Goal: Communication & Community: Answer question/provide support

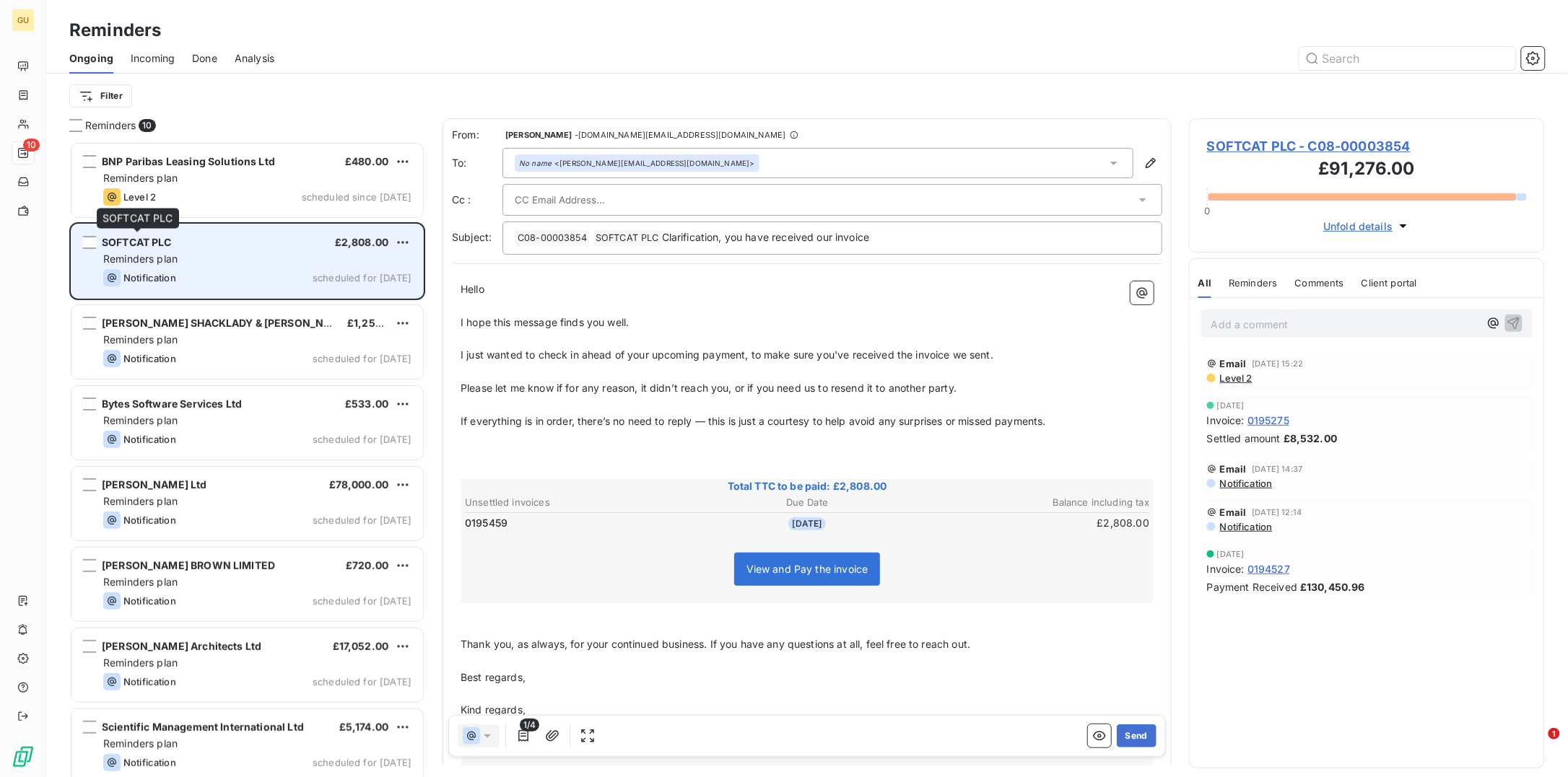
scroll to position [621, 342]
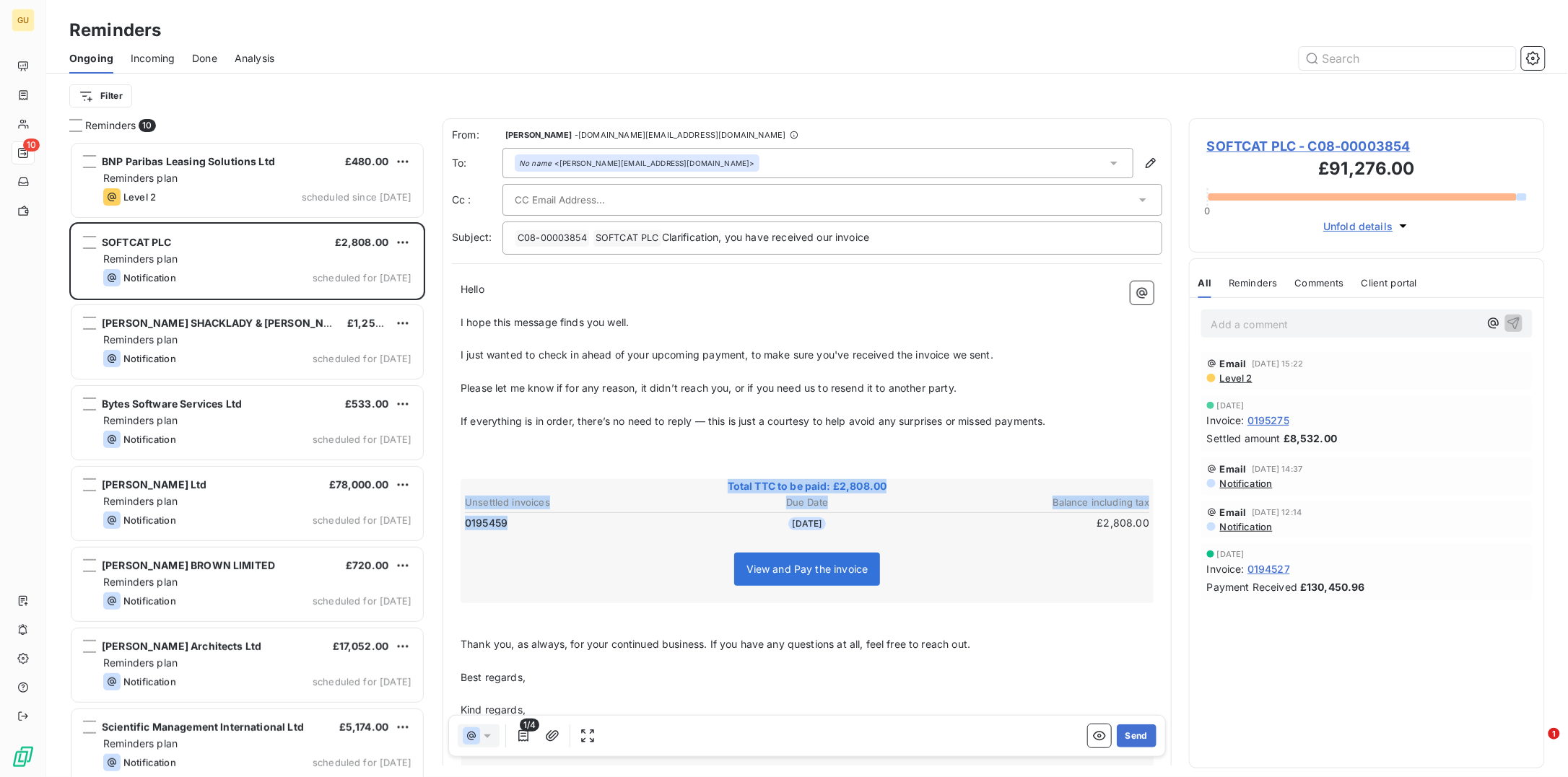
drag, startPoint x: 521, startPoint y: 522, endPoint x: 439, endPoint y: 521, distance: 82.0
click at [439, 521] on div "Reminders 10 BNP Paribas Leasing Solutions Ltd £480.00 Reminders plan Level 2 s…" at bounding box center [807, 448] width 1522 height 659
click at [606, 163] on div "No name <sarah-louiseke@softcat.com>" at bounding box center [637, 162] width 236 height 10
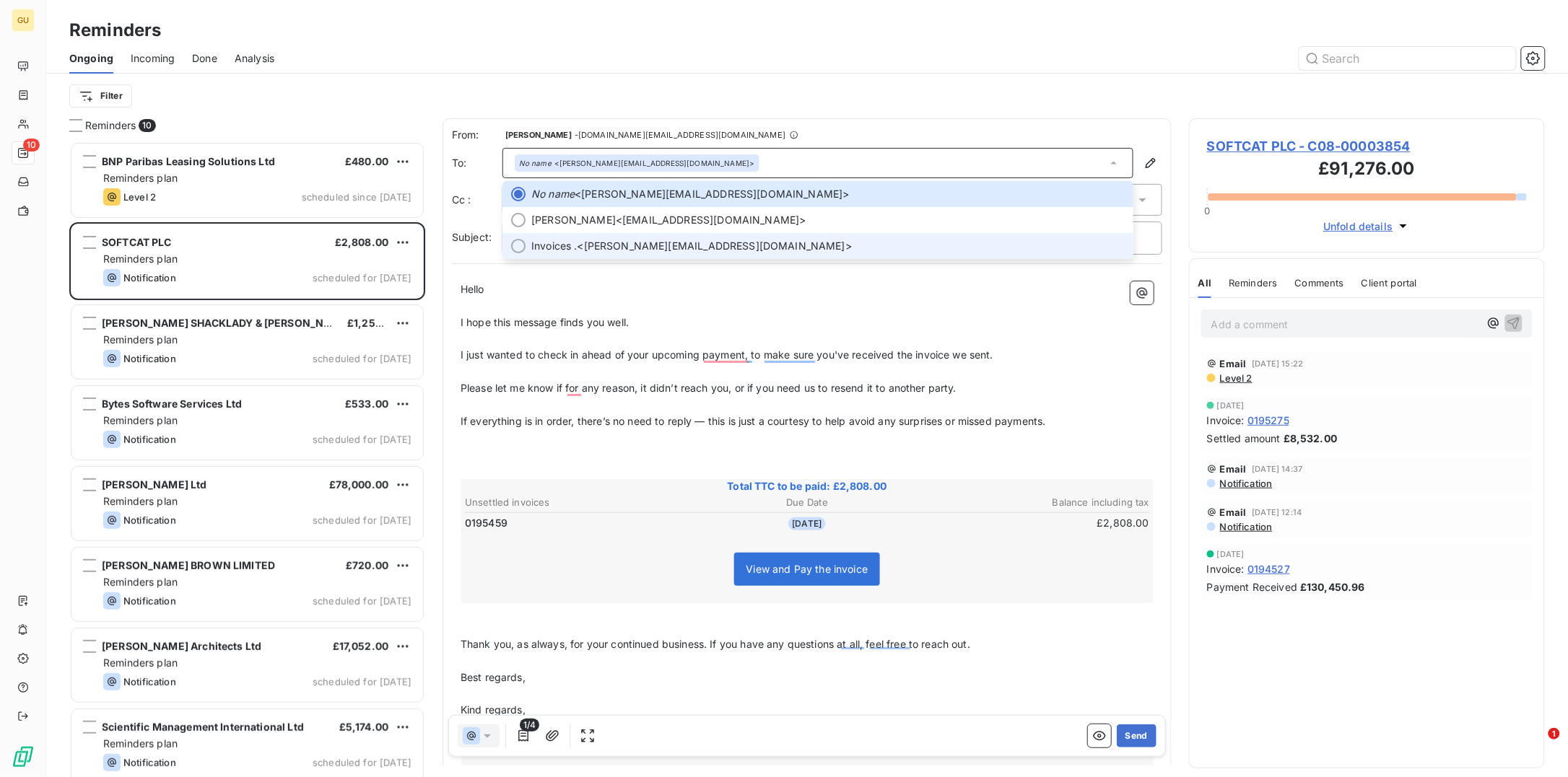
click at [566, 239] on span "Invoices ." at bounding box center [554, 246] width 46 height 14
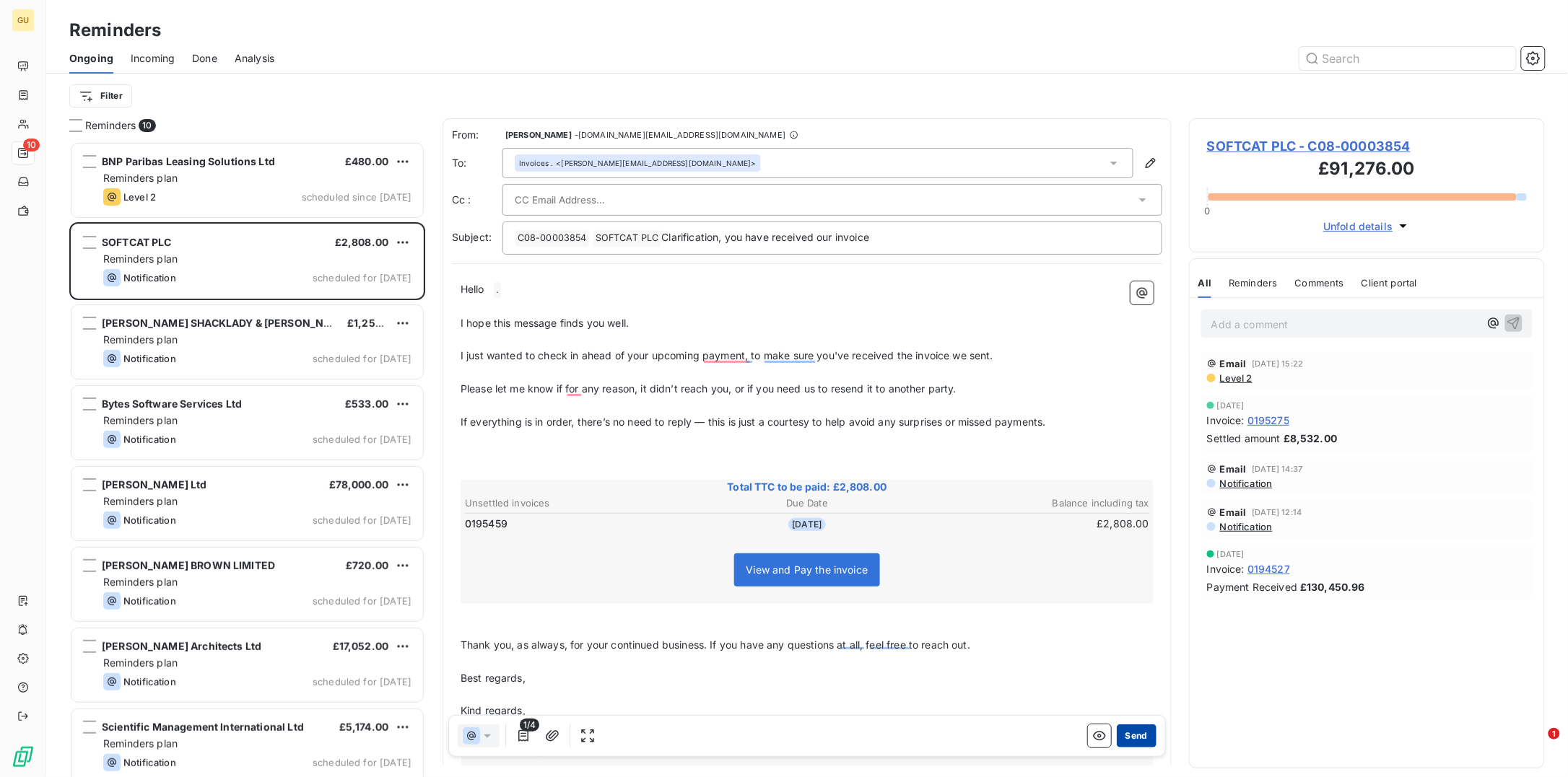
click at [1122, 735] on button "Send" at bounding box center [1136, 736] width 39 height 23
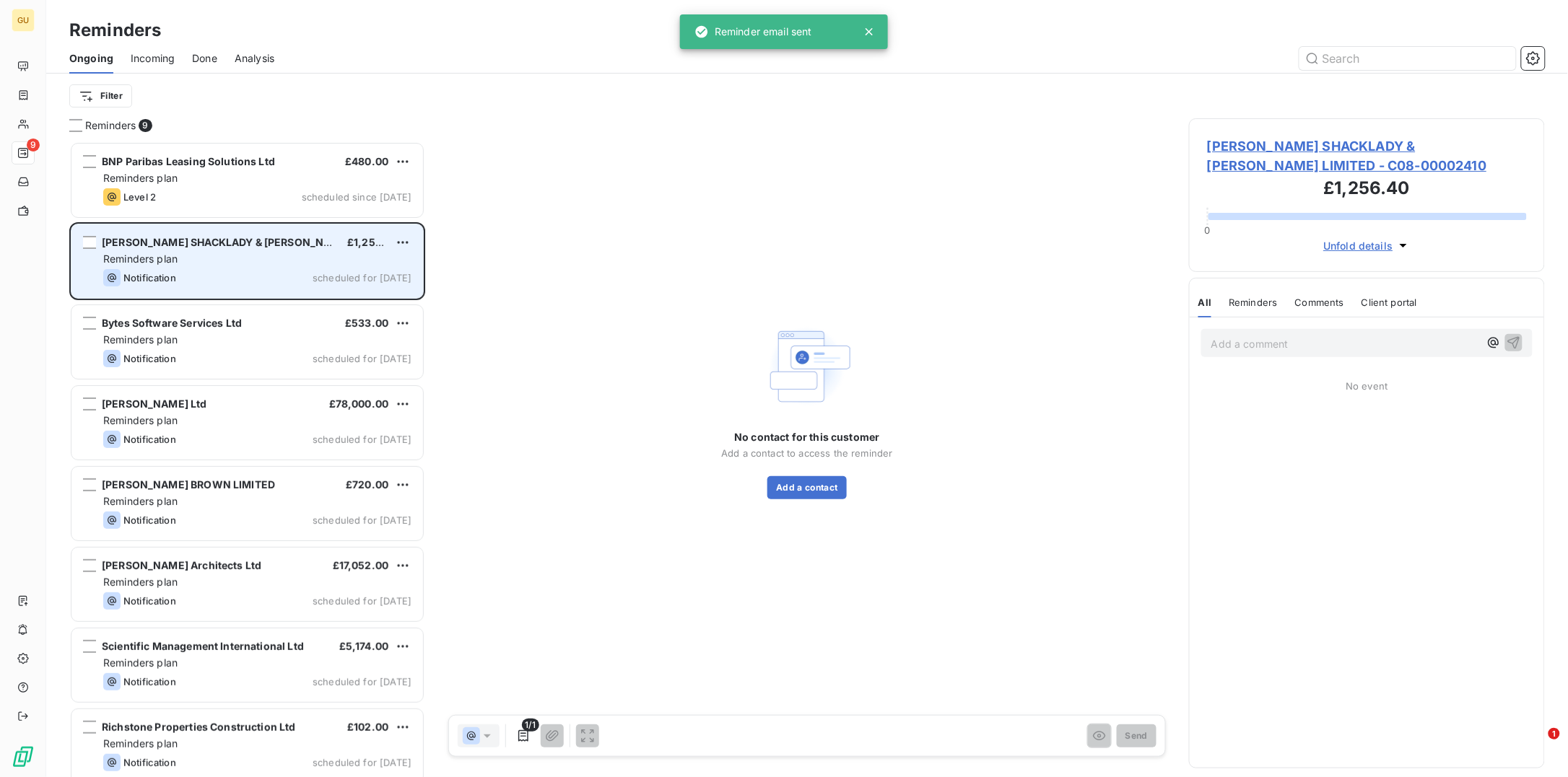
click at [373, 258] on div "Reminders plan" at bounding box center [257, 259] width 308 height 14
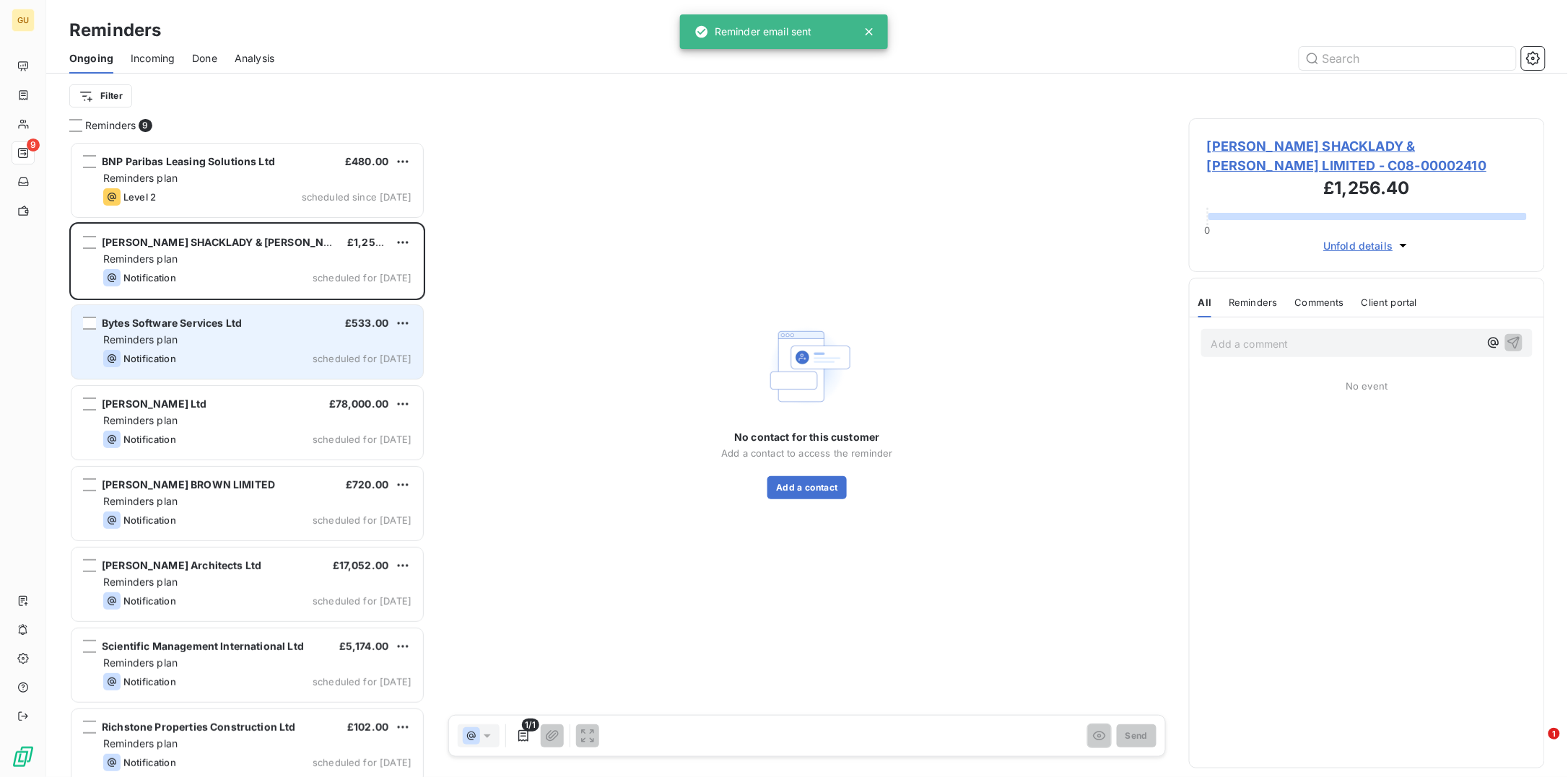
click at [331, 313] on div "Bytes Software Services Ltd £533.00 Reminders plan Notification scheduled for t…" at bounding box center [247, 341] width 351 height 74
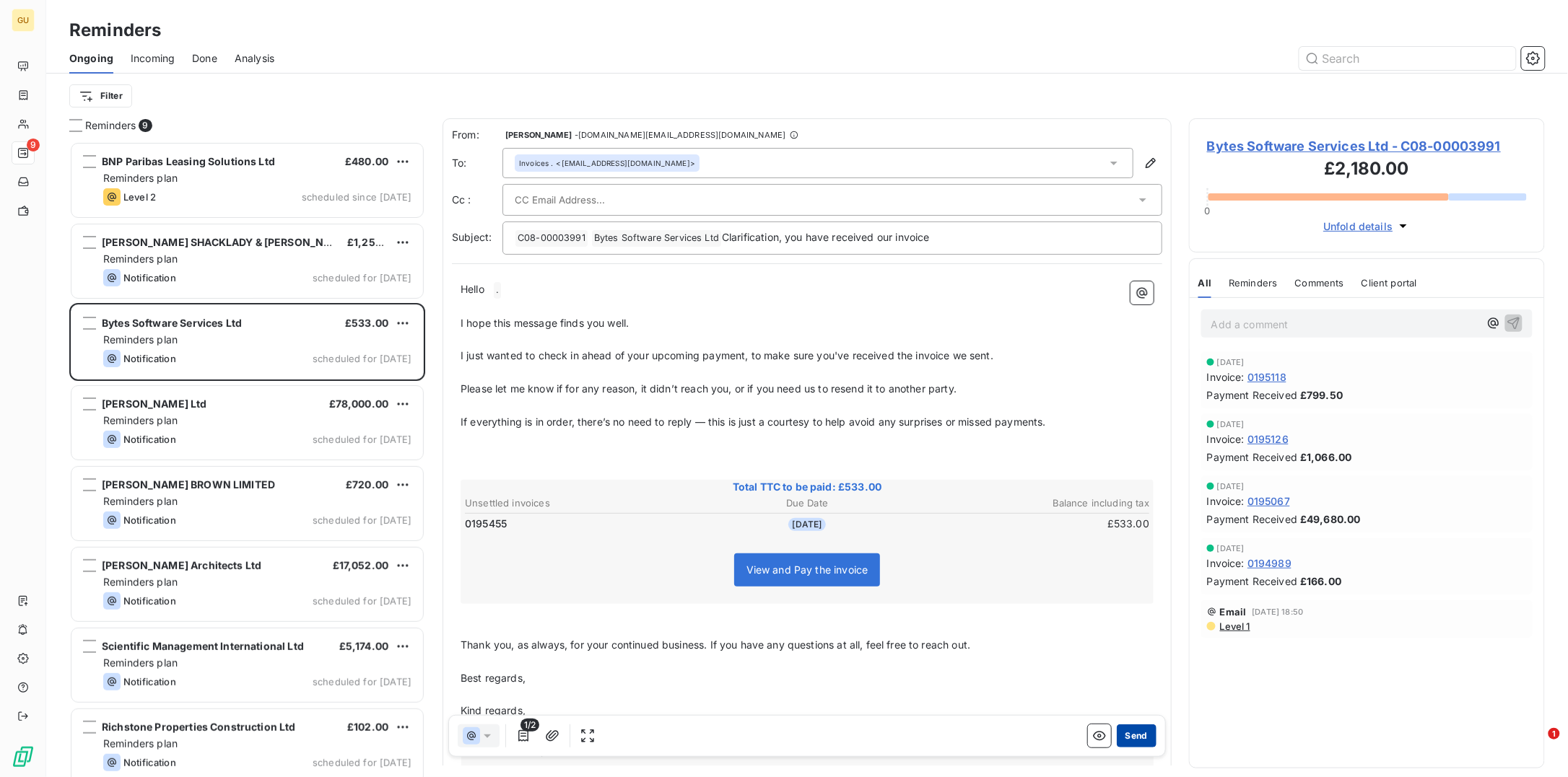
click at [1126, 735] on button "Send" at bounding box center [1136, 736] width 39 height 23
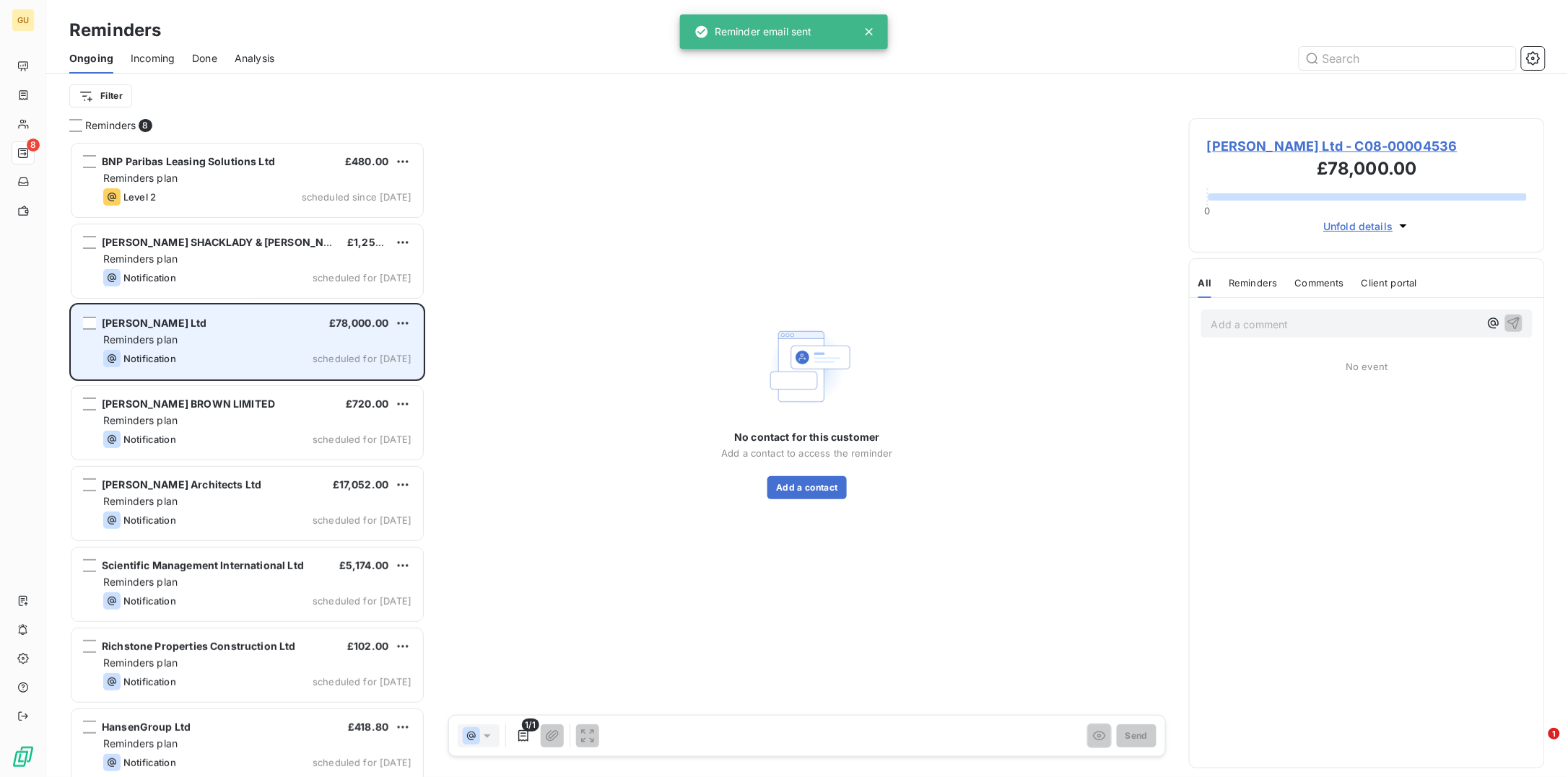
click at [330, 326] on span "£78,000.00" at bounding box center [359, 323] width 60 height 12
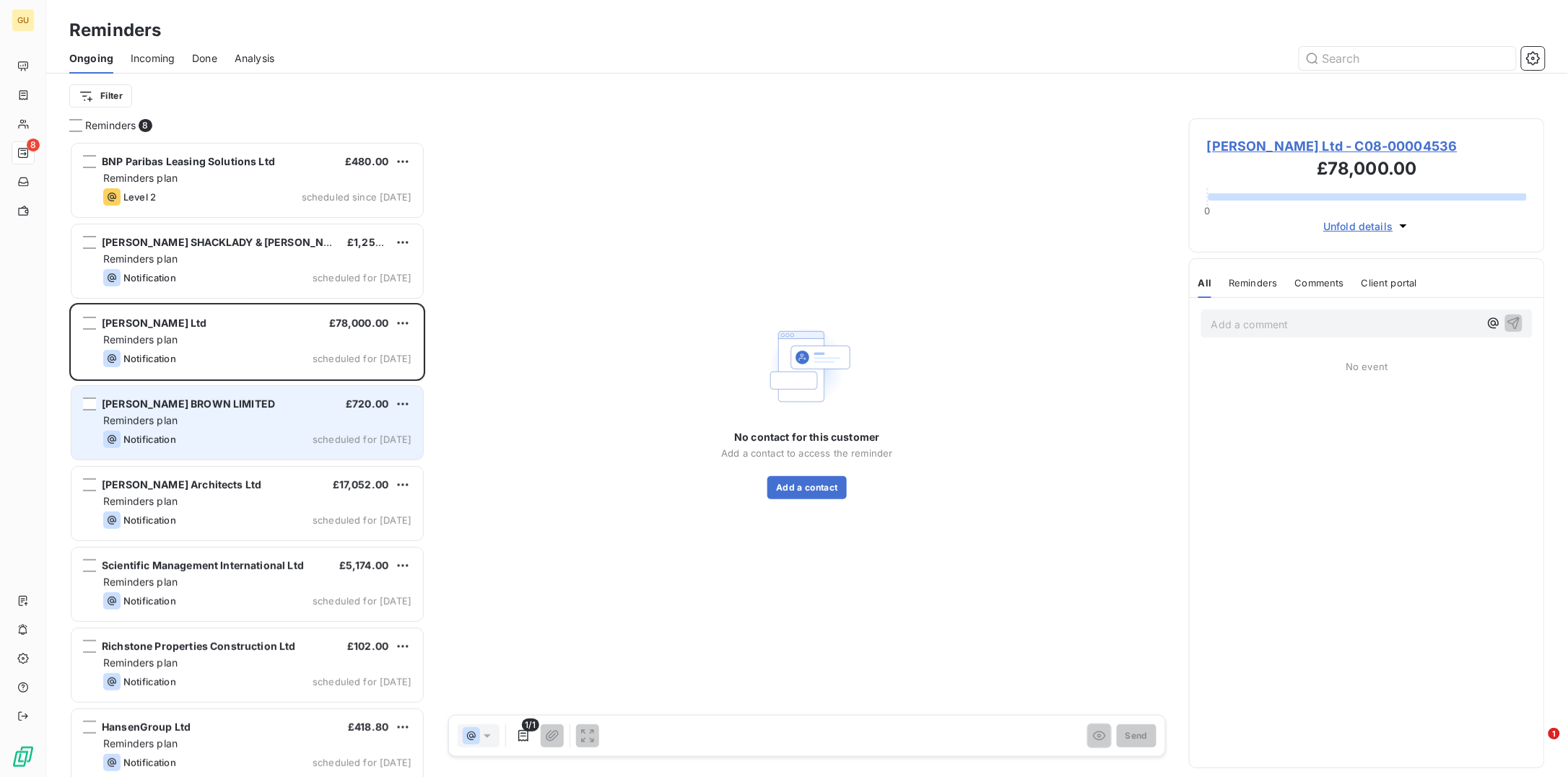
click at [302, 431] on div "Notification scheduled for today" at bounding box center [257, 439] width 308 height 17
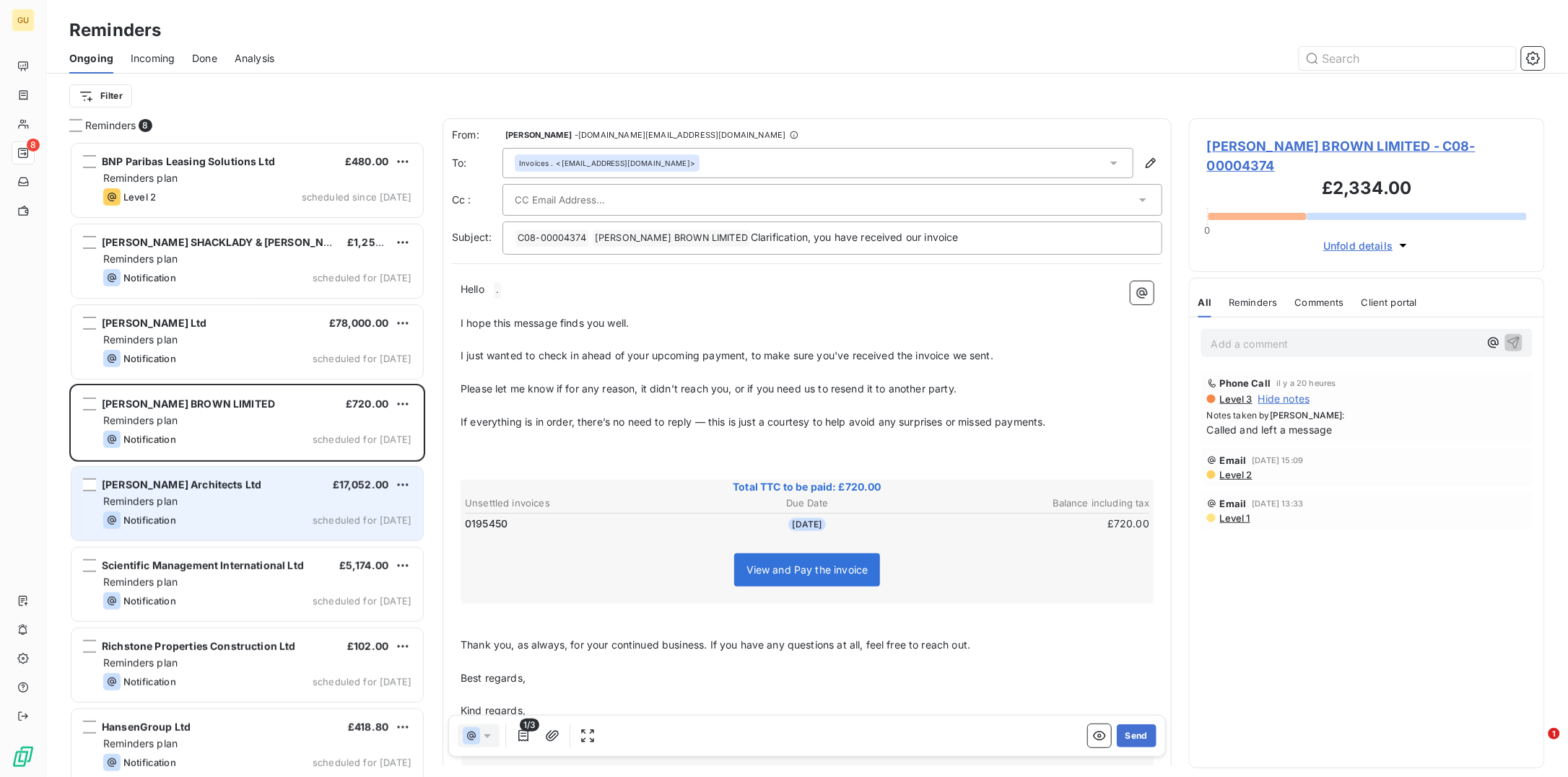
click at [307, 489] on div "Johnson Pinney Architects Ltd £17,052.00" at bounding box center [257, 485] width 308 height 13
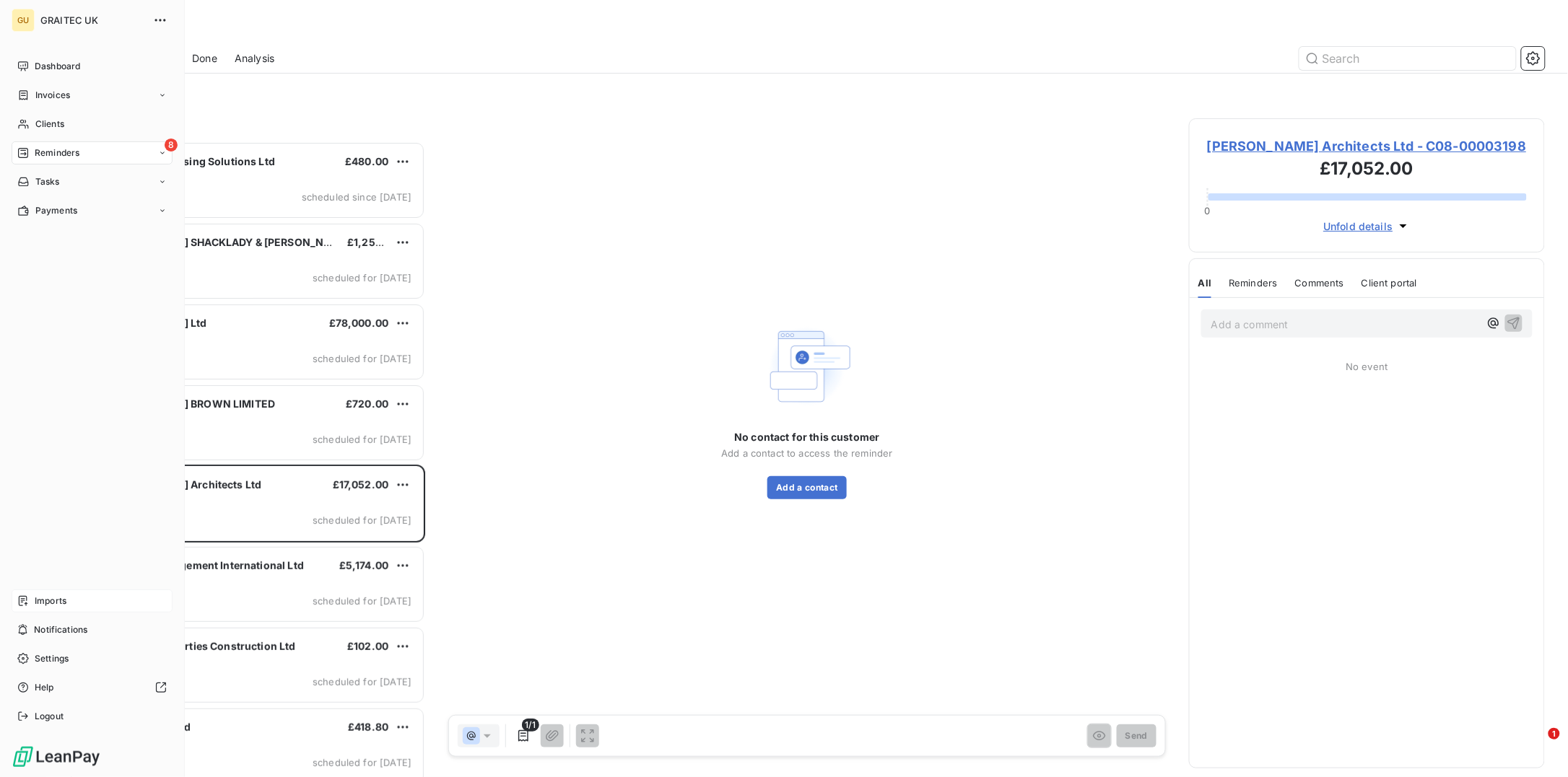
click at [57, 599] on span "Imports" at bounding box center [51, 601] width 32 height 13
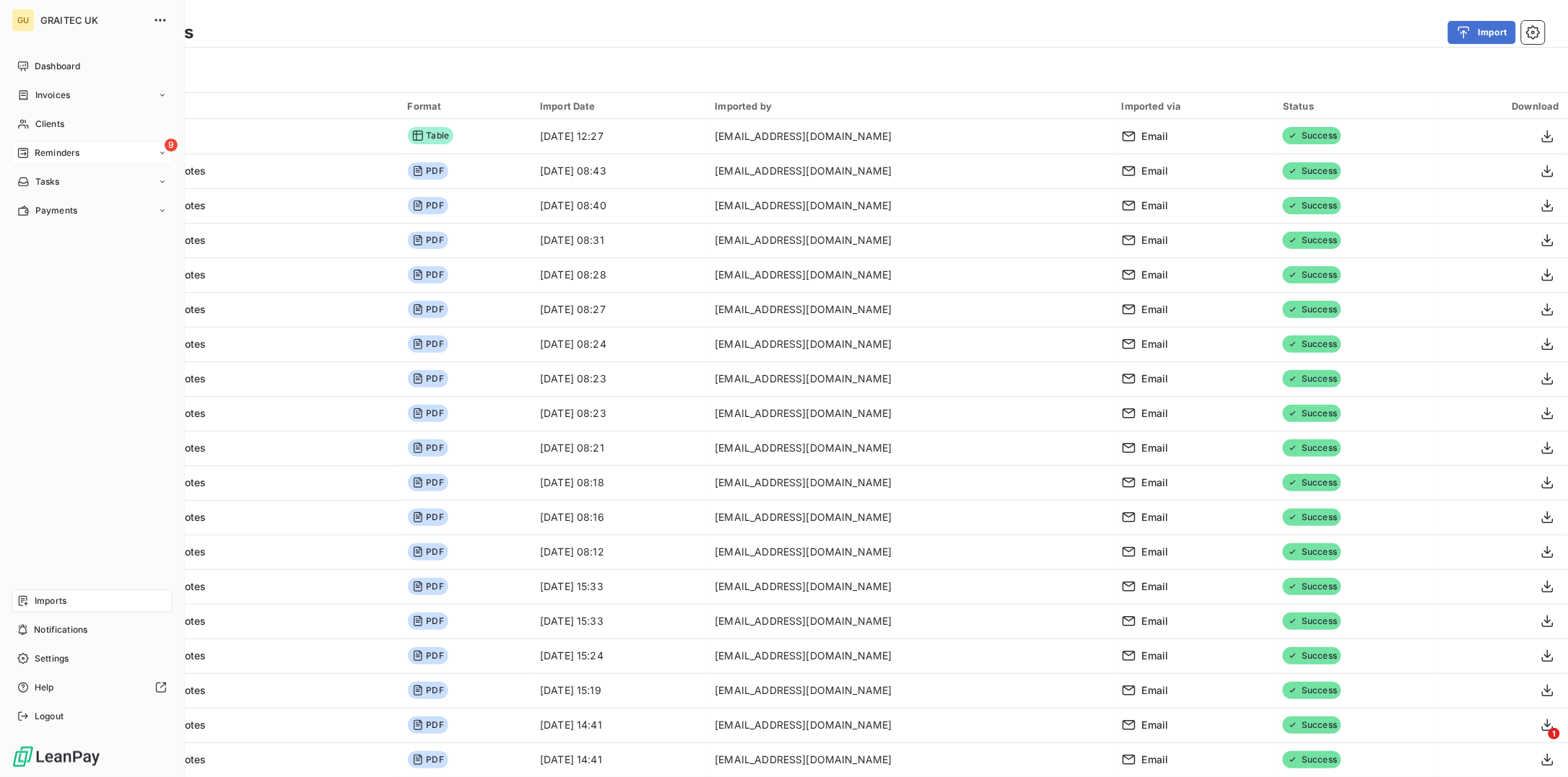
click at [79, 151] on span "Reminders" at bounding box center [57, 153] width 45 height 13
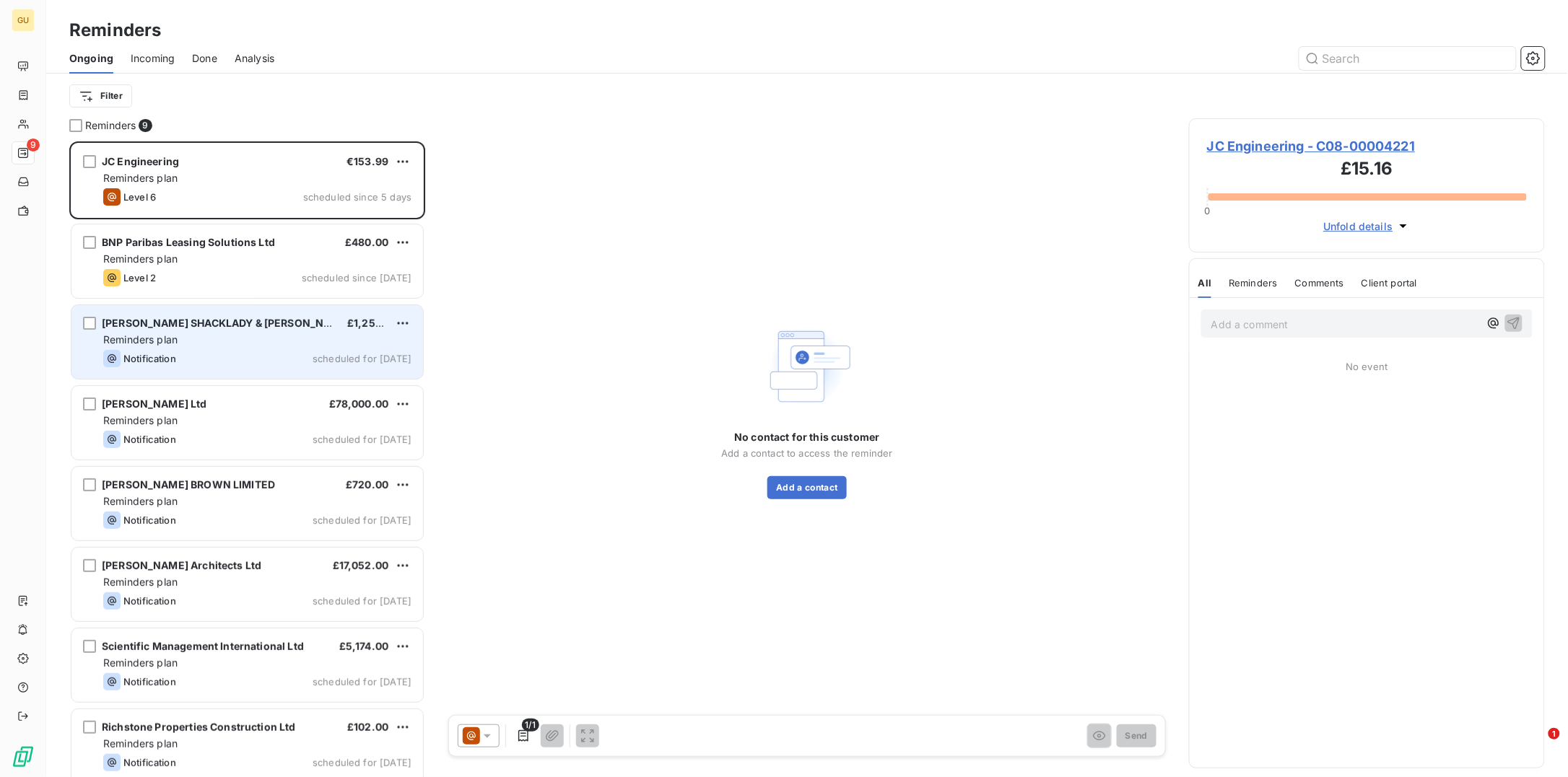
scroll to position [621, 342]
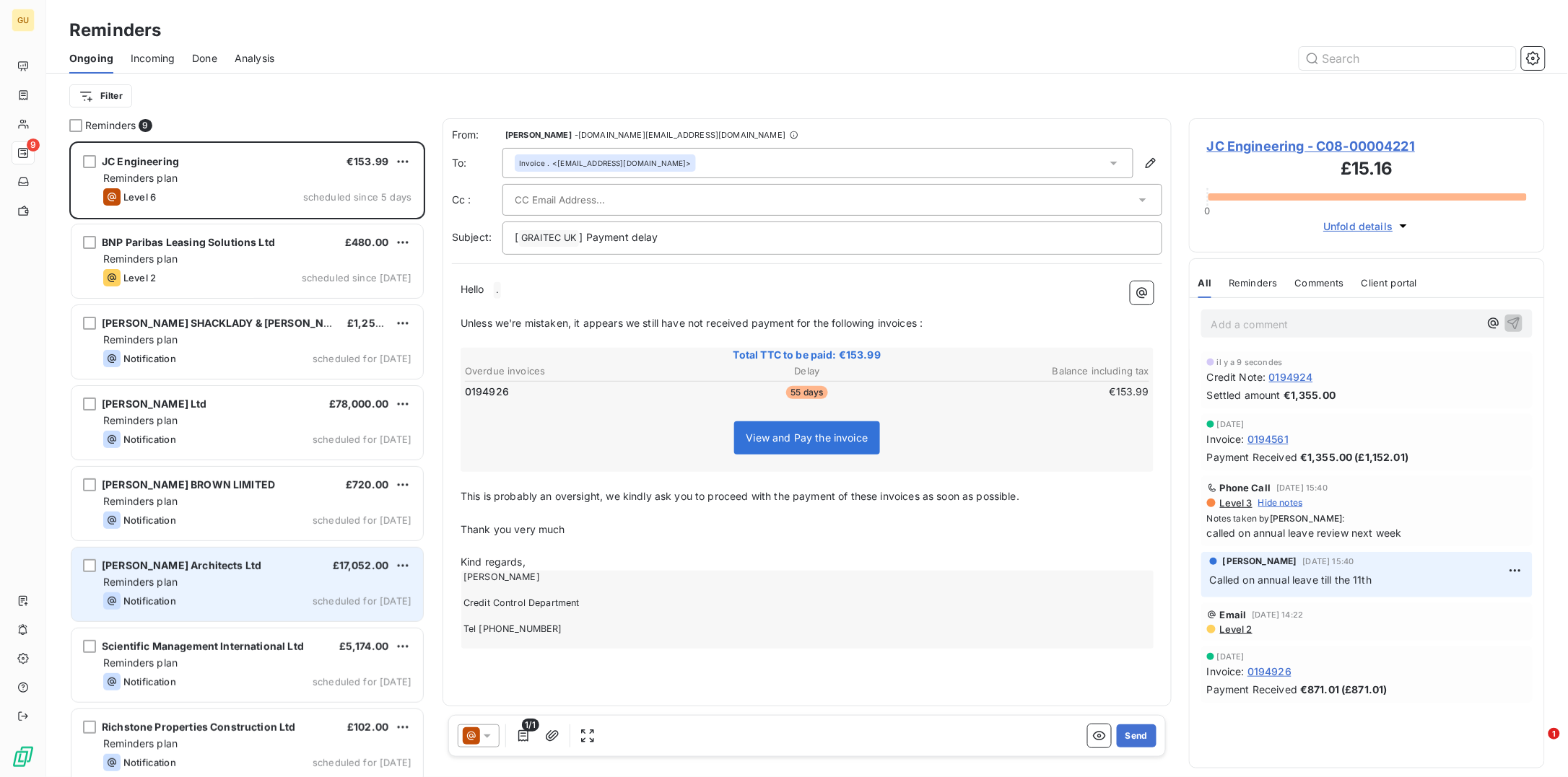
click at [194, 593] on div "Notification scheduled for today" at bounding box center [257, 601] width 308 height 17
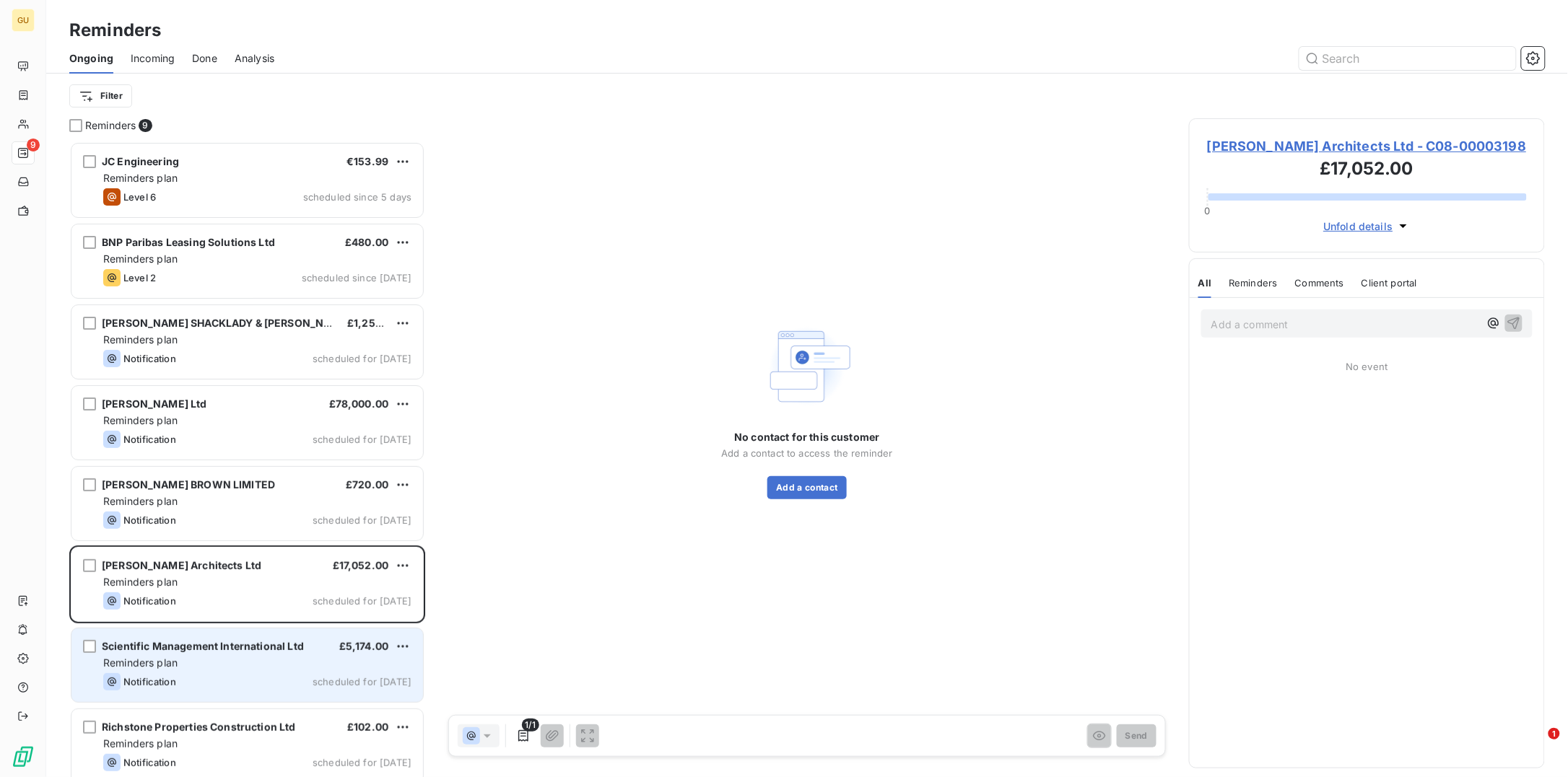
click at [172, 656] on span "Reminders plan" at bounding box center [140, 662] width 74 height 12
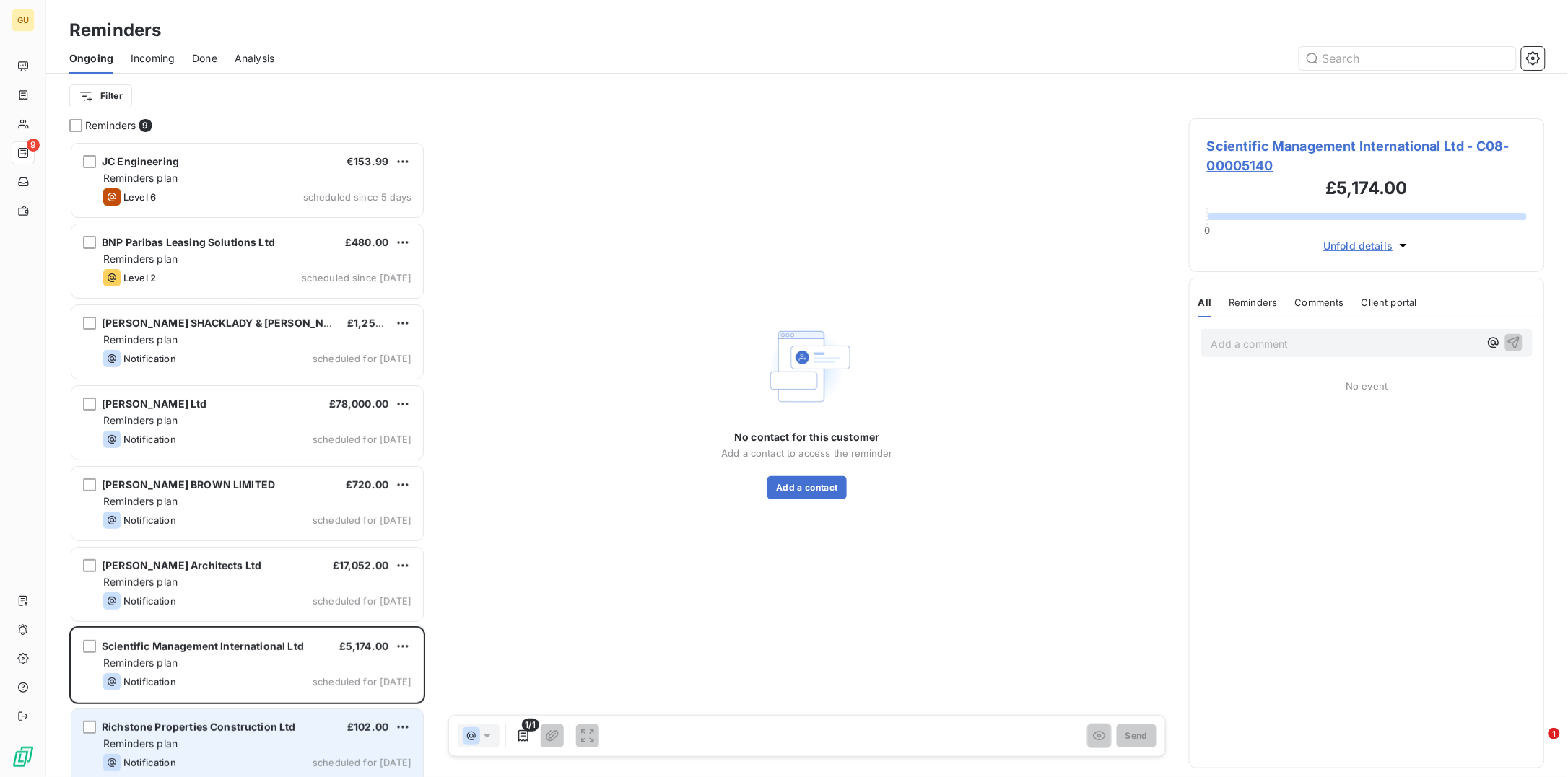
click at [194, 728] on span "Richstone Properties Construction Ltd" at bounding box center [199, 727] width 194 height 12
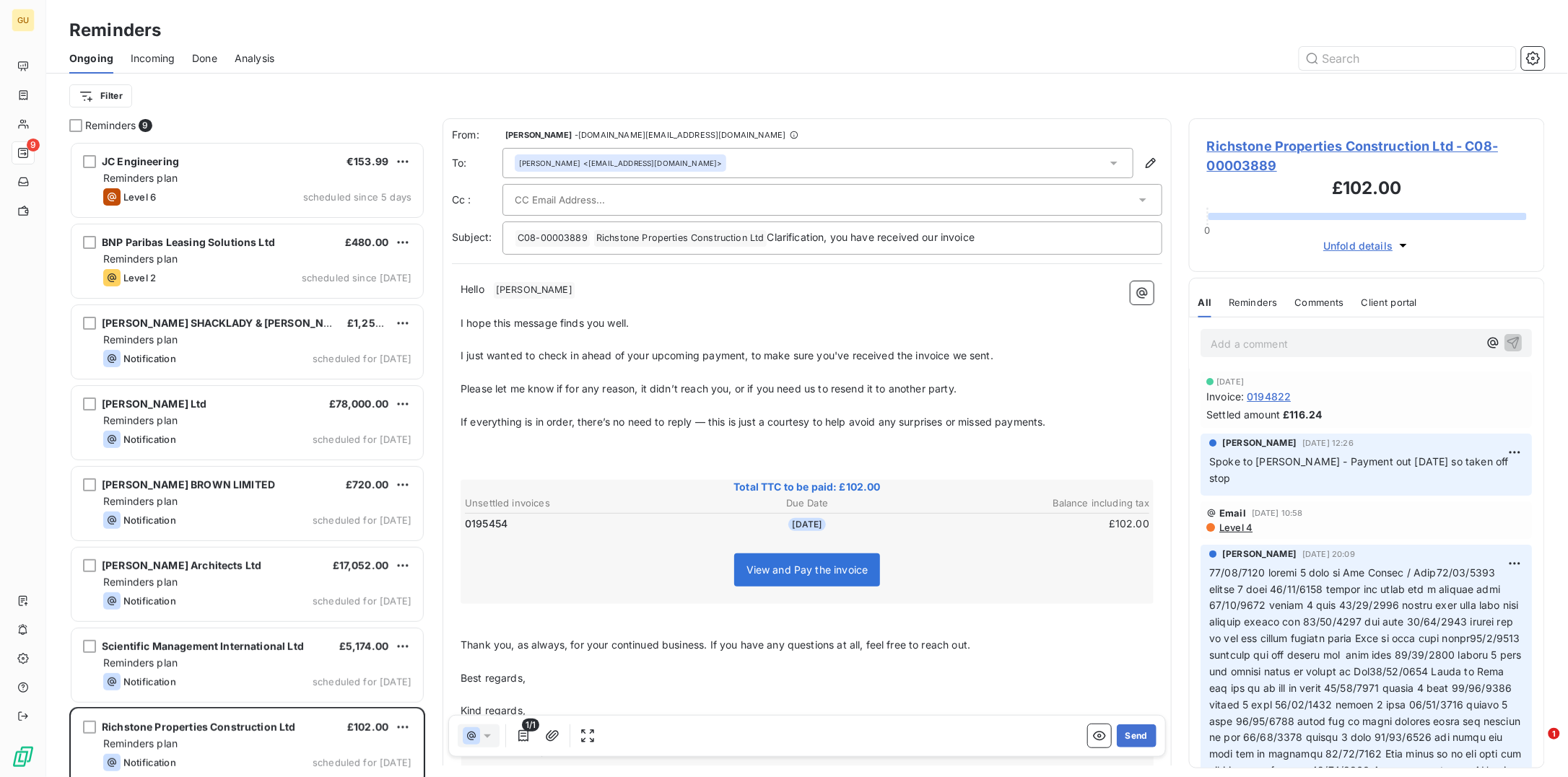
click at [677, 163] on div "Tony Edkins <tonye@richstone.co.uk>" at bounding box center [817, 163] width 631 height 30
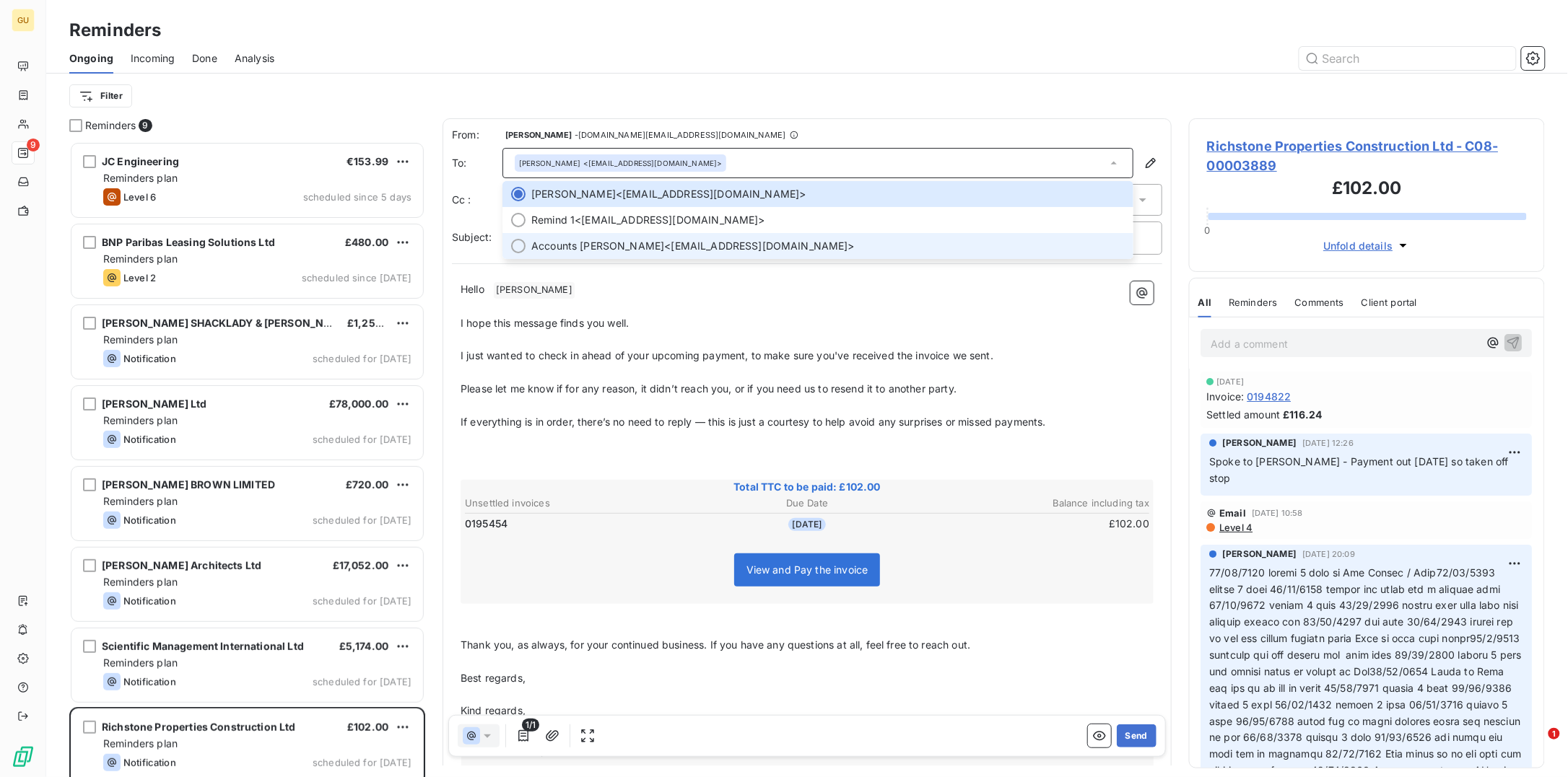
click at [619, 248] on span "Accounts Kanesha" at bounding box center [597, 246] width 133 height 14
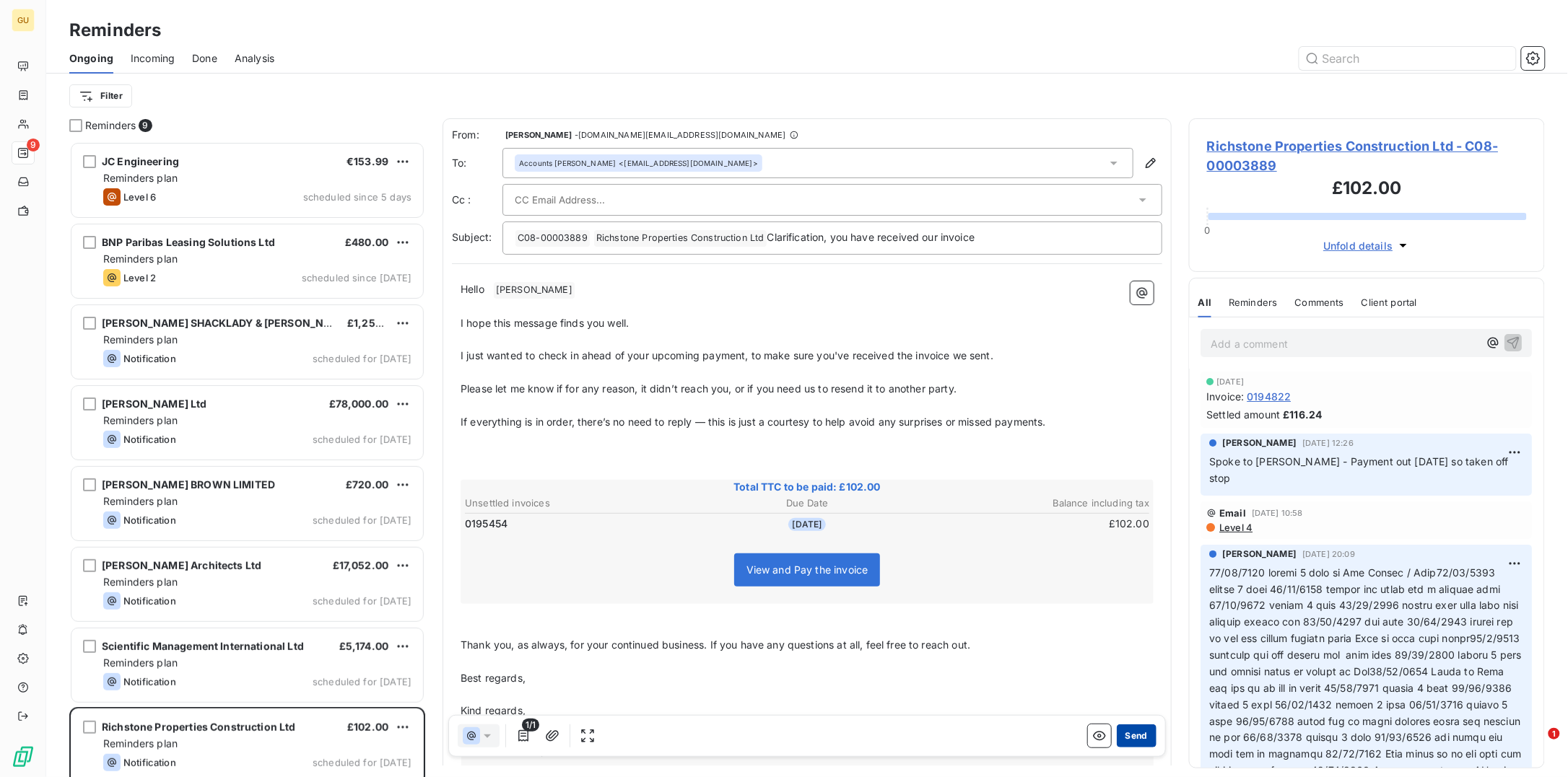
click at [1122, 741] on button "Send" at bounding box center [1136, 736] width 39 height 23
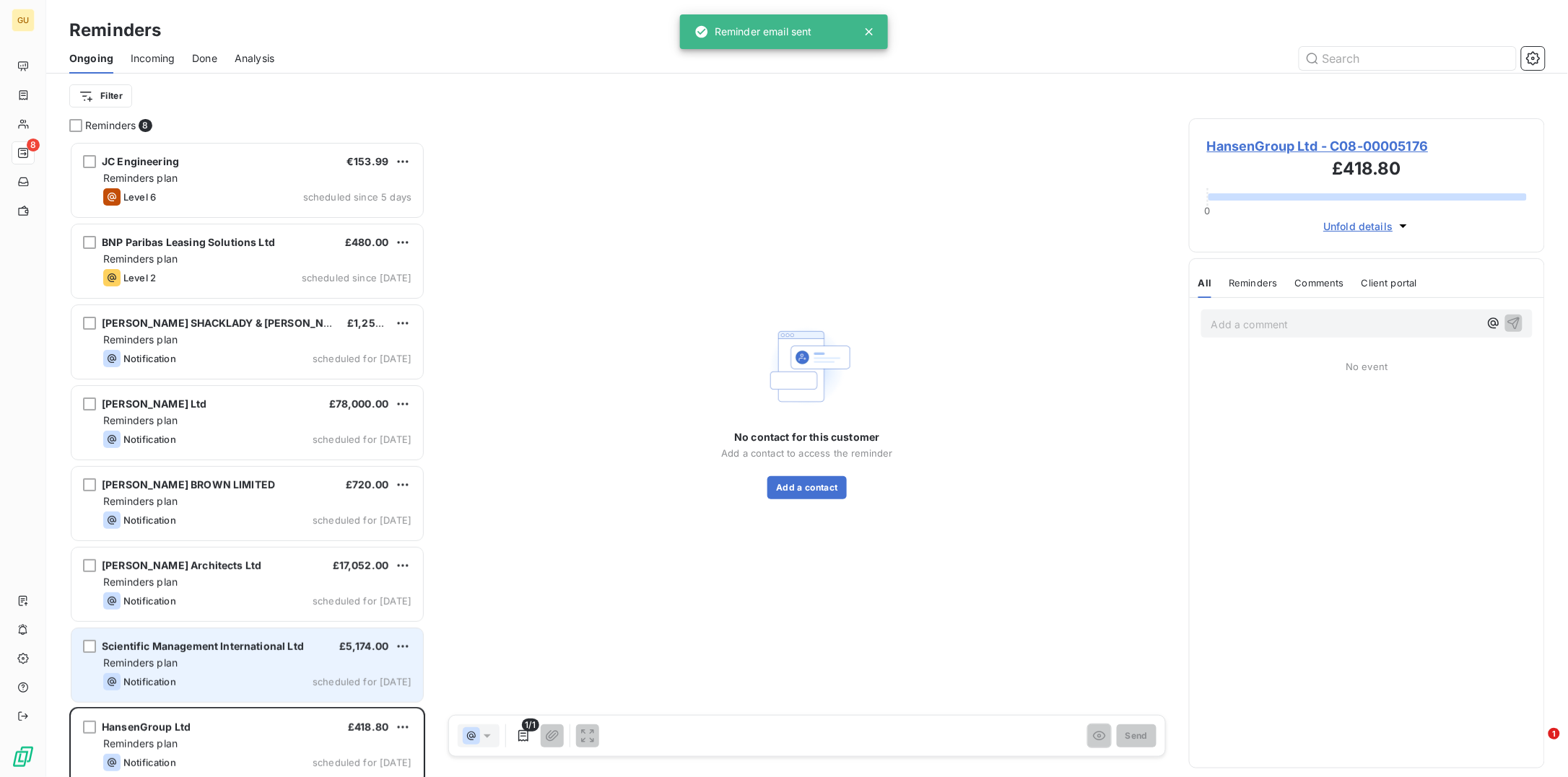
click at [168, 674] on div "Notification" at bounding box center [140, 681] width 73 height 17
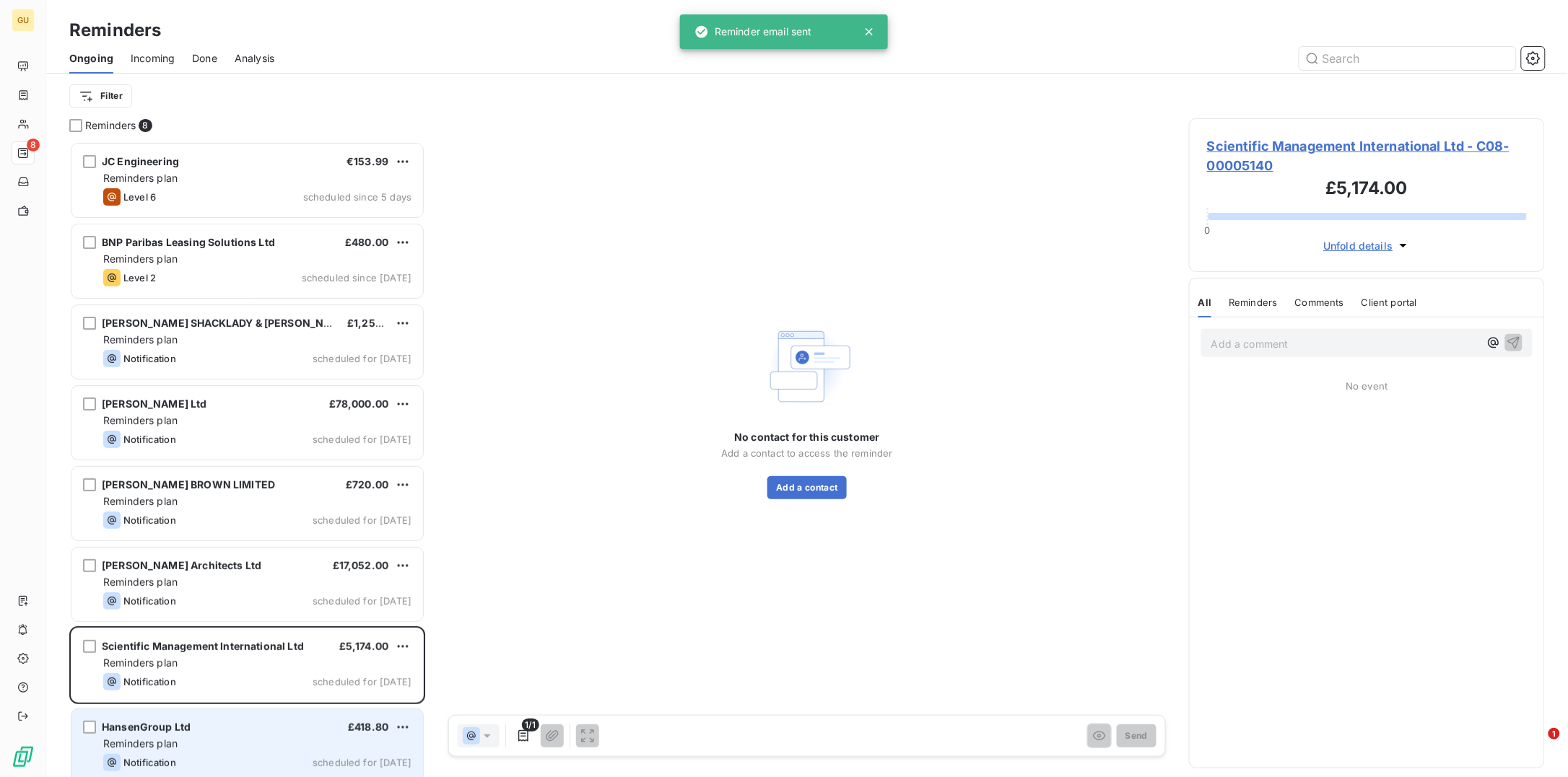
click at [156, 741] on span "Reminders plan" at bounding box center [140, 744] width 74 height 12
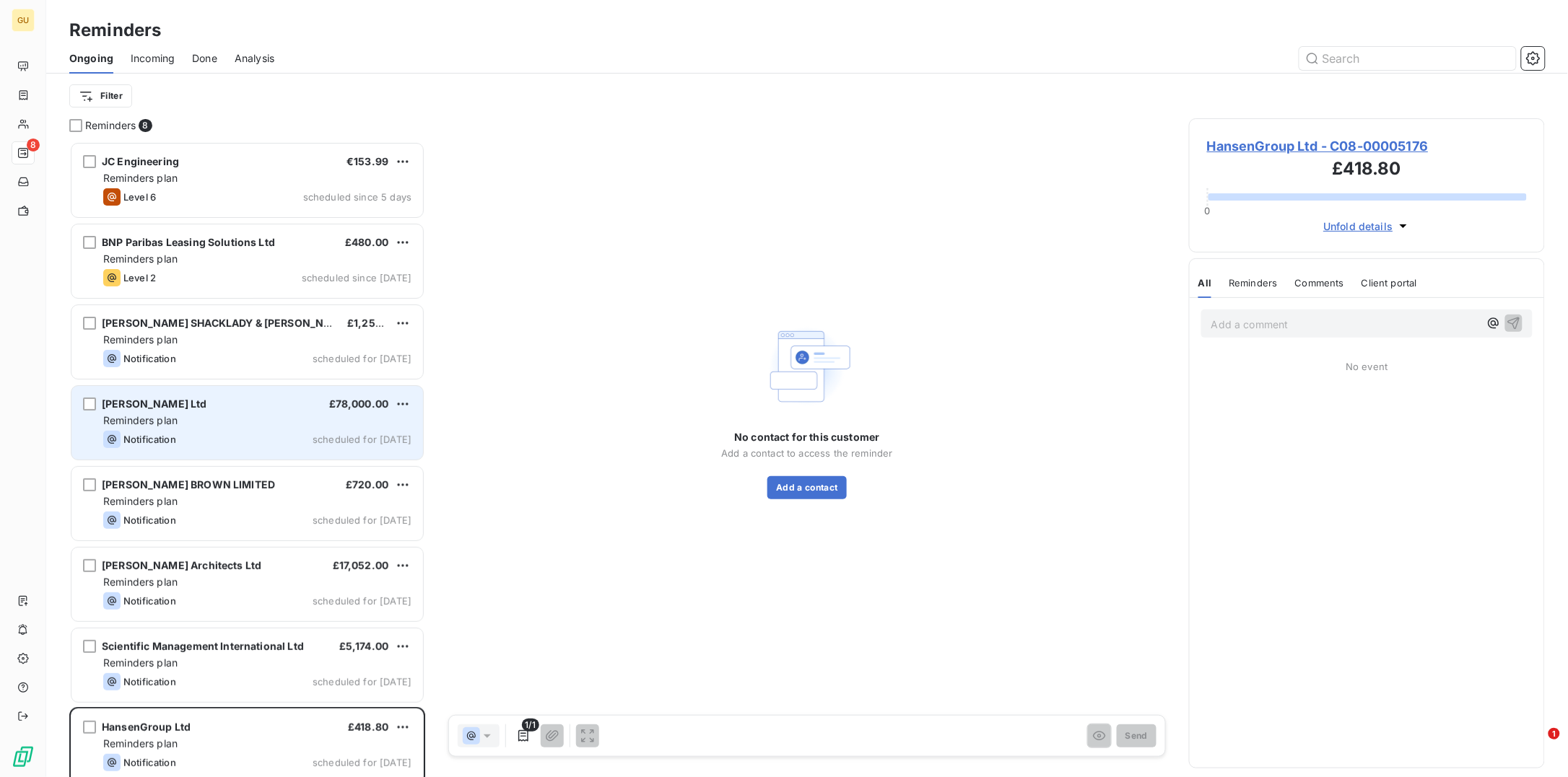
click at [149, 397] on div "Cundall Ltd" at bounding box center [154, 404] width 105 height 14
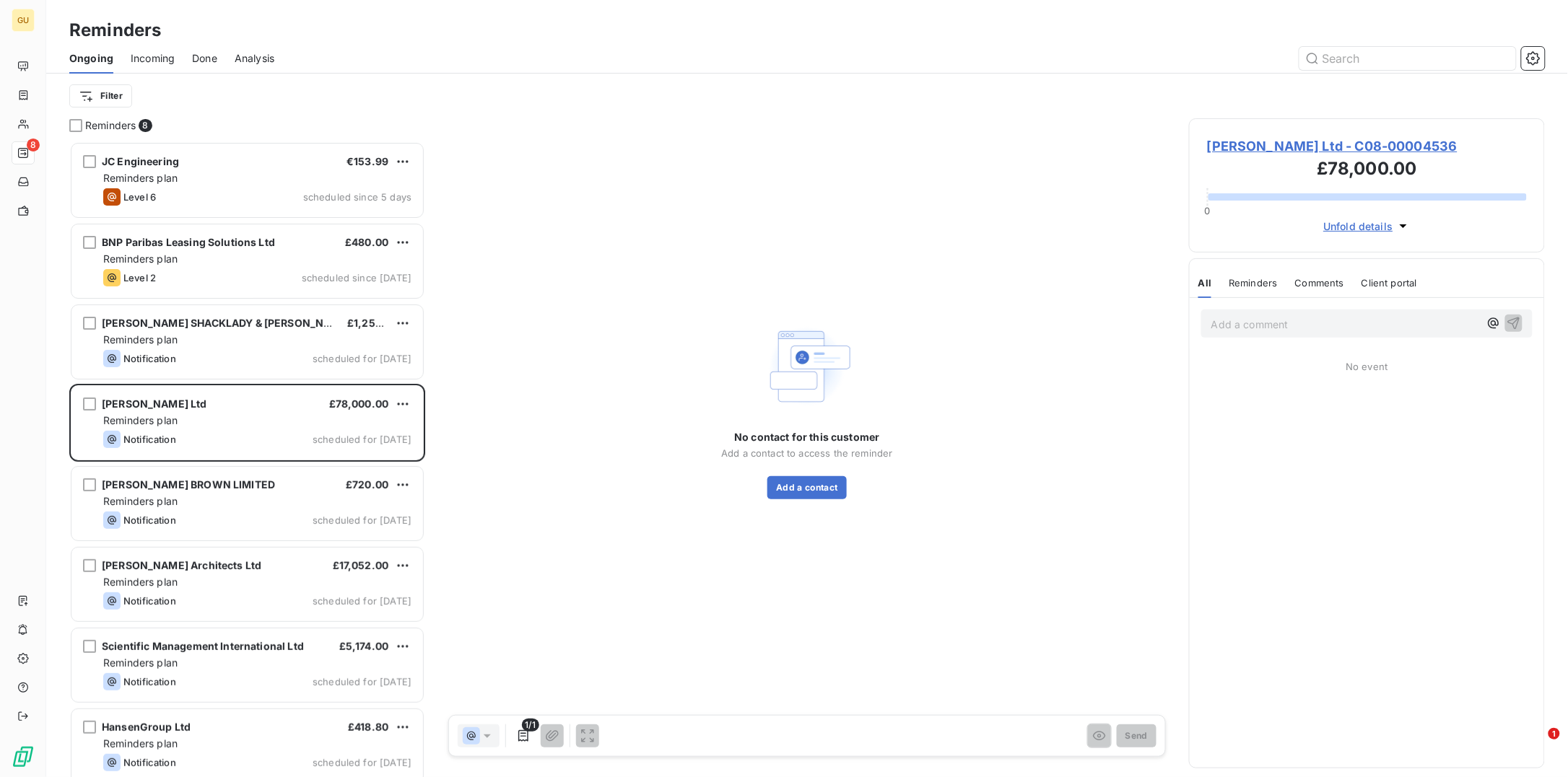
click at [1258, 140] on span "Cundall Ltd - C08-00004536" at bounding box center [1366, 146] width 320 height 20
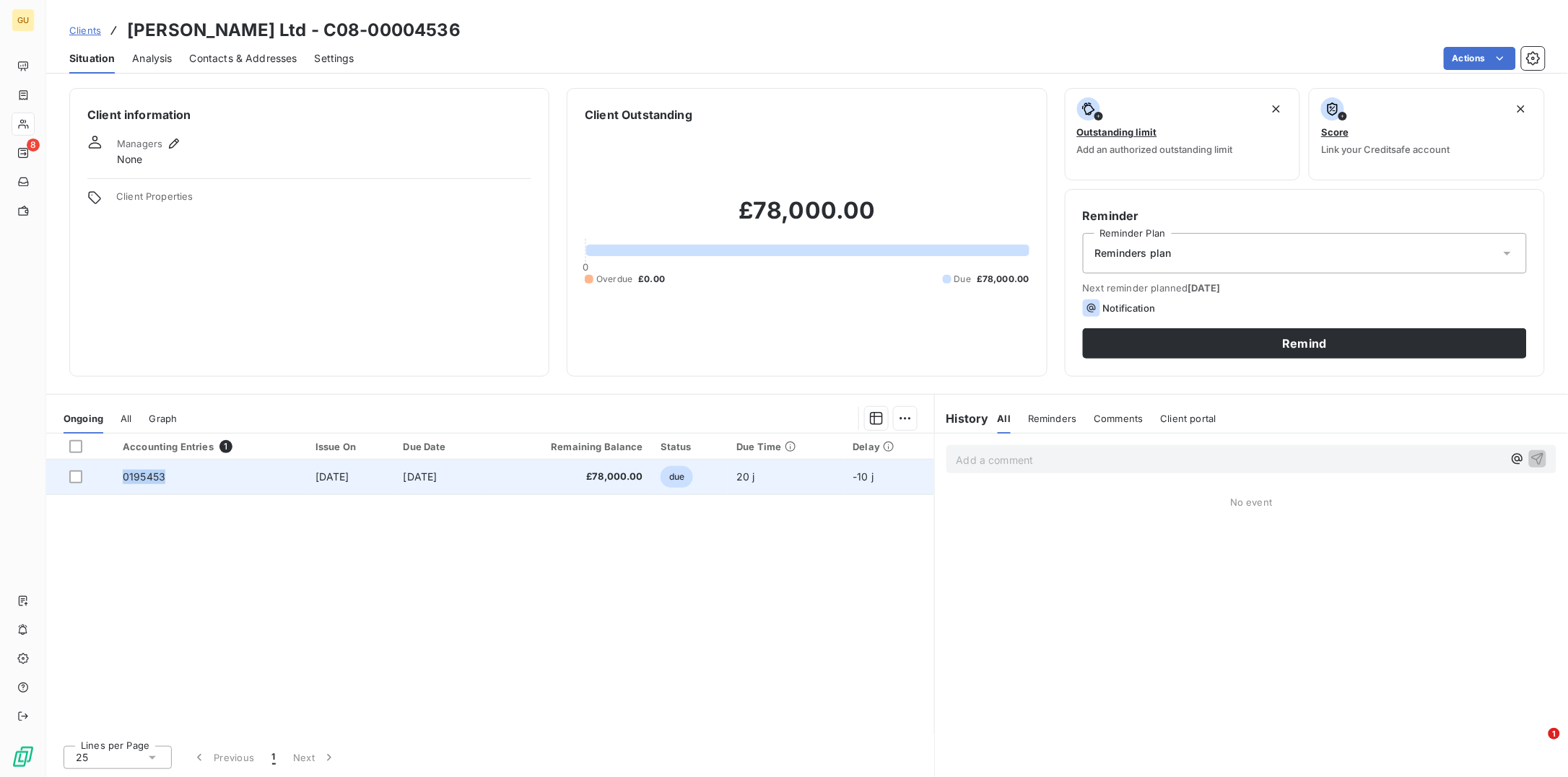
drag, startPoint x: 164, startPoint y: 479, endPoint x: 109, endPoint y: 478, distance: 55.0
click at [109, 478] on tr "0195453 31 Jul 2025 30 Aug 2025 £78,000.00 due 20 j -10 j" at bounding box center [490, 477] width 888 height 35
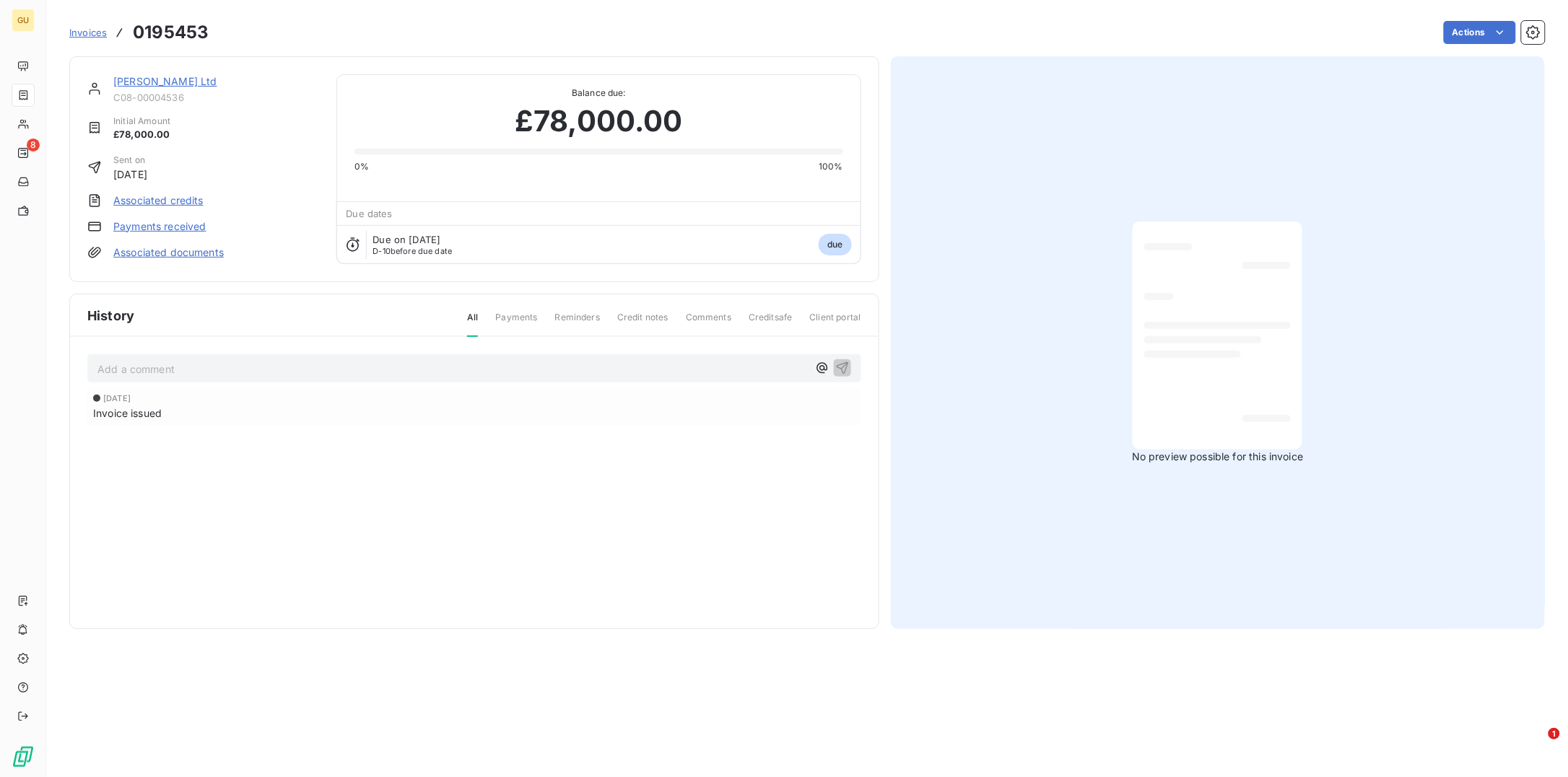
click at [121, 81] on link "Cundall Ltd" at bounding box center [165, 81] width 104 height 12
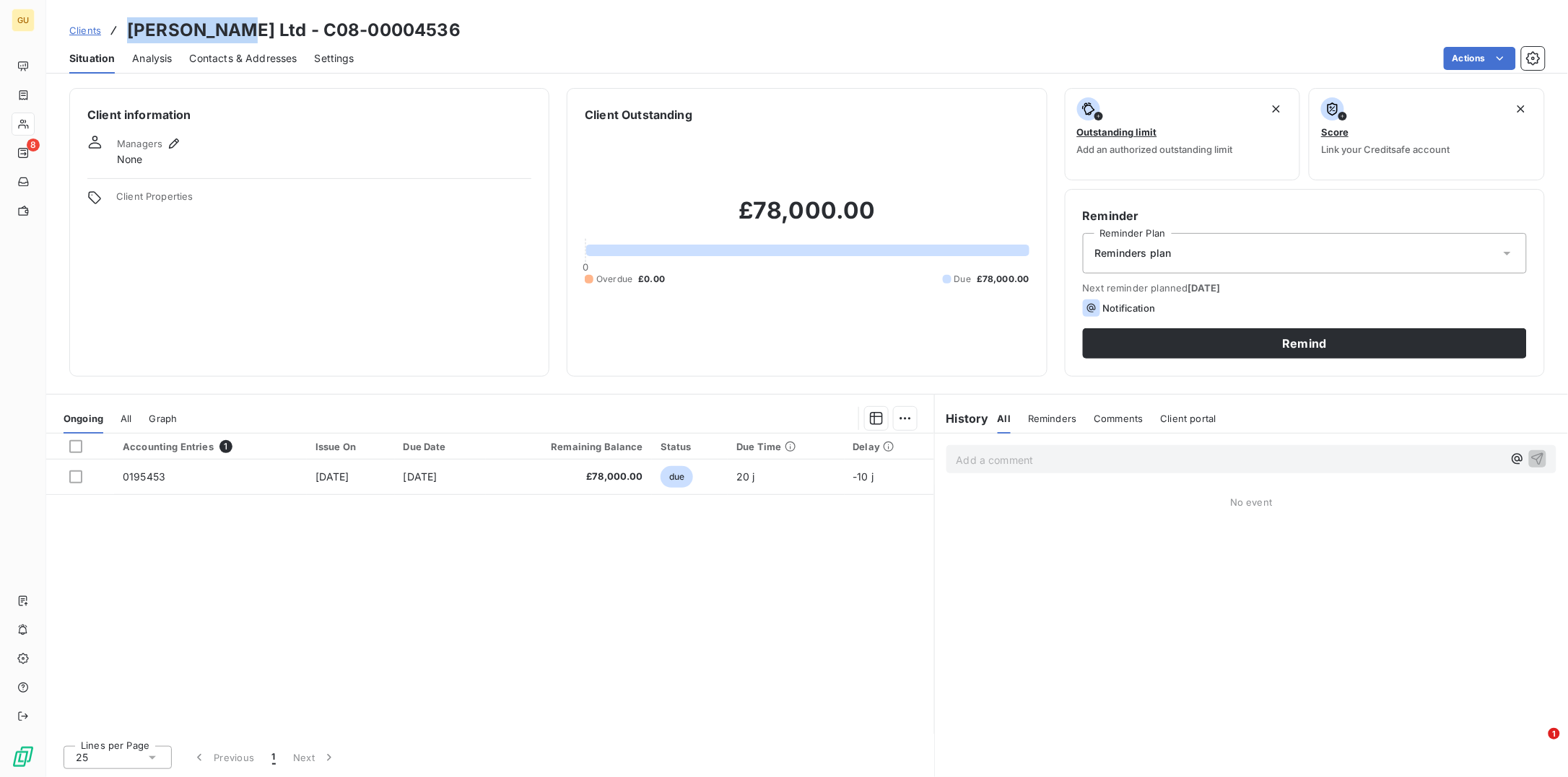
drag, startPoint x: 125, startPoint y: 28, endPoint x: 221, endPoint y: 30, distance: 96.0
click at [221, 30] on h3 "Cundall Ltd - C08-00004536" at bounding box center [293, 30] width 333 height 26
copy h3 "Cundall Ltd"
click at [257, 57] on span "Contacts & Addresses" at bounding box center [244, 58] width 108 height 14
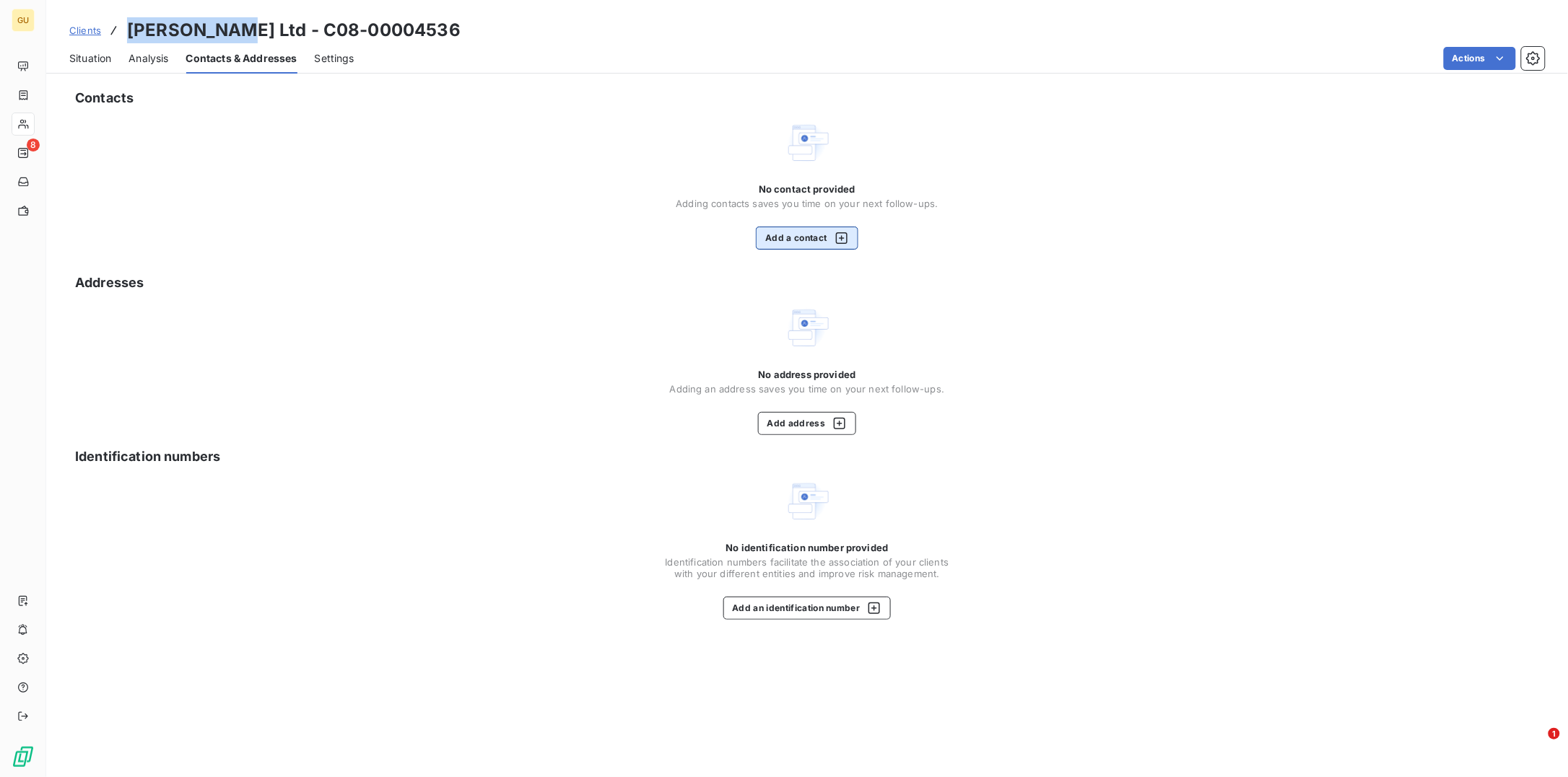
click at [792, 250] on button "Add a contact" at bounding box center [807, 238] width 102 height 23
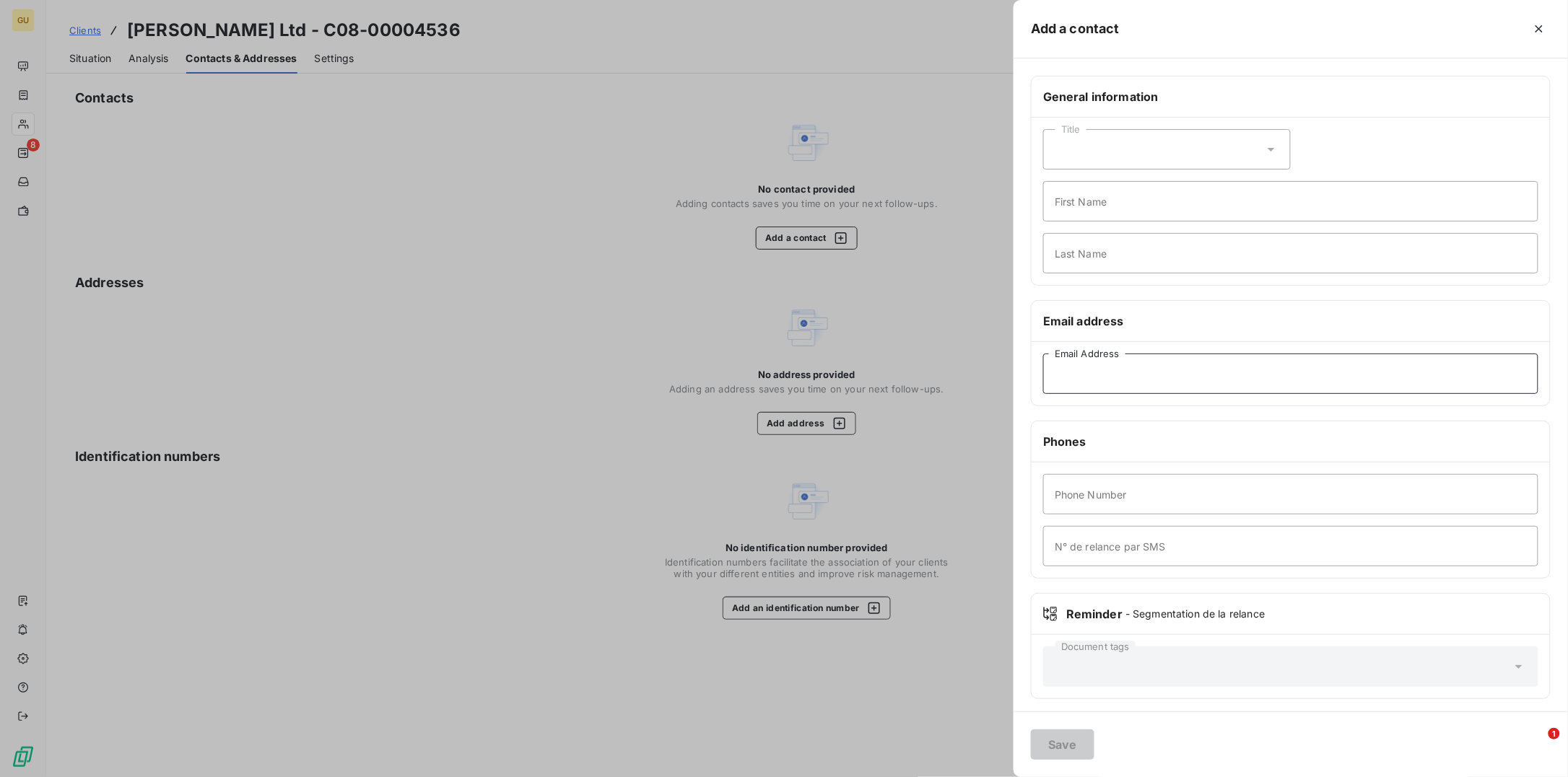
click at [1086, 370] on input "Email Address" at bounding box center [1290, 373] width 495 height 40
paste input "k.hogg@cundall.com"
type input "k.hogg@cundall.com"
click at [1083, 203] on input "First Name" at bounding box center [1290, 201] width 495 height 40
type input "Invoices"
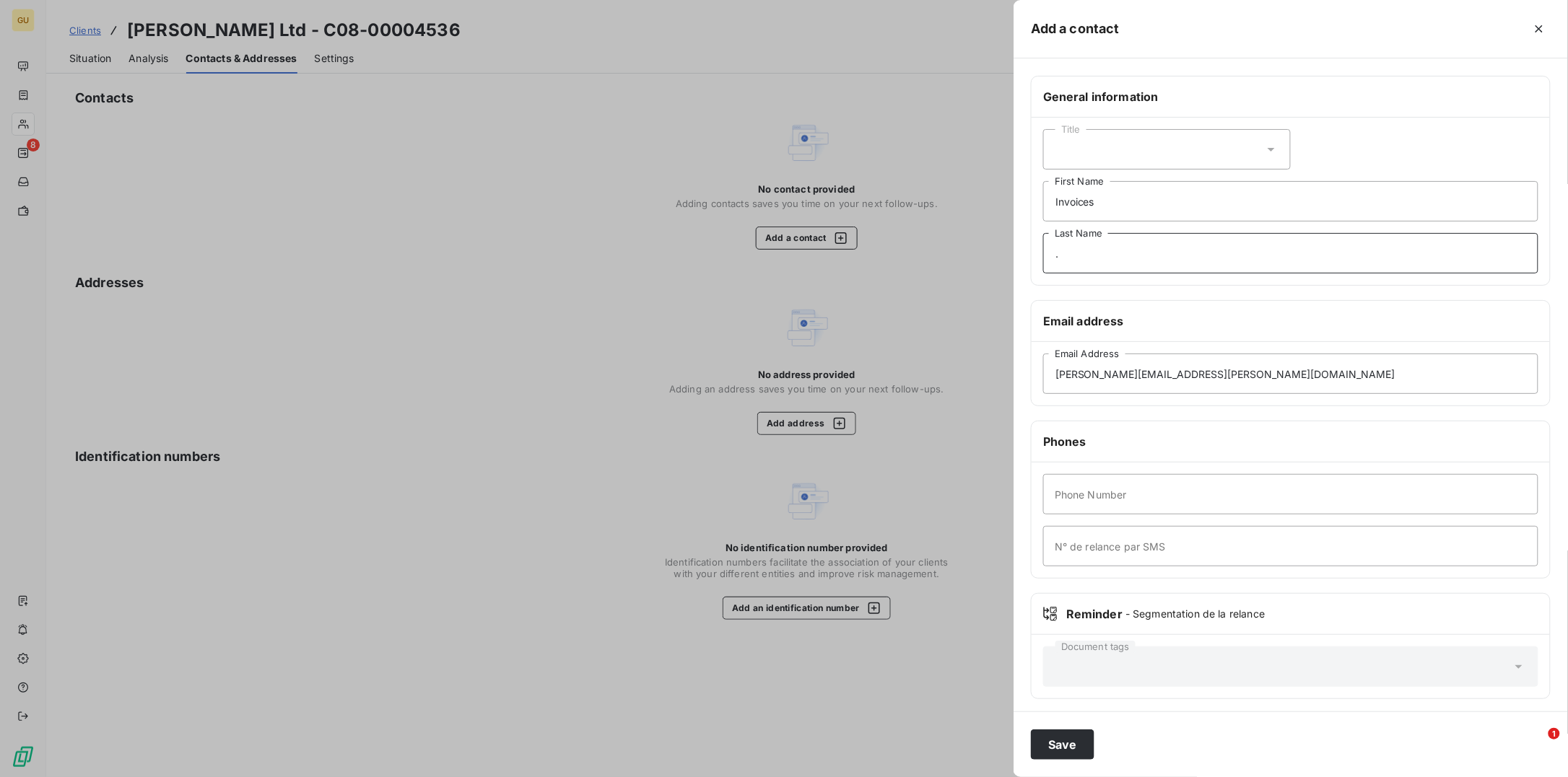
type input "."
click at [1066, 522] on div "Phone Number N° de relance par SMS" at bounding box center [1290, 521] width 518 height 115
click at [1066, 499] on input "Phone Number" at bounding box center [1290, 494] width 495 height 40
type input "000"
click at [1068, 738] on button "Save" at bounding box center [1063, 745] width 64 height 30
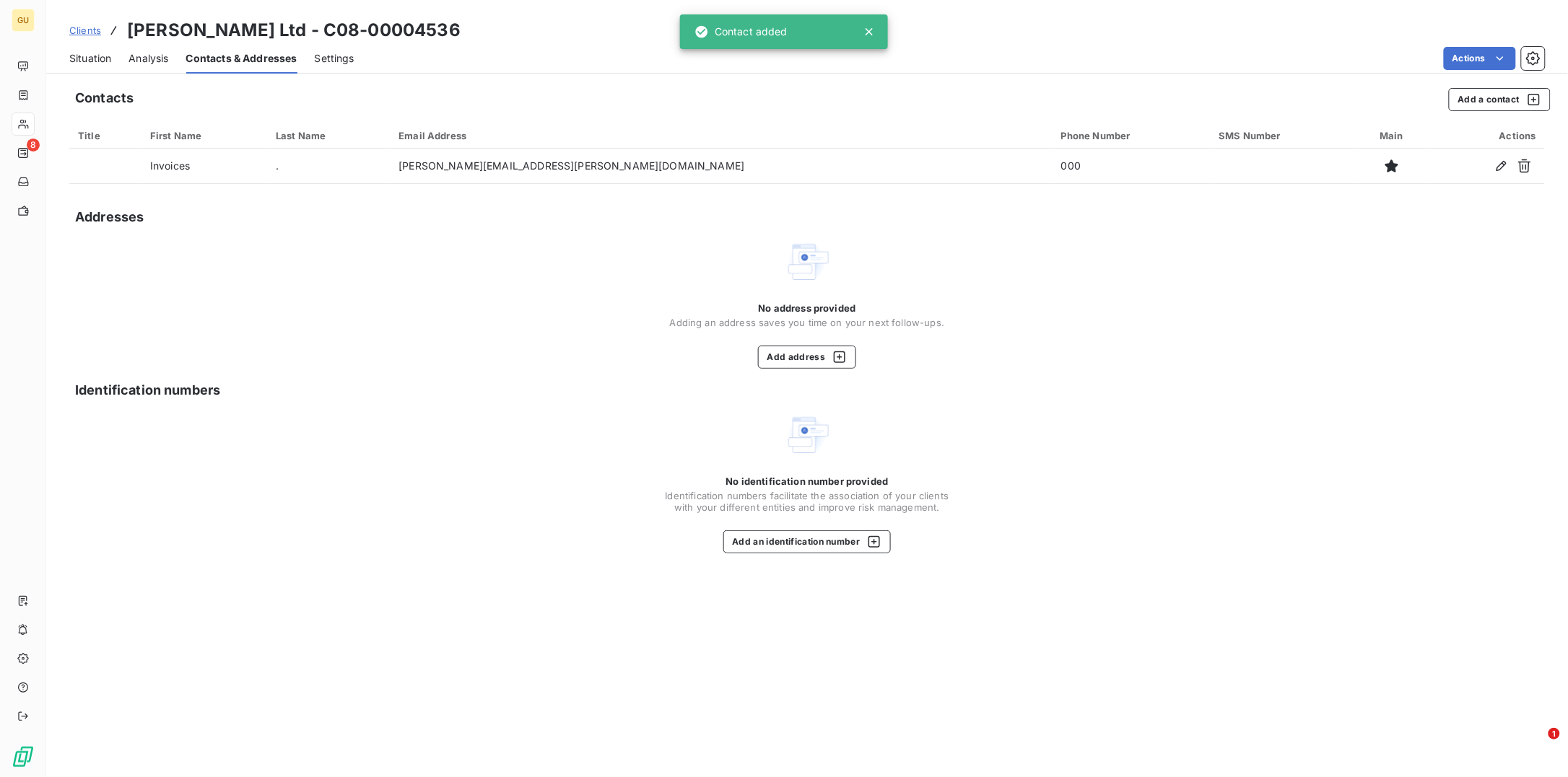
click at [97, 57] on span "Situation" at bounding box center [90, 58] width 42 height 14
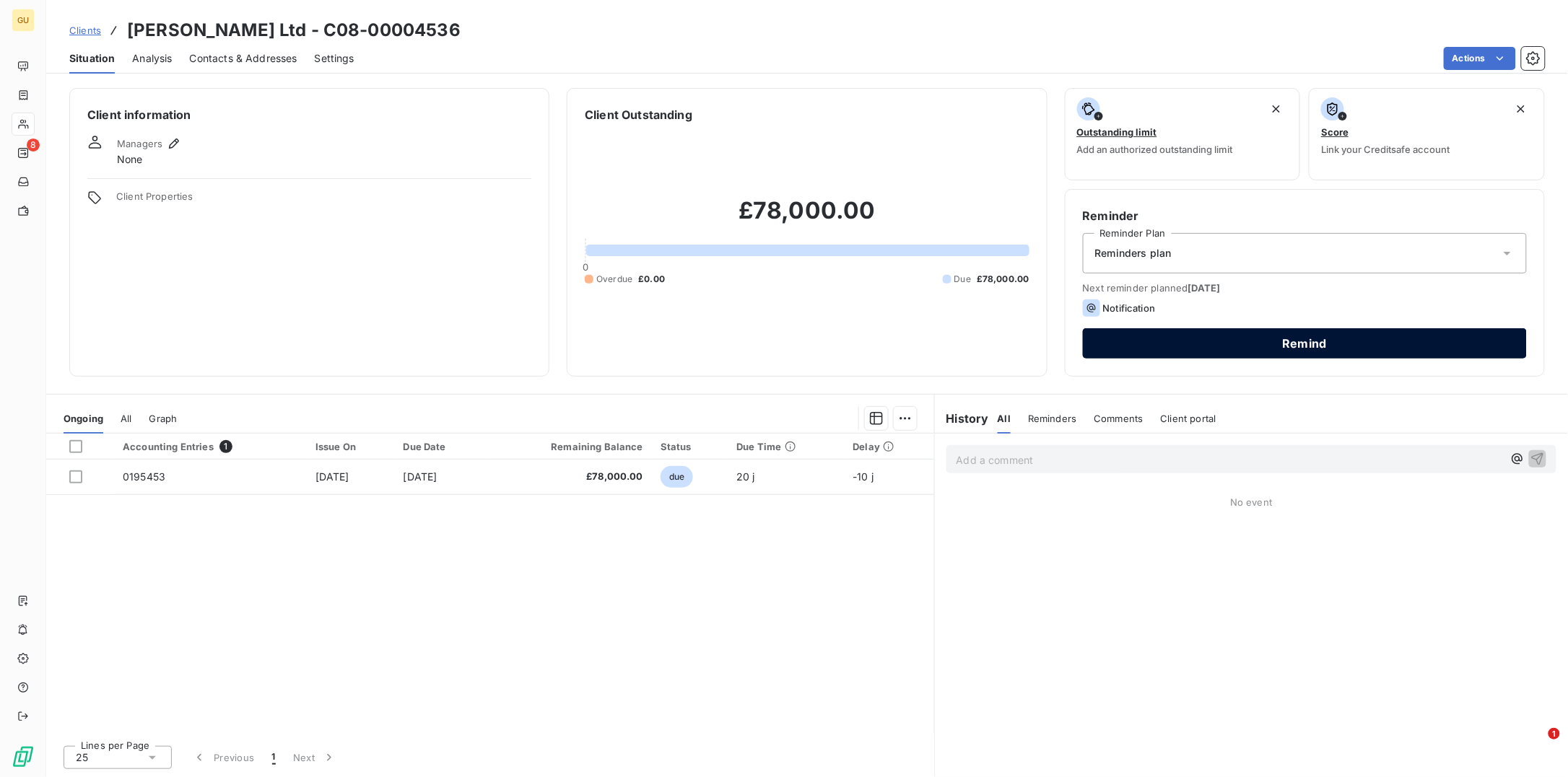
click at [1289, 343] on button "Remind" at bounding box center [1305, 344] width 444 height 30
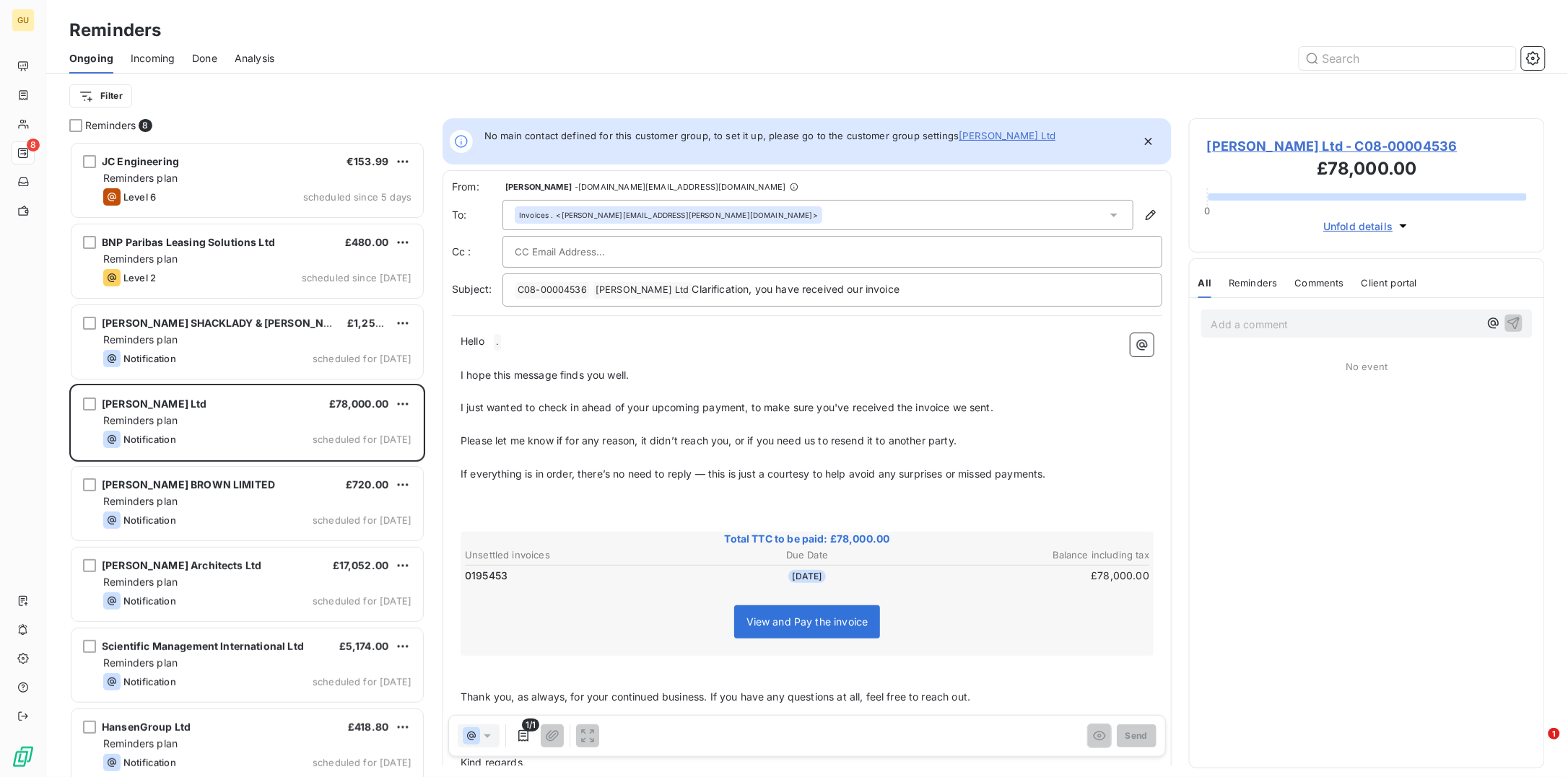
scroll to position [621, 342]
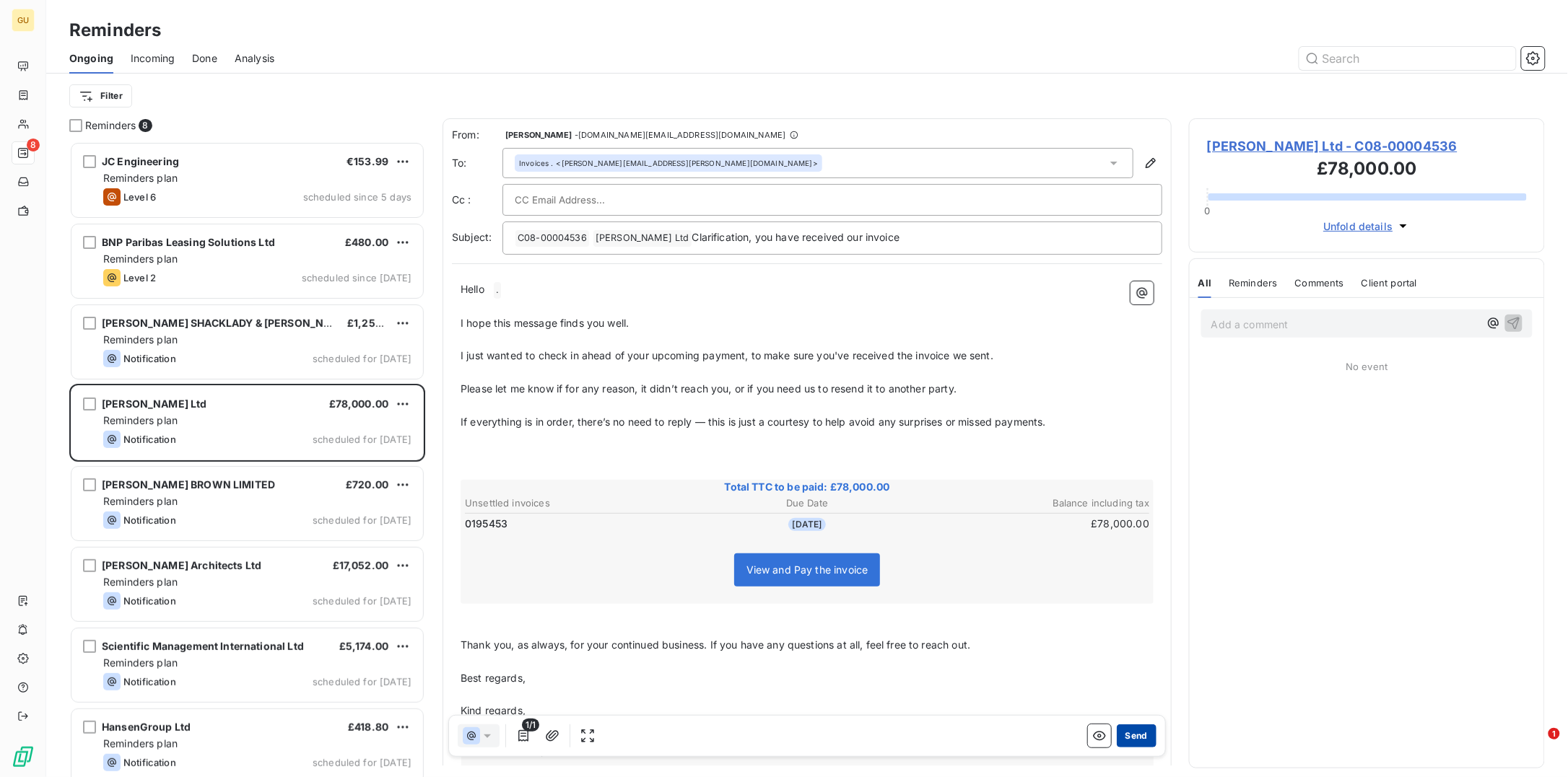
click at [1116, 731] on button "Send" at bounding box center [1136, 736] width 39 height 23
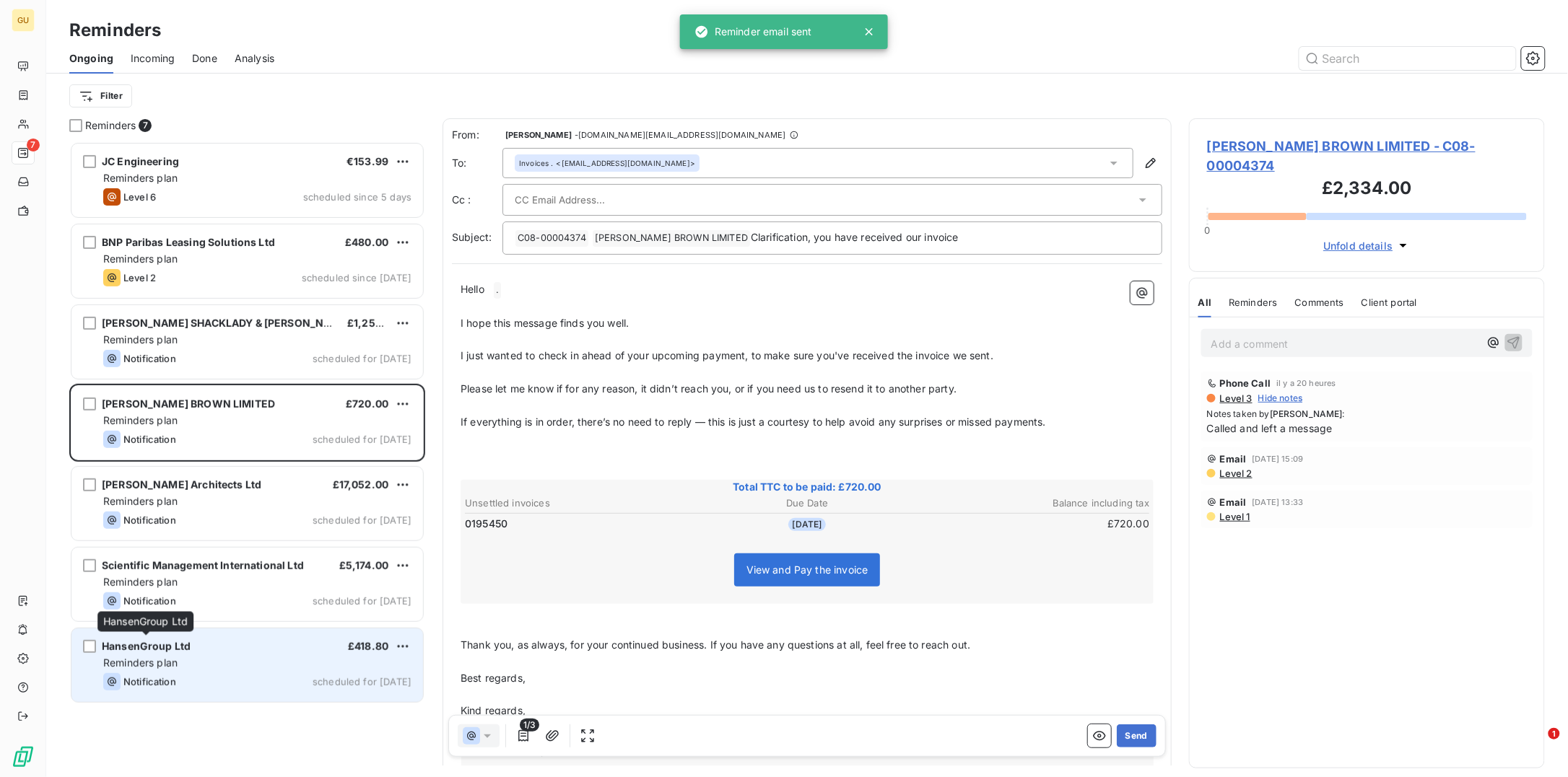
click at [173, 645] on span "HansenGroup Ltd" at bounding box center [146, 646] width 89 height 12
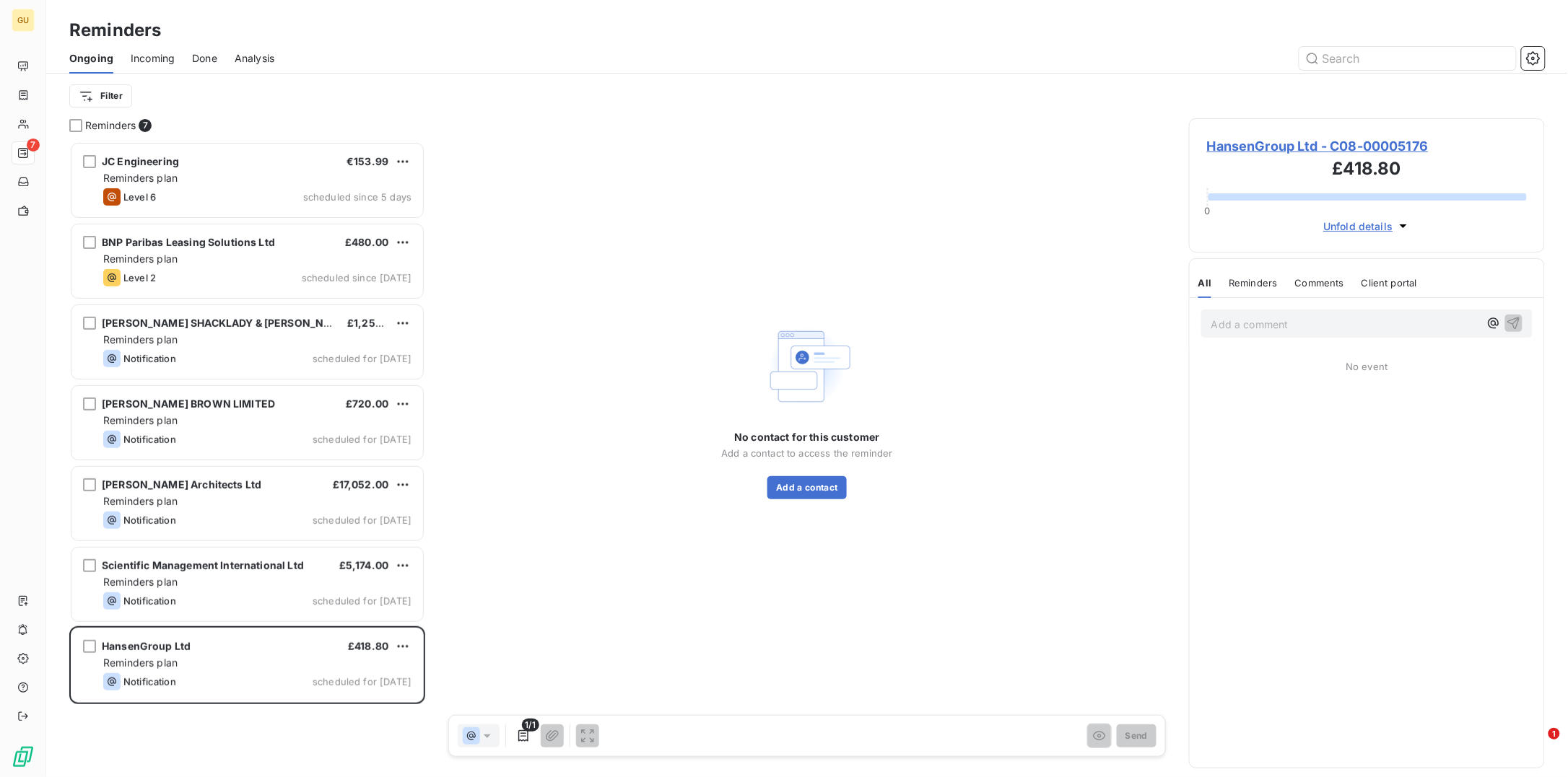
click at [1239, 143] on span "HansenGroup Ltd - C08-00005176" at bounding box center [1366, 146] width 320 height 20
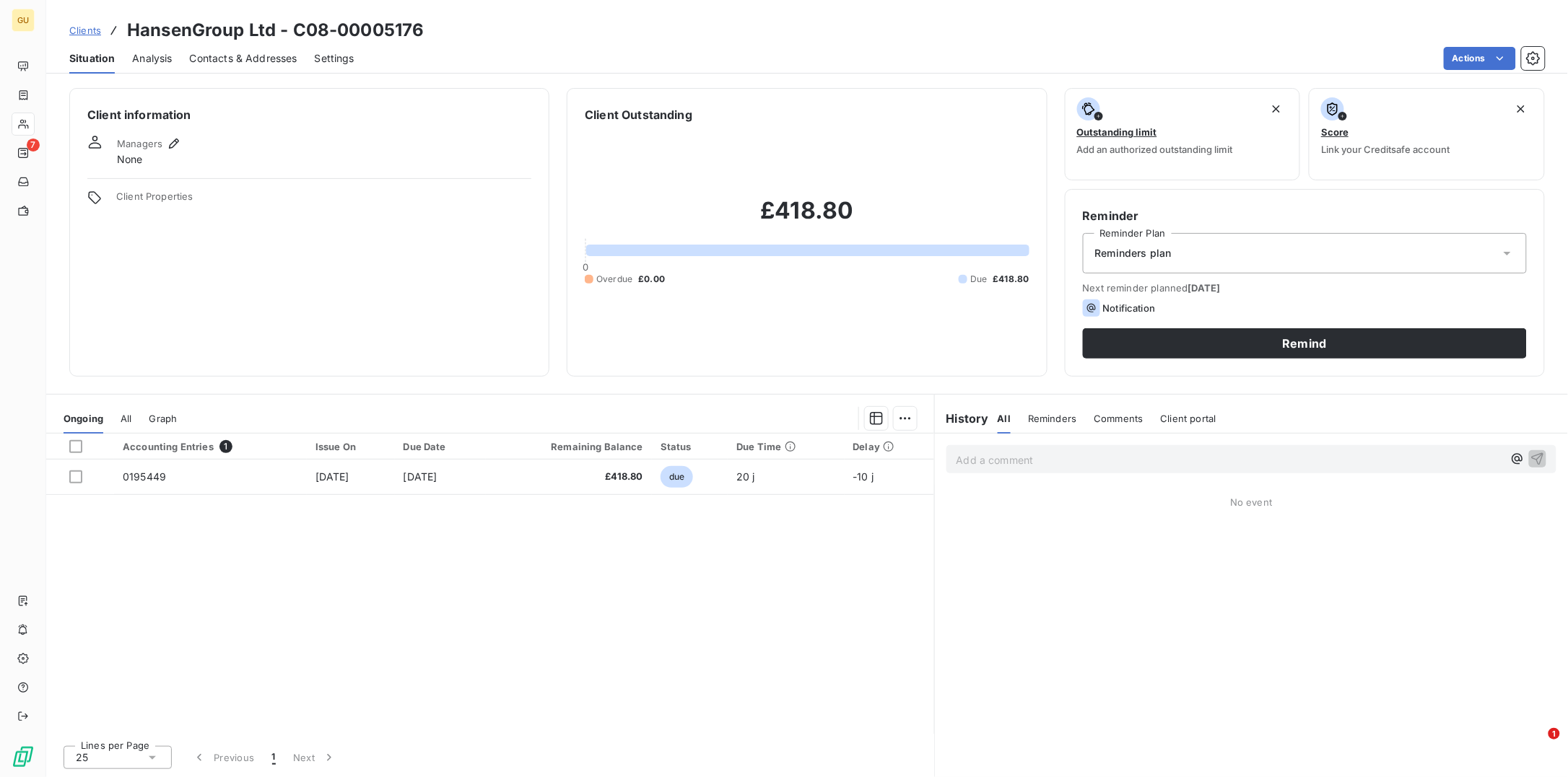
click at [244, 55] on span "Contacts & Addresses" at bounding box center [244, 58] width 108 height 14
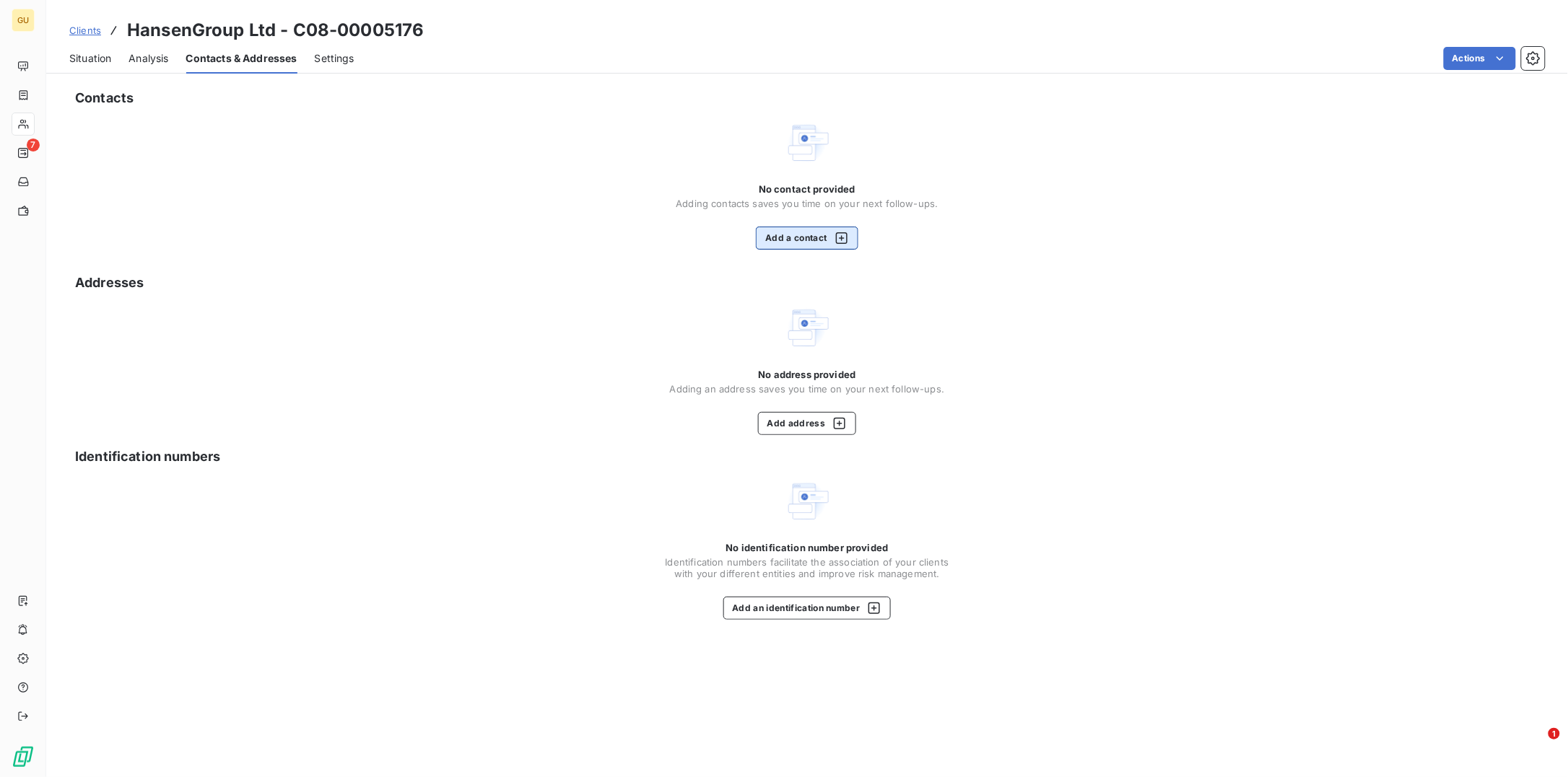
click at [812, 232] on button "Add a contact" at bounding box center [807, 238] width 102 height 23
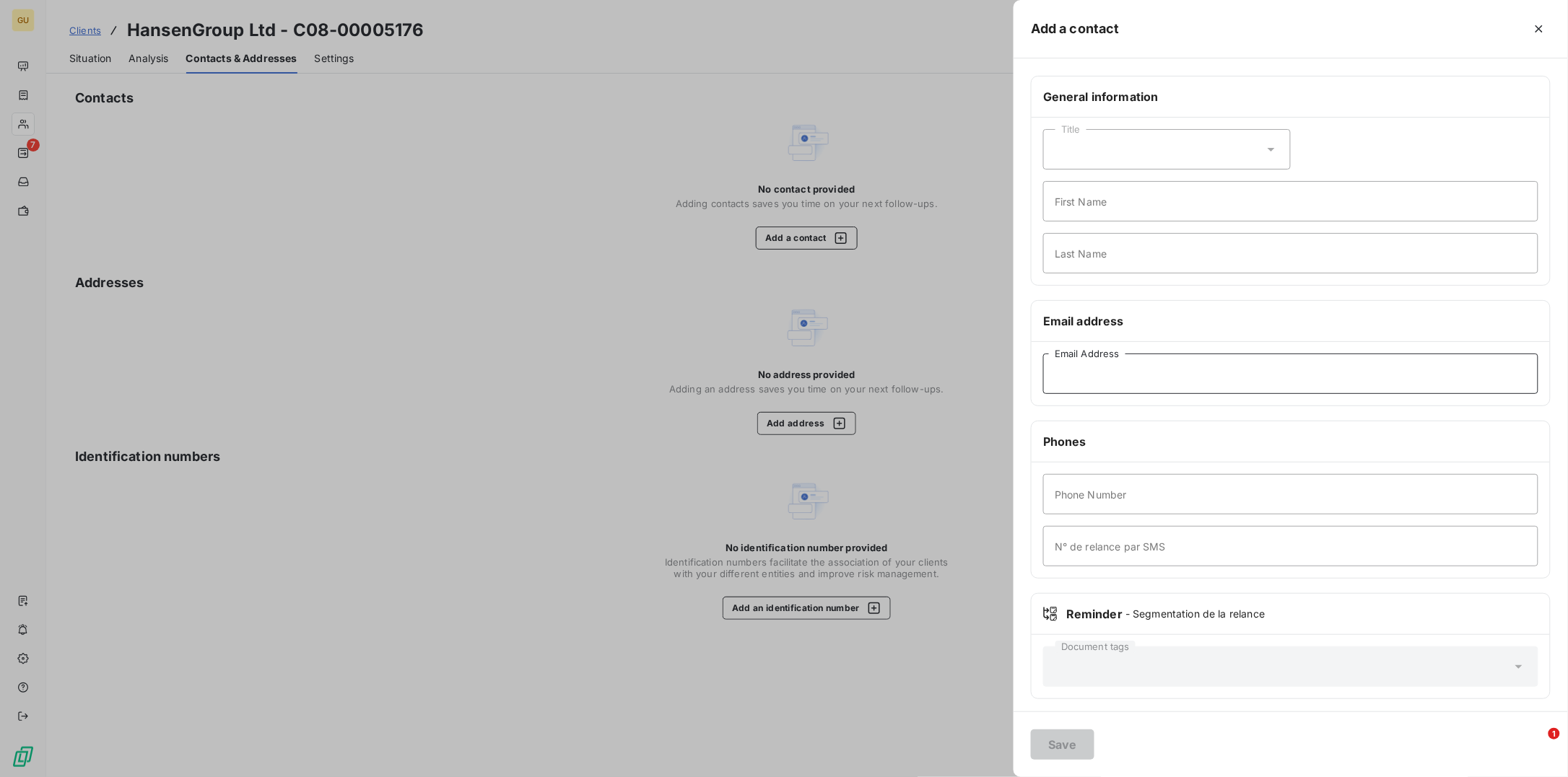
click at [1082, 372] on input "Email Address" at bounding box center [1290, 373] width 495 height 40
paste input "J.Mitchell@hansen-uk.com"
type input "J.Mitchell@hansen-uk.com"
click at [1080, 208] on input "First Name" at bounding box center [1290, 201] width 495 height 40
type input "Invoices"
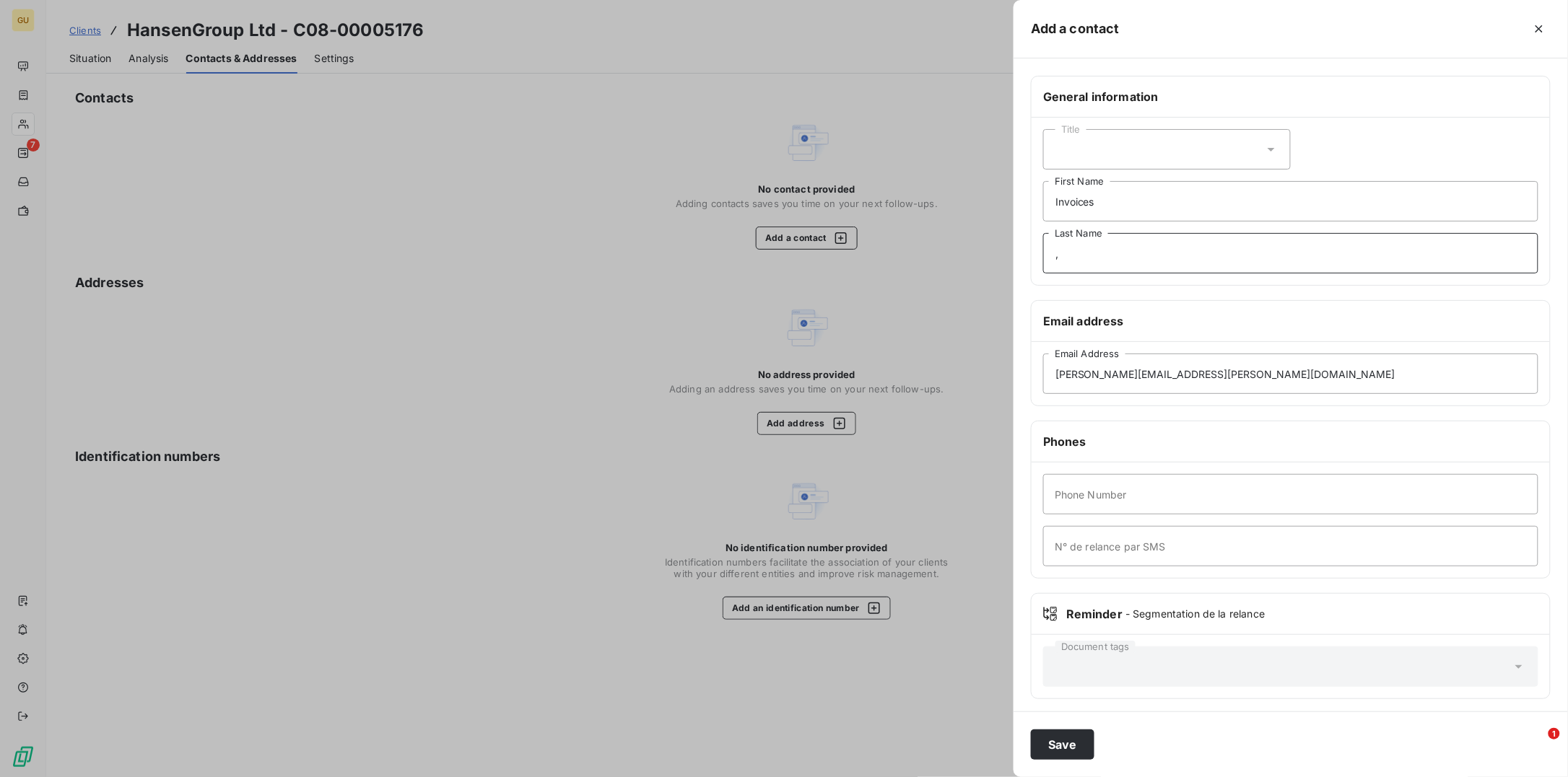
type input ","
click at [1094, 510] on input "Phone Number" at bounding box center [1290, 494] width 495 height 40
type input "000"
click at [1064, 741] on button "Save" at bounding box center [1063, 745] width 64 height 30
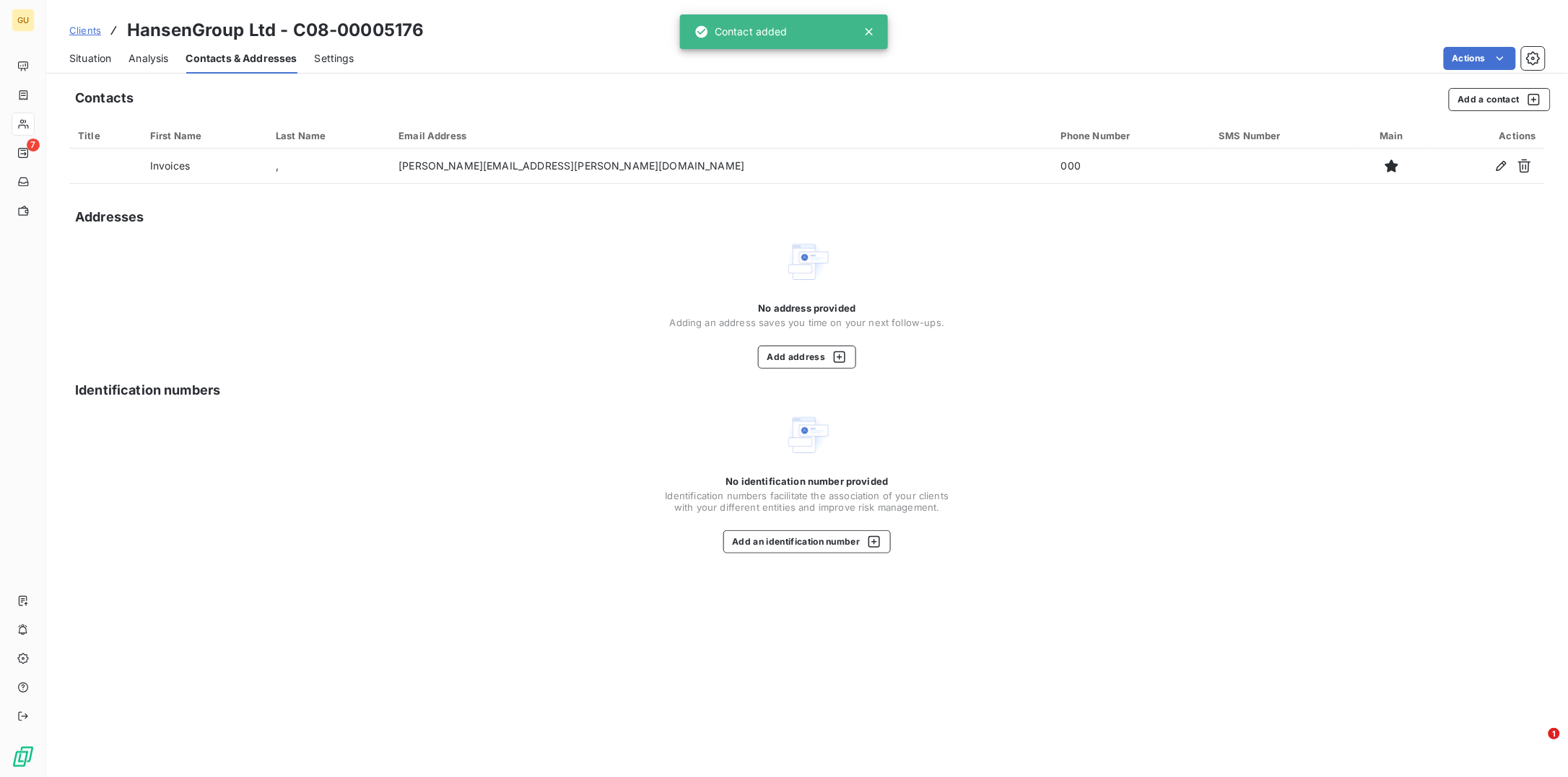
click at [102, 57] on span "Situation" at bounding box center [90, 58] width 42 height 14
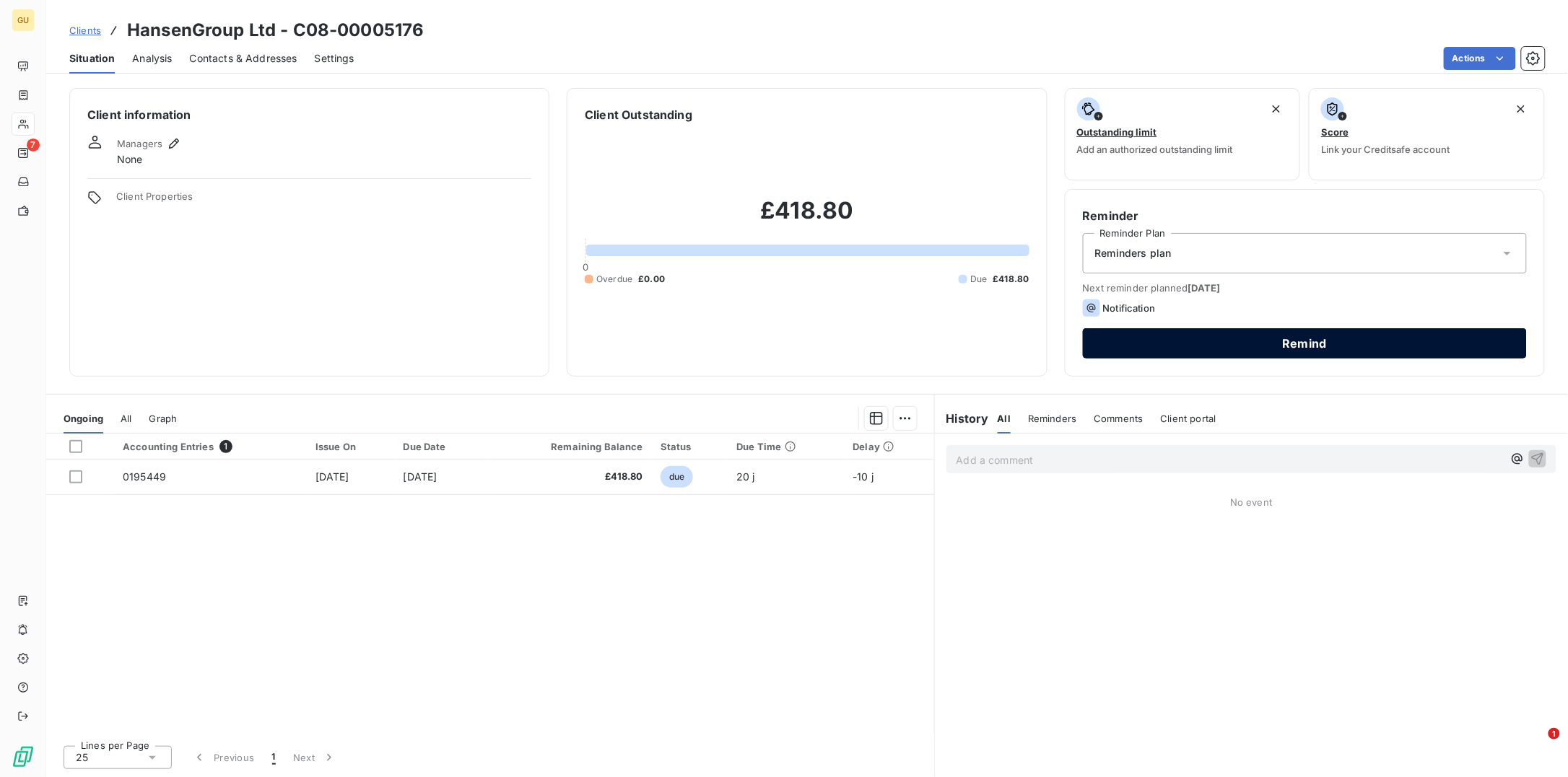
click at [1191, 342] on button "Remind" at bounding box center [1305, 344] width 444 height 30
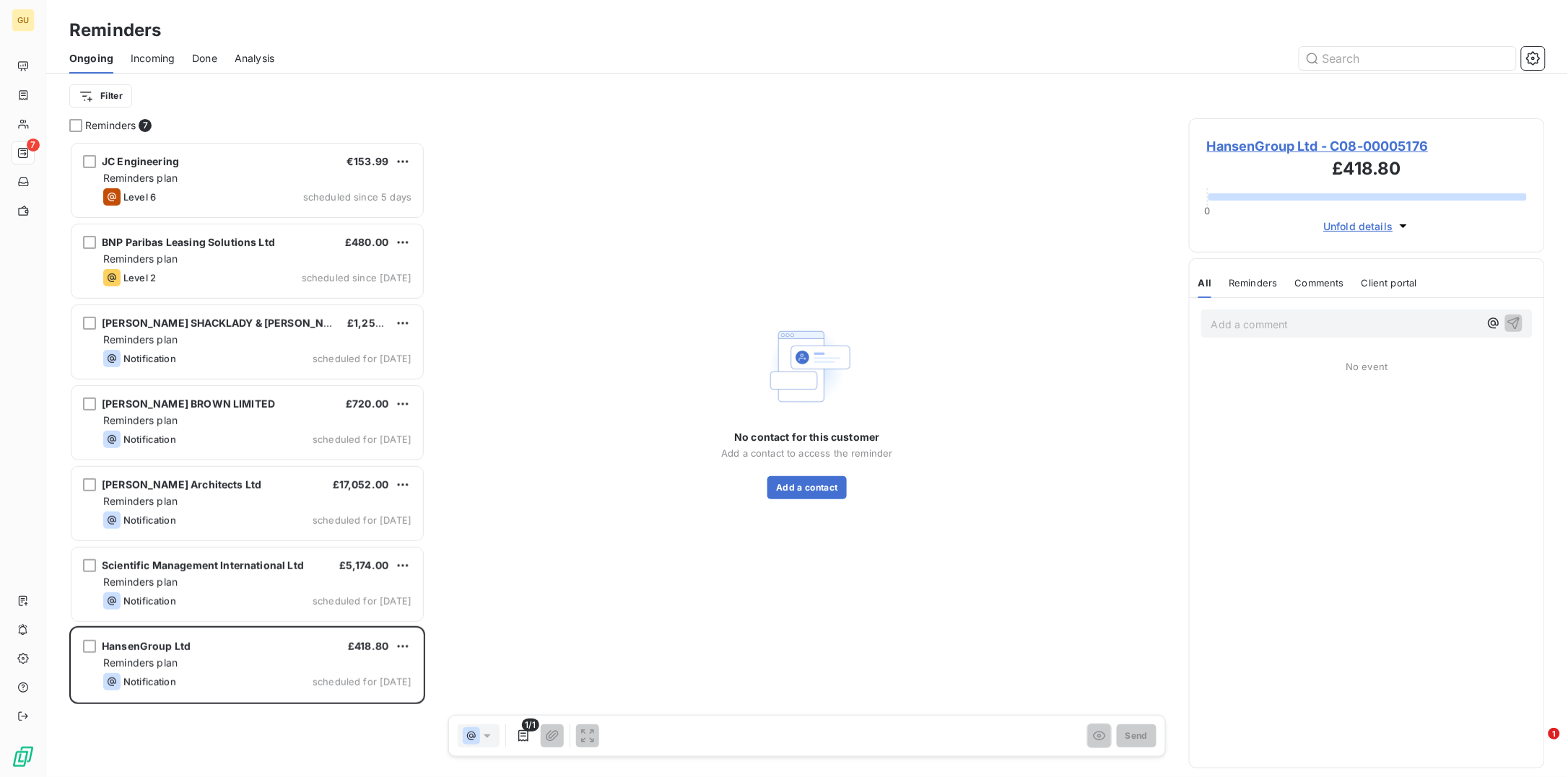
scroll to position [621, 342]
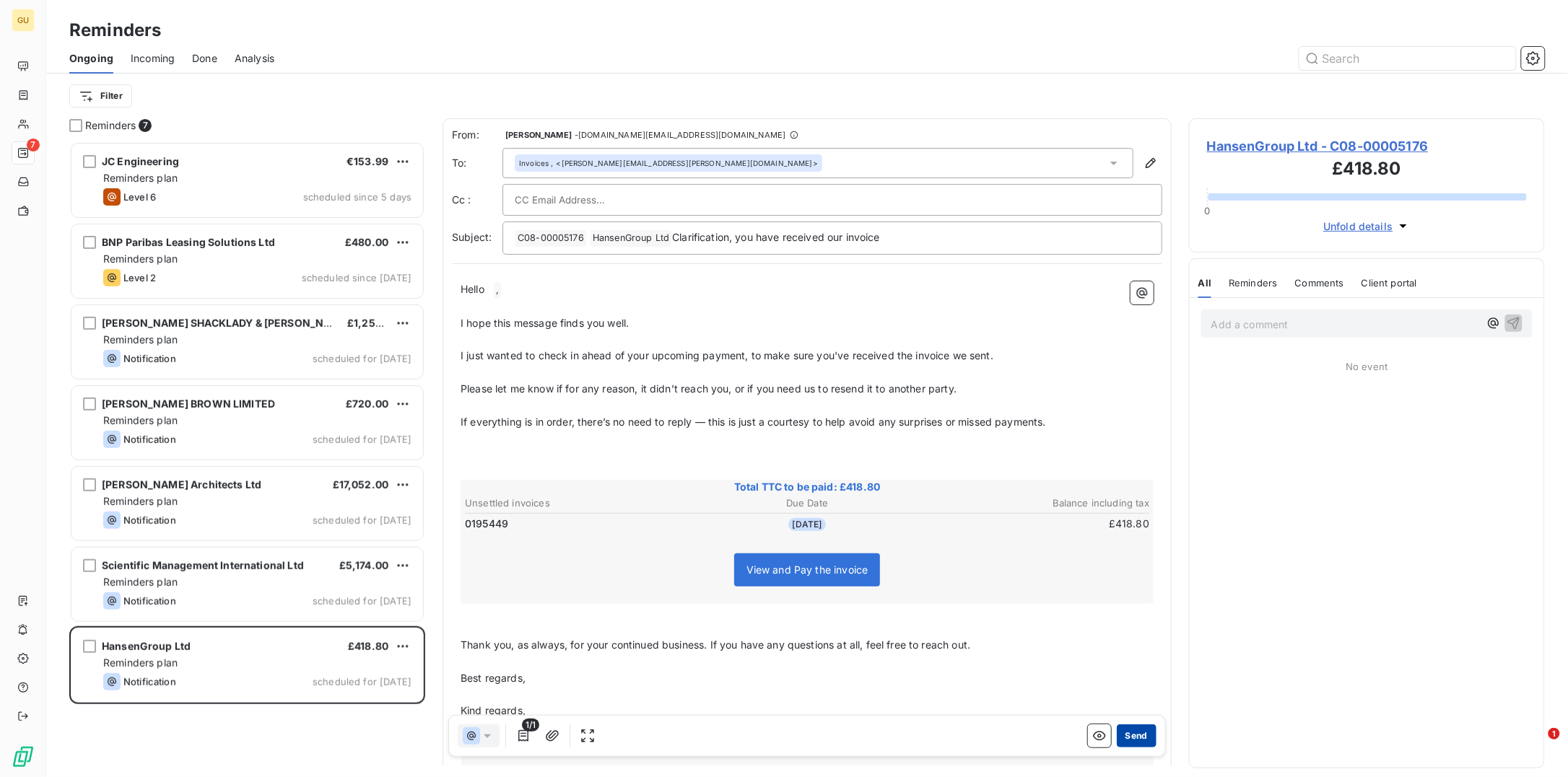
click at [1116, 735] on button "Send" at bounding box center [1136, 736] width 39 height 23
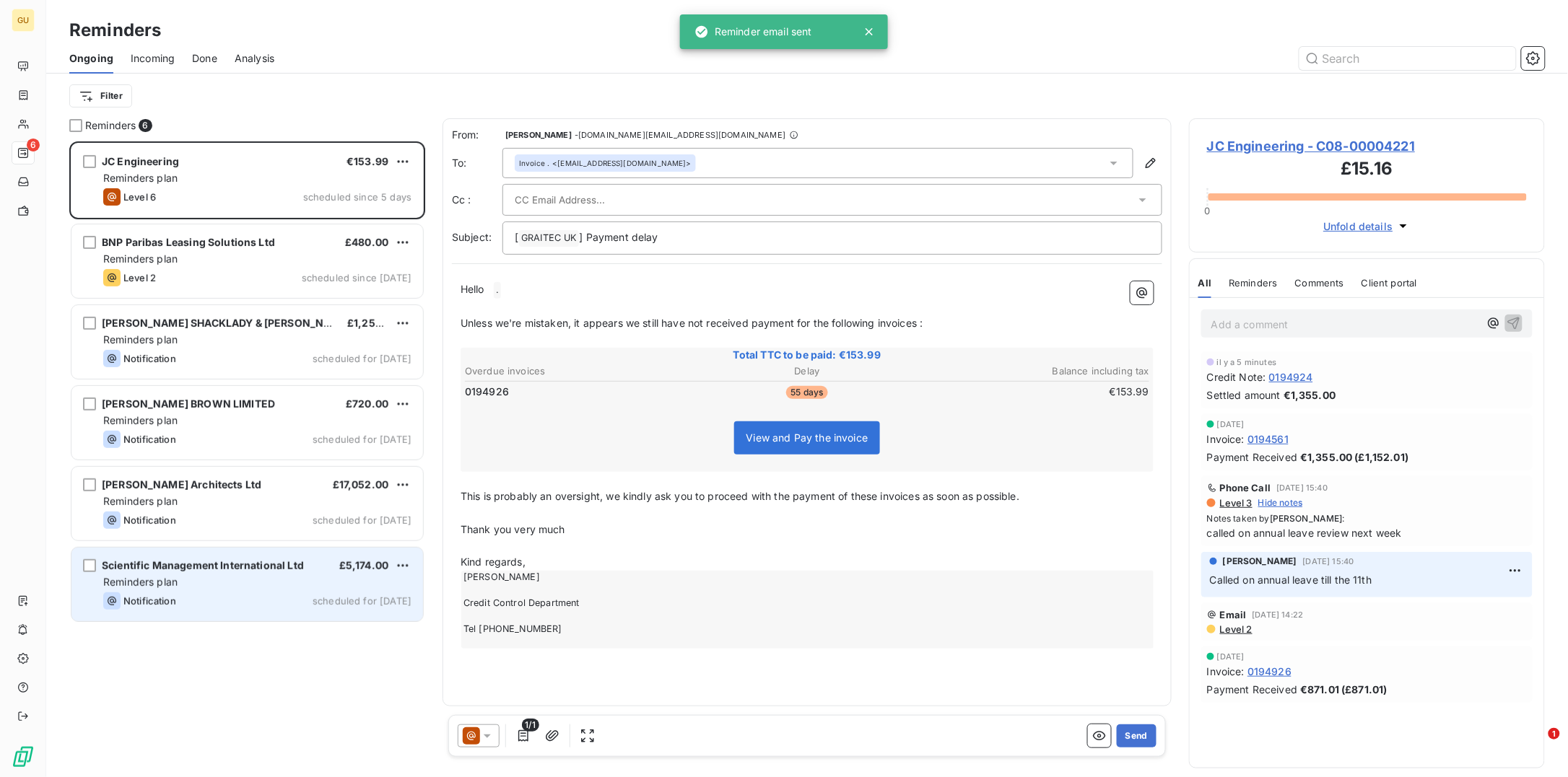
click at [203, 569] on span "Scientific Management International Ltd" at bounding box center [203, 565] width 202 height 12
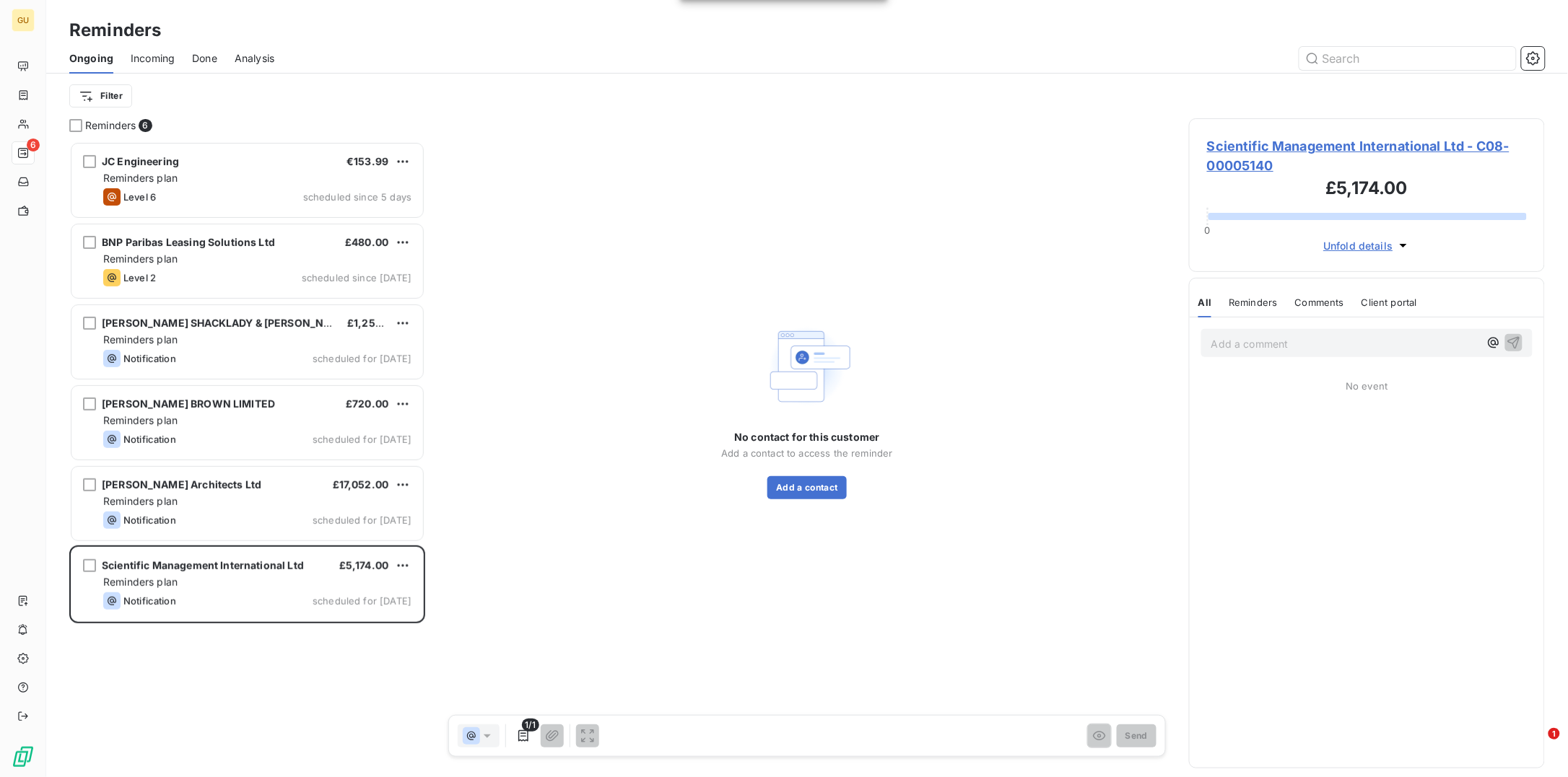
click at [1303, 137] on span "Scientific Management International Ltd - C08-00005140" at bounding box center [1366, 156] width 320 height 39
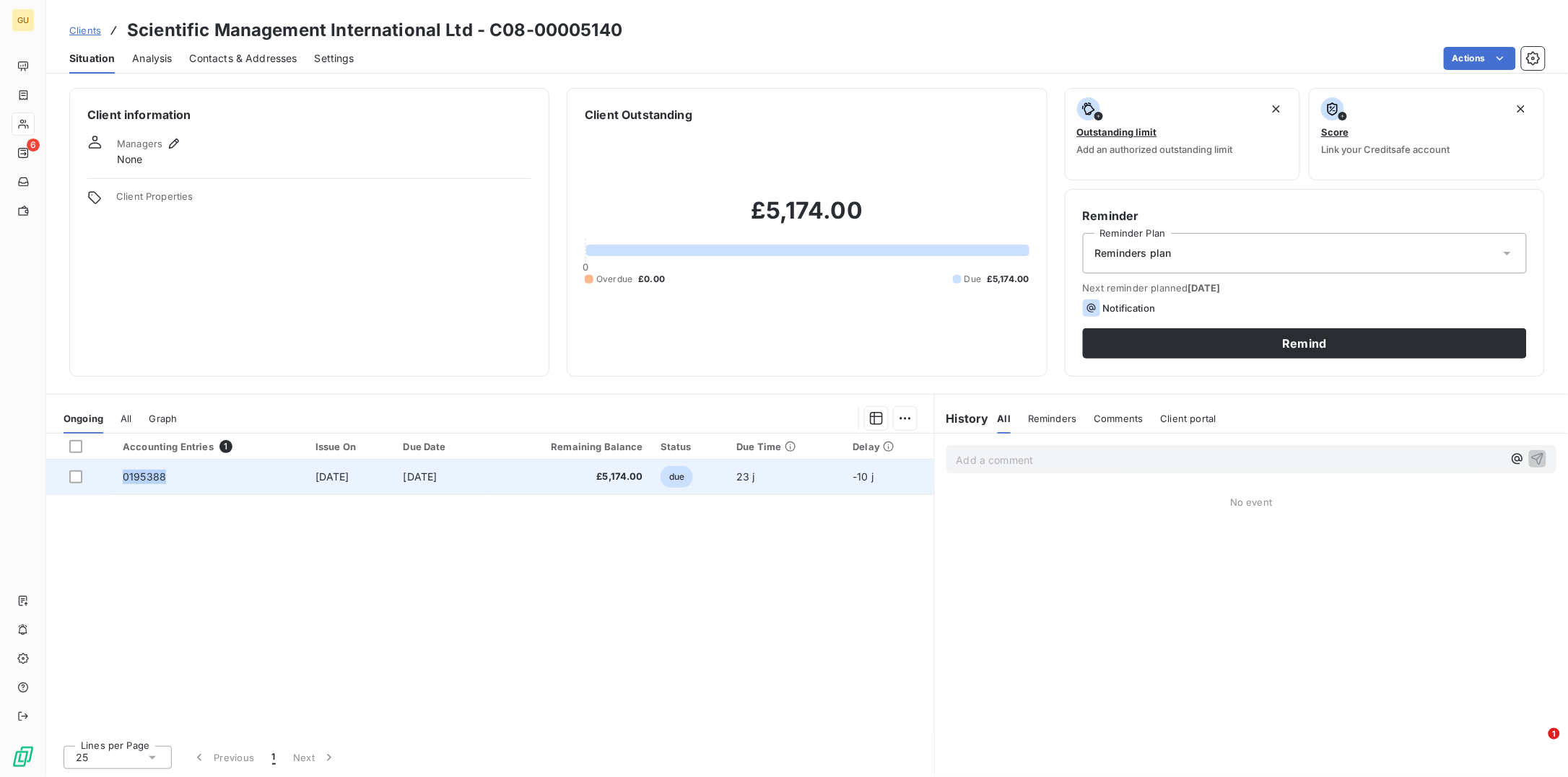
drag, startPoint x: 163, startPoint y: 476, endPoint x: 101, endPoint y: 473, distance: 62.1
click at [101, 473] on tr "0195388 28 Jul 2025 30 Aug 2025 £5,174.00 due 23 j -10 j" at bounding box center [490, 477] width 888 height 35
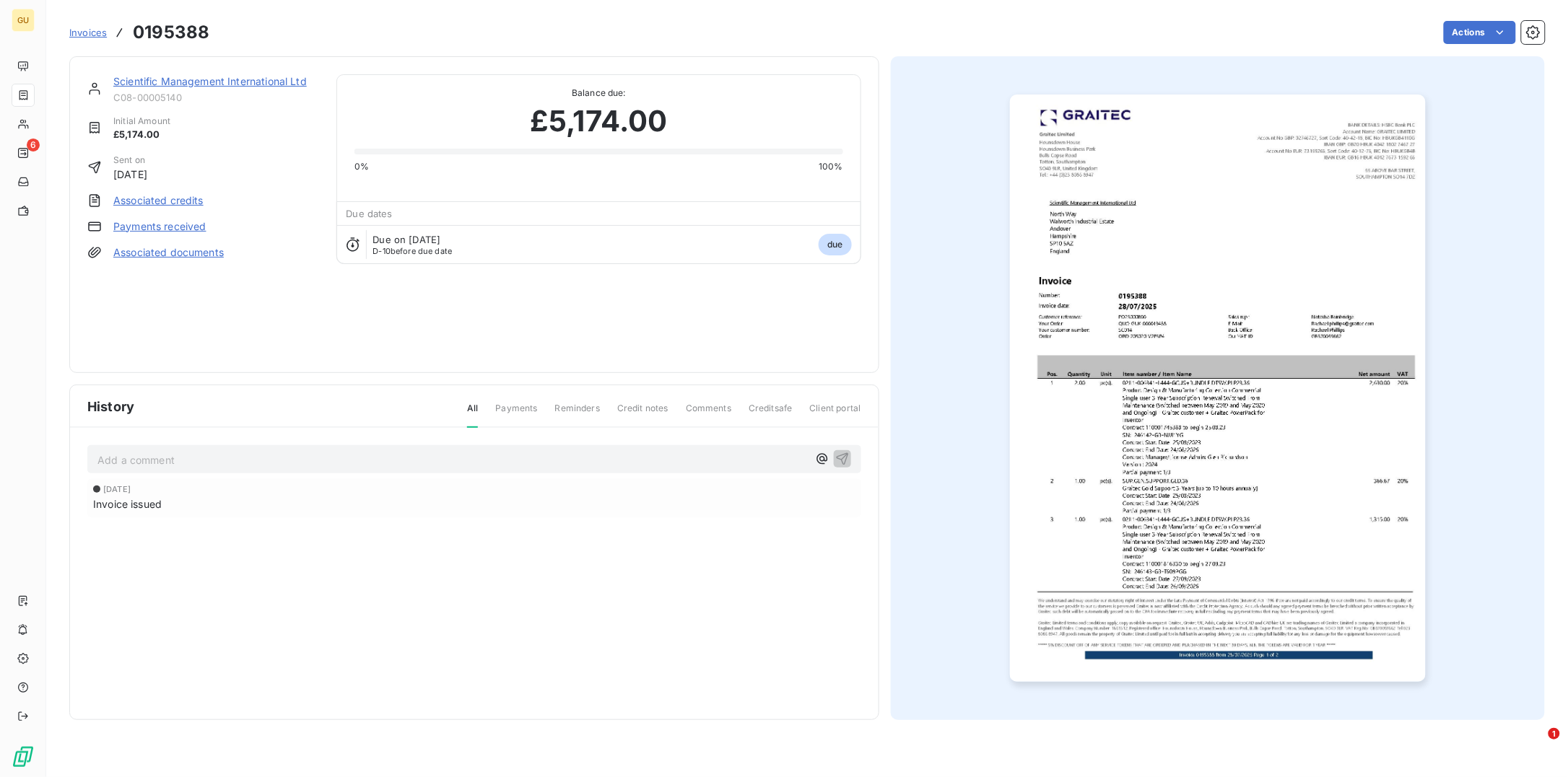
click at [173, 76] on link "Scientific Management International Ltd" at bounding box center [209, 81] width 194 height 12
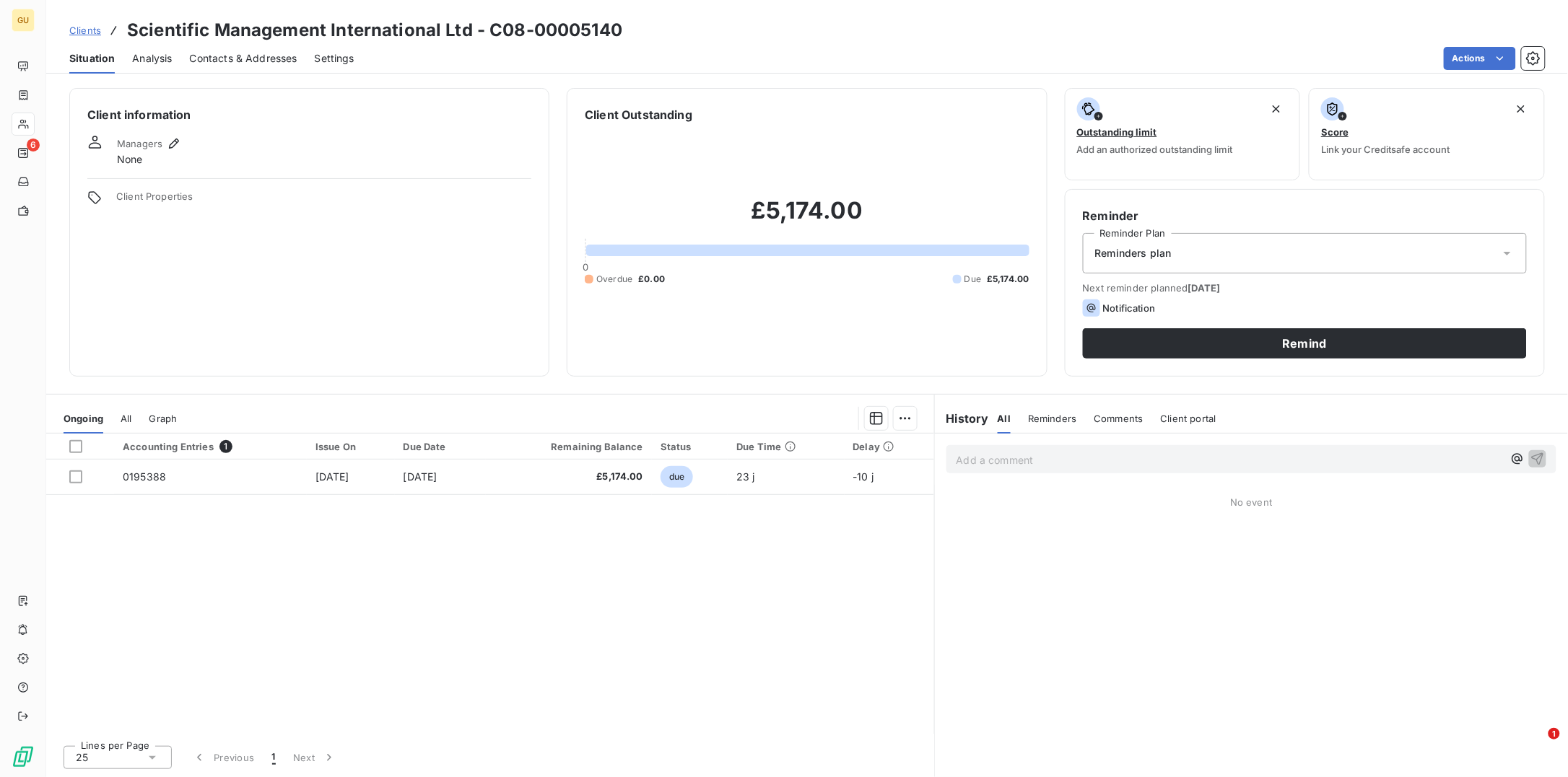
click at [219, 57] on span "Contacts & Addresses" at bounding box center [244, 58] width 108 height 14
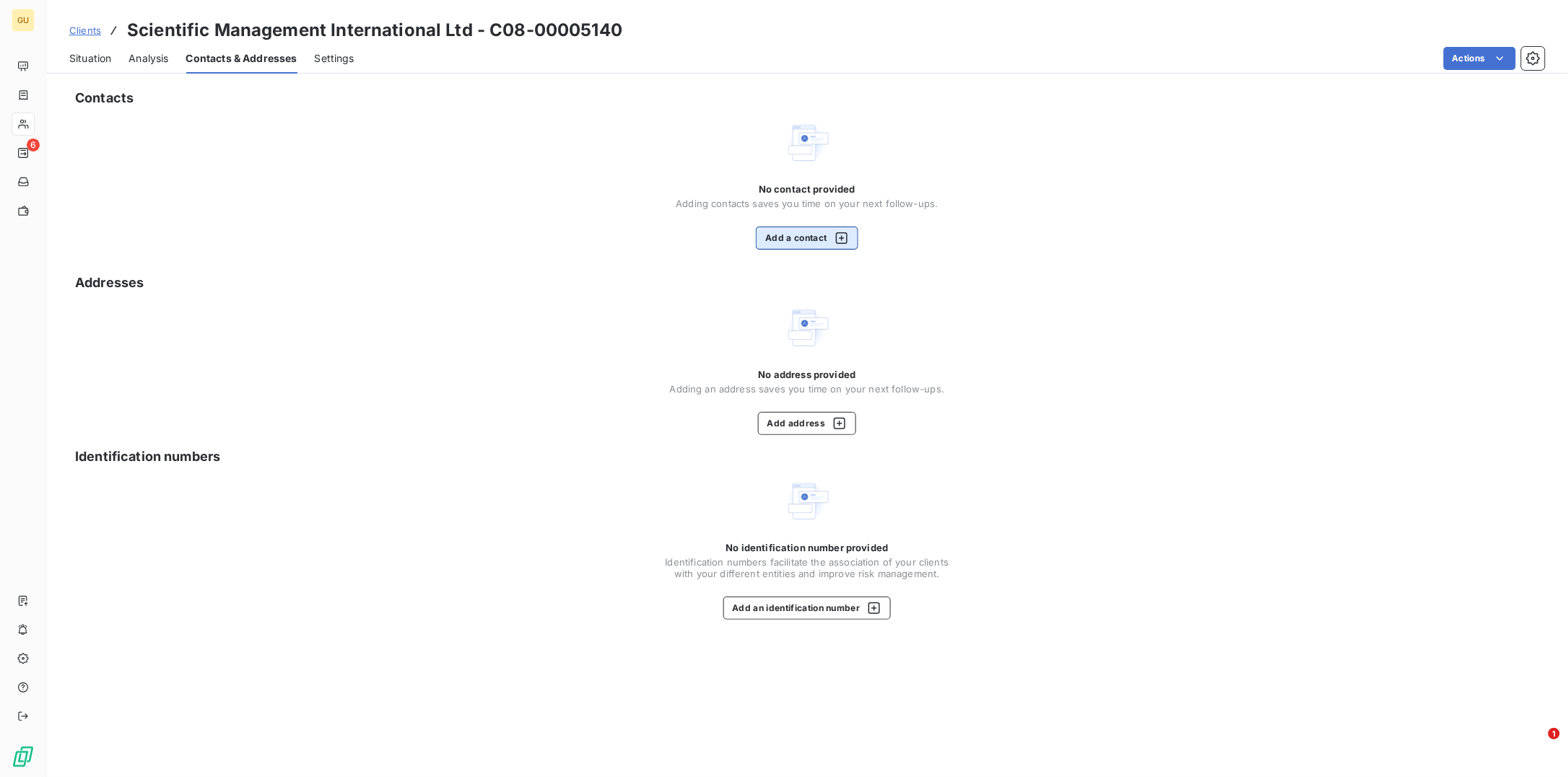
click at [786, 229] on button "Add a contact" at bounding box center [807, 238] width 102 height 23
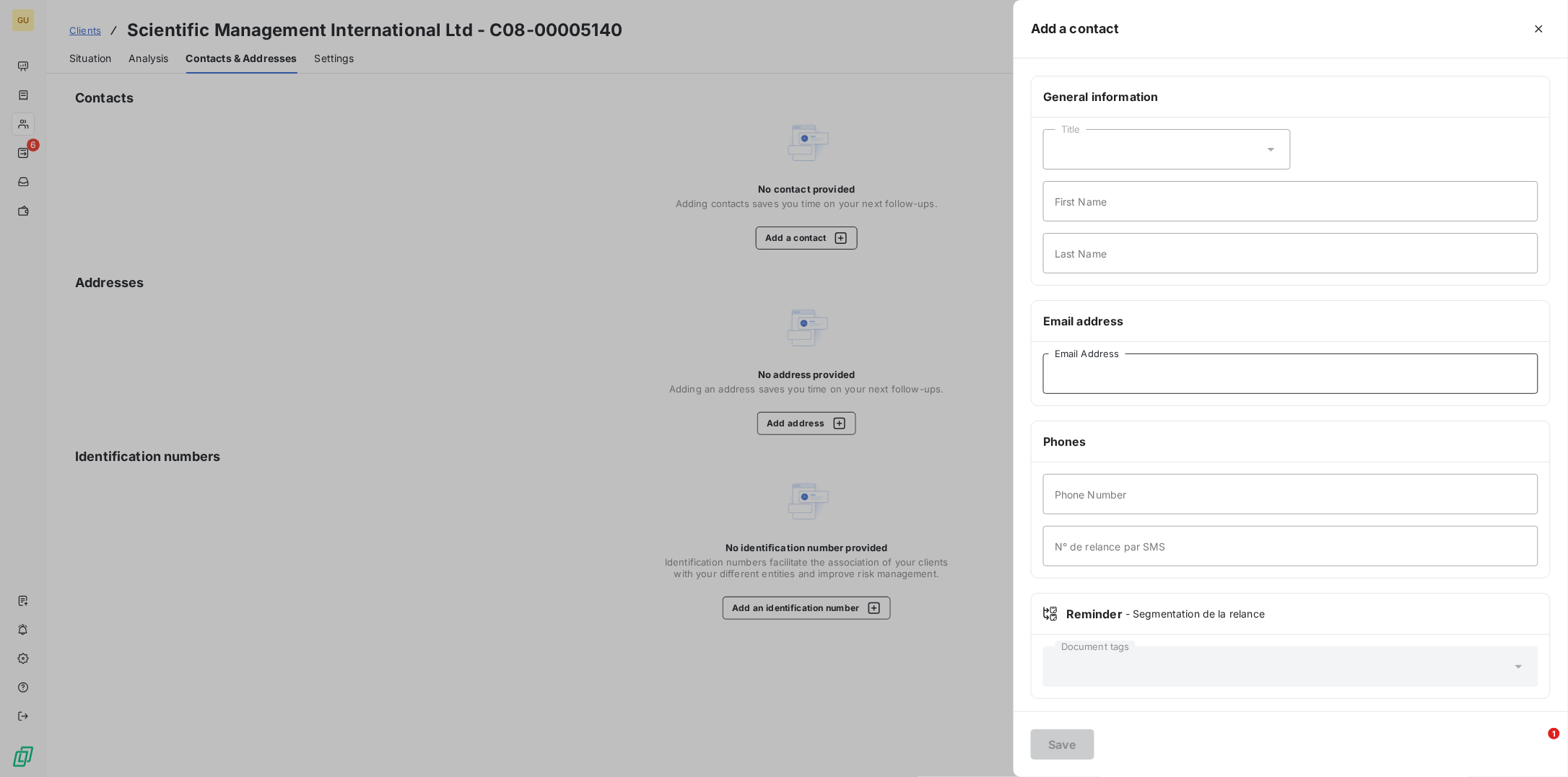
click at [1080, 380] on input "Email Address" at bounding box center [1290, 373] width 495 height 40
paste input "glen.richardson@smi.group"
type input "glen.richardson@smi.group"
click at [1078, 208] on input "First Name" at bounding box center [1290, 201] width 495 height 40
type input "Invoices"
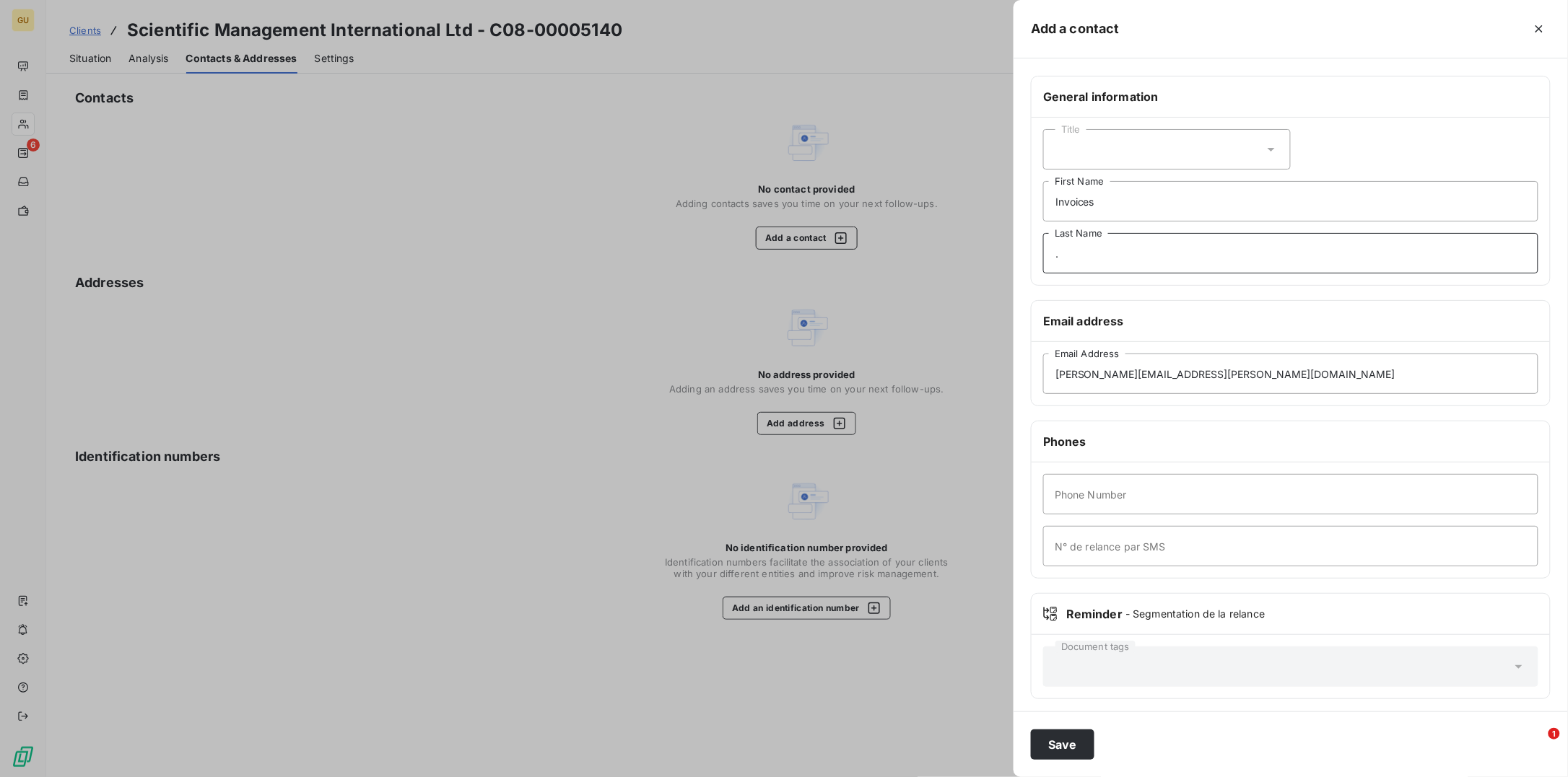
type input "."
click at [1088, 499] on input "Phone Number" at bounding box center [1290, 494] width 495 height 40
type input "00"
click at [1055, 741] on button "Save" at bounding box center [1063, 745] width 64 height 30
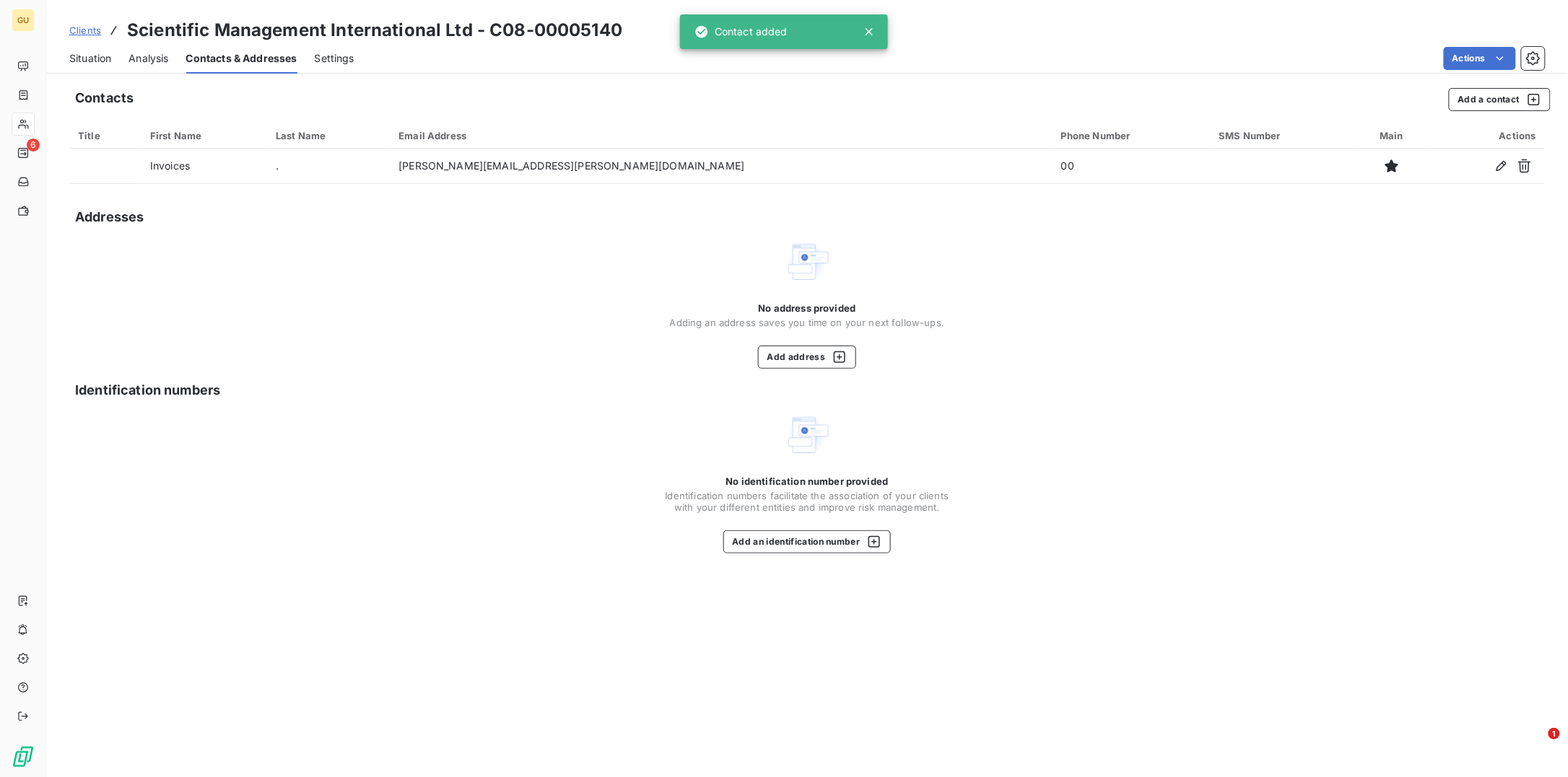
click at [75, 54] on span "Situation" at bounding box center [90, 58] width 42 height 14
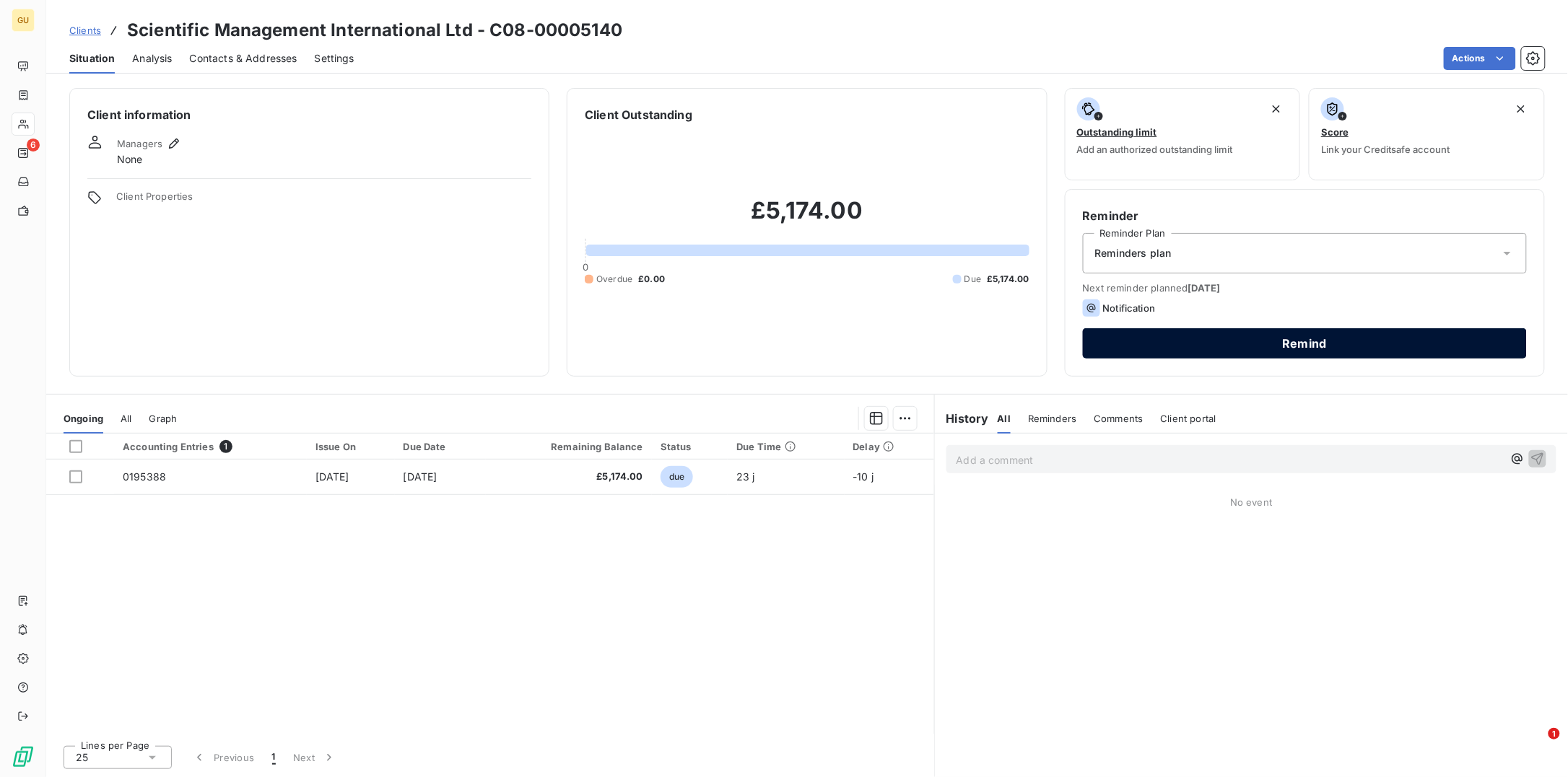
click at [1195, 338] on button "Remind" at bounding box center [1305, 344] width 444 height 30
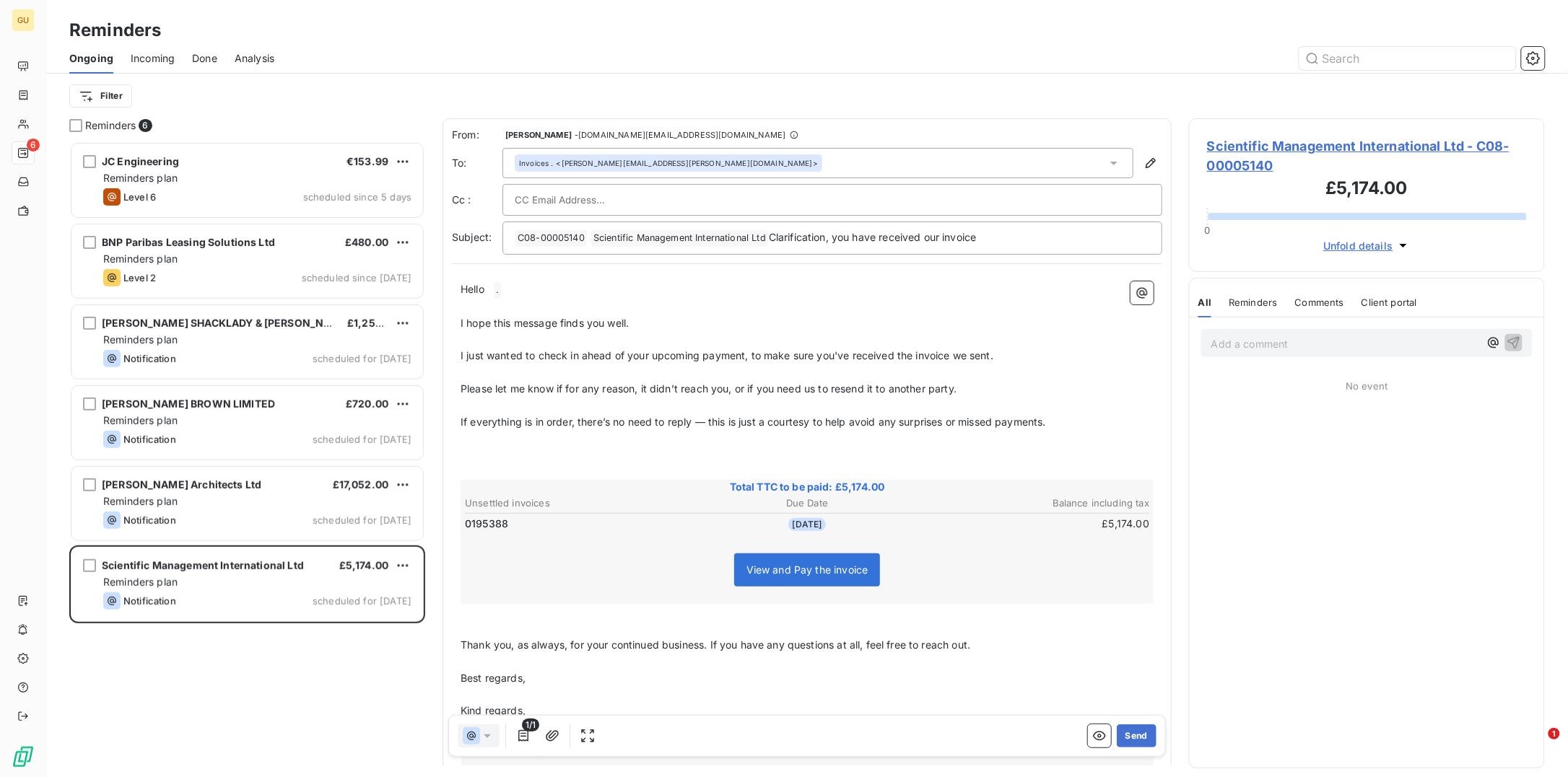
scroll to position [621, 342]
click at [1116, 735] on button "Send" at bounding box center [1136, 736] width 39 height 23
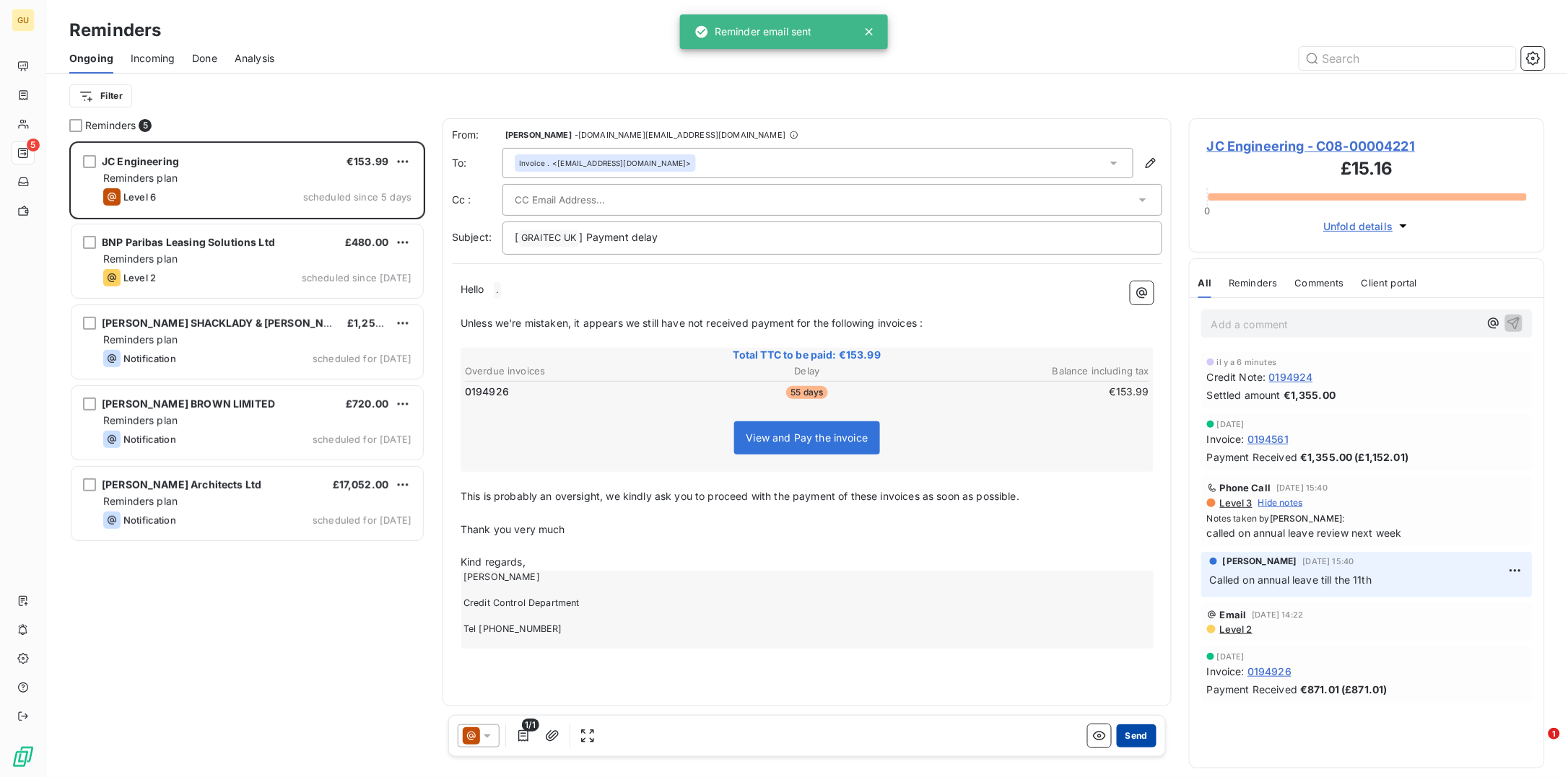
click at [1143, 735] on button "Send" at bounding box center [1136, 736] width 39 height 23
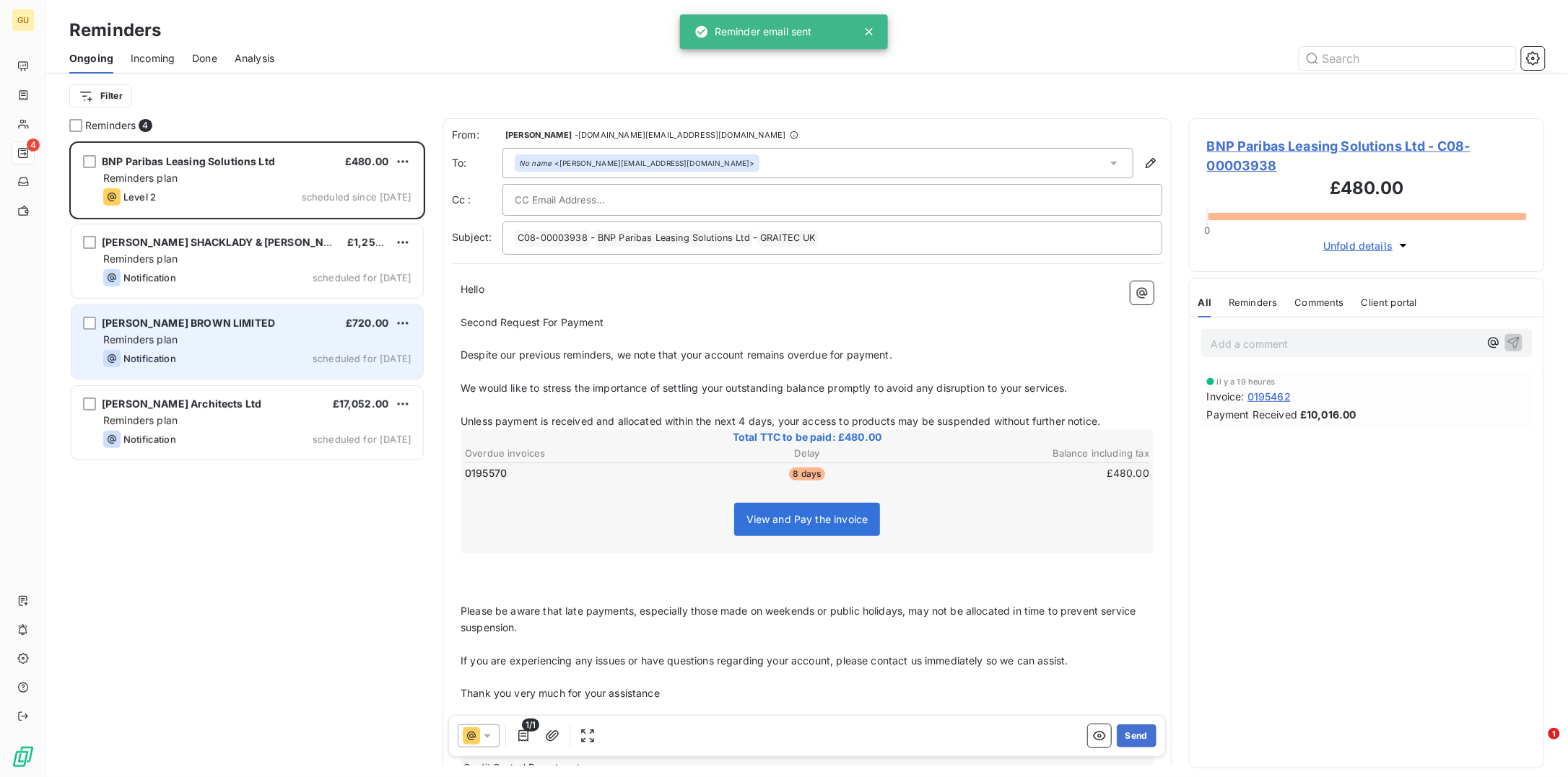
click at [241, 359] on div "Notification scheduled for today" at bounding box center [257, 358] width 308 height 17
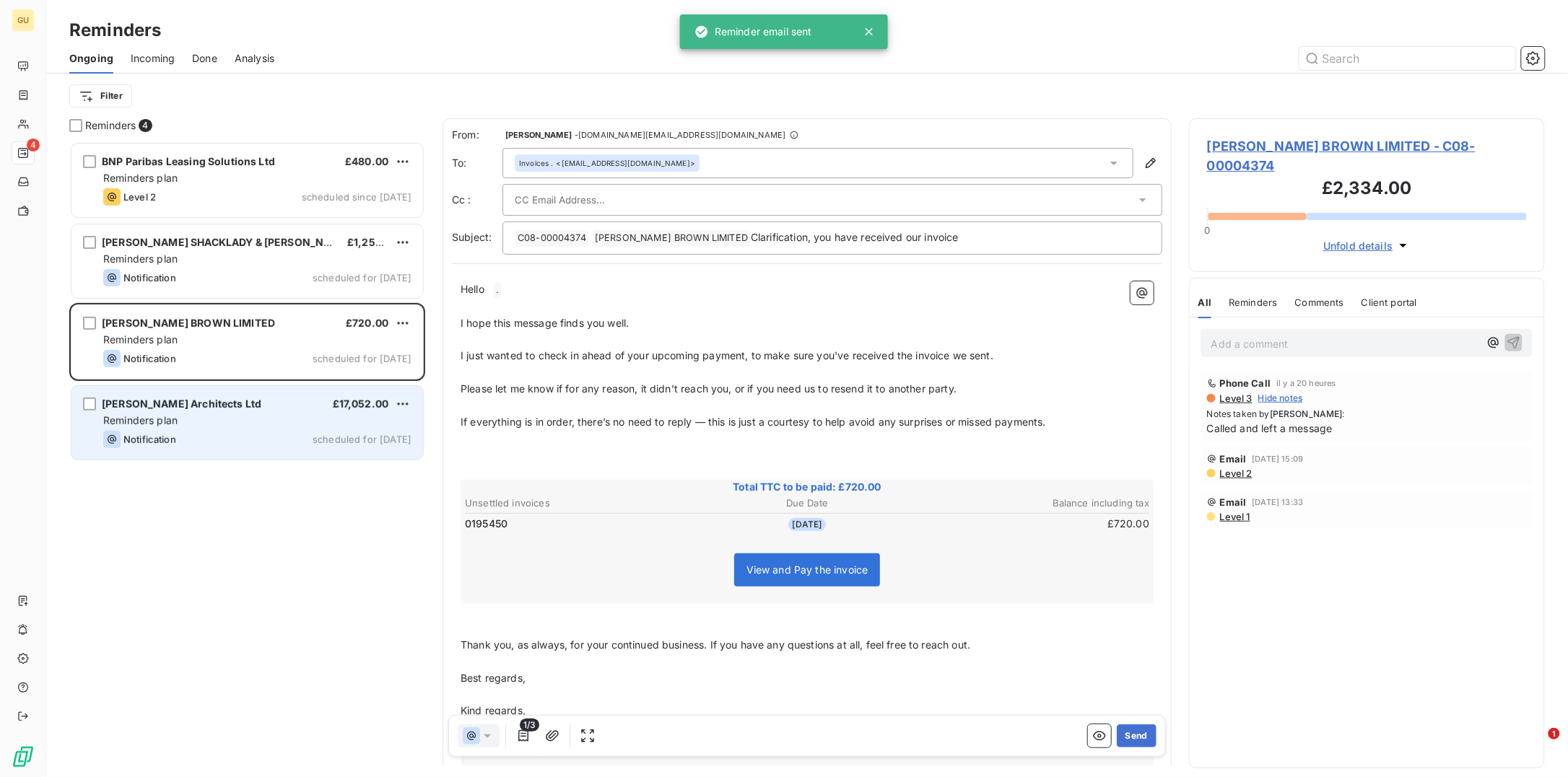
click at [225, 429] on div "Johnson Pinney Architects Ltd £17,052.00 Reminders plan Notification scheduled …" at bounding box center [247, 423] width 351 height 74
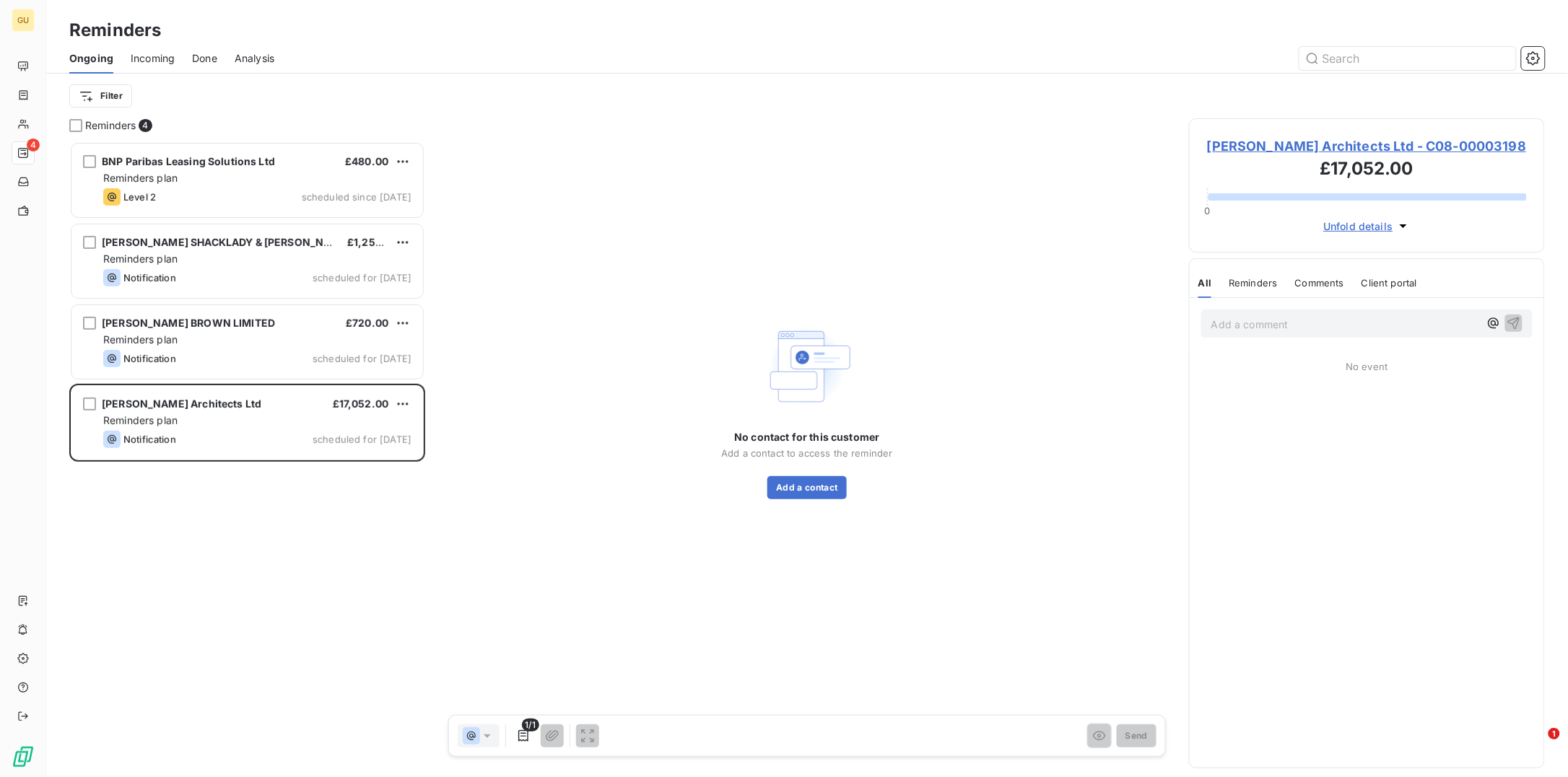
click at [1286, 145] on span "Johnson Pinney Architects Ltd - C08-00003198" at bounding box center [1366, 146] width 320 height 20
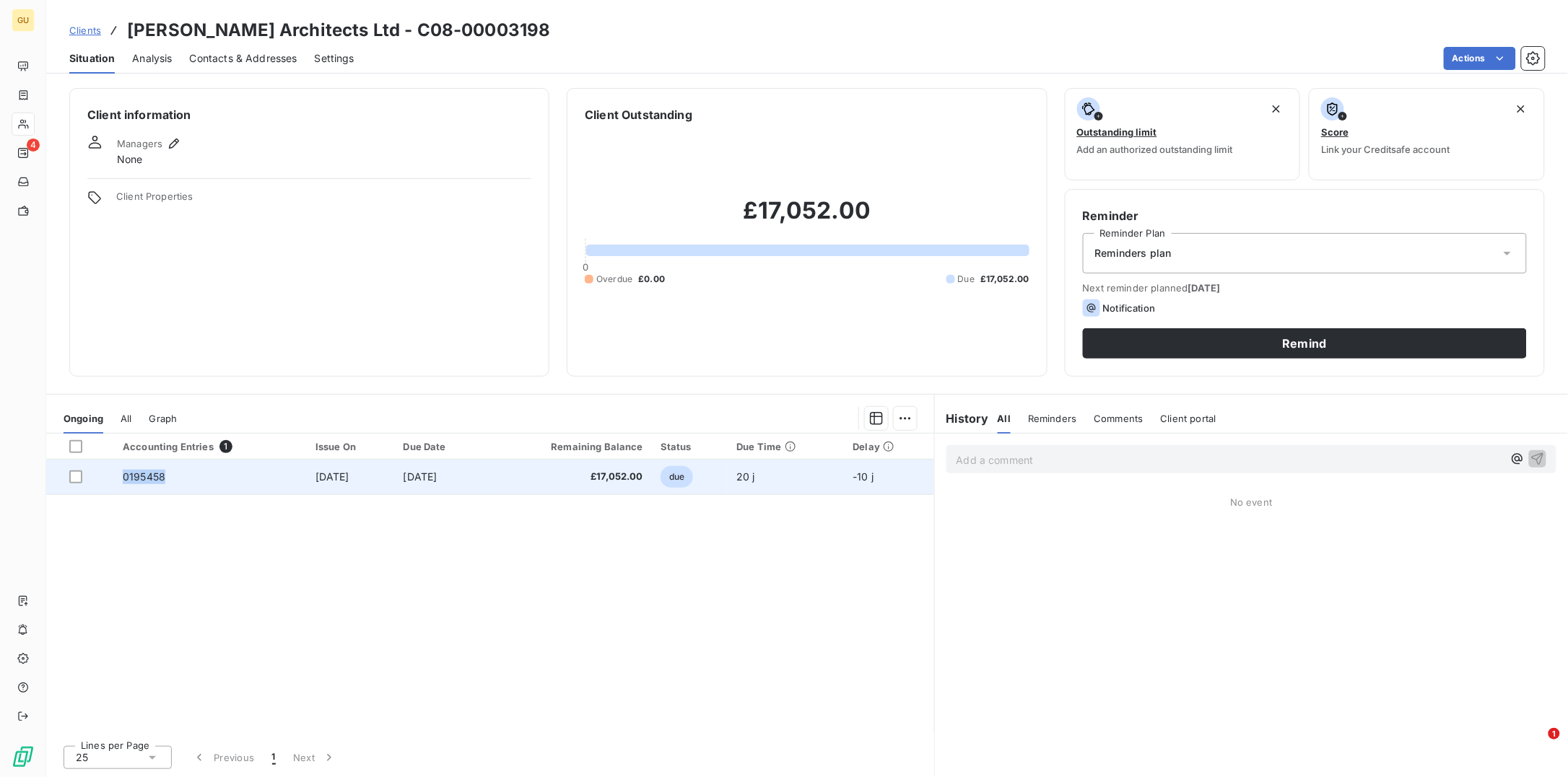
drag, startPoint x: 165, startPoint y: 482, endPoint x: 112, endPoint y: 480, distance: 53.0
click at [114, 480] on td "0195458" at bounding box center [210, 477] width 193 height 35
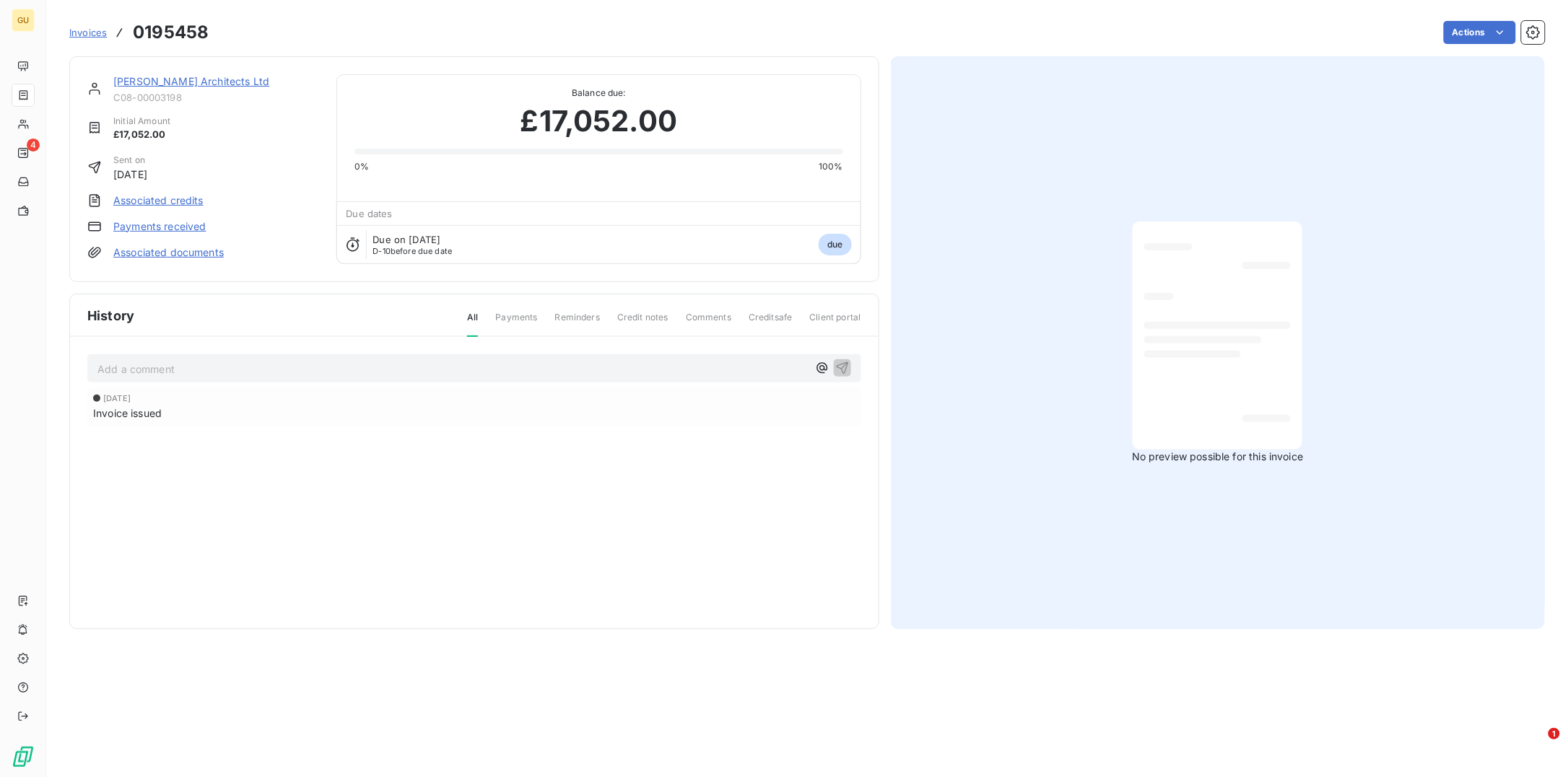
drag, startPoint x: 258, startPoint y: 77, endPoint x: 115, endPoint y: 78, distance: 143.0
click at [115, 78] on link "Johnson Pinney Architects Ltd" at bounding box center [190, 81] width 156 height 12
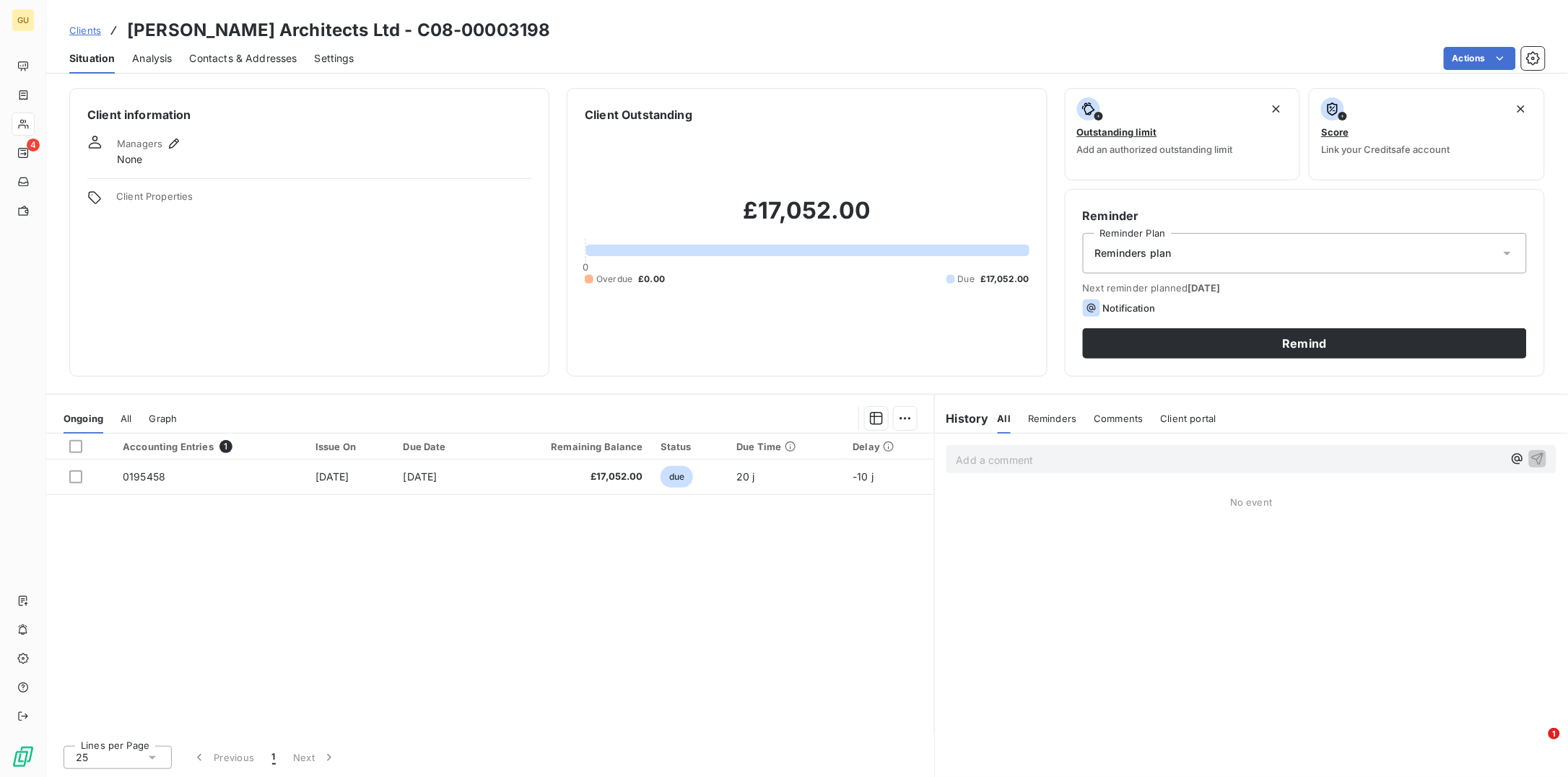
click at [235, 54] on span "Contacts & Addresses" at bounding box center [244, 58] width 108 height 14
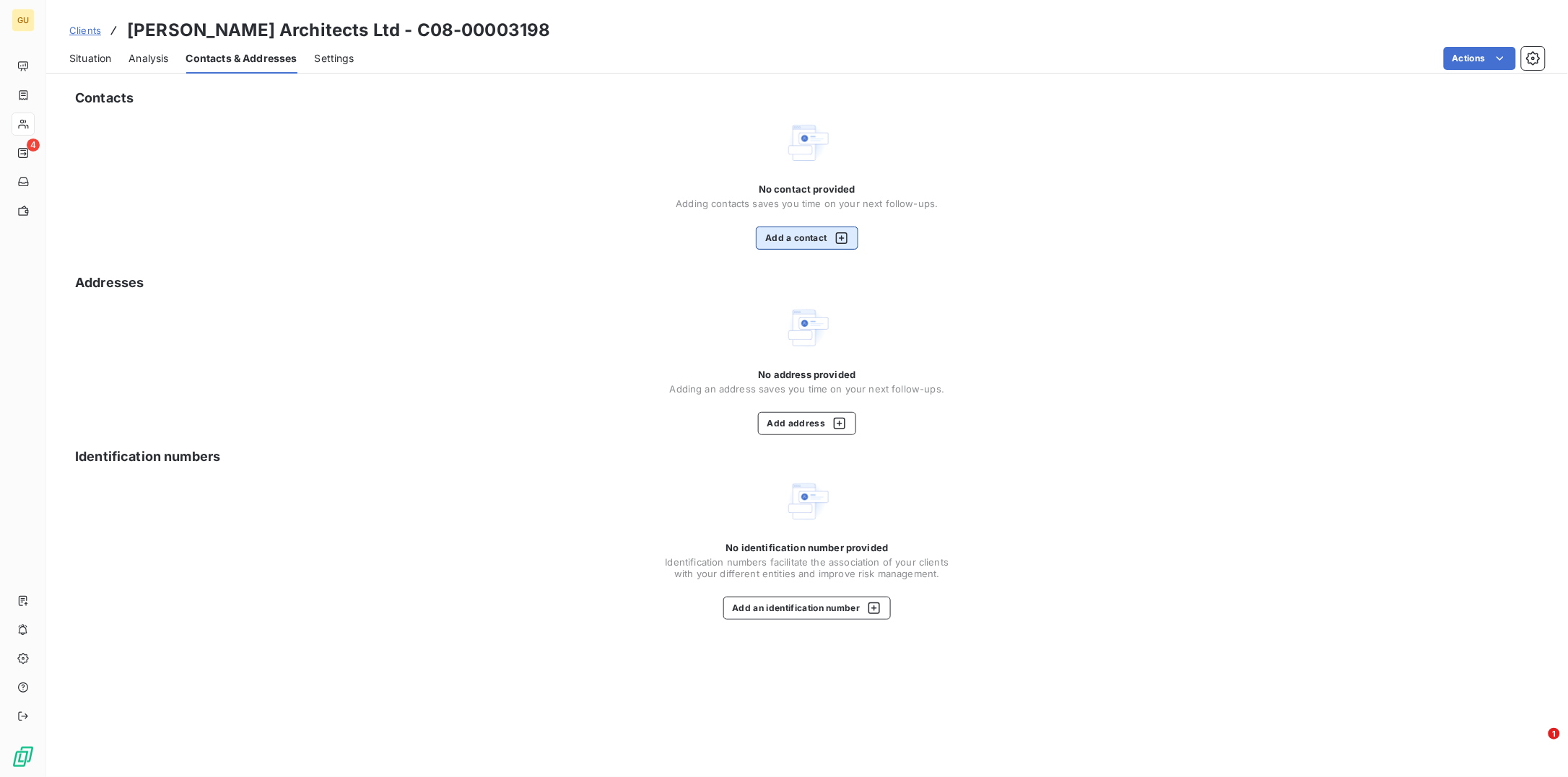
click at [782, 244] on button "Add a contact" at bounding box center [807, 238] width 102 height 23
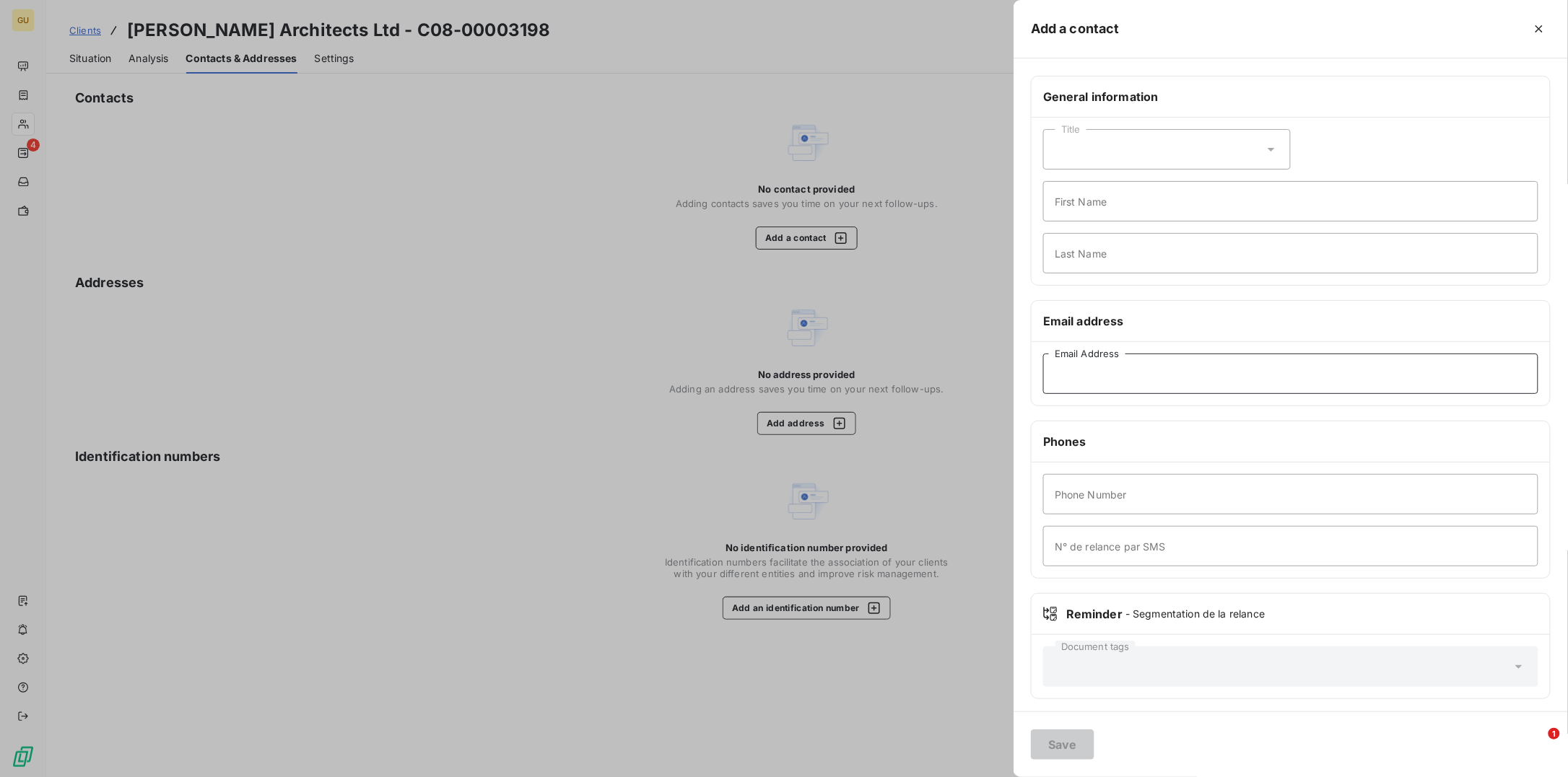
click at [1071, 384] on input "Email Address" at bounding box center [1290, 373] width 495 height 40
paste input "0195458"
drag, startPoint x: 1118, startPoint y: 370, endPoint x: 1046, endPoint y: 368, distance: 72.0
click at [1046, 368] on input "0195458" at bounding box center [1290, 373] width 495 height 40
paste input "accounts@markpinneyassociates.com"
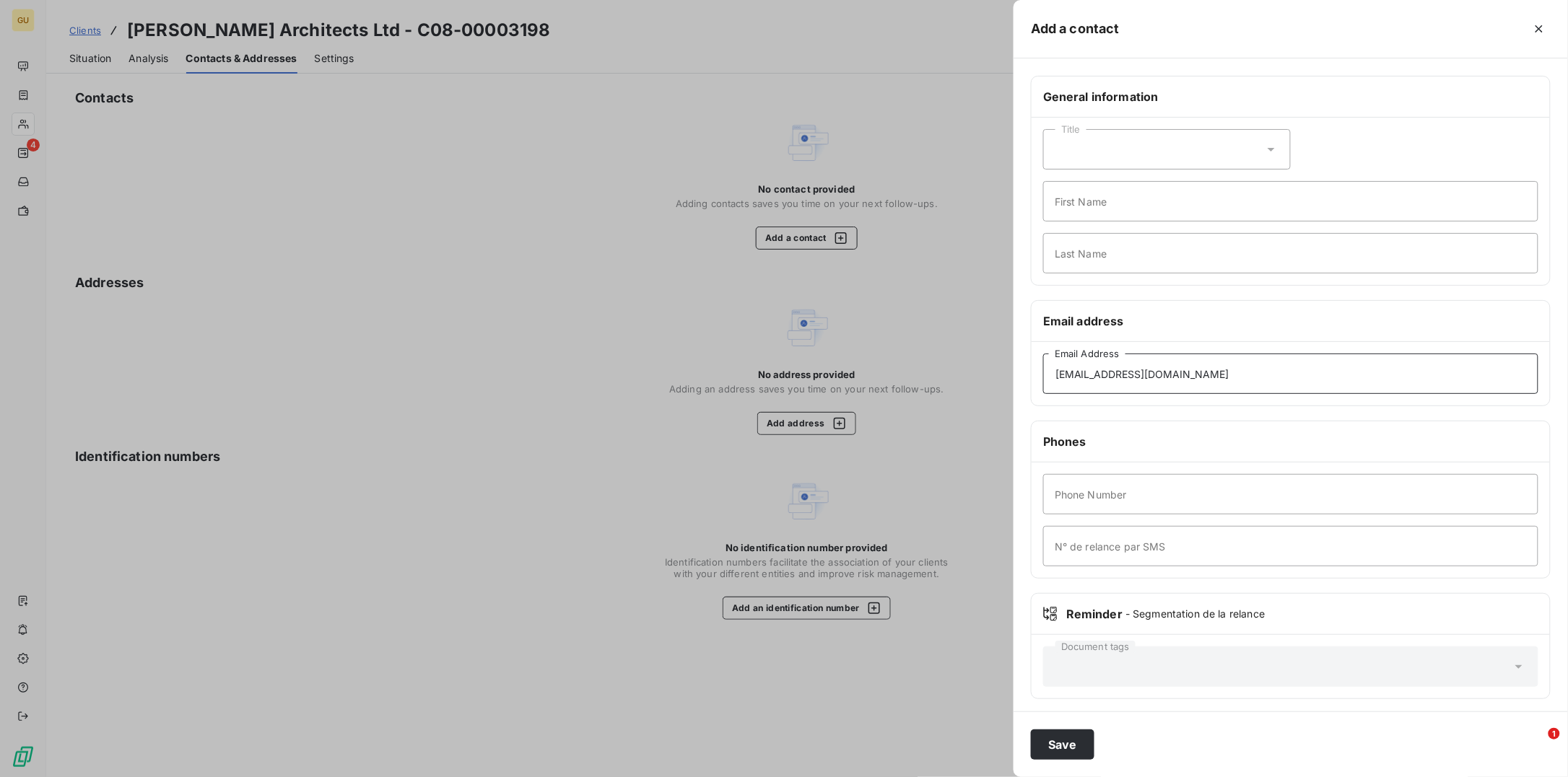
type input "accounts@markpinneyassociates.com"
click at [1092, 209] on input "First Name" at bounding box center [1290, 201] width 495 height 40
type input "Invoices"
type input "."
type input ","
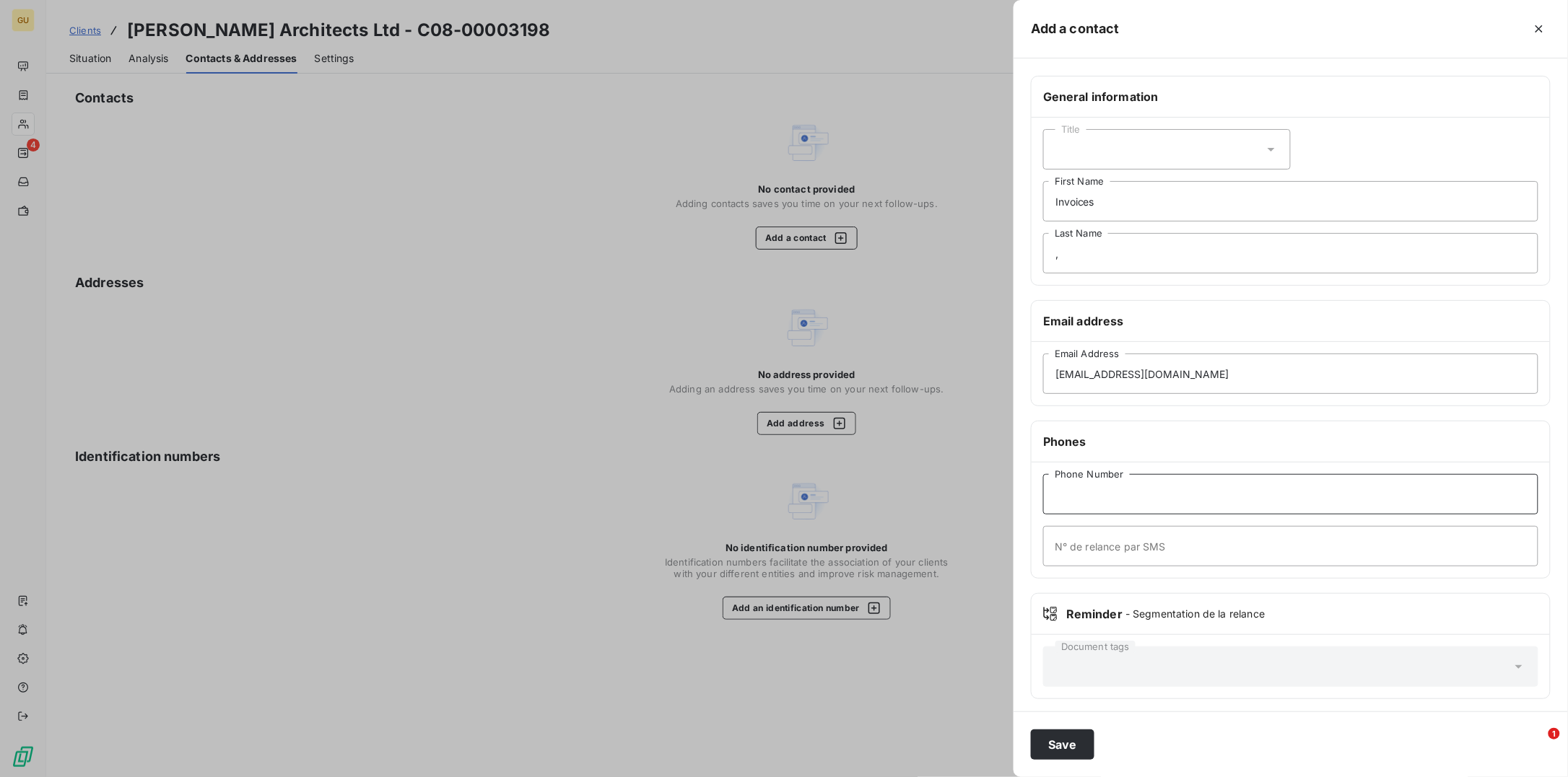
click at [1107, 486] on input "Phone Number" at bounding box center [1290, 494] width 495 height 40
type input "00"
click at [1066, 741] on button "Save" at bounding box center [1063, 745] width 64 height 30
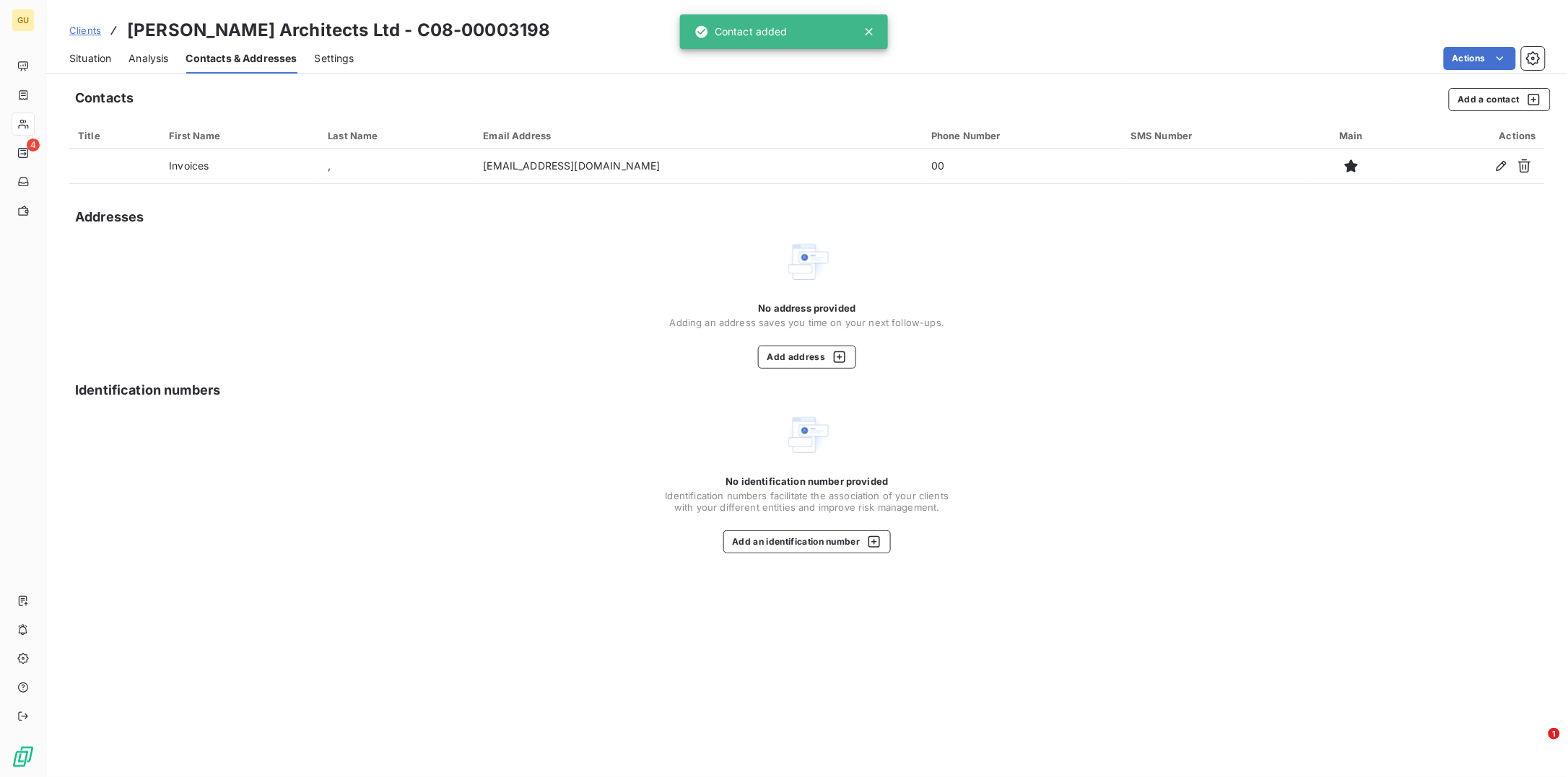
click at [95, 61] on span "Situation" at bounding box center [90, 58] width 42 height 14
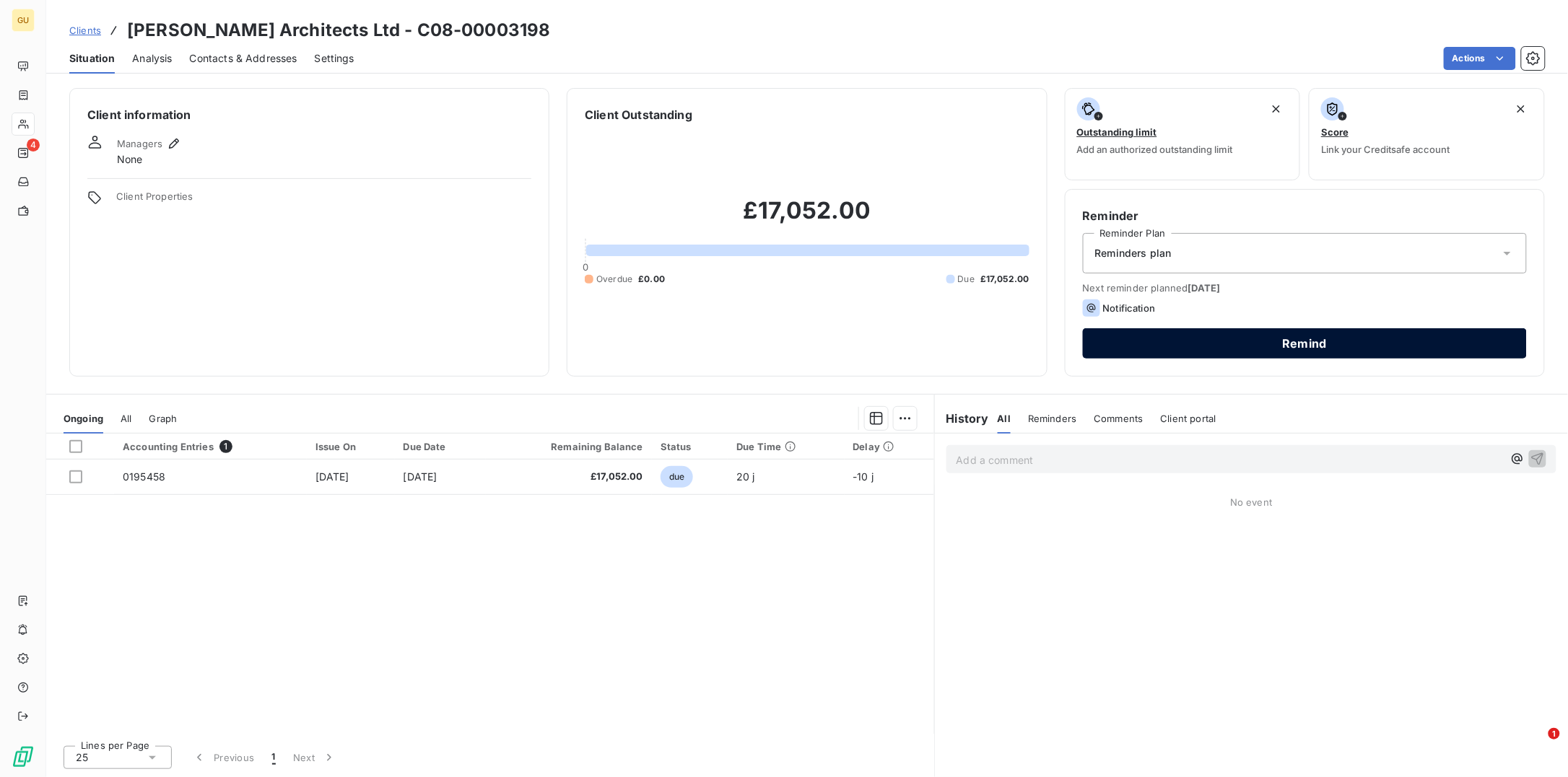
click at [1159, 332] on button "Remind" at bounding box center [1305, 344] width 444 height 30
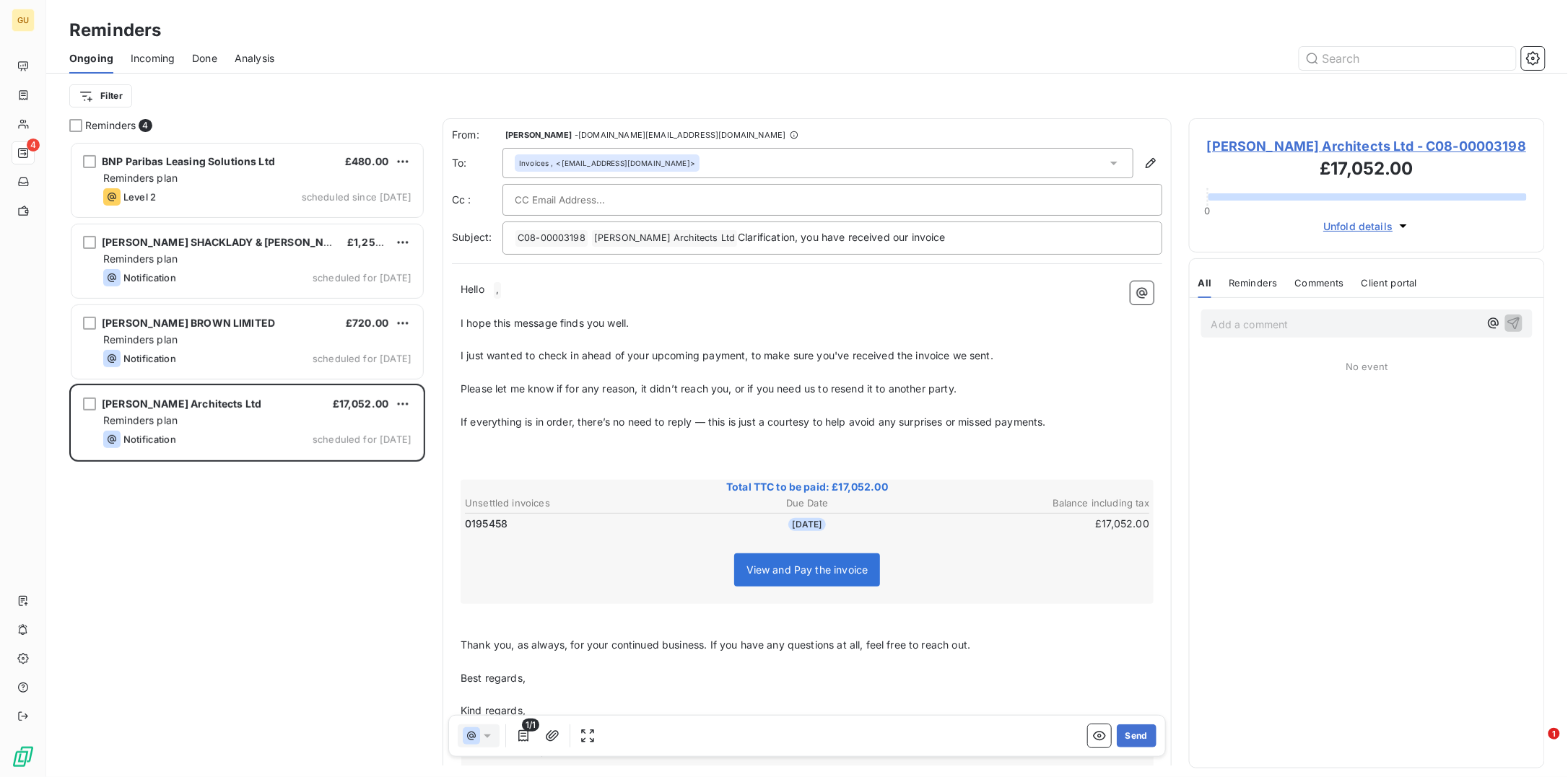
scroll to position [621, 342]
click at [1130, 735] on button "Send" at bounding box center [1136, 736] width 39 height 23
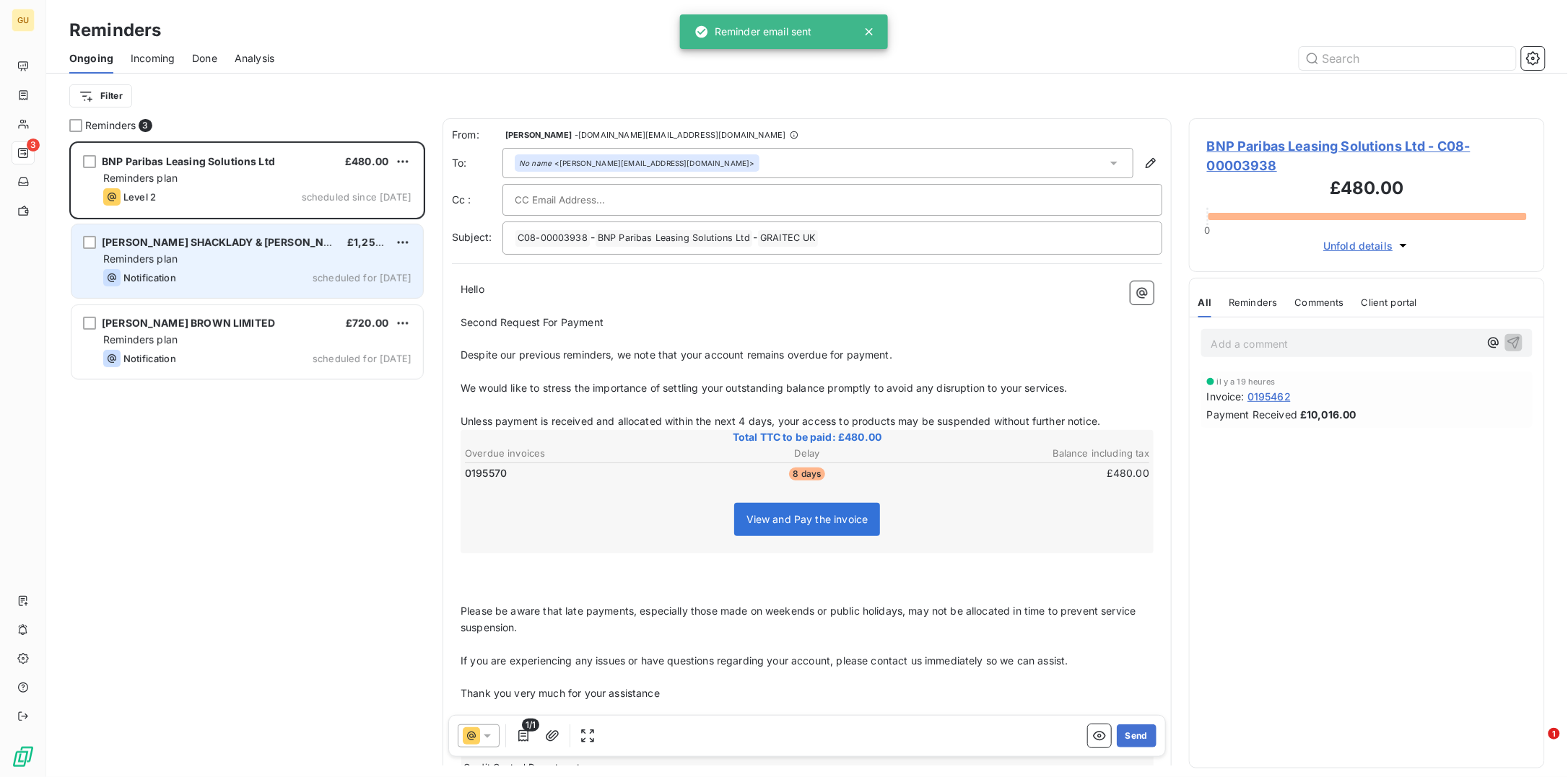
click at [317, 259] on div "Reminders plan" at bounding box center [257, 259] width 308 height 14
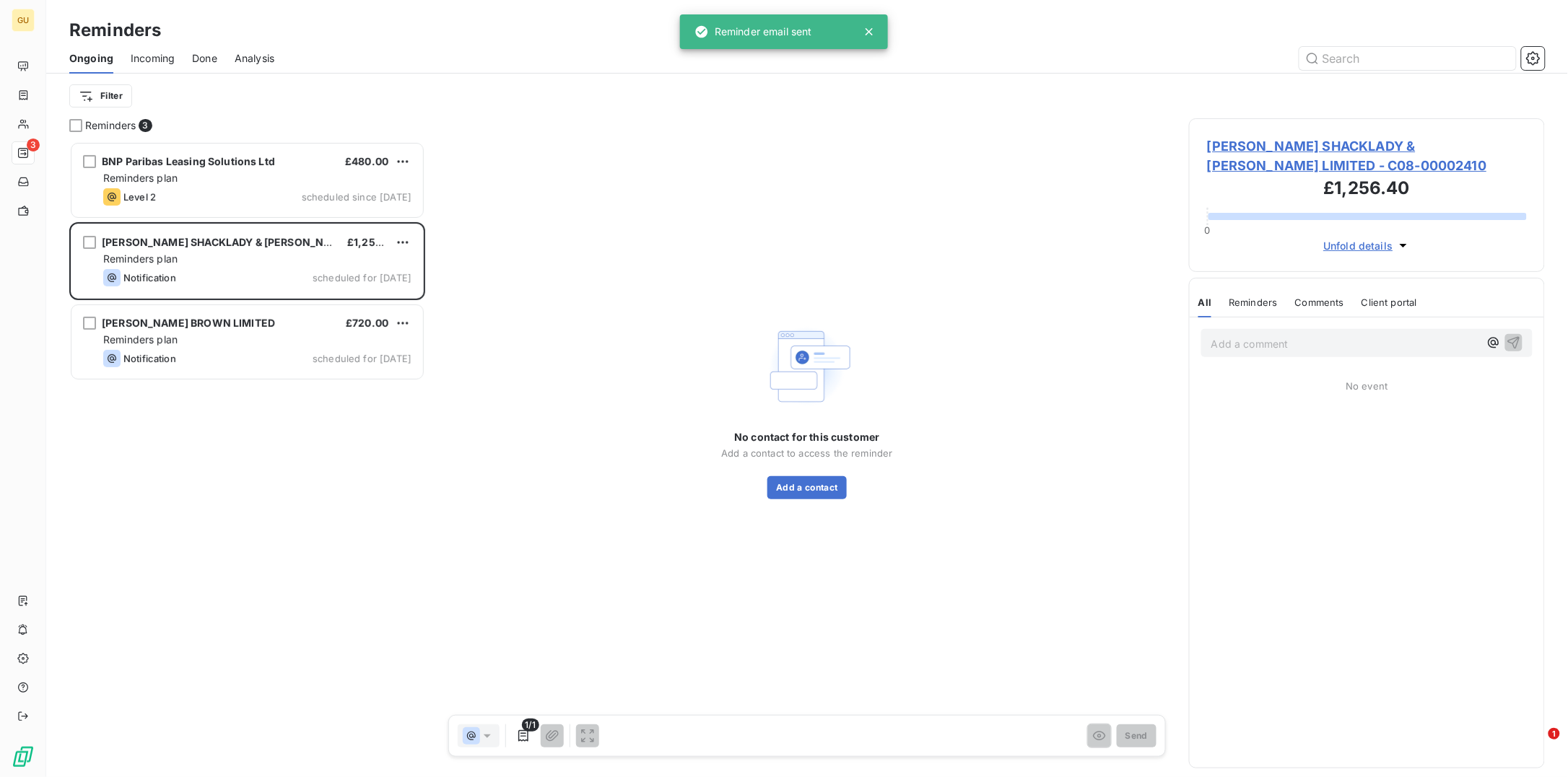
click at [1264, 142] on span "BIGNELL SHACKLADY & EWING LIMITED - C08-00002410" at bounding box center [1366, 156] width 320 height 39
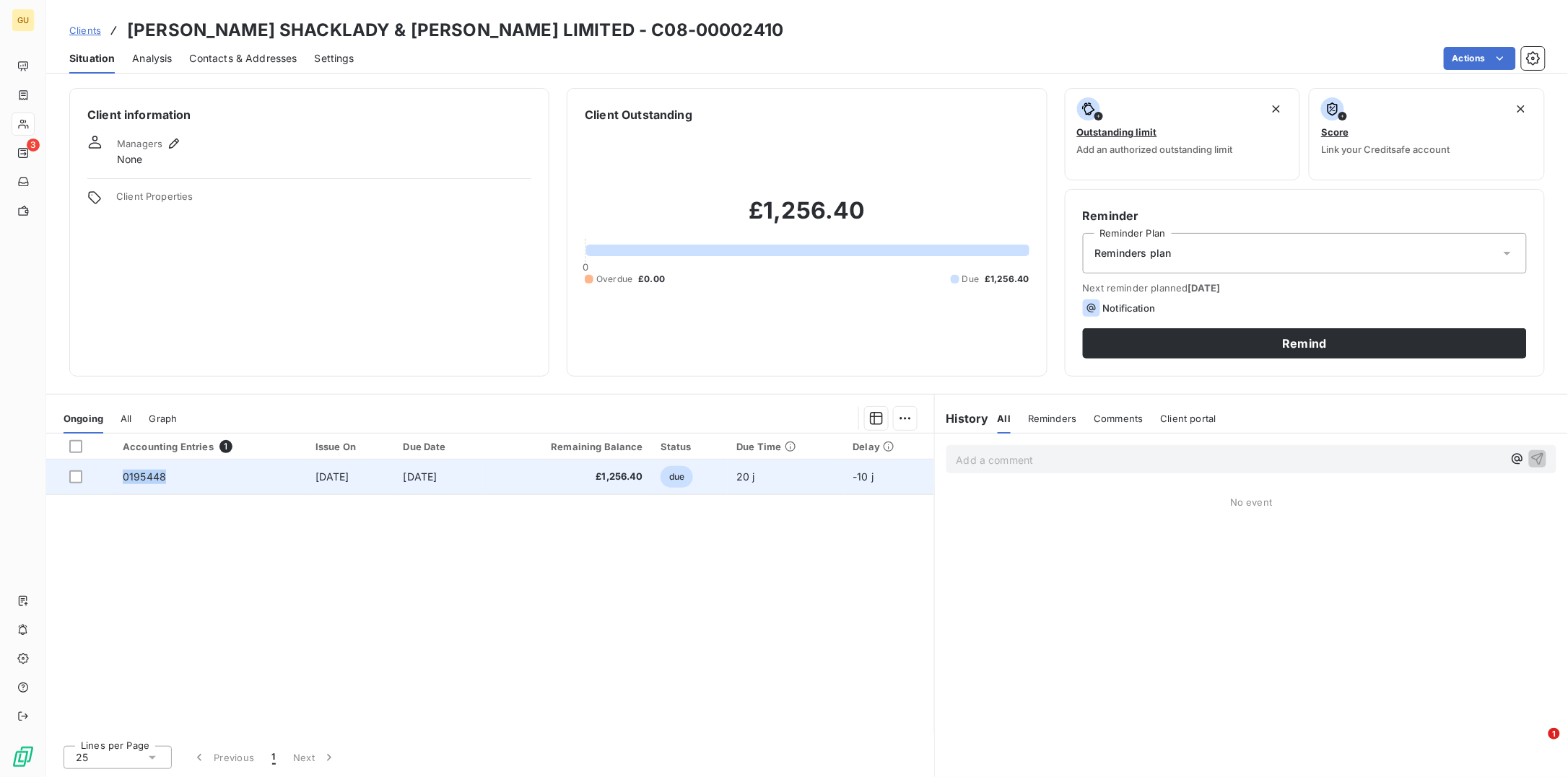
drag, startPoint x: 175, startPoint y: 480, endPoint x: 102, endPoint y: 479, distance: 73.0
click at [102, 479] on tr "0195448 31 Jul 2025 30 Aug 2025 £1,256.40 due 20 j -10 j" at bounding box center [490, 477] width 888 height 35
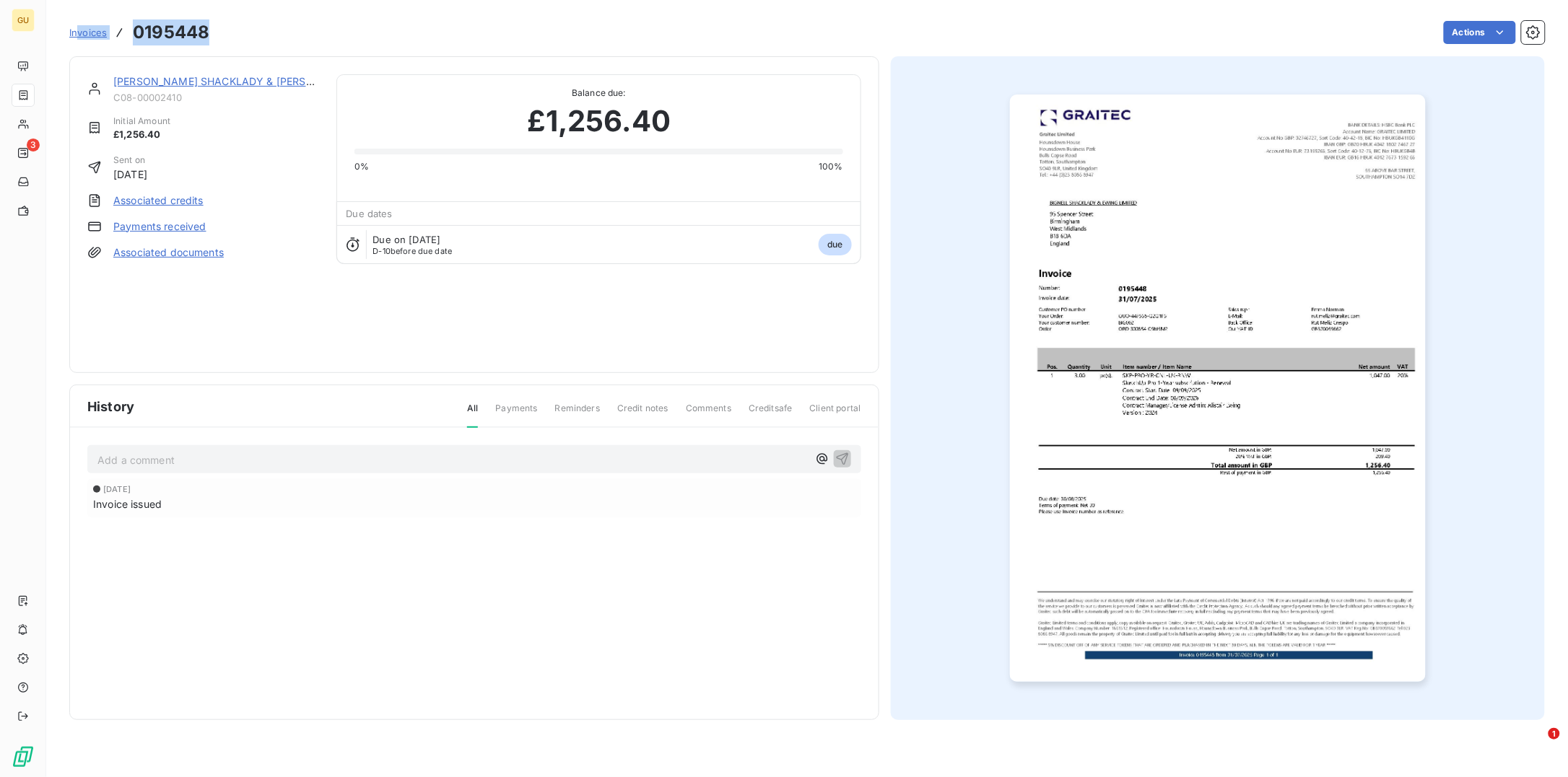
drag, startPoint x: 217, startPoint y: 34, endPoint x: 77, endPoint y: 30, distance: 140.1
click at [77, 30] on div "Invoices 0195448 Actions" at bounding box center [807, 33] width 1475 height 30
click at [227, 36] on div "Actions" at bounding box center [886, 33] width 1318 height 23
drag, startPoint x: 209, startPoint y: 34, endPoint x: 124, endPoint y: 35, distance: 85.0
click at [124, 35] on div "Invoices 0195448 Actions" at bounding box center [807, 33] width 1475 height 30
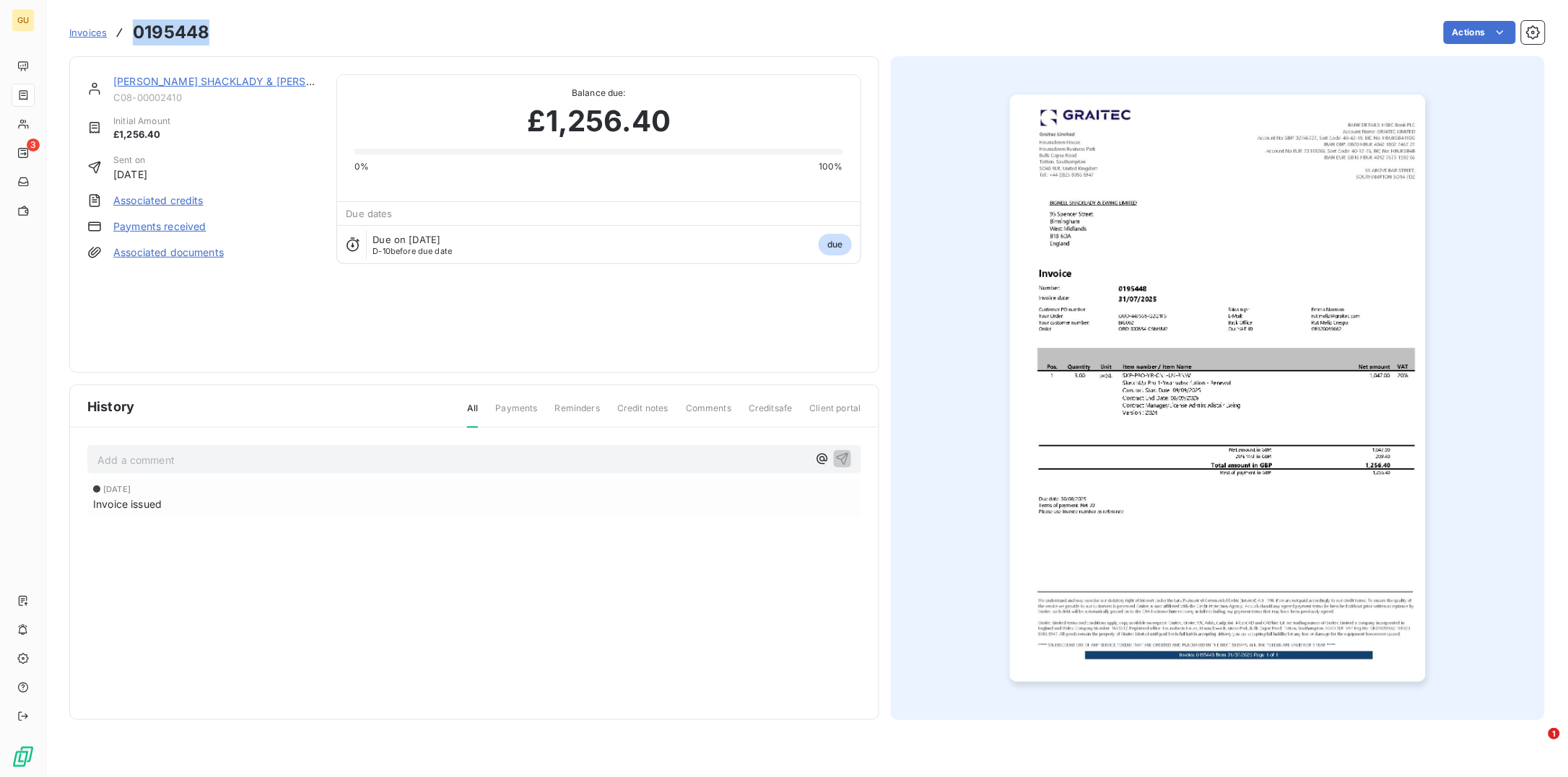
copy h3 "0195448"
click at [147, 80] on link "[PERSON_NAME] SHACKLADY & [PERSON_NAME] LIMITED" at bounding box center [259, 81] width 291 height 12
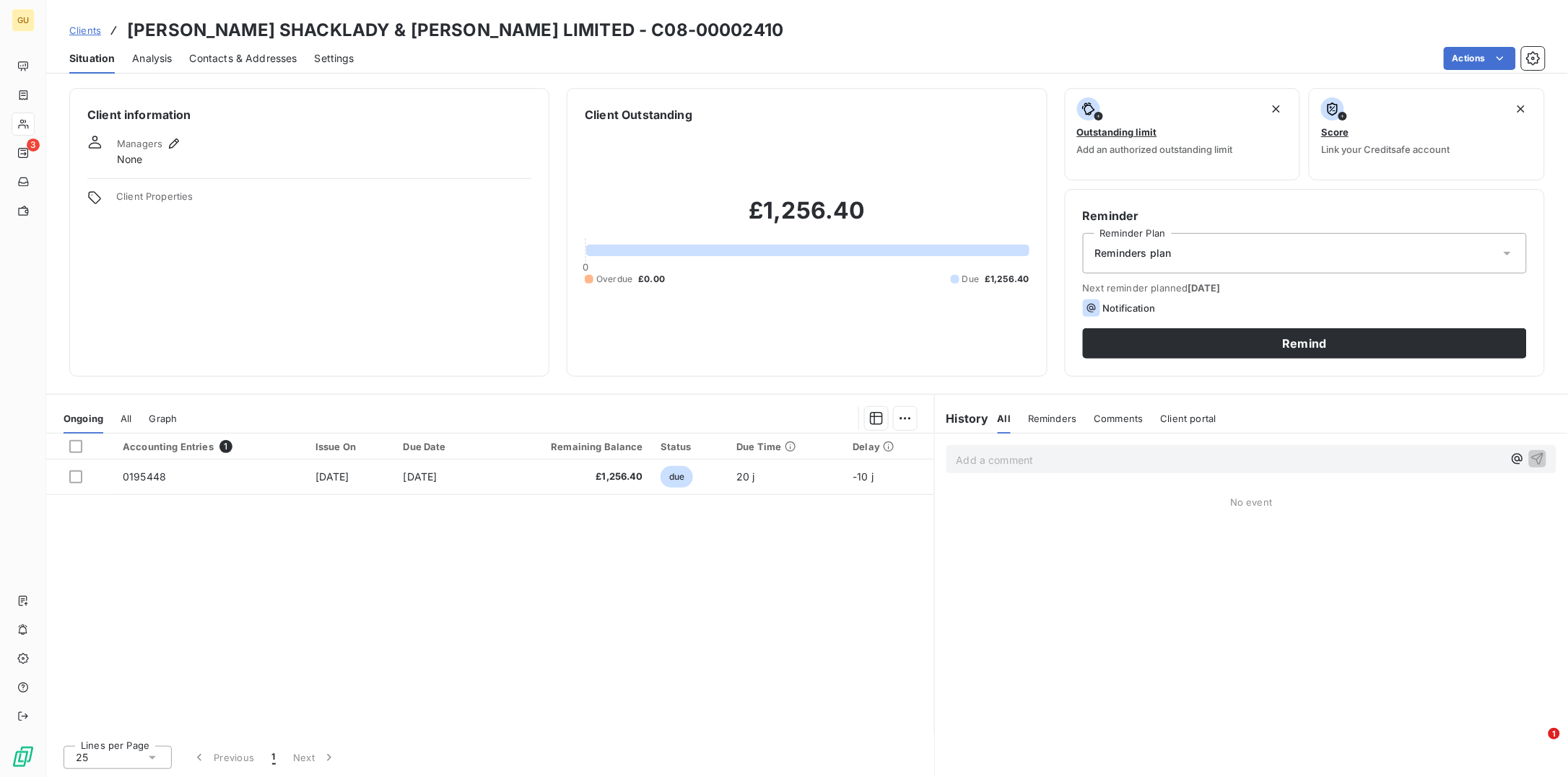
click at [218, 60] on span "Contacts & Addresses" at bounding box center [244, 58] width 108 height 14
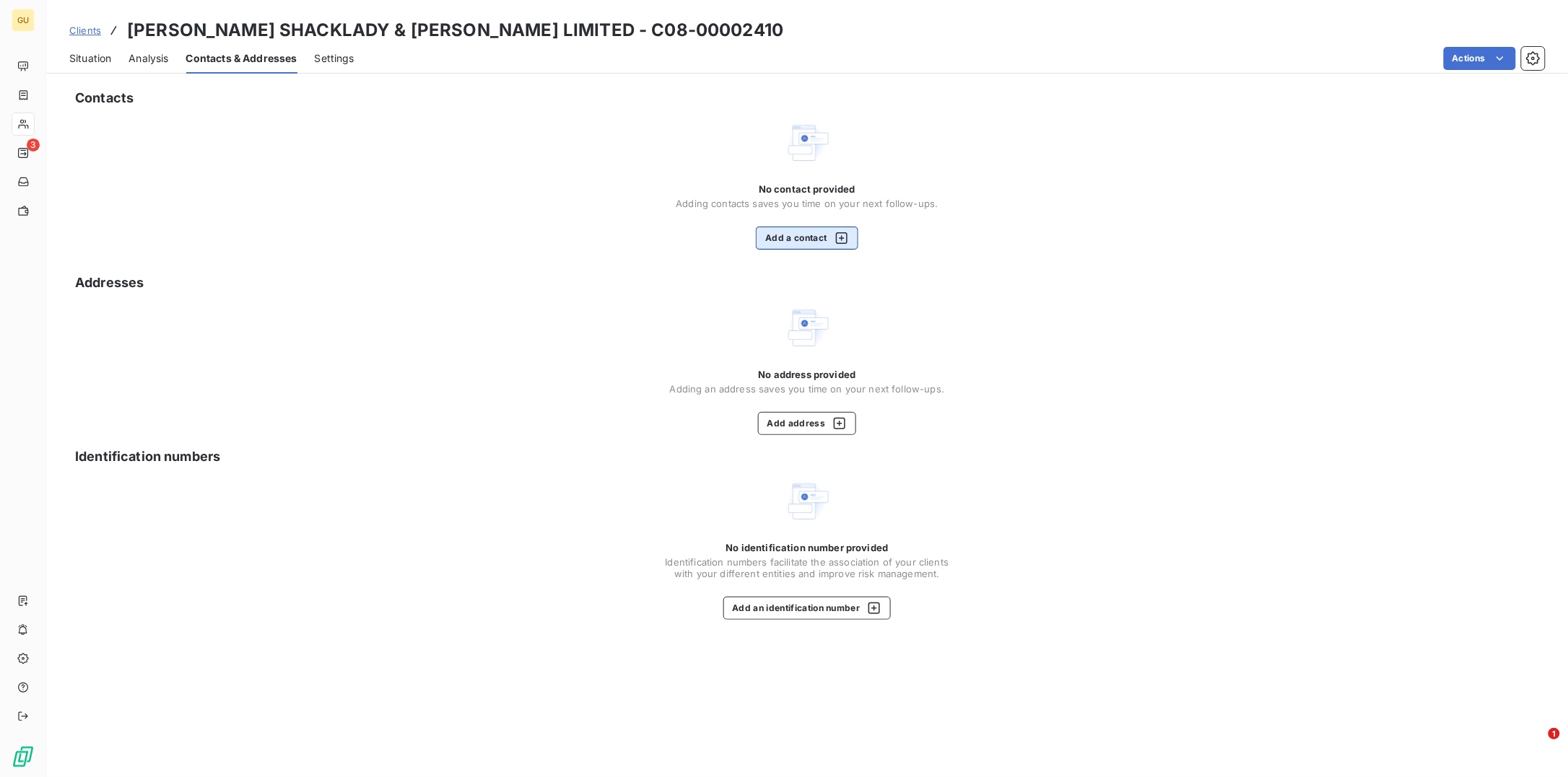
click at [810, 241] on button "Add a contact" at bounding box center [807, 238] width 102 height 23
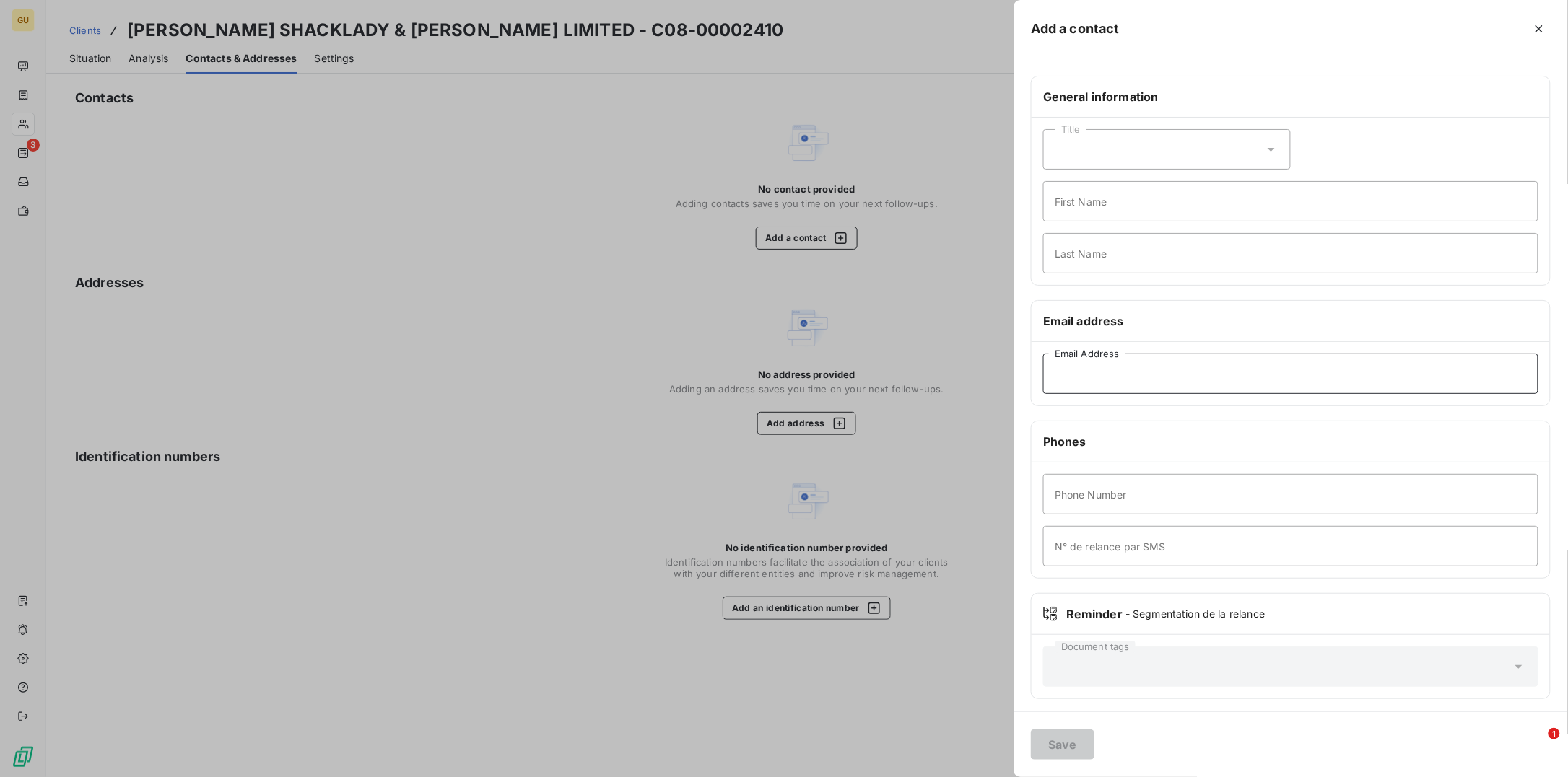
click at [1100, 373] on input "Email Address" at bounding box center [1290, 373] width 495 height 40
paste input "alistair@bignellshackladyewing.com"
type input "alistair@bignellshackladyewing.com"
click at [1085, 209] on input "First Name" at bounding box center [1290, 201] width 495 height 40
click at [1084, 199] on input "Invoiees" at bounding box center [1290, 201] width 495 height 40
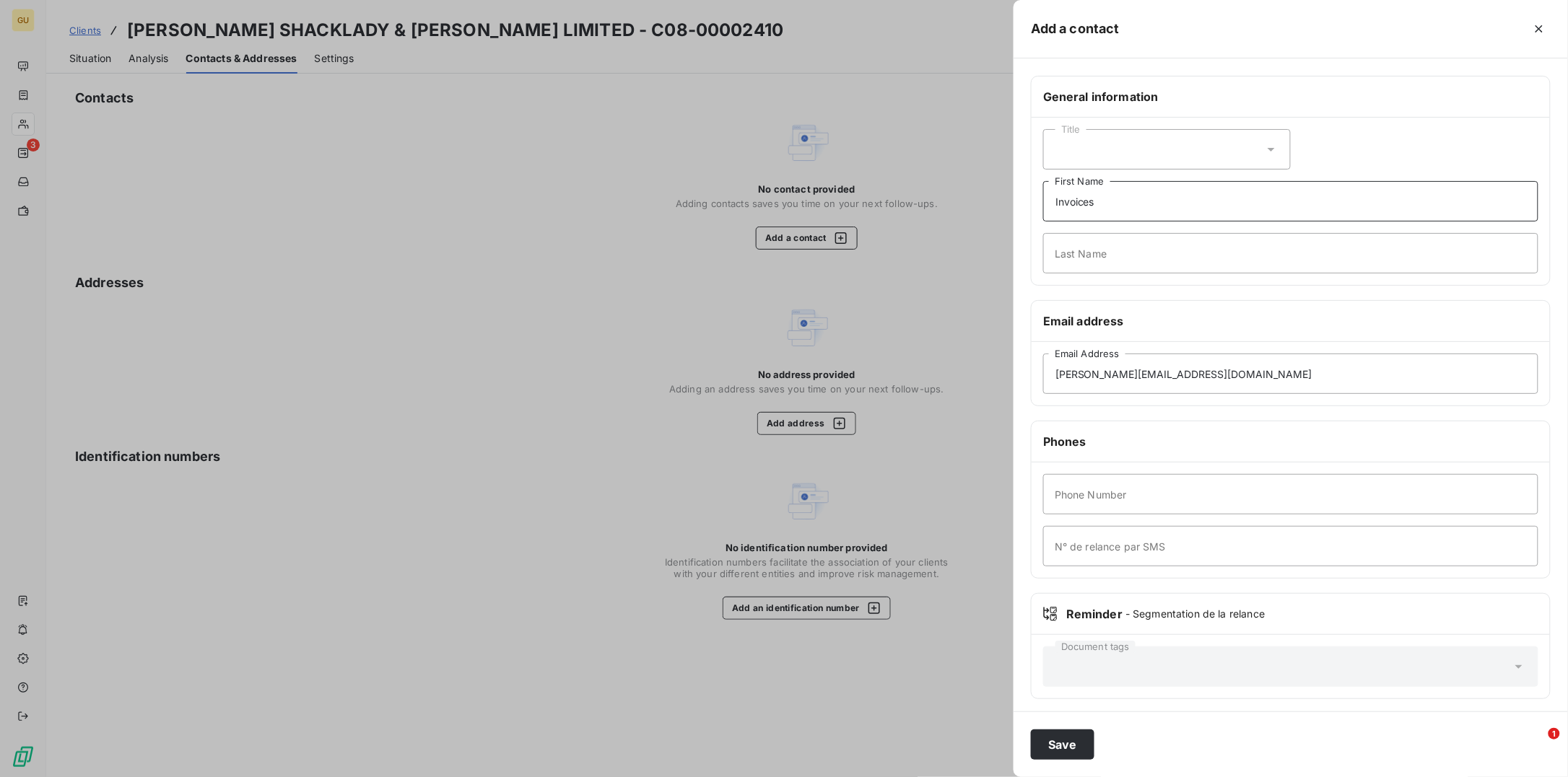
type input "Invoices"
click at [1040, 283] on div "Title Invoices First Name Last Name" at bounding box center [1290, 201] width 518 height 168
click at [1066, 258] on input "Last Name" at bounding box center [1290, 253] width 495 height 40
type input ","
click at [1086, 499] on input "Phone Number" at bounding box center [1290, 494] width 495 height 40
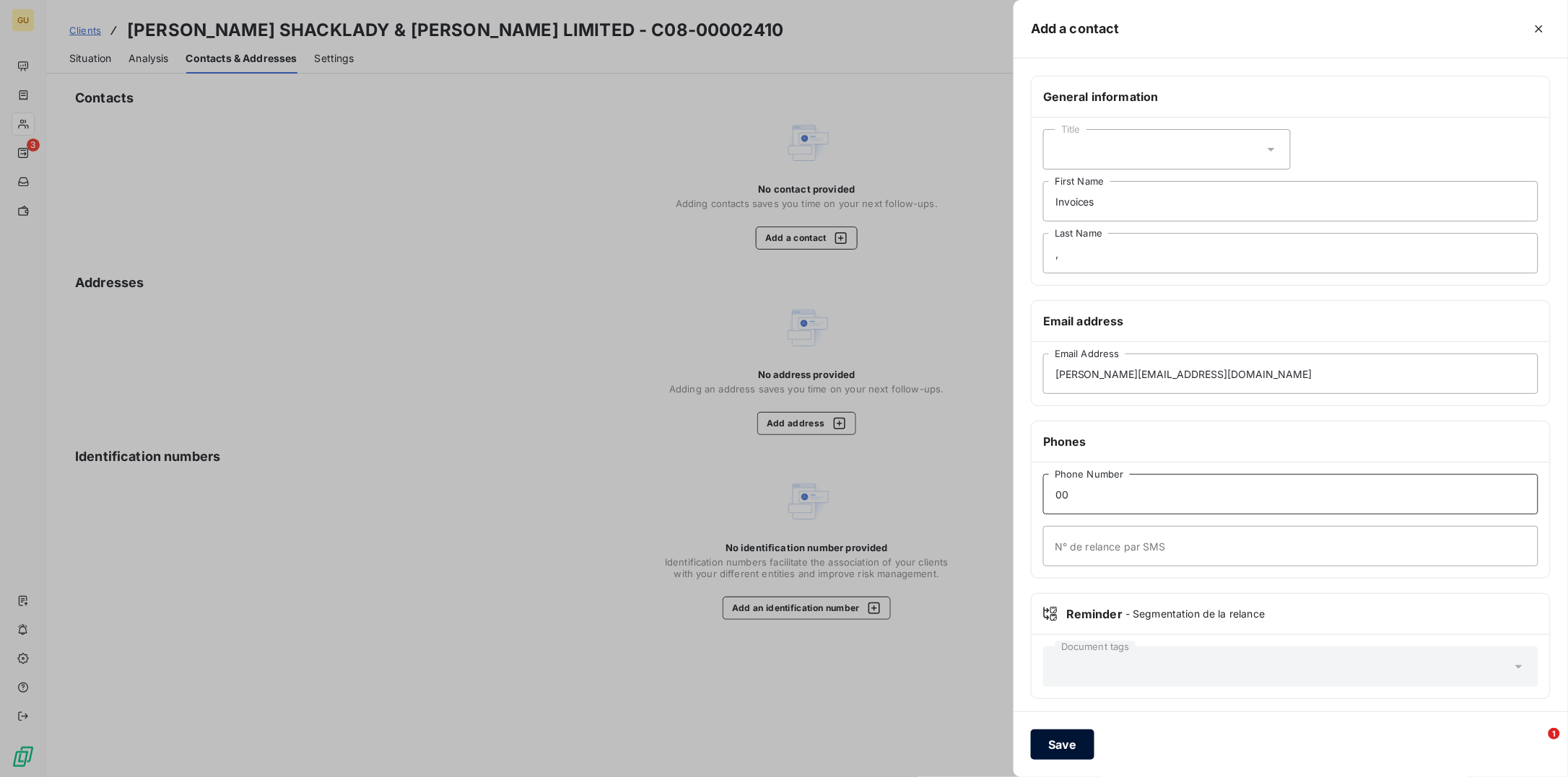
type input "00"
click at [1057, 738] on button "Save" at bounding box center [1063, 745] width 64 height 30
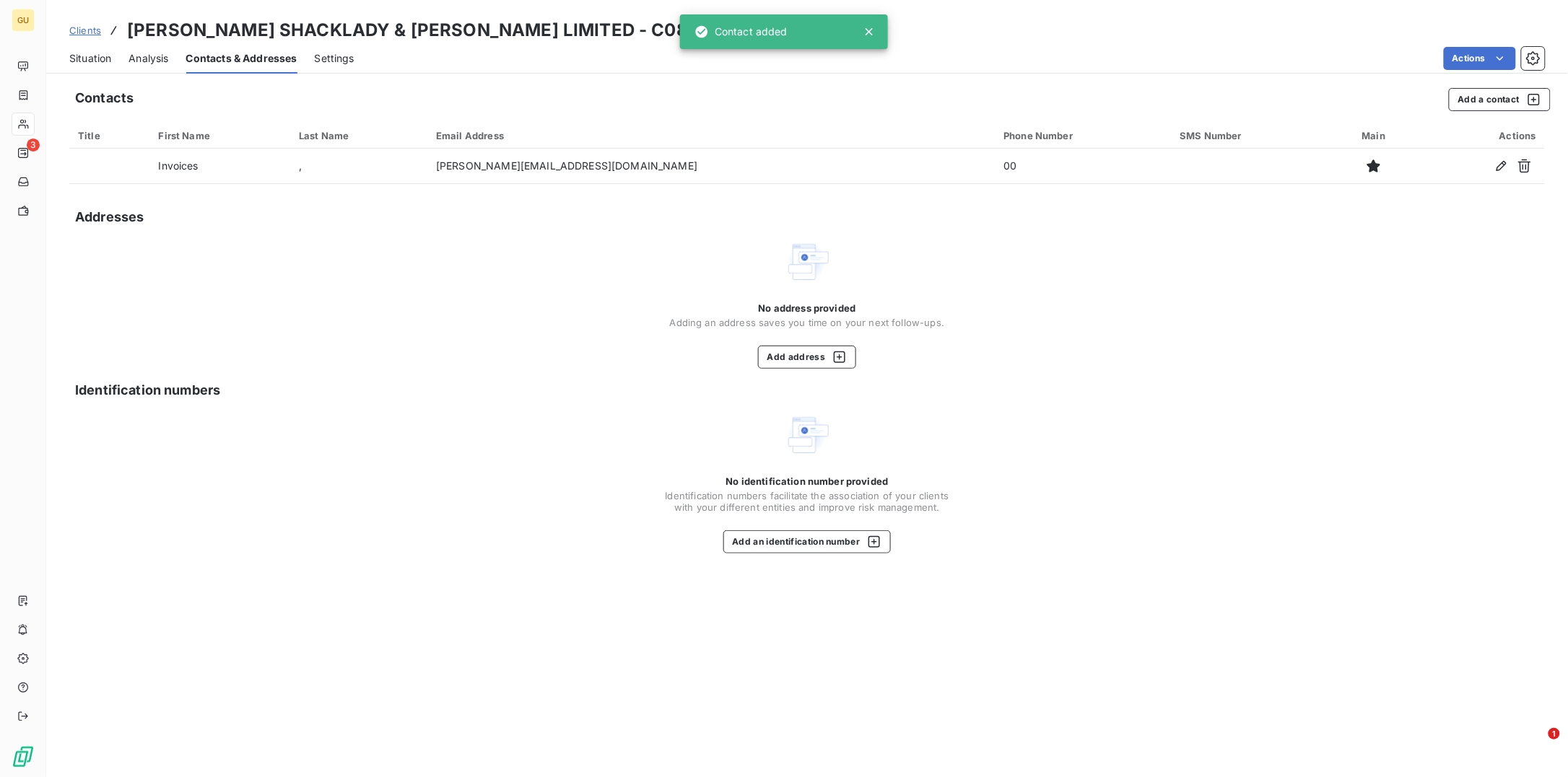
click at [76, 58] on span "Situation" at bounding box center [90, 58] width 42 height 14
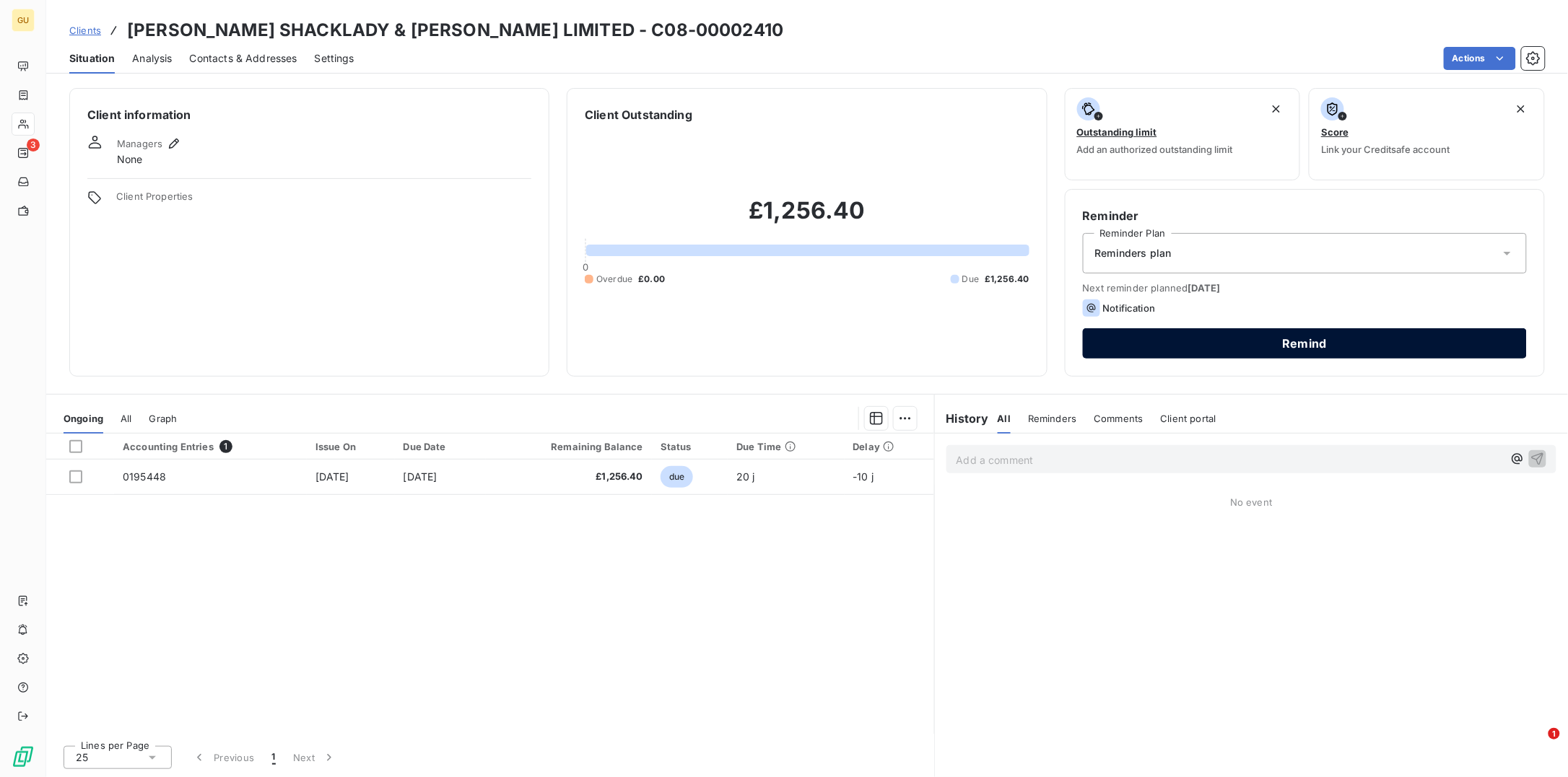
click at [1185, 335] on button "Remind" at bounding box center [1305, 344] width 444 height 30
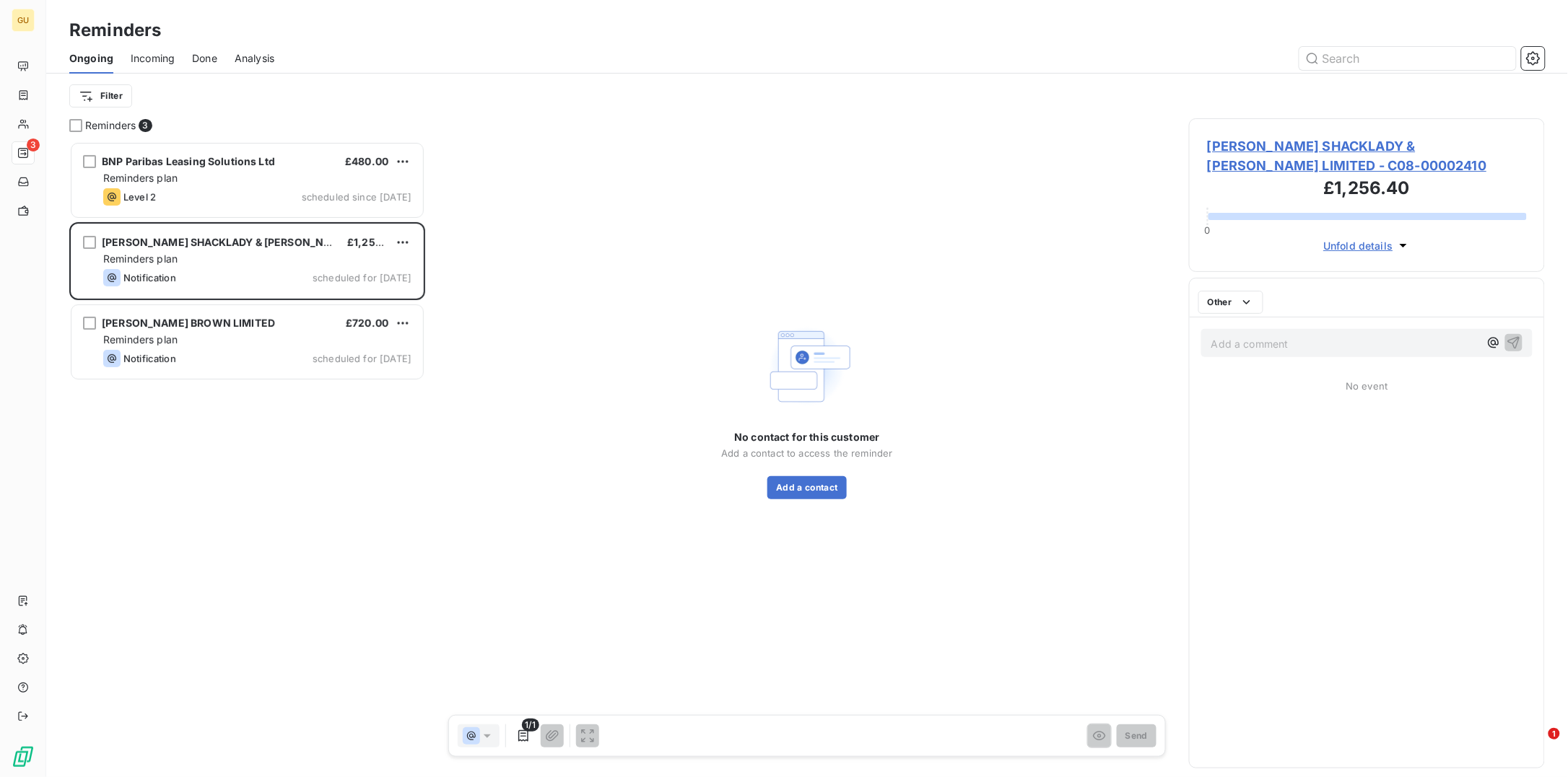
scroll to position [621, 342]
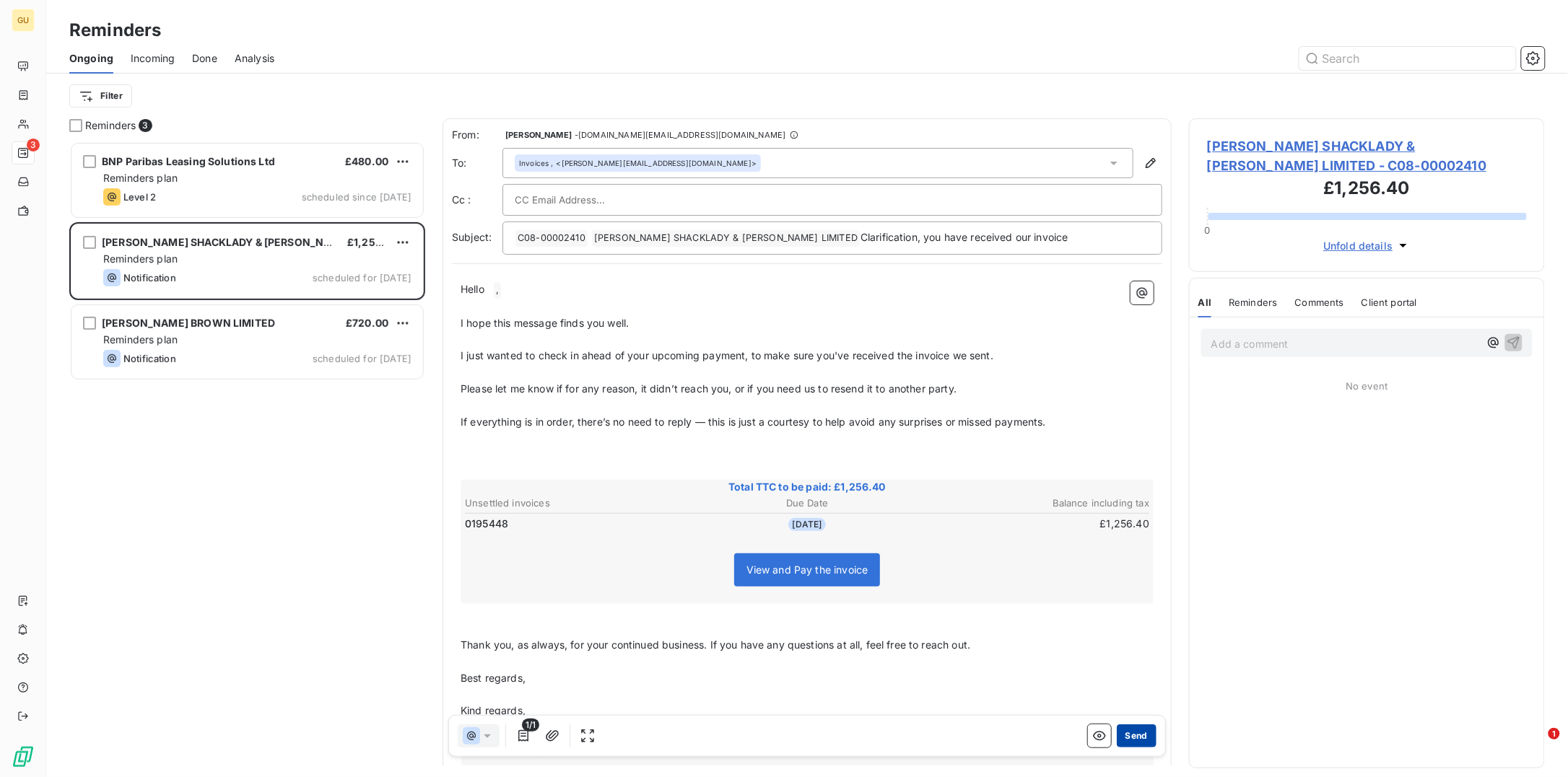
click at [1129, 735] on button "Send" at bounding box center [1136, 736] width 39 height 23
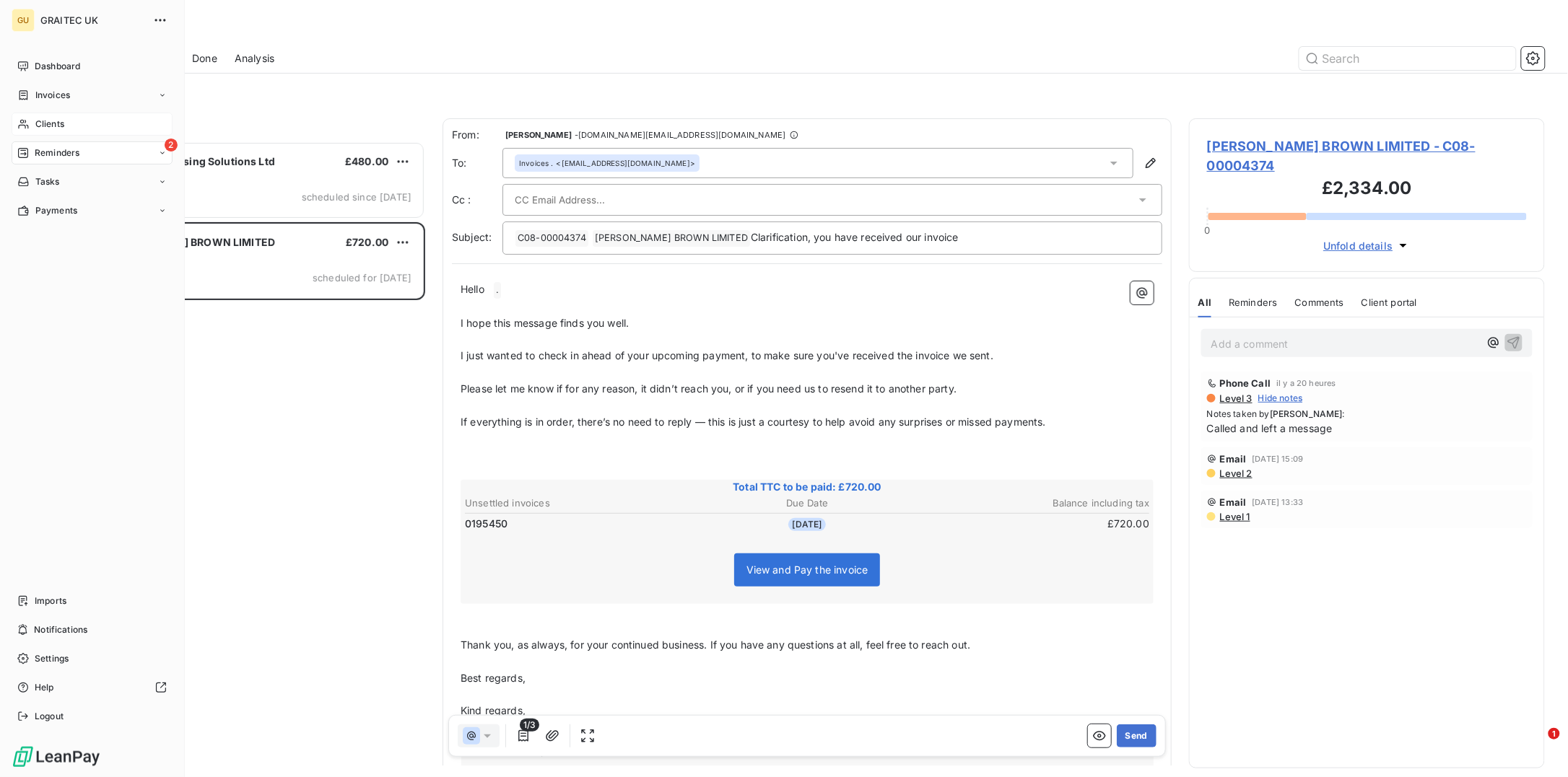
click at [46, 127] on span "Clients" at bounding box center [50, 124] width 29 height 13
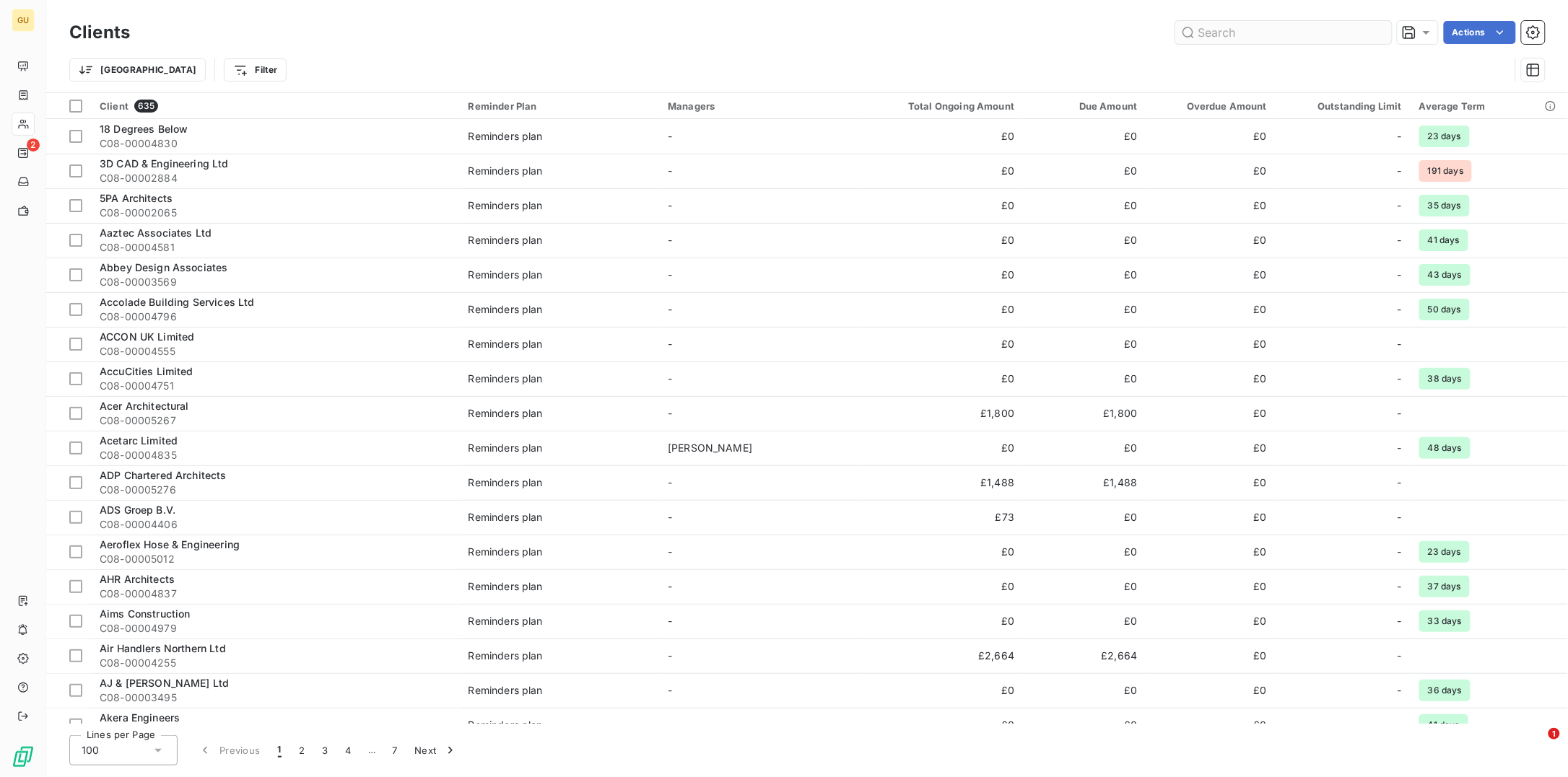
click at [1250, 37] on input "text" at bounding box center [1283, 33] width 216 height 23
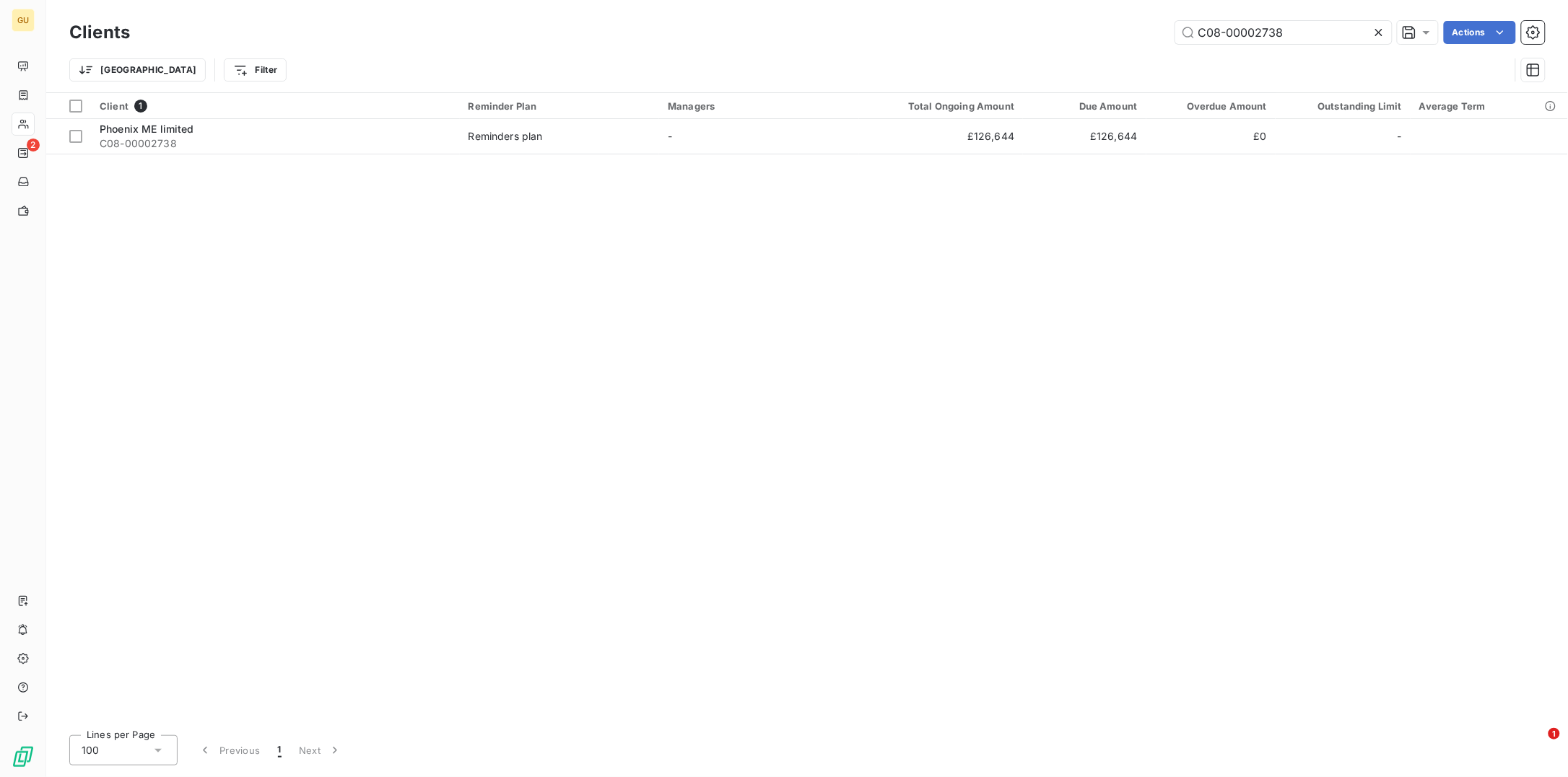
type input "C08-00002738"
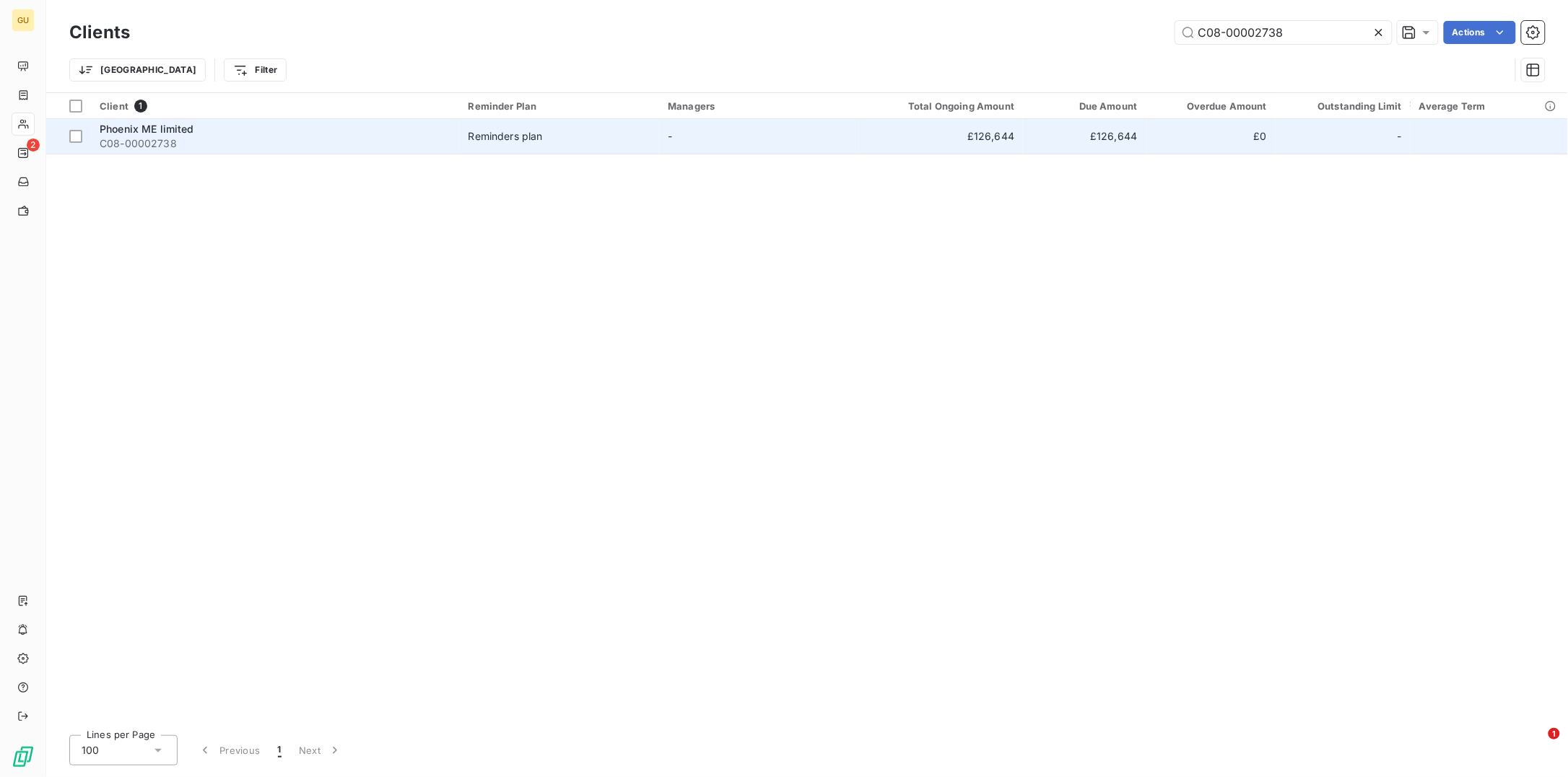
click at [210, 137] on span "C08-00002738" at bounding box center [275, 143] width 351 height 14
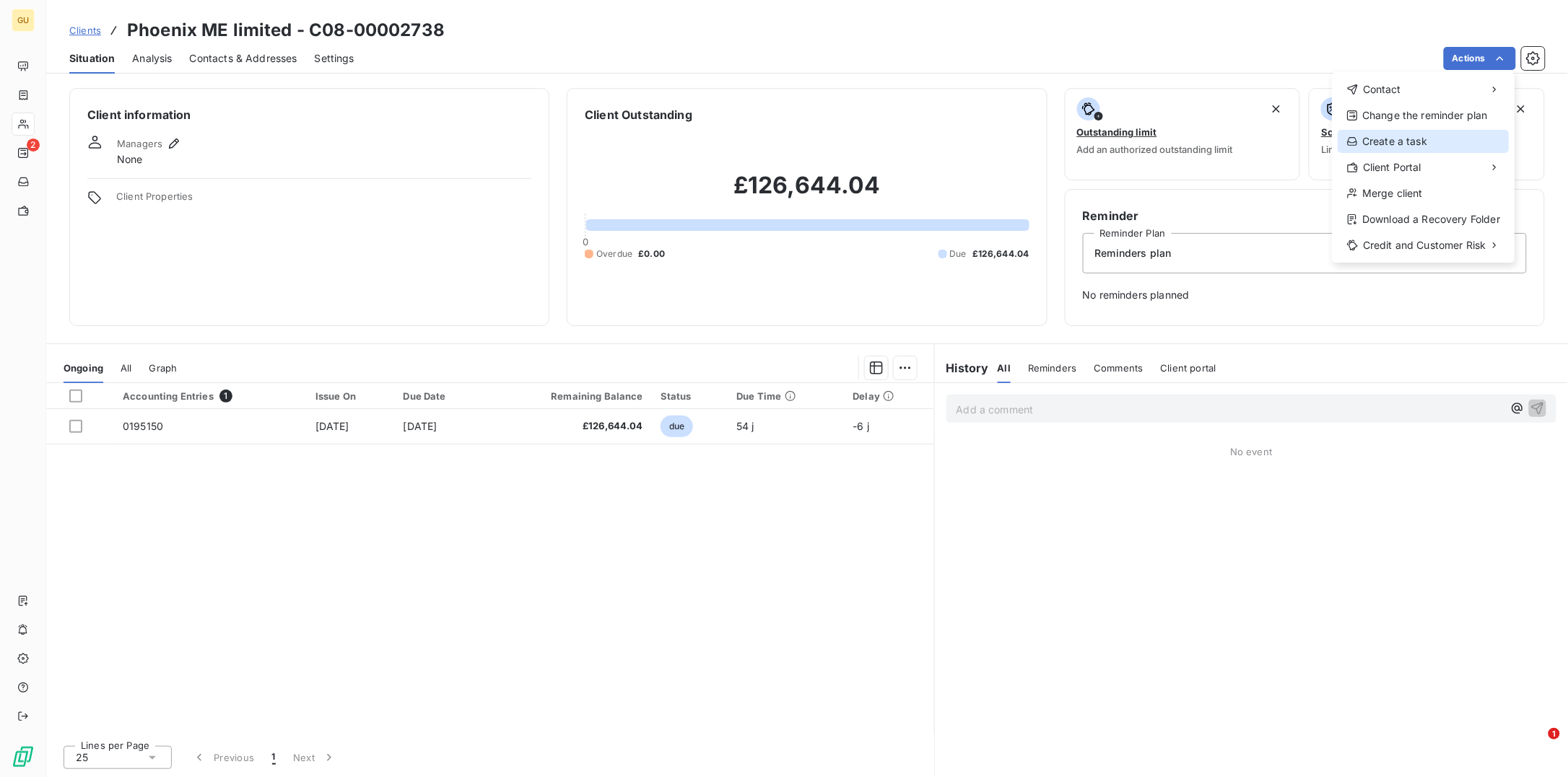
click at [1441, 137] on div "Create a task" at bounding box center [1422, 141] width 171 height 23
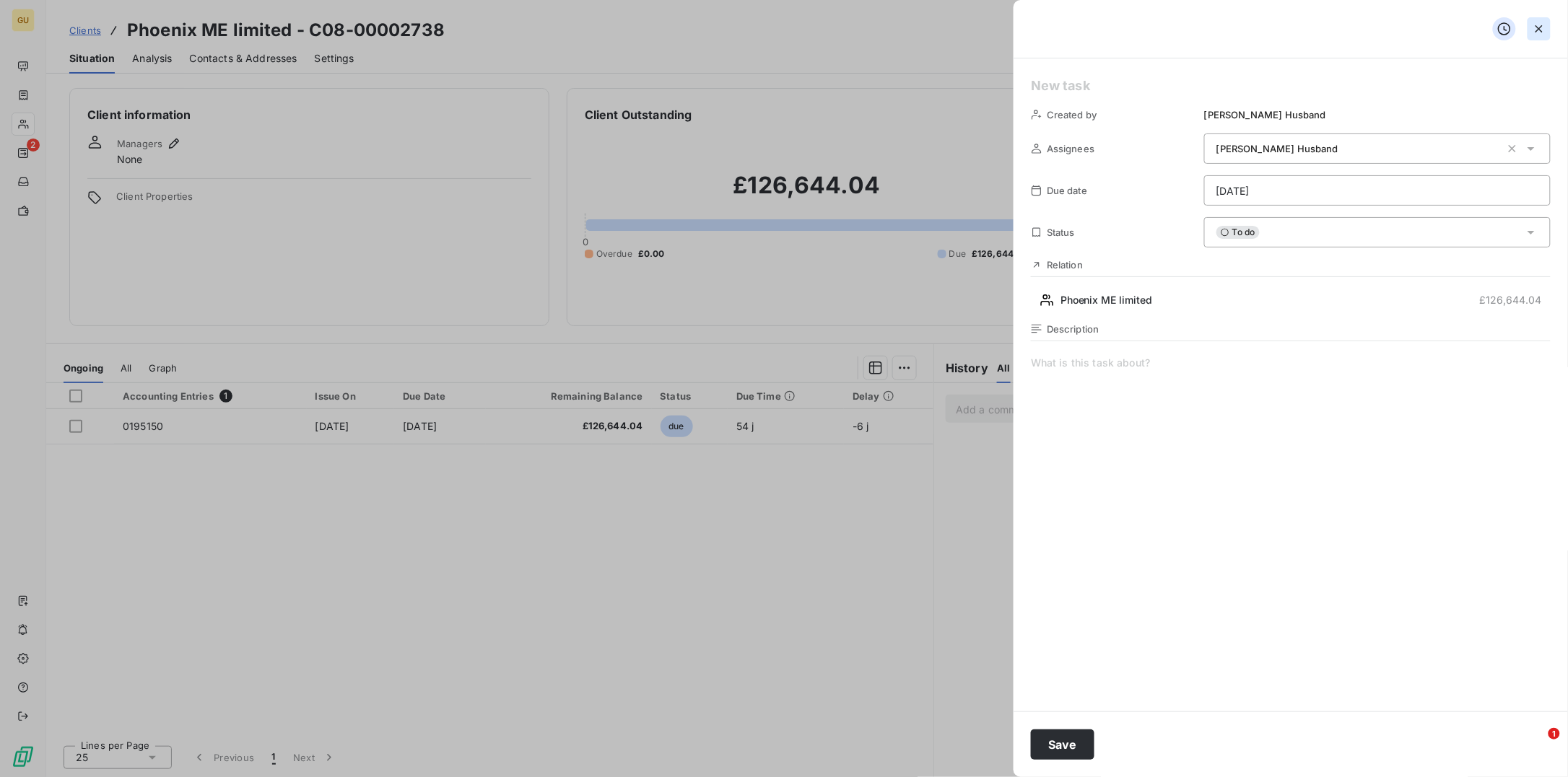
click at [1538, 36] on icon "button" at bounding box center [1538, 29] width 14 height 14
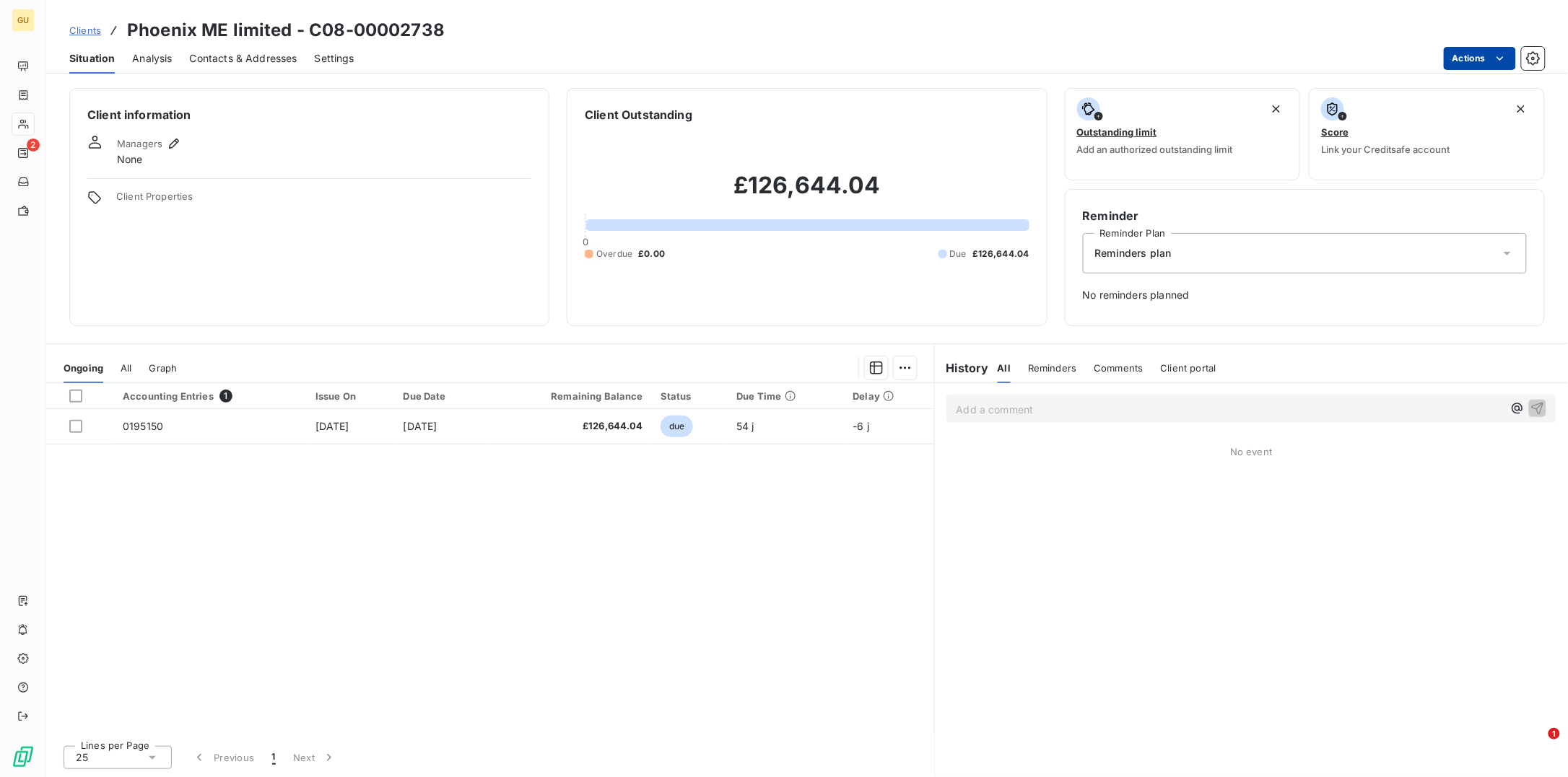
click at [1485, 55] on html "GU 2 Clients Phoenix ME limited - C08-00002738 Situation Analysis Contacts & Ad…" at bounding box center [784, 388] width 1568 height 777
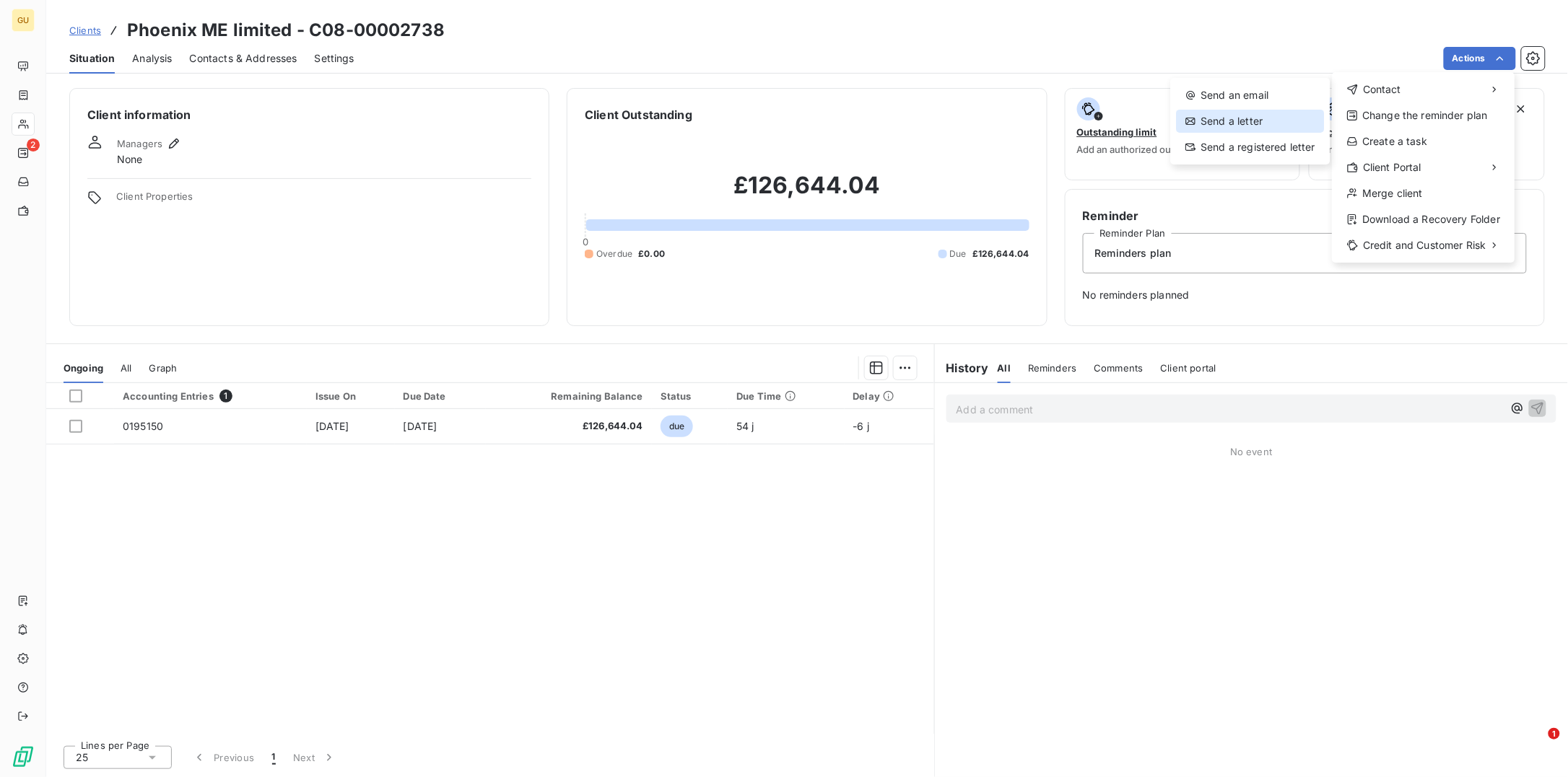
click at [1222, 121] on div "Send a letter" at bounding box center [1250, 121] width 148 height 23
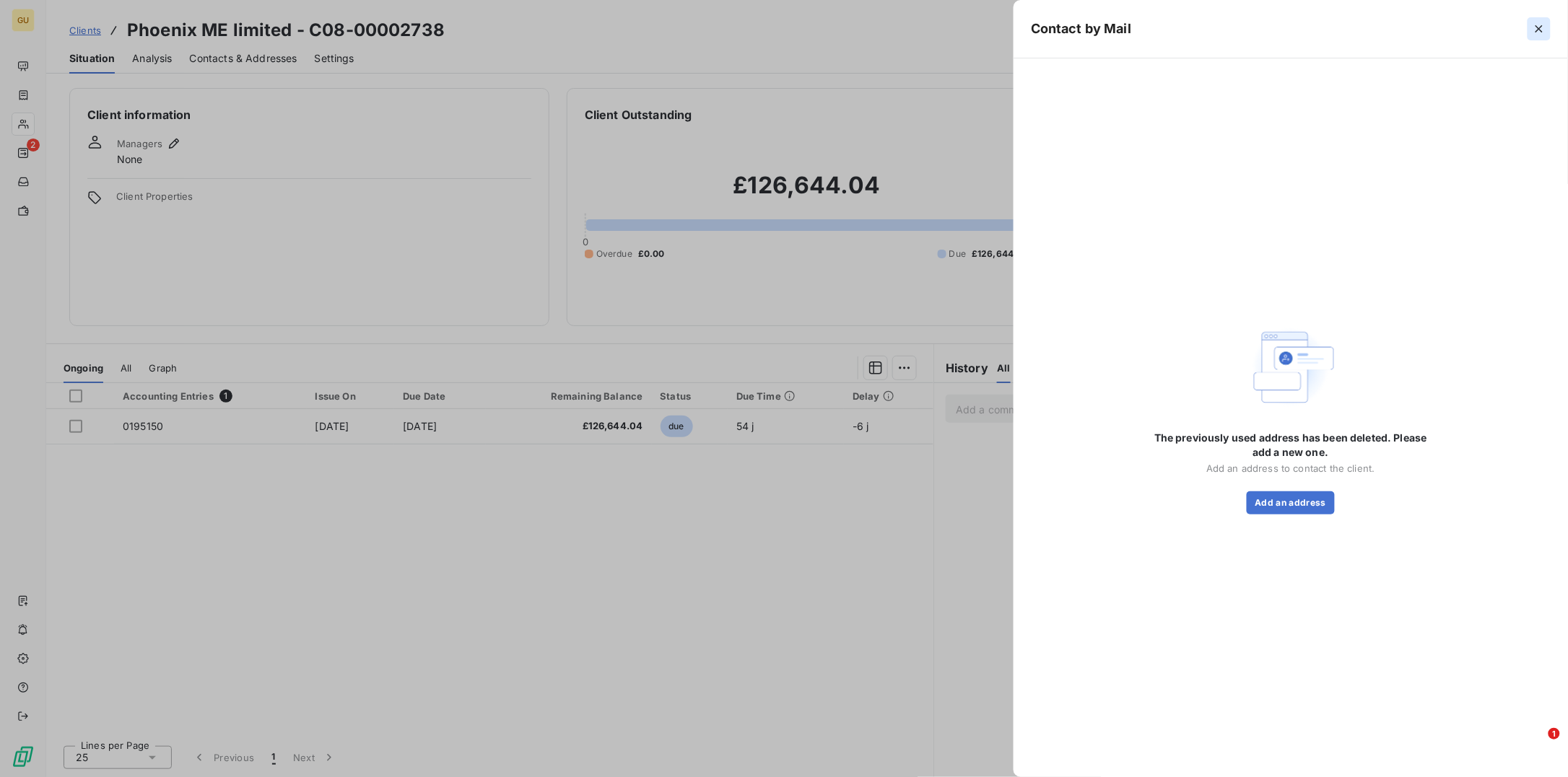
click at [1535, 25] on icon "button" at bounding box center [1539, 29] width 8 height 8
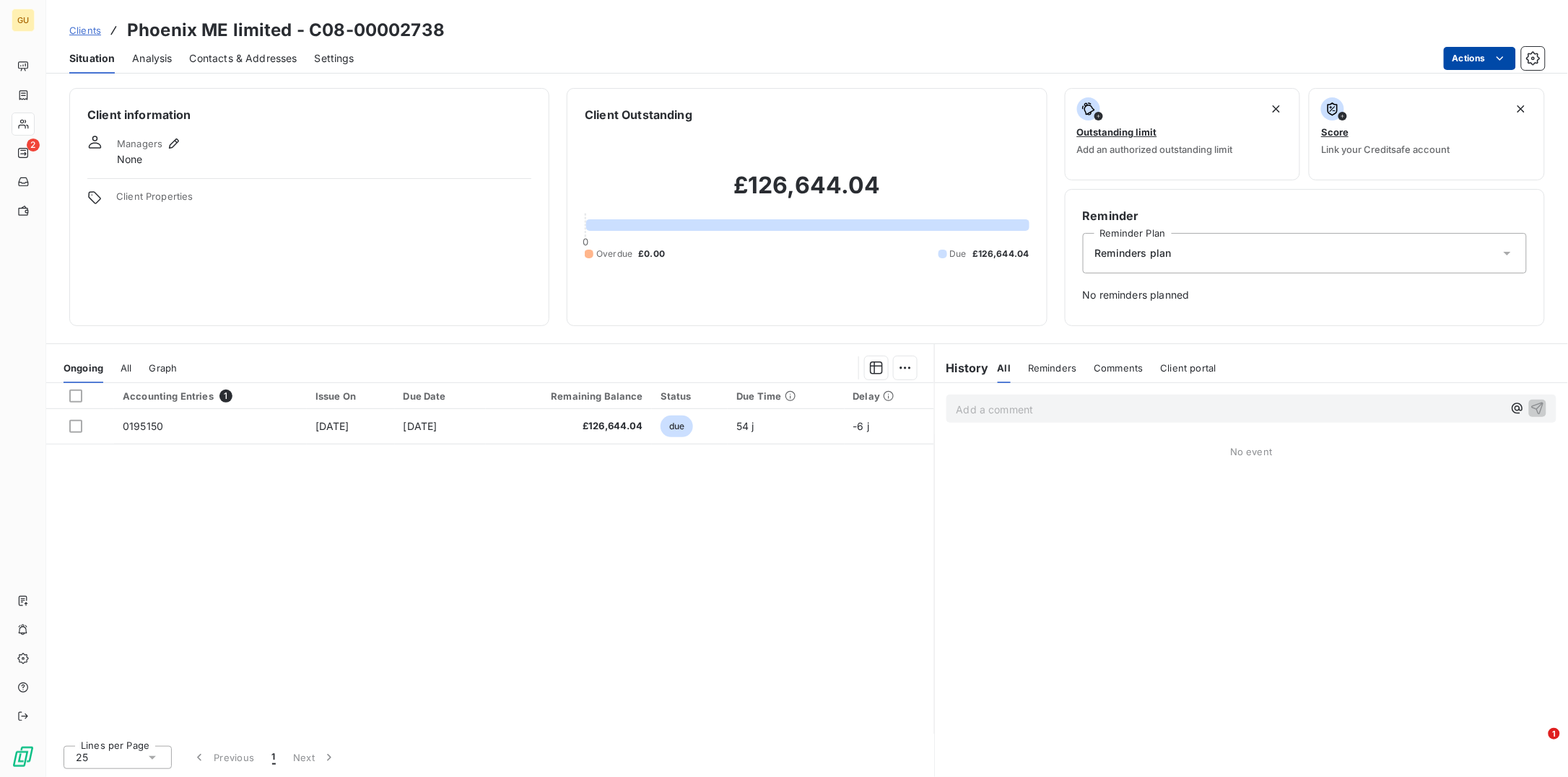
click at [1491, 50] on html "GU 2 Clients Phoenix ME limited - C08-00002738 Situation Analysis Contacts & Ad…" at bounding box center [784, 388] width 1568 height 777
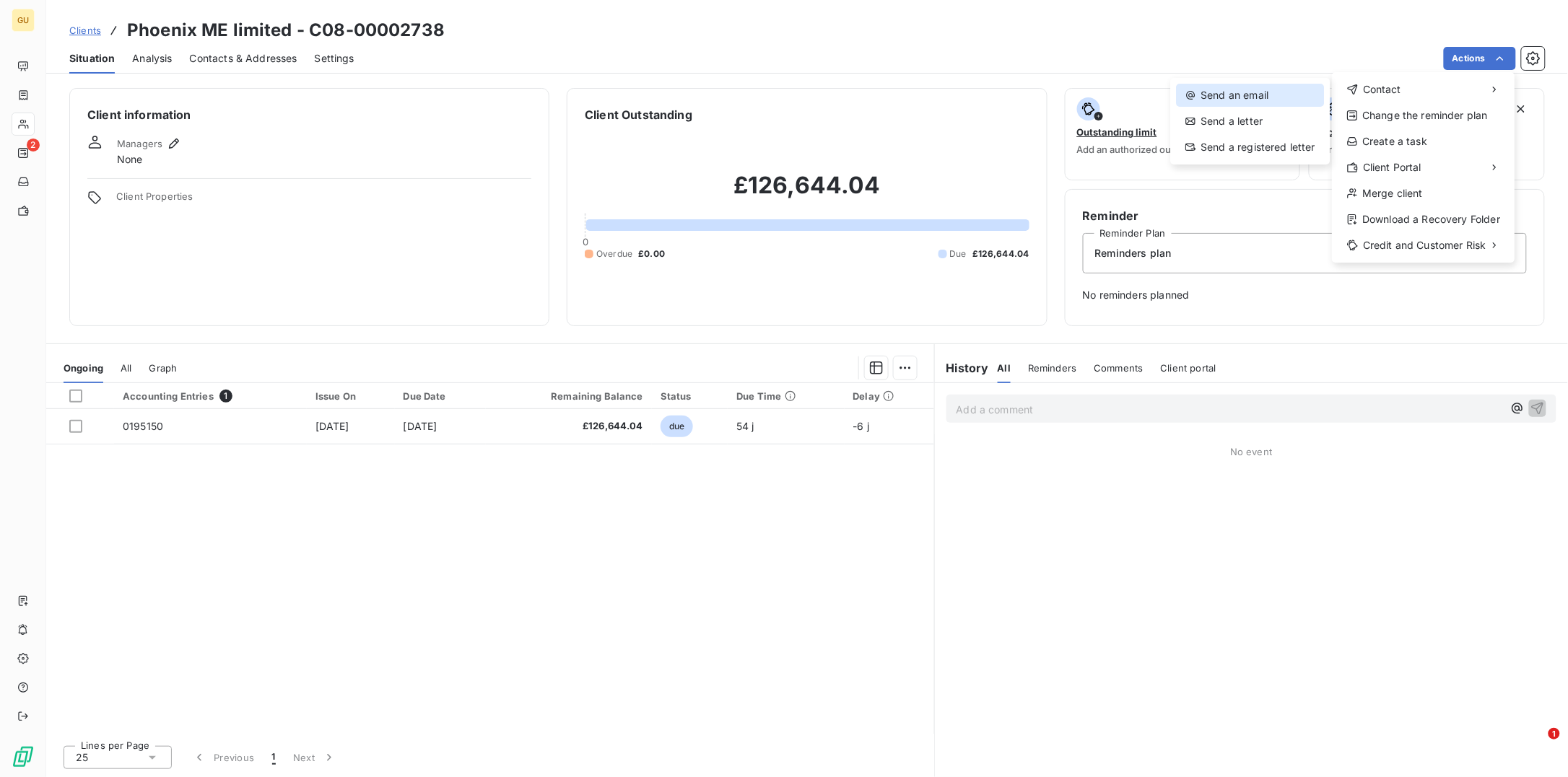
click at [1233, 89] on div "Send an email" at bounding box center [1250, 95] width 148 height 23
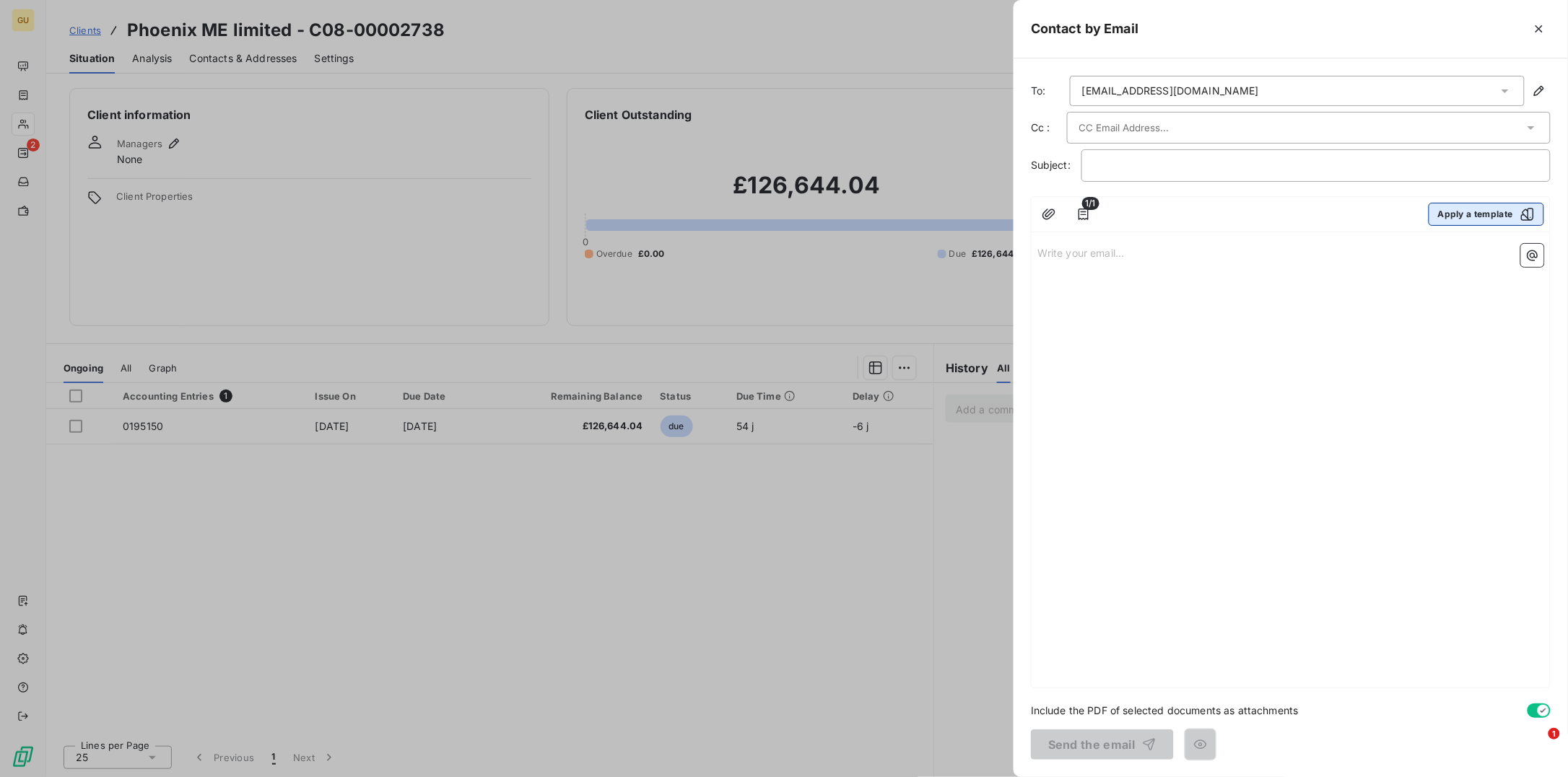
click at [1450, 218] on button "Apply a template" at bounding box center [1486, 214] width 115 height 23
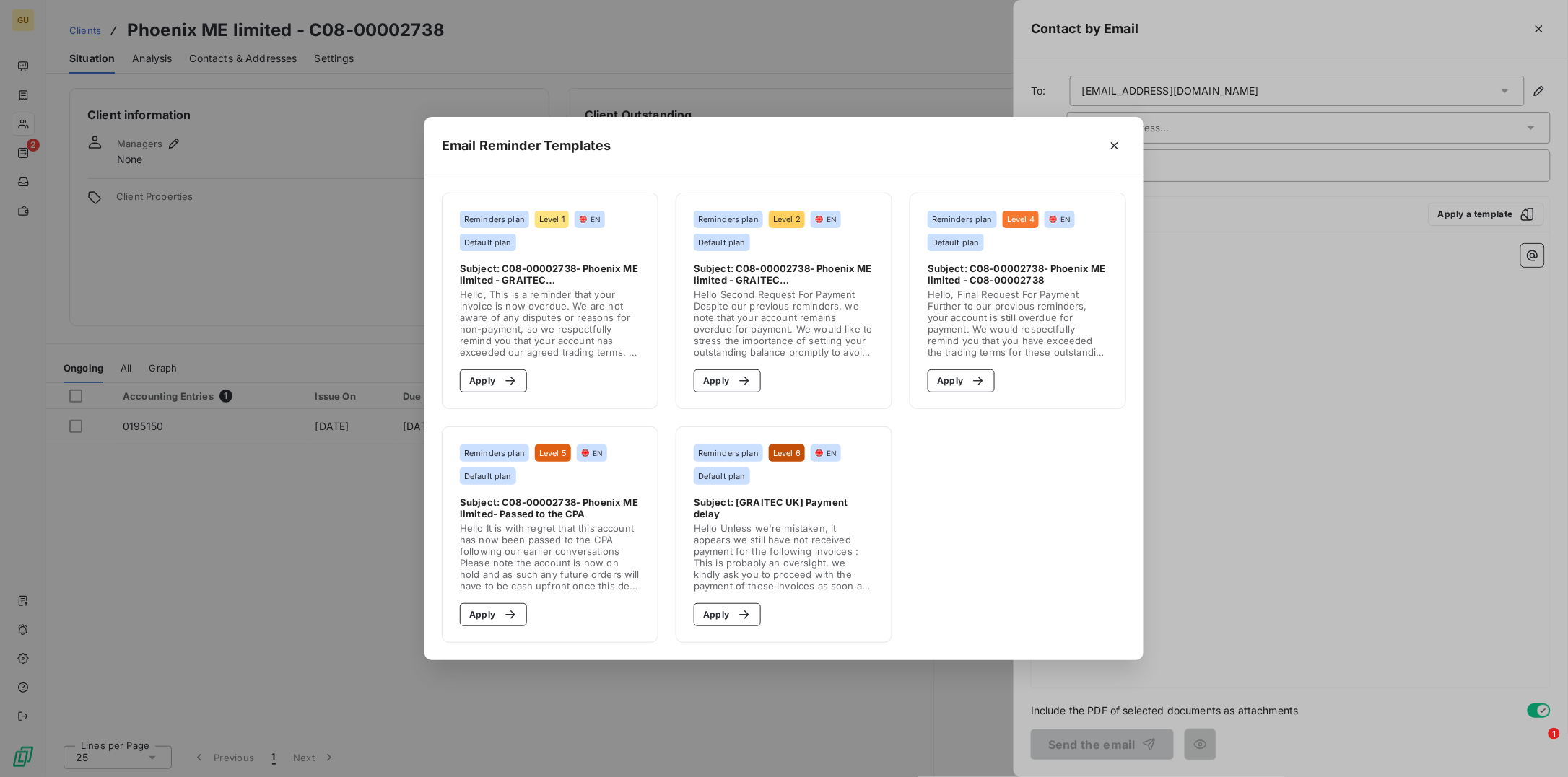
click at [582, 248] on div "Reminders plan Level 1 EN Default plan" at bounding box center [550, 231] width 181 height 40
click at [497, 385] on div "button" at bounding box center [506, 381] width 22 height 14
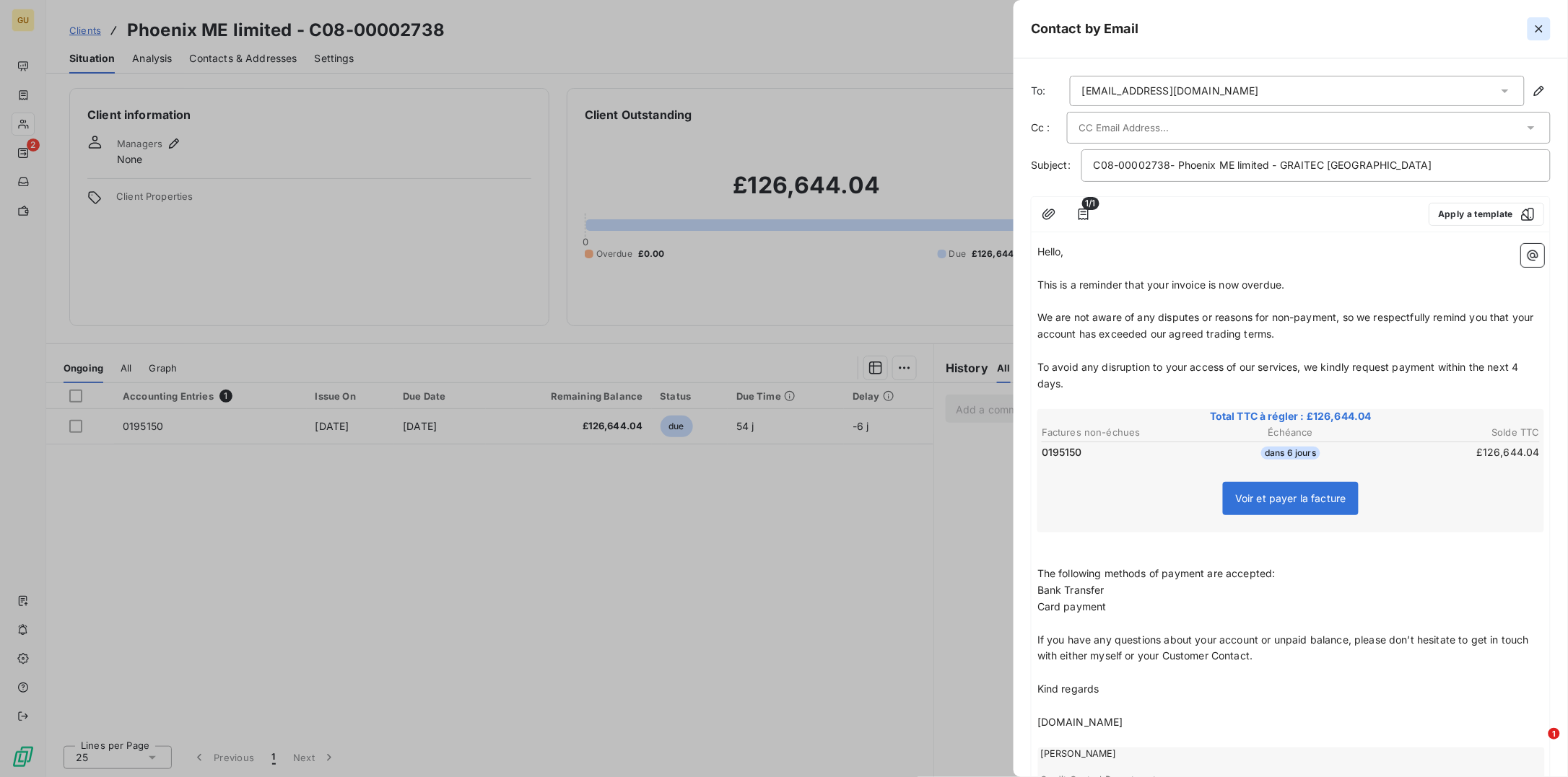
click at [1541, 32] on icon "button" at bounding box center [1538, 29] width 14 height 14
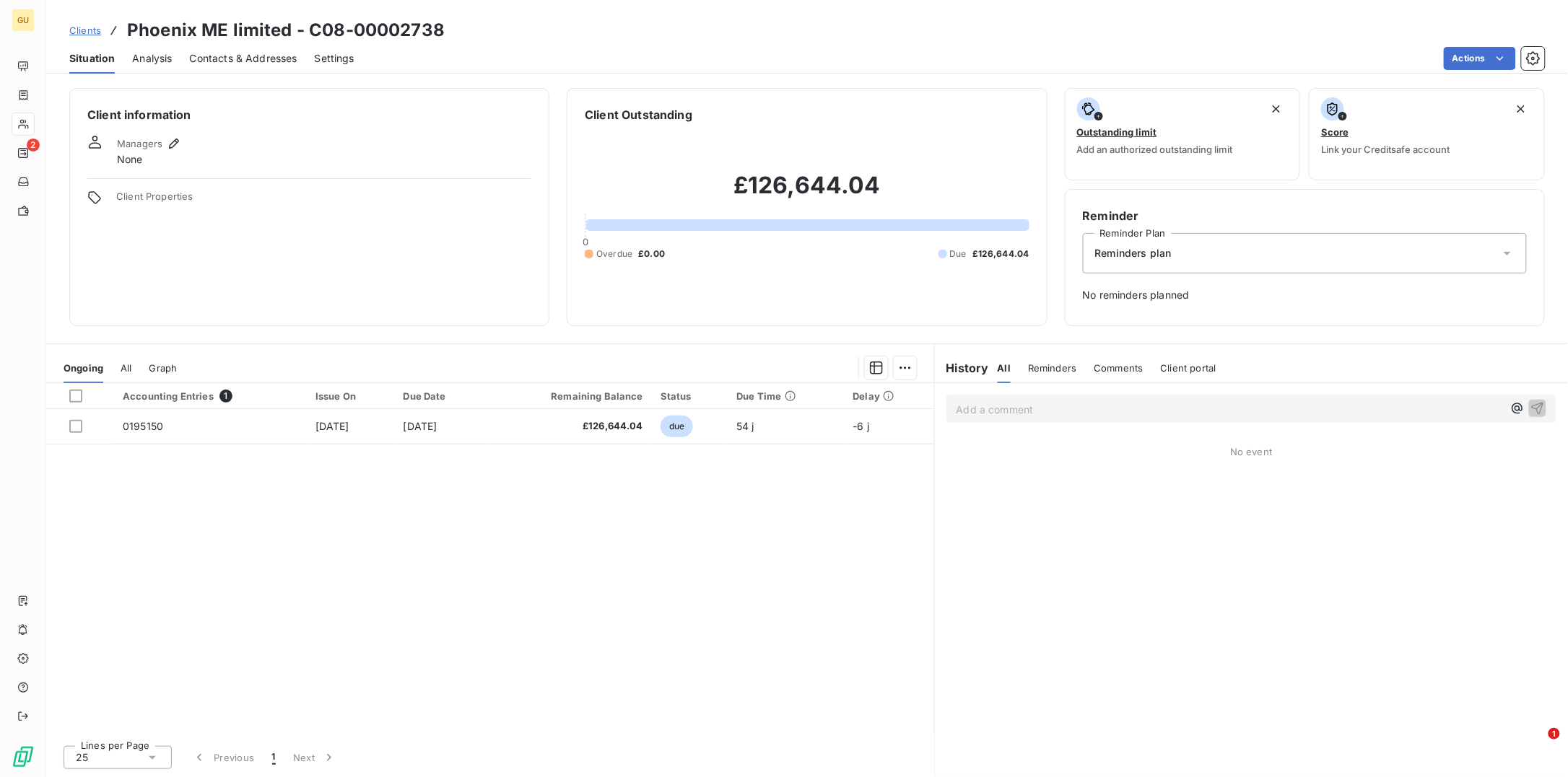
click at [82, 30] on span "Clients" at bounding box center [85, 30] width 32 height 11
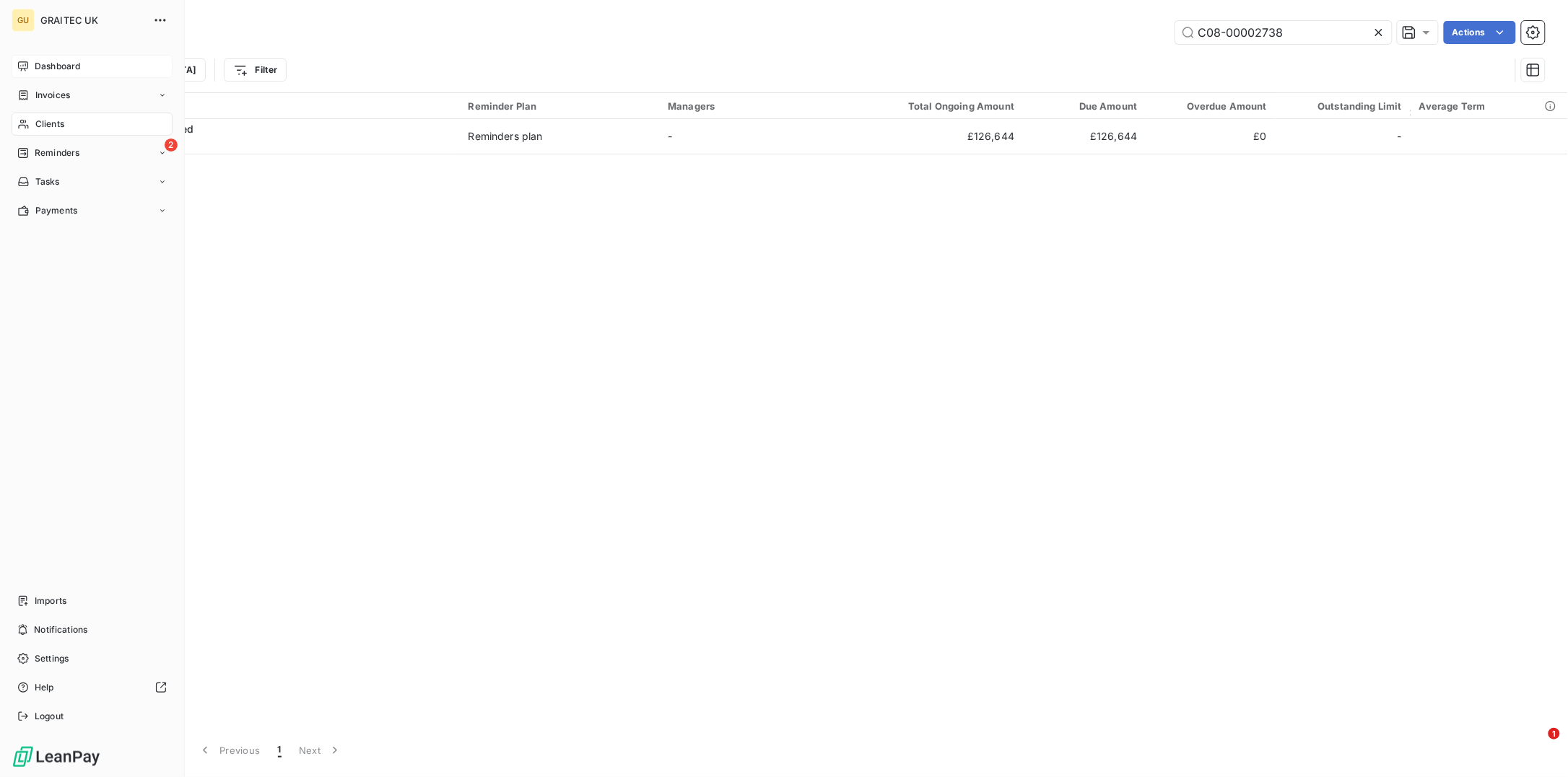
click at [59, 70] on span "Dashboard" at bounding box center [58, 66] width 46 height 13
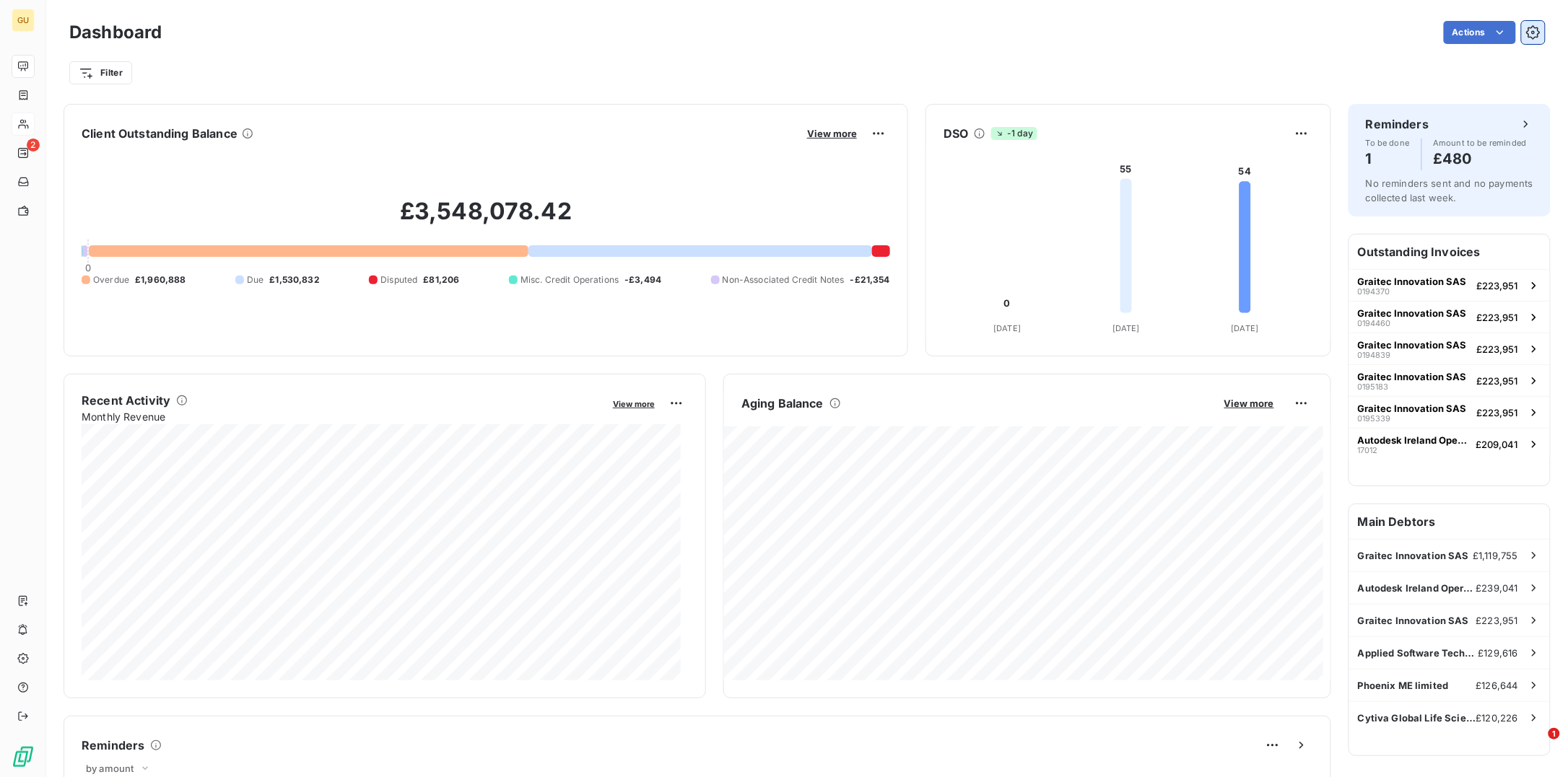
click at [1526, 37] on icon "button" at bounding box center [1533, 32] width 14 height 14
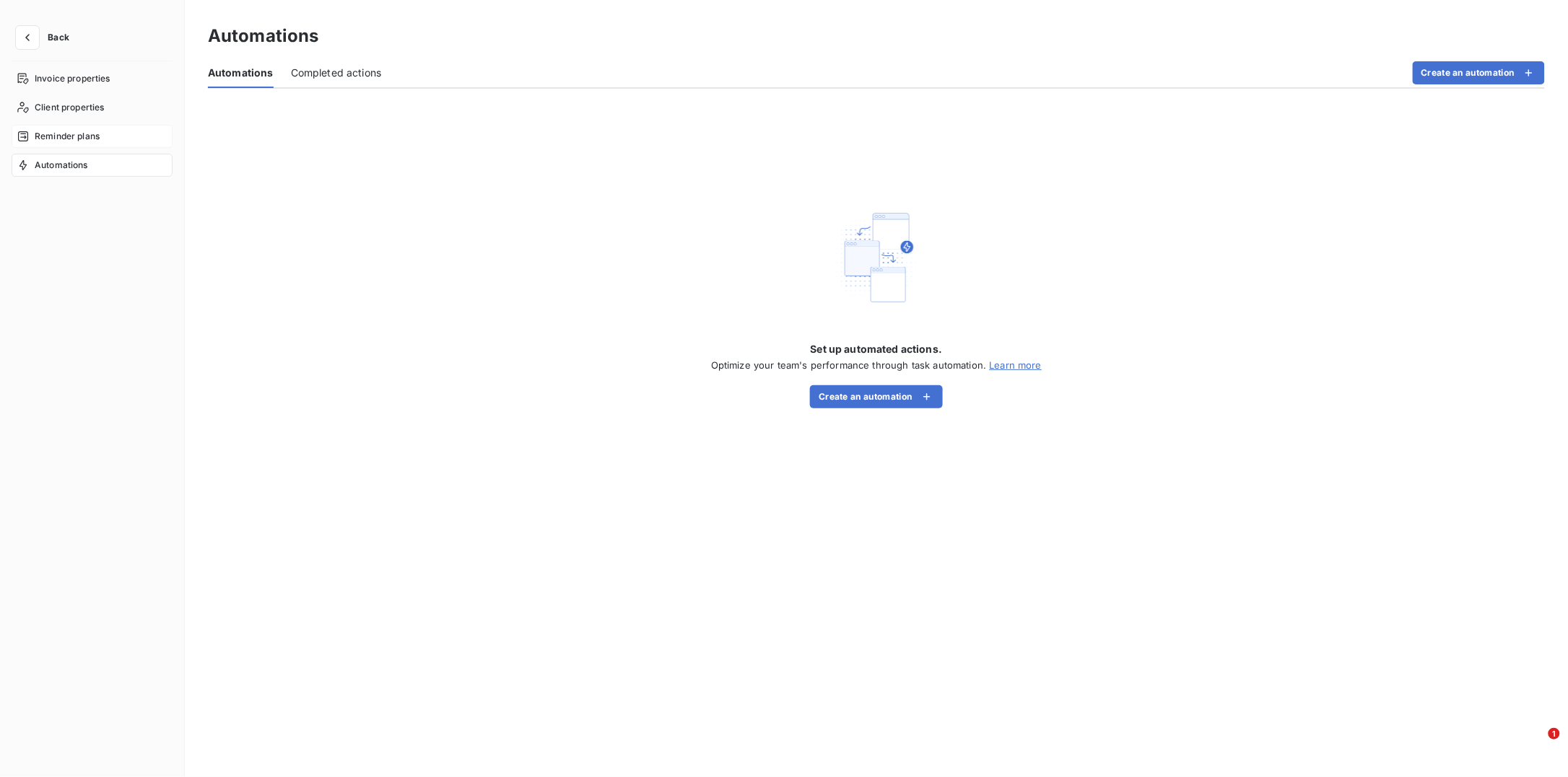
click at [91, 134] on span "Reminder plans" at bounding box center [68, 136] width 65 height 13
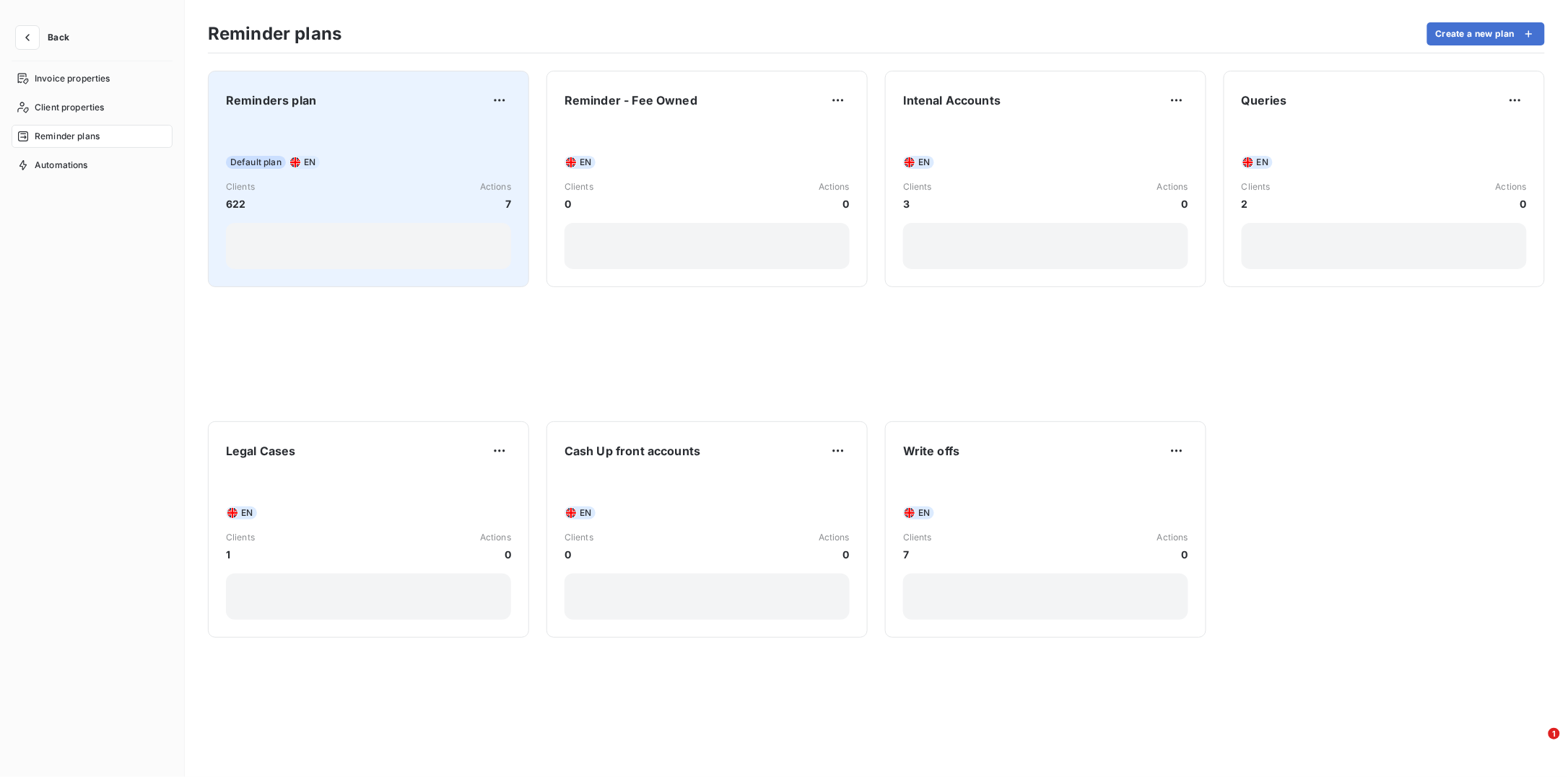
click at [336, 162] on div "Default plan EN" at bounding box center [369, 162] width 285 height 13
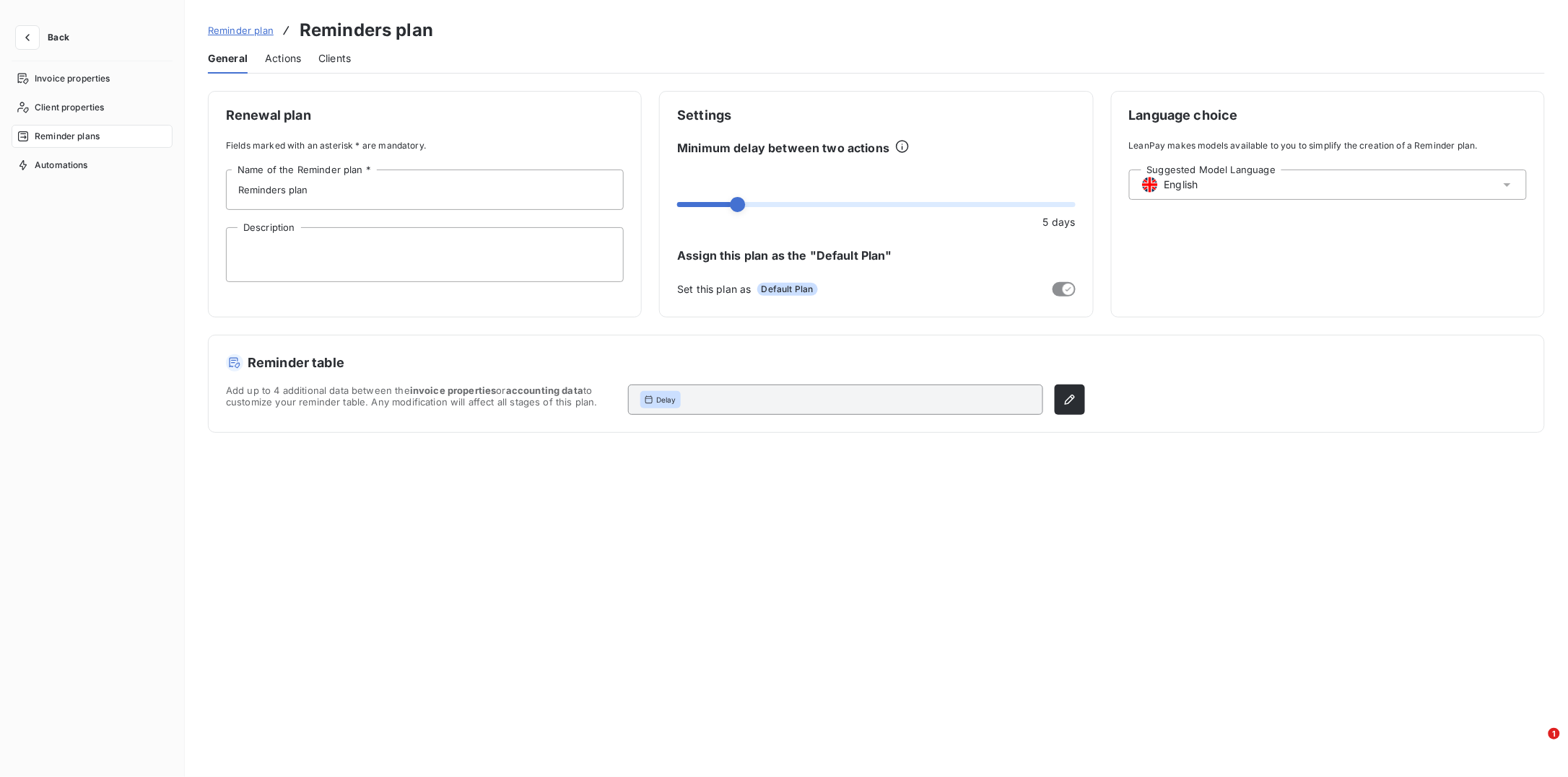
click at [281, 58] on span "Actions" at bounding box center [283, 58] width 36 height 14
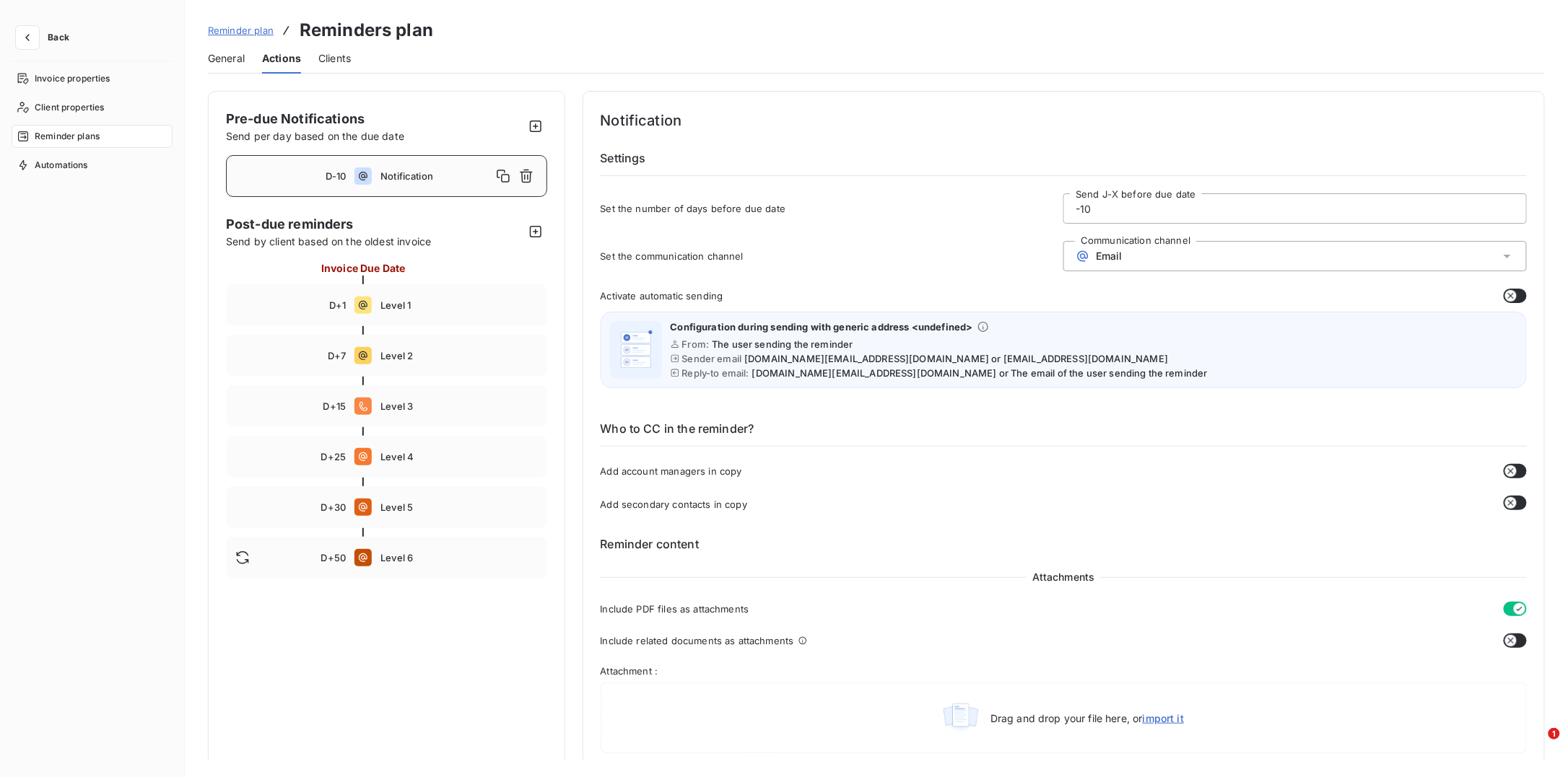
click at [1119, 211] on input "-10" at bounding box center [1295, 209] width 462 height 29
type input "-1"
type input "-6"
click at [386, 750] on button "Save changes" at bounding box center [348, 751] width 117 height 30
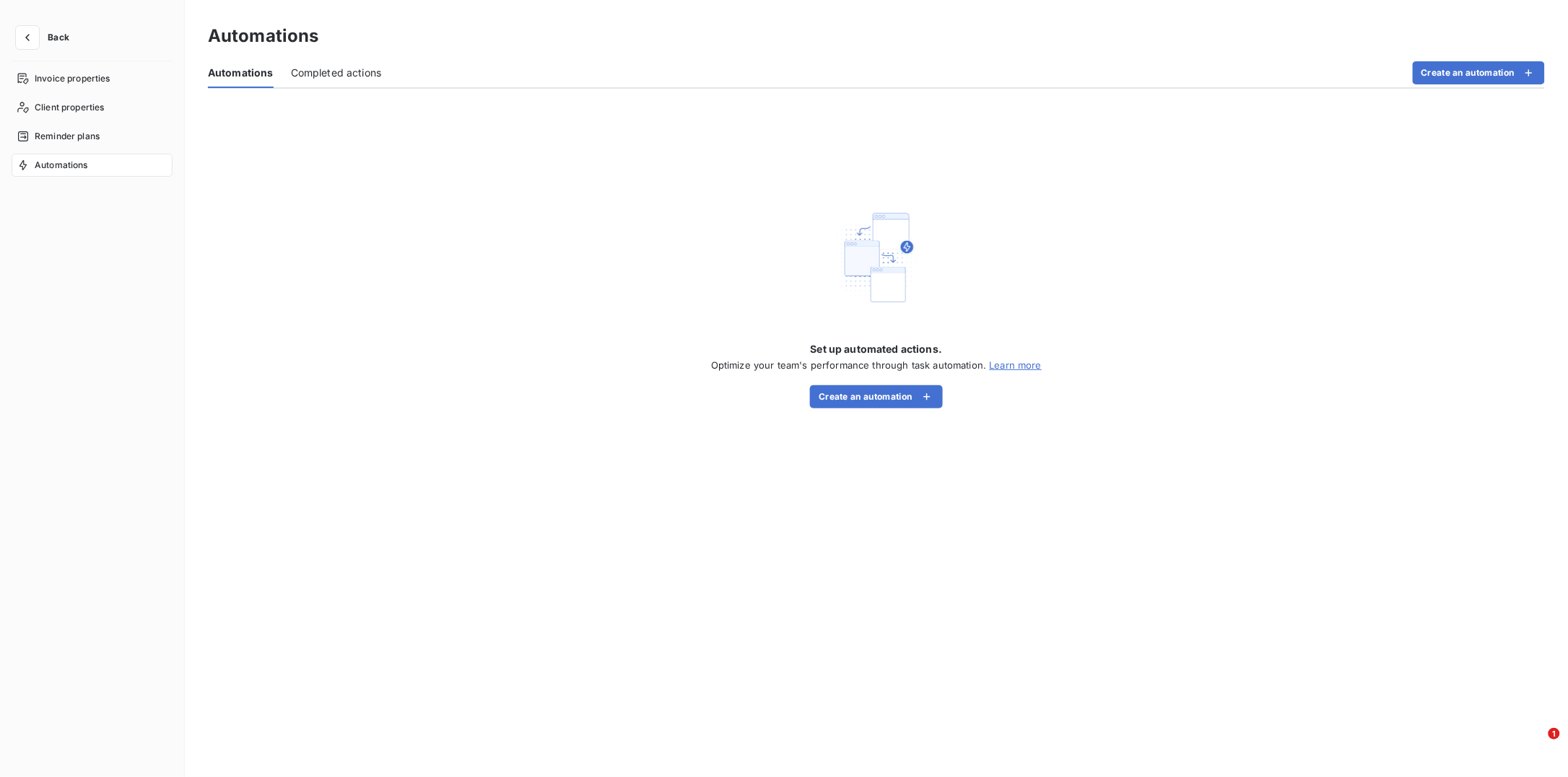
click at [55, 40] on span "Back" at bounding box center [58, 37] width 22 height 8
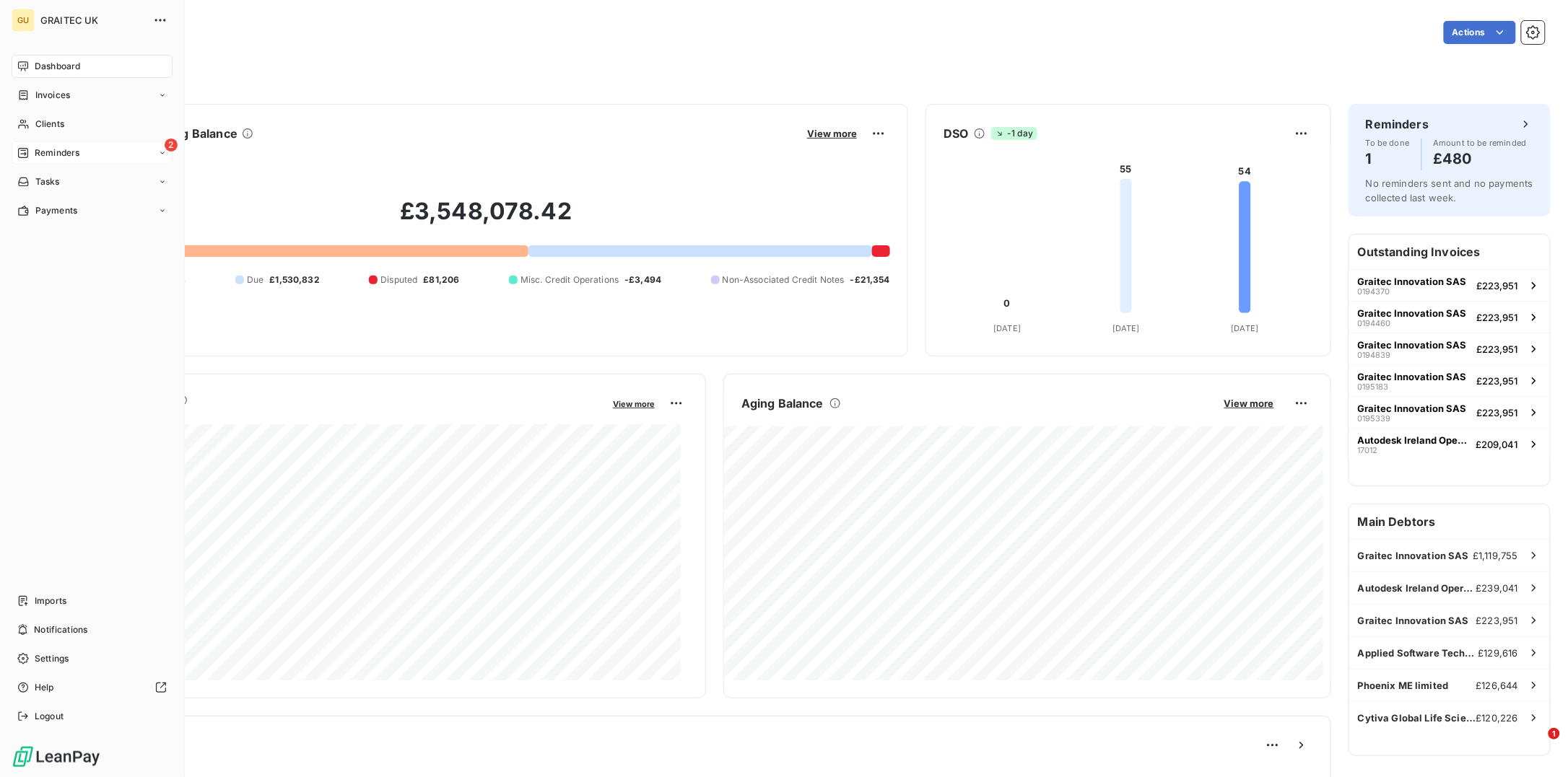
click at [75, 153] on span "Reminders" at bounding box center [57, 153] width 45 height 13
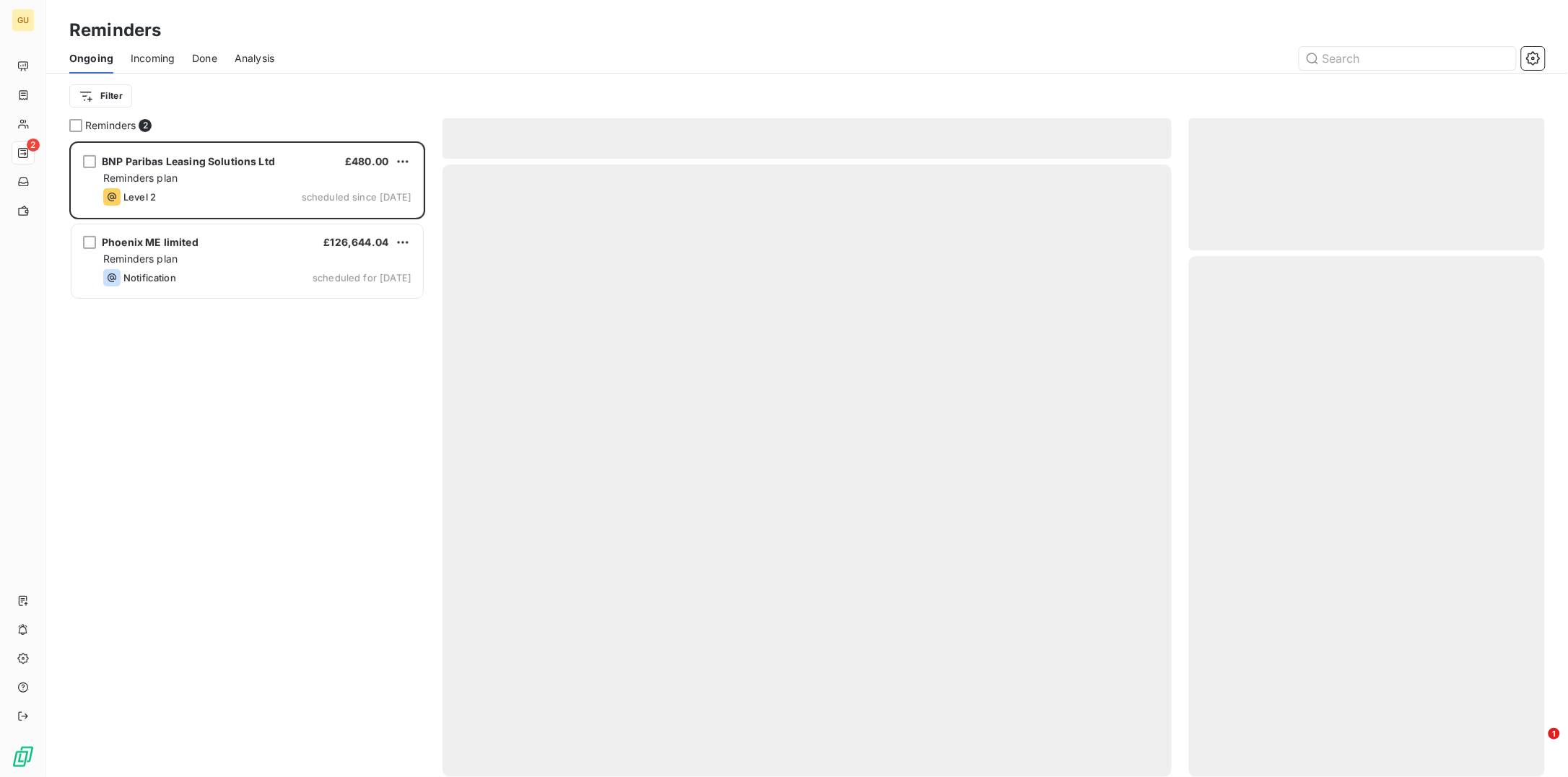
scroll to position [621, 342]
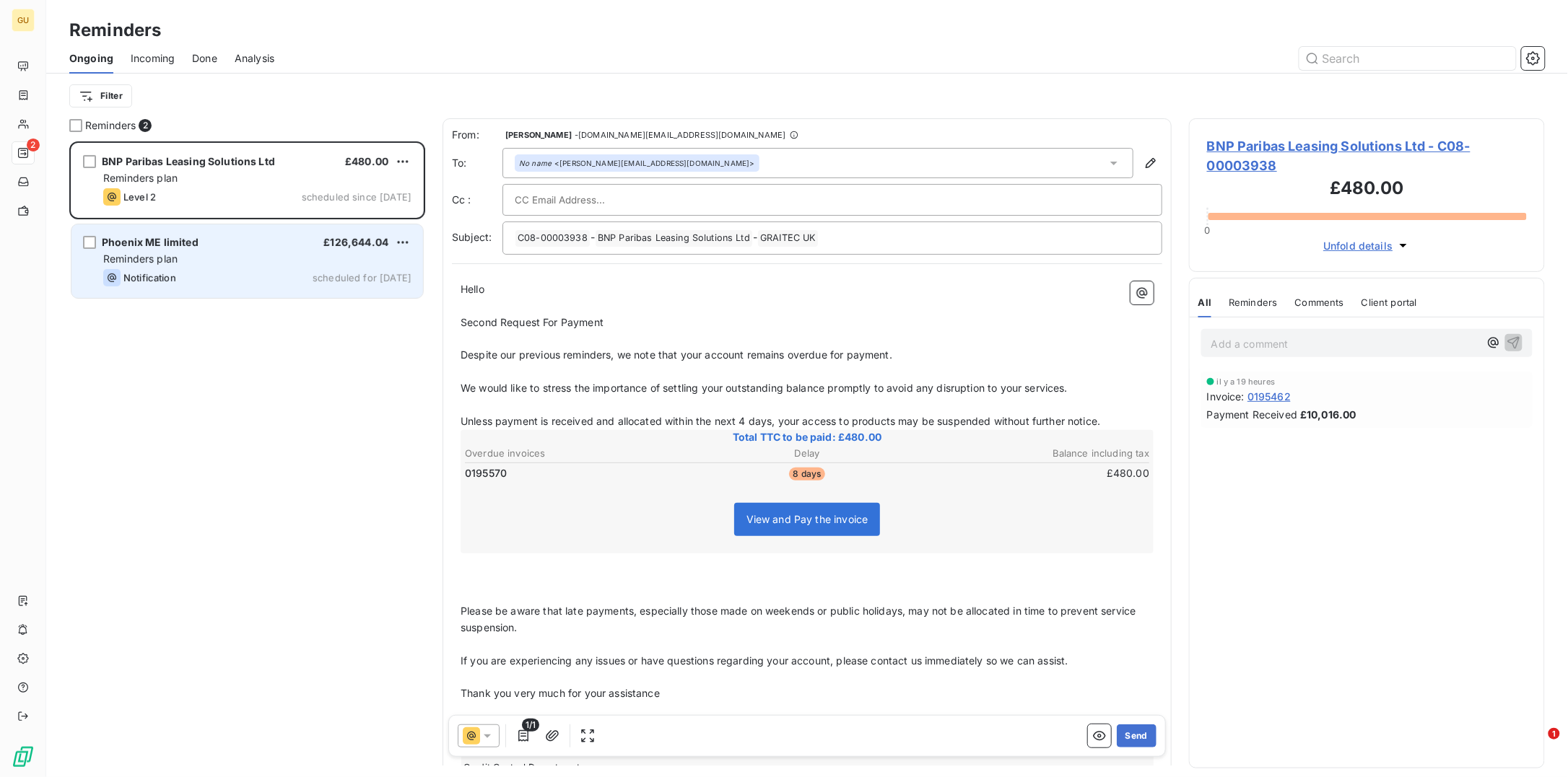
click at [194, 272] on div "Notification scheduled for today" at bounding box center [257, 278] width 308 height 17
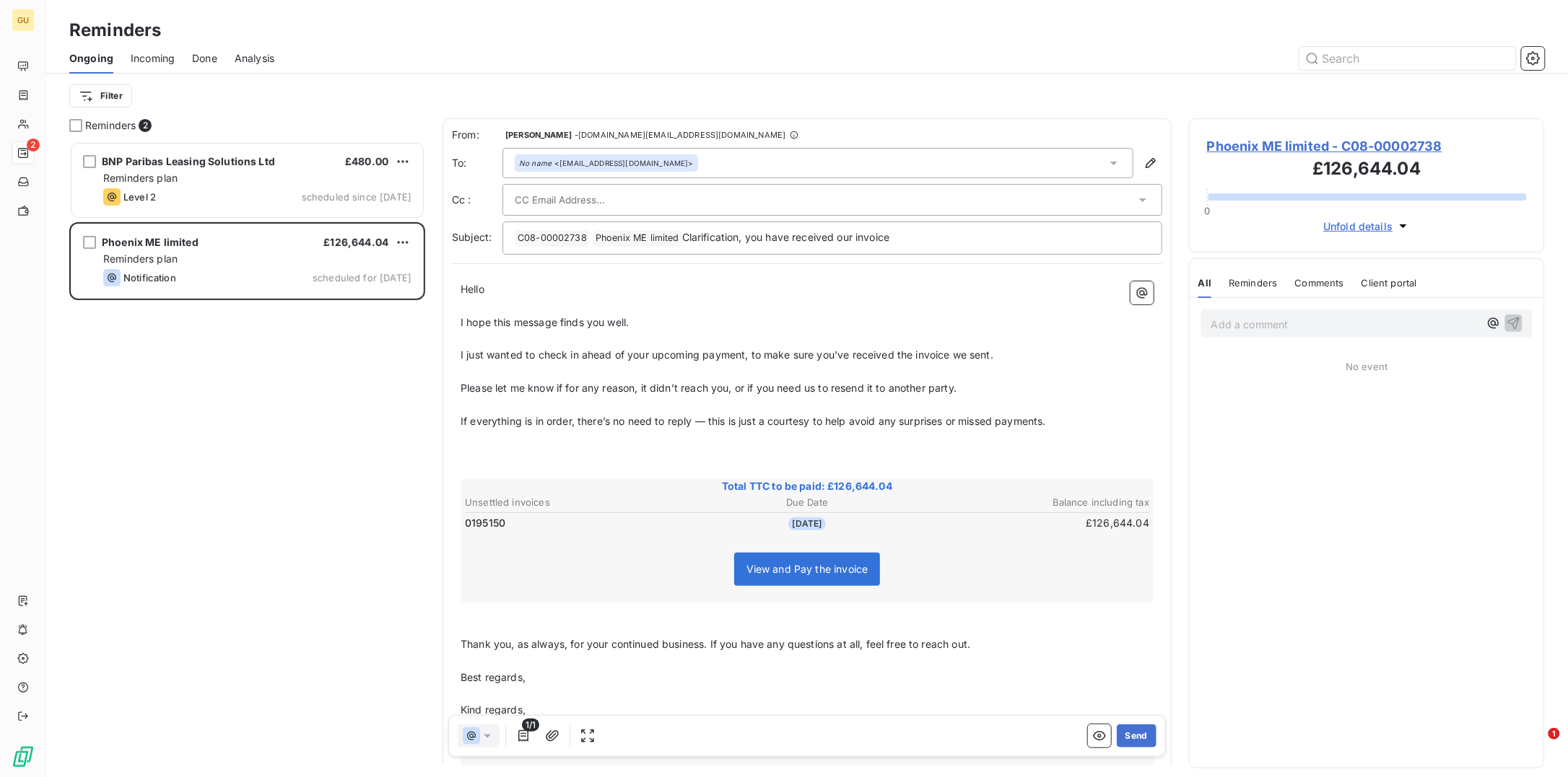
click at [1278, 146] on span "Phoenix ME limited - C08-00002738" at bounding box center [1366, 146] width 320 height 20
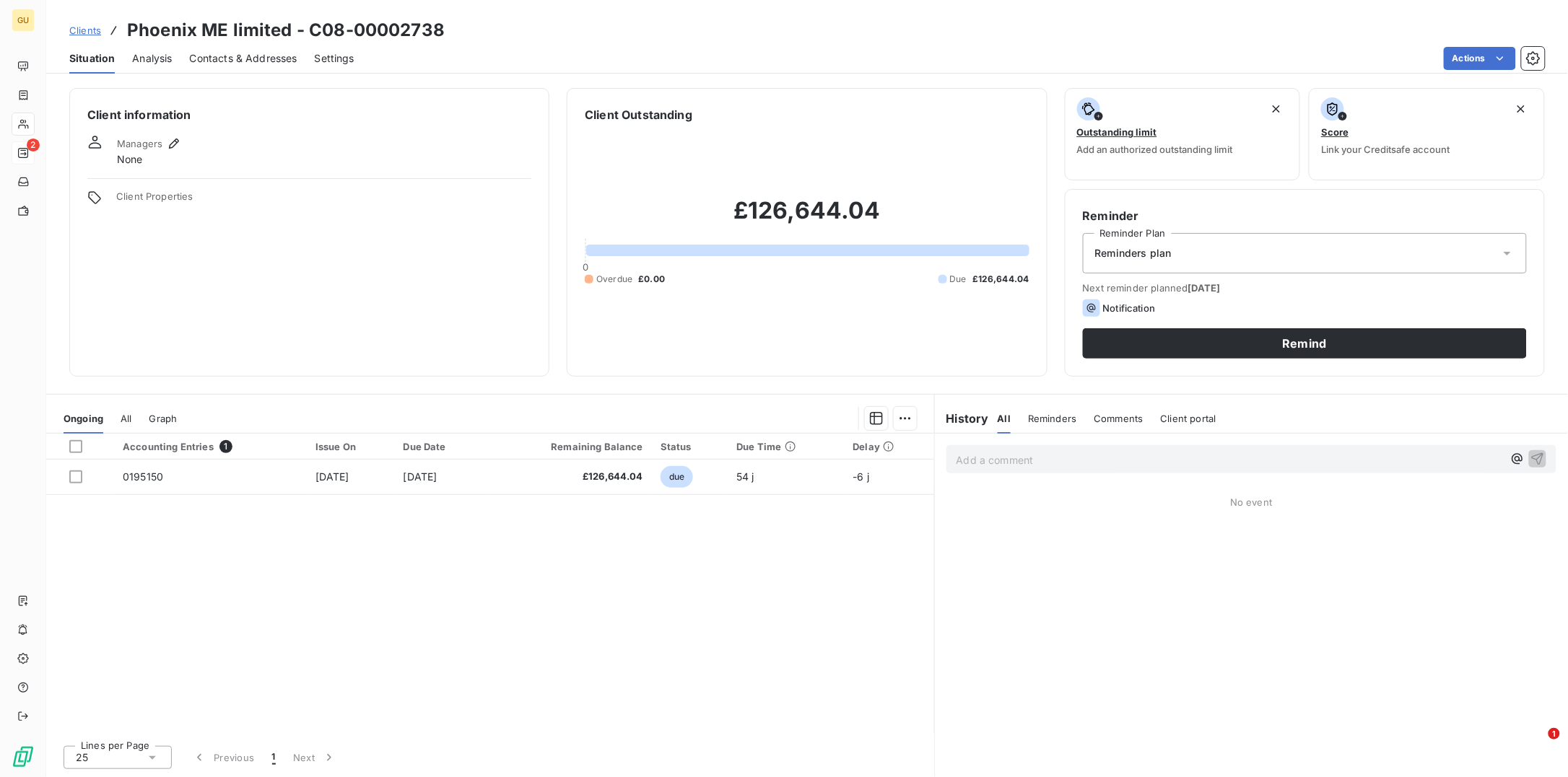
click at [240, 58] on span "Contacts & Addresses" at bounding box center [244, 58] width 108 height 14
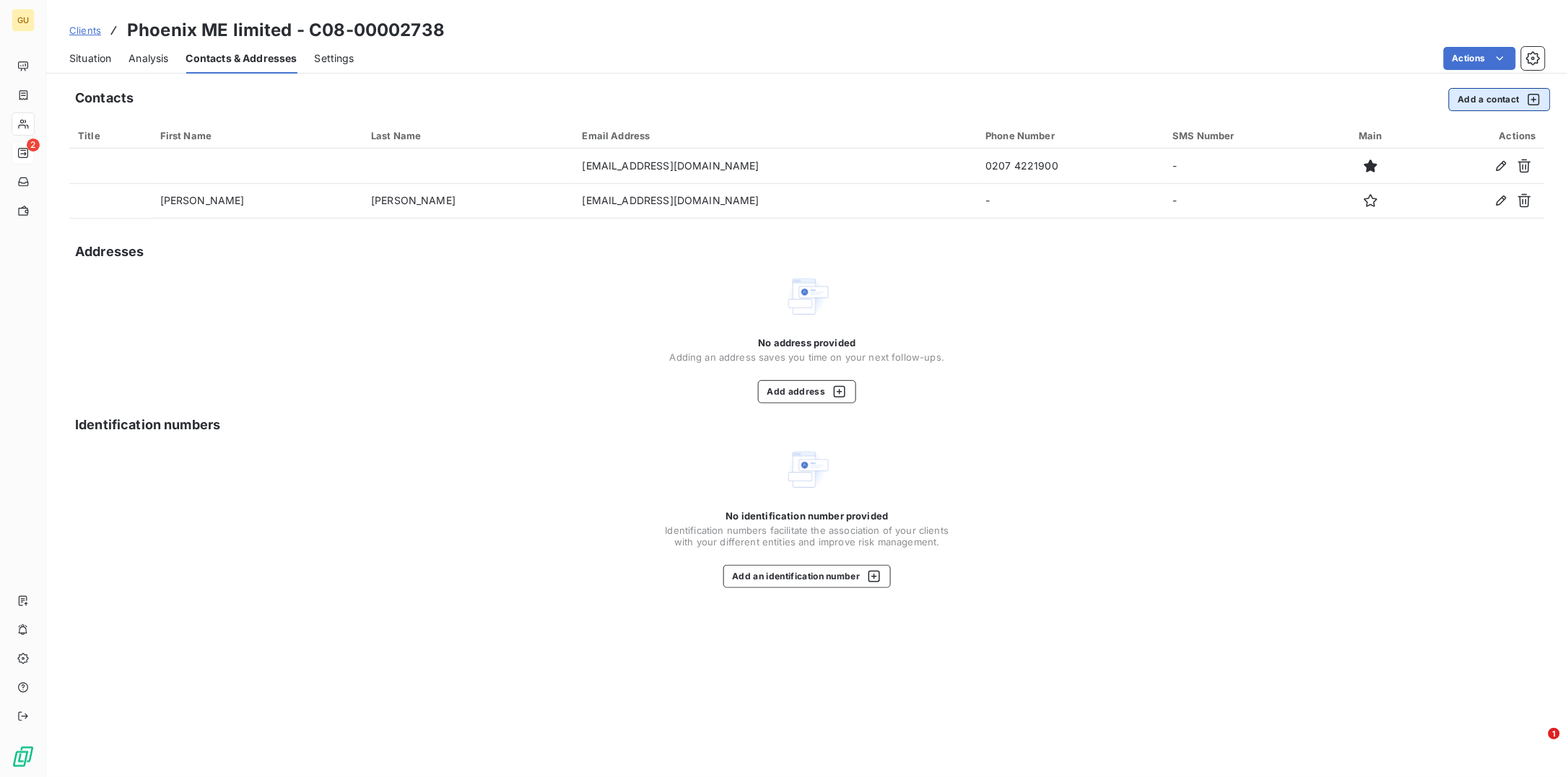
click at [1467, 96] on button "Add a contact" at bounding box center [1500, 99] width 102 height 23
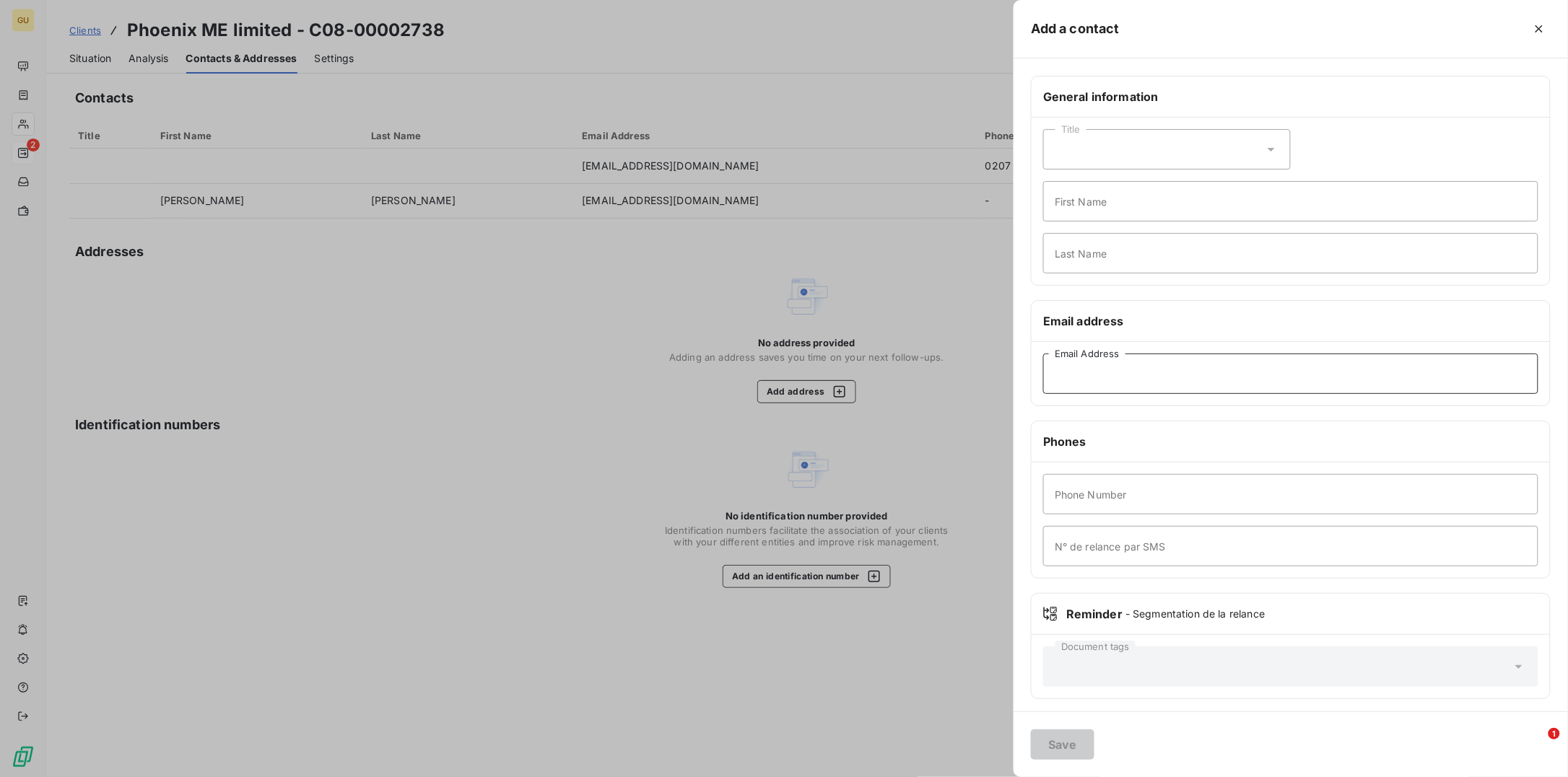
click at [1094, 383] on input "Email Address" at bounding box center [1290, 373] width 495 height 40
paste input "invoice@phoenixme.co.uk"
type input "invoice@phoenixme.co.uk"
click at [1085, 204] on input "First Name" at bounding box center [1290, 201] width 495 height 40
type input "Invoices"
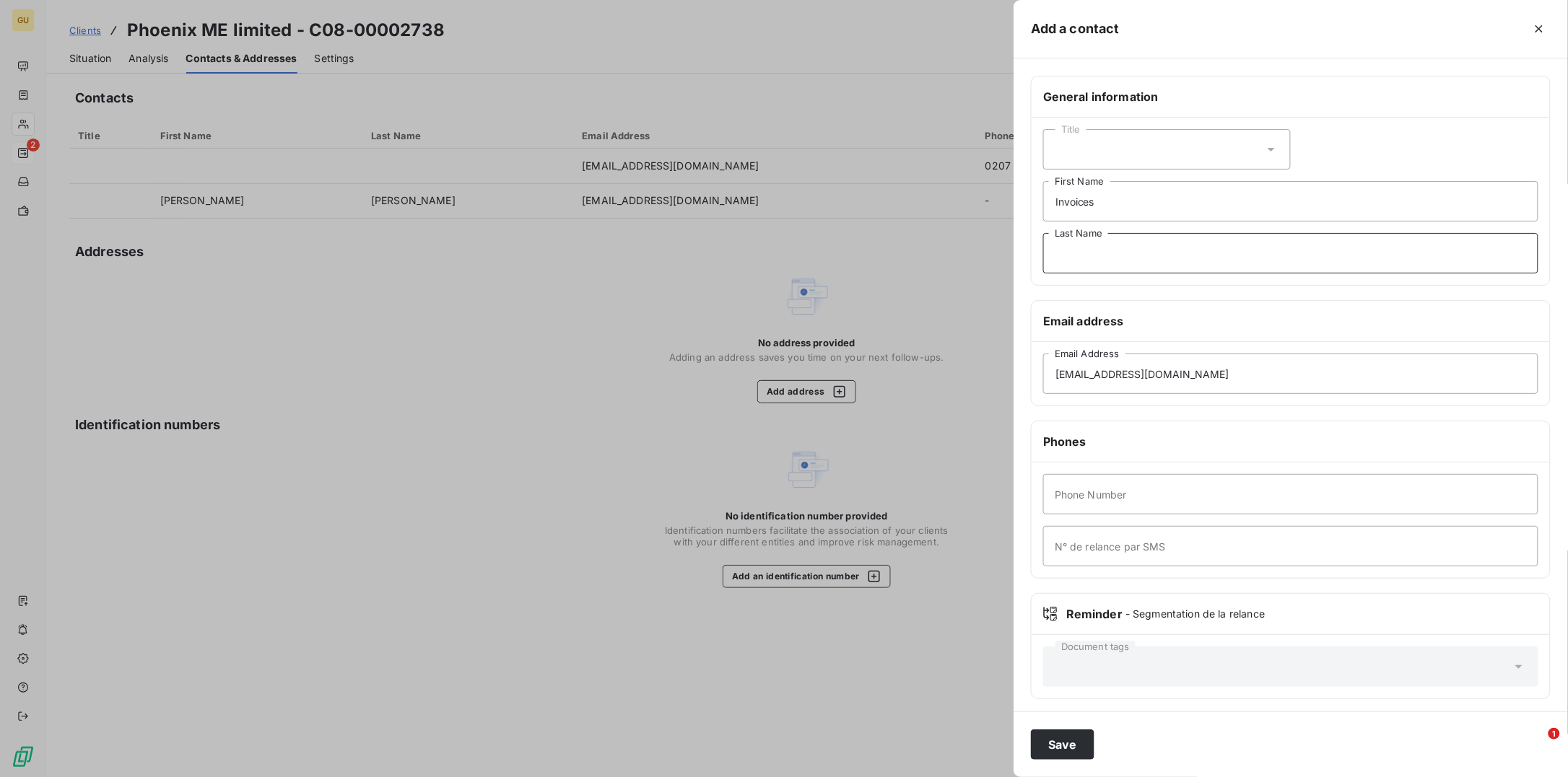
type input "."
type input ","
click at [1086, 495] on input "Phone Number" at bounding box center [1290, 494] width 495 height 40
type input "000"
click at [1050, 745] on button "Save" at bounding box center [1063, 745] width 64 height 30
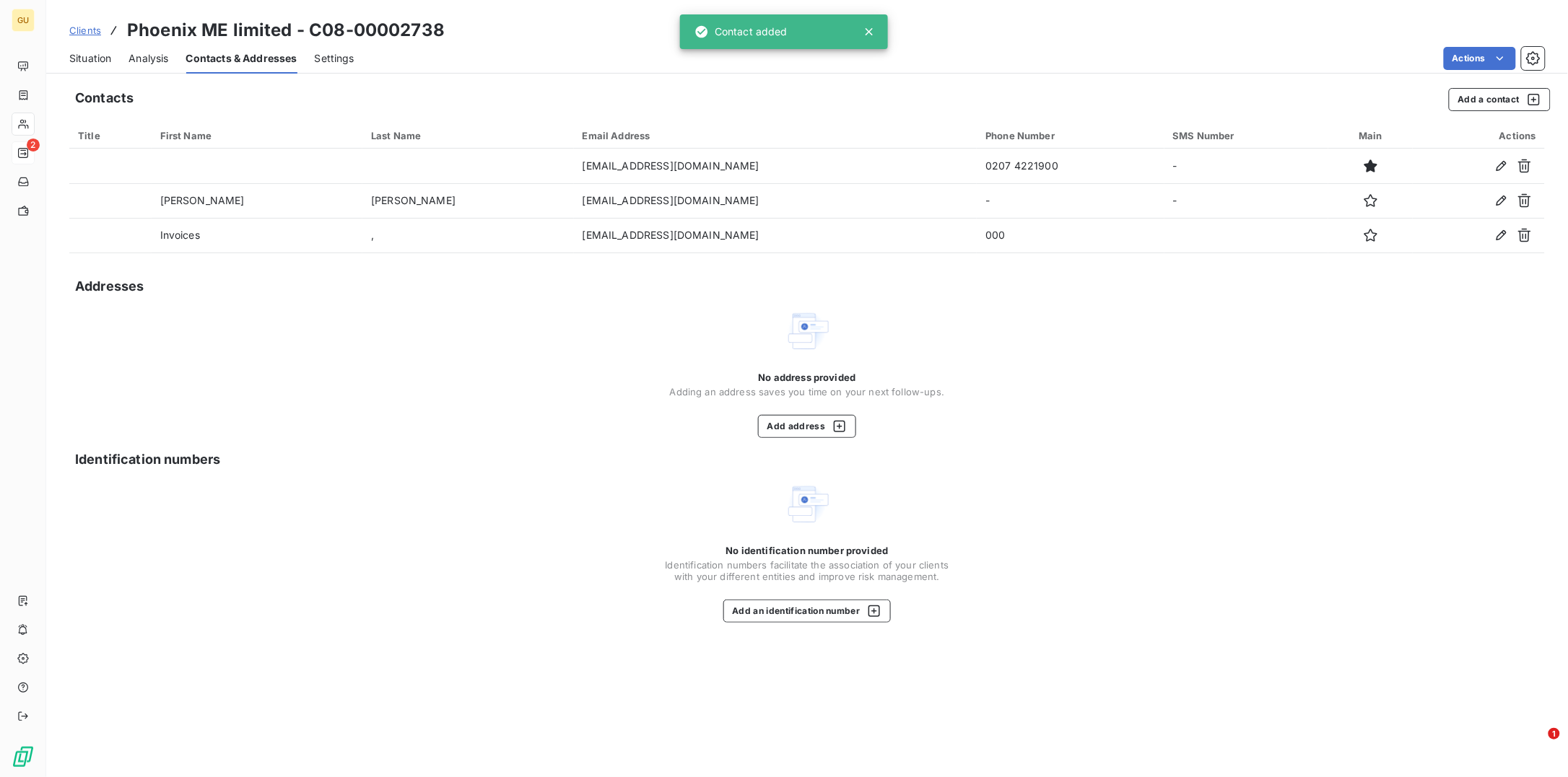
click at [96, 61] on span "Situation" at bounding box center [90, 58] width 42 height 14
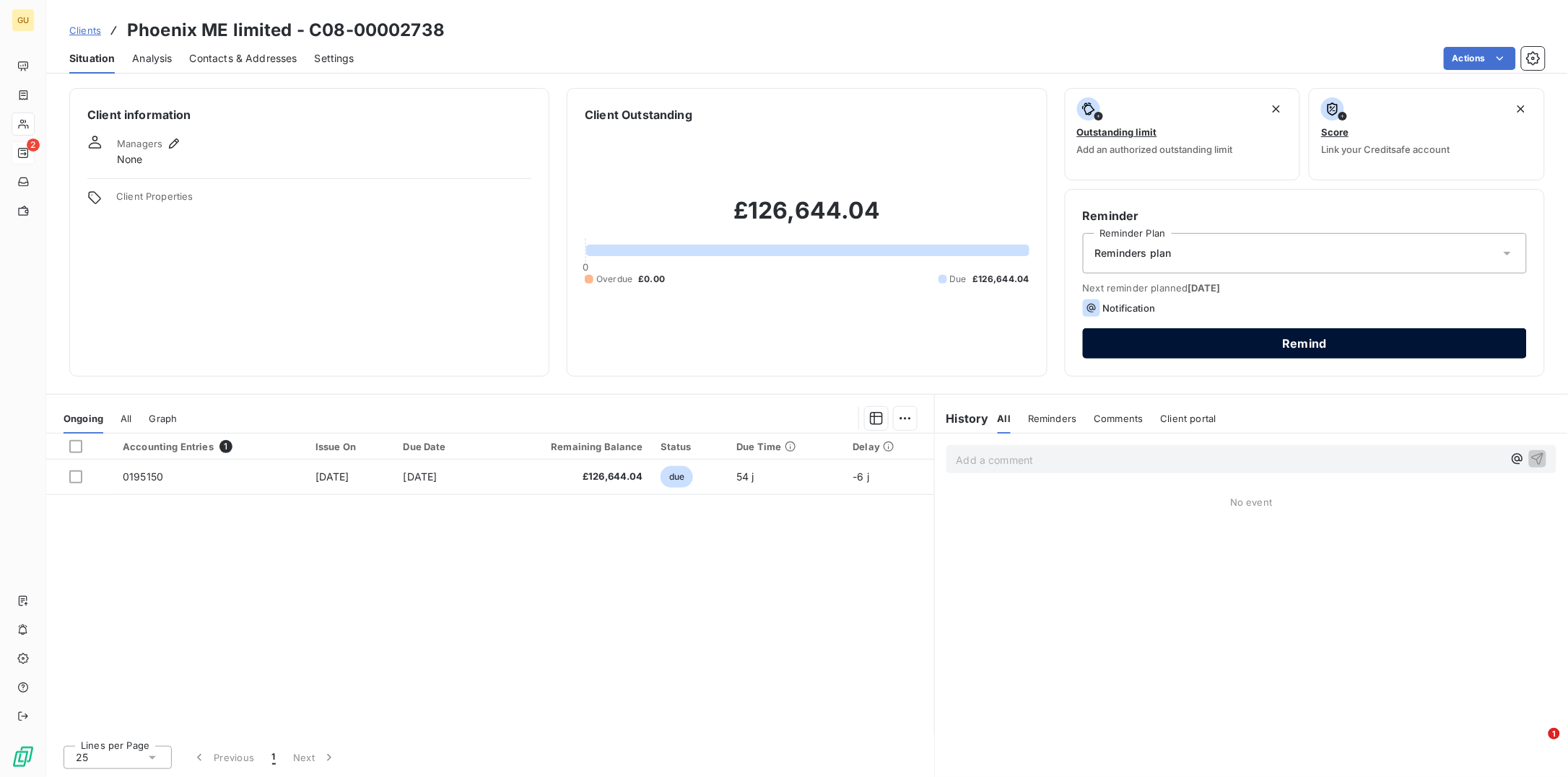
click at [1244, 338] on button "Remind" at bounding box center [1305, 344] width 444 height 30
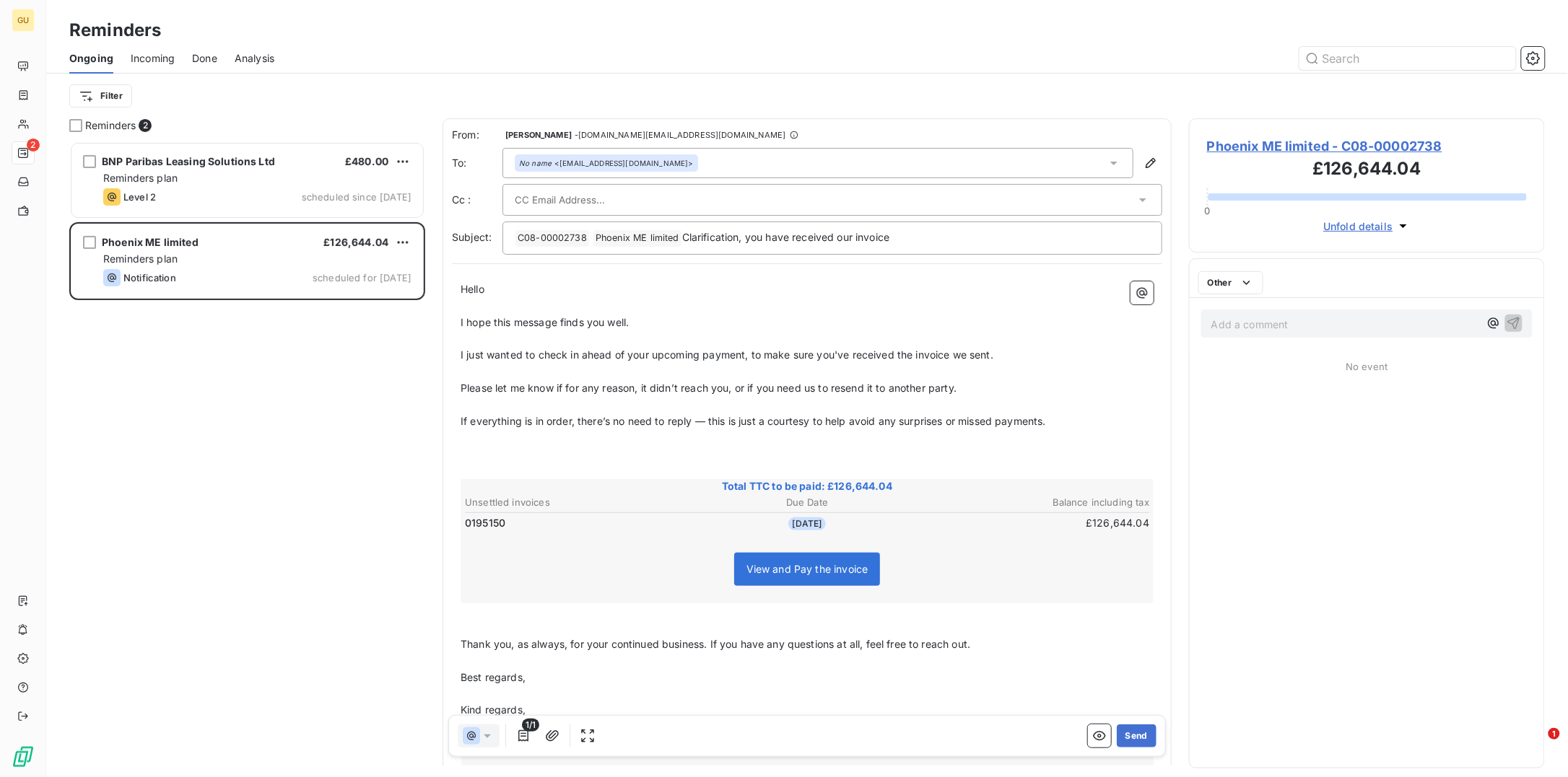
scroll to position [621, 342]
click at [600, 165] on div "No name <tonydeacon@phoenixme.co.uk>" at bounding box center [606, 162] width 175 height 10
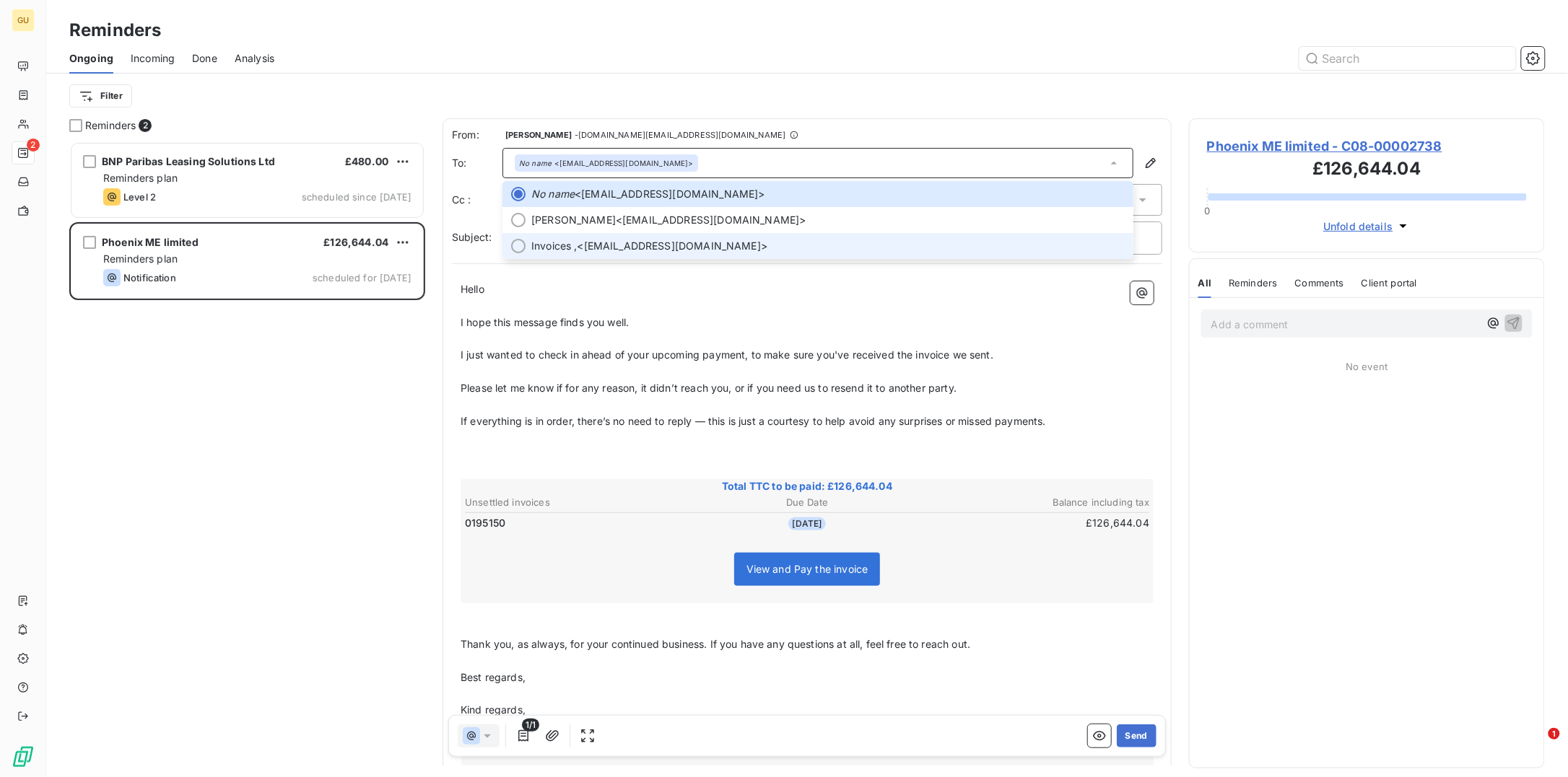
click at [560, 240] on span "Invoices ," at bounding box center [554, 246] width 46 height 14
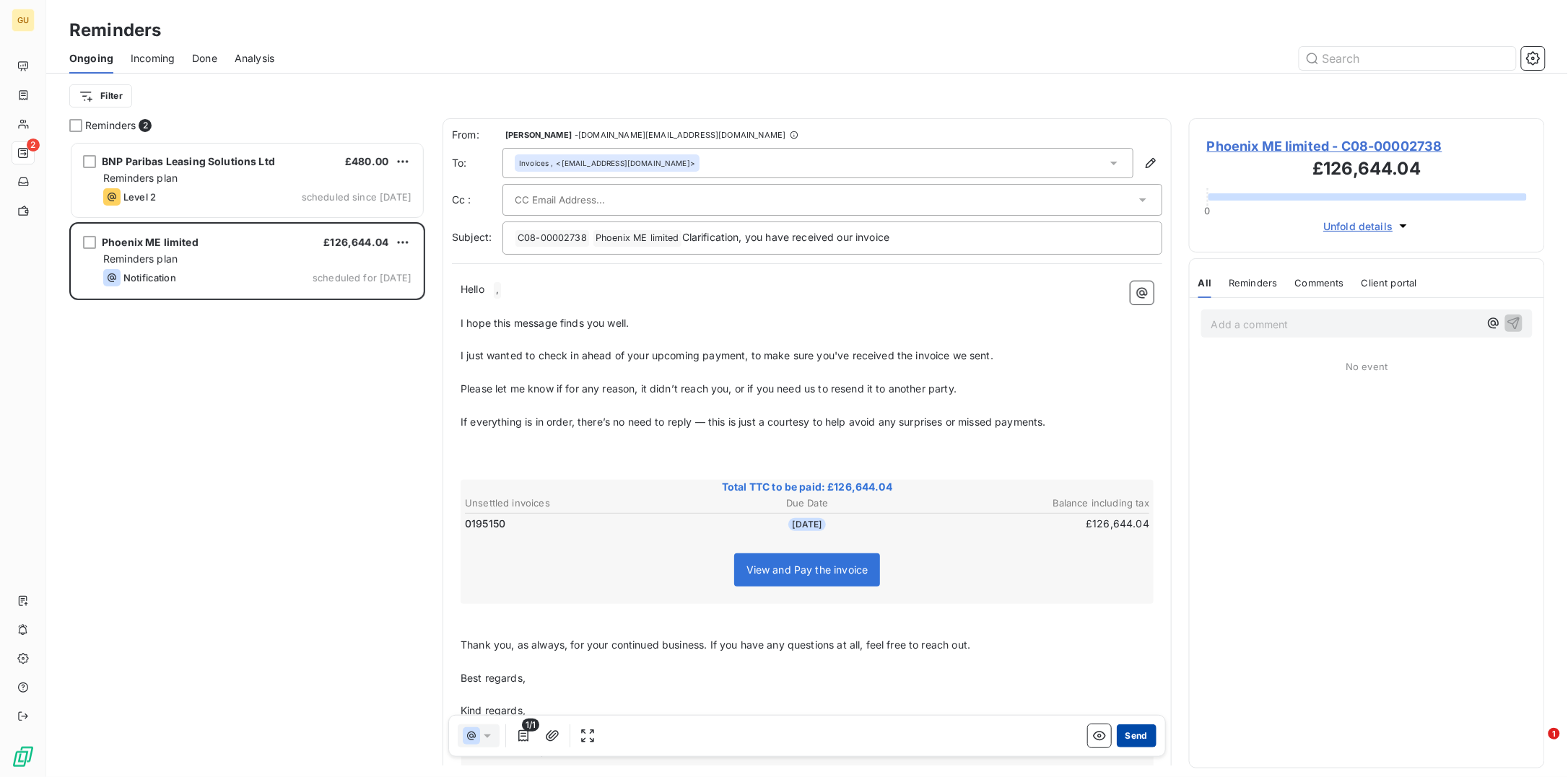
click at [1129, 738] on button "Send" at bounding box center [1136, 736] width 39 height 23
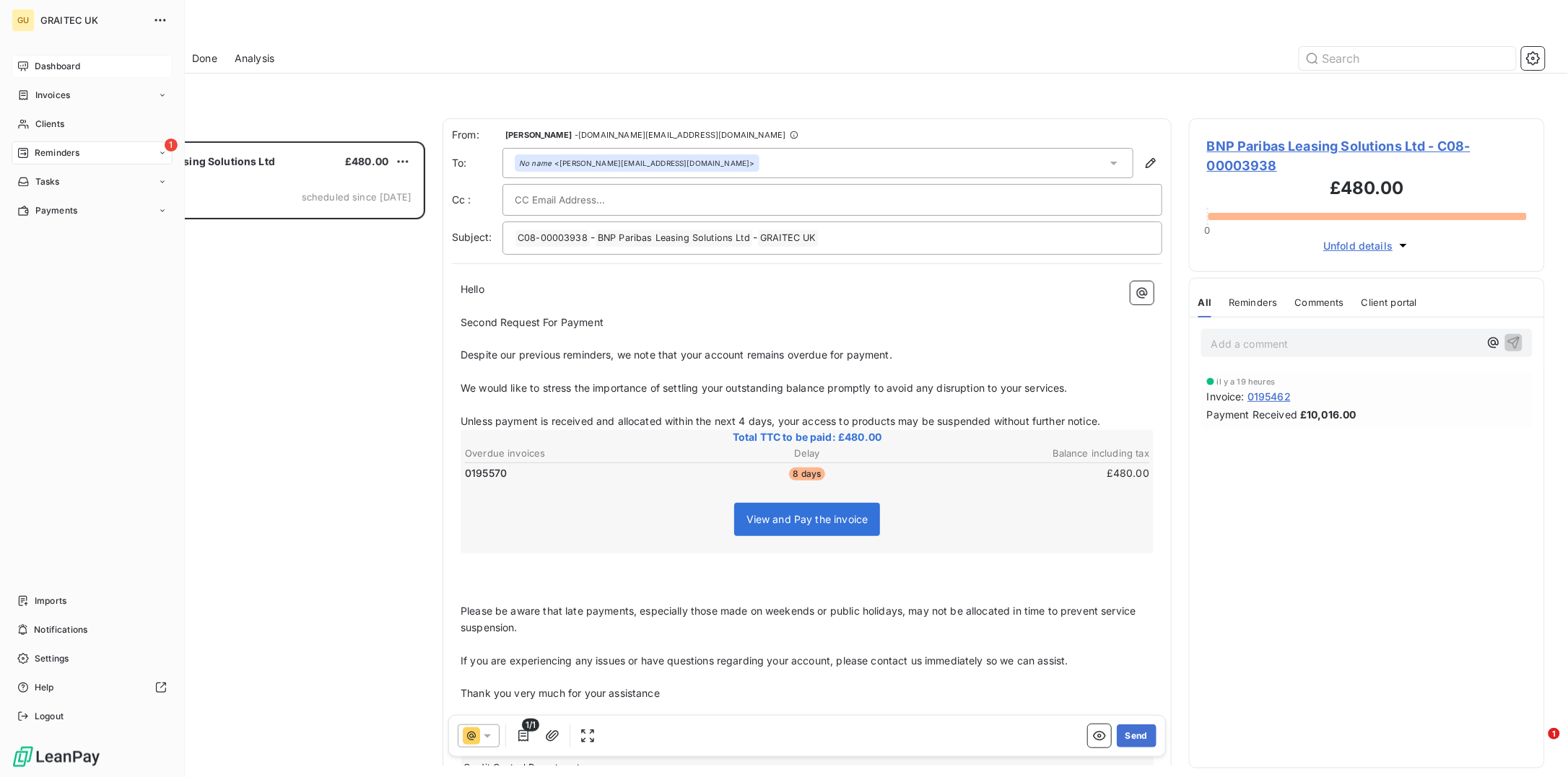
click at [58, 57] on div "Dashboard" at bounding box center [92, 66] width 161 height 23
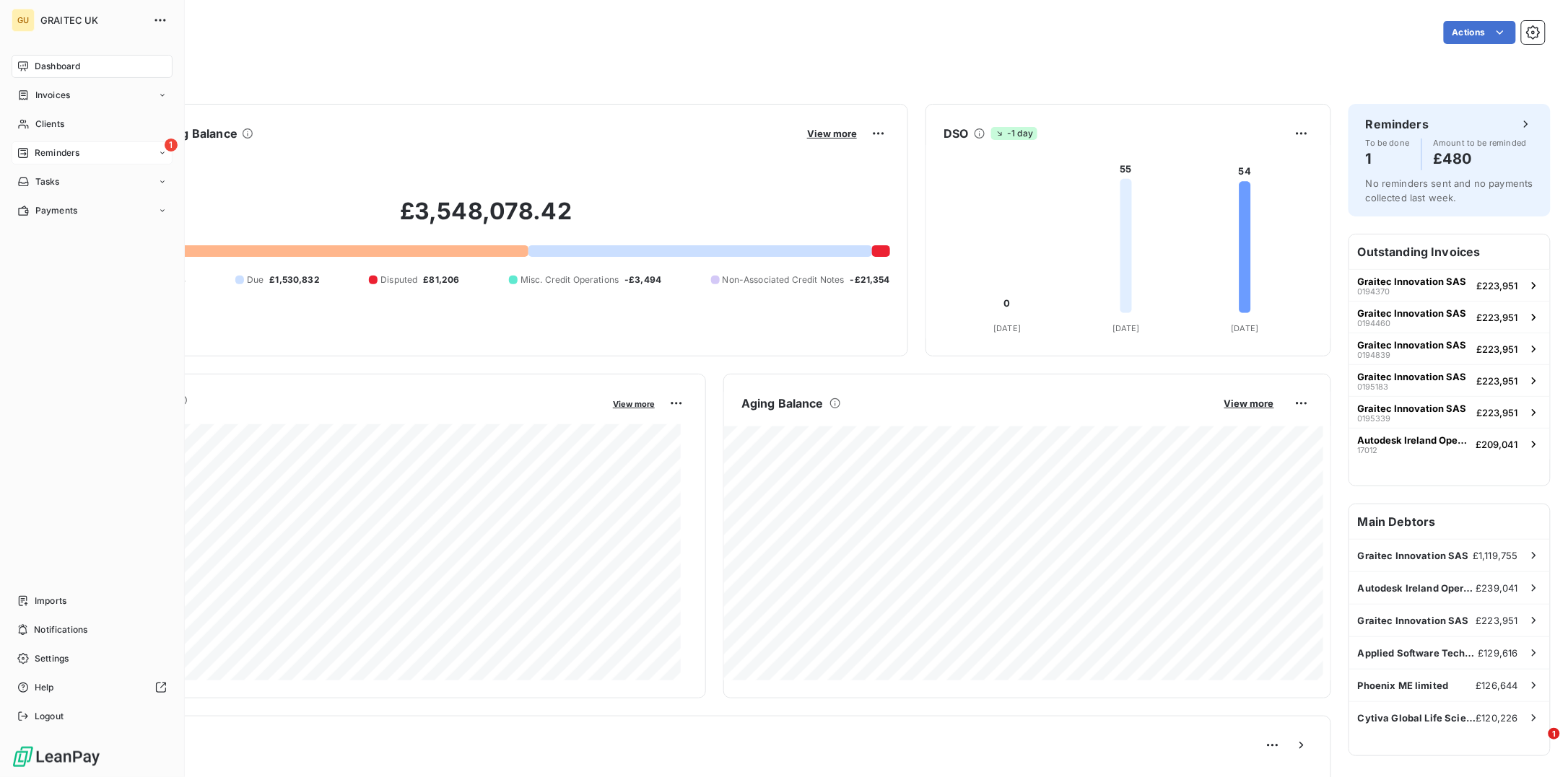
click at [52, 152] on span "Reminders" at bounding box center [57, 153] width 45 height 13
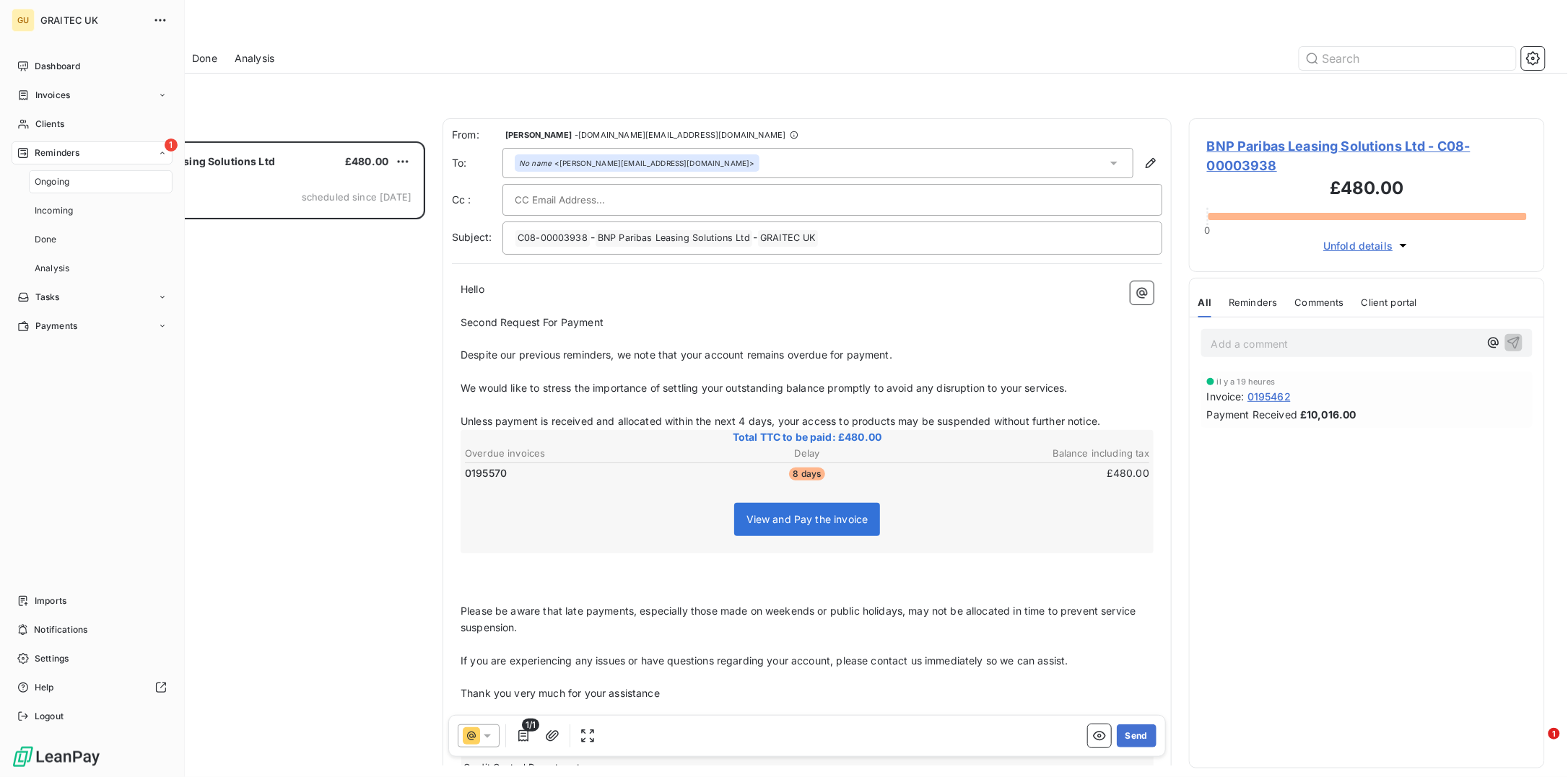
scroll to position [621, 342]
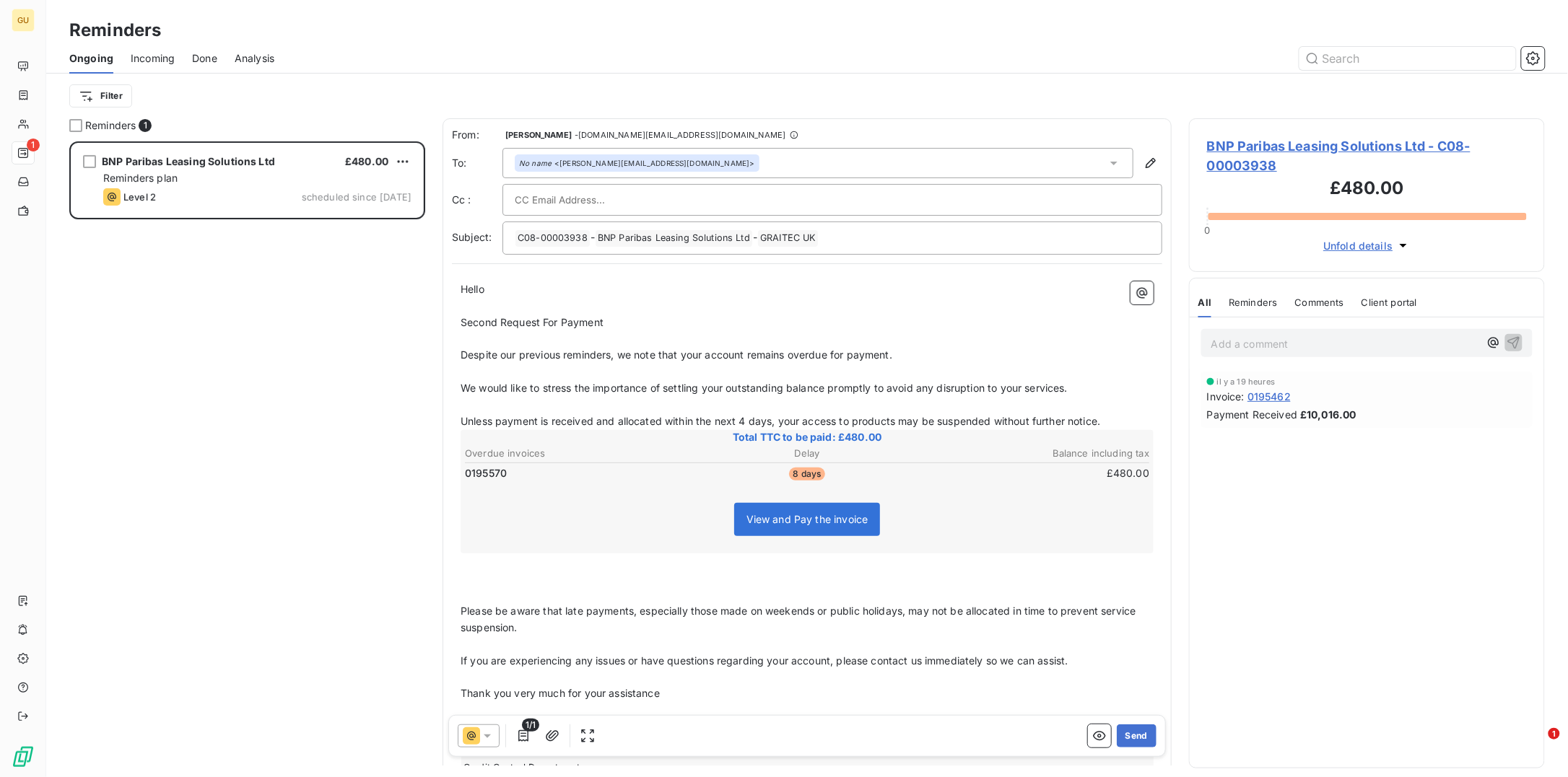
click at [716, 35] on div "Reminders" at bounding box center [807, 30] width 1522 height 26
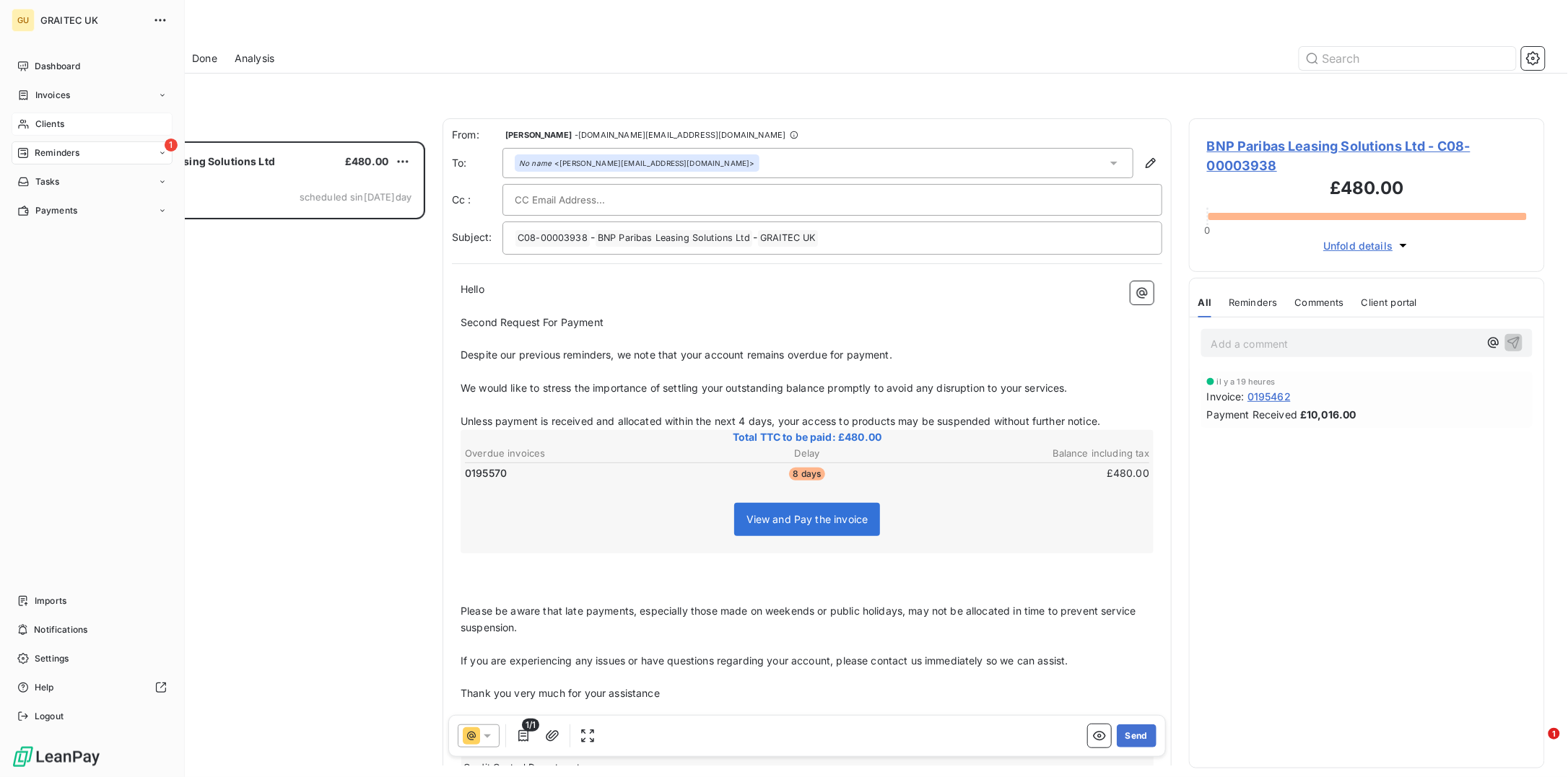
click at [54, 122] on span "Clients" at bounding box center [50, 124] width 29 height 13
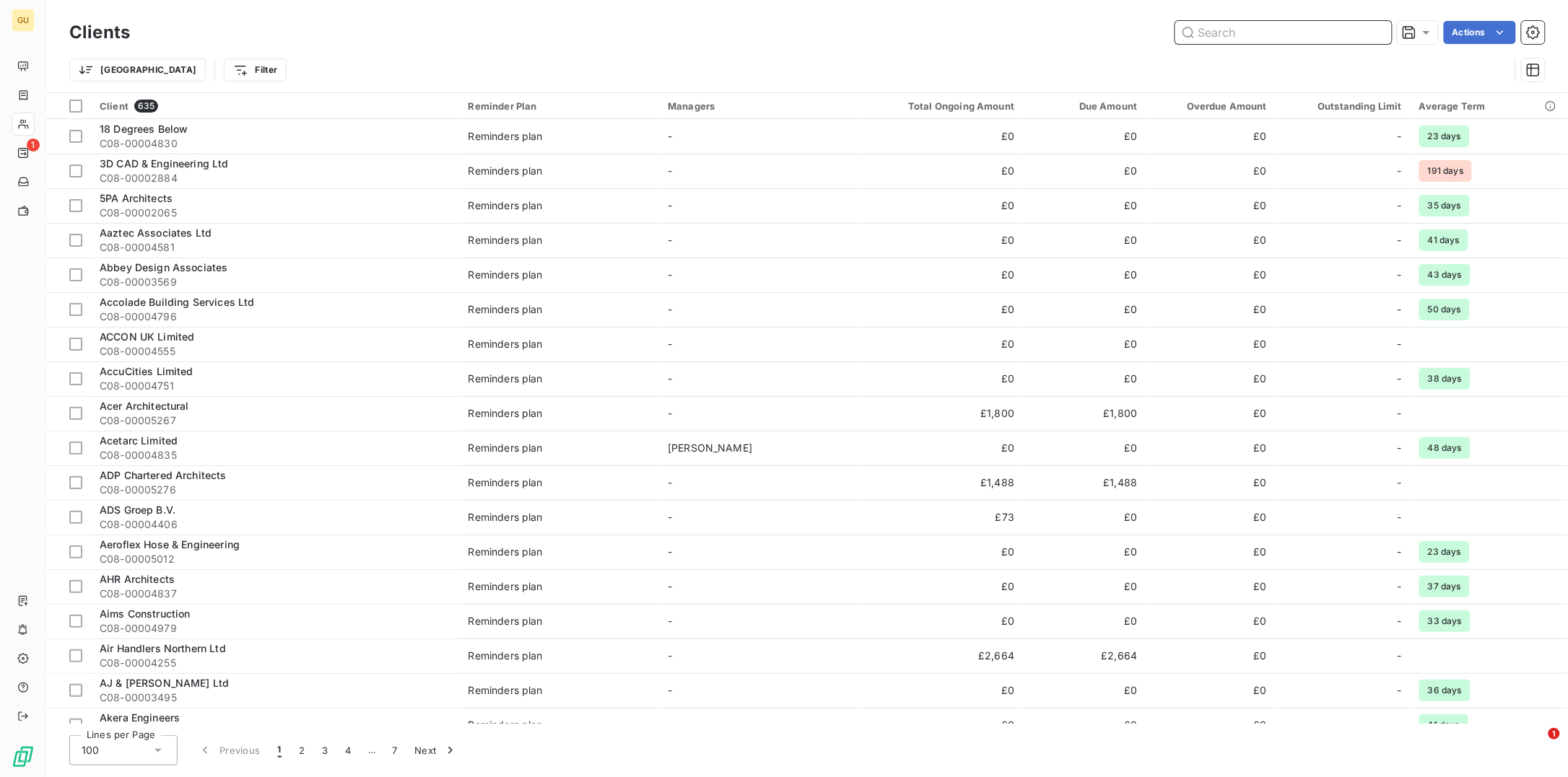
click at [1238, 29] on input "text" at bounding box center [1283, 33] width 216 height 23
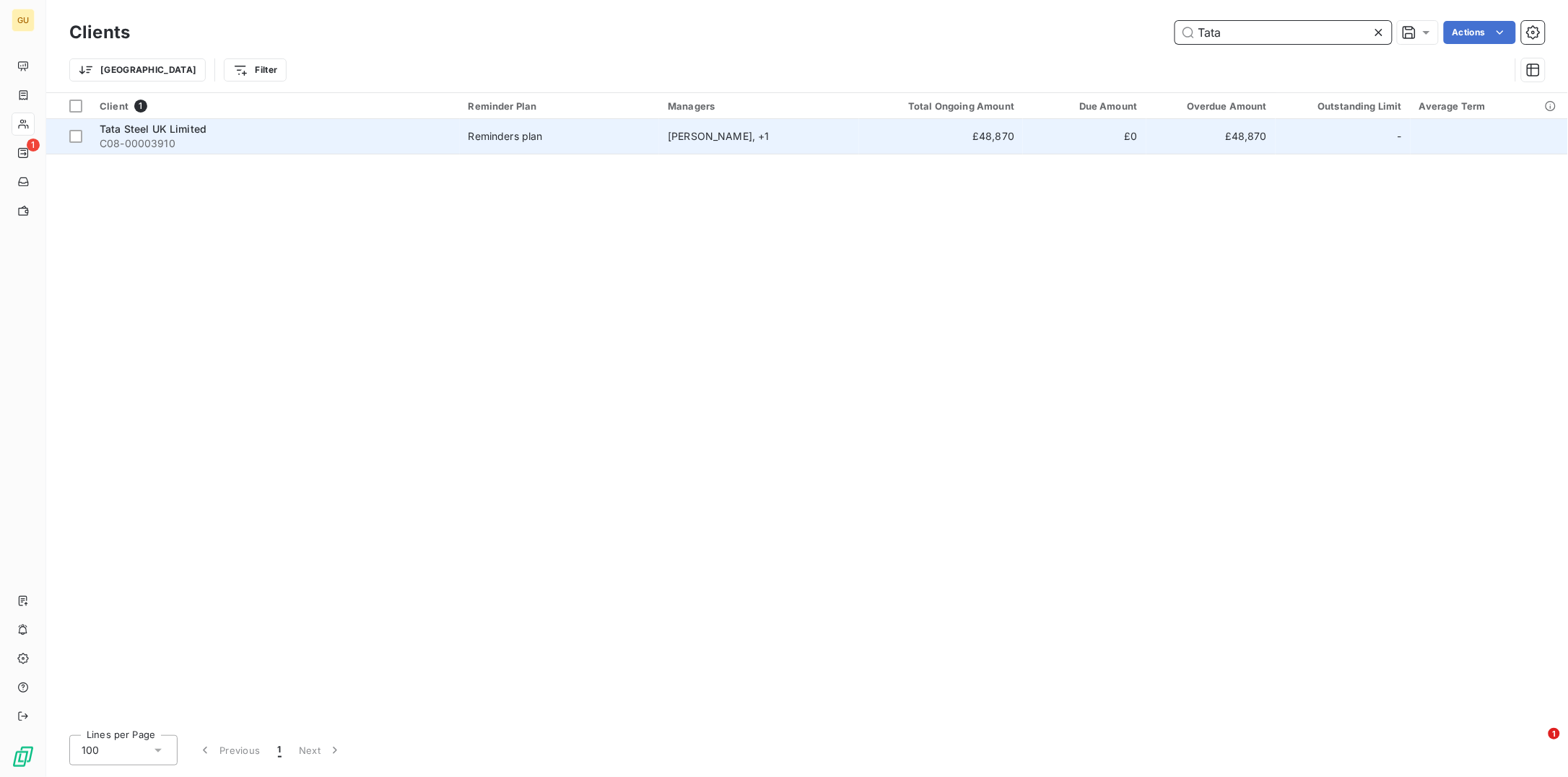
type input "Tata"
click at [166, 133] on span "Tata Steel UK Limited" at bounding box center [153, 129] width 107 height 12
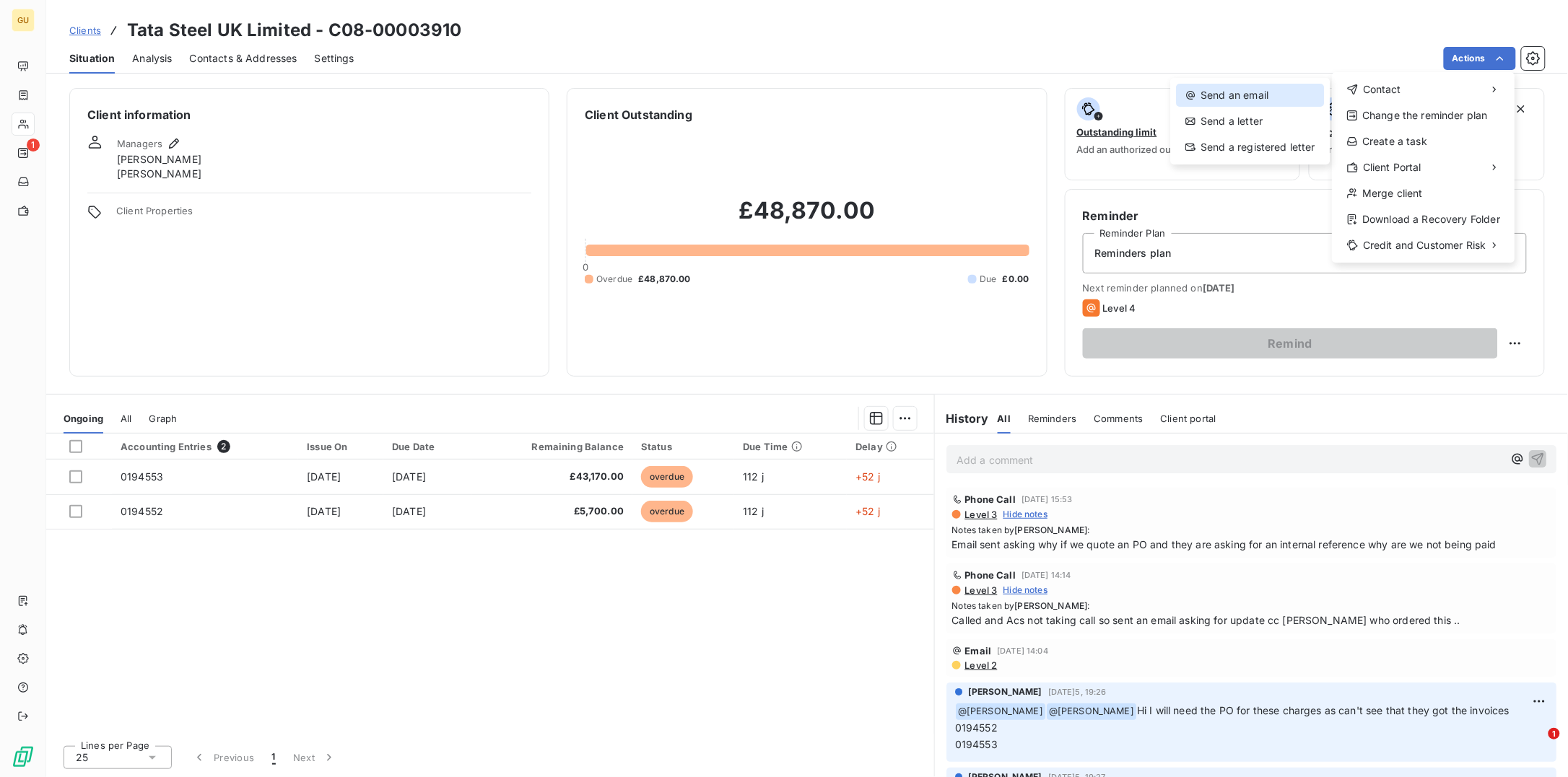
click at [1219, 92] on div "Send an email" at bounding box center [1250, 95] width 148 height 23
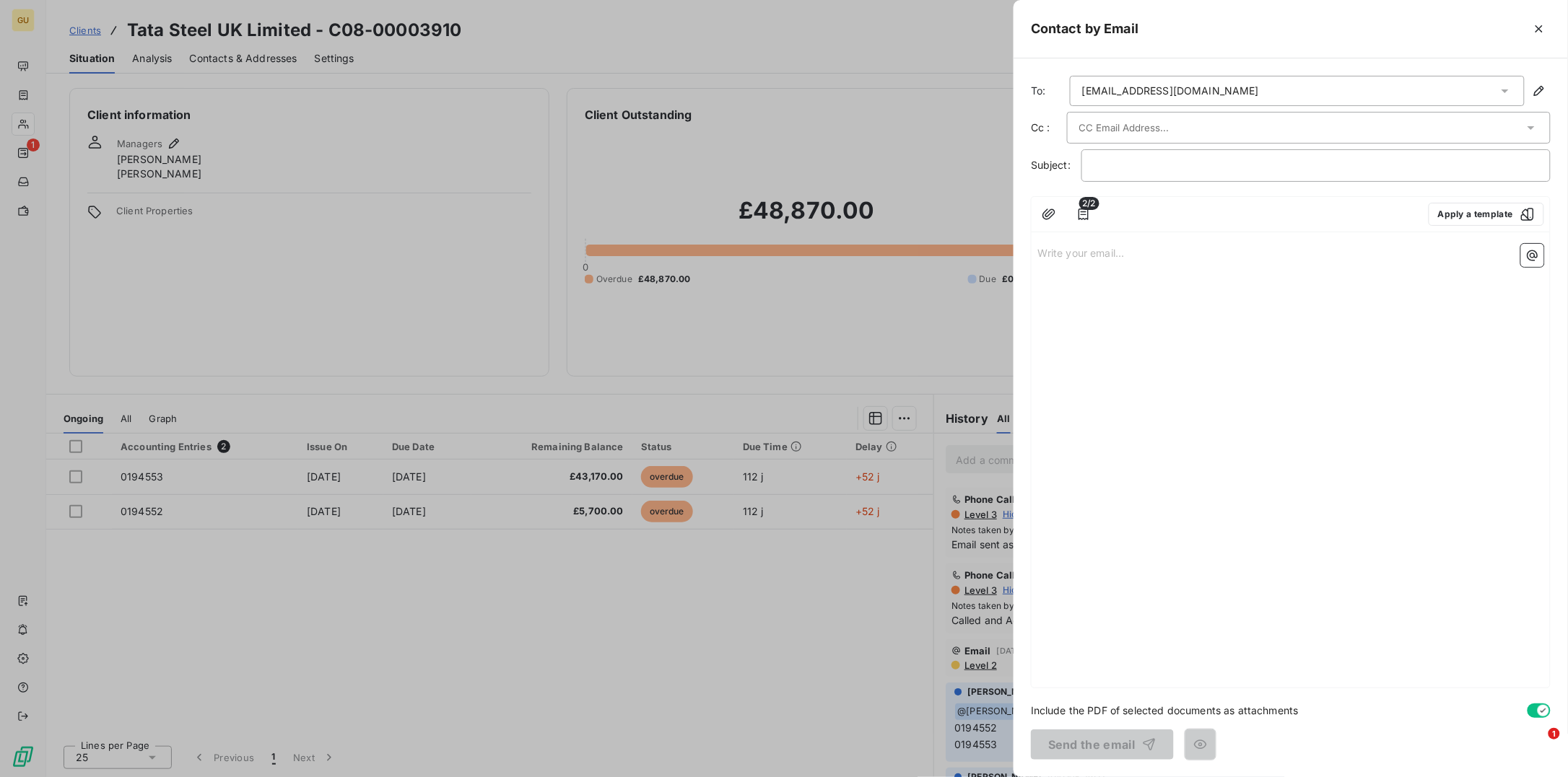
click at [1335, 90] on div "atce.purchase.accounting@tatasteeleurope.com" at bounding box center [1296, 91] width 455 height 30
click at [1541, 33] on icon "button" at bounding box center [1538, 29] width 14 height 14
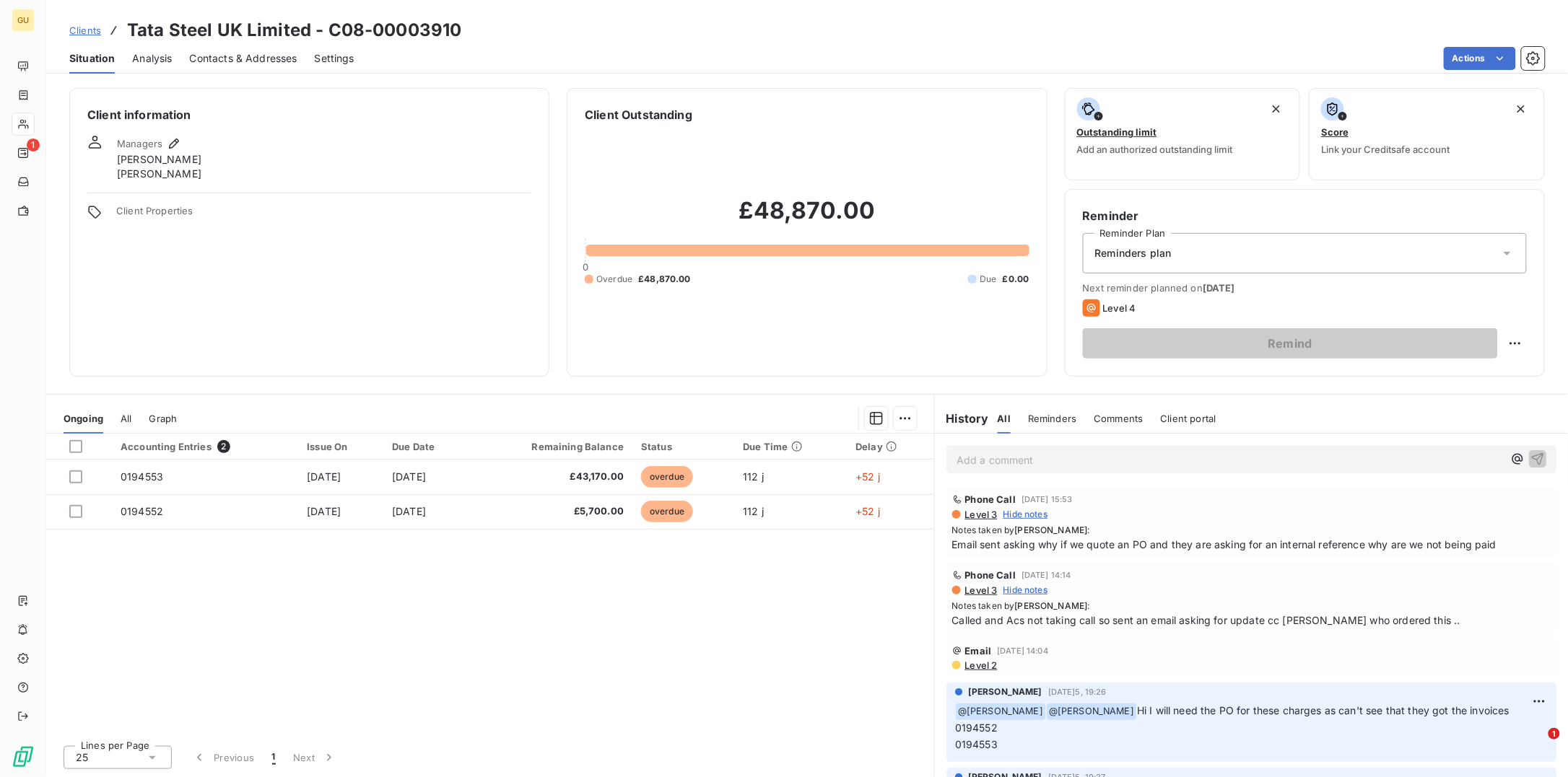
click at [211, 48] on div "Contacts & Addresses" at bounding box center [244, 58] width 108 height 30
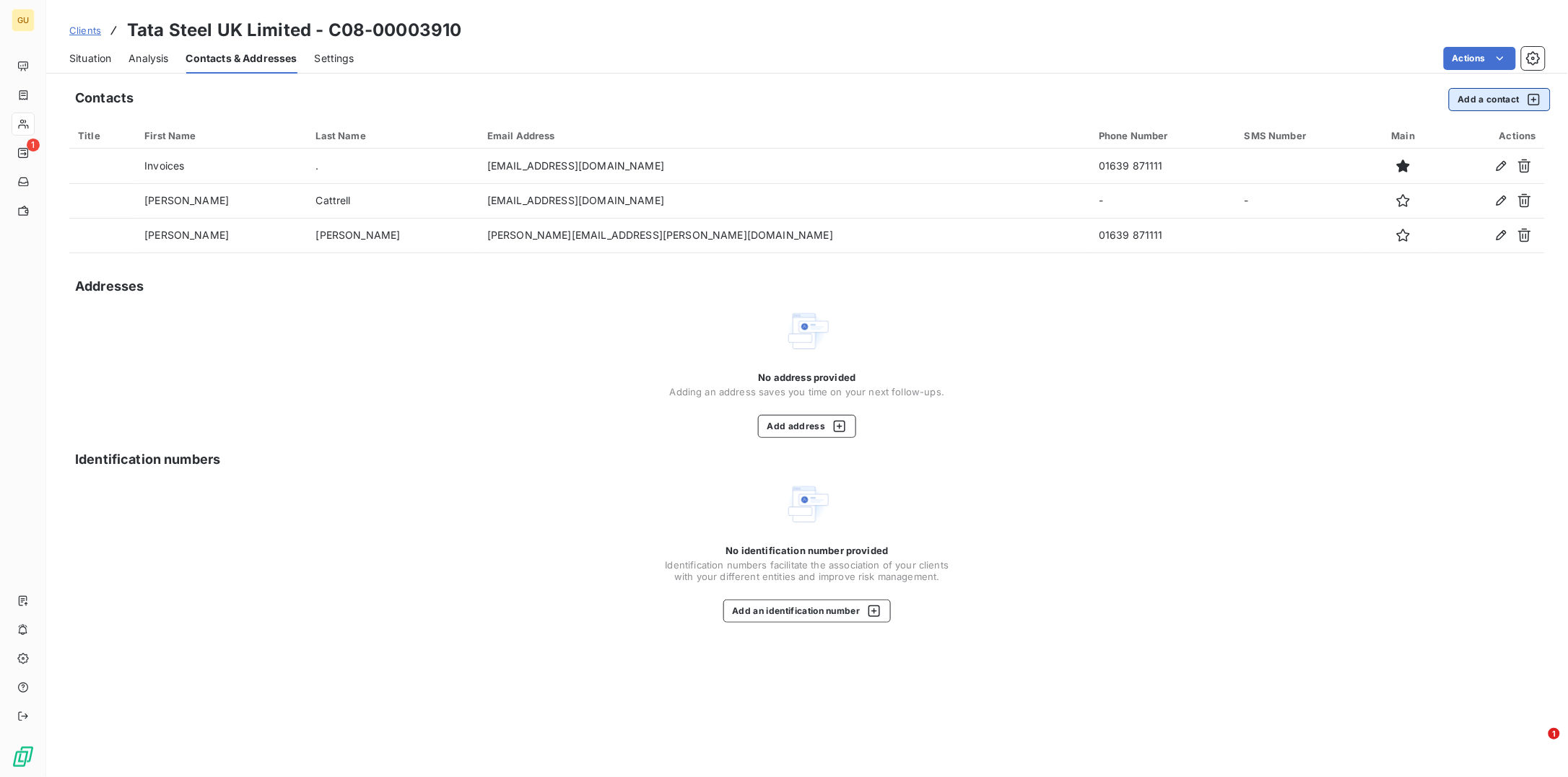
click at [1468, 102] on button "Add a contact" at bounding box center [1500, 99] width 102 height 23
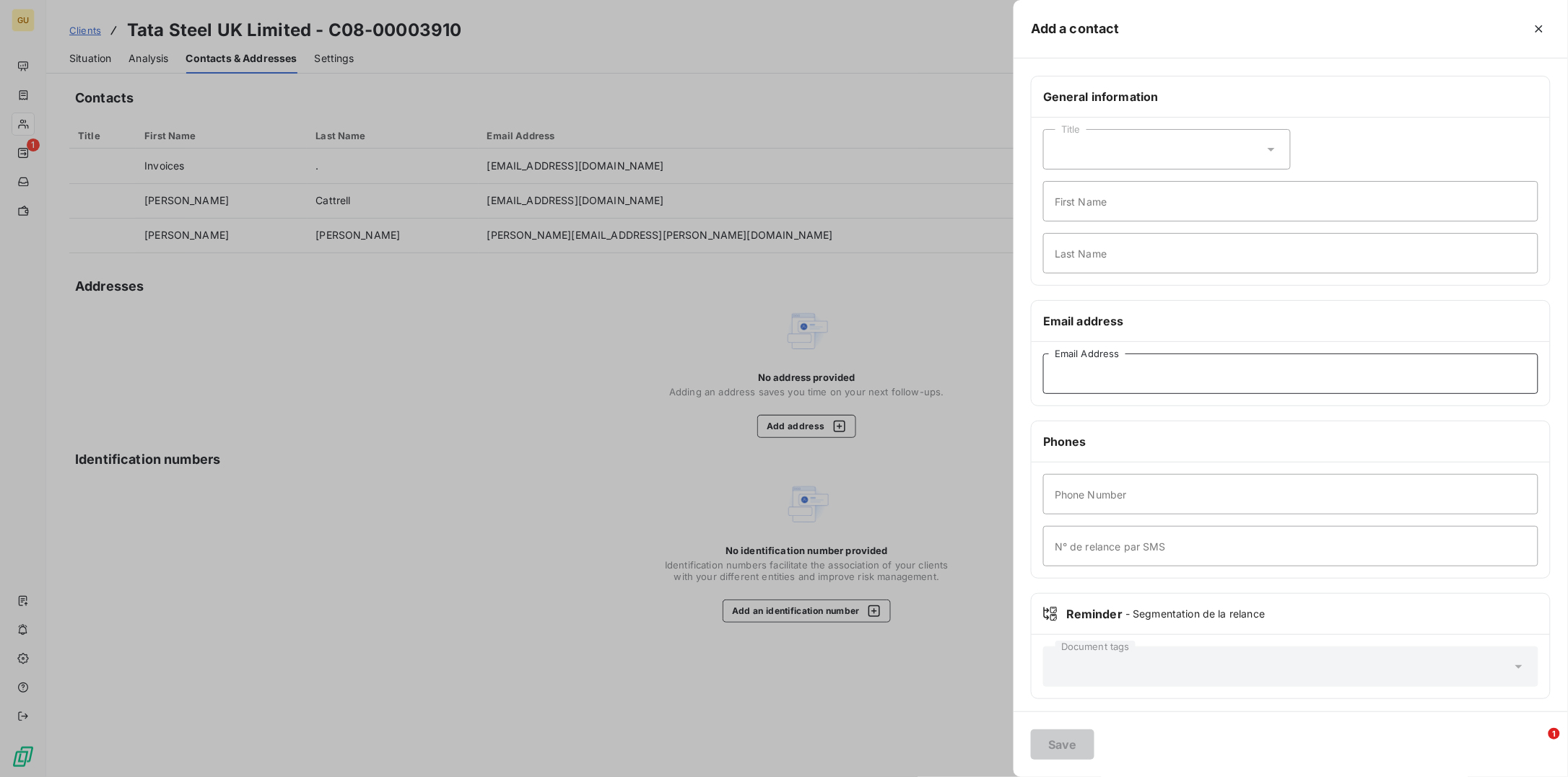
click at [1105, 378] on input "Email Address" at bounding box center [1290, 373] width 495 height 40
paste input "OCR.Email.Importer@tatasteeleurope.com"
type input "OCR.Email.Importer@tatasteeleurope.com"
click at [1116, 201] on input "First Name" at bounding box center [1290, 201] width 495 height 40
type input "Invoices"
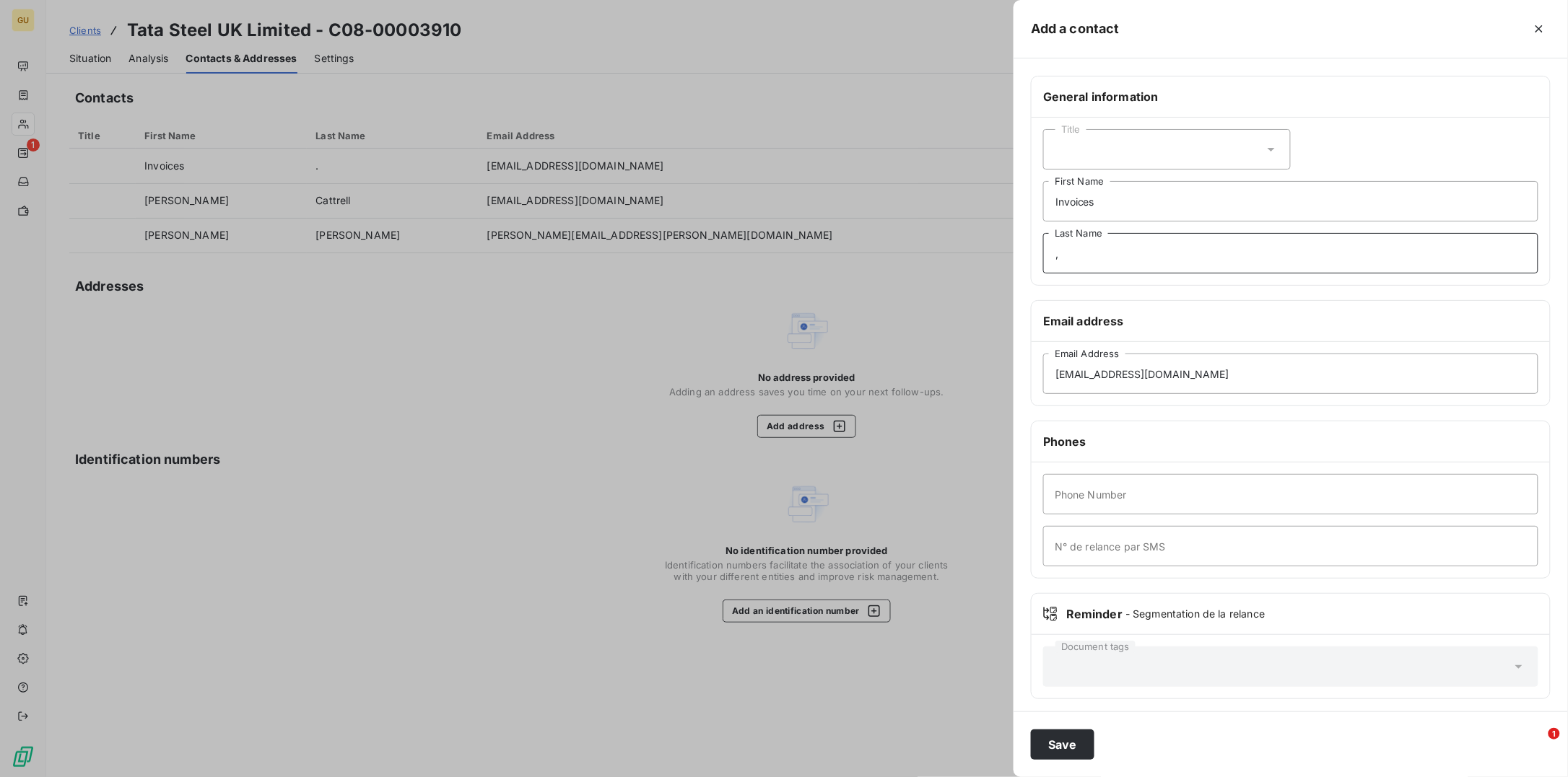
type input ","
click at [1101, 486] on input "Phone Number" at bounding box center [1290, 494] width 495 height 40
type input "000"
click at [1040, 733] on button "Save" at bounding box center [1063, 745] width 64 height 30
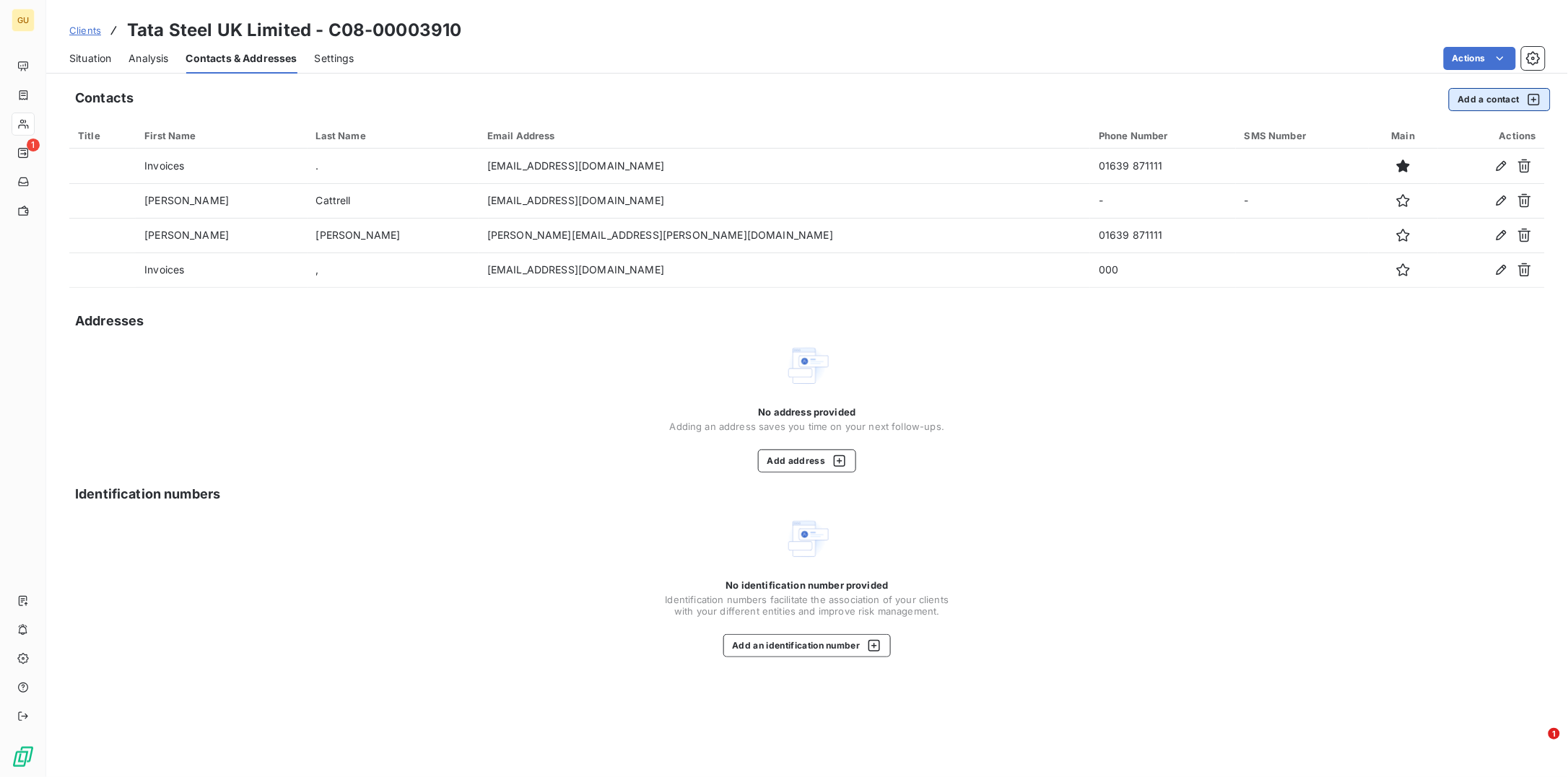
click at [1457, 97] on button "Add a contact" at bounding box center [1500, 99] width 102 height 23
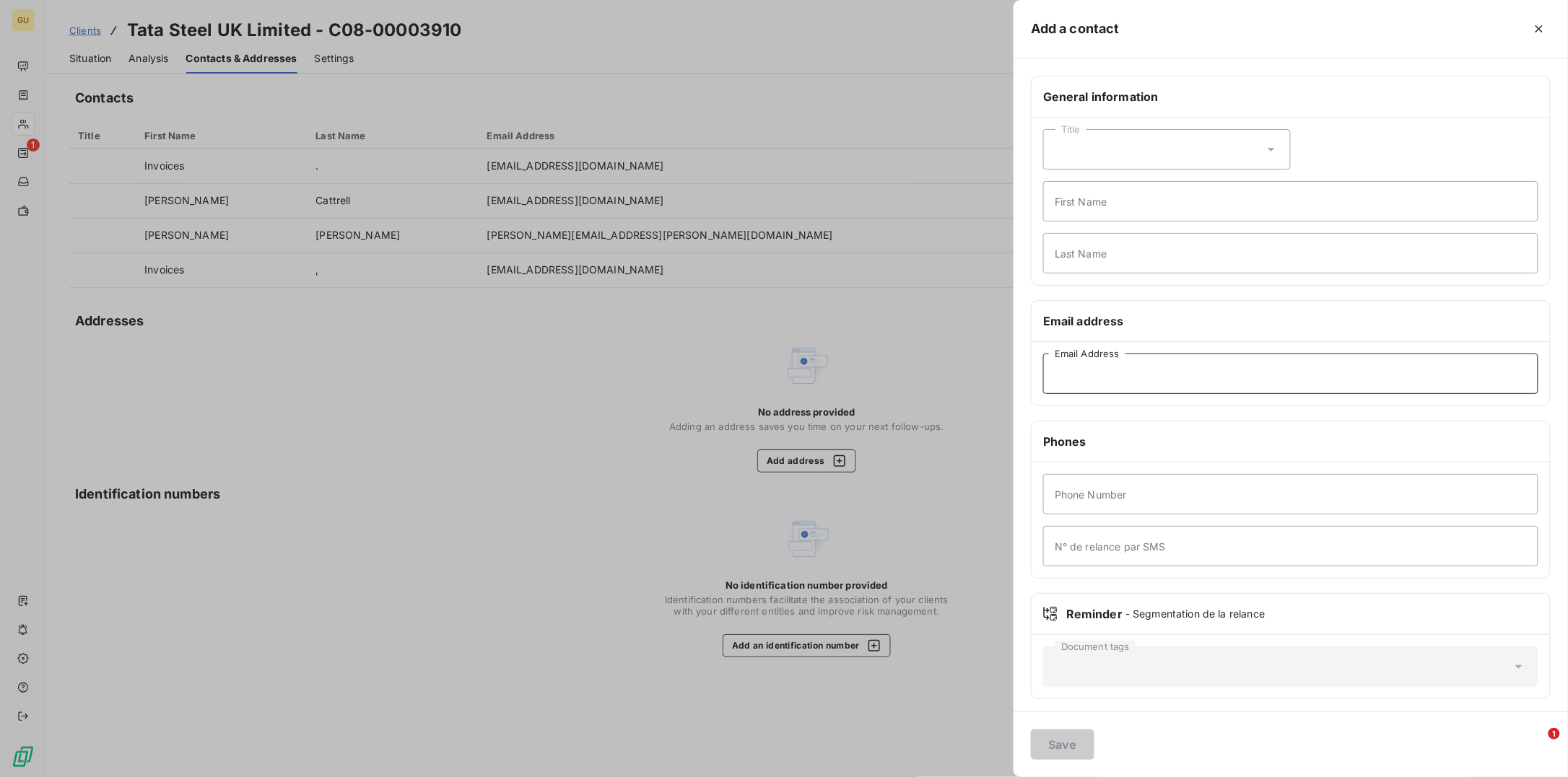
click at [1078, 373] on input "Email Address" at bounding box center [1290, 373] width 495 height 40
paste input ""frank.smit@tatasteeleurope.com""
click at [1059, 375] on input ""frank.smit@tatasteeleurope.com" at bounding box center [1290, 373] width 495 height 40
type input "[PERSON_NAME][EMAIL_ADDRESS][PERSON_NAME][DOMAIN_NAME]"
click at [1078, 206] on input "First Name" at bounding box center [1290, 201] width 495 height 40
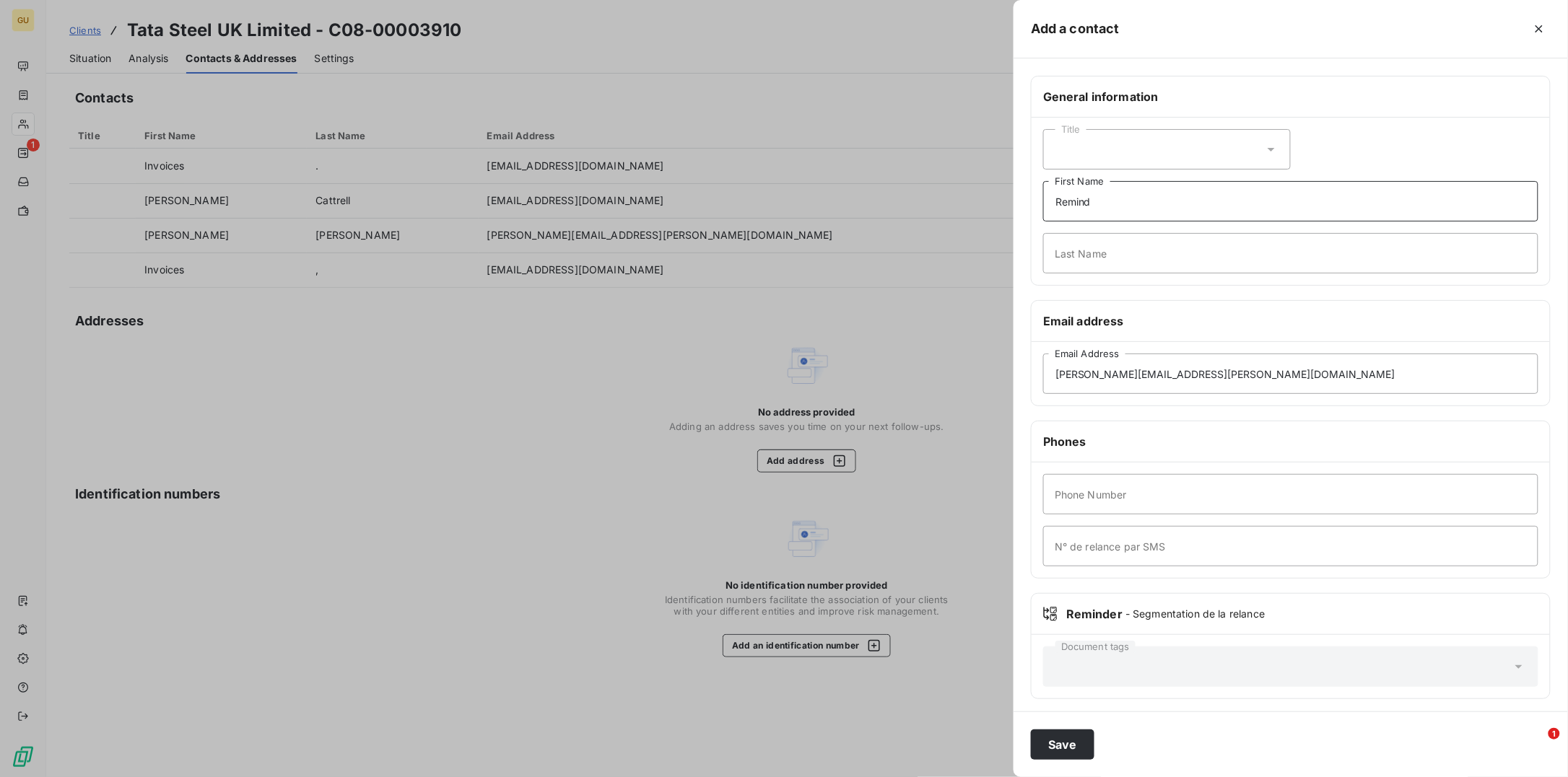
type input "Remind"
type input ","
click at [1070, 497] on input "Phone Number" at bounding box center [1290, 494] width 495 height 40
type input "00"
click at [1069, 747] on button "Save" at bounding box center [1063, 745] width 64 height 30
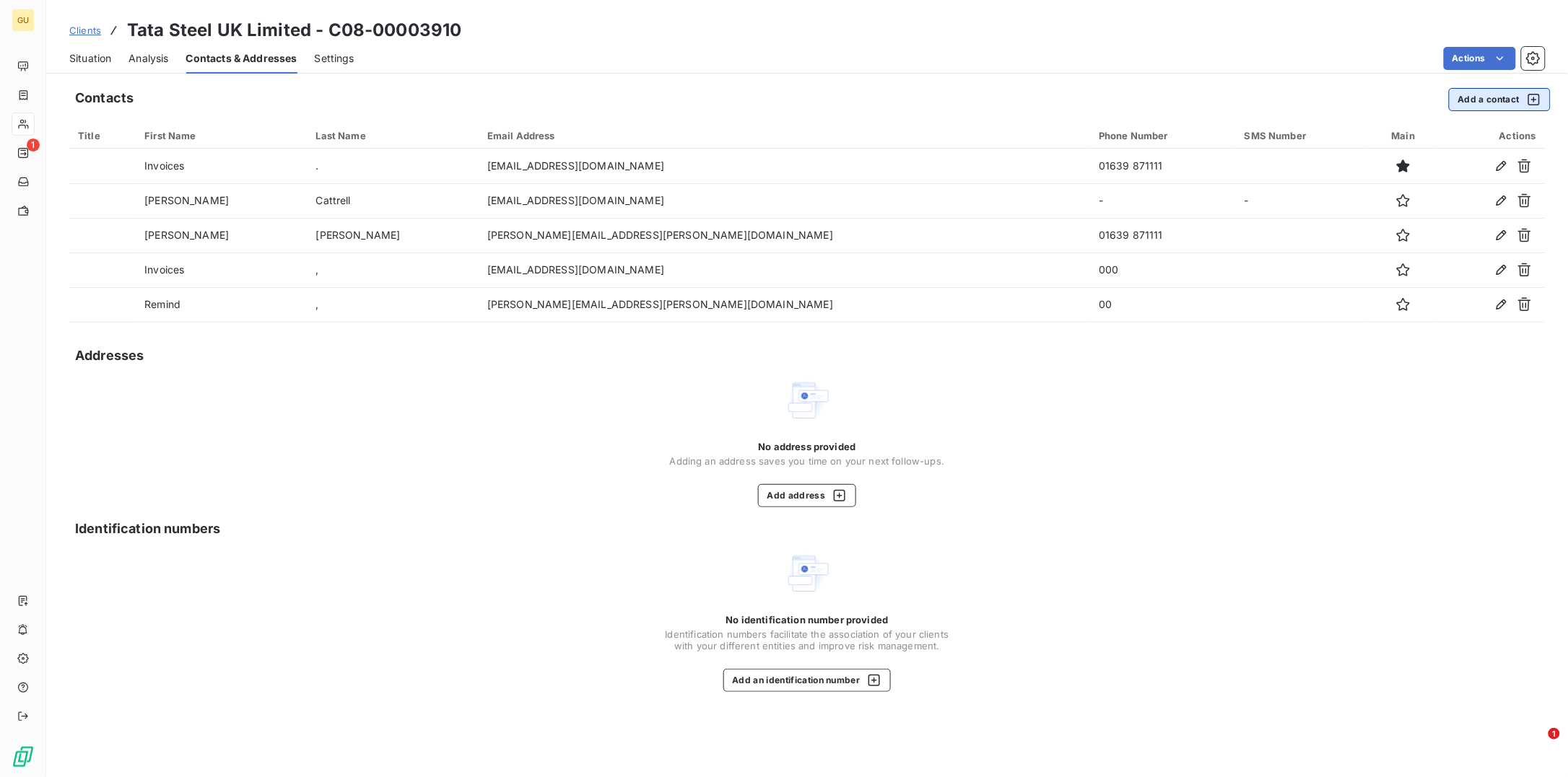
click at [1475, 104] on button "Add a contact" at bounding box center [1500, 99] width 102 height 23
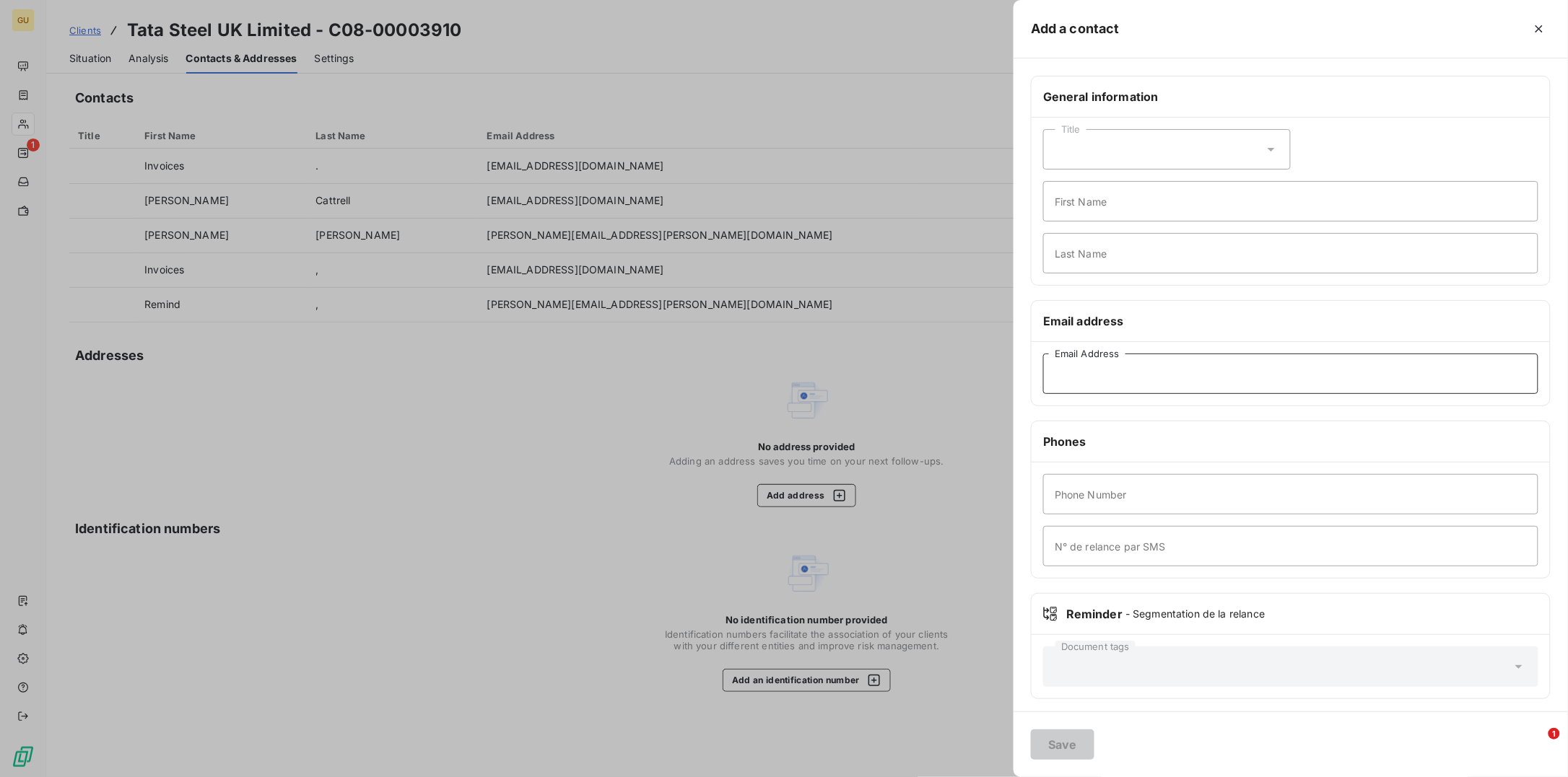
click at [1099, 375] on input "Email Address" at bounding box center [1290, 373] width 495 height 40
paste input "alistair.forsyth@tatasteeleurope.com"
type input "alistair.forsyth@tatasteeleurope.com"
click at [1075, 207] on input "First Name" at bounding box center [1290, 201] width 495 height 40
type input "Remind"
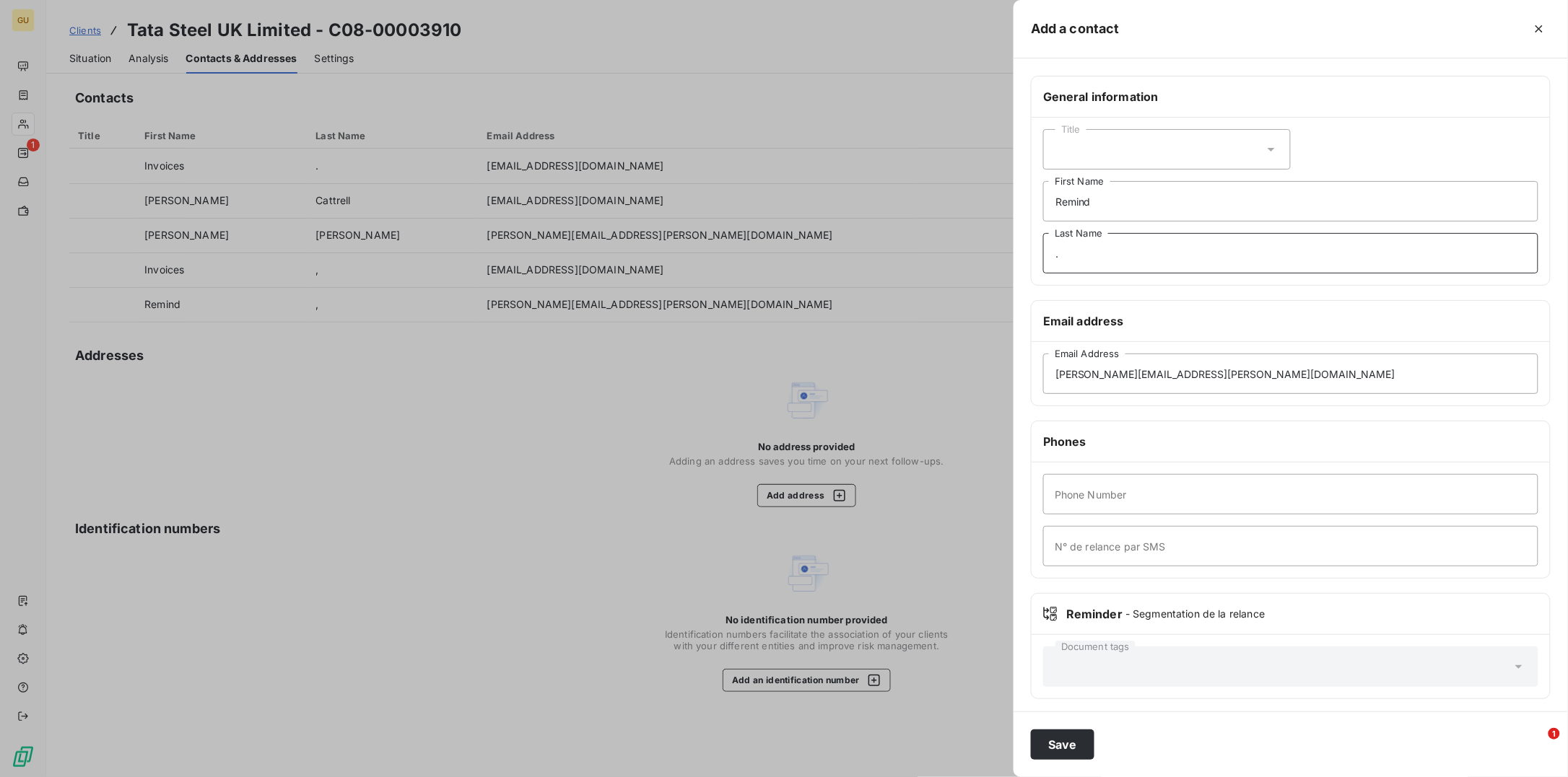
type input "."
click at [1099, 511] on input "Phone Number" at bounding box center [1290, 494] width 495 height 40
type input "000"
click at [1075, 747] on button "Save" at bounding box center [1063, 745] width 64 height 30
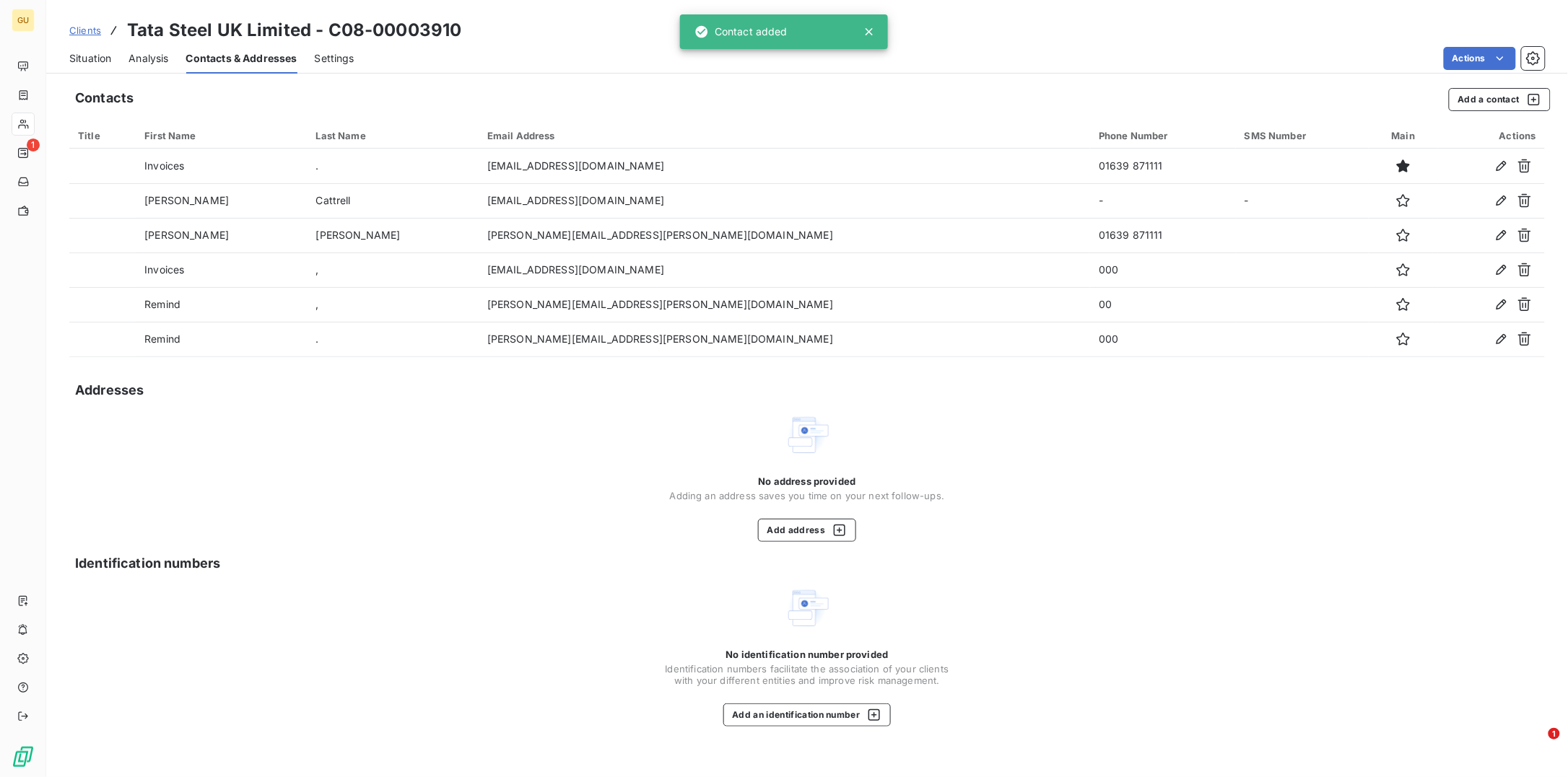
click at [96, 60] on span "Situation" at bounding box center [90, 58] width 42 height 14
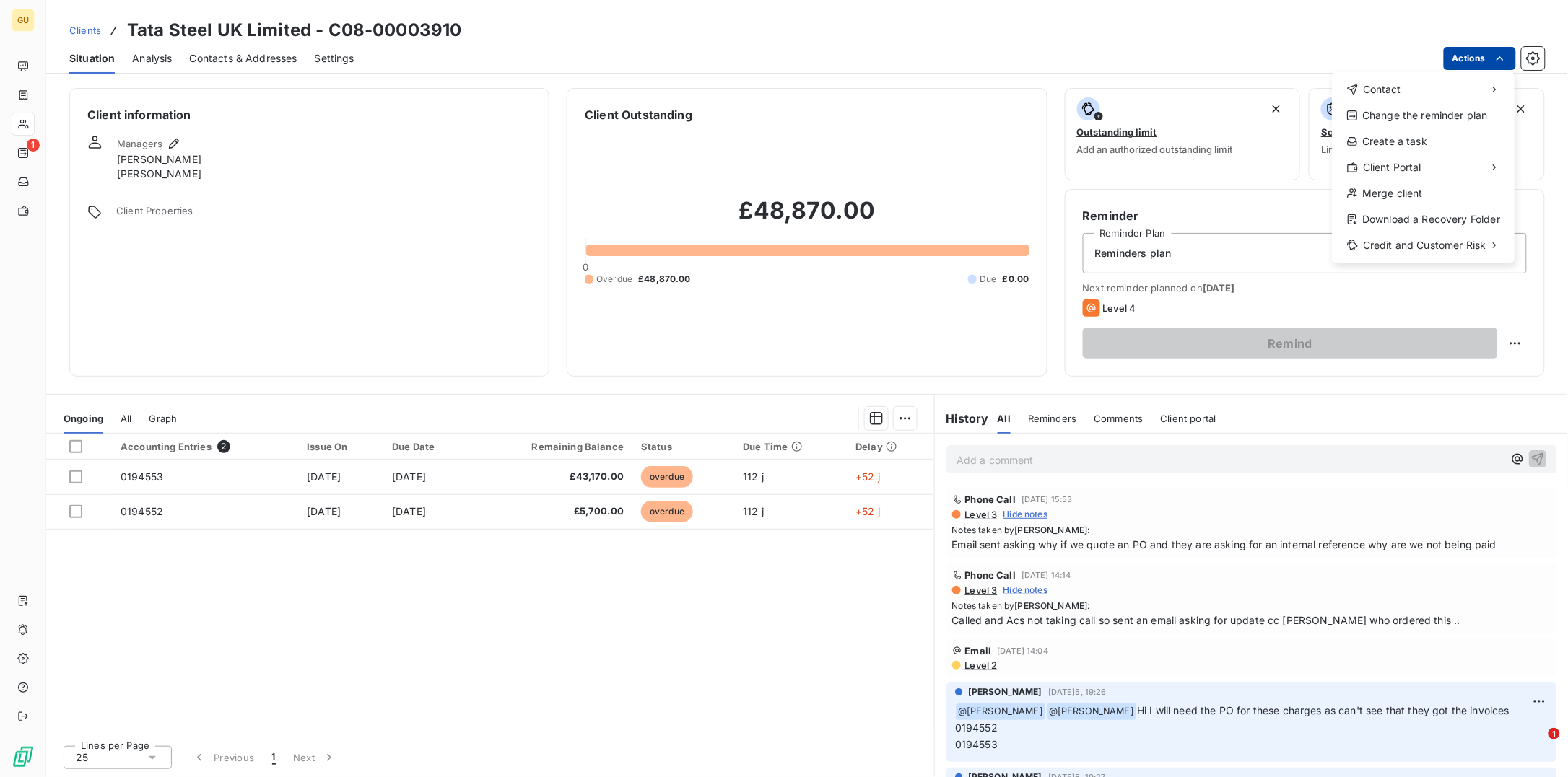
click at [1485, 58] on html "GU 1 Clients Tata Steel UK Limited - C08-00003910 Situation Analysis Contacts &…" at bounding box center [784, 388] width 1568 height 777
click at [1224, 89] on div "Send an email" at bounding box center [1250, 95] width 148 height 23
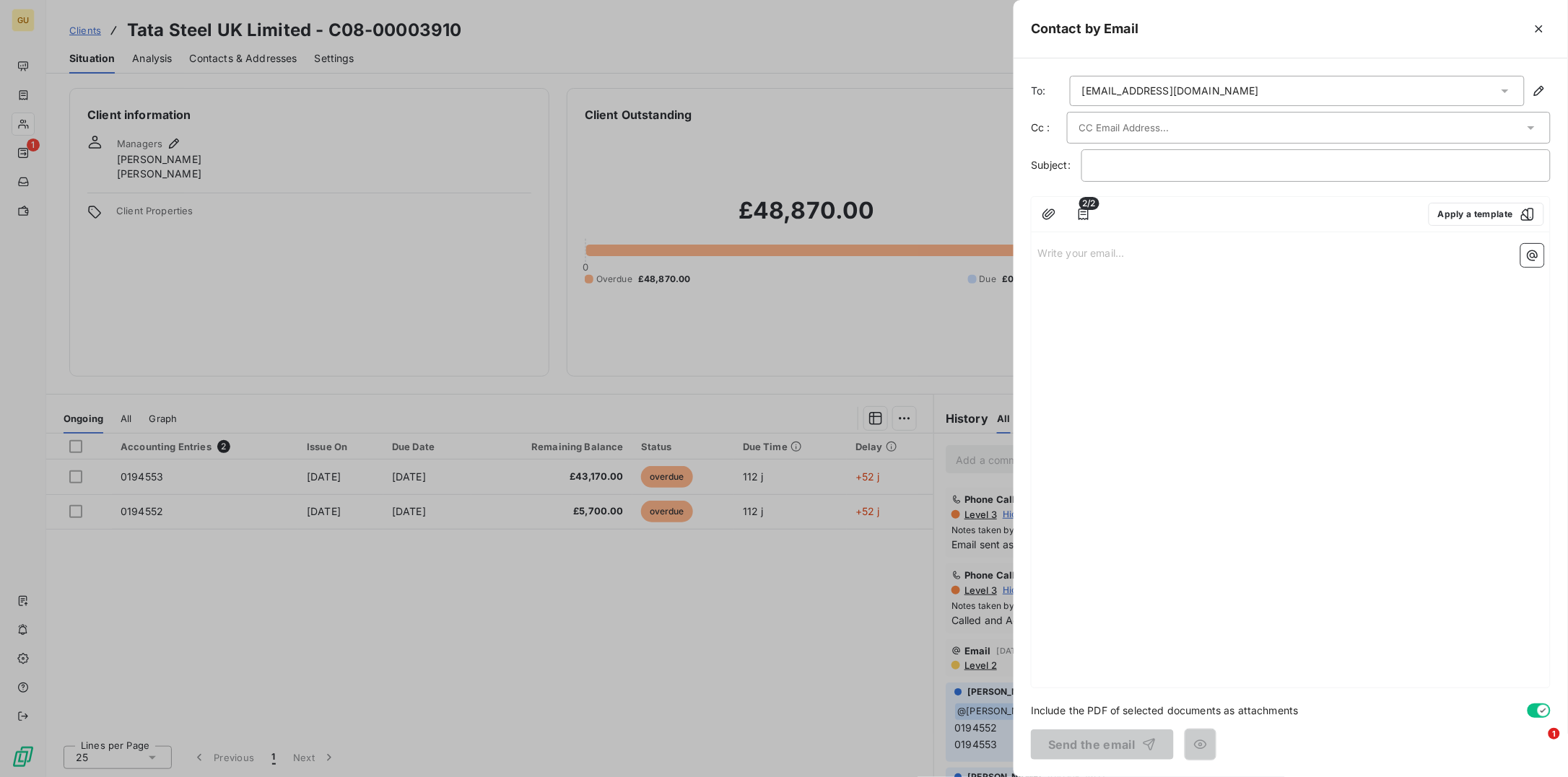
click at [1173, 100] on div "atce.purchase.accounting@tatasteeleurope.com" at bounding box center [1296, 91] width 455 height 30
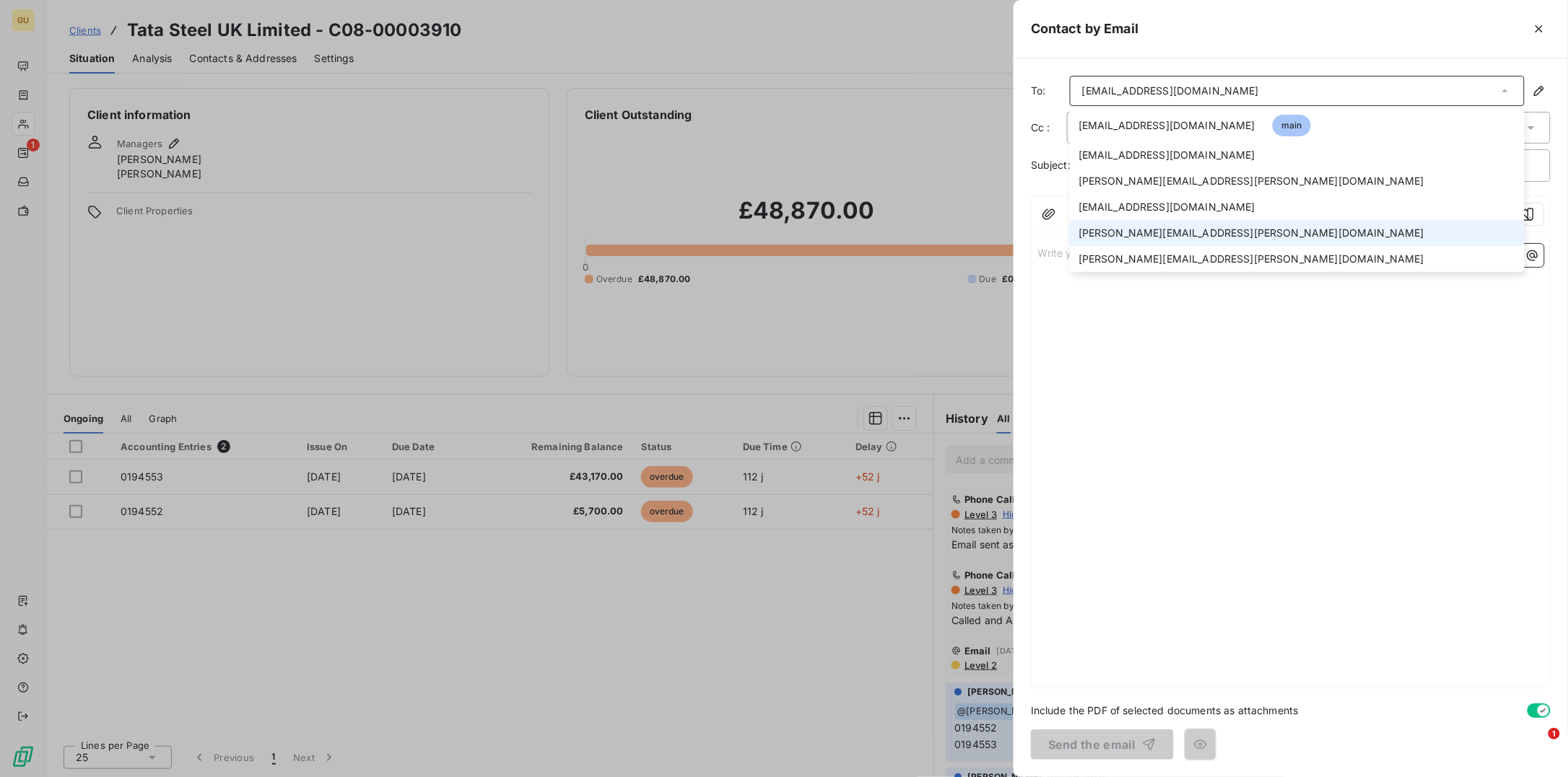
click at [1132, 234] on span "[PERSON_NAME][EMAIL_ADDRESS][PERSON_NAME][DOMAIN_NAME]" at bounding box center [1252, 233] width 346 height 14
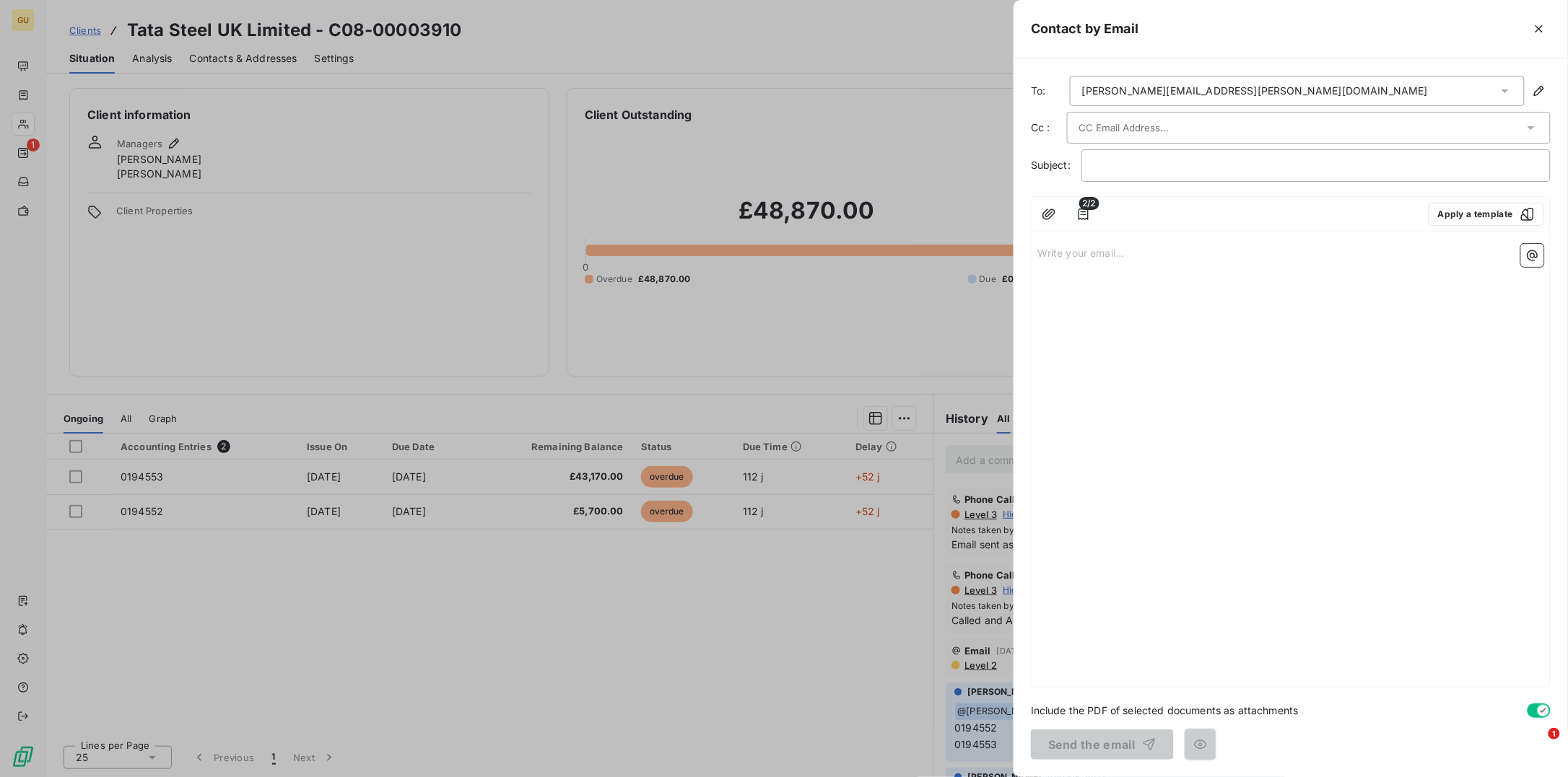
click at [1145, 127] on input "text" at bounding box center [1157, 127] width 155 height 22
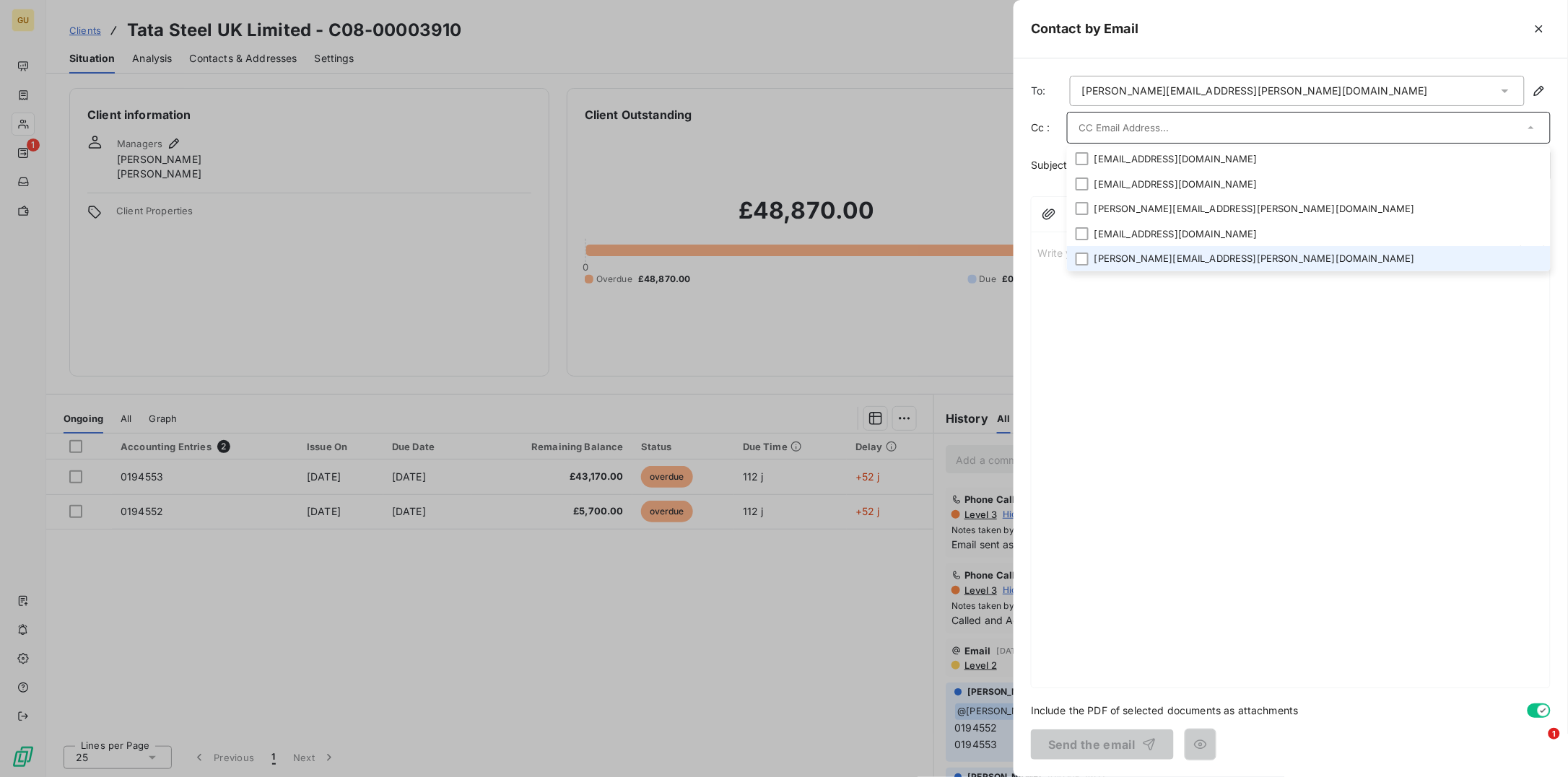
click at [1135, 253] on li "alistair.forsyth@tatasteeleurope.com" at bounding box center [1308, 258] width 483 height 25
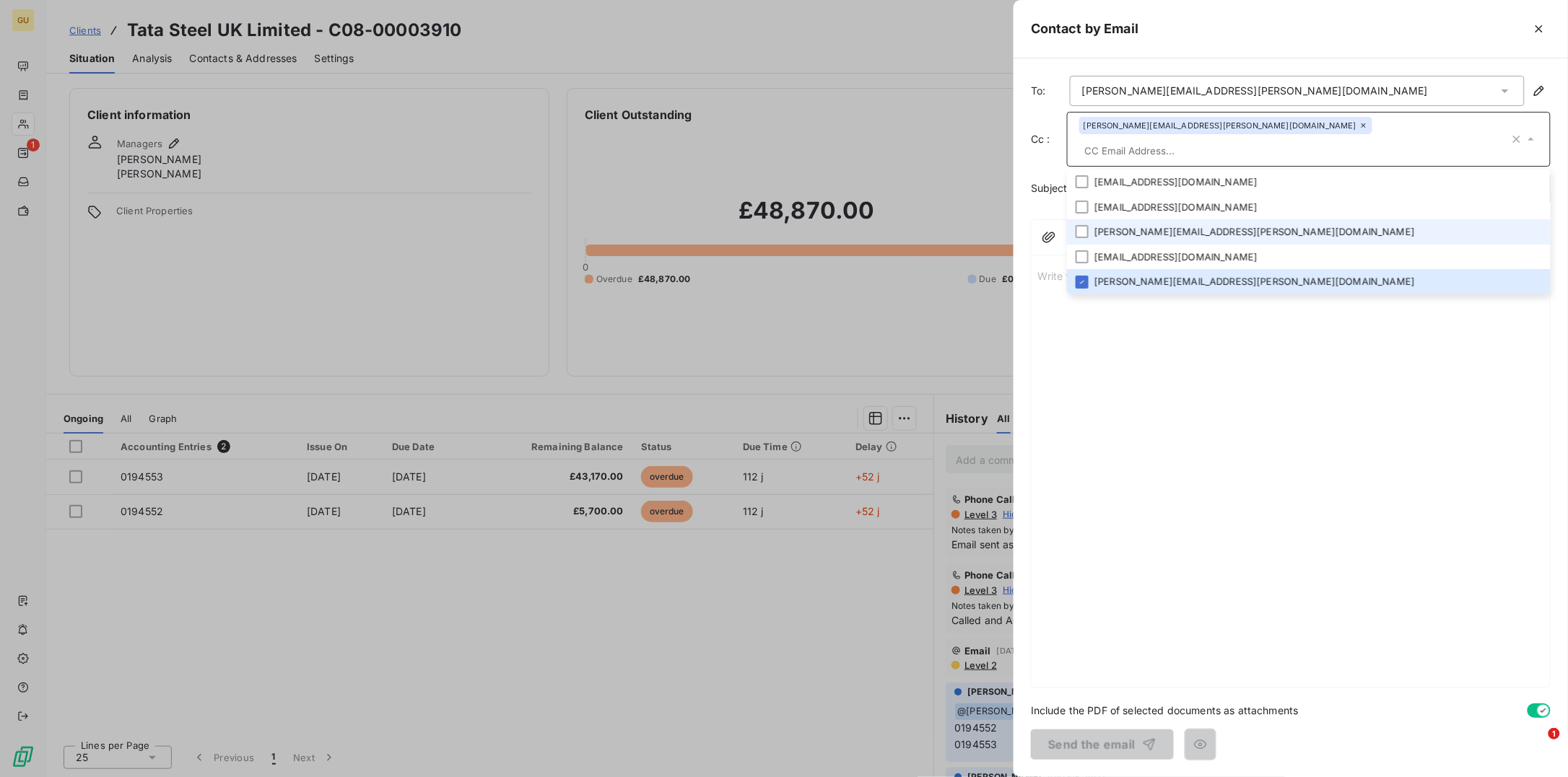
click at [1166, 219] on li "vicki.hobday@tatasteeleurope.com" at bounding box center [1308, 231] width 483 height 25
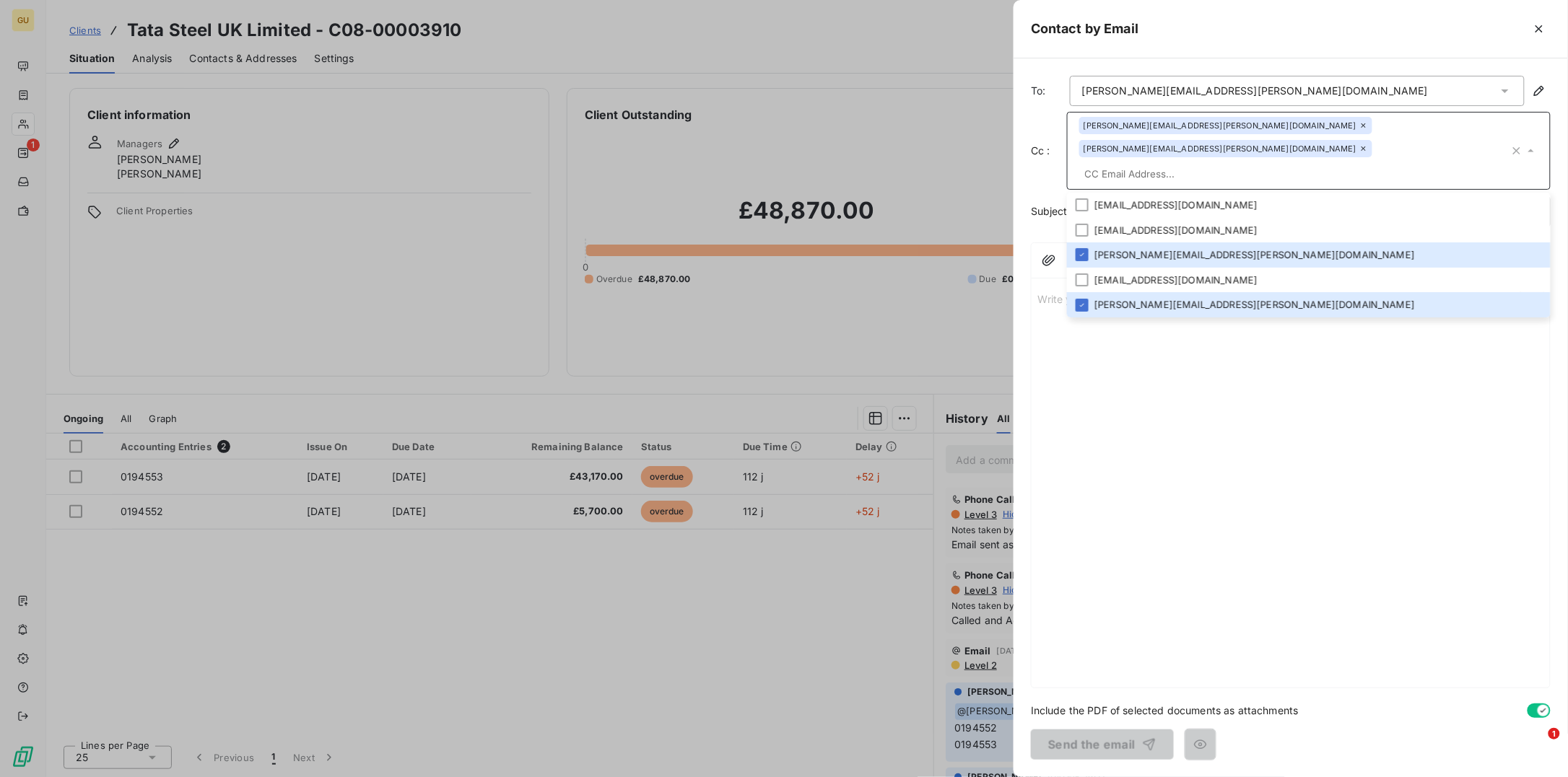
click at [1125, 631] on div "Write your email... ﻿" at bounding box center [1290, 486] width 518 height 404
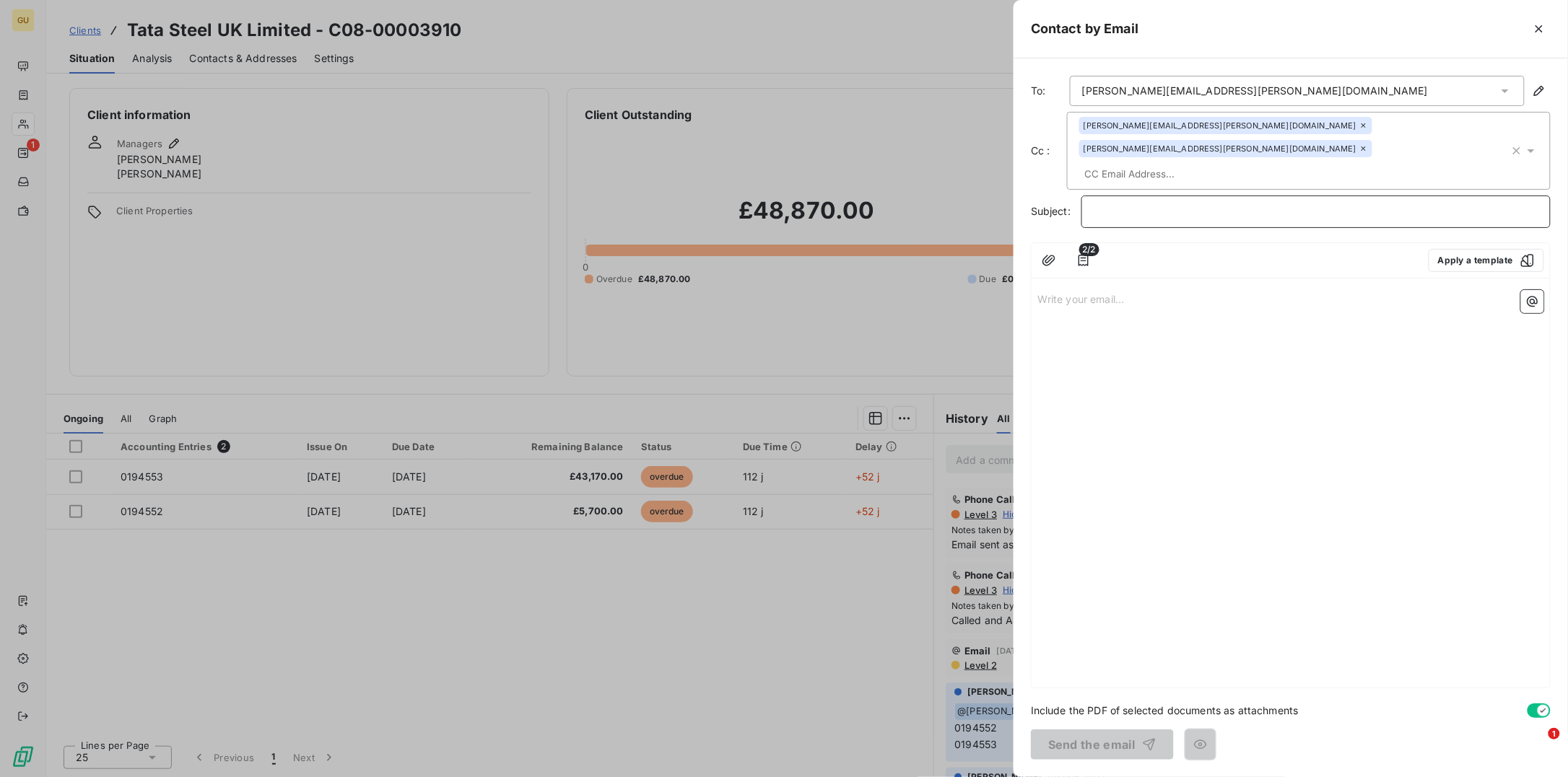
click at [1211, 203] on p "﻿" at bounding box center [1316, 212] width 445 height 17
click at [1167, 163] on input "text" at bounding box center [1163, 174] width 167 height 22
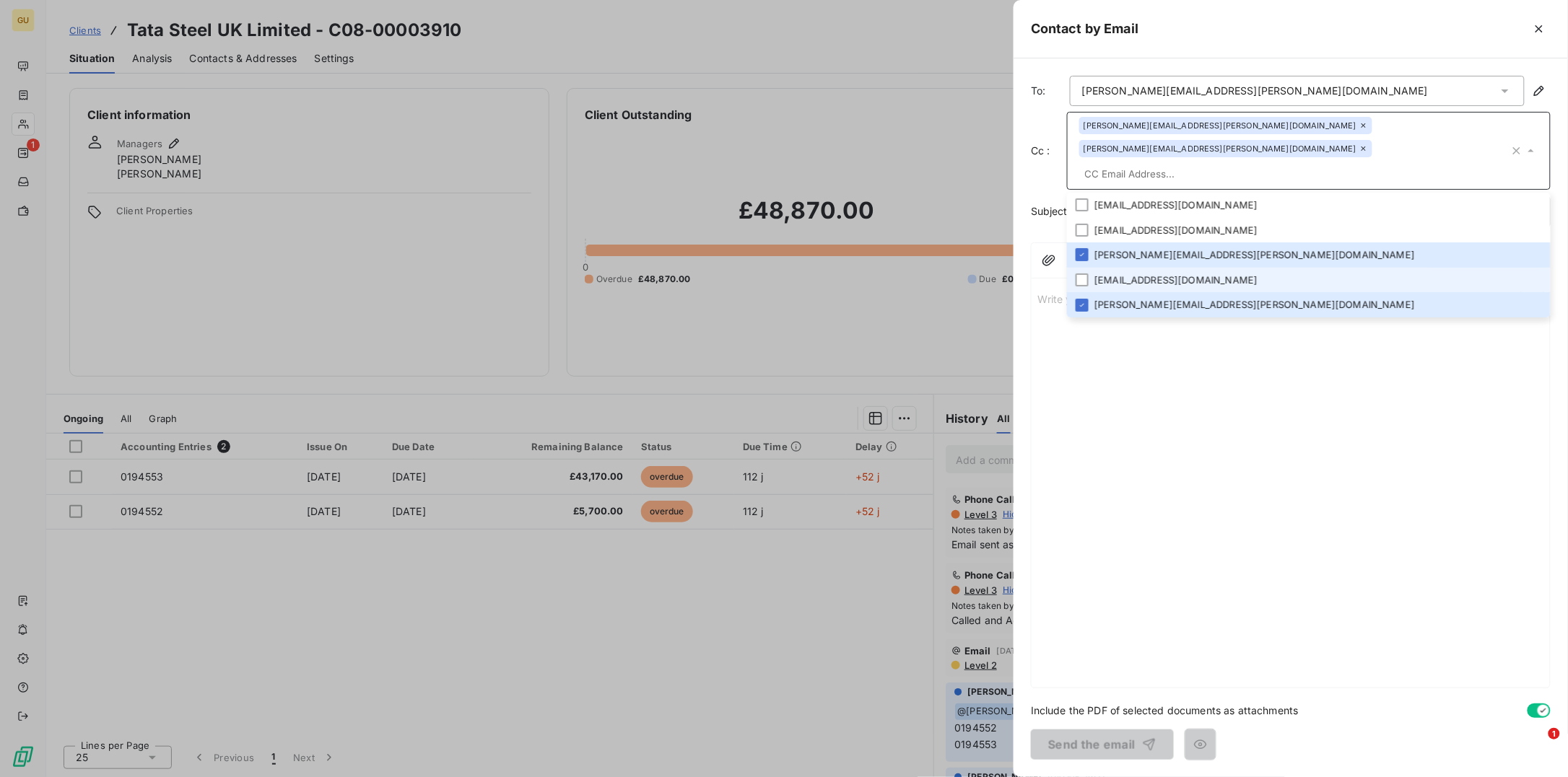
click at [1135, 268] on li "ocr.email.importer@tatasteeleurope.com" at bounding box center [1308, 280] width 483 height 25
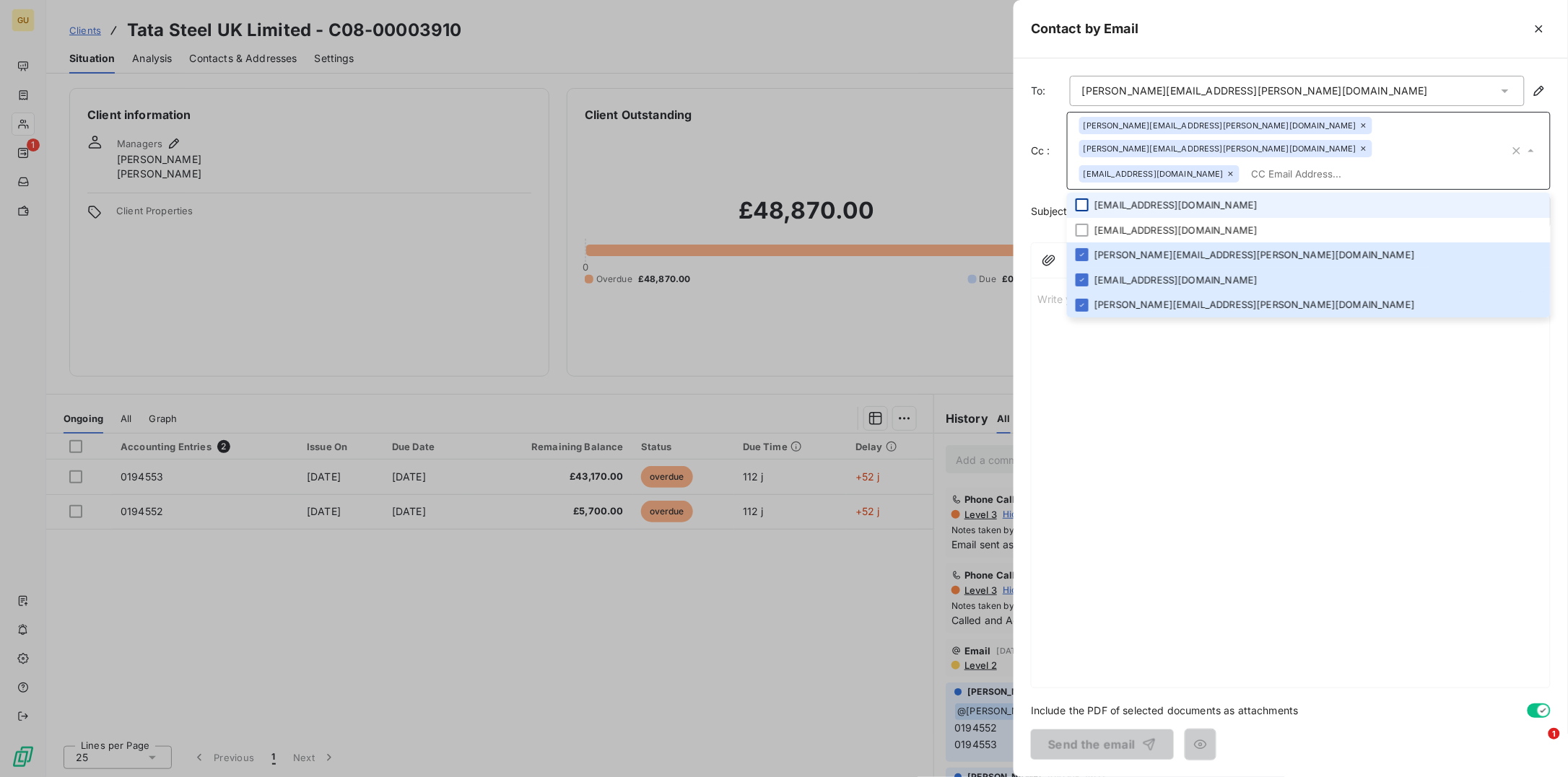
click at [1086, 199] on div at bounding box center [1082, 205] width 13 height 13
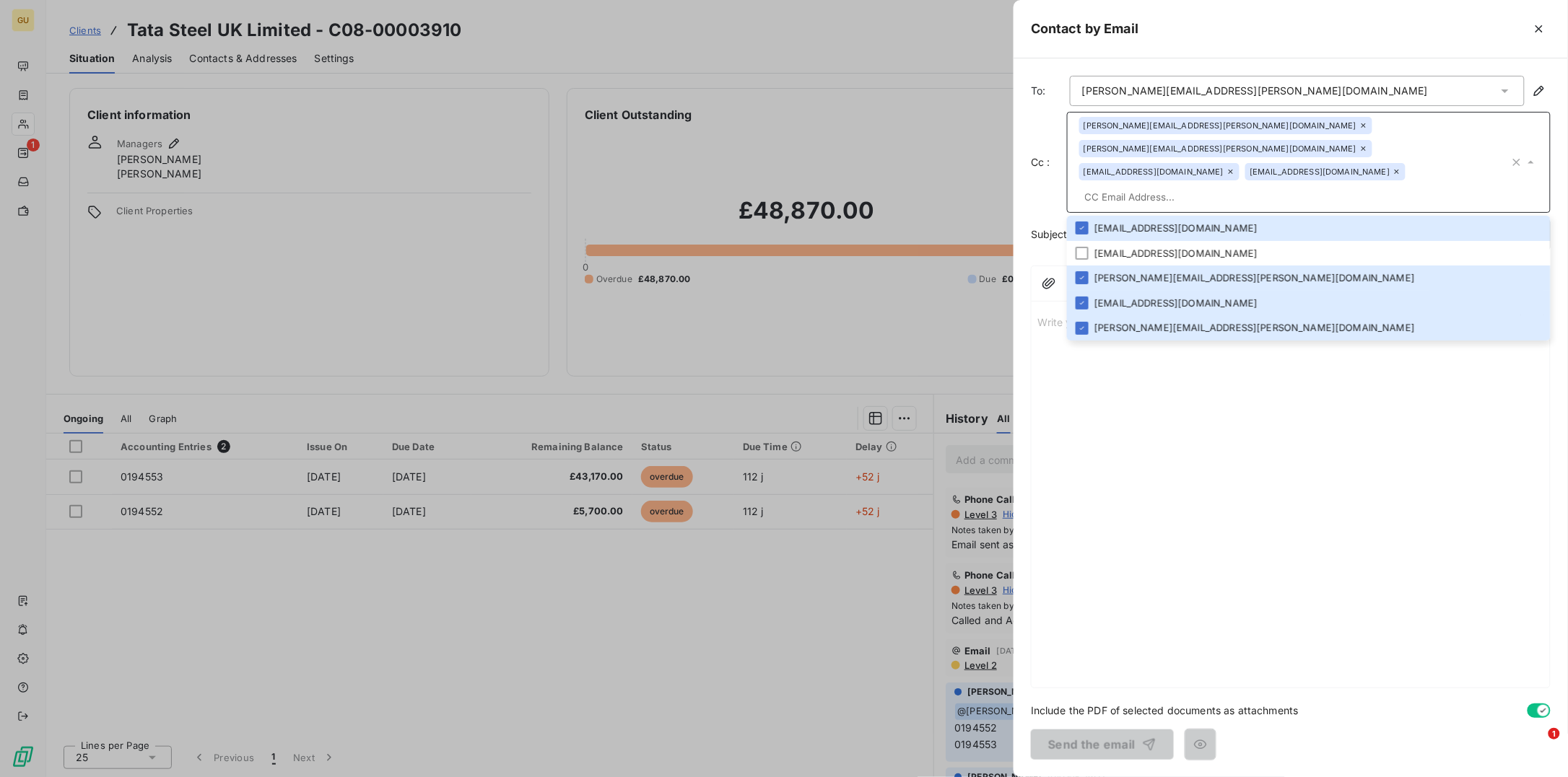
drag, startPoint x: 1177, startPoint y: 503, endPoint x: 1155, endPoint y: 470, distance: 39.7
click at [1176, 503] on div "Write your email... ﻿" at bounding box center [1290, 497] width 518 height 380
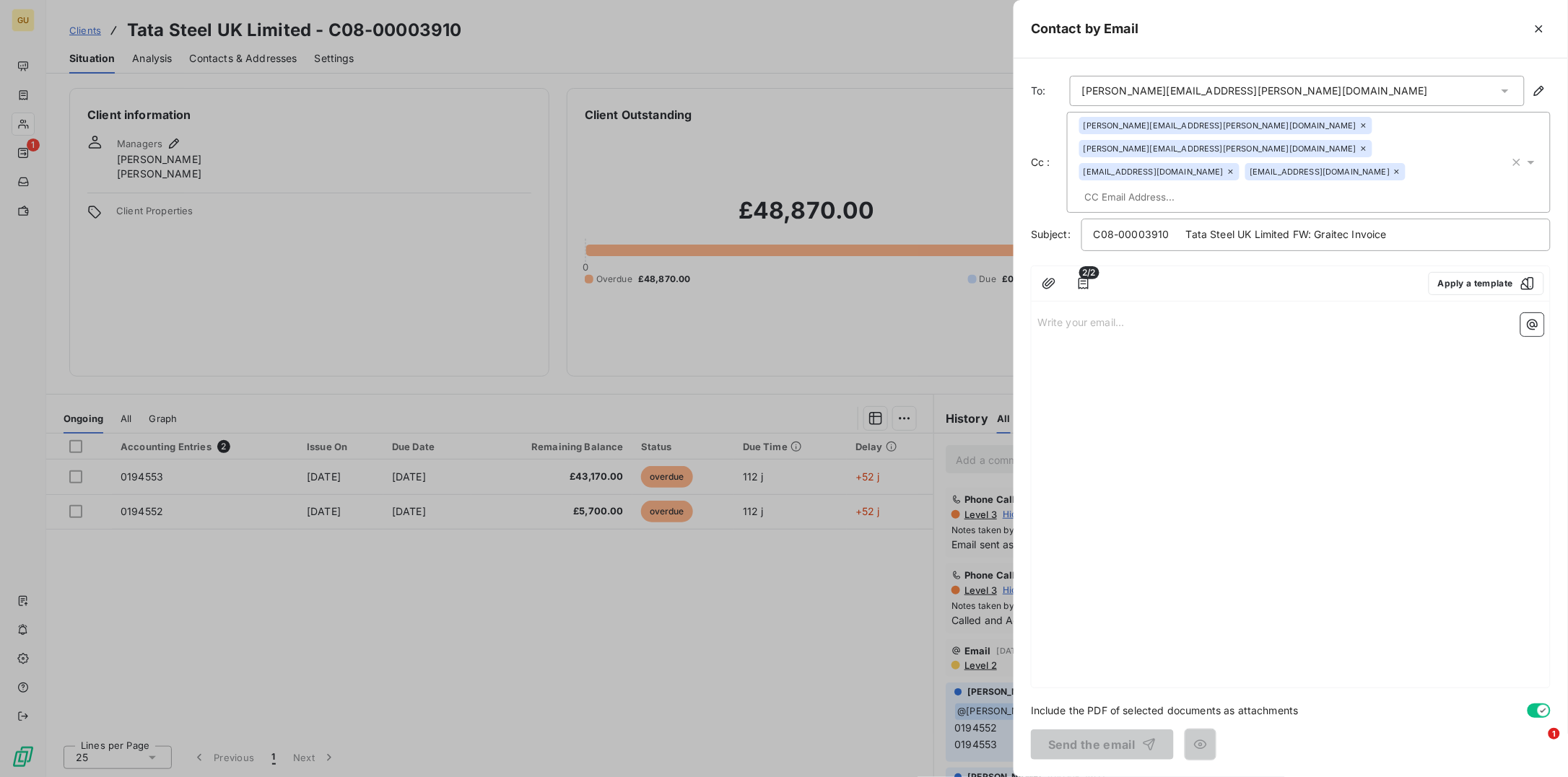
click at [1092, 373] on div "Write your email... ﻿" at bounding box center [1290, 497] width 518 height 380
click at [1054, 278] on icon "button" at bounding box center [1048, 283] width 13 height 11
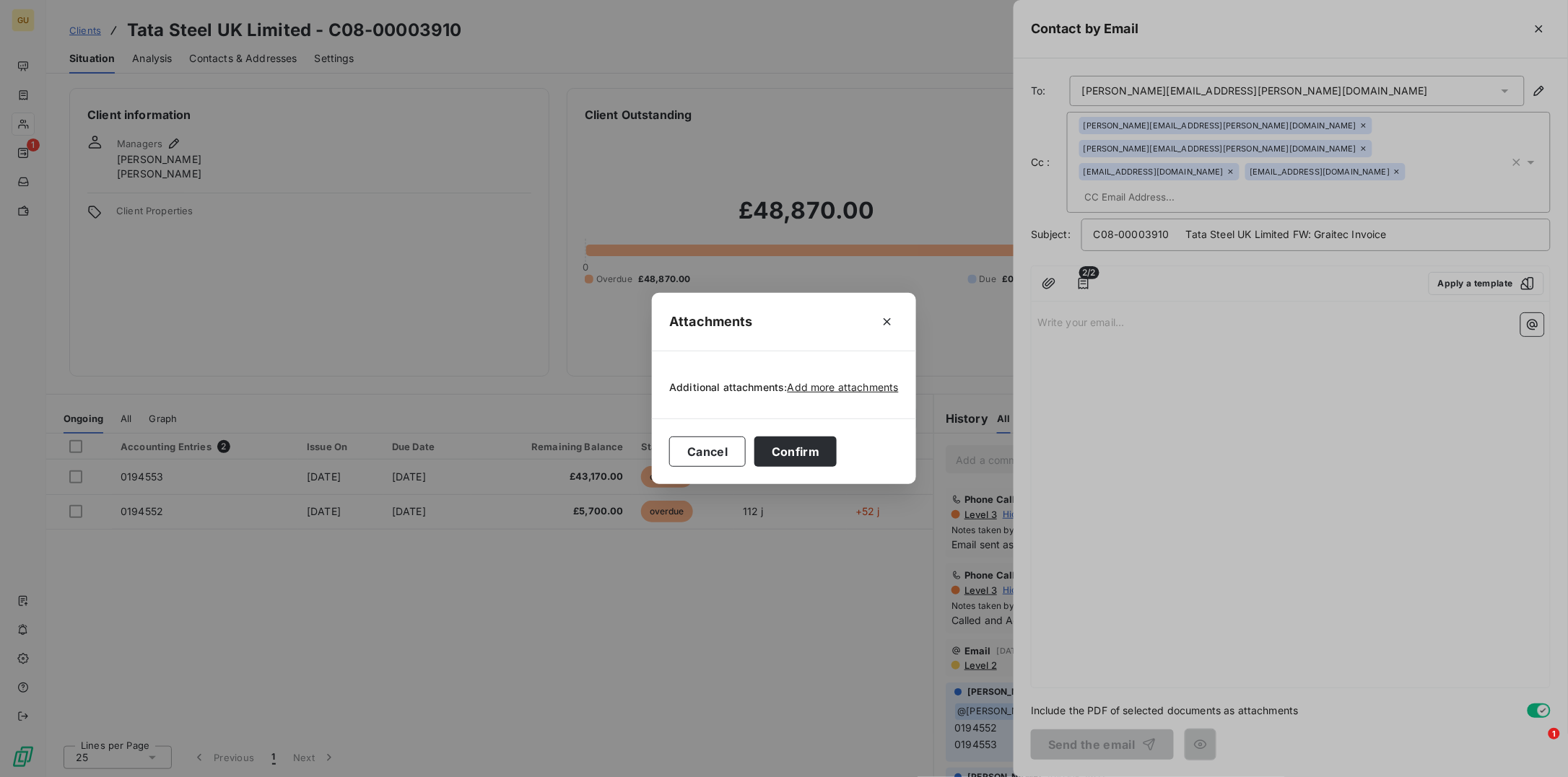
click at [1119, 254] on div "Attachments Additional attachments: Add more attachments Cancel Confirm" at bounding box center [784, 388] width 1568 height 777
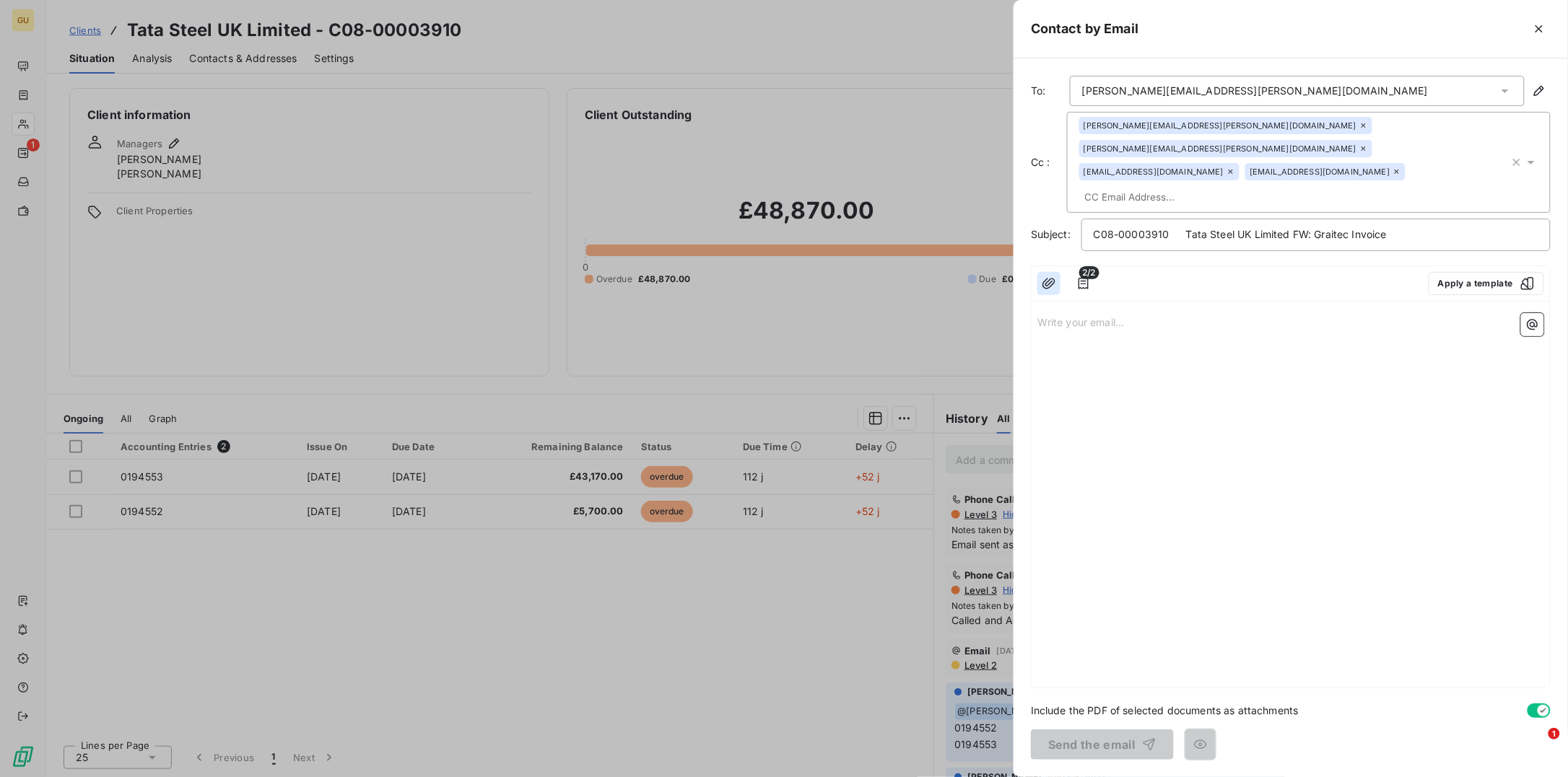
click at [1042, 276] on icon "button" at bounding box center [1048, 283] width 14 height 14
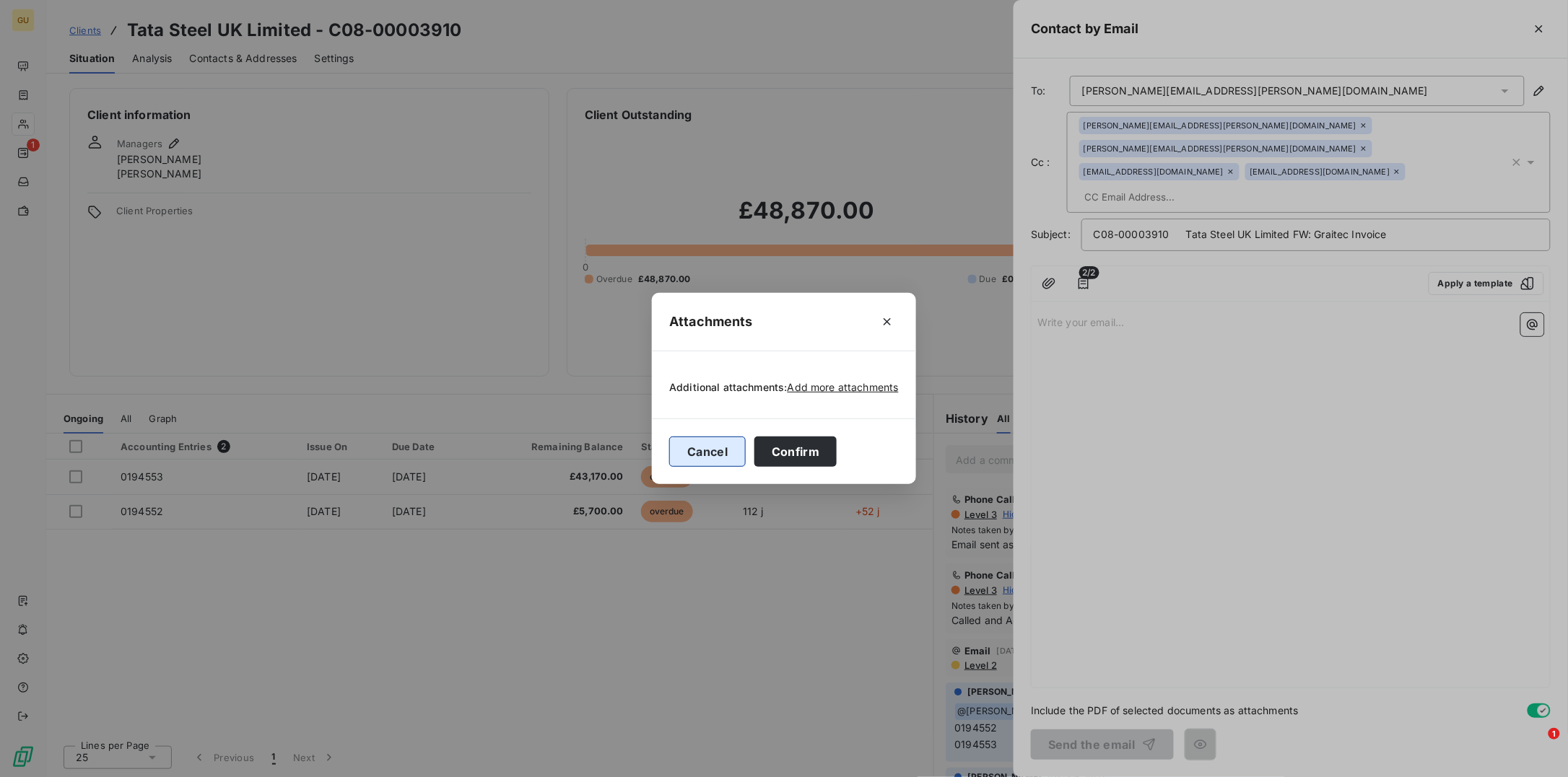
click at [730, 461] on button "Cancel" at bounding box center [707, 451] width 77 height 30
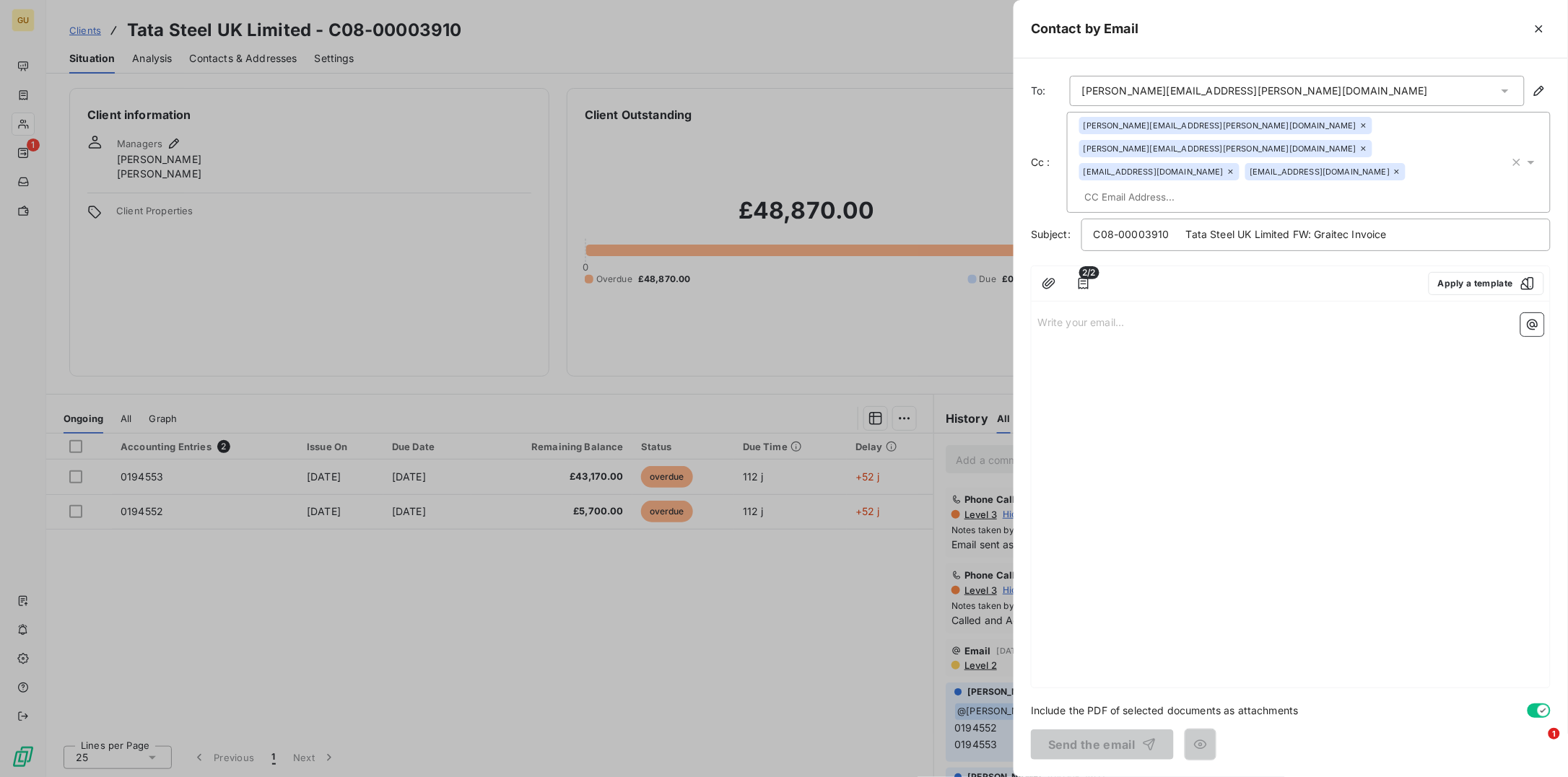
click at [1085, 313] on p "Write your email... ﻿" at bounding box center [1291, 322] width 507 height 17
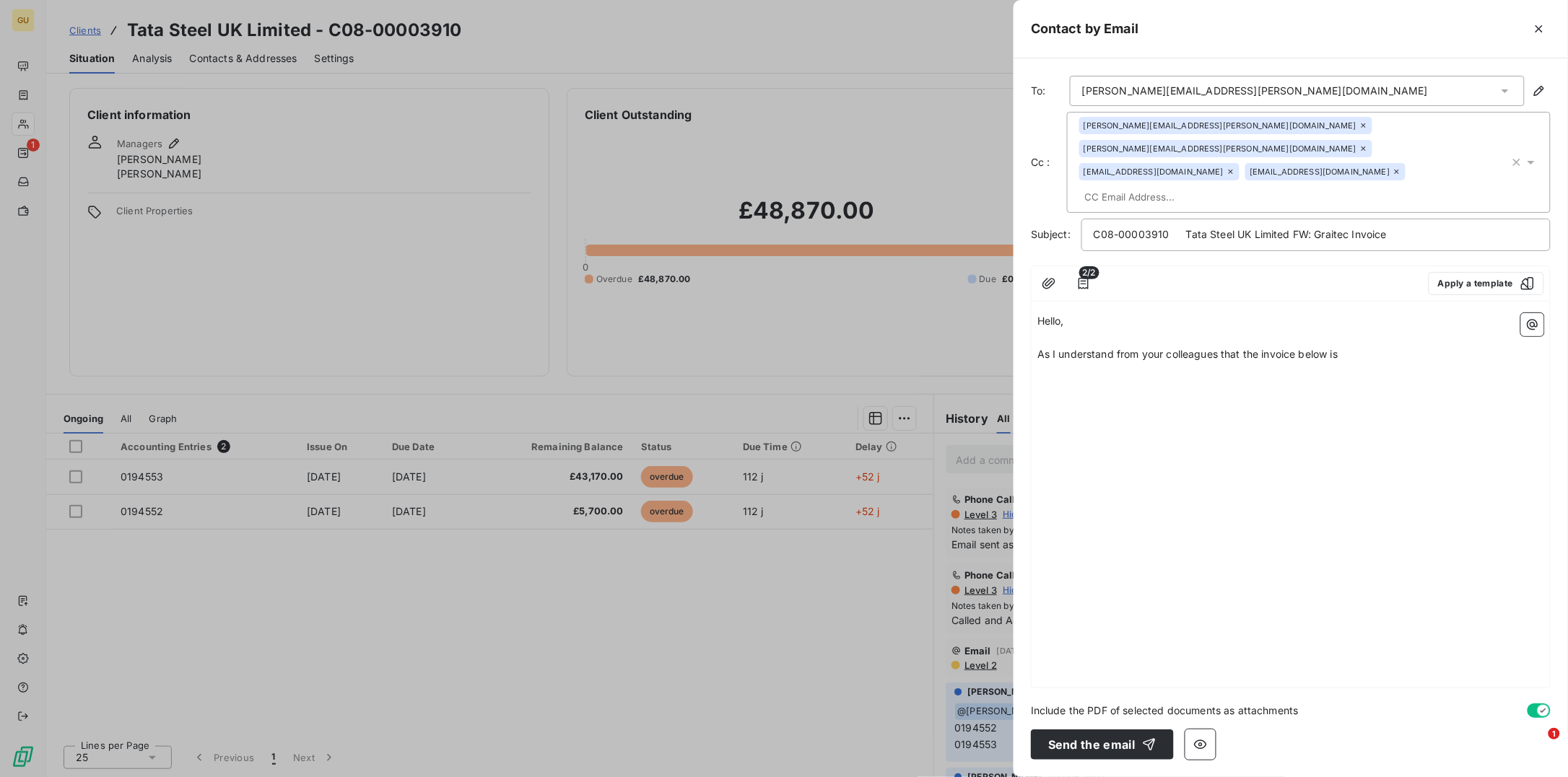
click at [1354, 347] on p "As I understand from your colleagues that the invoice below is" at bounding box center [1291, 355] width 507 height 17
click at [1086, 266] on span "2/2" at bounding box center [1089, 272] width 20 height 13
click at [1365, 344] on div "Hello, ﻿ As I understand from your colleagues that the invoice below is" at bounding box center [1290, 497] width 518 height 380
click at [1355, 347] on p "As I understand from your colleagues that the invoice below is" at bounding box center [1291, 355] width 507 height 17
click at [1431, 347] on p "As I understand from your colleagues that the invoice below is awaiting a SES" at bounding box center [1291, 355] width 507 height 17
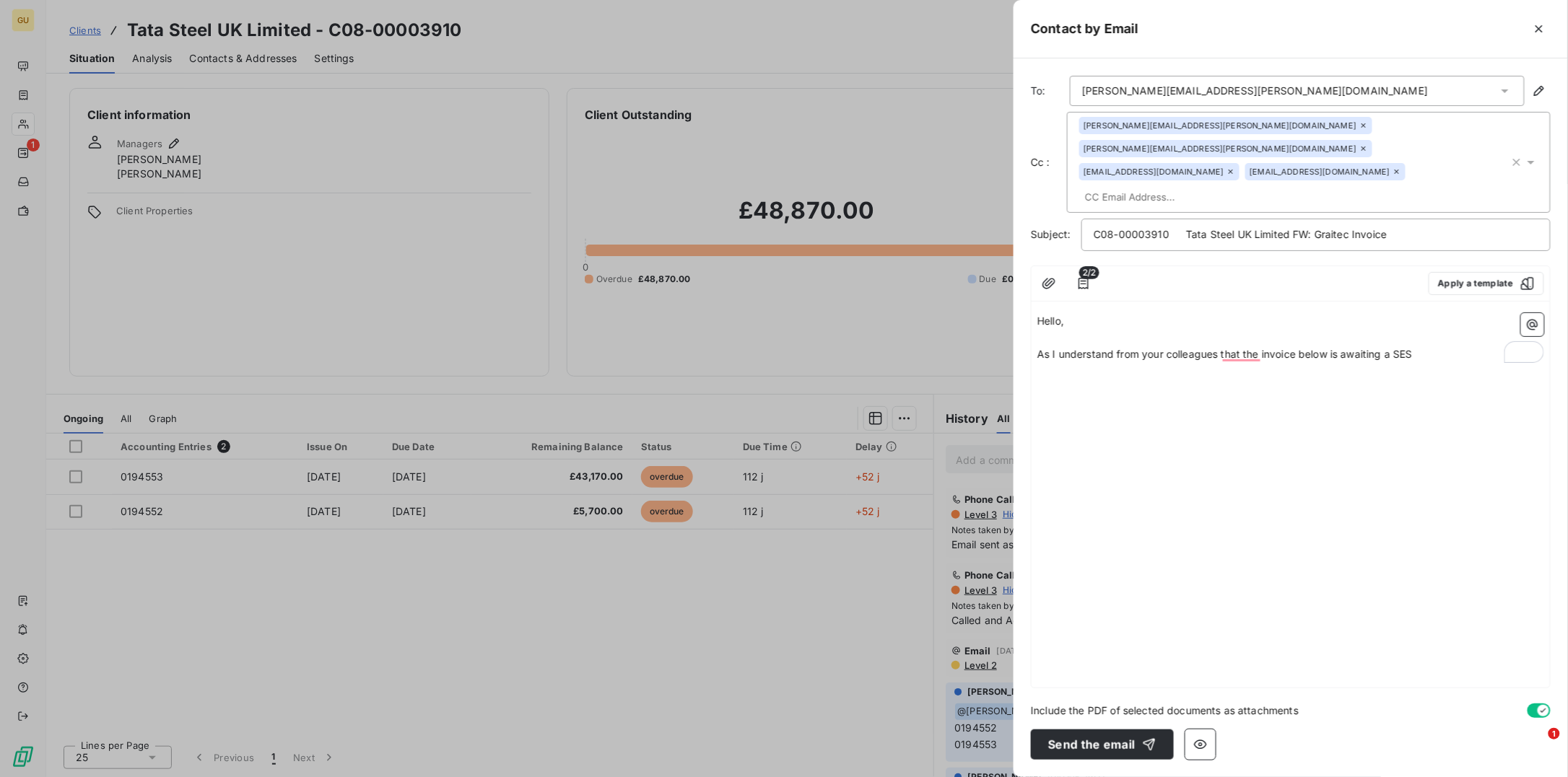
drag, startPoint x: 1399, startPoint y: 335, endPoint x: 1431, endPoint y: 335, distance: 32.0
click at [1431, 347] on p "As I understand from your colleagues that the invoice below is awaiting a SES" at bounding box center [1291, 355] width 507 height 17
click at [1171, 429] on div "Hello, ﻿ As I understand from your colleagues that the invoice below is awaitin…" at bounding box center [1290, 497] width 518 height 380
drag, startPoint x: 1190, startPoint y: 389, endPoint x: 1138, endPoint y: 400, distance: 53.2
click at [1183, 391] on div "Hello, ﻿ As I understand from your colleagues that the invoice below is awaitin…" at bounding box center [1290, 497] width 518 height 380
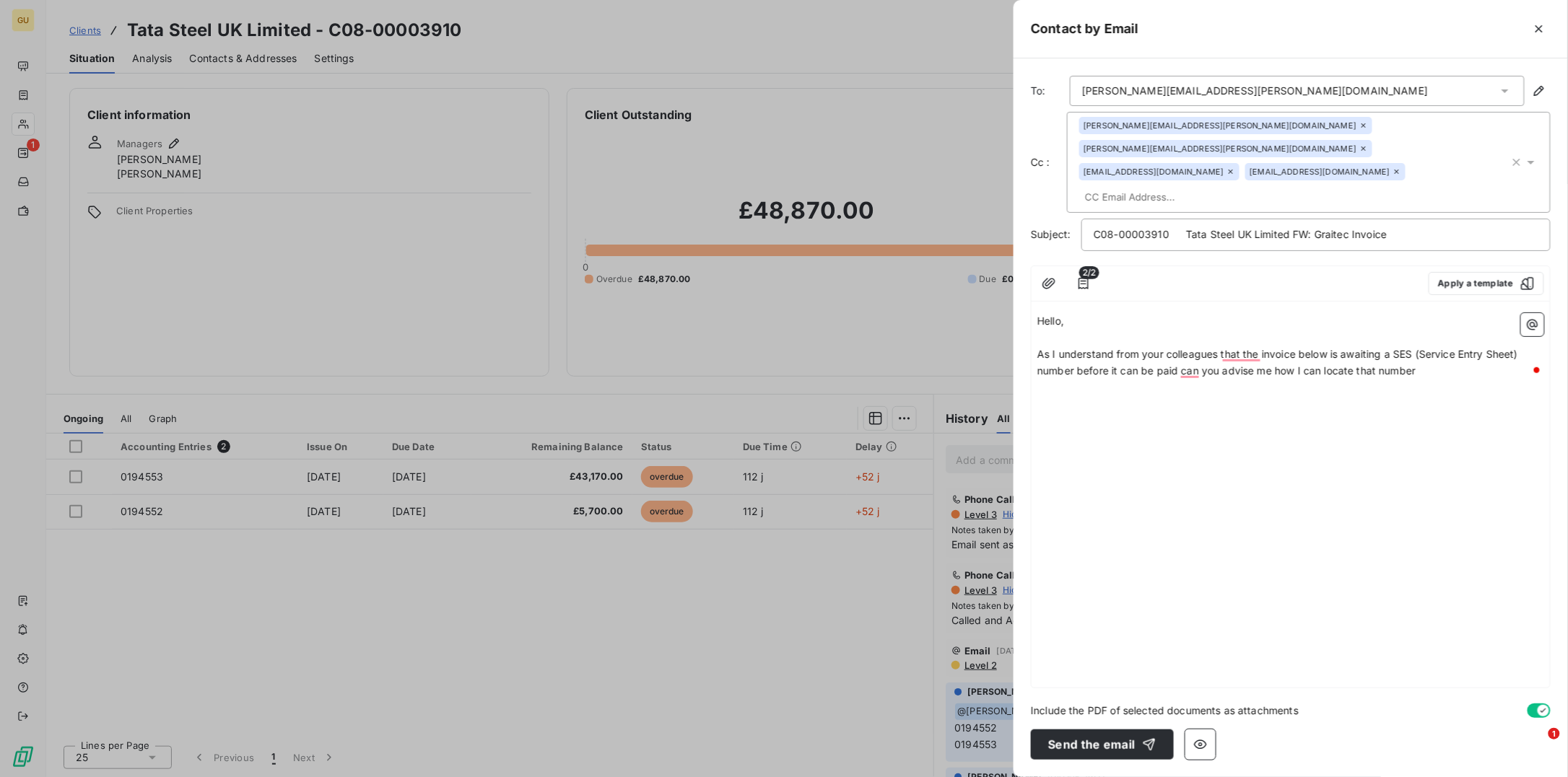
click at [1190, 358] on div "Hello, ﻿ As I understand from your colleagues that the invoice below is awaitin…" at bounding box center [1290, 497] width 518 height 380
click at [1434, 348] on p "As I understand from your colleagues that the invoice below is awaiting a SES (…" at bounding box center [1291, 363] width 507 height 33
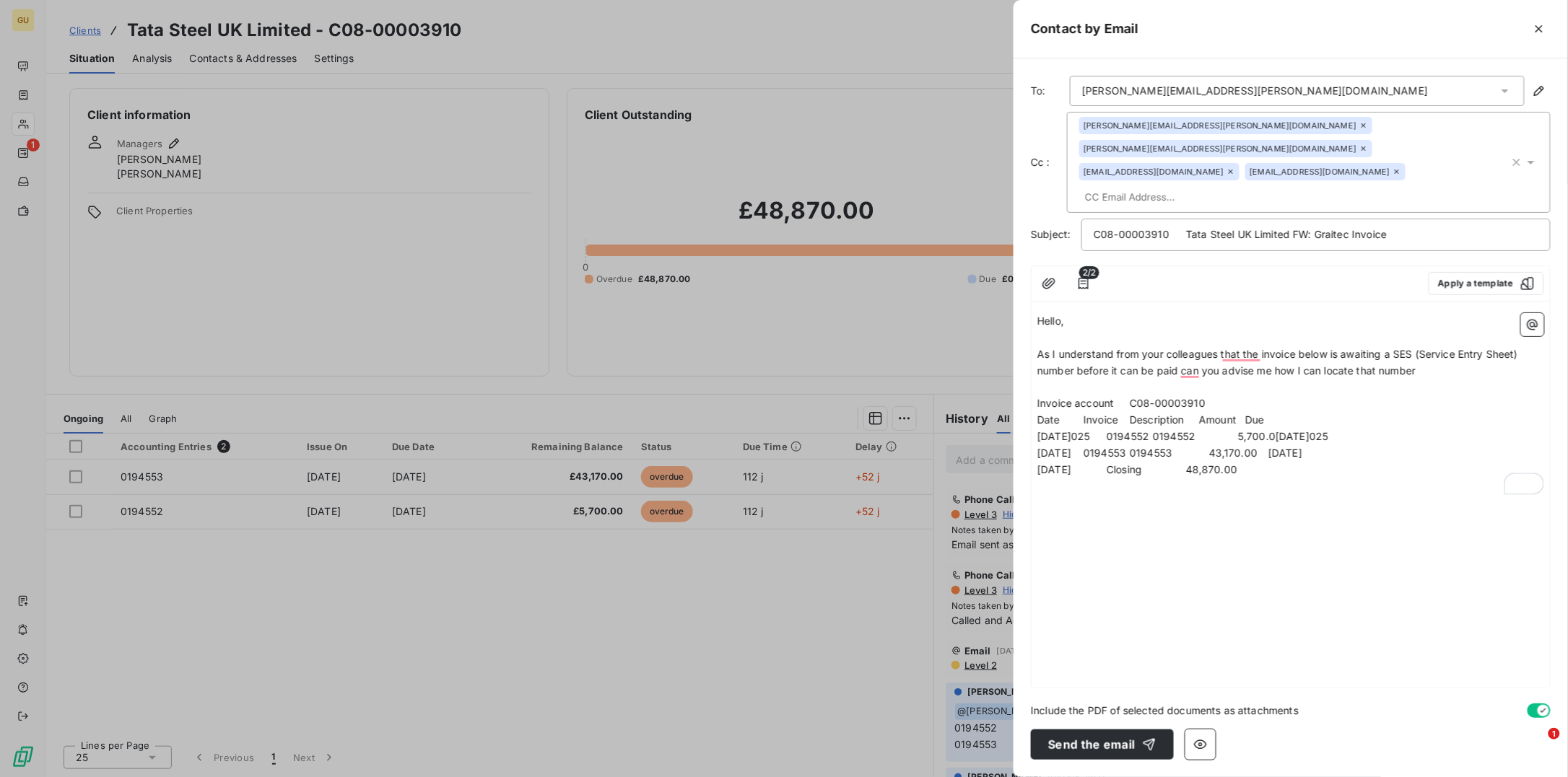
drag, startPoint x: 1045, startPoint y: 413, endPoint x: 1349, endPoint y: 414, distance: 304.0
click at [1328, 430] on span "30/04/2025 0194552 0194552 5,700.00 29/06/2025" at bounding box center [1182, 436] width 291 height 12
click at [1044, 430] on span "3" at bounding box center [1041, 436] width 7 height 12
click at [1280, 430] on span "30/04/2025 0194553 0194553 43,170.00 29/06/2025" at bounding box center [1170, 436] width 265 height 12
drag, startPoint x: 1292, startPoint y: 414, endPoint x: 1335, endPoint y: 415, distance: 43.0
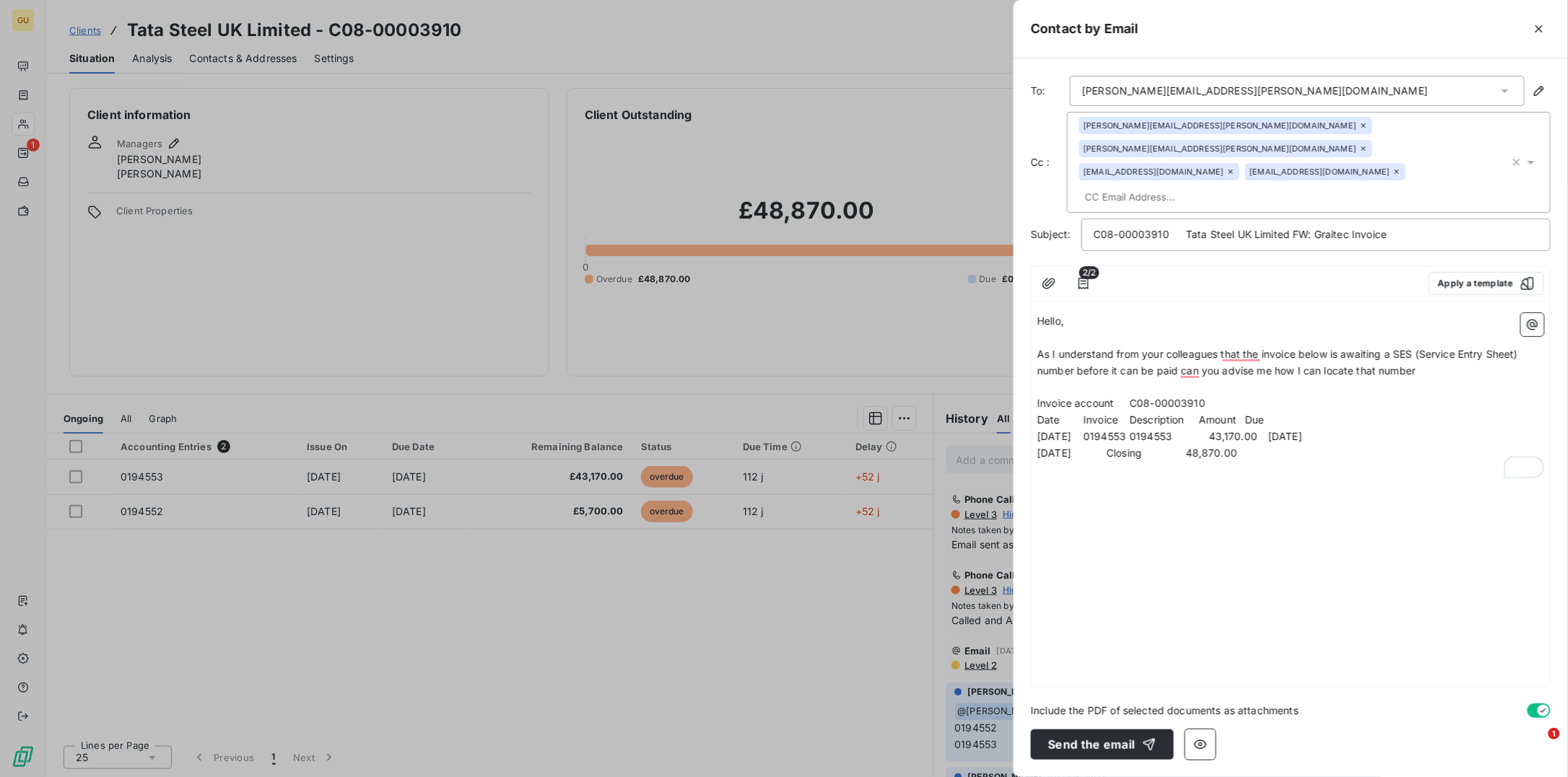
click at [1302, 430] on span "30/04/2025 0194553 0194553 43,170.00 29/06/2025" at bounding box center [1170, 436] width 265 height 12
click at [1082, 414] on span "Date Invoice Description Amount Due" at bounding box center [1151, 420] width 227 height 12
click at [1078, 414] on span "Date Invoice Description Amount Due" at bounding box center [1151, 420] width 227 height 12
click at [1084, 414] on span "Date Invoice Description Amount Due" at bounding box center [1151, 420] width 227 height 12
click at [1153, 414] on span "Date Invoice Description Amount Due" at bounding box center [1162, 420] width 250 height 12
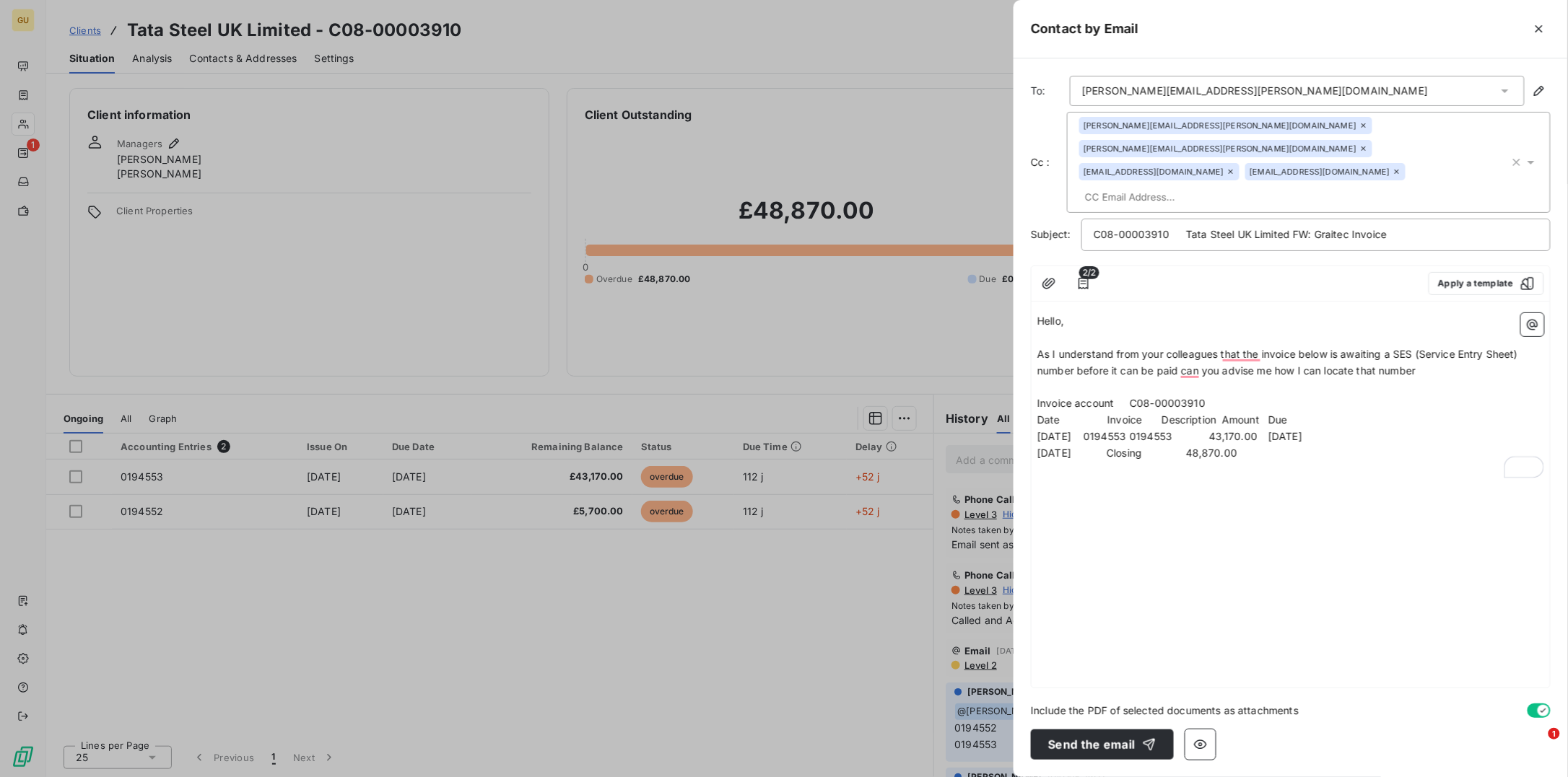
click at [1218, 414] on span "Date Invoice Description Amount Due" at bounding box center [1162, 420] width 250 height 12
drag, startPoint x: 1040, startPoint y: 428, endPoint x: 1277, endPoint y: 428, distance: 237.0
click at [1237, 447] on span "18/08/2025 Closing 48,870.00" at bounding box center [1137, 453] width 200 height 12
click at [1128, 348] on span "As I understand from your colleagues that the invoice below is awaiting a SES (…" at bounding box center [1279, 362] width 483 height 29
click at [1211, 348] on span "As I understand from your colleagues that the invoice below is awaiting a SES (…" at bounding box center [1279, 362] width 483 height 29
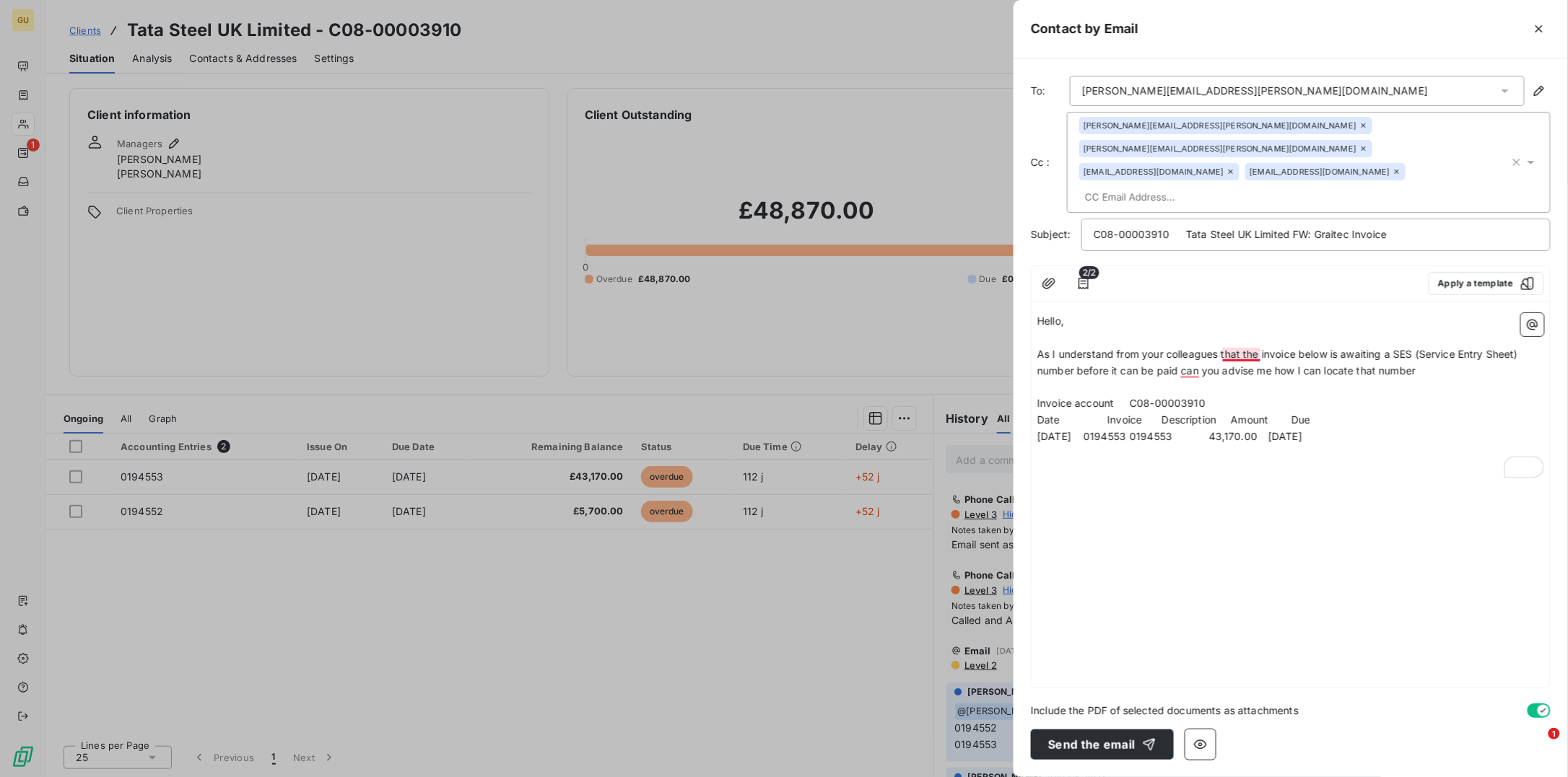
click at [1240, 348] on span "As I understand from your colleagues that the invoice below is awaiting a SES (…" at bounding box center [1279, 362] width 483 height 29
click at [1192, 348] on span "As I understand from your colleagues, the invoice below is awaiting a SES (Serv…" at bounding box center [1289, 362] width 504 height 29
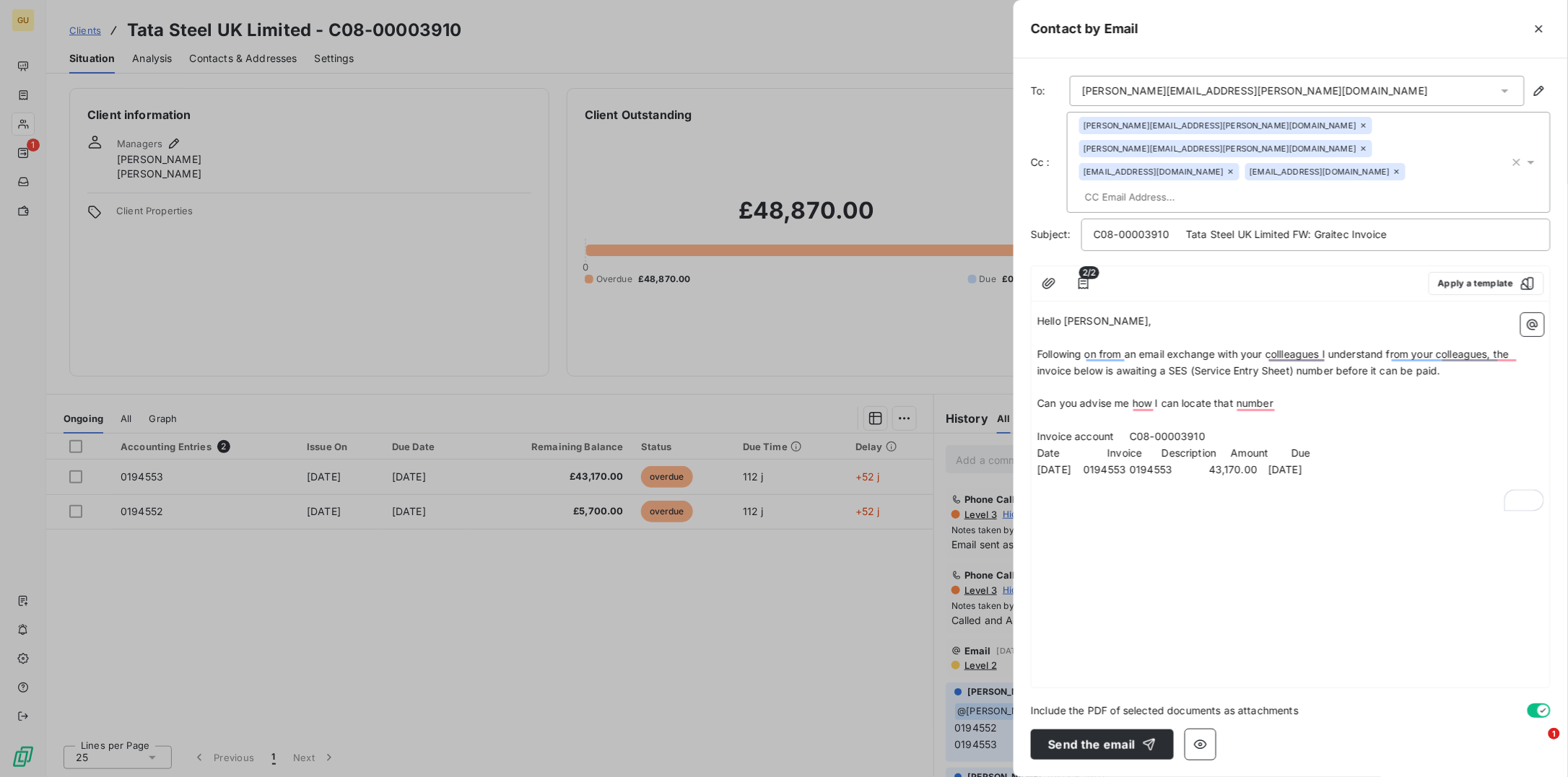
click at [1410, 379] on p "﻿" at bounding box center [1291, 387] width 507 height 17
click at [1449, 348] on p "Following on from an email exchange with your collleagues I understand from you…" at bounding box center [1291, 363] width 507 height 33
click at [1444, 348] on span "Following on from an email exchange with your collleagues I understand from you…" at bounding box center [1275, 362] width 475 height 29
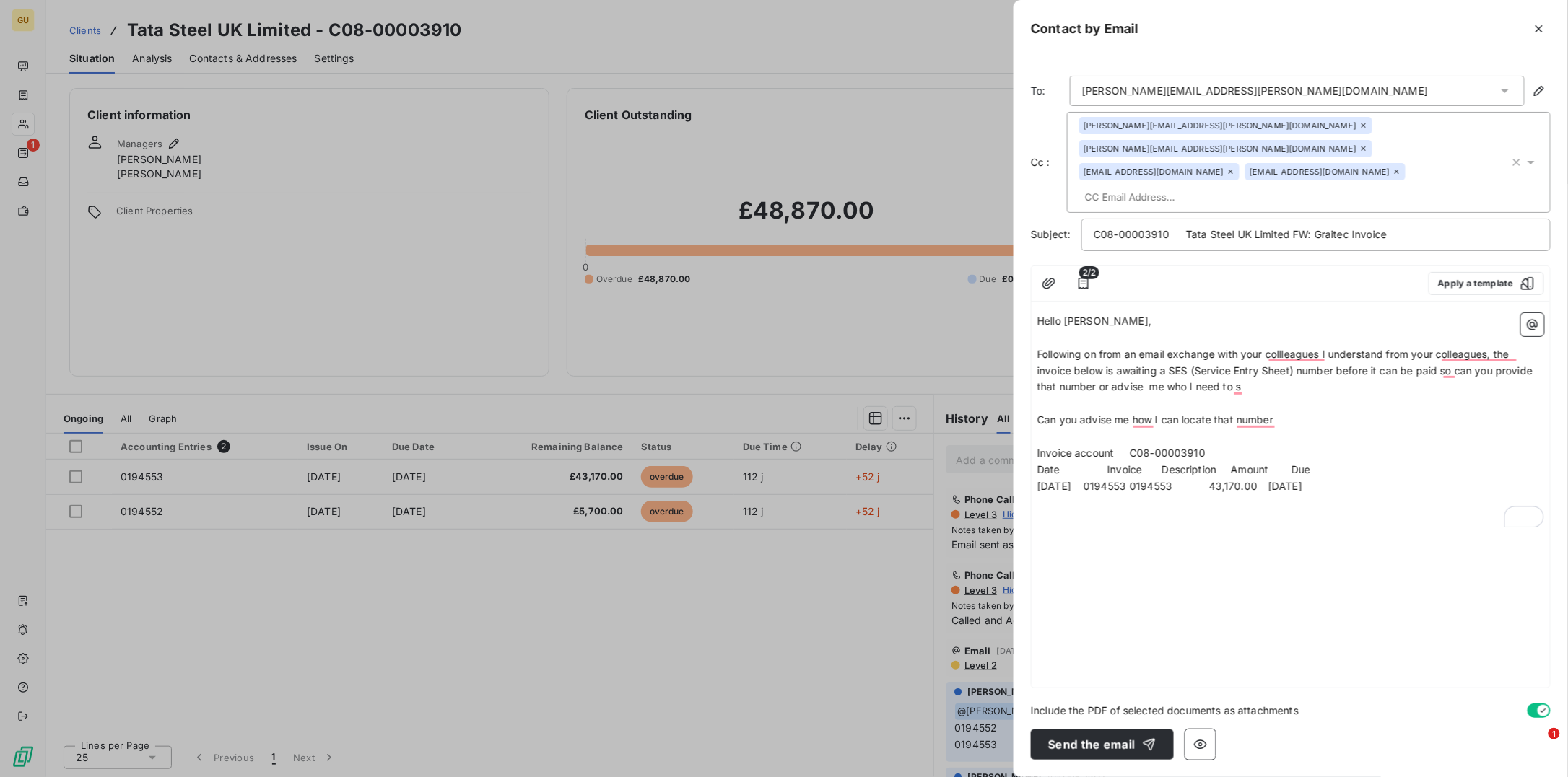
click at [1532, 29] on icon "button" at bounding box center [1538, 29] width 14 height 14
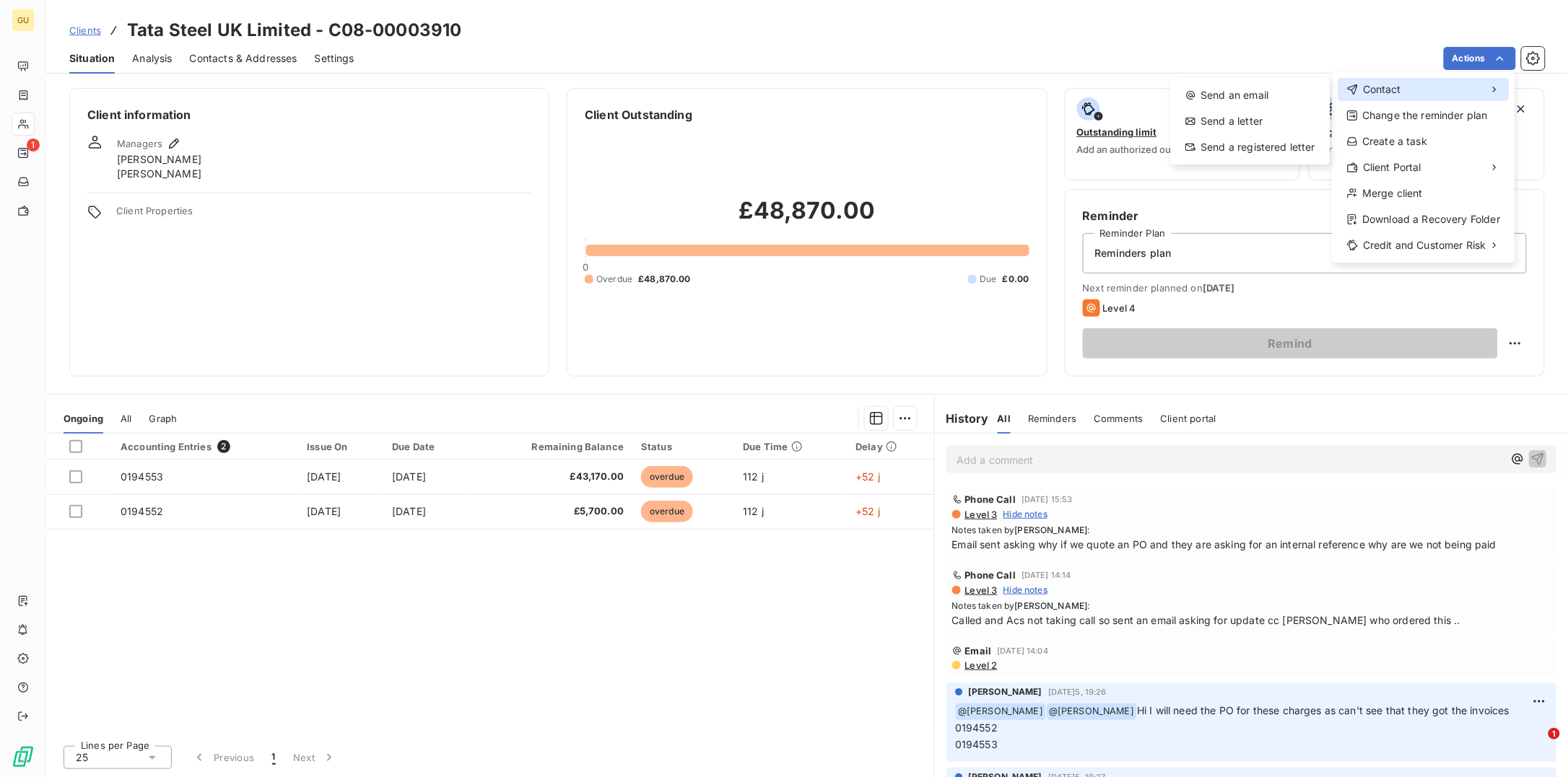
click at [1395, 87] on span "Contact" at bounding box center [1382, 89] width 38 height 14
click at [1217, 89] on div "Send an email" at bounding box center [1250, 95] width 148 height 23
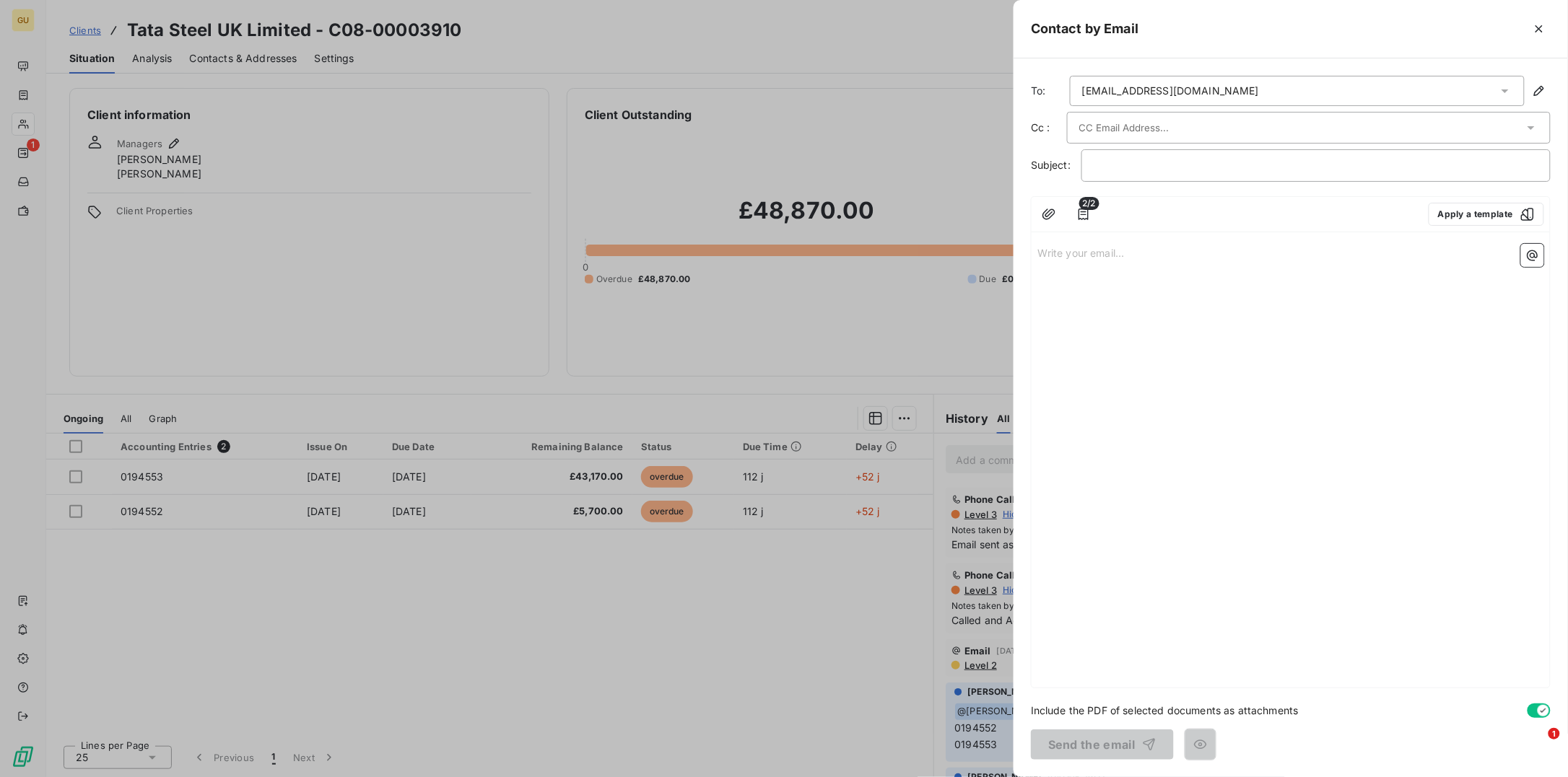
click at [1160, 77] on div "atce.purchase.accounting@tatasteeleurope.com" at bounding box center [1296, 91] width 455 height 30
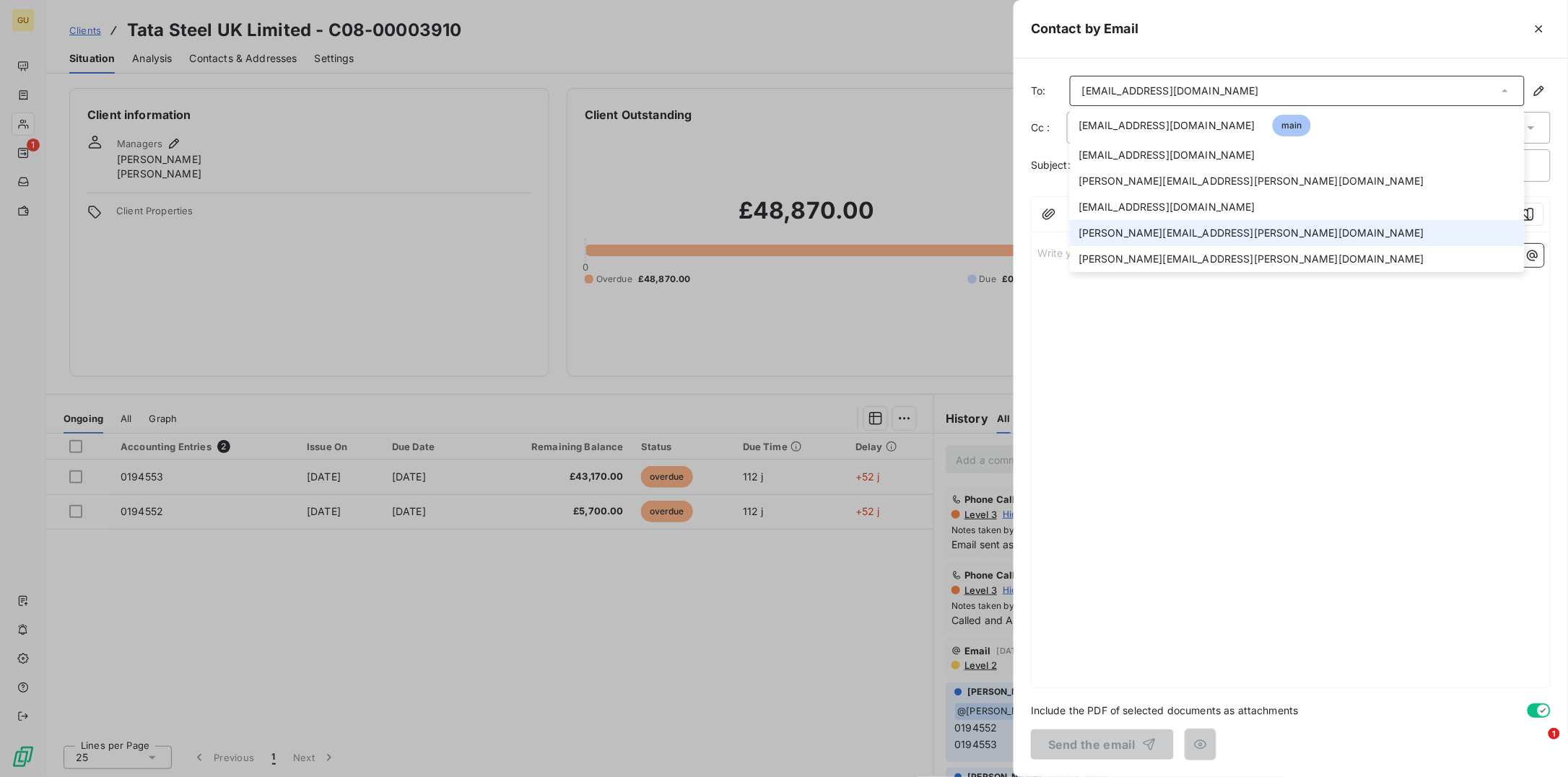
click at [1117, 228] on span "[PERSON_NAME][EMAIL_ADDRESS][PERSON_NAME][DOMAIN_NAME]" at bounding box center [1252, 233] width 346 height 14
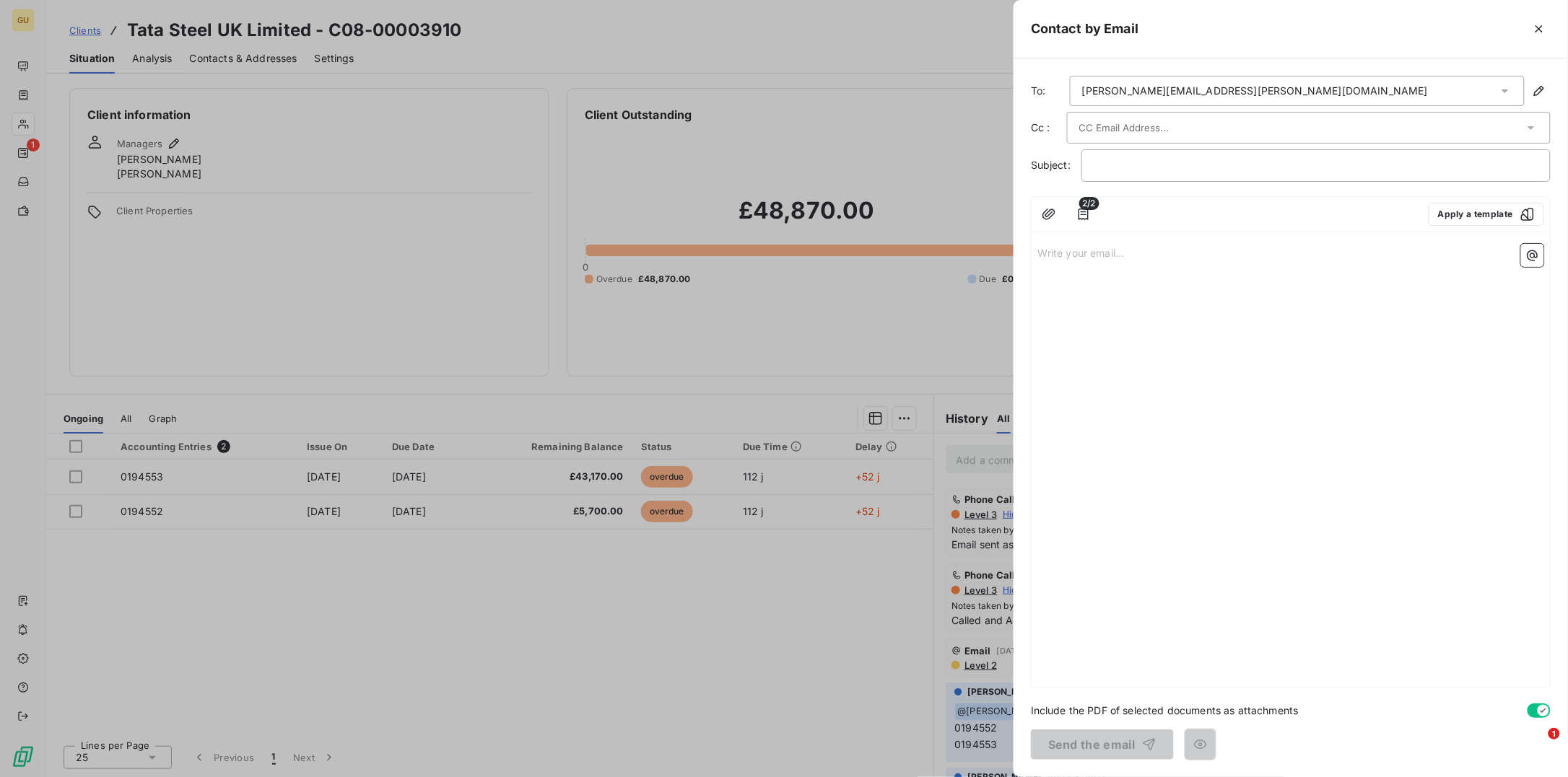
click at [1105, 117] on input "text" at bounding box center [1157, 127] width 155 height 22
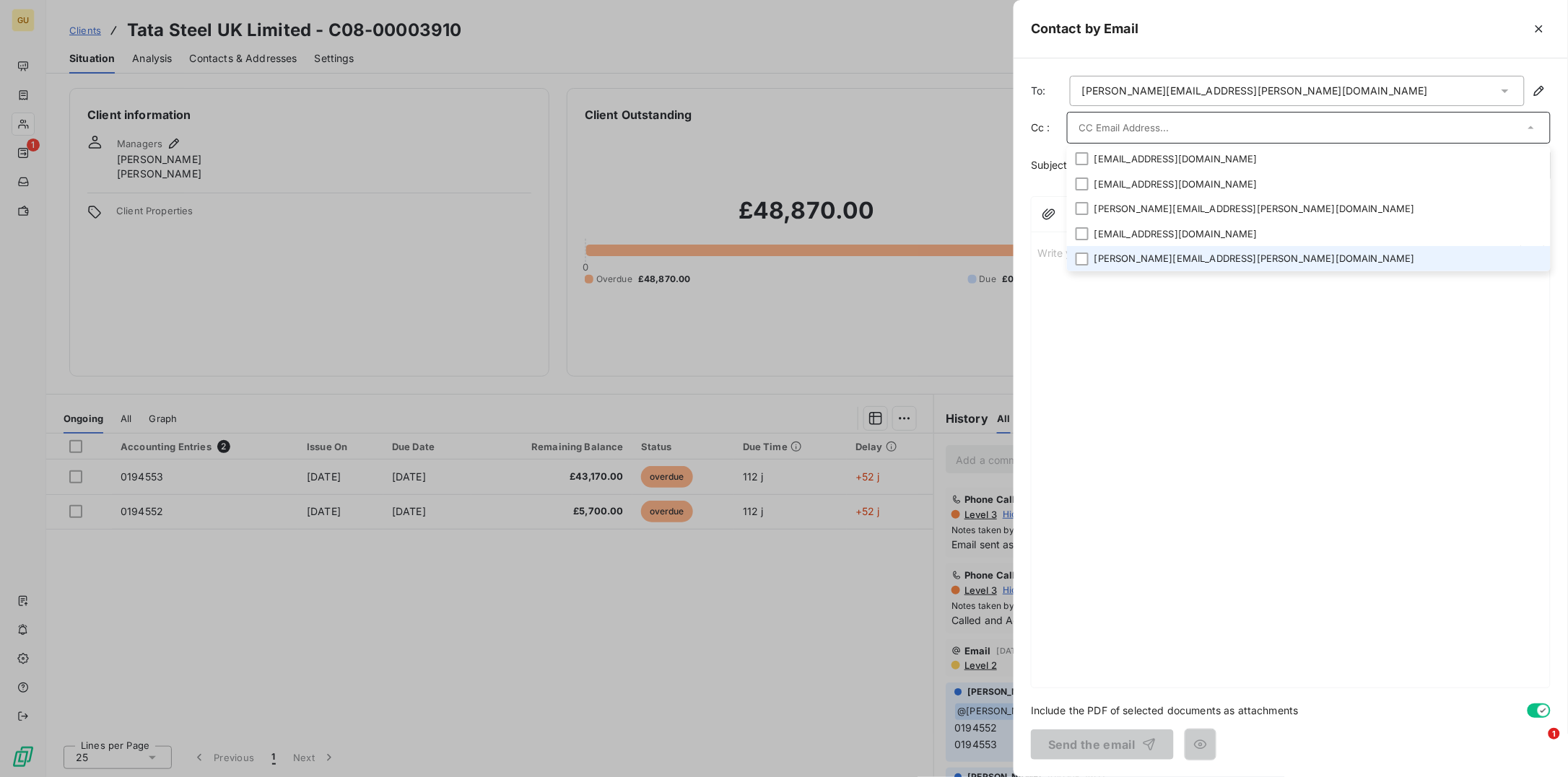
click at [1126, 259] on li "alistair.forsyth@tatasteeleurope.com" at bounding box center [1308, 258] width 483 height 25
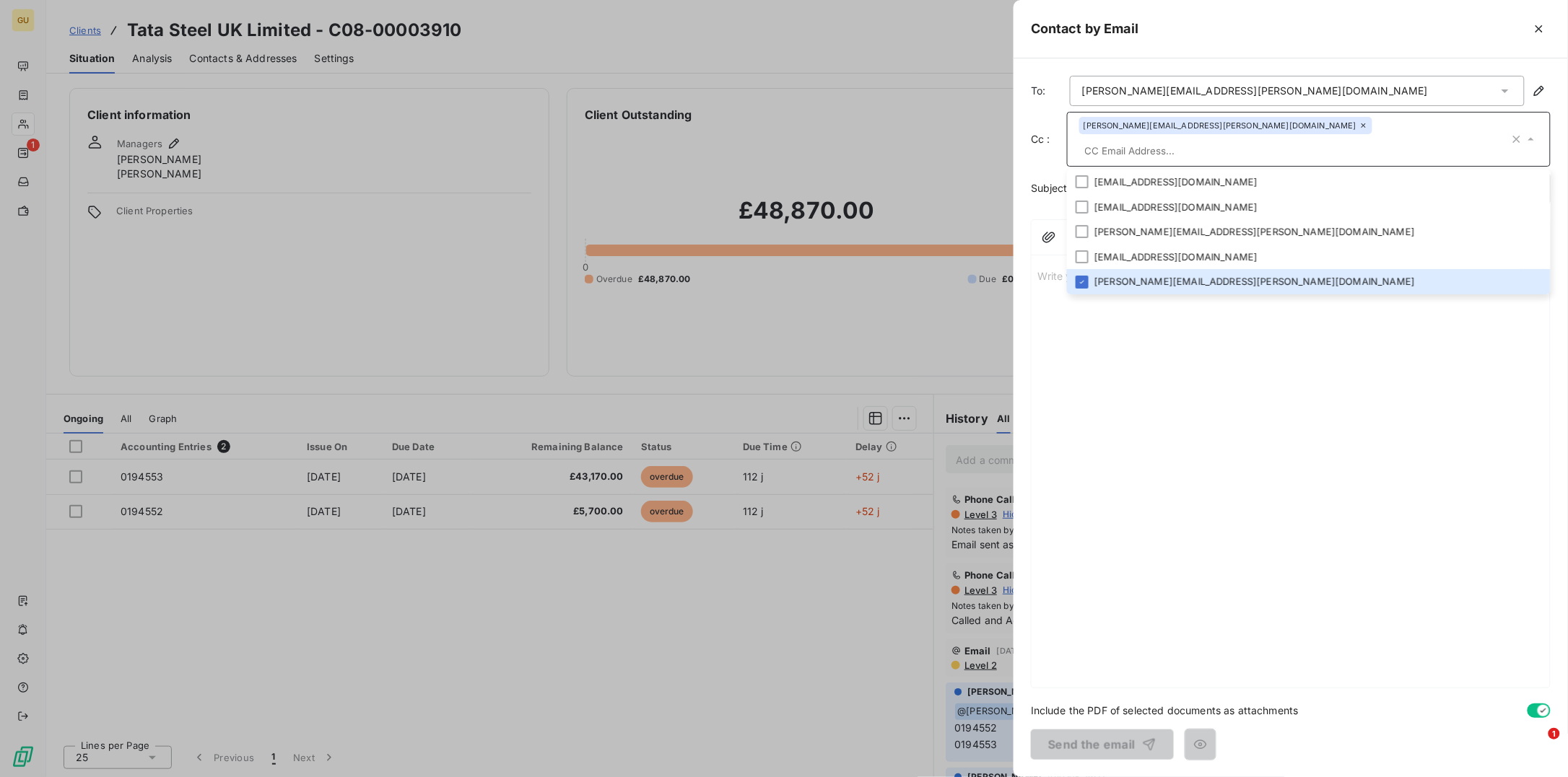
click at [1278, 140] on input "text" at bounding box center [1294, 151] width 430 height 22
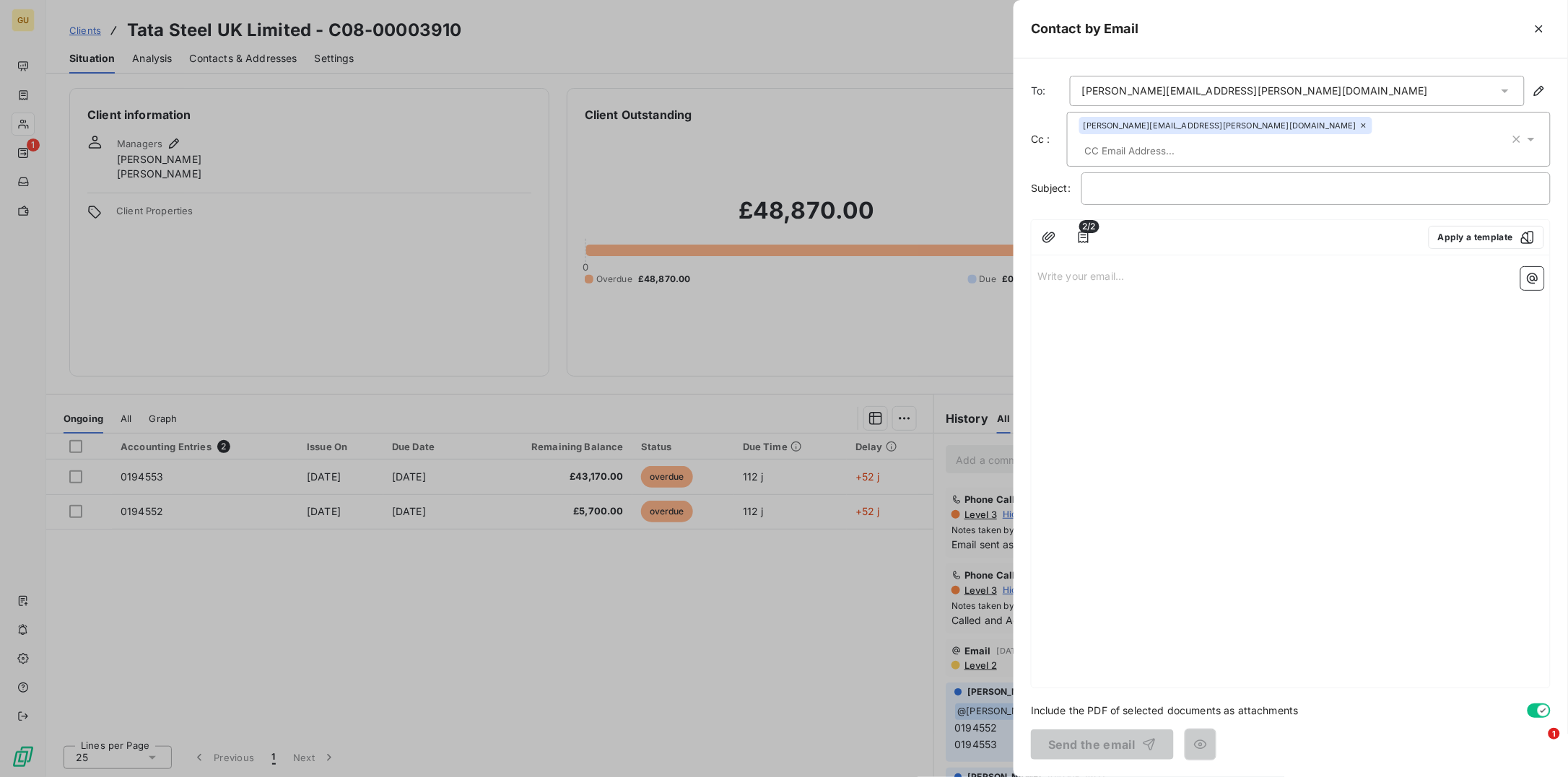
click at [1246, 140] on input "text" at bounding box center [1163, 151] width 167 height 22
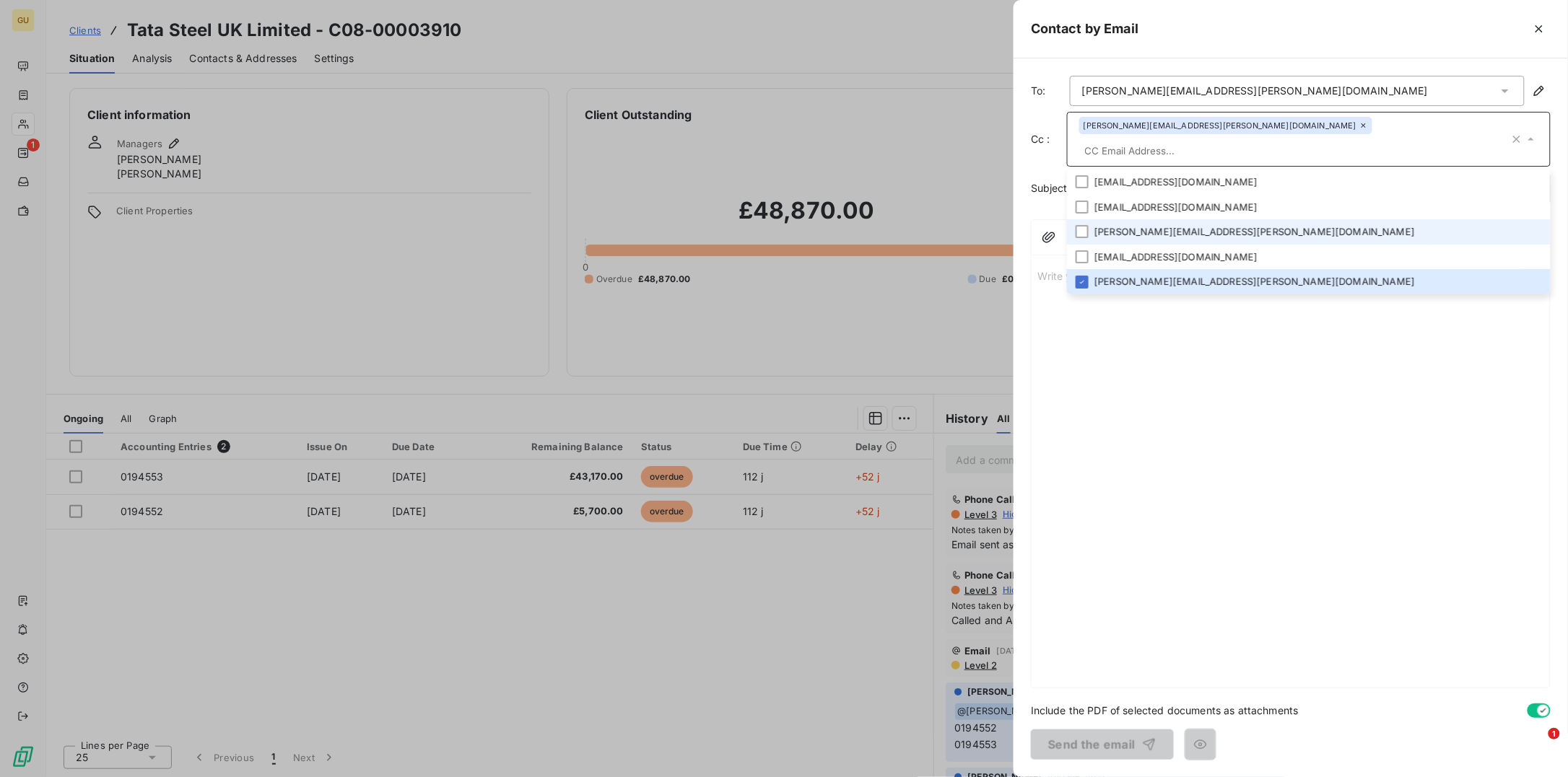
click at [1129, 219] on li "vicki.hobday@tatasteeleurope.com" at bounding box center [1308, 231] width 483 height 25
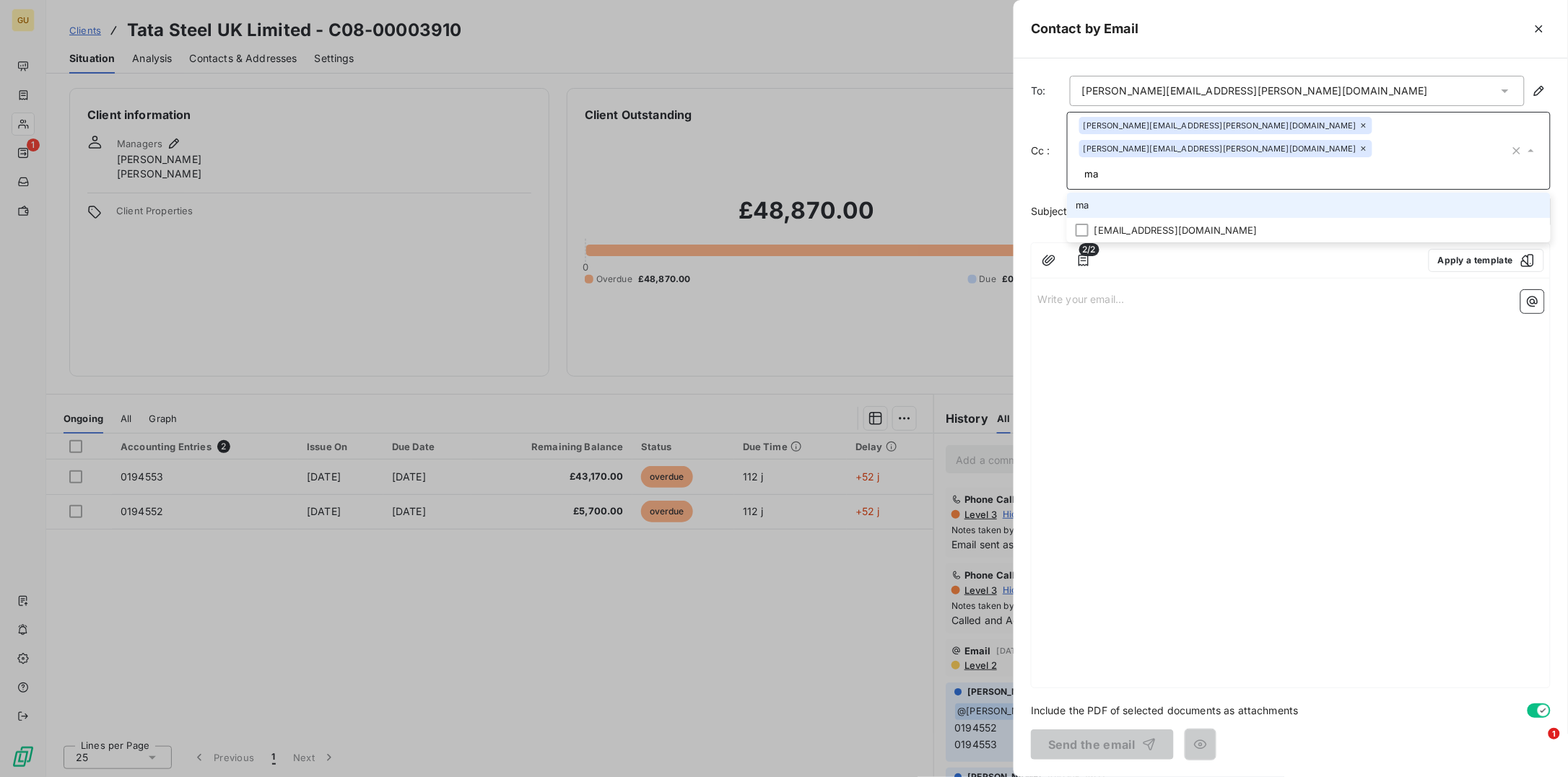
type input "m"
click at [1099, 499] on div "Write your email... ﻿" at bounding box center [1290, 486] width 518 height 404
drag, startPoint x: 1078, startPoint y: 198, endPoint x: 1113, endPoint y: 196, distance: 35.1
click at [1078, 198] on div "Subject: ﻿" at bounding box center [1290, 212] width 520 height 33
click at [1114, 203] on p "﻿" at bounding box center [1316, 212] width 445 height 17
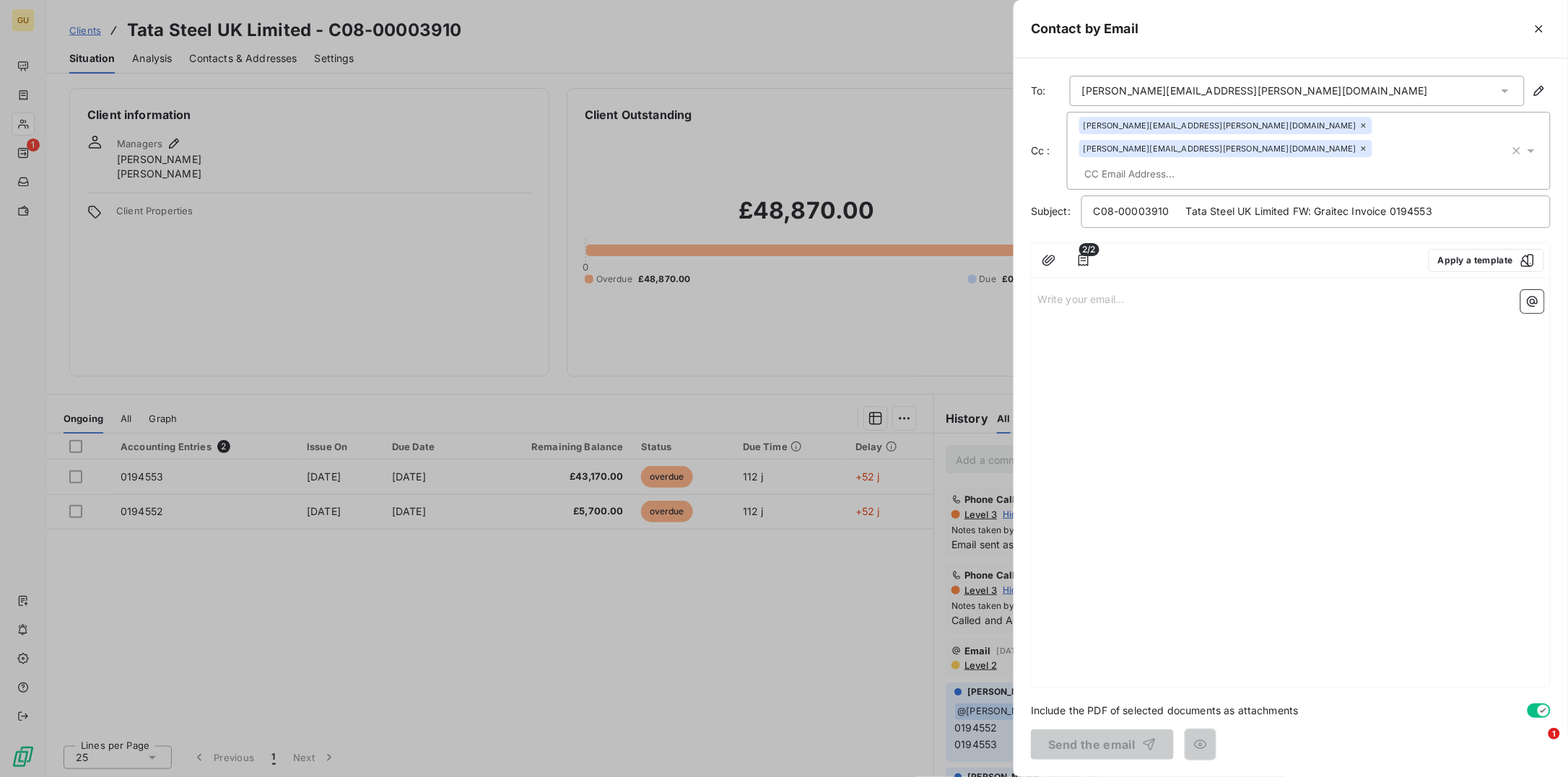
click at [1035, 293] on div "Write your email... ﻿" at bounding box center [1290, 486] width 518 height 404
click at [1057, 290] on p "Write your email... ﻿" at bounding box center [1291, 298] width 507 height 17
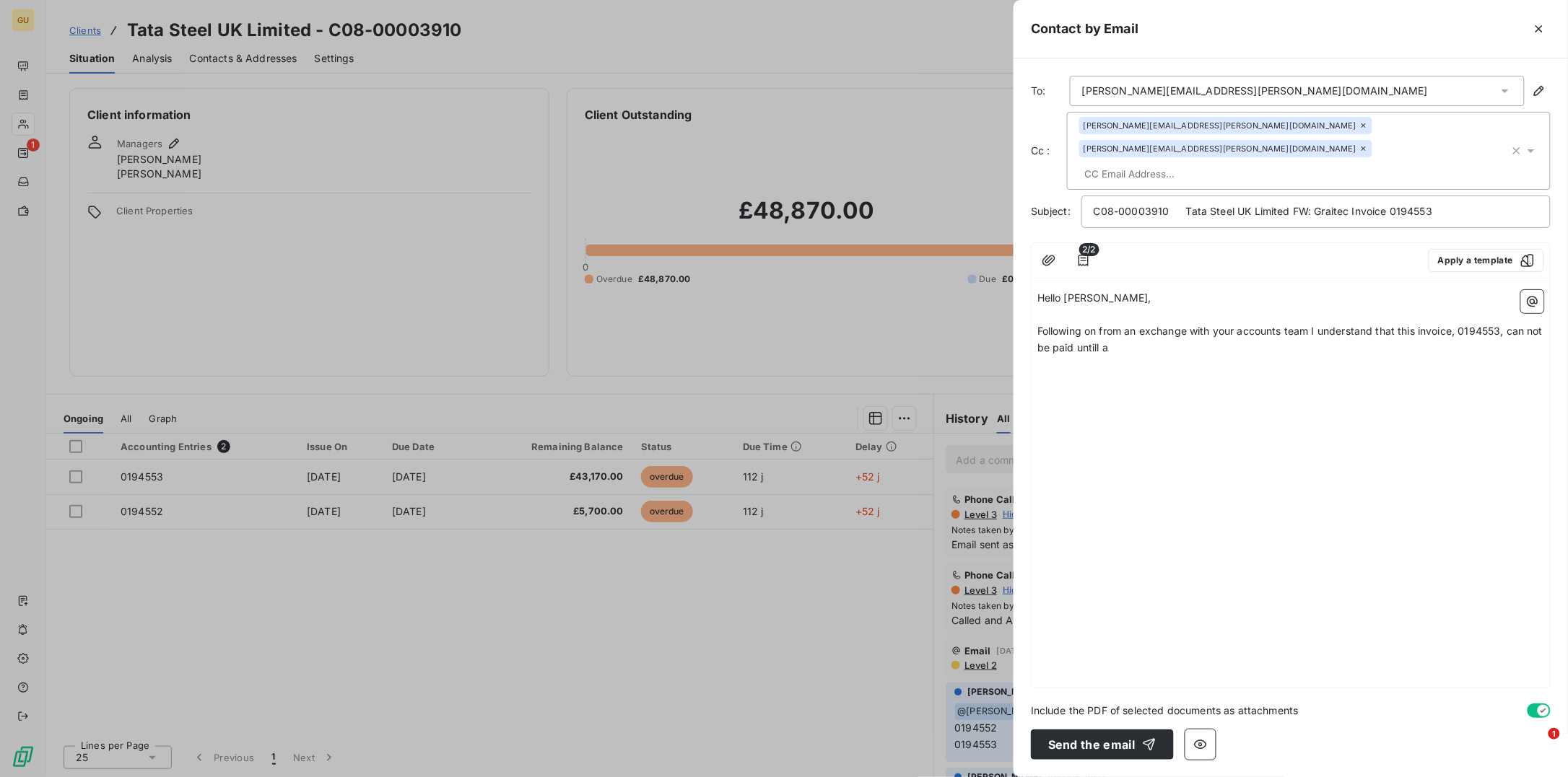
click at [1116, 326] on span "Following on from an exchange with your accounts team I understand that this in…" at bounding box center [1292, 339] width 508 height 29
click at [1141, 324] on p "Following on from an exchange with your accounts team I understand that this in…" at bounding box center [1291, 340] width 507 height 33
click at [1113, 328] on span "Following on from an exchange with your accounts team I understand that this in…" at bounding box center [1292, 339] width 508 height 29
drag, startPoint x: 1146, startPoint y: 326, endPoint x: 1154, endPoint y: 332, distance: 10.0
click at [1146, 326] on p "Following on from an exchange with your accounts team I understand that this in…" at bounding box center [1291, 340] width 507 height 33
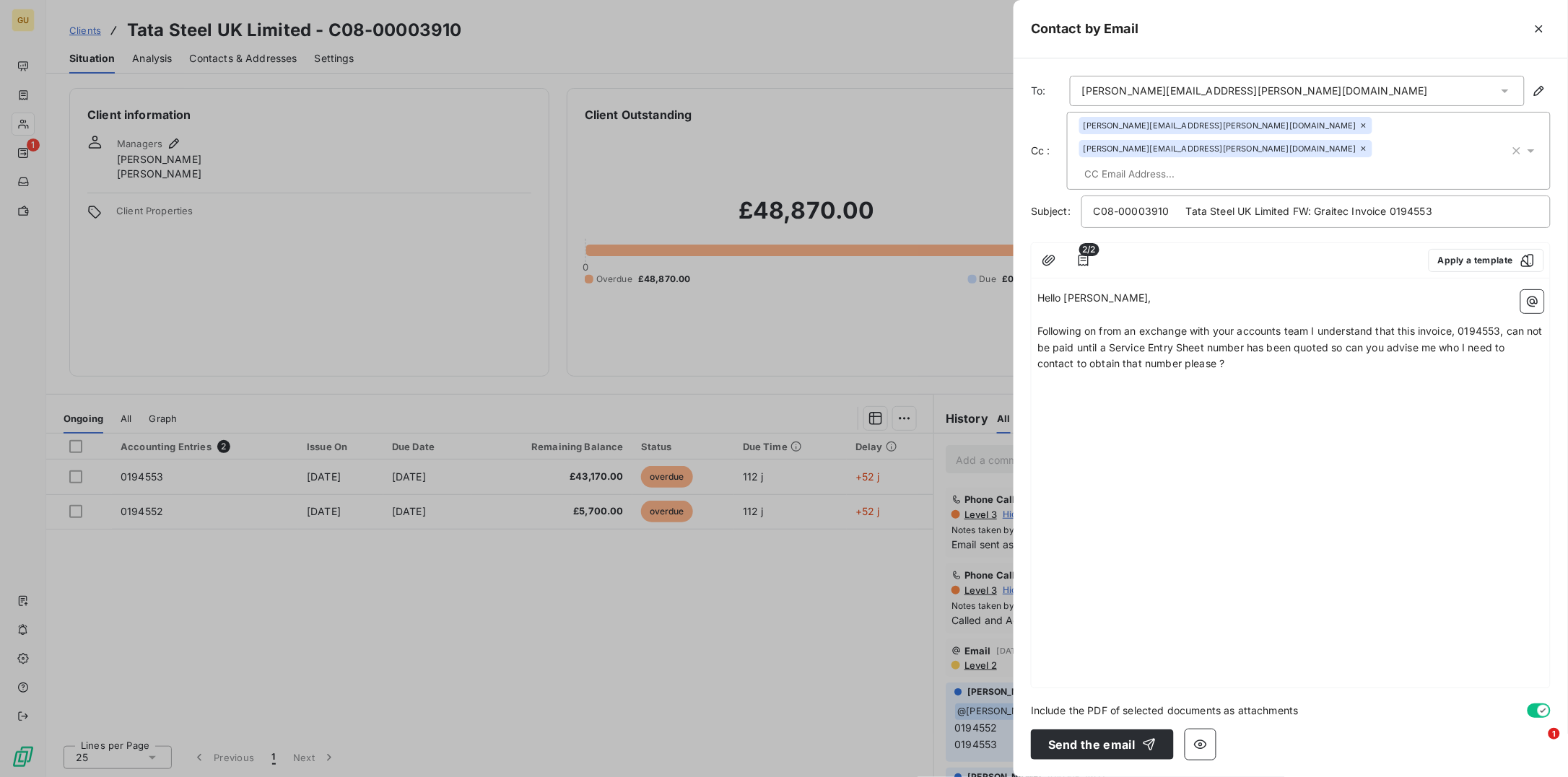
click at [1052, 389] on p "﻿" at bounding box center [1291, 398] width 507 height 17
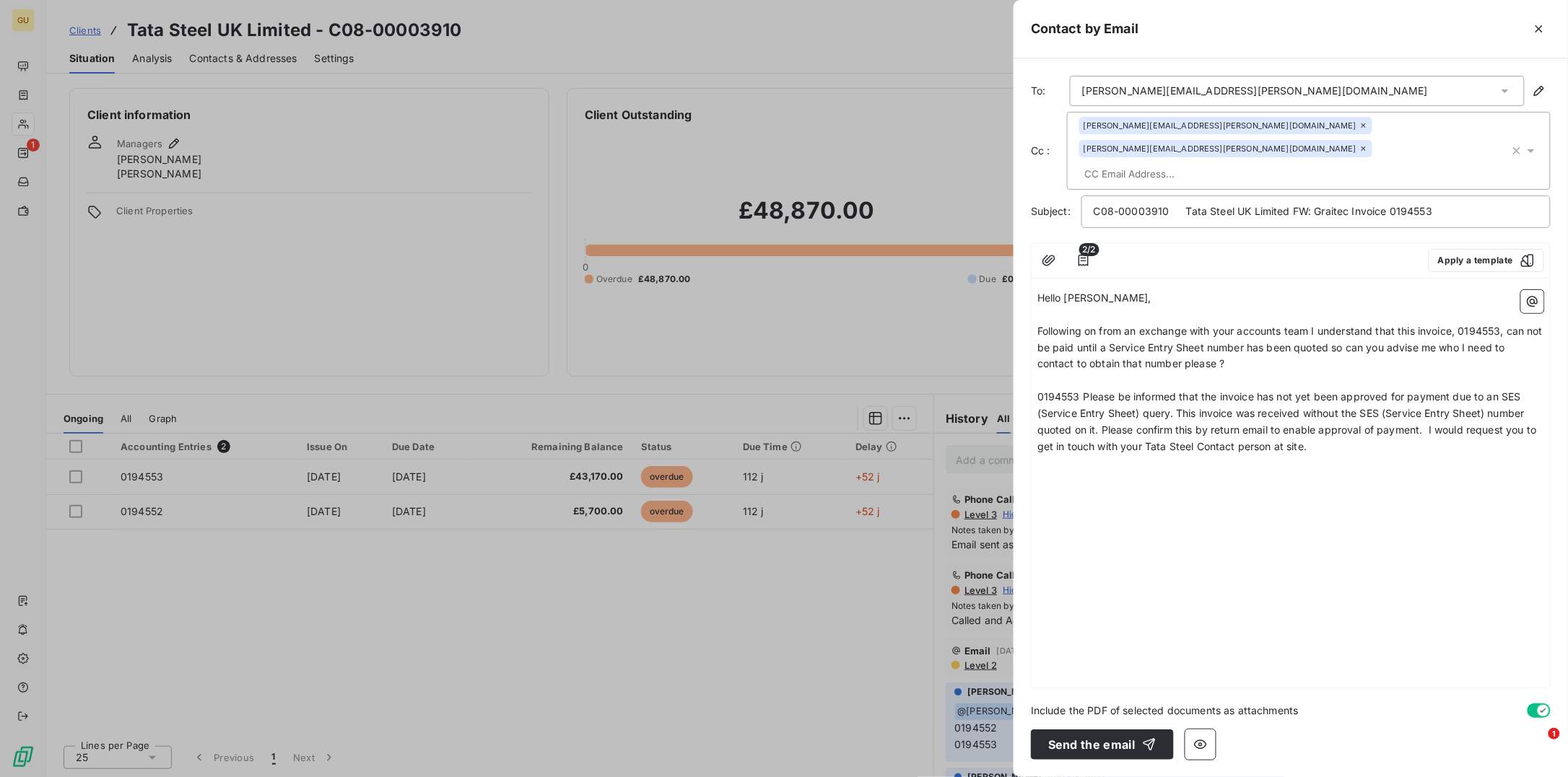
drag, startPoint x: 1088, startPoint y: 376, endPoint x: 1097, endPoint y: 401, distance: 26.6
click at [1087, 391] on span "0194553 Please be informed that the invoice has not yet been approved for payme…" at bounding box center [1289, 422] width 502 height 62
click at [1135, 331] on span "Following on from an exchange with your accounts team I understand that this in…" at bounding box center [1292, 348] width 508 height 46
click at [1220, 325] on span "Following on from an exchange with your accounts team I understand that this in…" at bounding box center [1292, 348] width 508 height 46
click at [1158, 325] on span "Following on from an exchange with your accounts team I understand that this in…" at bounding box center [1292, 348] width 508 height 46
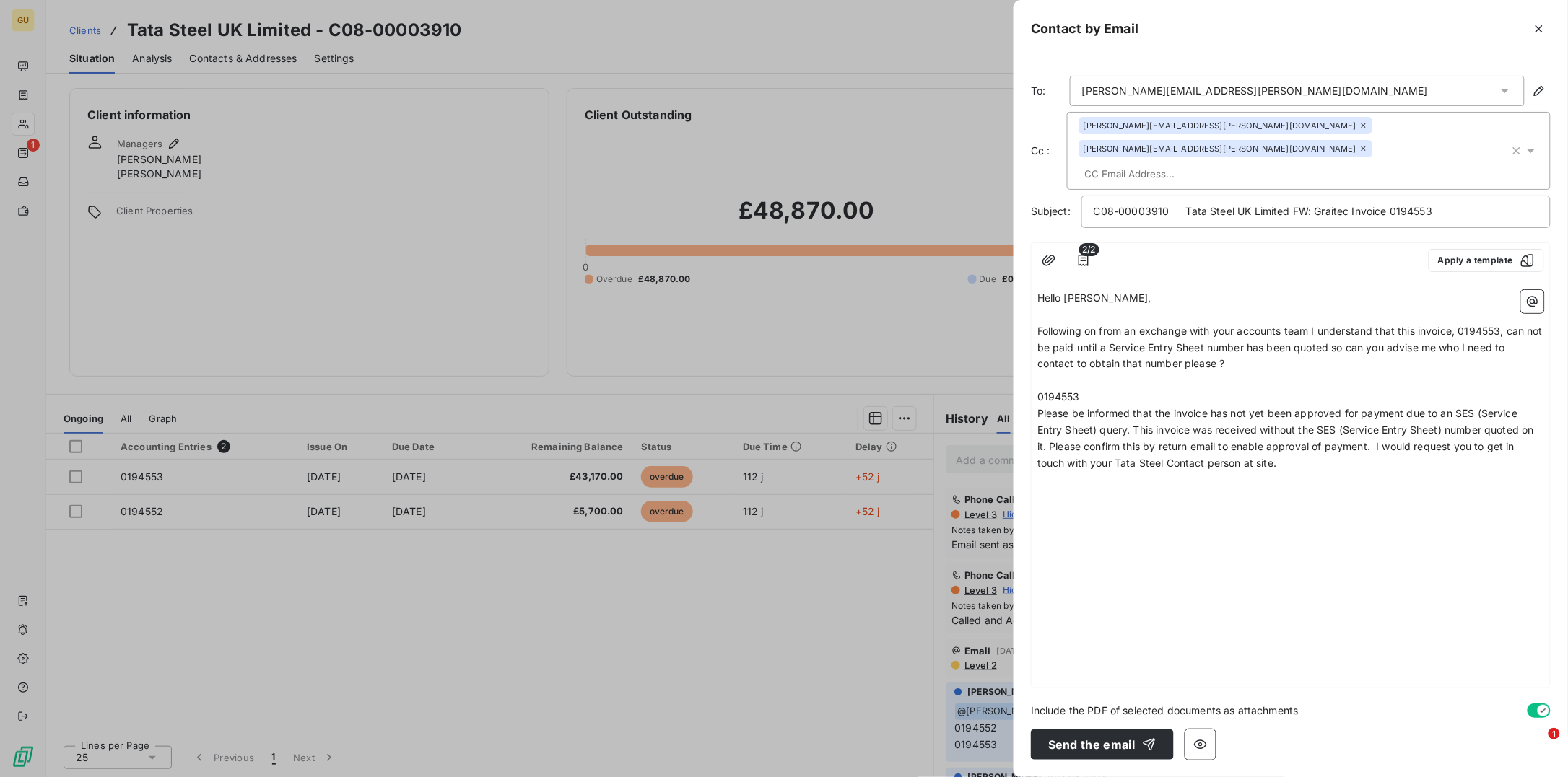
click at [1203, 325] on span "Following on from an exchange with your accounts team I understand that this in…" at bounding box center [1292, 348] width 508 height 46
click at [1311, 325] on span "Following on from an exchange with your accounts team I understand that this in…" at bounding box center [1292, 348] width 508 height 46
click at [1060, 491] on div "Hello Frank, ﻿ Following on from an exchange with your accounts team I understa…" at bounding box center [1290, 486] width 518 height 404
drag, startPoint x: 1350, startPoint y: 449, endPoint x: 1311, endPoint y: 445, distance: 39.2
click at [1343, 446] on p "Please be informed that the invoice has not yet been approved for payment due t…" at bounding box center [1291, 439] width 507 height 66
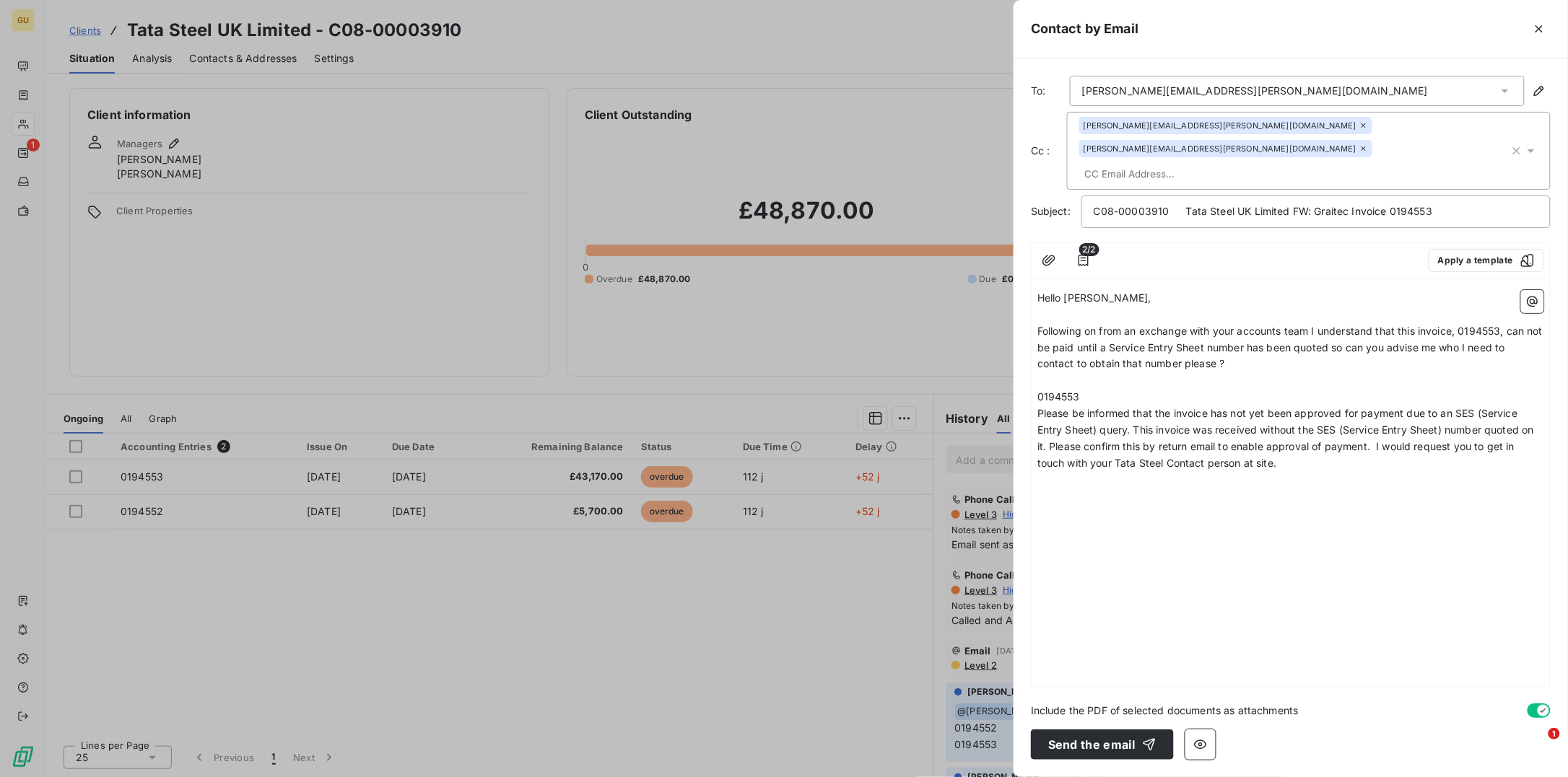
click at [1069, 497] on div "Hello Frank, ﻿ Following on from an exchange with your accounts team I understa…" at bounding box center [1290, 486] width 518 height 404
click at [1081, 488] on p "﻿" at bounding box center [1291, 496] width 507 height 17
type button "on"
click at [1111, 488] on p "Invoice" at bounding box center [1291, 496] width 507 height 17
click at [1110, 488] on p "Invoice" at bounding box center [1291, 496] width 507 height 17
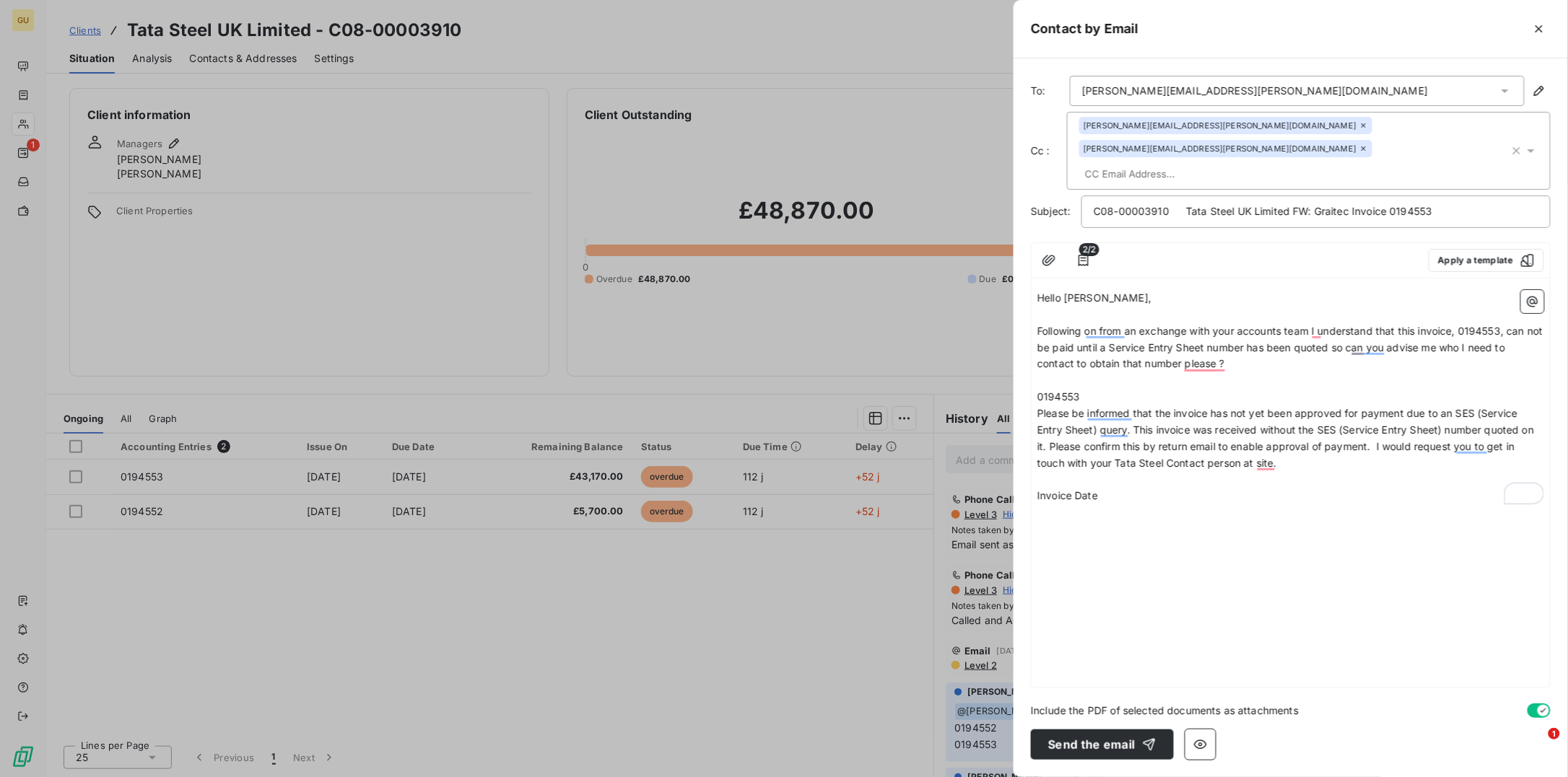
drag, startPoint x: 1069, startPoint y: 533, endPoint x: 1089, endPoint y: 523, distance: 22.4
click at [1071, 533] on div "Hello Frank, ﻿ Following on from an exchange with your accounts team I understa…" at bounding box center [1290, 486] width 518 height 404
click at [1051, 489] on span "Invoice Date" at bounding box center [1068, 495] width 61 height 12
click at [1040, 489] on span "Invoice Date" at bounding box center [1068, 495] width 61 height 12
drag, startPoint x: 1038, startPoint y: 474, endPoint x: 1107, endPoint y: 487, distance: 70.2
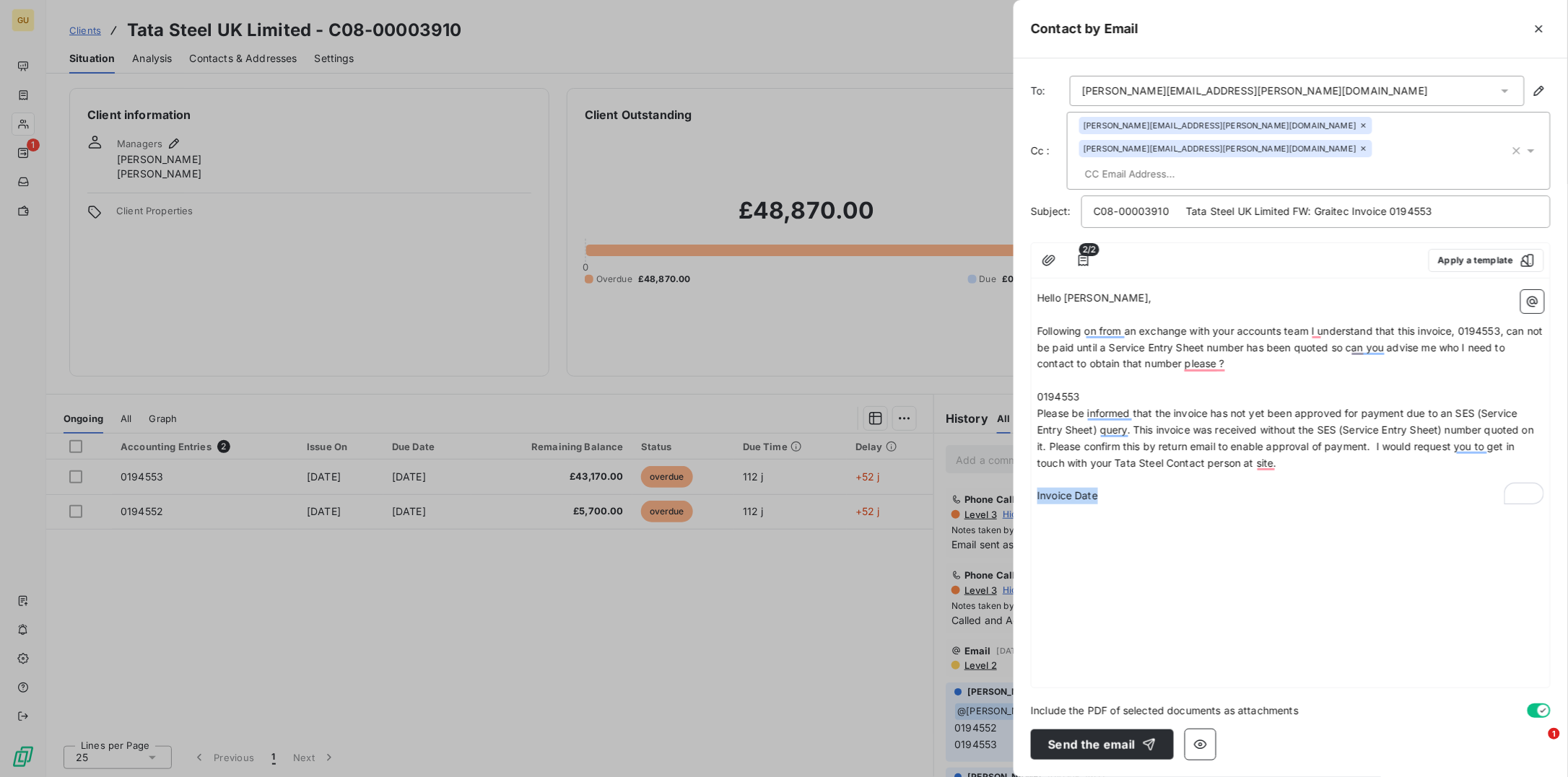
click at [1107, 487] on div "Hello Frank, ﻿ Following on from an exchange with your accounts team I understa…" at bounding box center [1290, 486] width 518 height 404
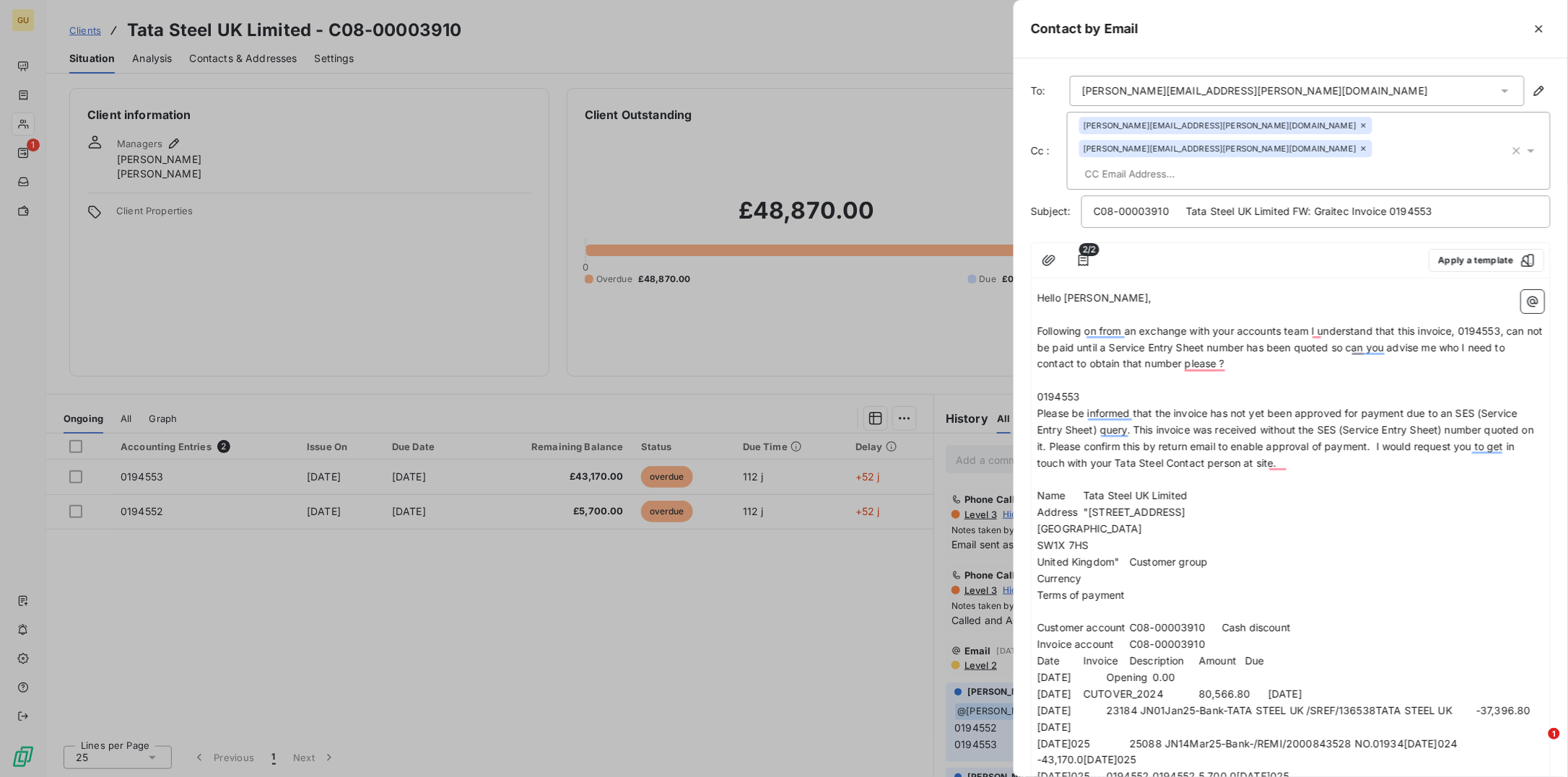
click at [1070, 523] on span "London" at bounding box center [1090, 529] width 105 height 12
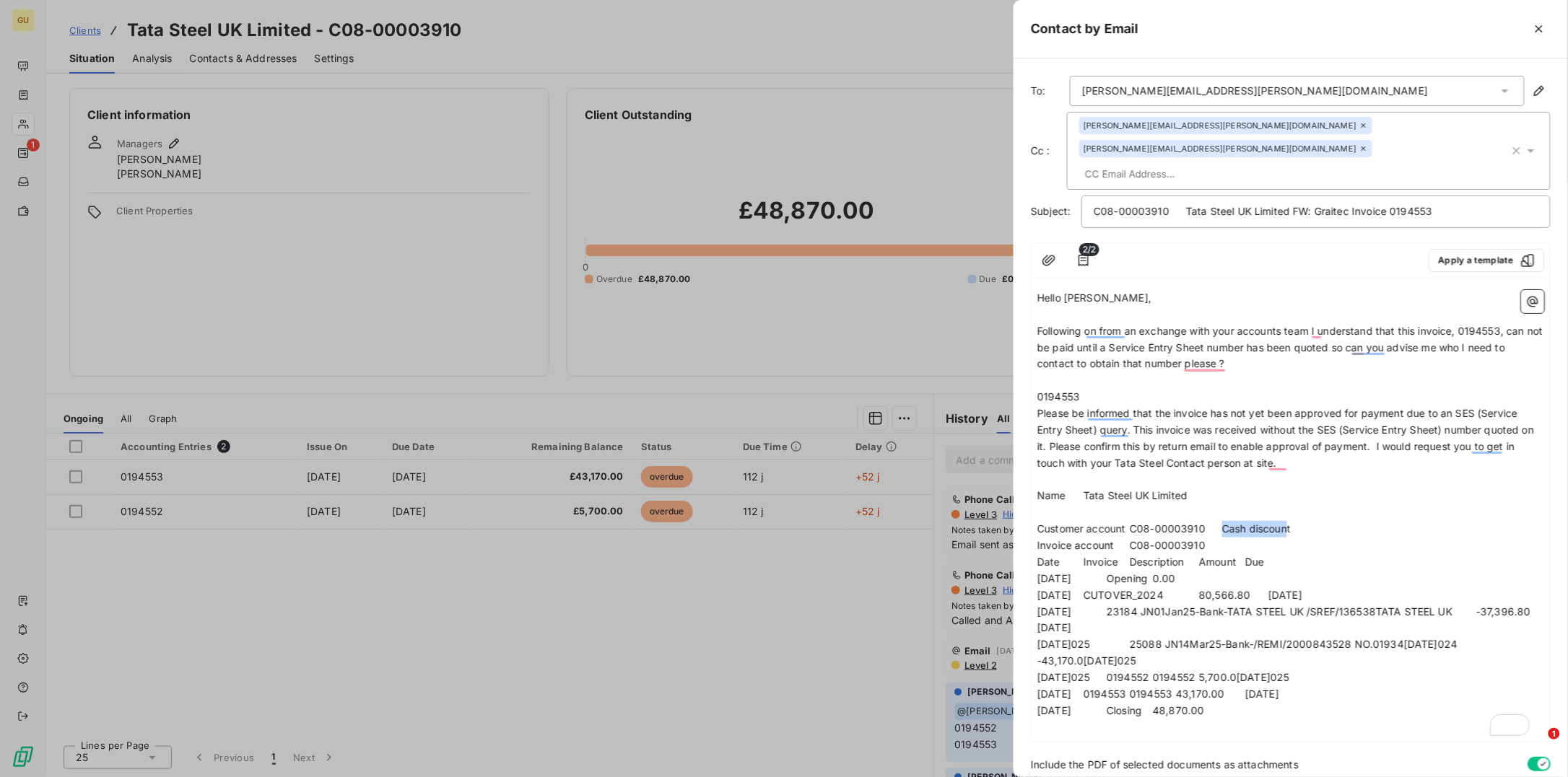
drag, startPoint x: 1245, startPoint y: 509, endPoint x: 1308, endPoint y: 507, distance: 63.0
click at [1291, 523] on span "Customer account C08-00003910 Cash discount" at bounding box center [1164, 529] width 253 height 12
drag, startPoint x: 1038, startPoint y: 539, endPoint x: 1345, endPoint y: 683, distance: 339.1
click at [1346, 684] on div "Hello Frank, ﻿ Following on from an exchange with your accounts team I understa…" at bounding box center [1291, 513] width 507 height 446
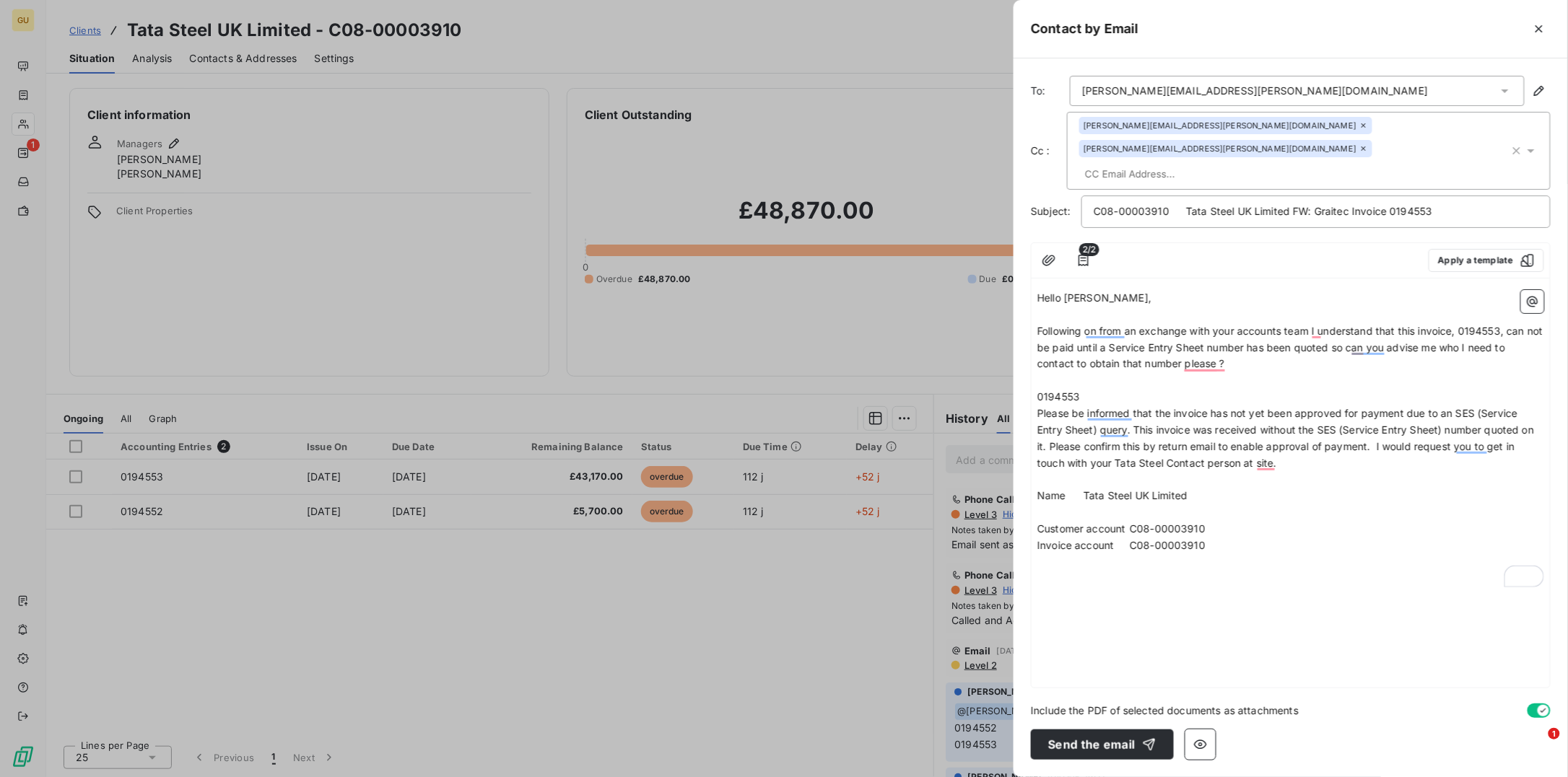
click at [1176, 571] on p "﻿" at bounding box center [1291, 579] width 507 height 17
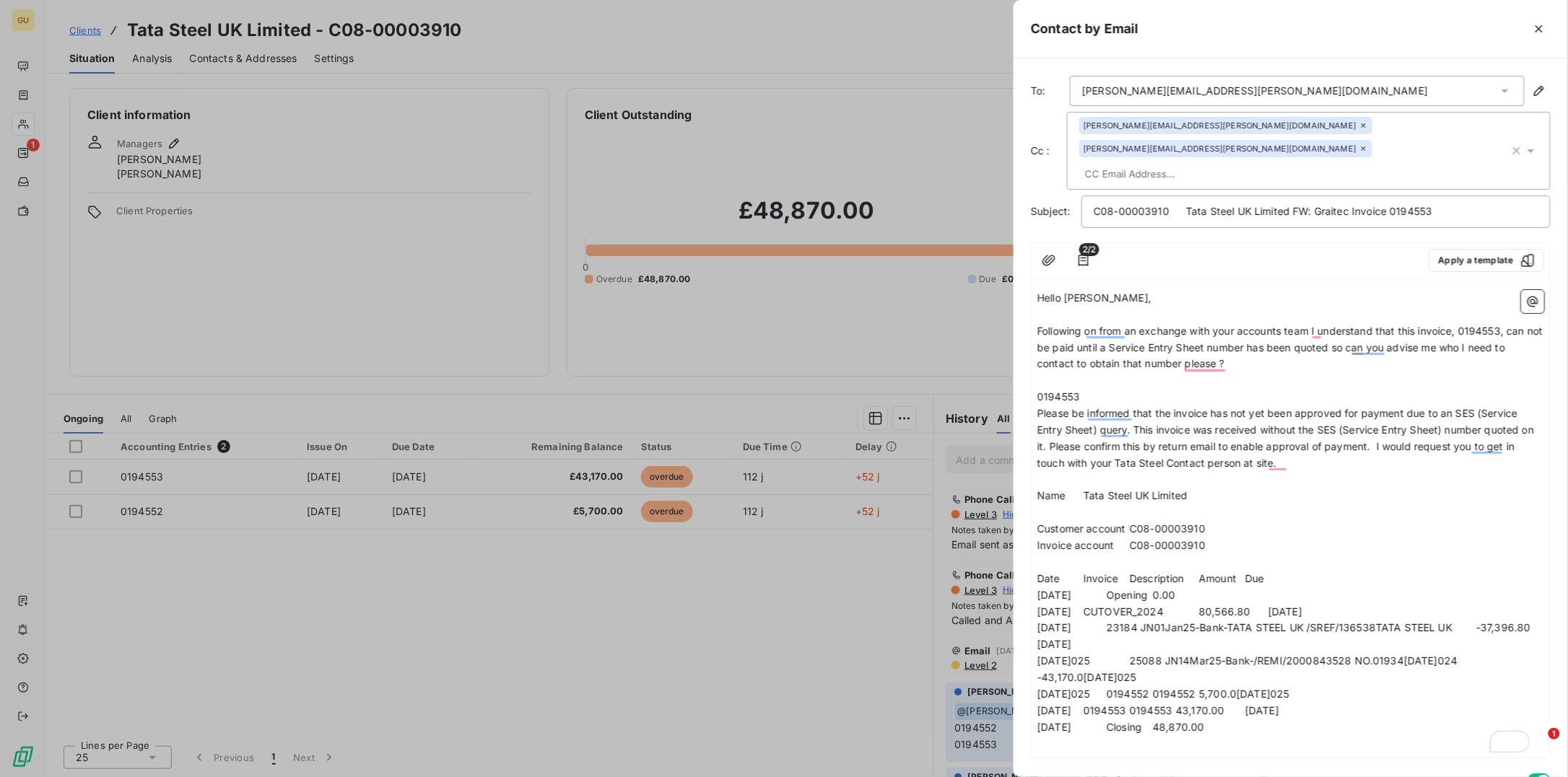
drag, startPoint x: 1041, startPoint y: 578, endPoint x: 1395, endPoint y: 655, distance: 362.3
click at [1395, 655] on div "Hello Frank, ﻿ Following on from an exchange with your accounts team I understa…" at bounding box center [1291, 521] width 507 height 463
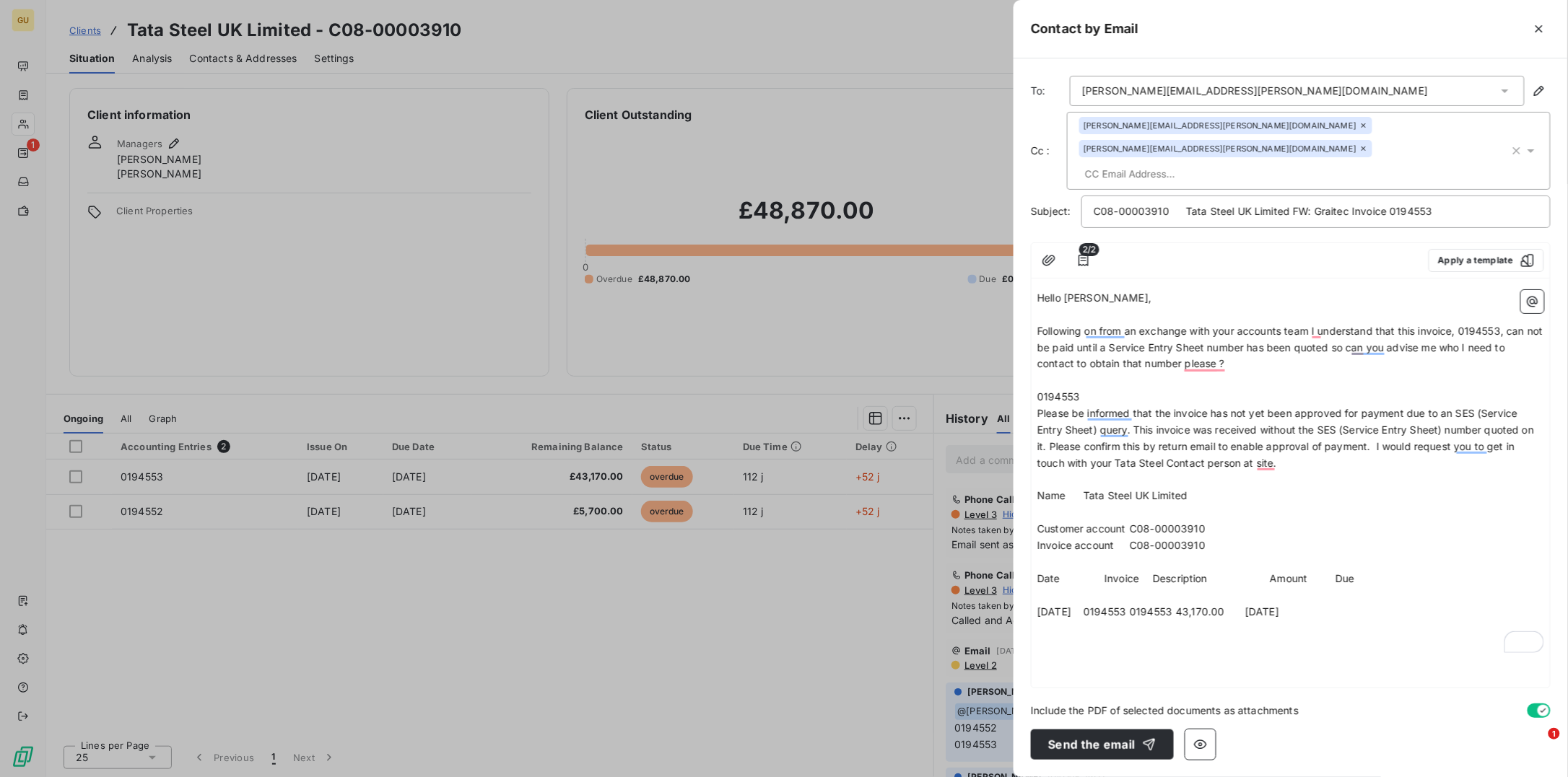
click at [1094, 637] on p "﻿" at bounding box center [1291, 645] width 507 height 17
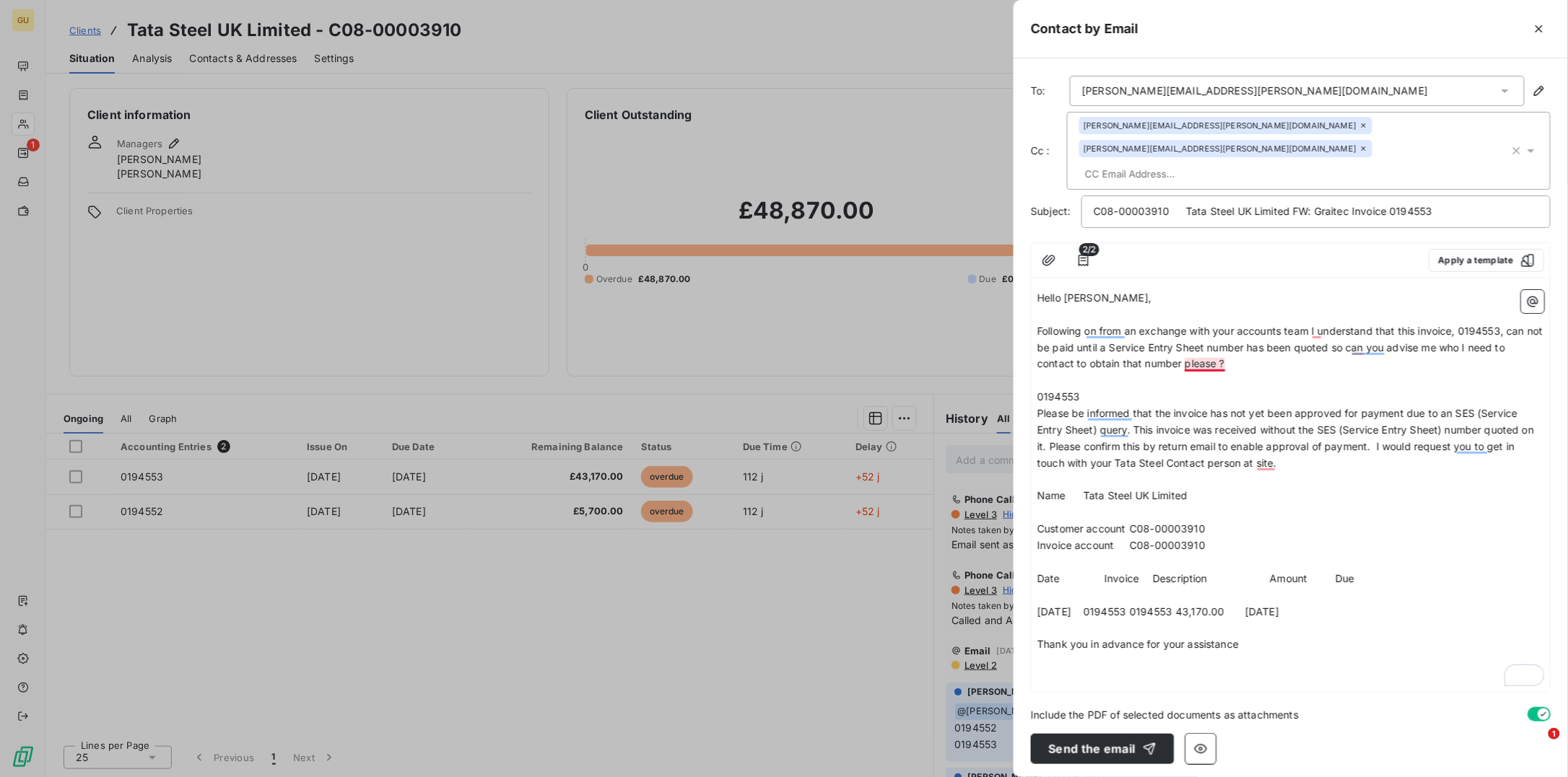
click at [1220, 346] on span "Following on from an exchange with your accounts team I understand that this in…" at bounding box center [1292, 348] width 508 height 46
click at [1044, 391] on span "0194553" at bounding box center [1059, 397] width 43 height 12
drag, startPoint x: 1038, startPoint y: 376, endPoint x: 1335, endPoint y: 442, distance: 304.2
click at [1335, 442] on div "Hello Frank, ﻿ Following on from an exchange with your accounts team I understa…" at bounding box center [1291, 488] width 507 height 396
click at [1215, 411] on span "Please be informed that the invoice has not yet been approved for payment due t…" at bounding box center [1287, 438] width 499 height 62
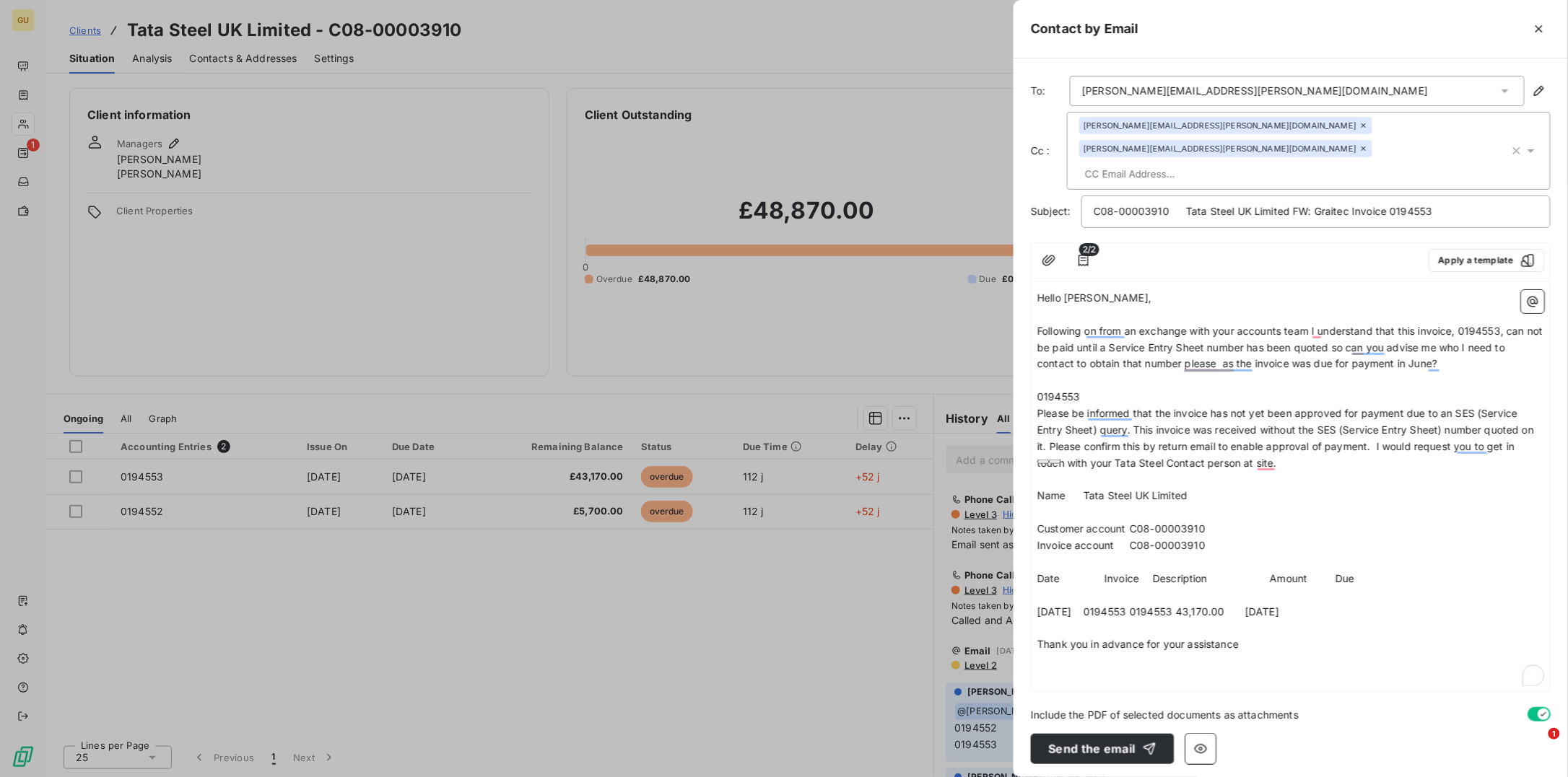
click at [1270, 488] on p "Name Tata Steel UK Limited" at bounding box center [1291, 496] width 507 height 17
click at [1380, 421] on span "Please be informed that the invoice has not yet been approved for payment due t…" at bounding box center [1287, 438] width 499 height 62
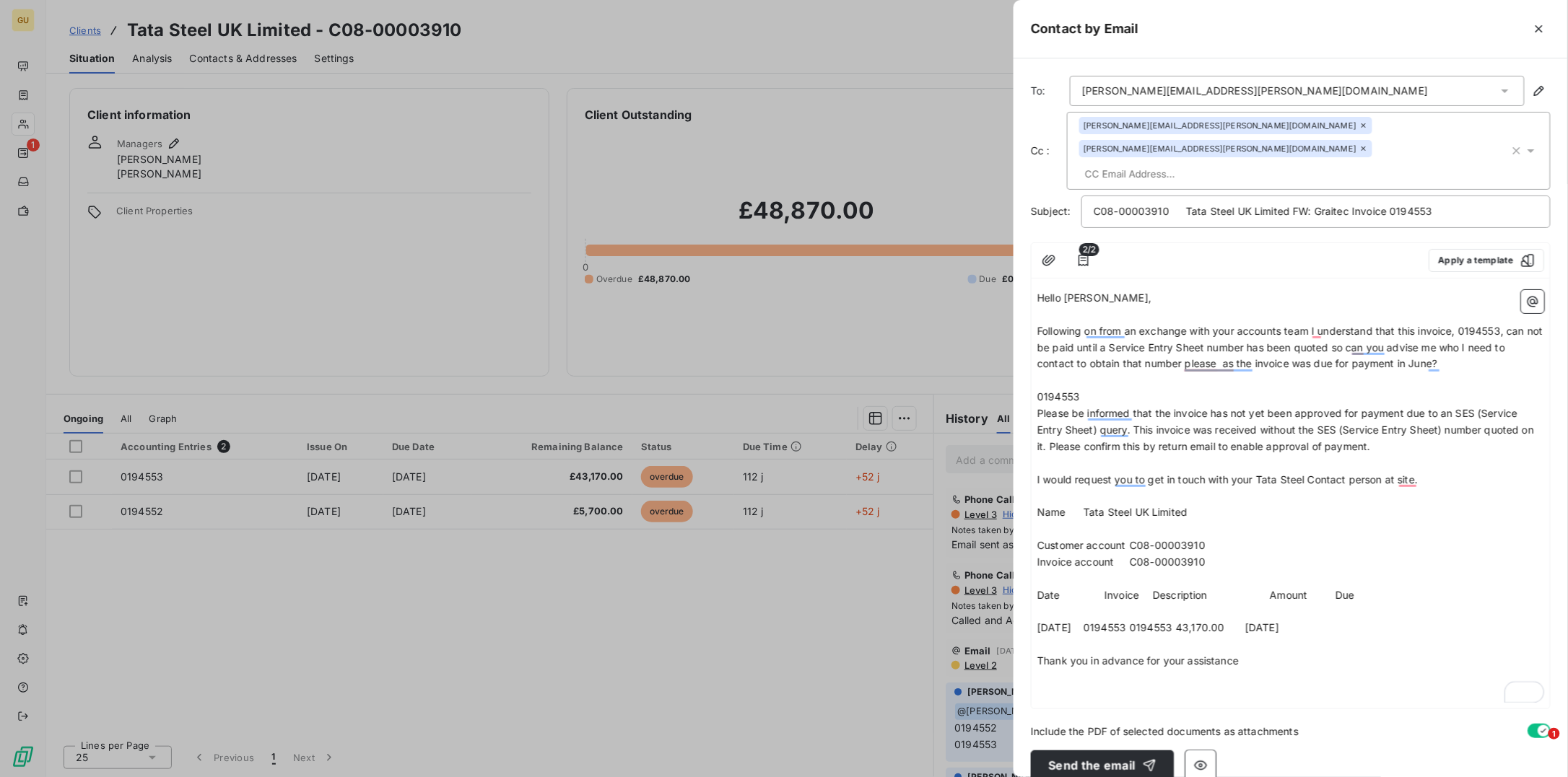
click at [1040, 505] on p "Name Tata Steel UK Limited" at bounding box center [1291, 513] width 507 height 17
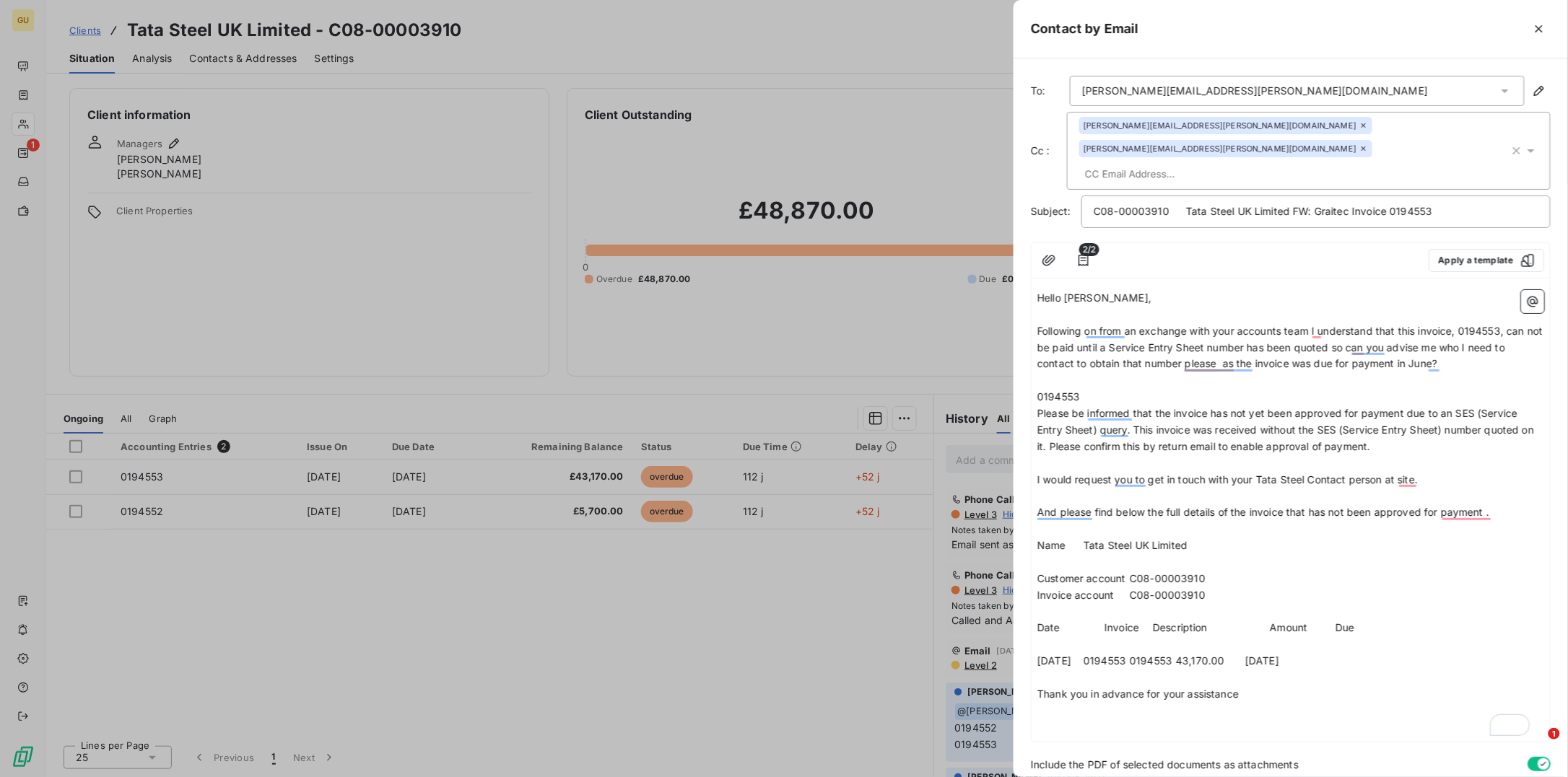
click at [1441, 126] on div "alistair.forsyth@tatasteeleurope.com vicki.hobday@tatasteeleurope.com" at bounding box center [1294, 150] width 430 height 68
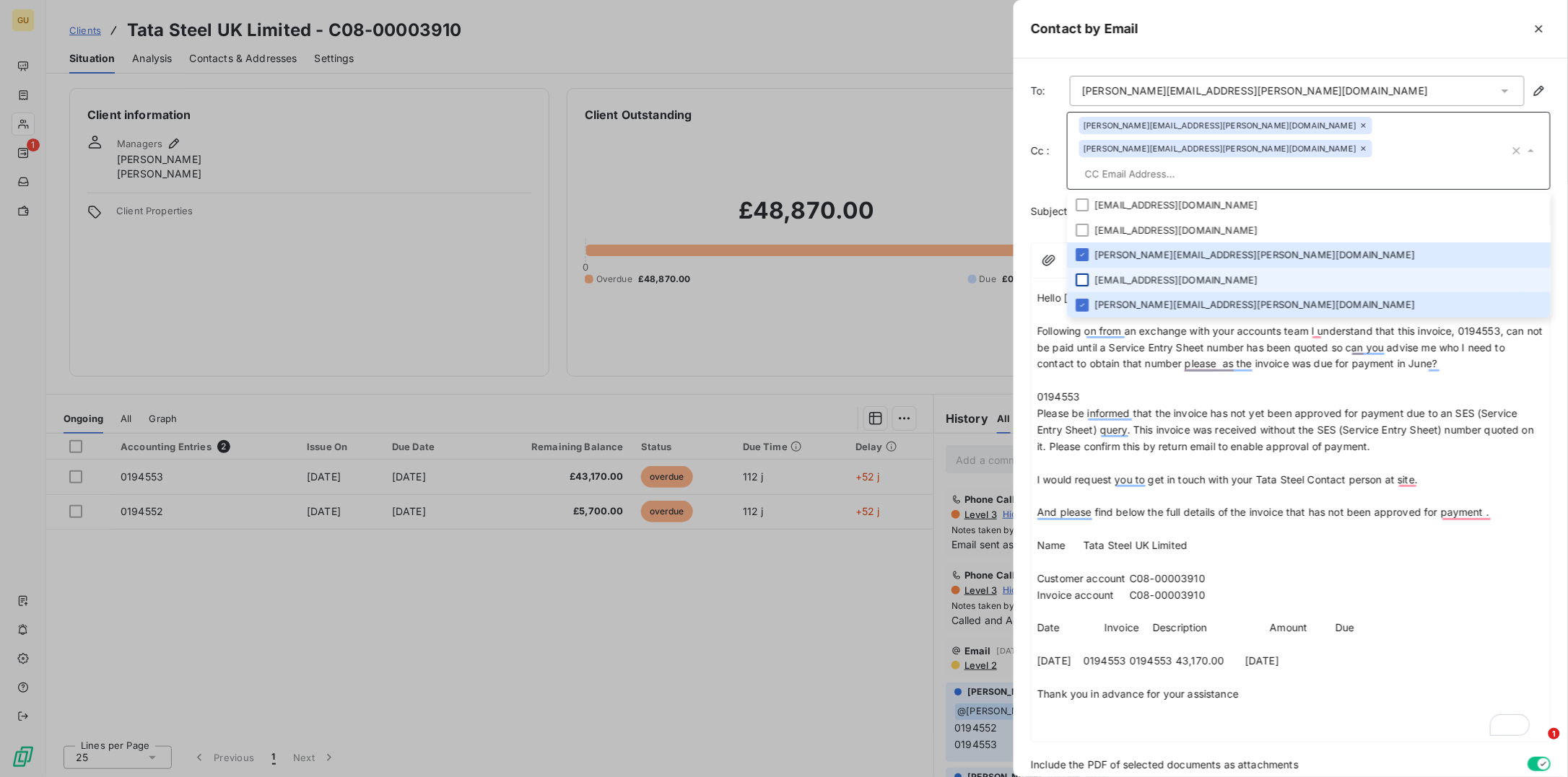
click at [1081, 273] on div at bounding box center [1082, 279] width 13 height 13
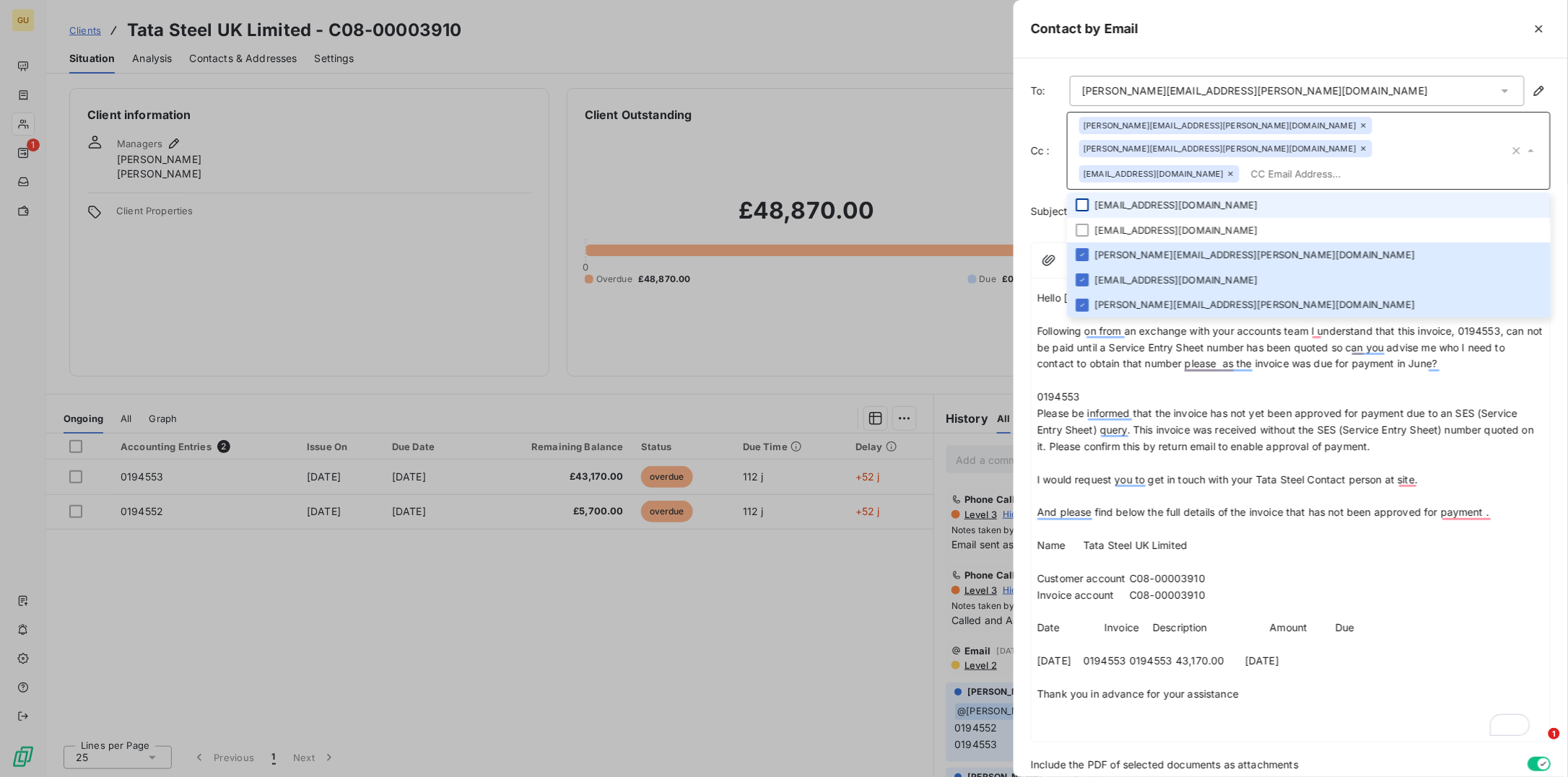
click at [1082, 199] on div at bounding box center [1082, 205] width 13 height 13
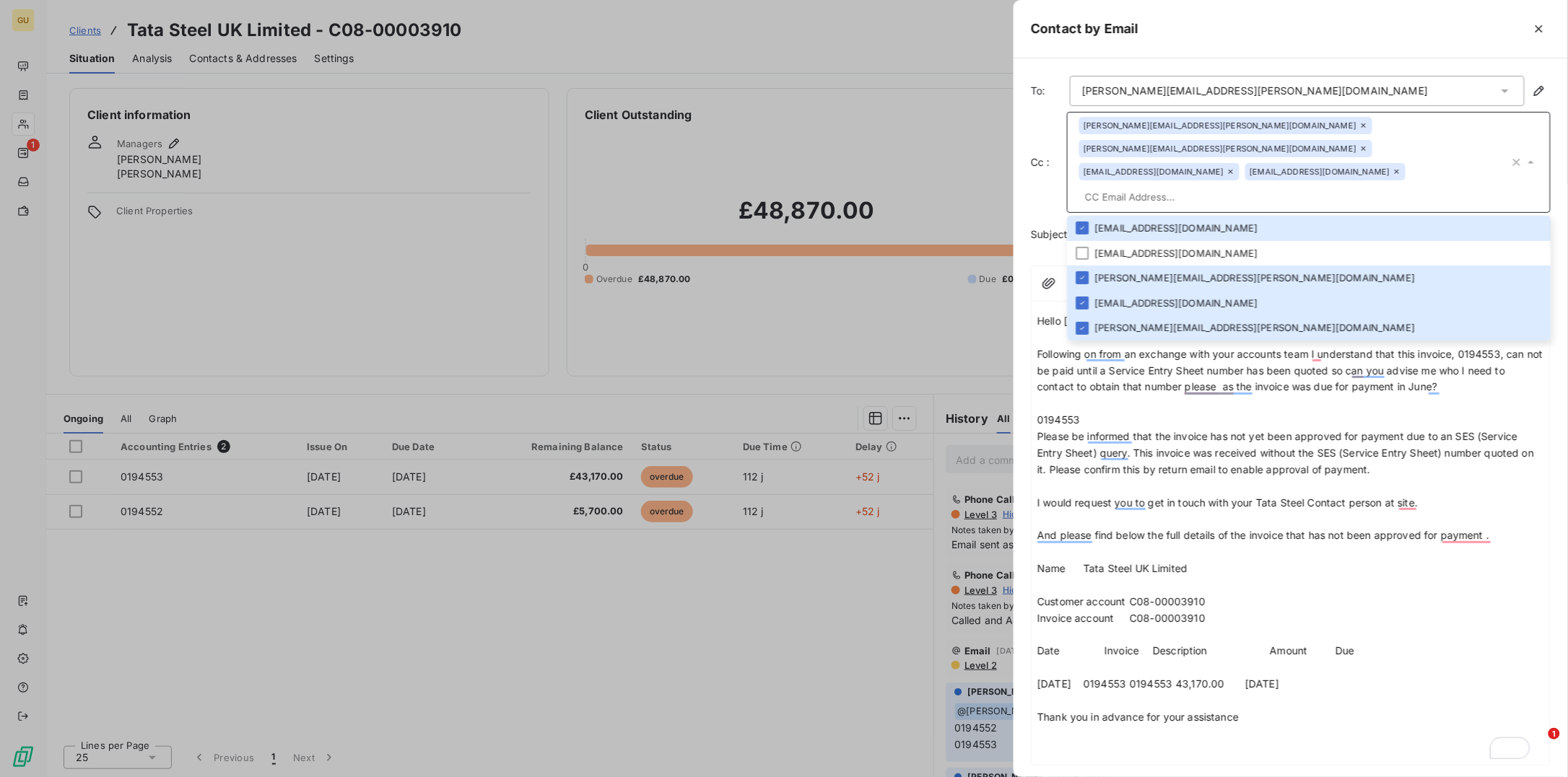
click at [1481, 146] on div "alistair.forsyth@tatasteeleurope.com vicki.hobday@tatasteeleurope.com ocr.email…" at bounding box center [1294, 162] width 430 height 91
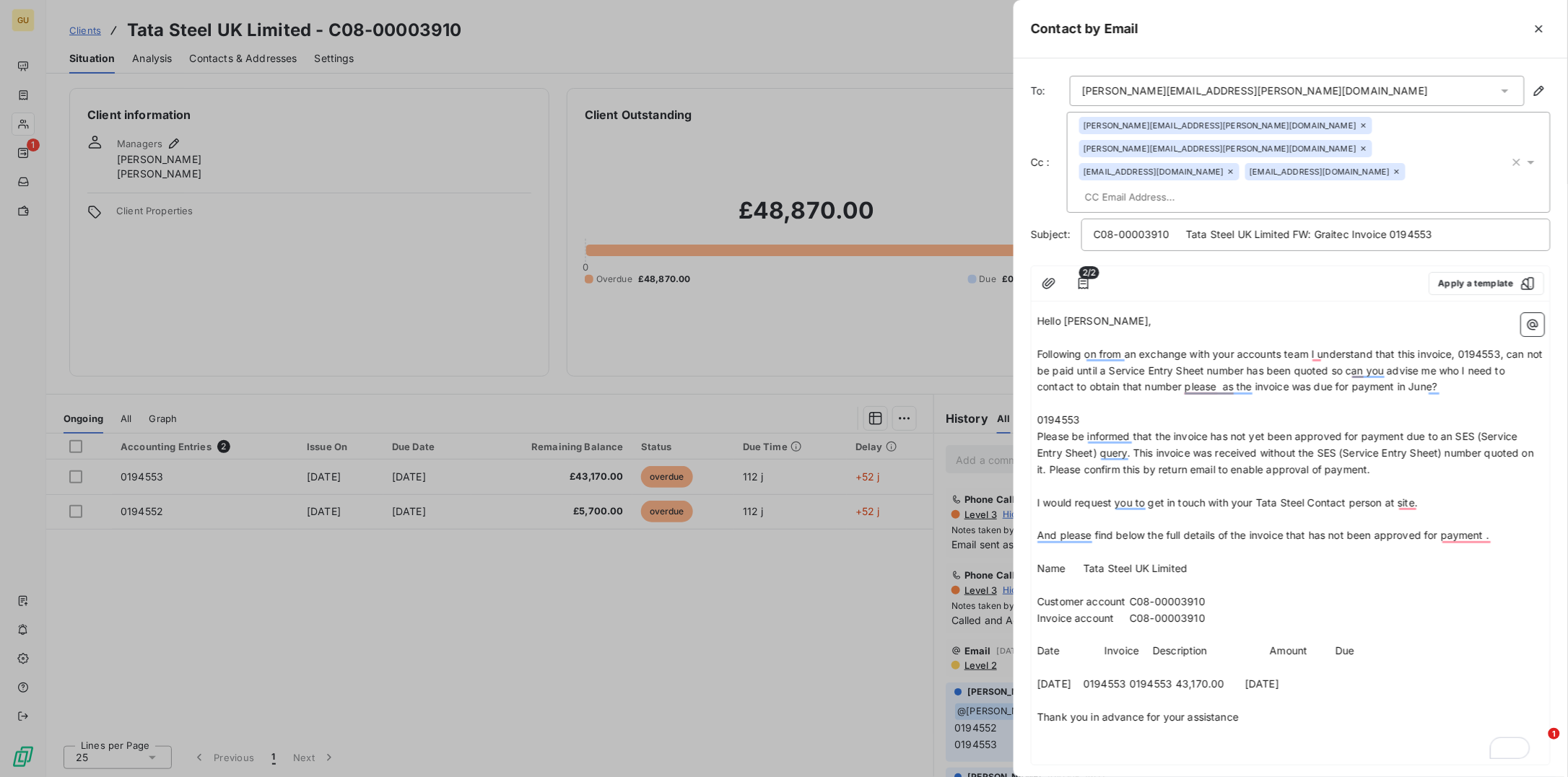
click at [1142, 186] on input "text" at bounding box center [1163, 197] width 167 height 22
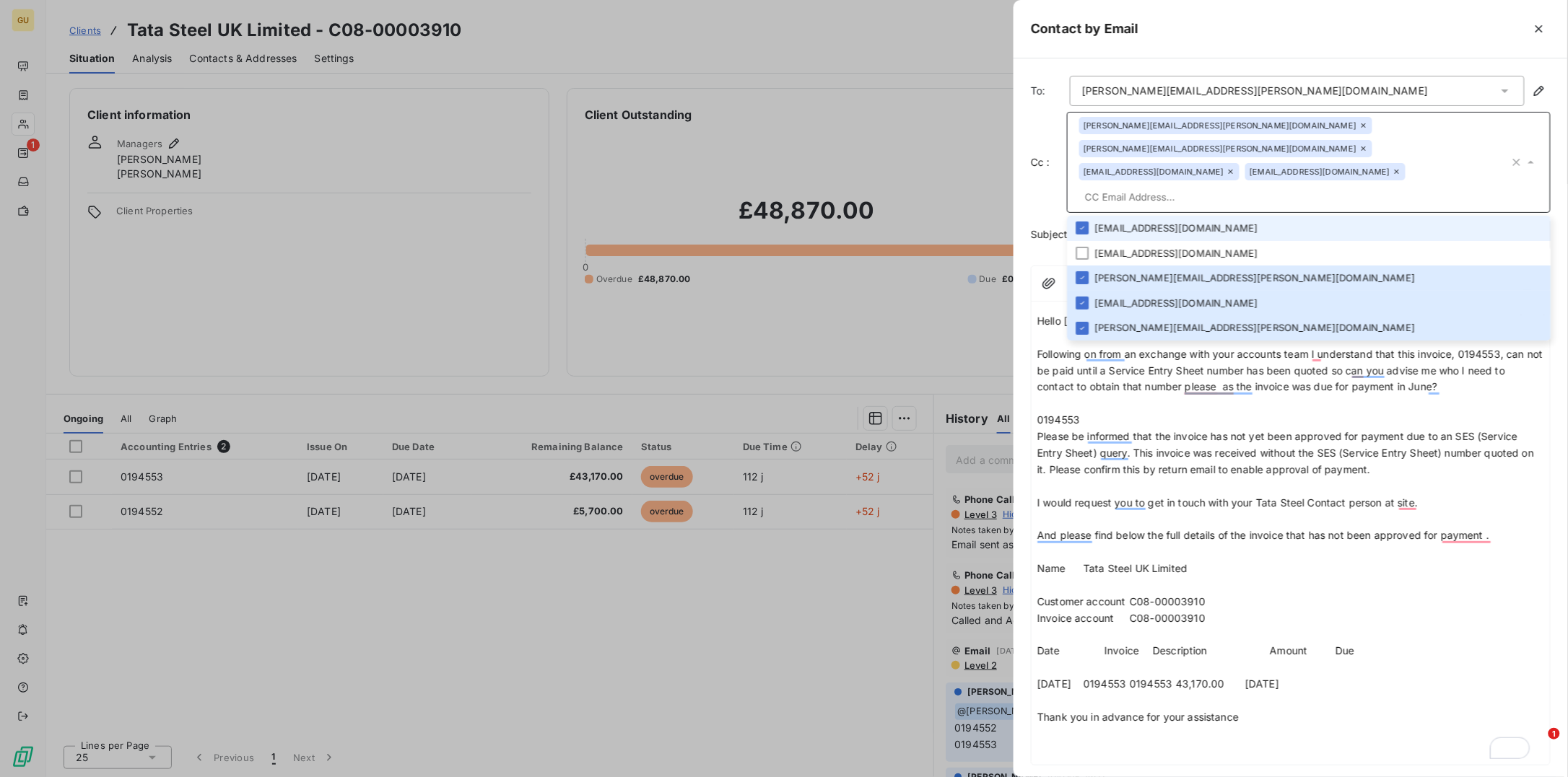
type input "a"
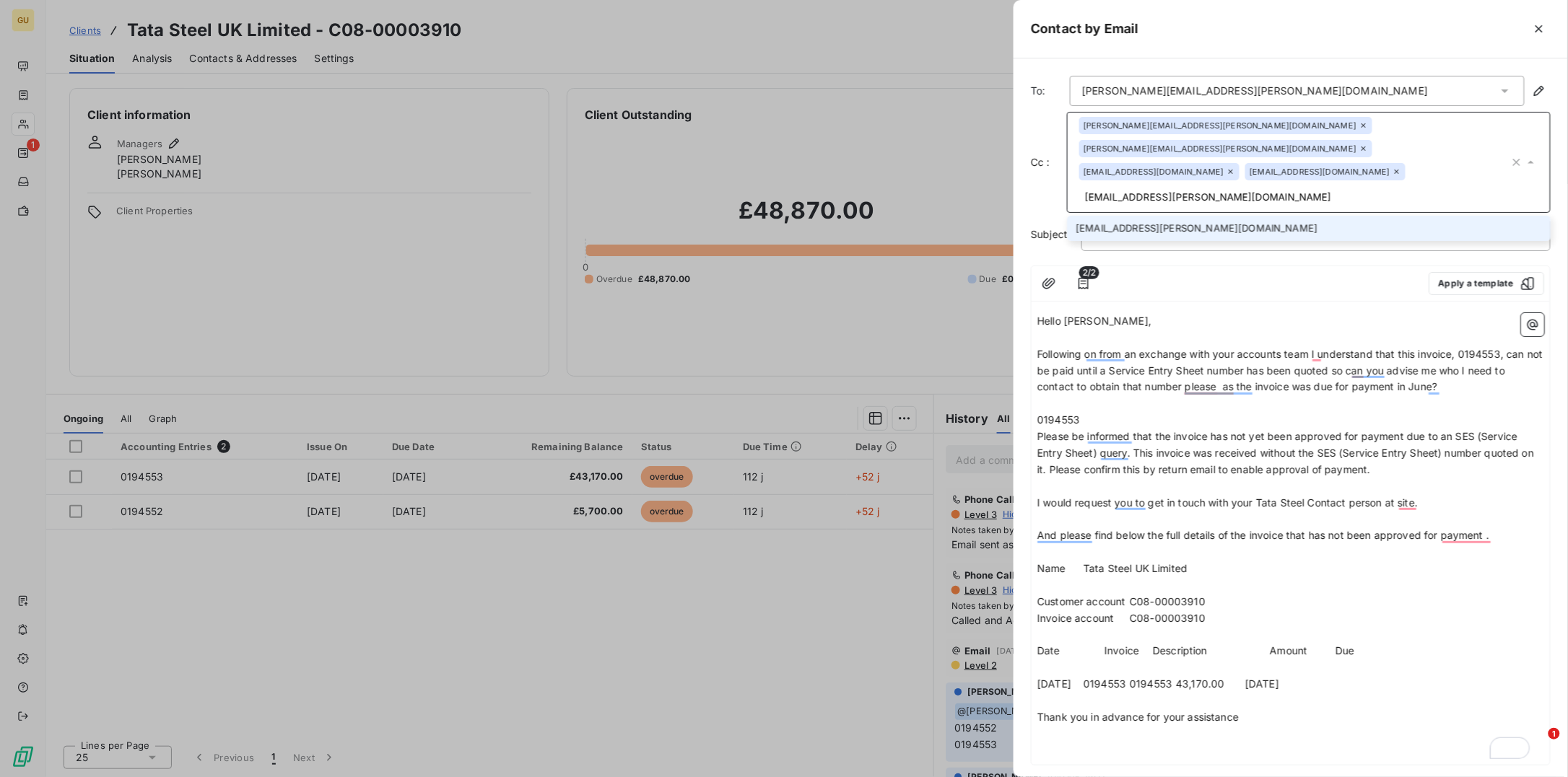
click at [1467, 185] on div "alistair.forsyth@tatasteeleurope.com vicki.hobday@tatasteeleurope.com ocr.email…" at bounding box center [1308, 162] width 483 height 101
type input "mark.mills@graitec.com"
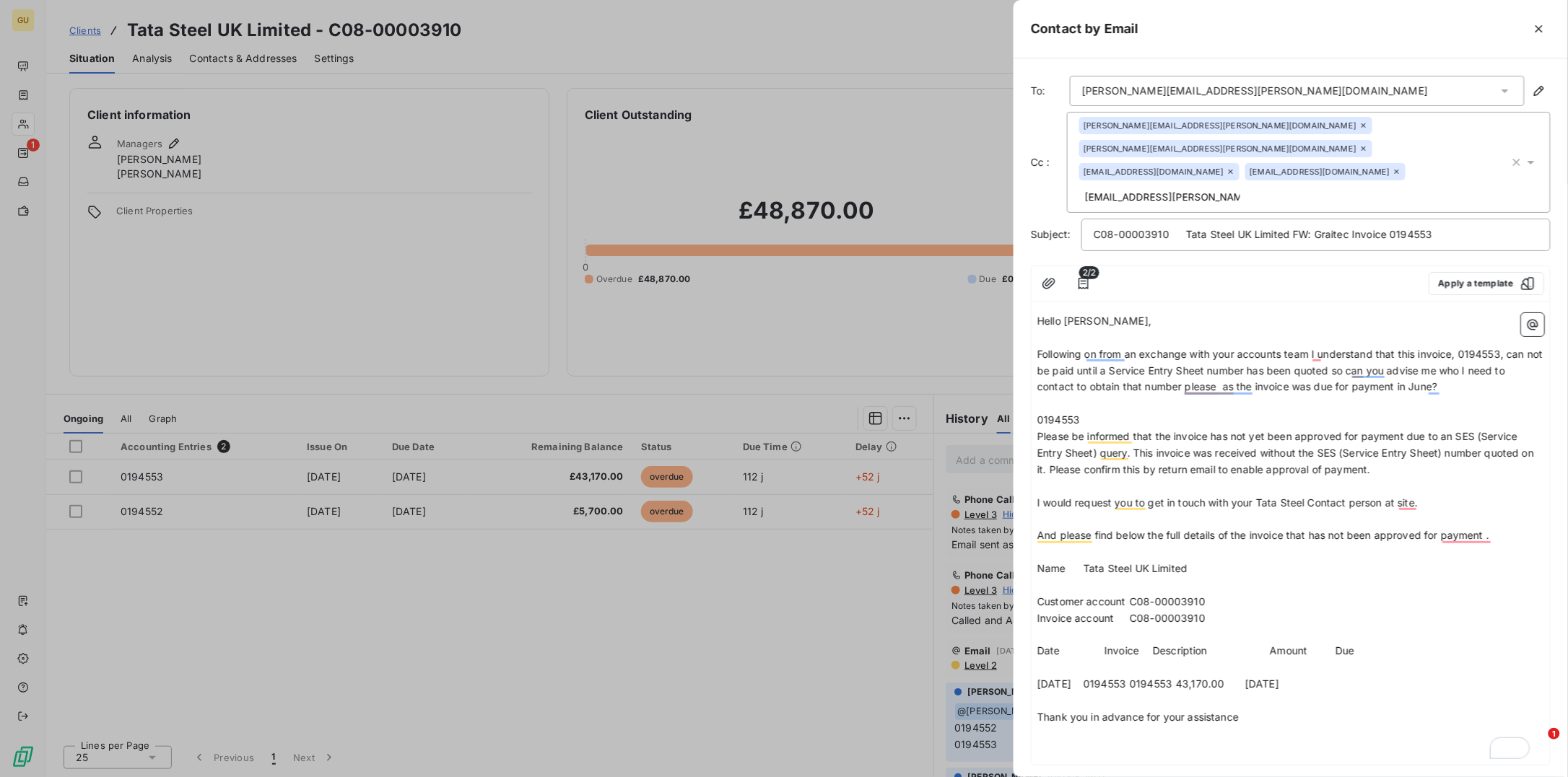
click at [1038, 348] on span "Following on from an exchange with your accounts team I understand that this in…" at bounding box center [1292, 370] width 508 height 46
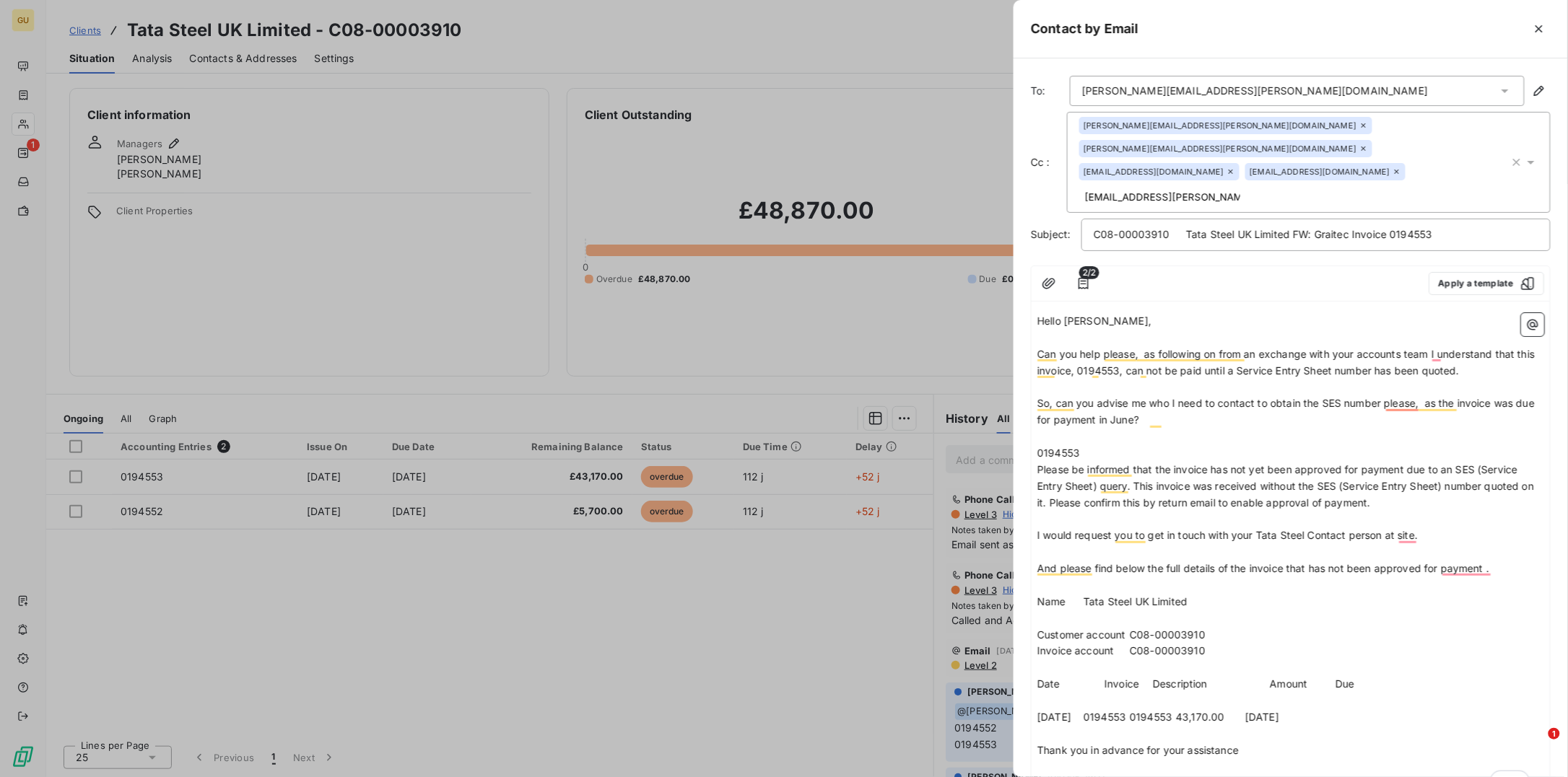
drag, startPoint x: 1040, startPoint y: 431, endPoint x: 1400, endPoint y: 474, distance: 362.6
click at [1400, 474] on div "Hello Frank, ﻿ Can you help please, as following on from an exchange with your …" at bounding box center [1291, 552] width 507 height 479
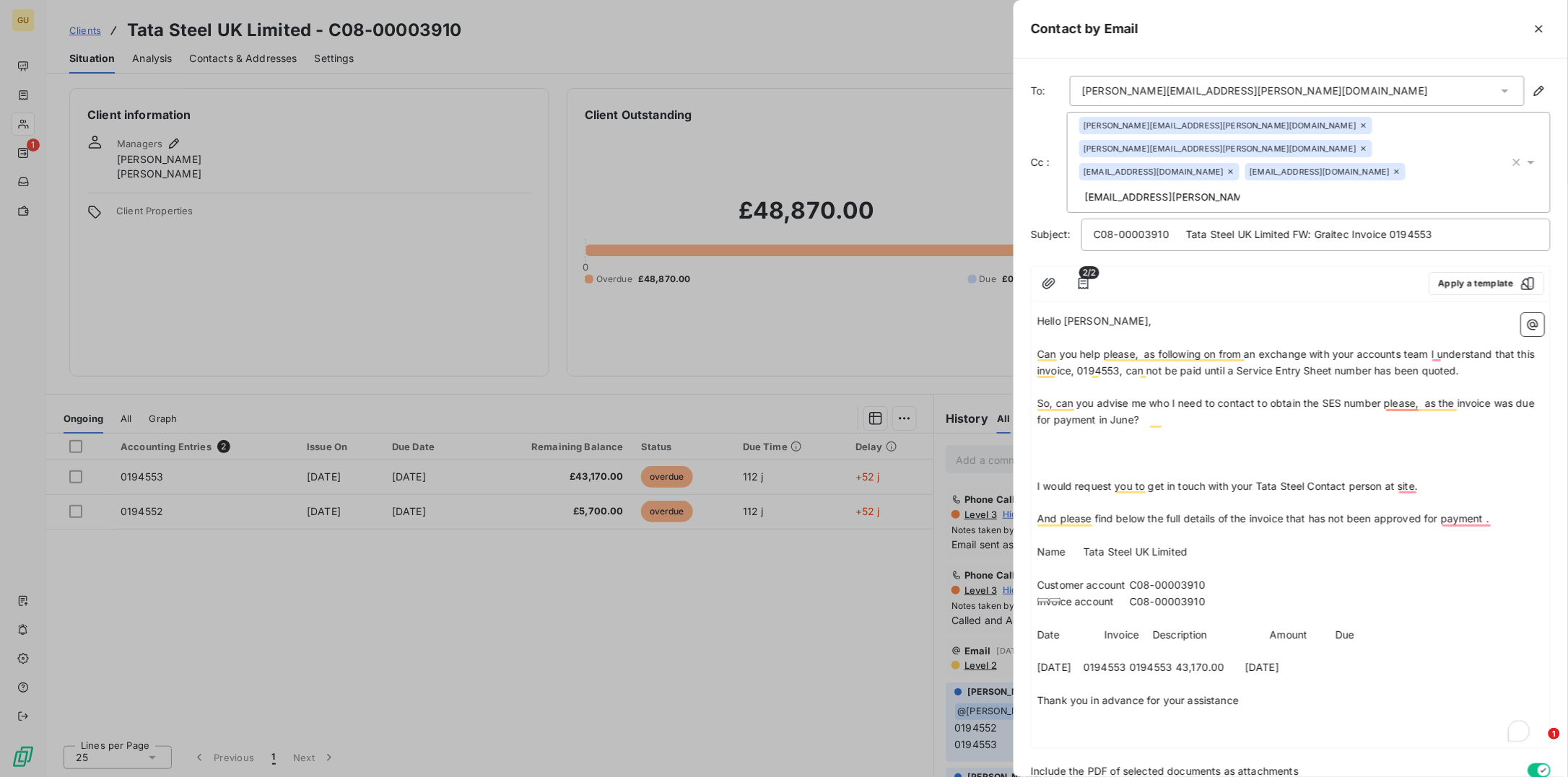
click at [1050, 379] on p "﻿" at bounding box center [1291, 387] width 507 height 17
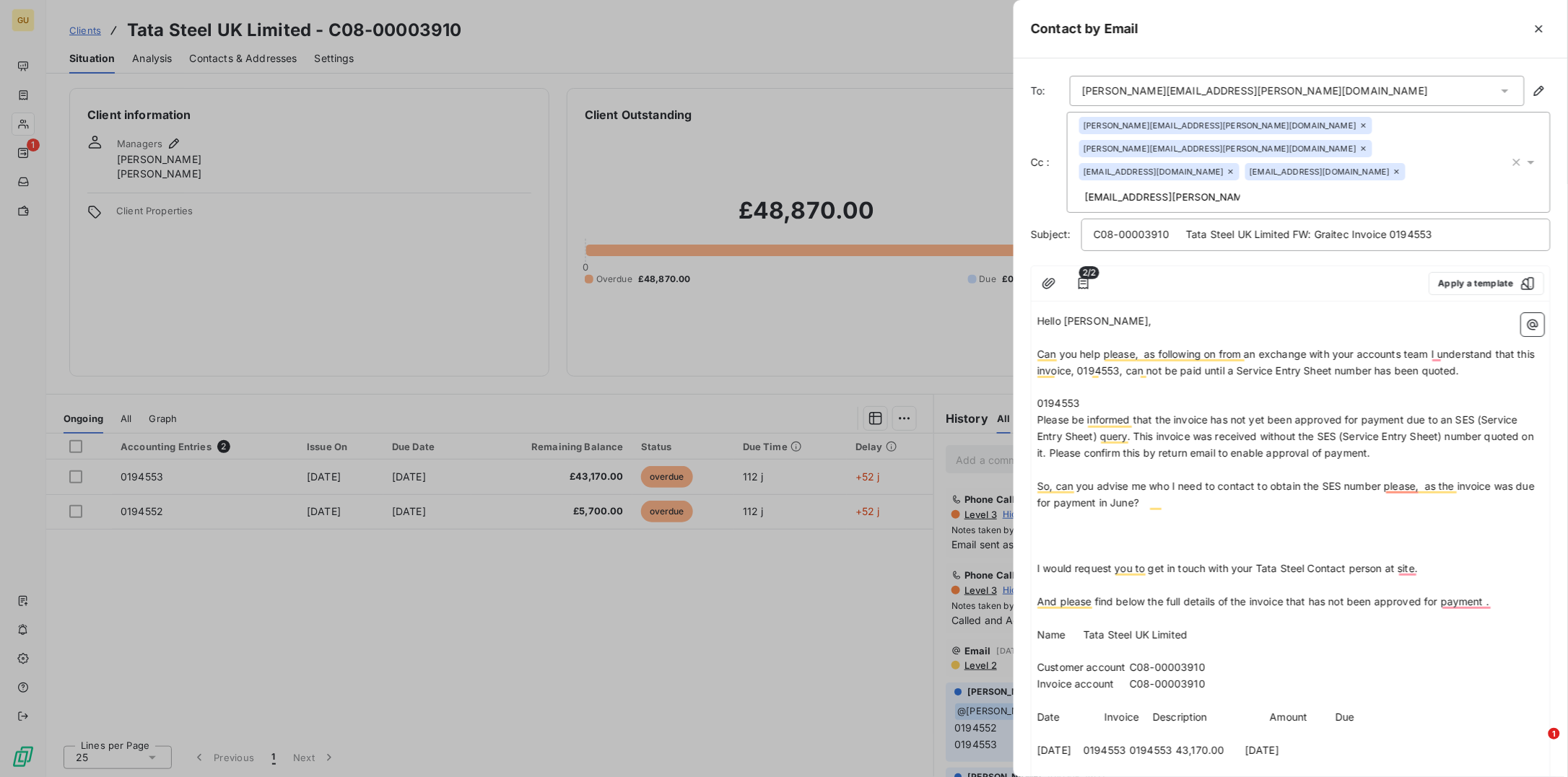
drag, startPoint x: 1035, startPoint y: 542, endPoint x: 1198, endPoint y: 544, distance: 163.0
click at [1153, 545] on div "Hello Frank, ﻿ Can you help please, as following on from an exchange with your …" at bounding box center [1290, 569] width 518 height 524
drag, startPoint x: 1424, startPoint y: 551, endPoint x: 1014, endPoint y: 550, distance: 410.0
click at [1014, 550] on div "To: frank.smit@tatasteeleurope.com Cc : alistair.forsyth@tatasteeleurope.com vi…" at bounding box center [1290, 417] width 554 height 719
copy span "I would request you to get in touch with your Tata Steel Contact person at site."
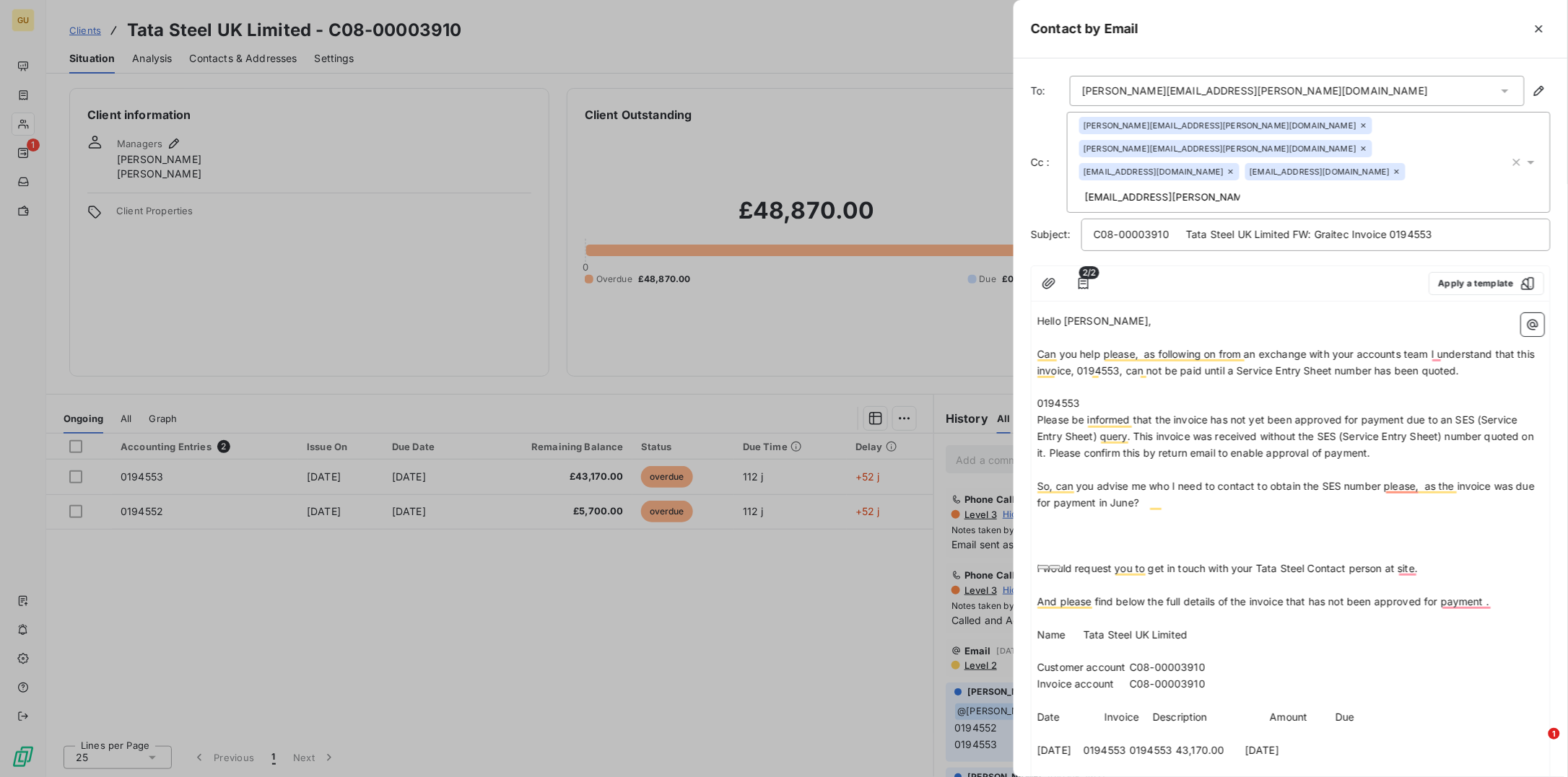
click at [1050, 462] on p "﻿" at bounding box center [1291, 470] width 507 height 17
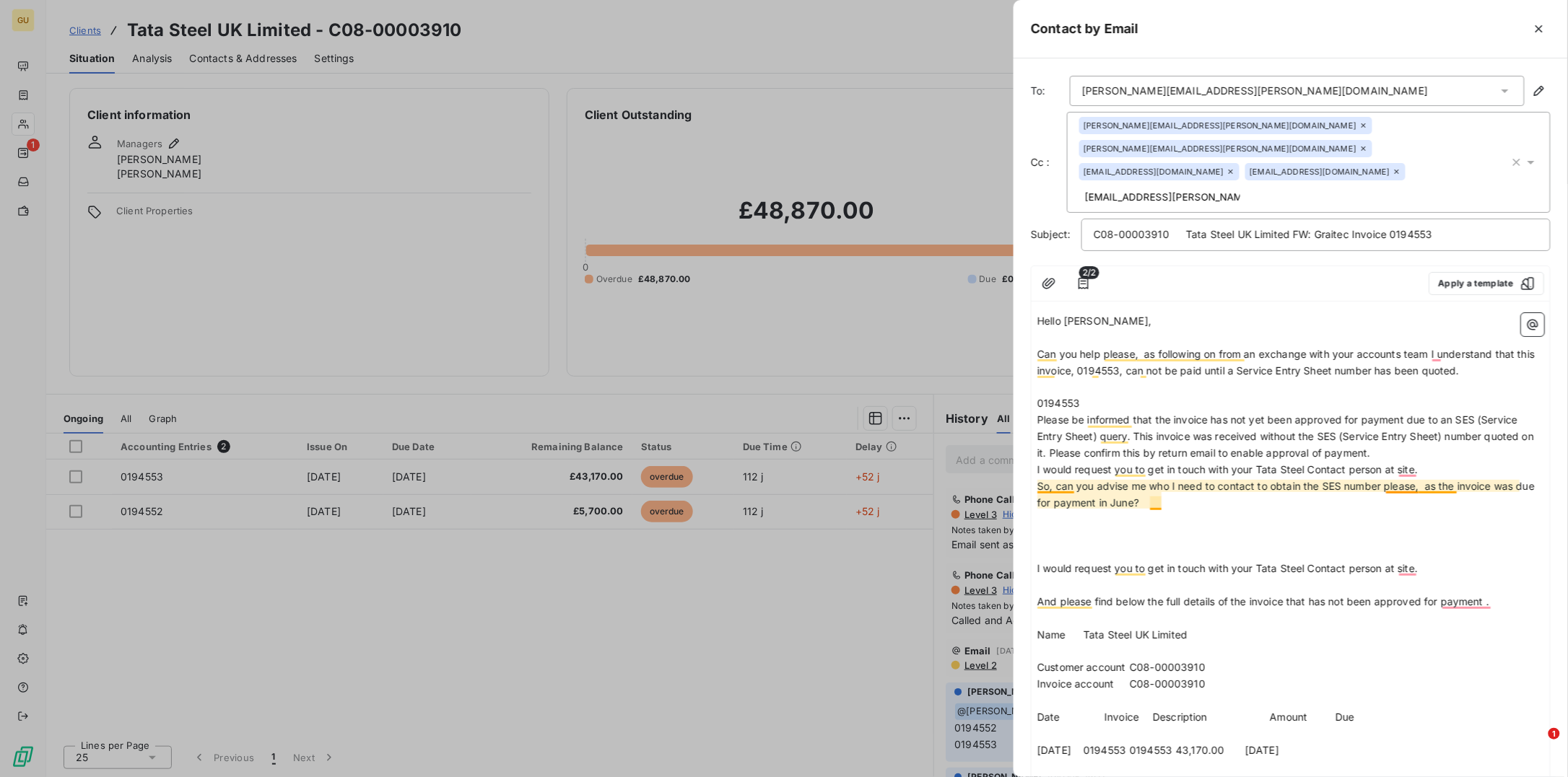
click at [1437, 462] on p "I would request you to get in touch with your Tata Steel Contact person at site." at bounding box center [1291, 470] width 507 height 17
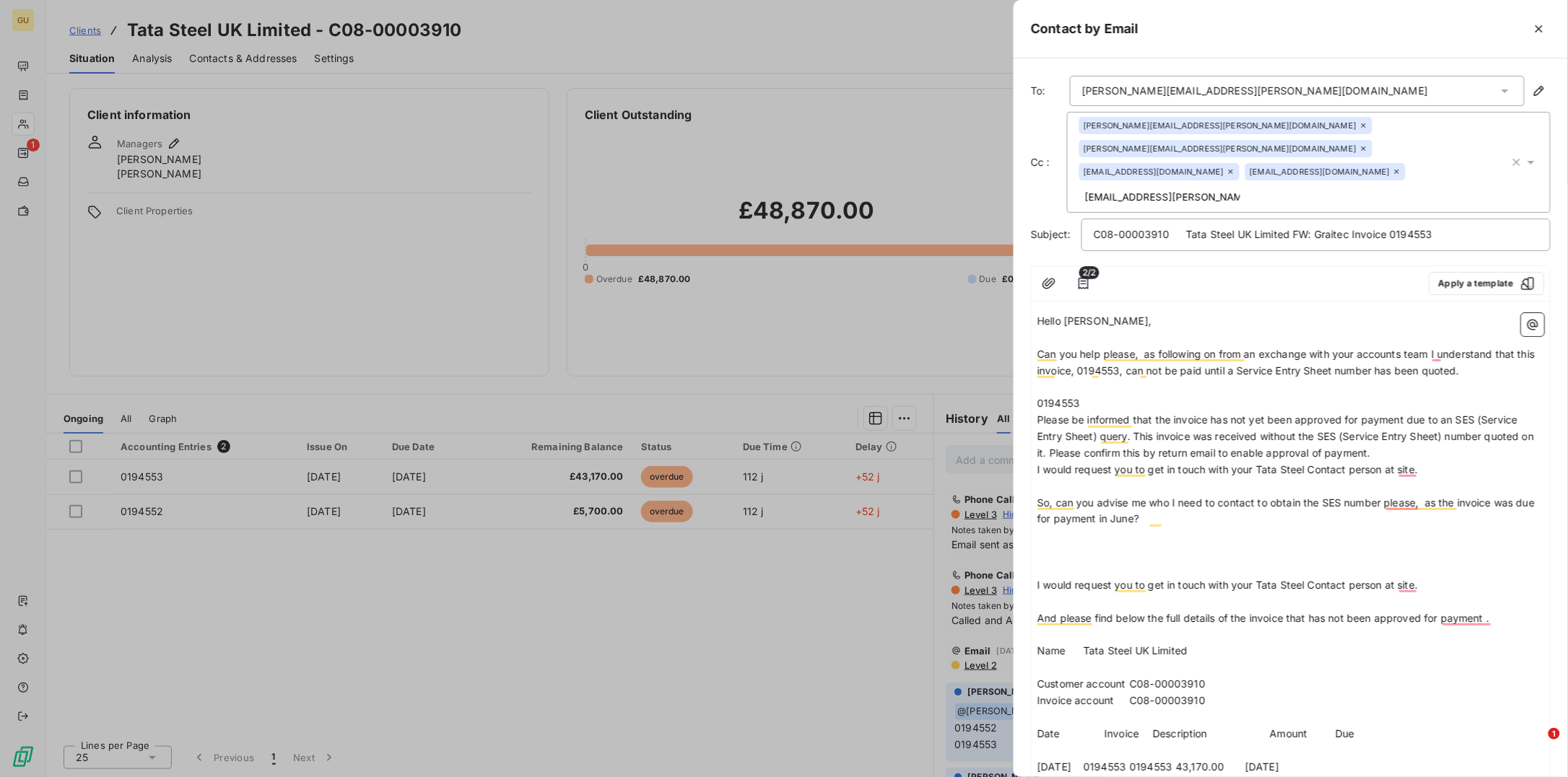
click at [1403, 434] on p "Please be informed that the invoice has not yet been approved for payment due t…" at bounding box center [1291, 437] width 507 height 50
click at [271, 468] on div at bounding box center [784, 388] width 1568 height 777
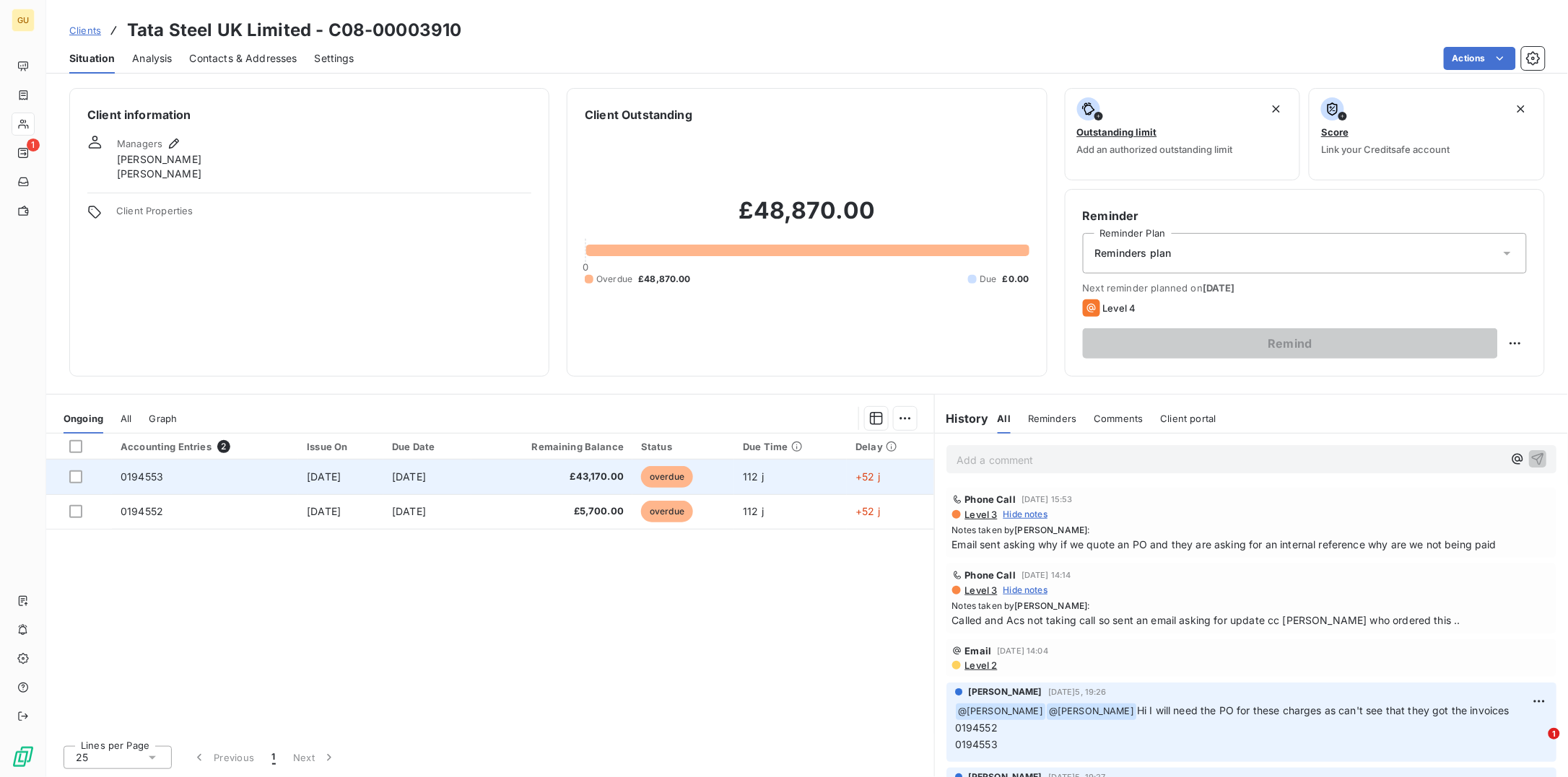
click at [146, 475] on span "0194553" at bounding box center [142, 477] width 43 height 12
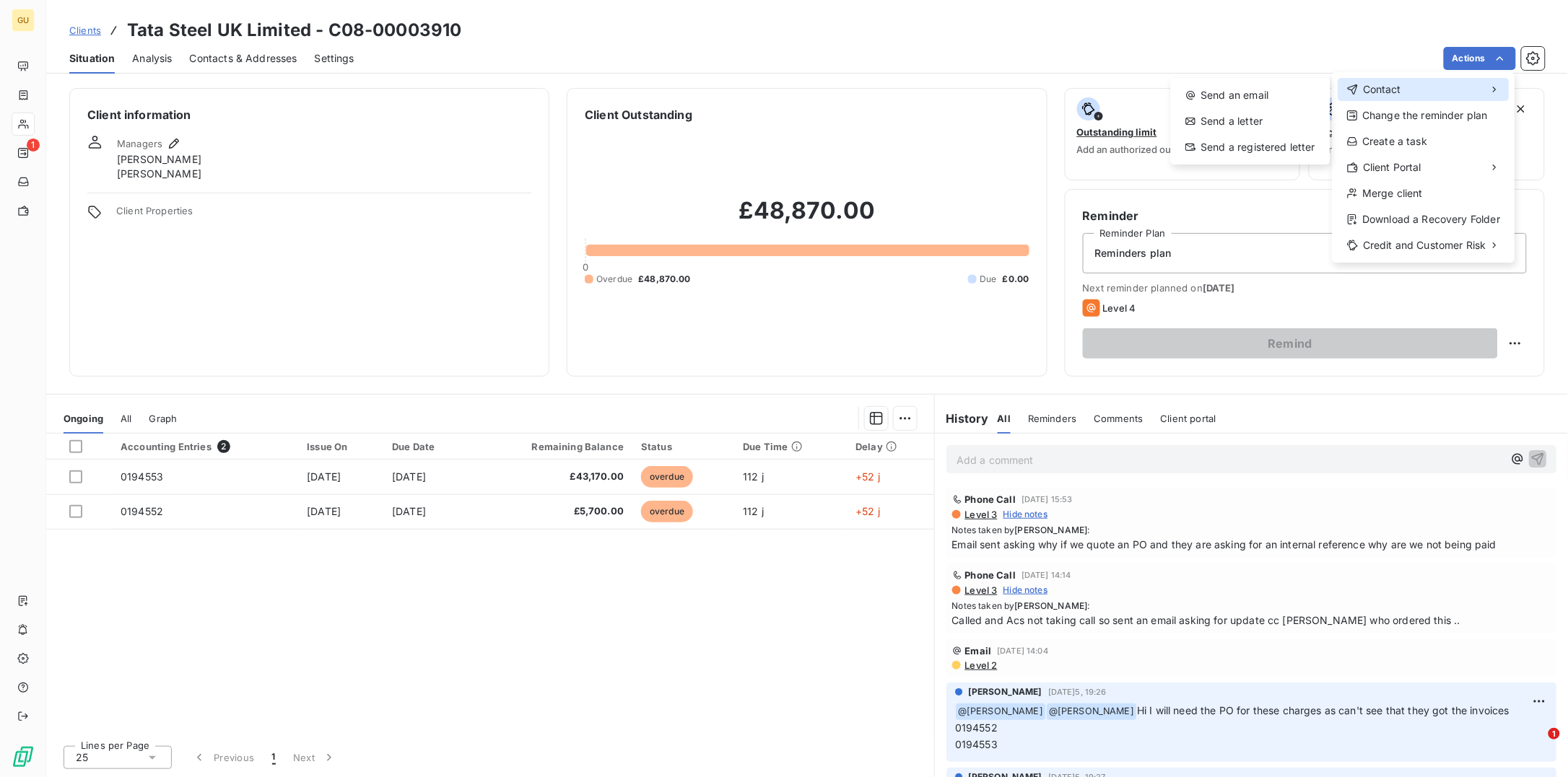
click at [1409, 95] on div "Contact" at bounding box center [1422, 90] width 171 height 23
click at [1233, 96] on div "Send an email" at bounding box center [1250, 95] width 148 height 23
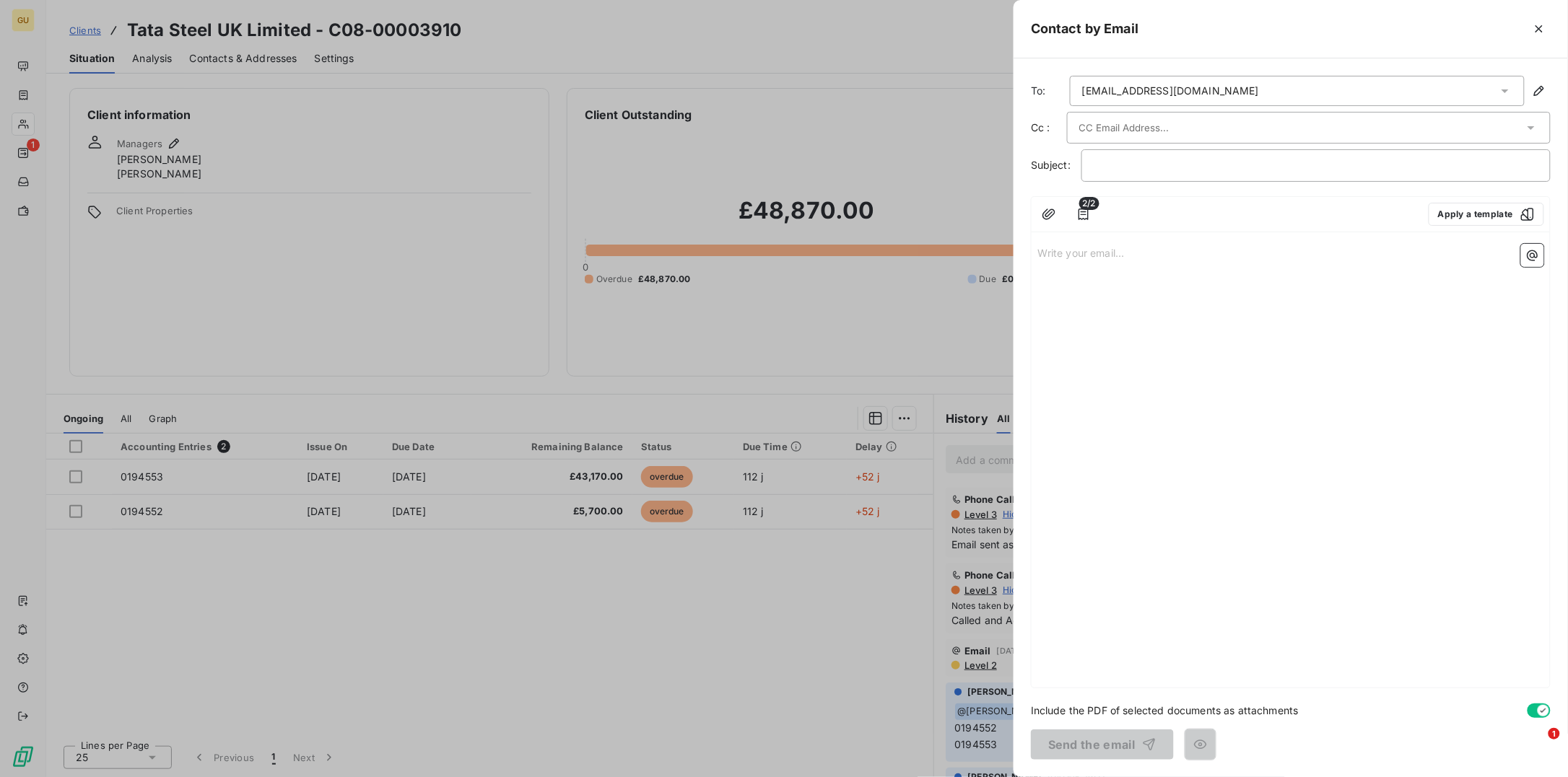
click at [1238, 81] on div "atce.purchase.accounting@tatasteeleurope.com" at bounding box center [1296, 91] width 455 height 30
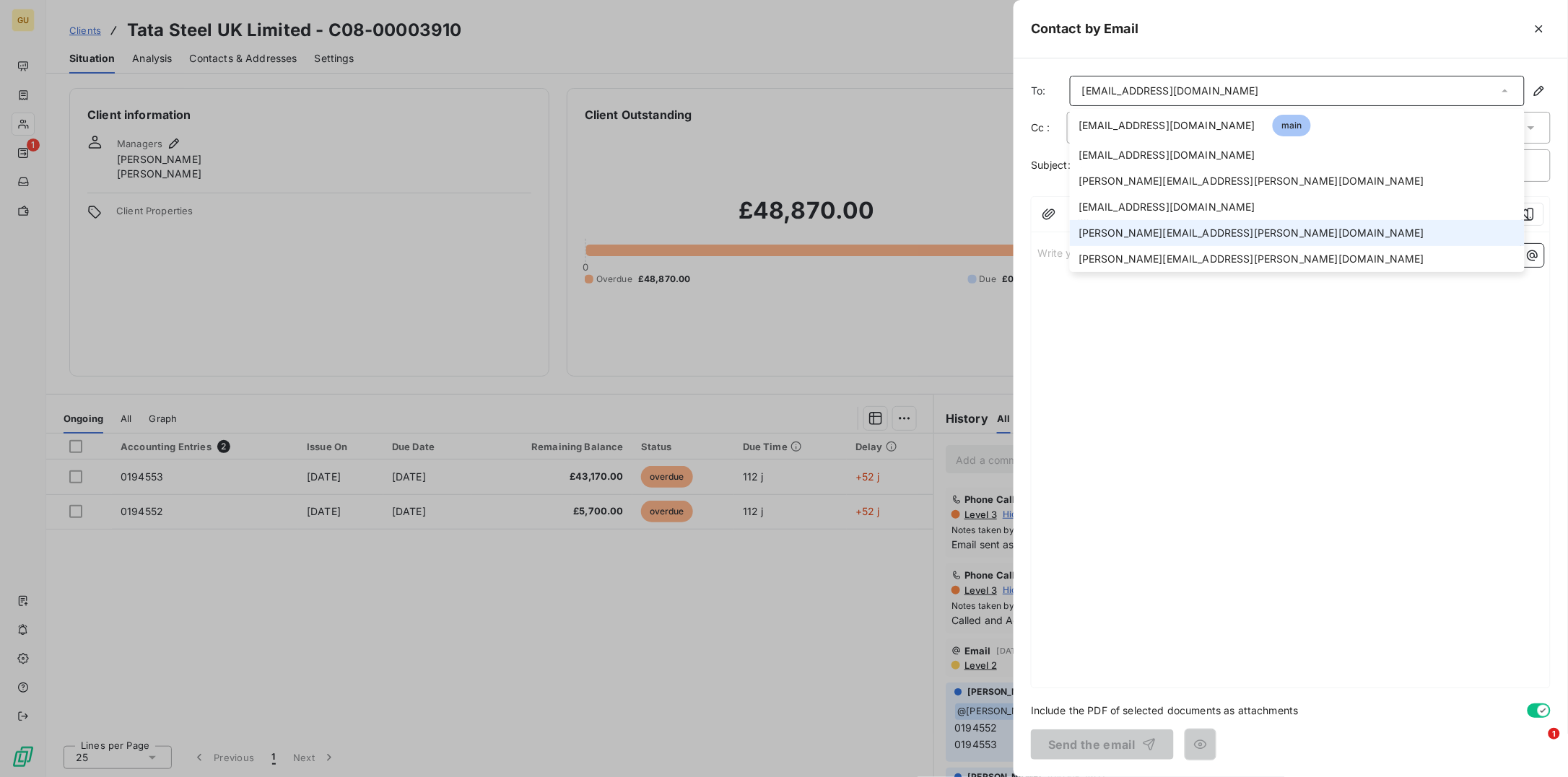
click at [1126, 228] on span "[PERSON_NAME][EMAIL_ADDRESS][PERSON_NAME][DOMAIN_NAME]" at bounding box center [1252, 233] width 346 height 14
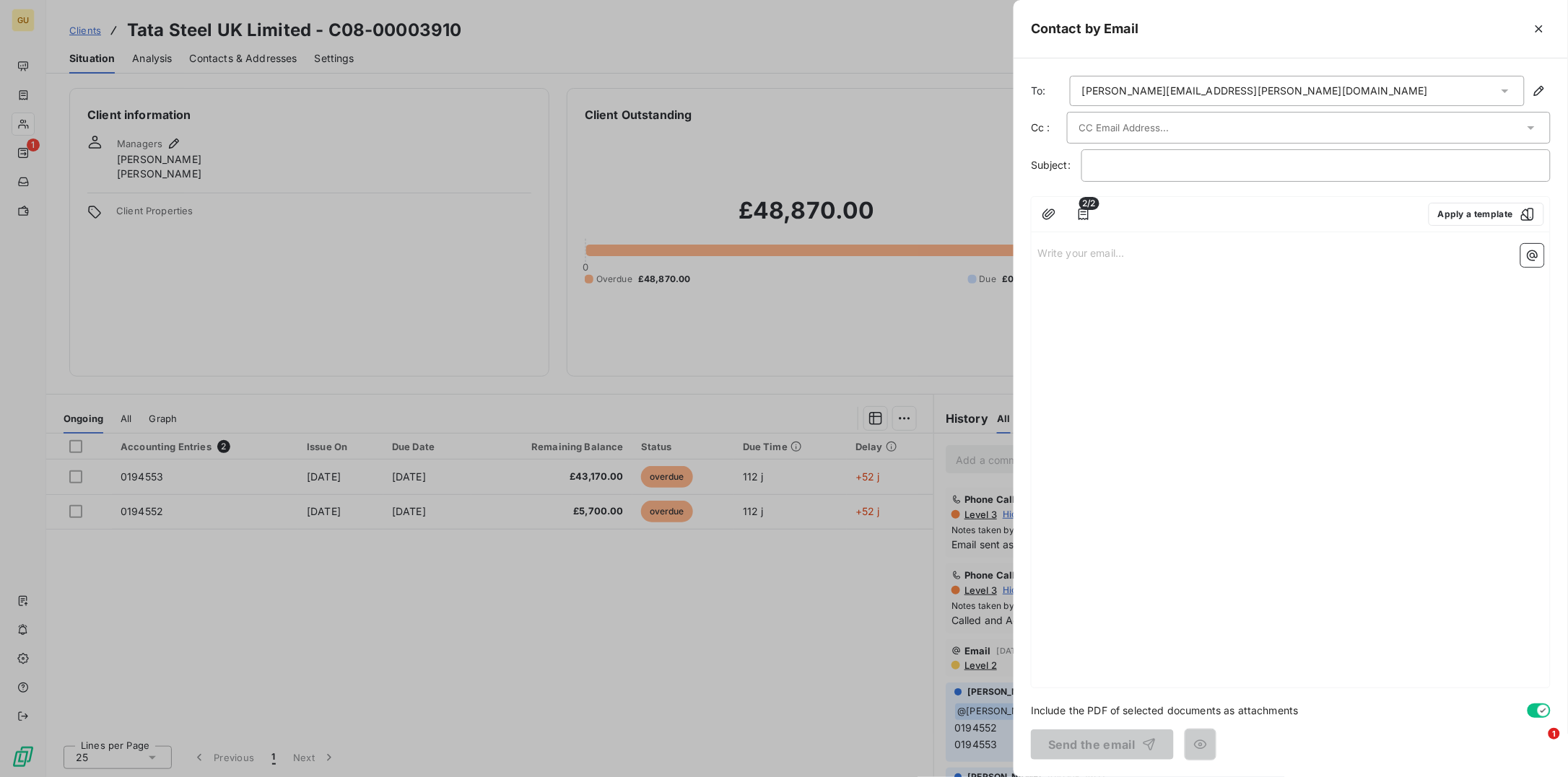
click at [1107, 130] on input "text" at bounding box center [1157, 127] width 155 height 22
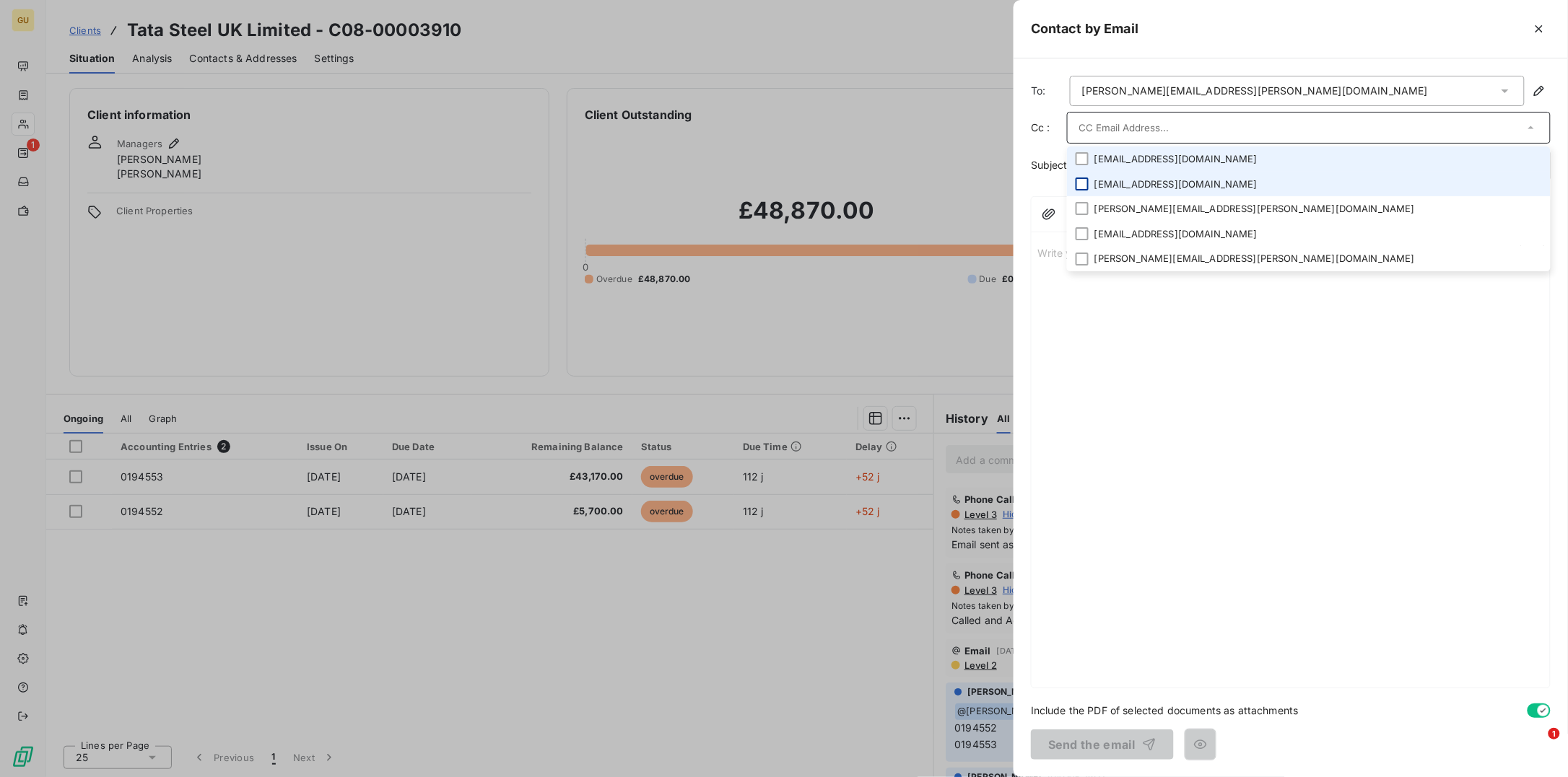
drag, startPoint x: 1089, startPoint y: 162, endPoint x: 1081, endPoint y: 184, distance: 23.4
click at [1088, 162] on li "atce.purchase.accounting@tatasteeleurope.com" at bounding box center [1308, 159] width 483 height 25
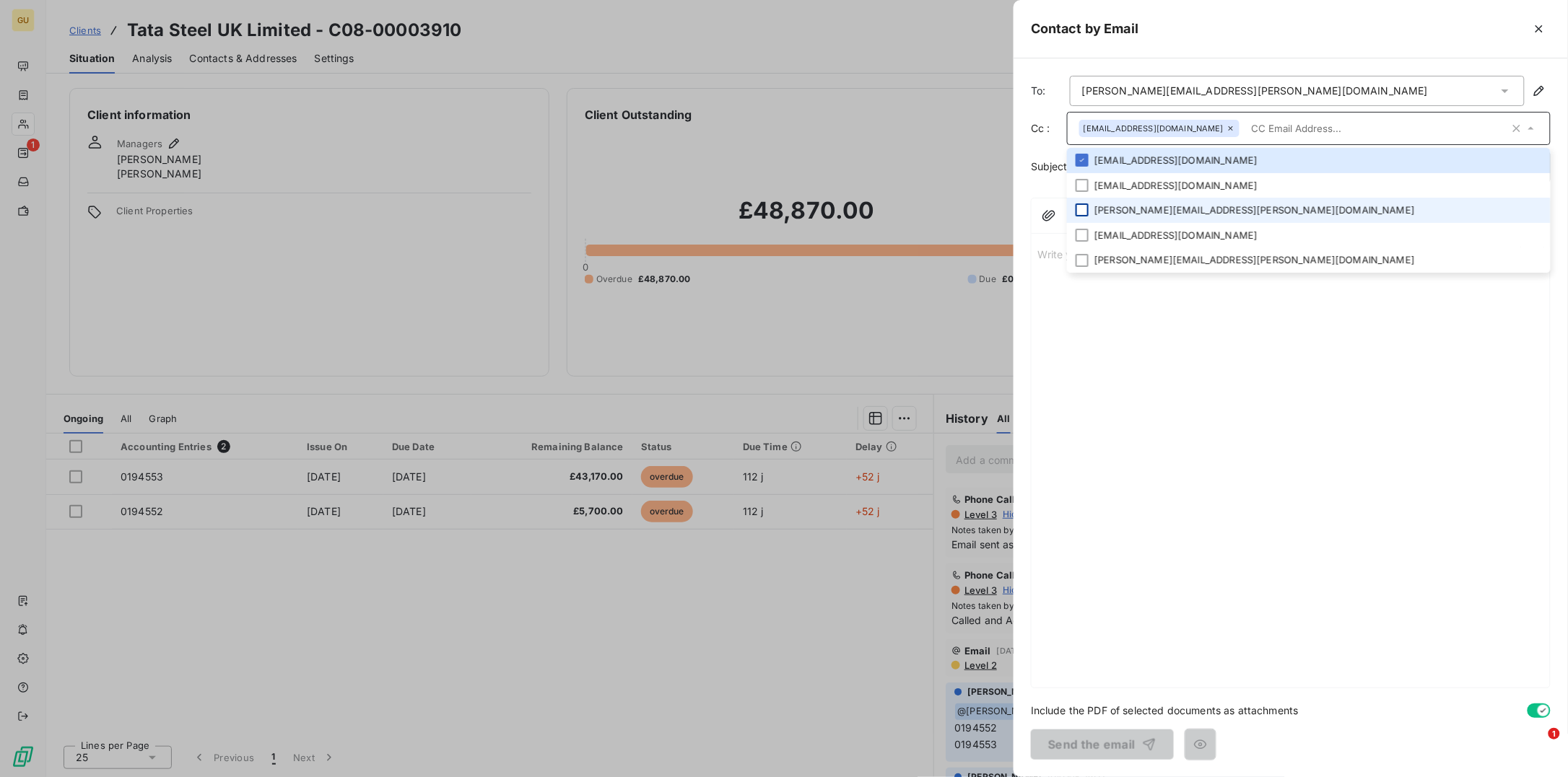
click at [1082, 212] on div at bounding box center [1082, 209] width 13 height 13
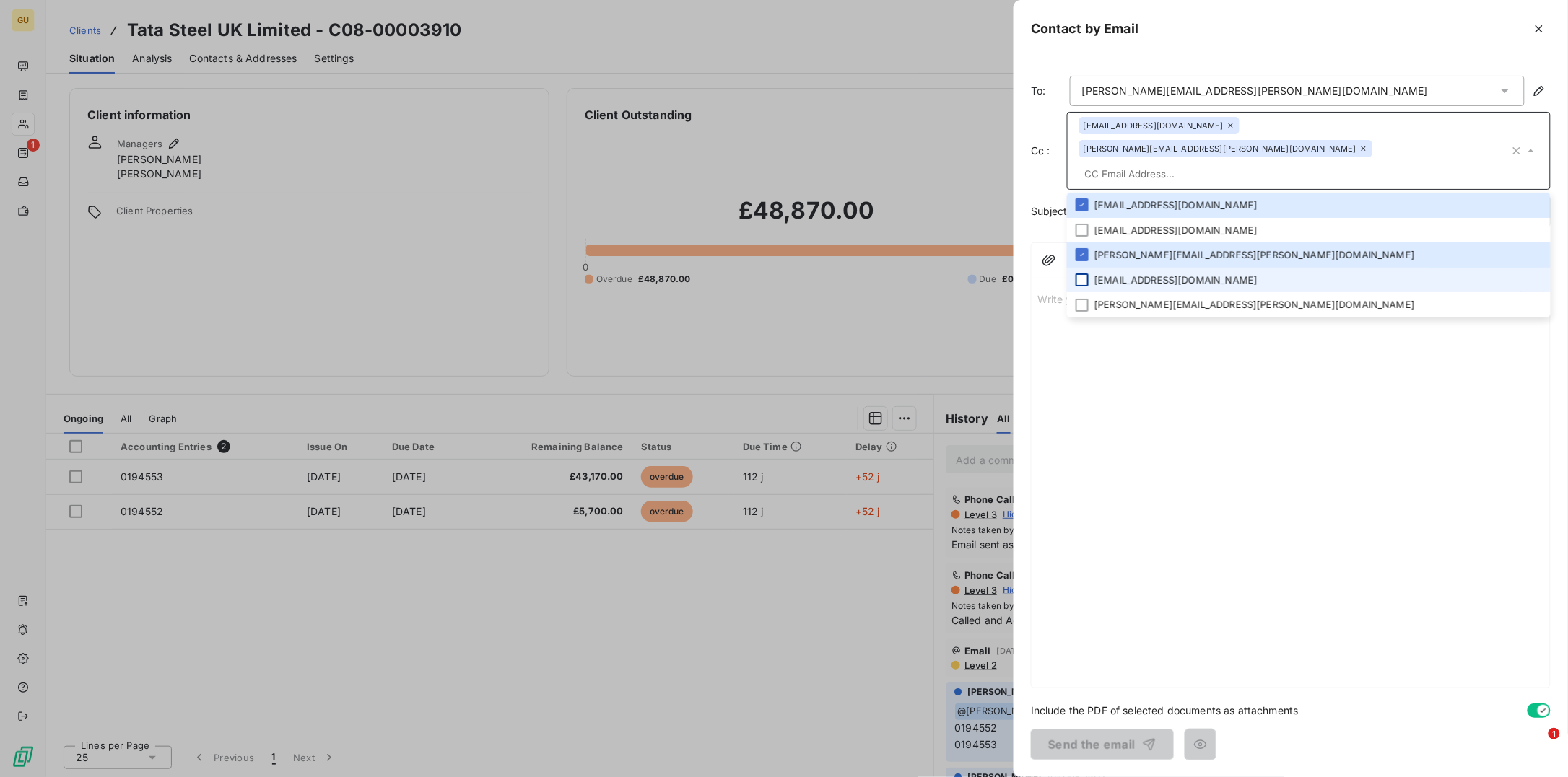
click at [1078, 273] on div at bounding box center [1082, 279] width 13 height 13
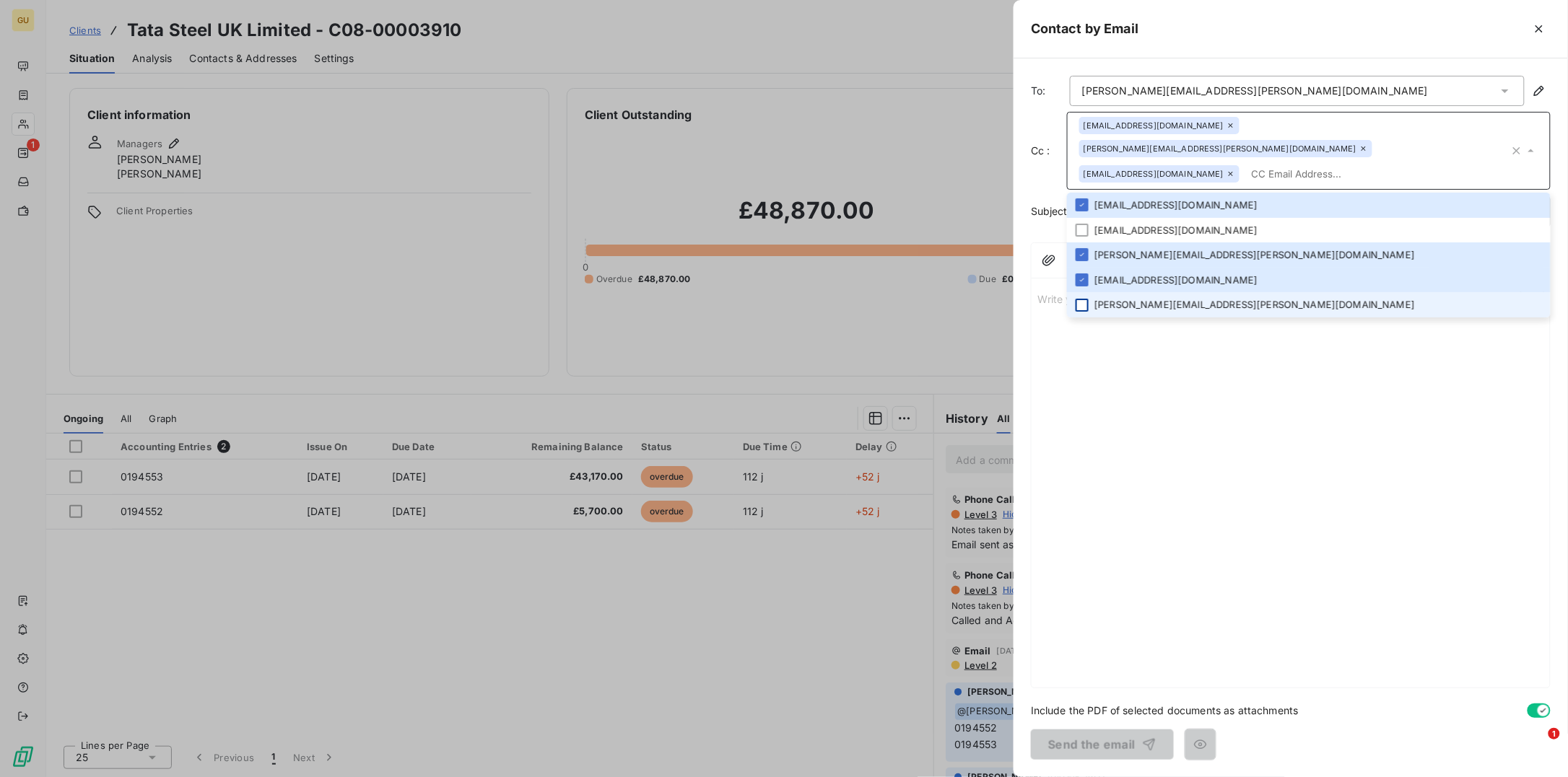
click at [1084, 299] on div at bounding box center [1082, 305] width 13 height 13
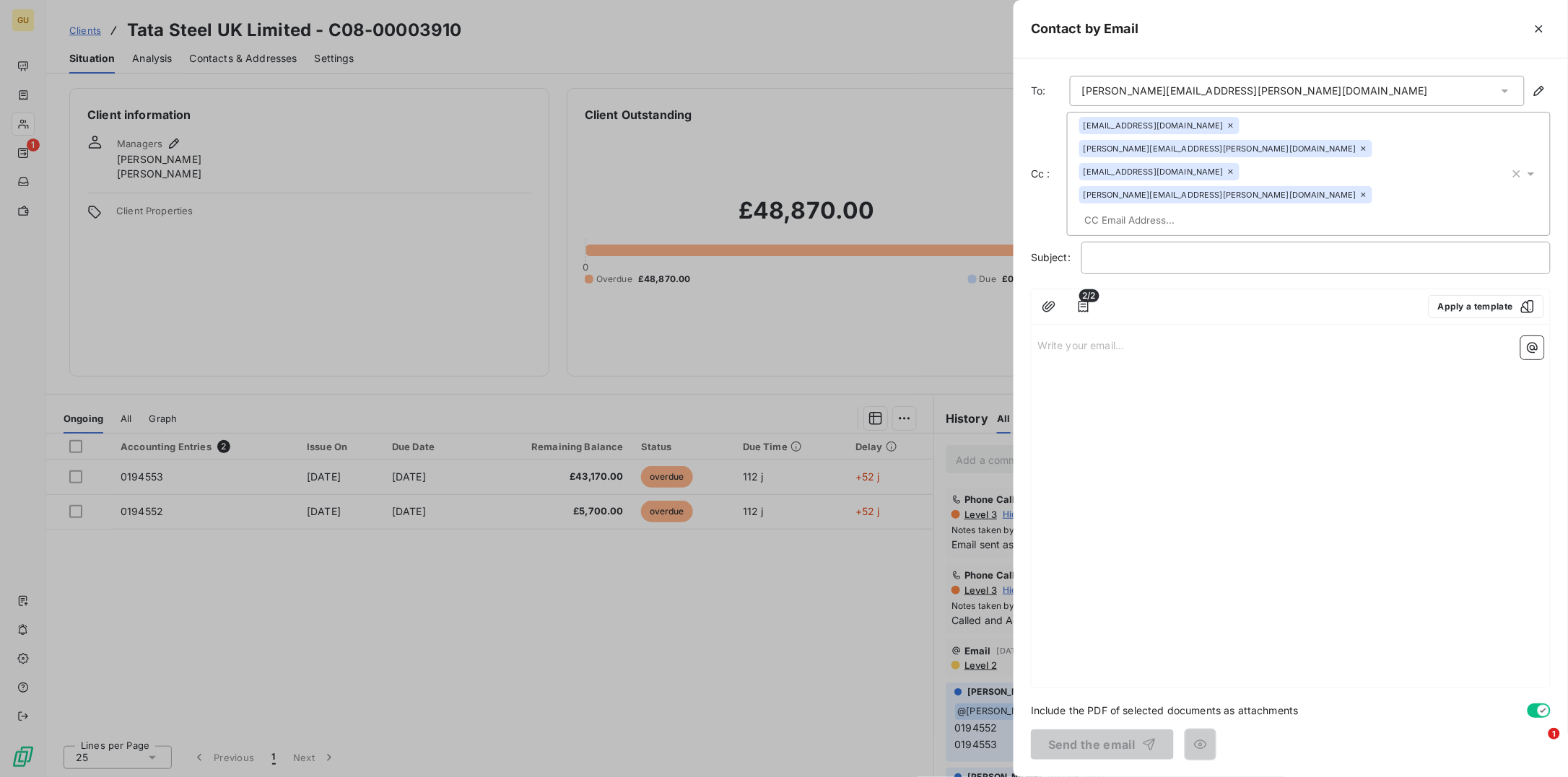
click at [1248, 523] on div "Write your email... ﻿" at bounding box center [1290, 509] width 518 height 357
click at [1124, 250] on p "﻿" at bounding box center [1316, 258] width 445 height 17
click at [1367, 250] on p "C08-00003910 Tata Steel UK Limited Invoice" at bounding box center [1316, 258] width 445 height 17
click at [1112, 336] on p "Write your email... ﻿" at bounding box center [1291, 344] width 507 height 17
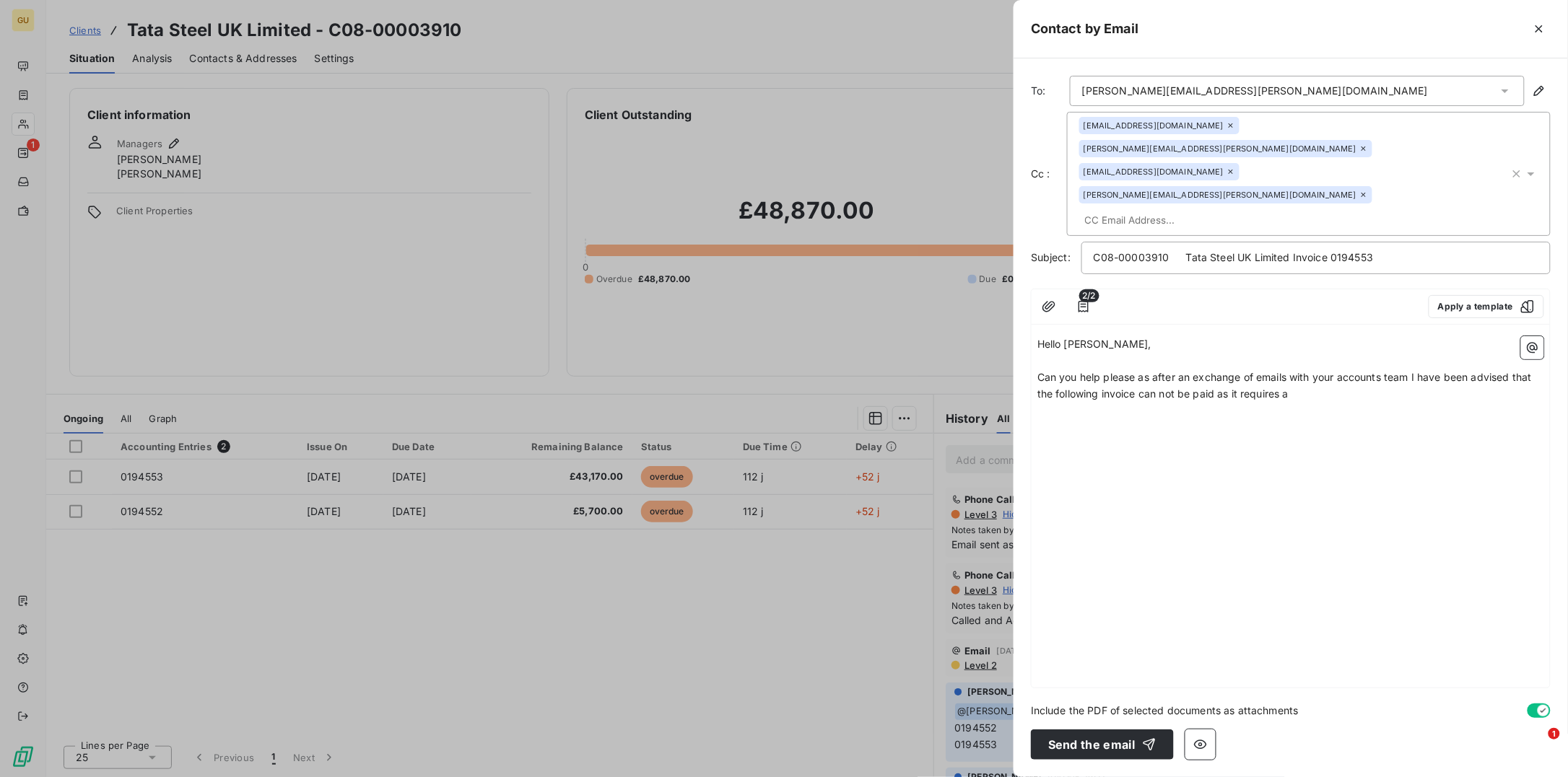
click at [1143, 377] on div "Hello Frank, ﻿ Can you help please as after an exchange of emails with your acc…" at bounding box center [1290, 509] width 518 height 357
drag, startPoint x: 1291, startPoint y: 355, endPoint x: 1283, endPoint y: 363, distance: 11.3
click at [1290, 357] on div "Hello Frank, ﻿ Can you help please as after an exchange of emails with your acc…" at bounding box center [1290, 509] width 518 height 357
click at [1126, 391] on div "Hello Frank, ﻿ Can you help please as after an exchange of emails with your acc…" at bounding box center [1290, 509] width 518 height 357
click at [1301, 370] on p "Can you help please as after an exchange of emails with your accounts team I ha…" at bounding box center [1291, 386] width 507 height 33
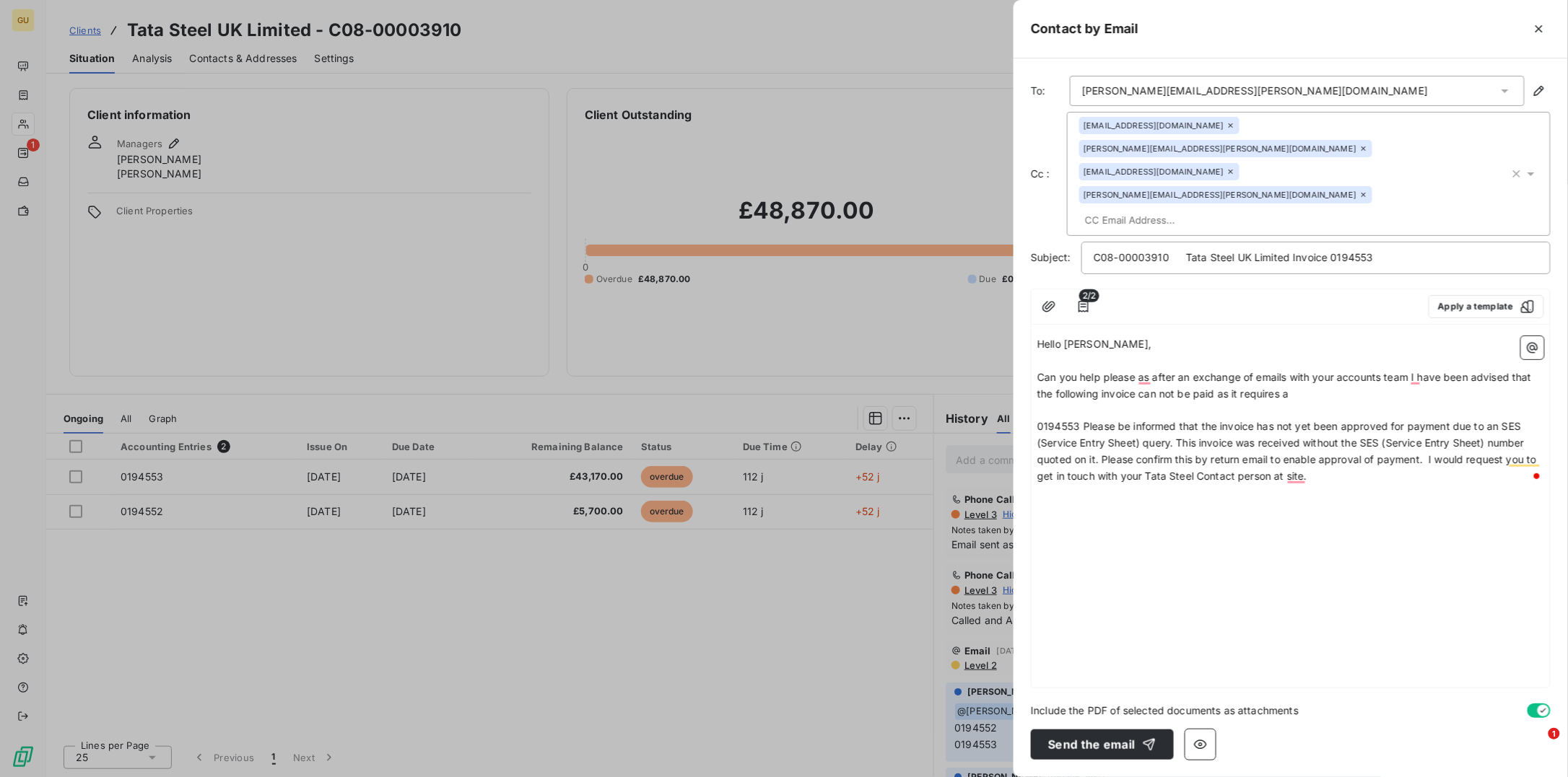
click at [1312, 370] on p "Can you help please as after an exchange of emails with your accounts team I ha…" at bounding box center [1291, 386] width 507 height 33
click at [1091, 484] on div "Hello Frank, ﻿ Can you help please as after an exchange of emails with your acc…" at bounding box center [1290, 509] width 518 height 357
drag, startPoint x: 1361, startPoint y: 427, endPoint x: 1336, endPoint y: 433, distance: 25.7
click at [1344, 432] on p "0194553 Please be informed that the invoice has not yet been approved for payme…" at bounding box center [1291, 451] width 507 height 66
drag, startPoint x: 1154, startPoint y: 566, endPoint x: 1149, endPoint y: 545, distance: 21.6
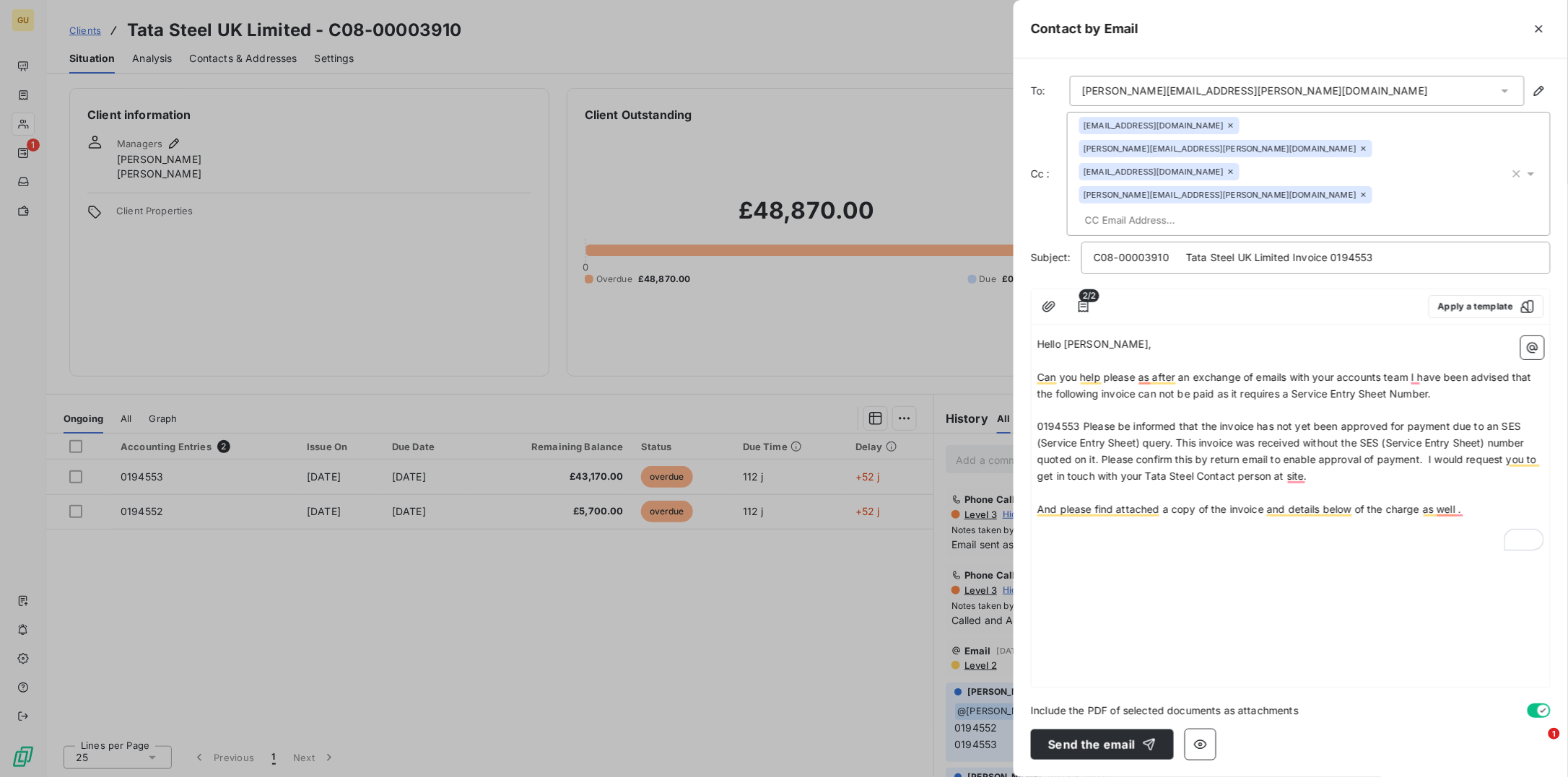
click at [1154, 565] on div "Hello Frank, ﻿ Can you help please as after an exchange of emails with your acc…" at bounding box center [1290, 509] width 518 height 357
click at [1078, 534] on p "﻿" at bounding box center [1291, 543] width 507 height 17
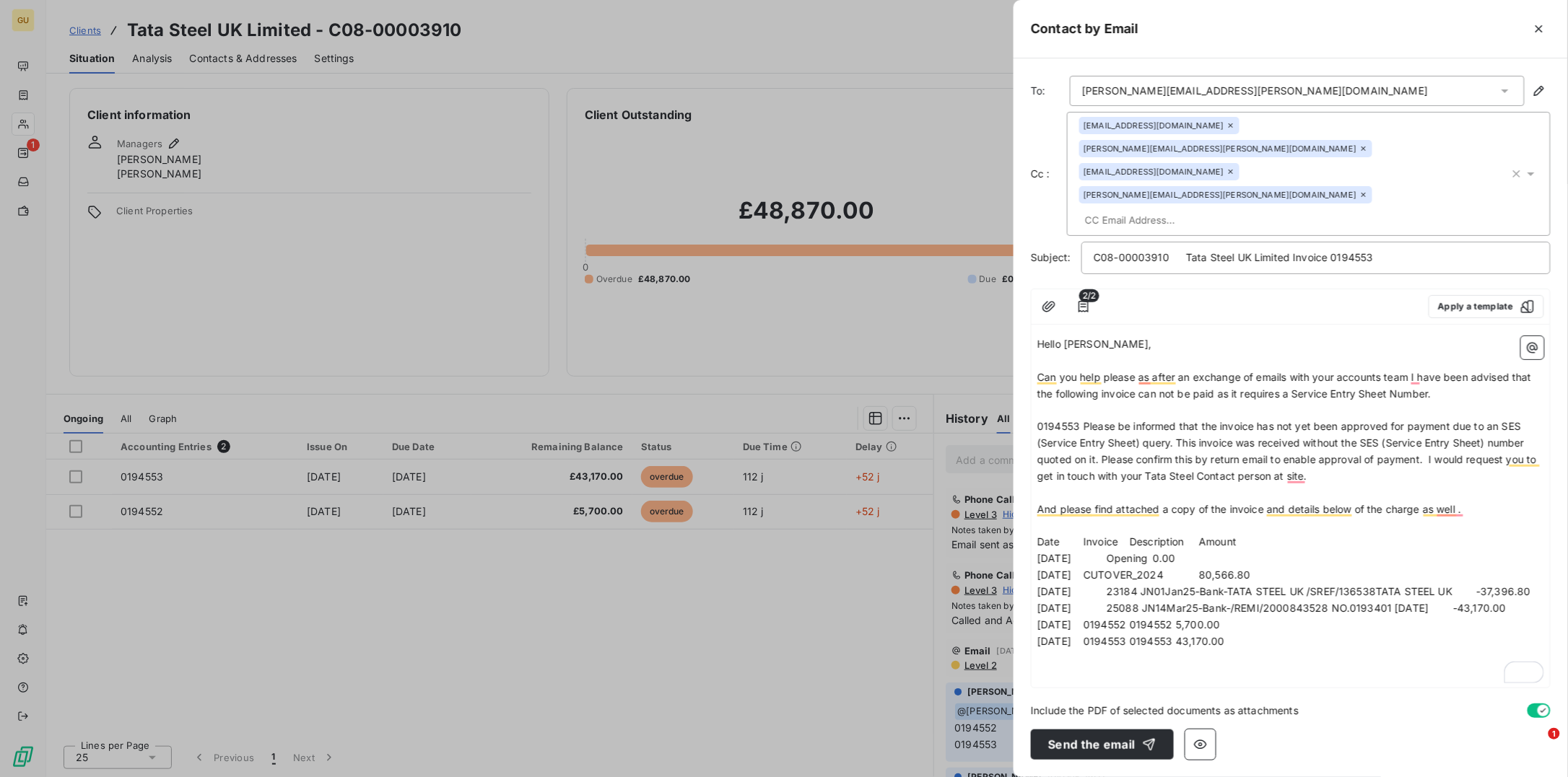
drag, startPoint x: 1041, startPoint y: 514, endPoint x: 1259, endPoint y: 595, distance: 232.6
click at [1259, 595] on div "Hello Frank, ﻿ Can you help please as after an exchange of emails with your acc…" at bounding box center [1291, 502] width 507 height 331
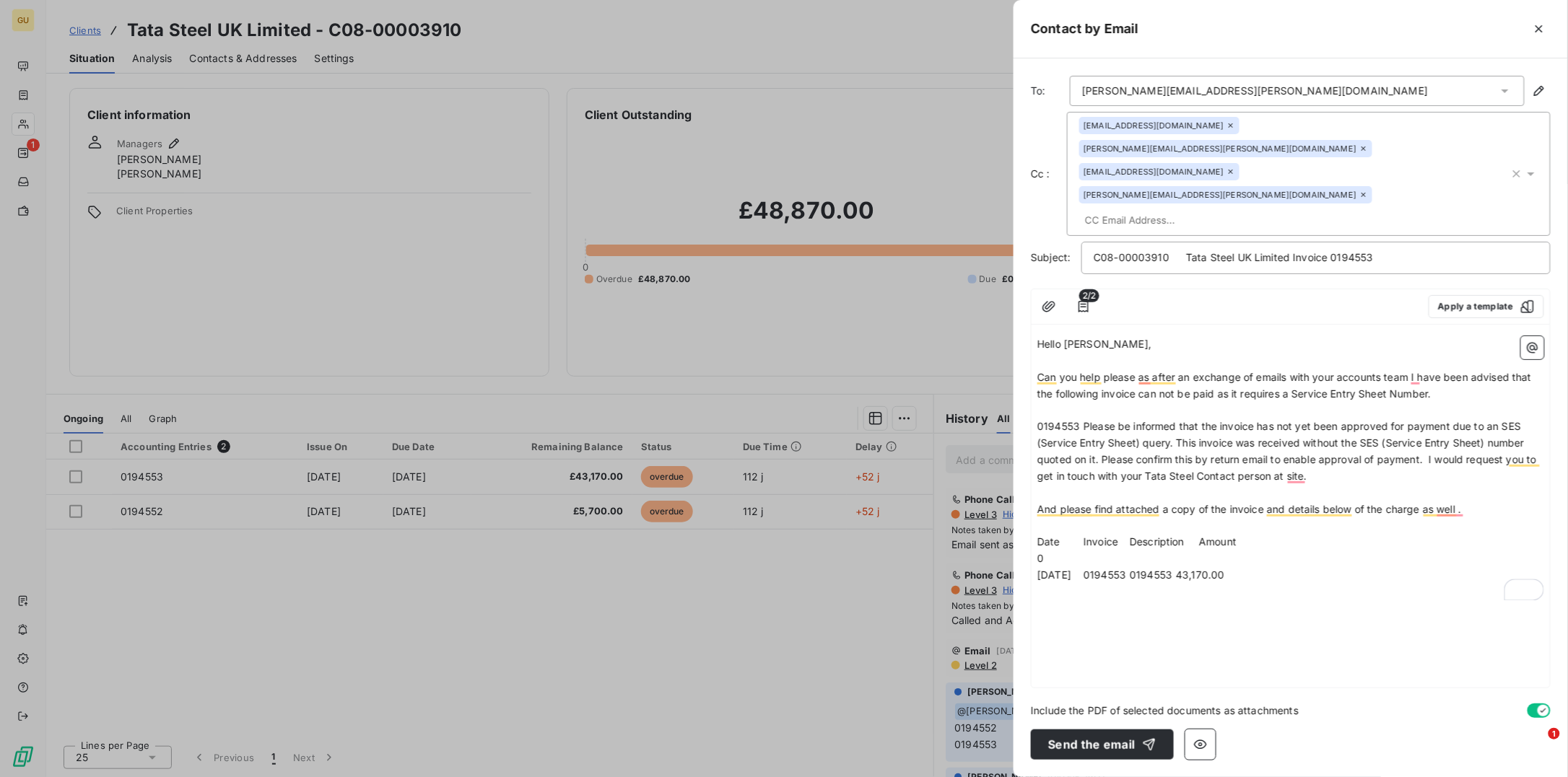
click at [1069, 551] on p "0" at bounding box center [1291, 559] width 507 height 17
click at [1083, 536] on span "Date Invoice Description Amount" at bounding box center [1137, 542] width 199 height 12
click at [1086, 534] on p "Date Invoice Description Amount" at bounding box center [1291, 543] width 507 height 17
click at [1080, 536] on span "Date Invoice Description Amount" at bounding box center [1137, 542] width 199 height 12
click at [1152, 536] on span "Date Invoice Description Amount" at bounding box center [1148, 542] width 222 height 12
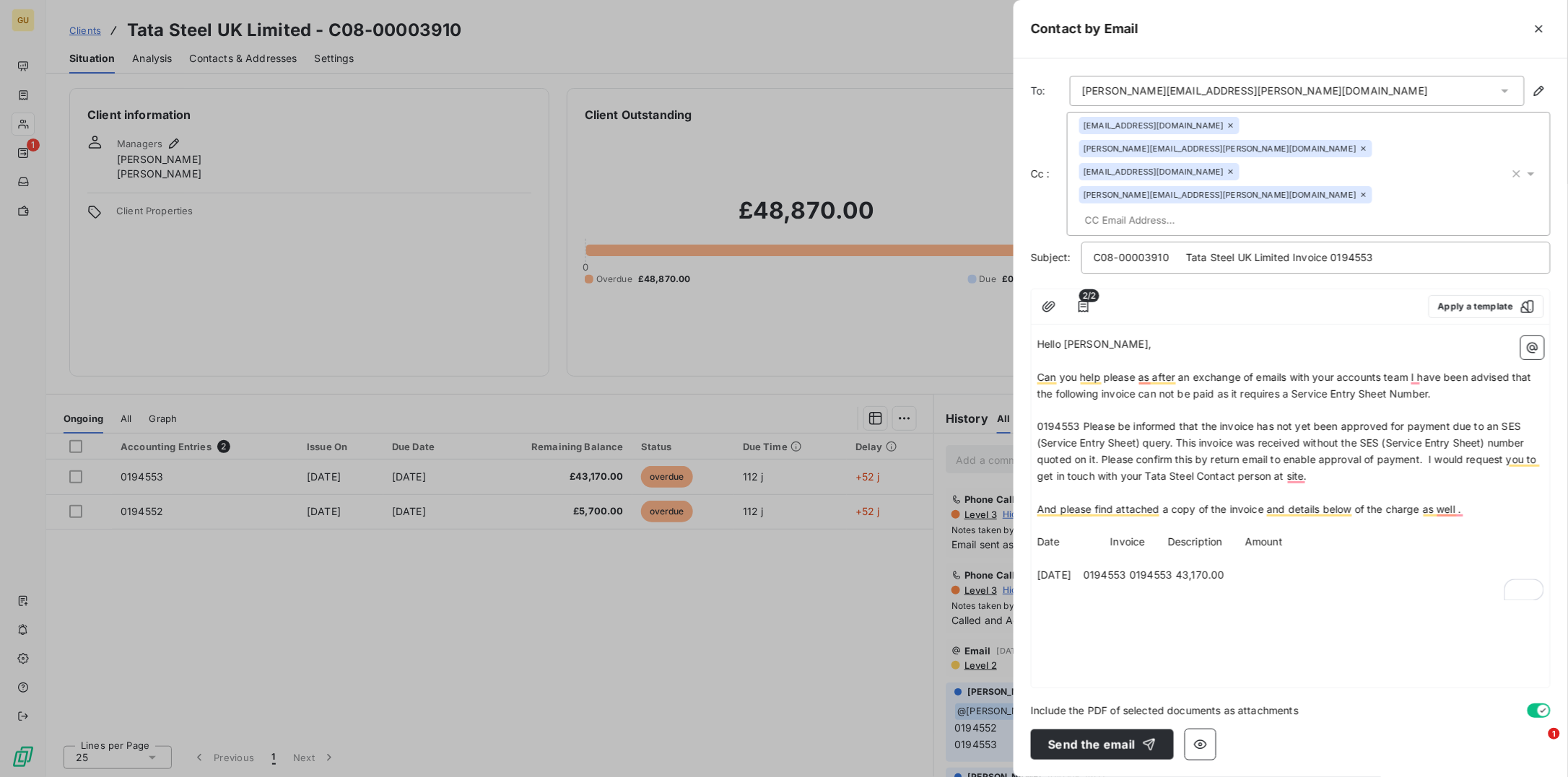
click at [1149, 568] on span "30/04/2025 0194553 0194553 43,170.00" at bounding box center [1131, 574] width 187 height 12
click at [1151, 568] on span "30/04/2025 0194553 0194553 43,170.00" at bounding box center [1131, 574] width 187 height 12
click at [1319, 534] on p "Date Invoice Description Amount" at bounding box center [1291, 543] width 507 height 17
click at [1424, 534] on p "Date Invoice Description Amount" at bounding box center [1291, 543] width 507 height 17
click at [1232, 502] on p "And please find attached a copy of the invoice and details below of the charge …" at bounding box center [1291, 510] width 507 height 17
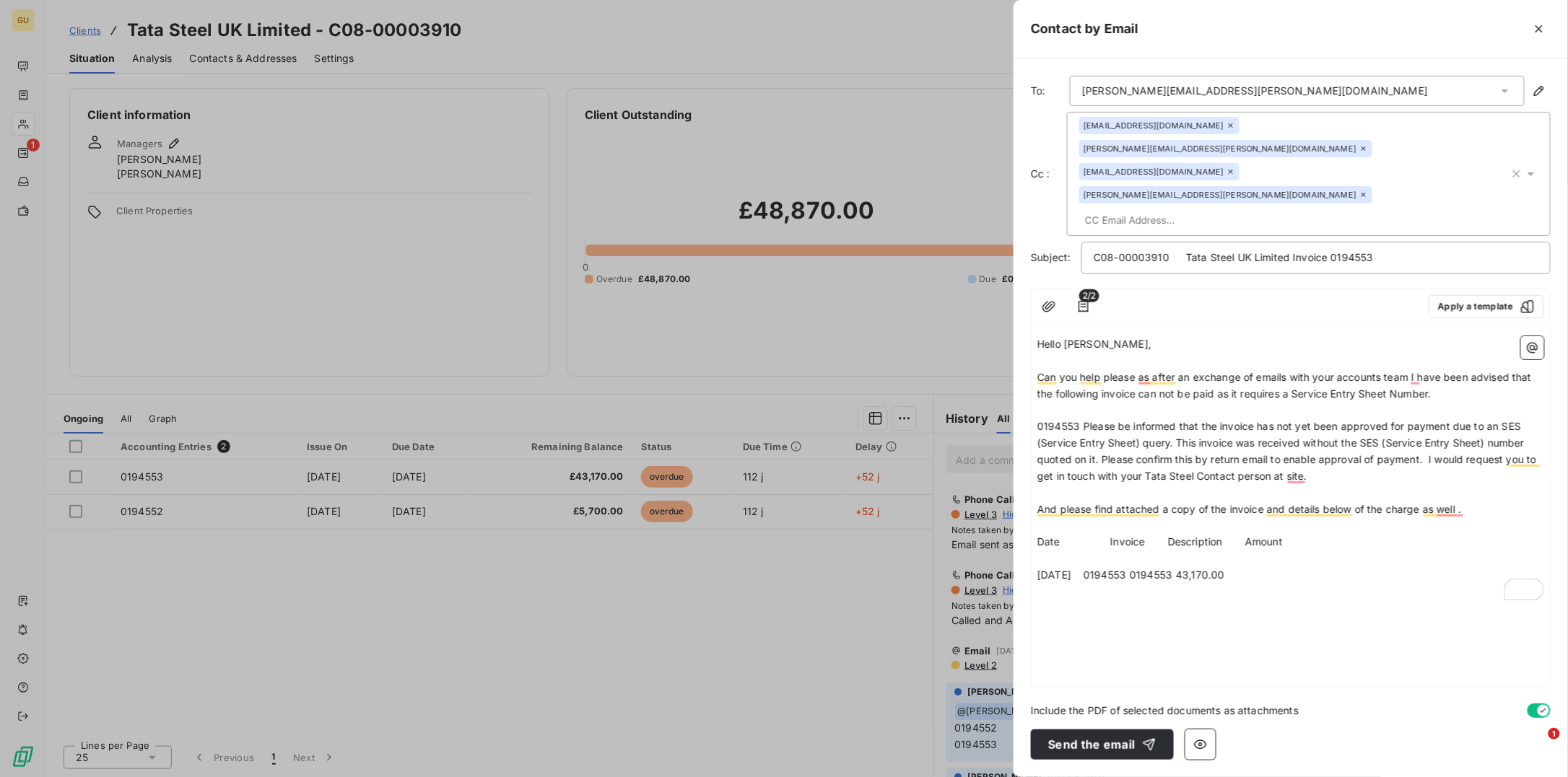
click at [1488, 502] on p "And please find attached a copy of the invoice and details below of the charge …" at bounding box center [1291, 510] width 507 height 17
click at [1085, 536] on span "Date Invoice Description Amount Due Currency" at bounding box center [1175, 542] width 275 height 12
click at [1081, 536] on span "Date Invoice Description Amount Due Currency" at bounding box center [1175, 542] width 275 height 12
click at [1223, 536] on span "Date Invoice Description Amount Due Currency" at bounding box center [1186, 542] width 298 height 12
click at [1220, 536] on span "Date Invoice Description Amount Due Currency" at bounding box center [1186, 542] width 298 height 12
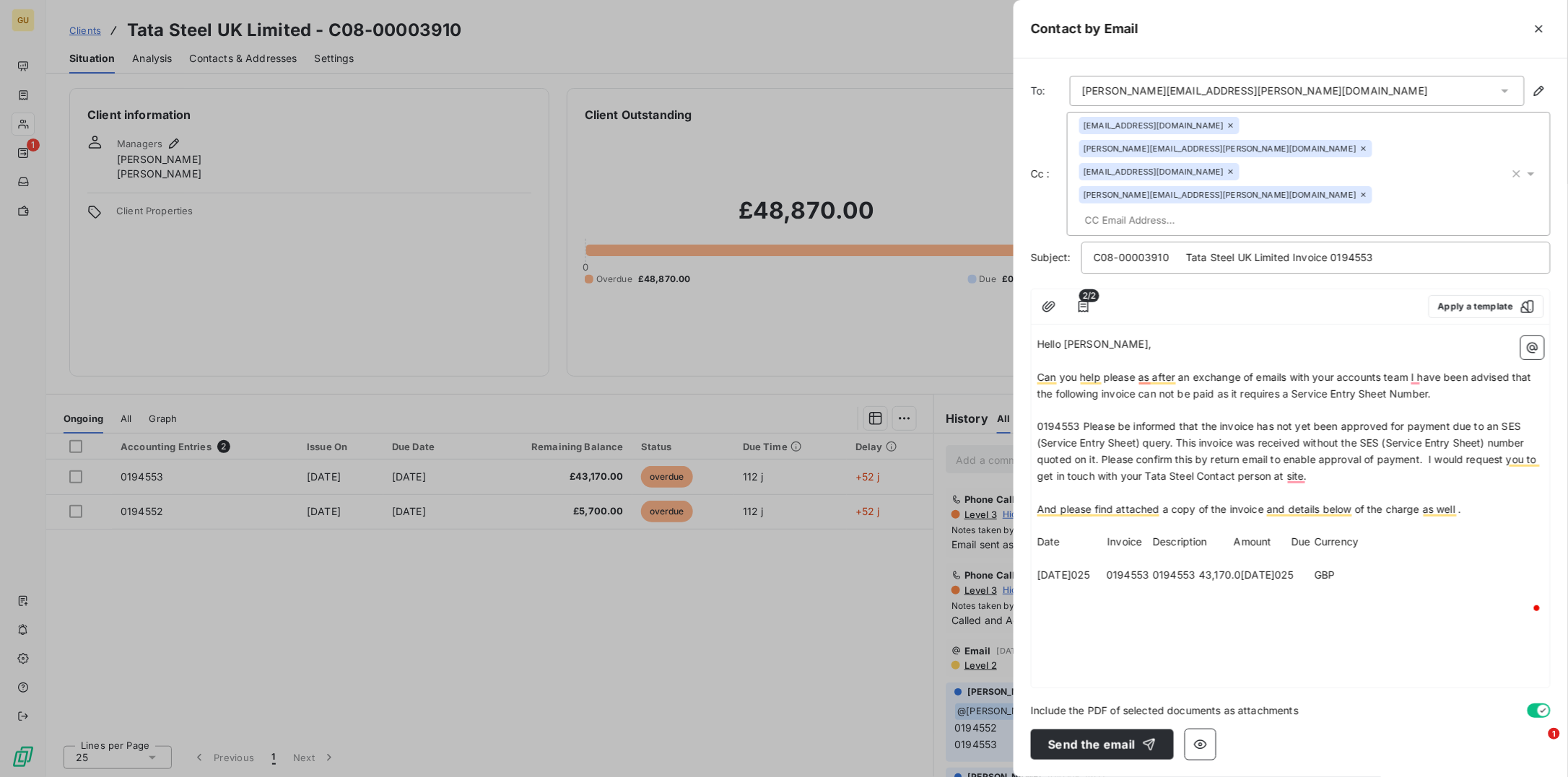
click at [1198, 568] on span "30/04/2025 0194553 0194553 43,170.00 29/06/2025 GBP" at bounding box center [1186, 574] width 298 height 12
click at [1312, 536] on span "Date Invoice Description Amount Due Currency" at bounding box center [1198, 542] width 321 height 12
drag, startPoint x: 1152, startPoint y: 529, endPoint x: 1200, endPoint y: 533, distance: 48.2
click at [1200, 568] on span "30/04/2025 0194553 0194553 43,170.00 29/06/2025 GBP" at bounding box center [1186, 574] width 298 height 12
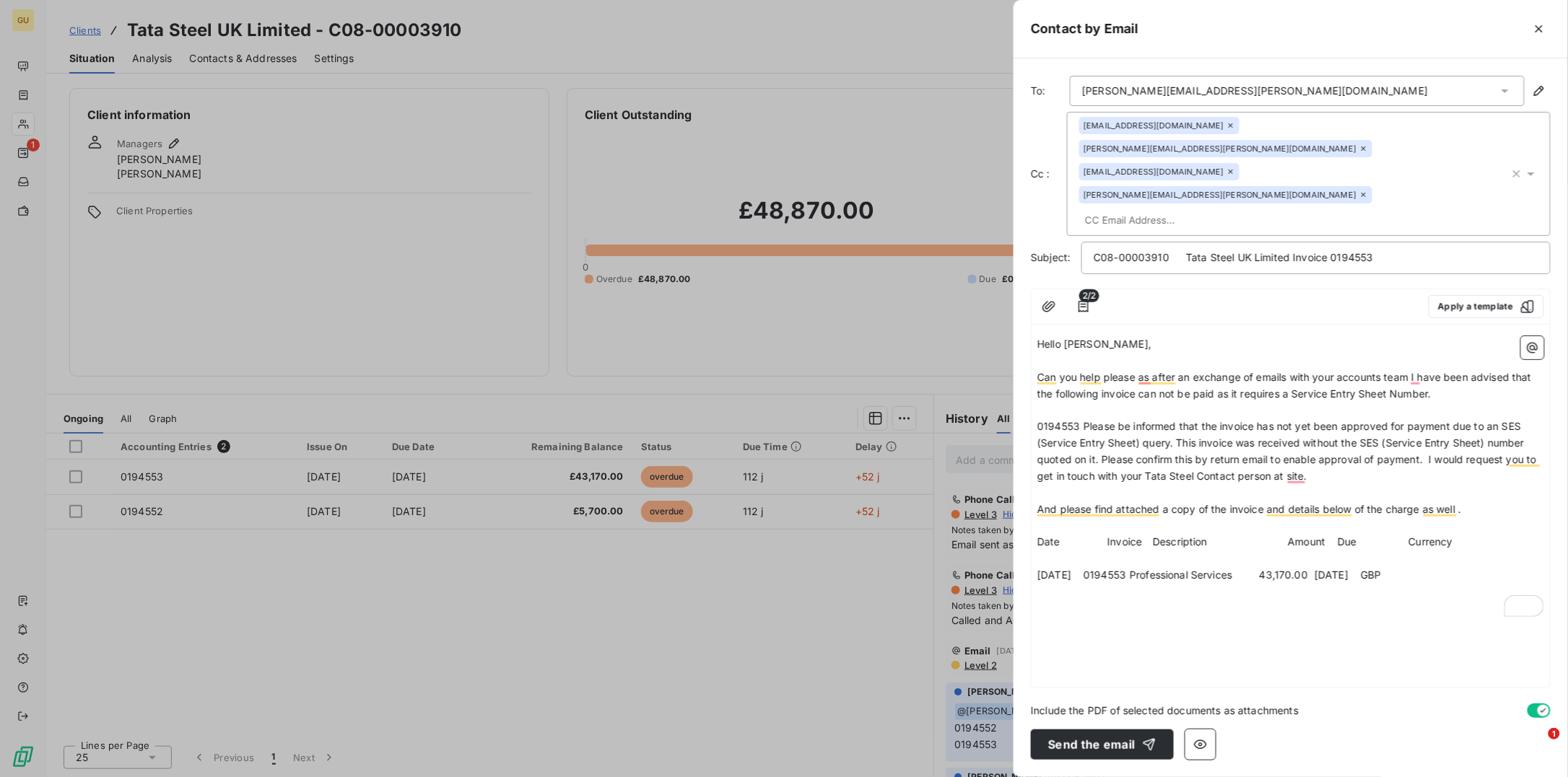
click at [1136, 371] on span "Can you help please as after an exchange of emails with your accounts team I ha…" at bounding box center [1286, 385] width 497 height 29
drag, startPoint x: 1243, startPoint y: 615, endPoint x: 1221, endPoint y: 608, distance: 23.1
click at [1236, 612] on div "Hello Frank, ﻿ Can you help please, as after an exchange of emails with your ac…" at bounding box center [1290, 509] width 518 height 357
click at [1078, 600] on p "﻿" at bounding box center [1291, 609] width 507 height 17
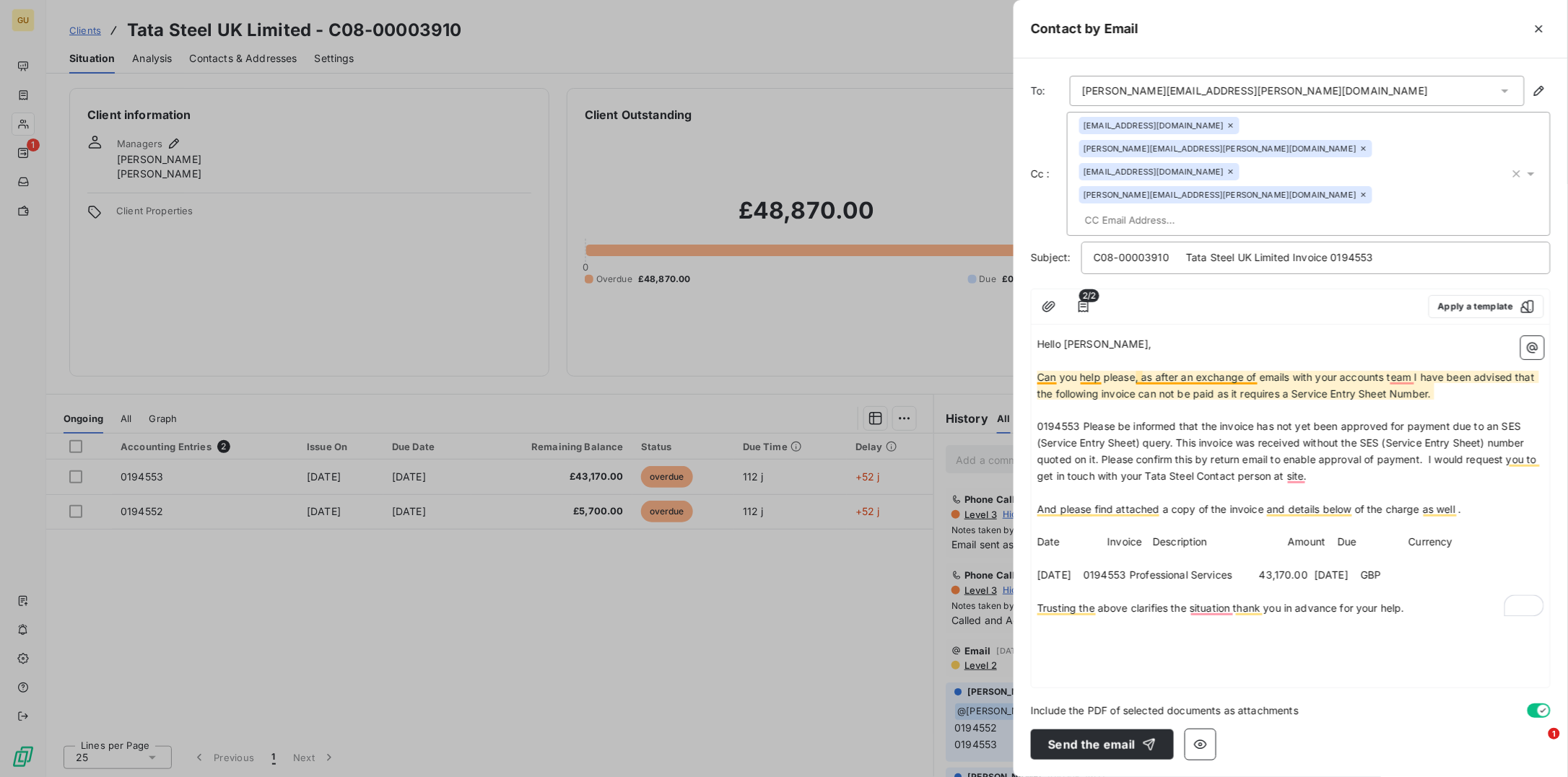
click at [1056, 371] on span "Can you help please, as after an exchange of emails with your accounts team I h…" at bounding box center [1287, 385] width 500 height 29
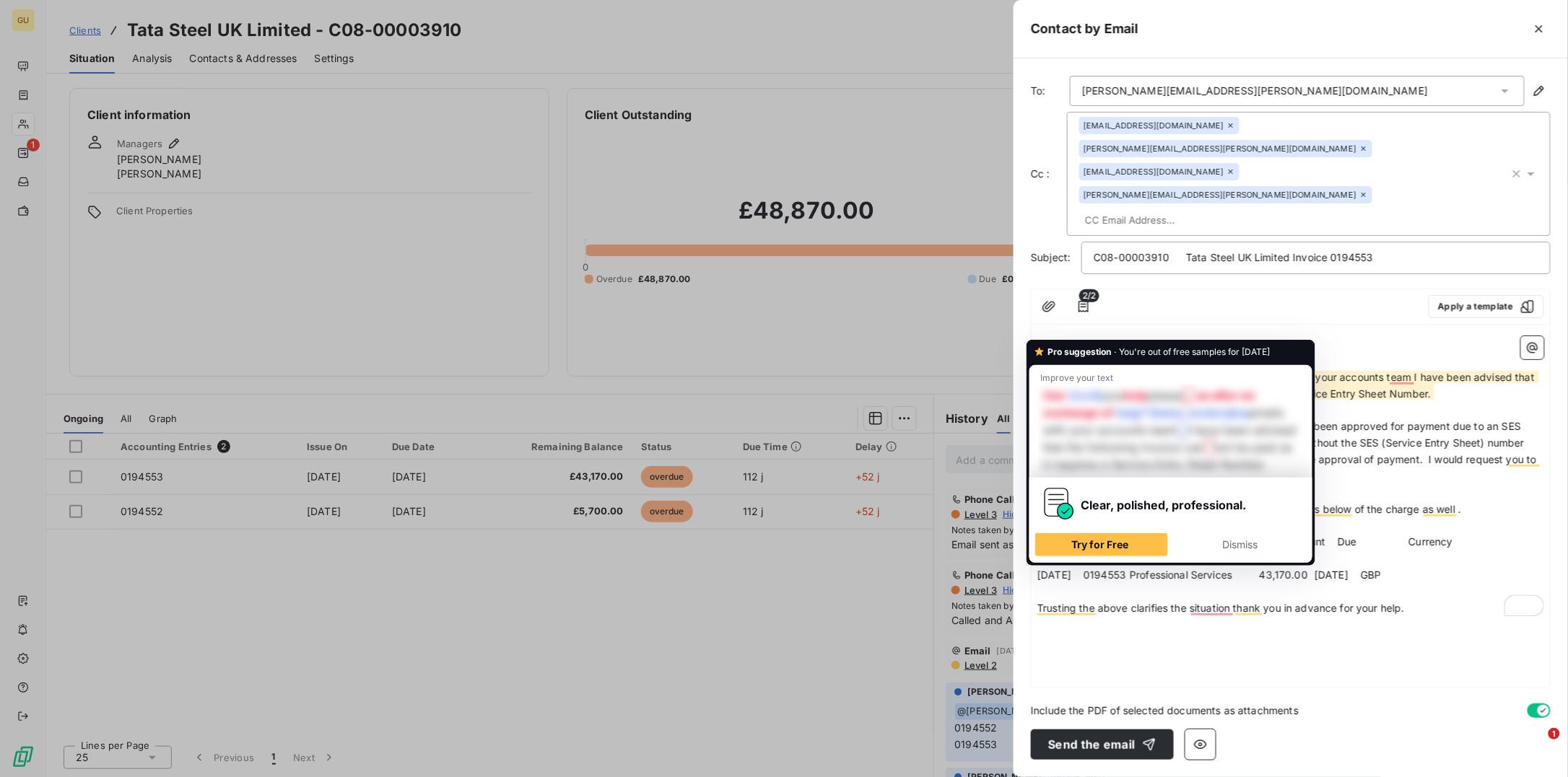
click at [1119, 371] on span "Can you help please, as after an exchange of emails with your accounts team I h…" at bounding box center [1287, 385] width 500 height 29
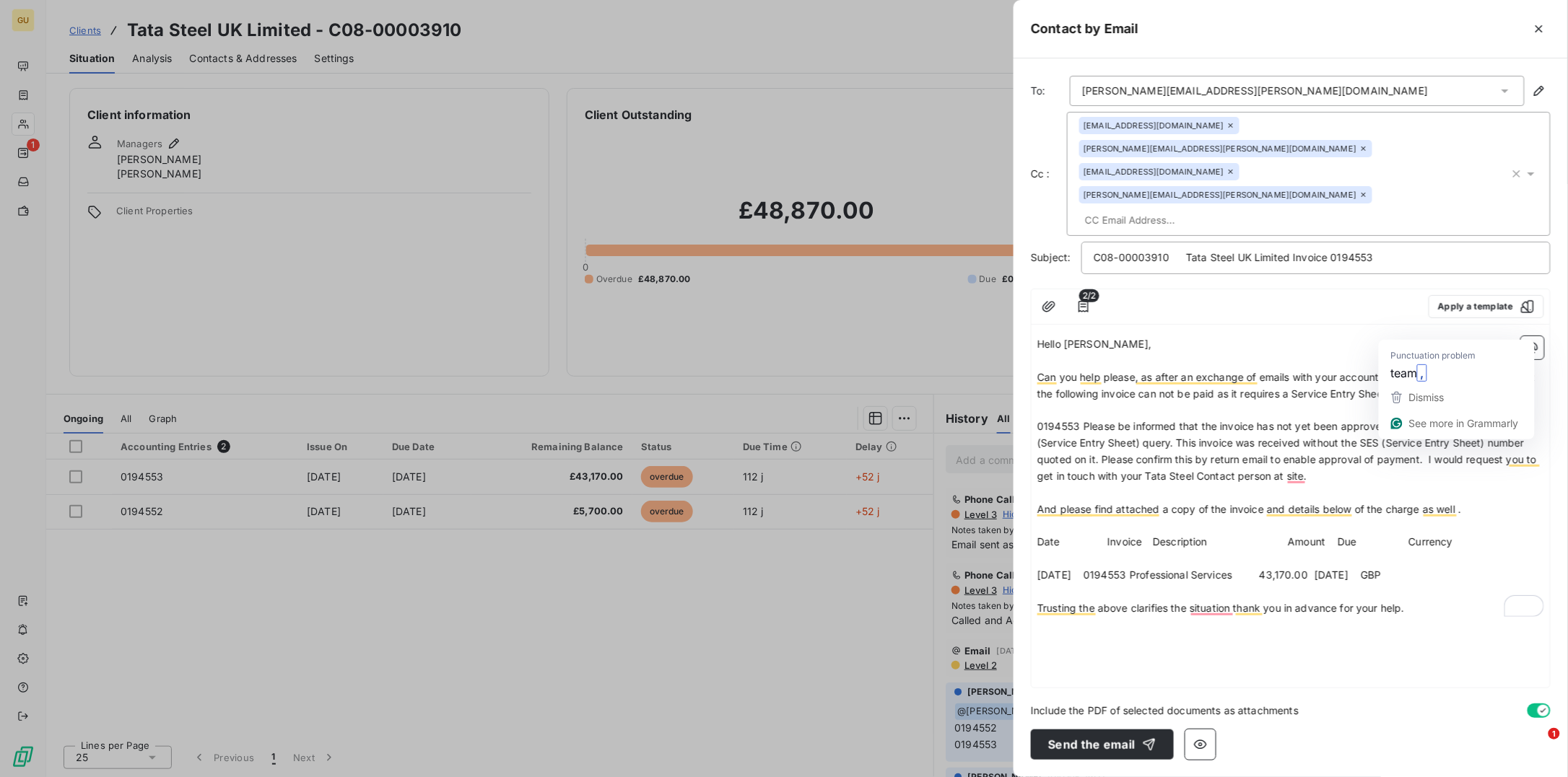
click at [1466, 371] on span "Can you help please, as after an exchange of emails with your accounts team I h…" at bounding box center [1287, 385] width 500 height 29
click at [1417, 371] on span "Can you help please, as after an exchange of emails with your accounts team I h…" at bounding box center [1287, 385] width 500 height 29
click at [1409, 371] on span "Can you help please, as after an exchange of emails with your accounts team I h…" at bounding box center [1287, 385] width 500 height 29
click at [1108, 740] on button "Send the email" at bounding box center [1102, 745] width 143 height 30
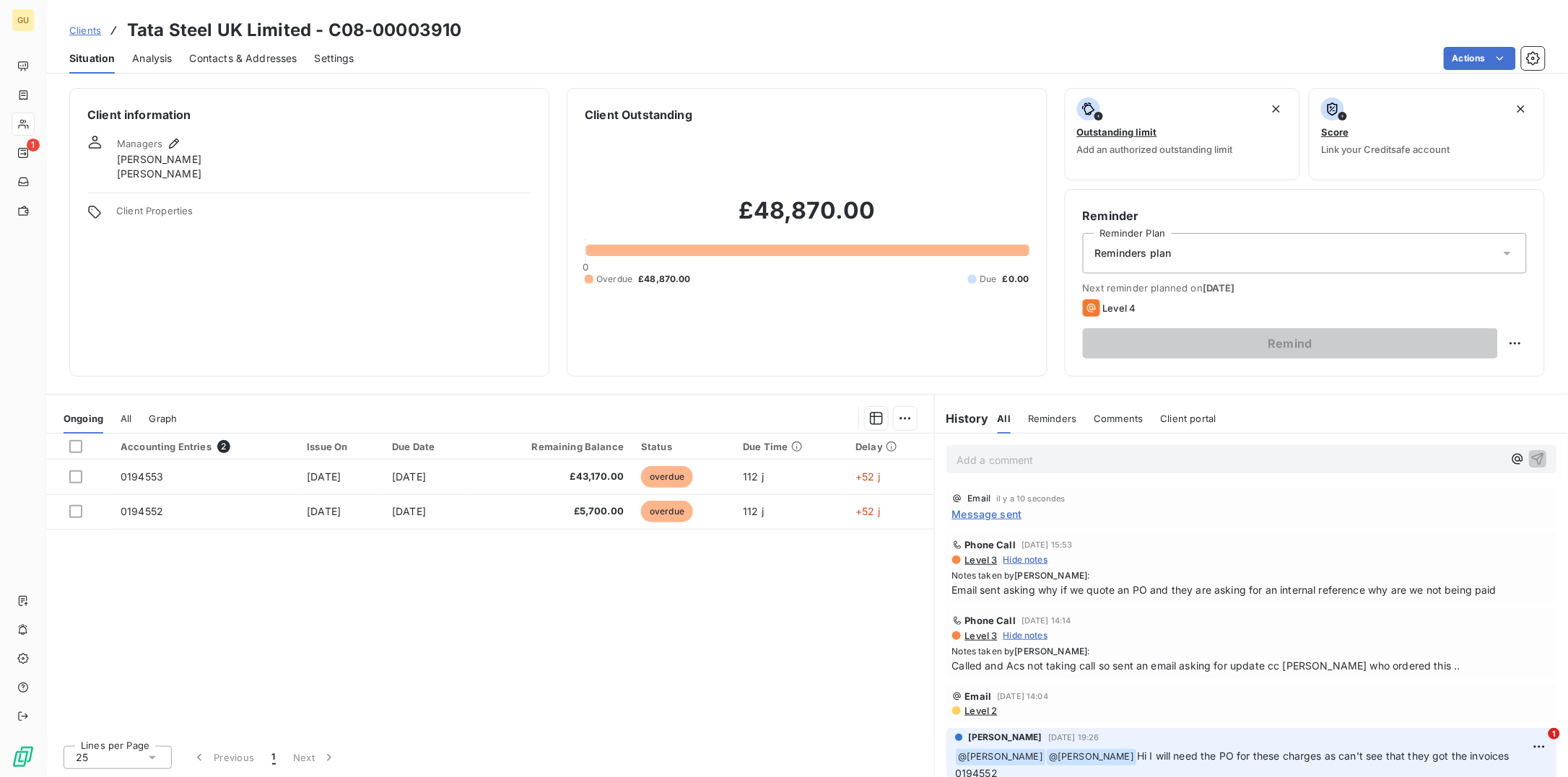
click at [1002, 516] on span "Message sent" at bounding box center [987, 514] width 70 height 15
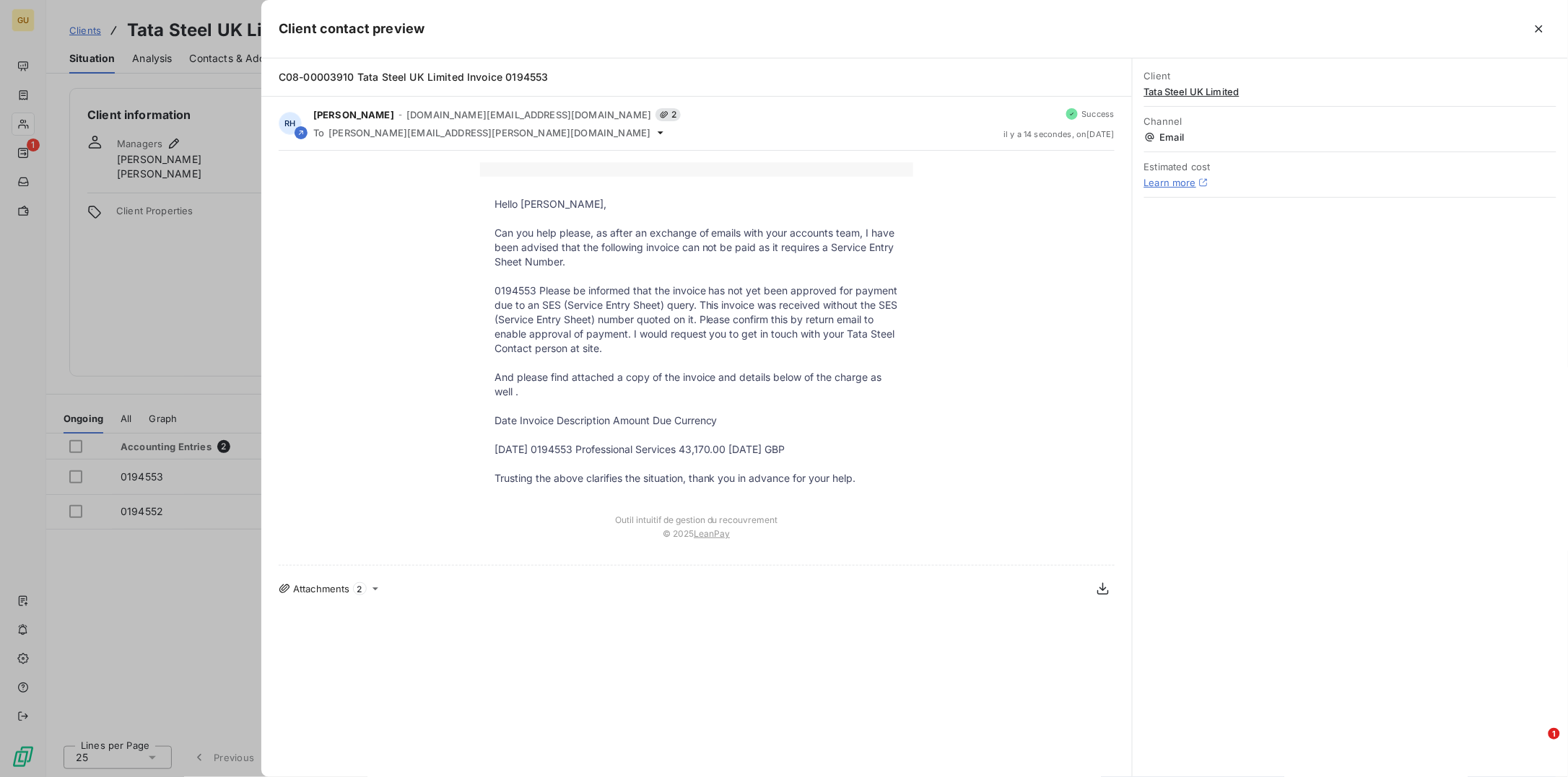
click at [341, 591] on span "Attachments" at bounding box center [321, 588] width 57 height 11
click at [290, 591] on div "Attachments 2" at bounding box center [696, 589] width 836 height 23
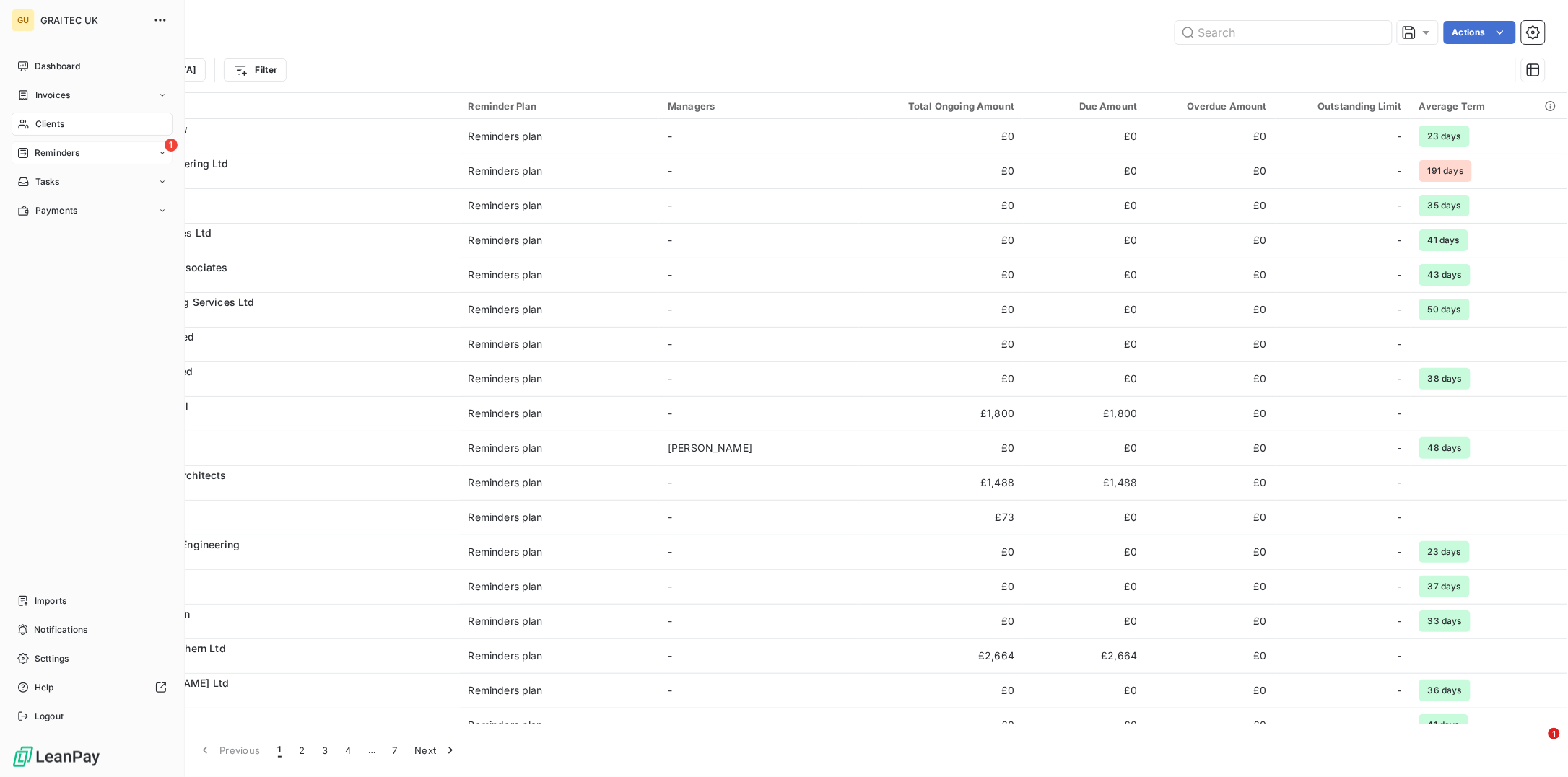
click at [33, 147] on div "Reminders" at bounding box center [49, 153] width 62 height 13
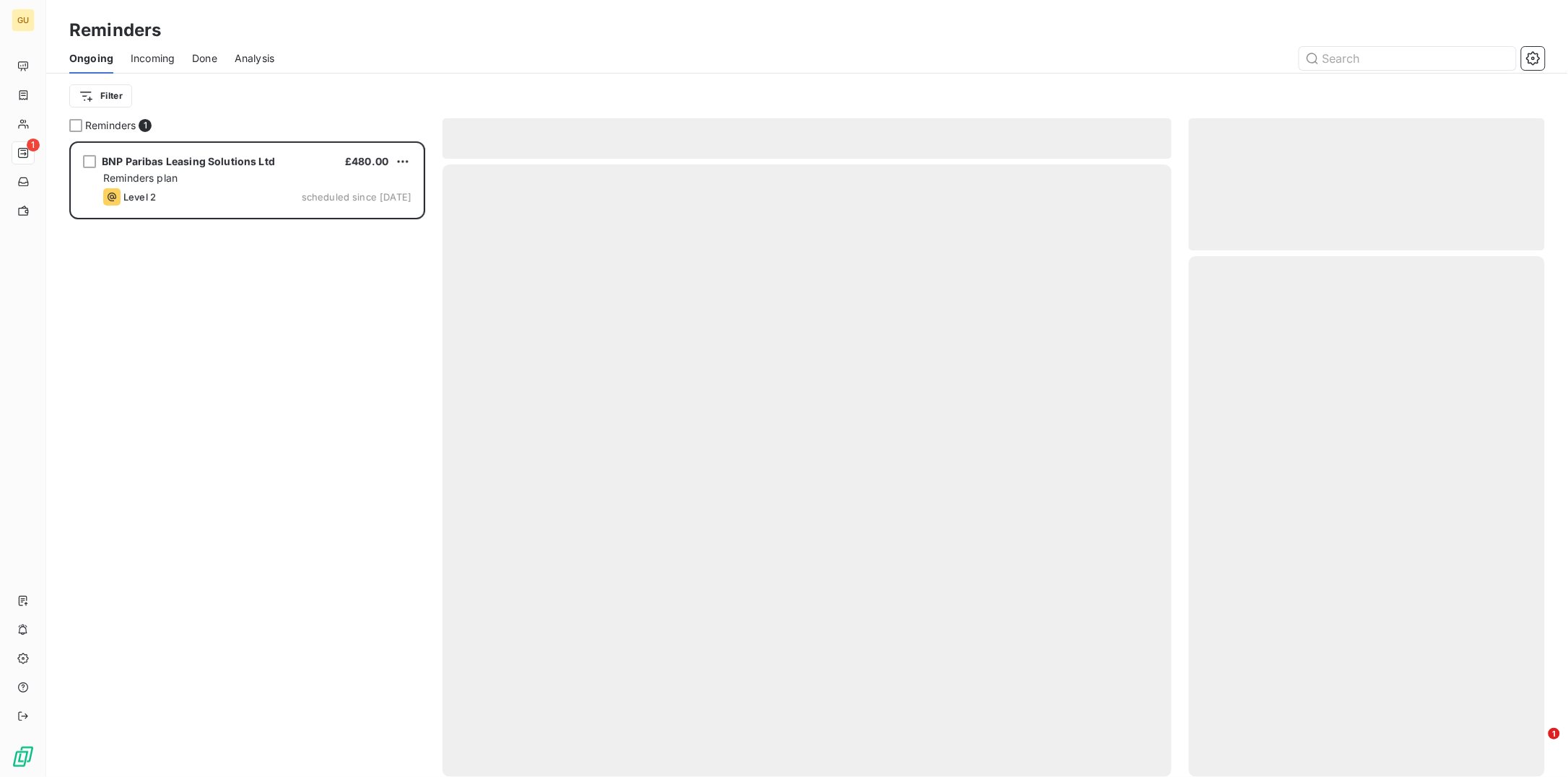
scroll to position [621, 342]
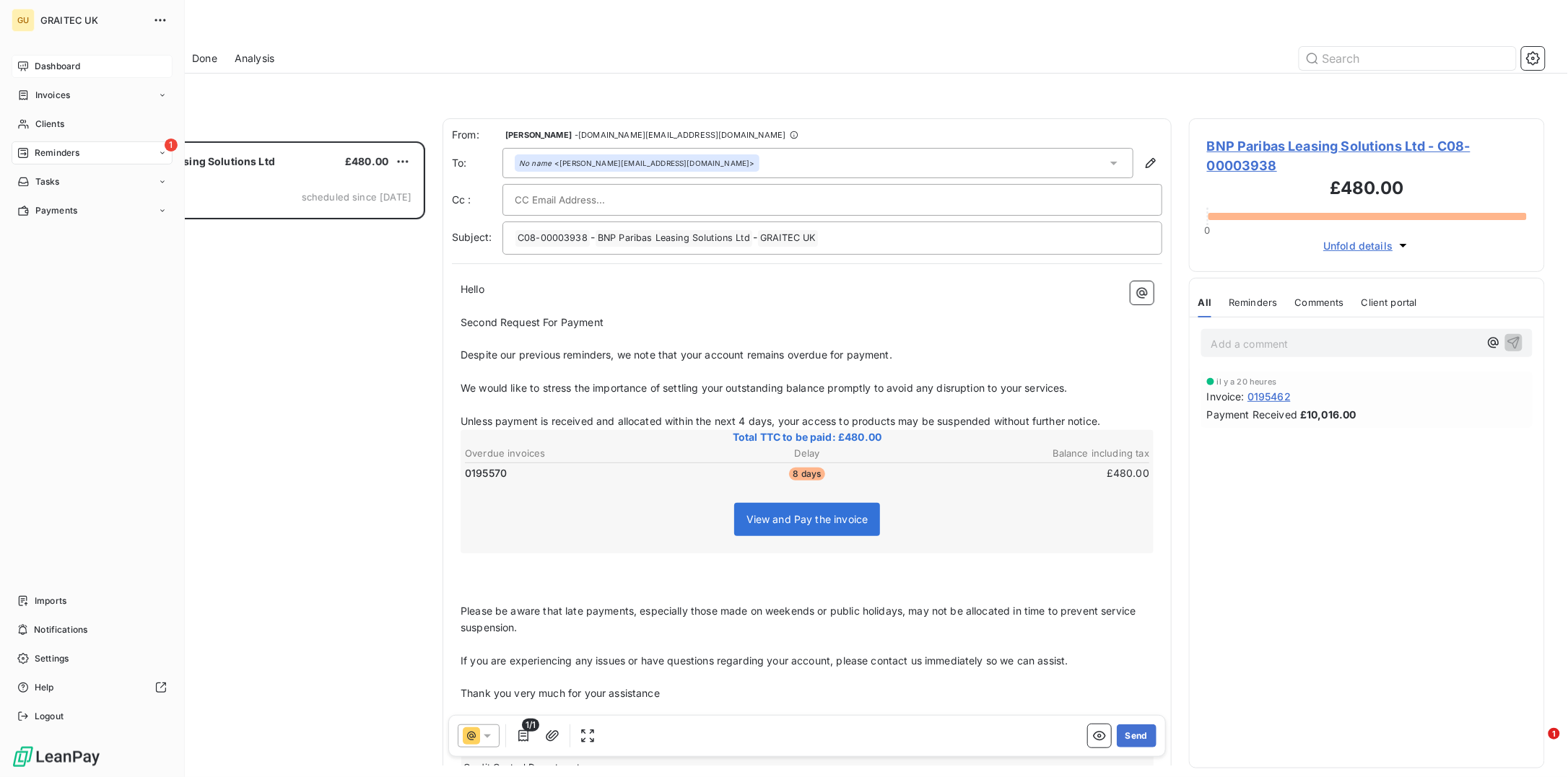
click at [52, 67] on span "Dashboard" at bounding box center [58, 66] width 46 height 13
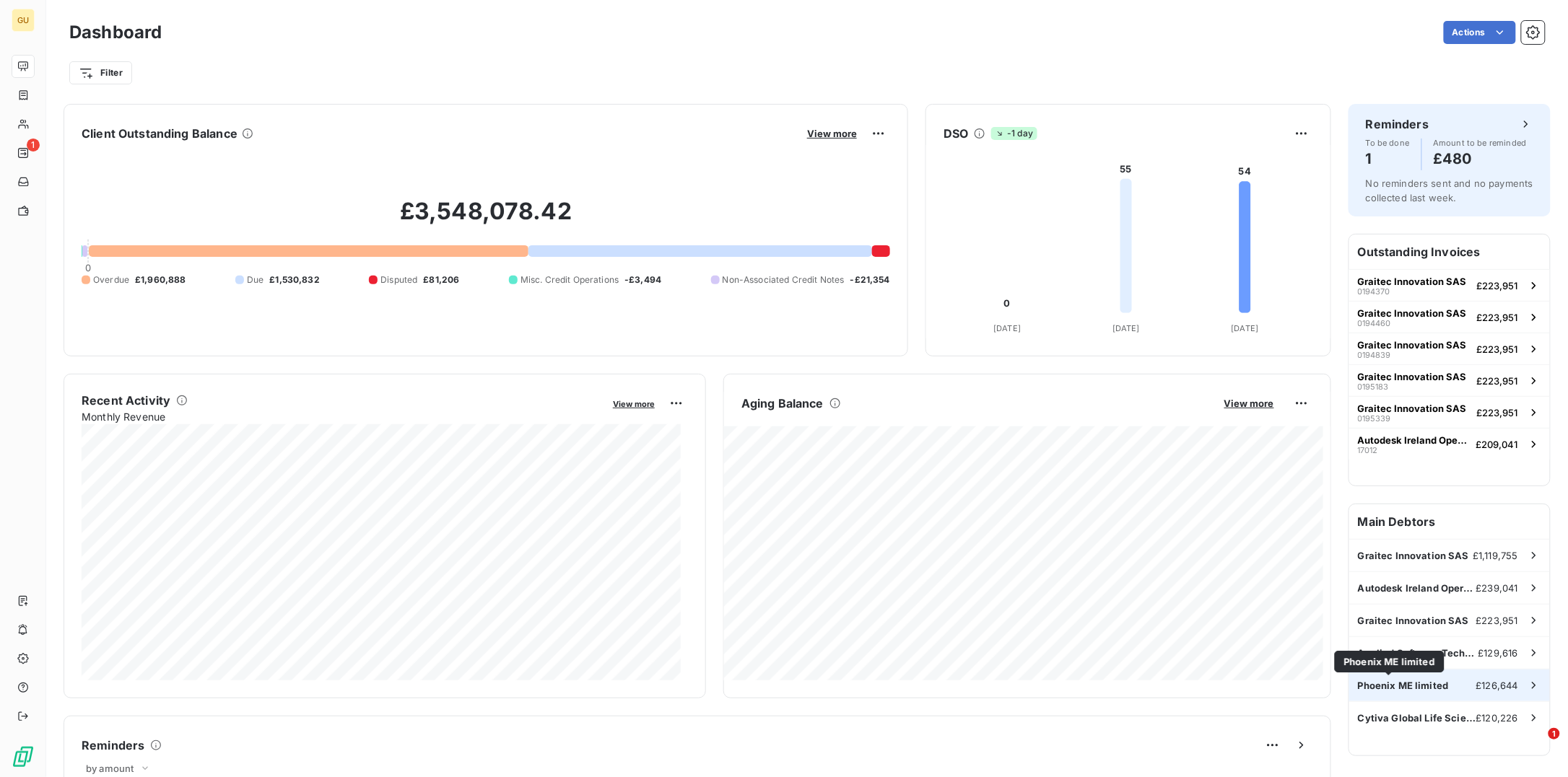
click at [1430, 684] on span "Phoenix ME limited" at bounding box center [1403, 685] width 91 height 11
click at [1400, 720] on span "Cytiva Global Life Sciences" at bounding box center [1417, 718] width 118 height 11
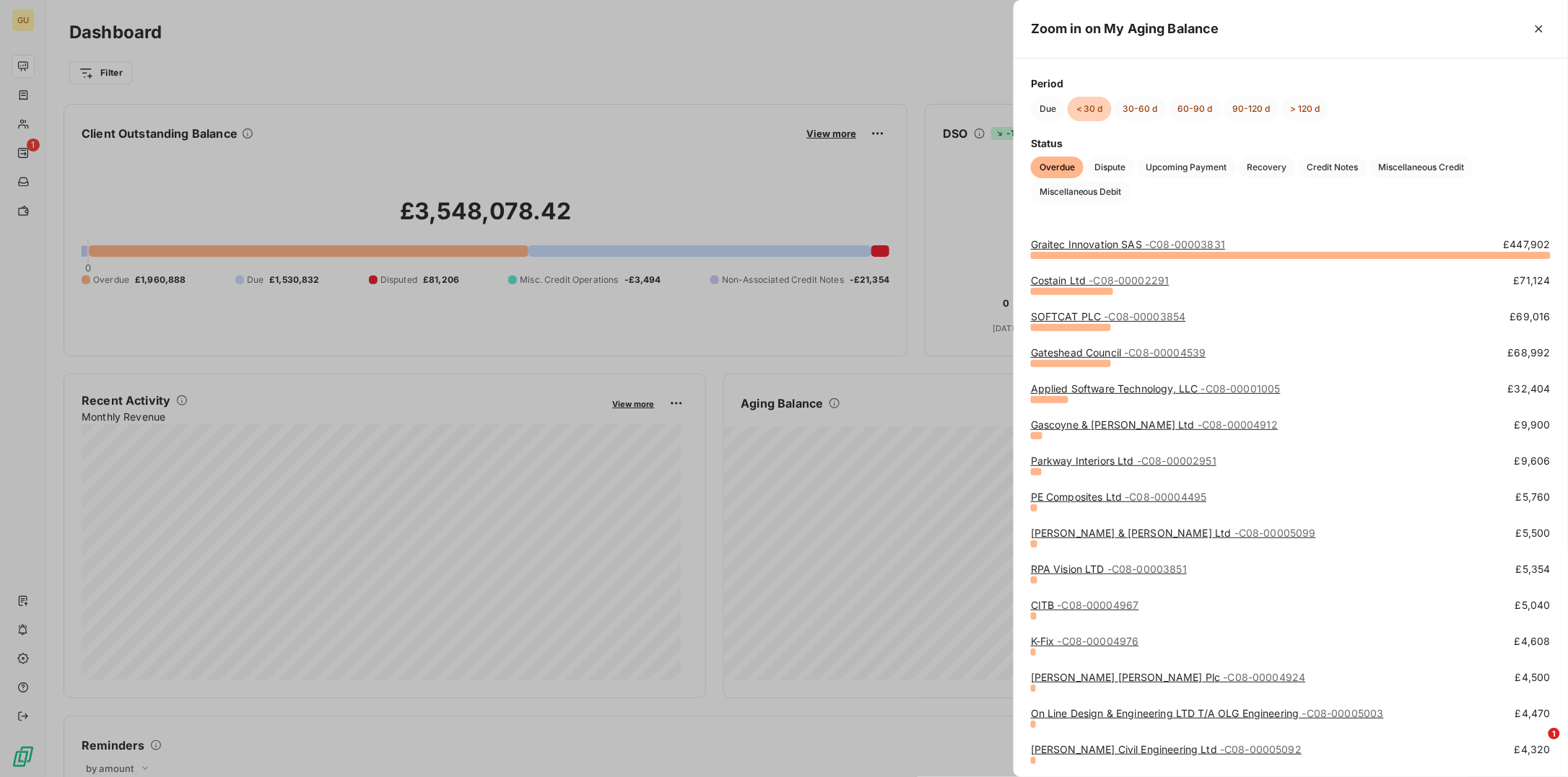
click at [1056, 283] on link "Costain Ltd - C08-00002291" at bounding box center [1100, 280] width 139 height 12
